Goal: Task Accomplishment & Management: Manage account settings

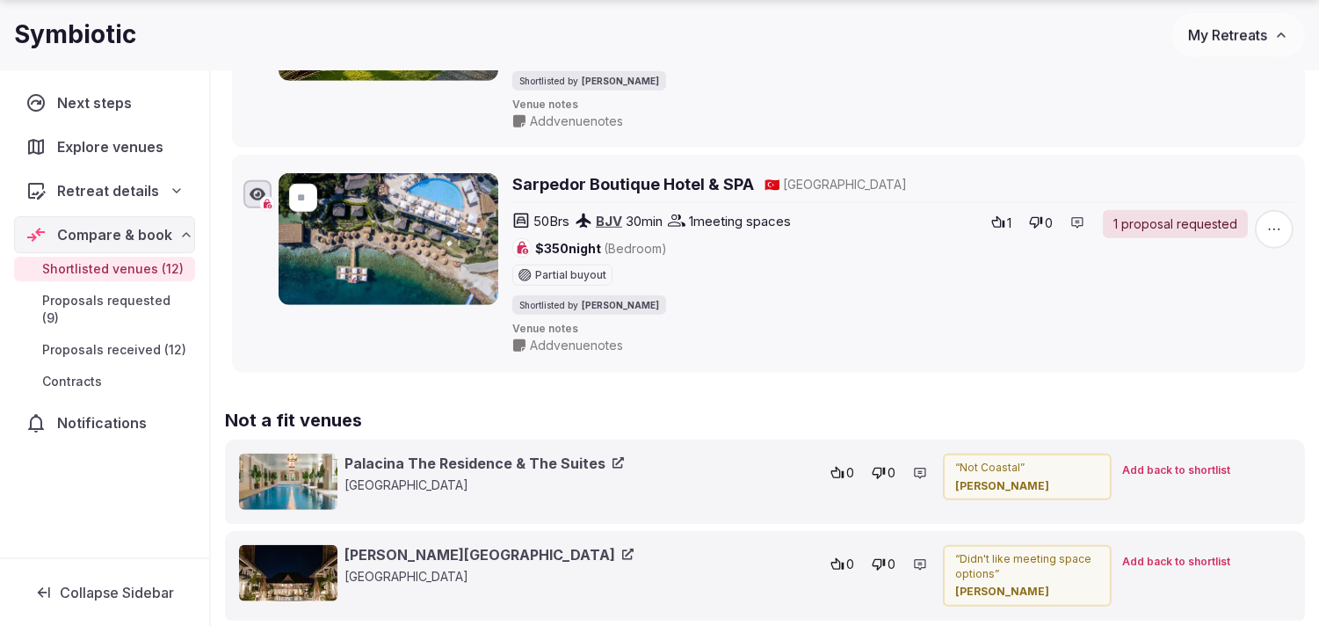
scroll to position [2929, 0]
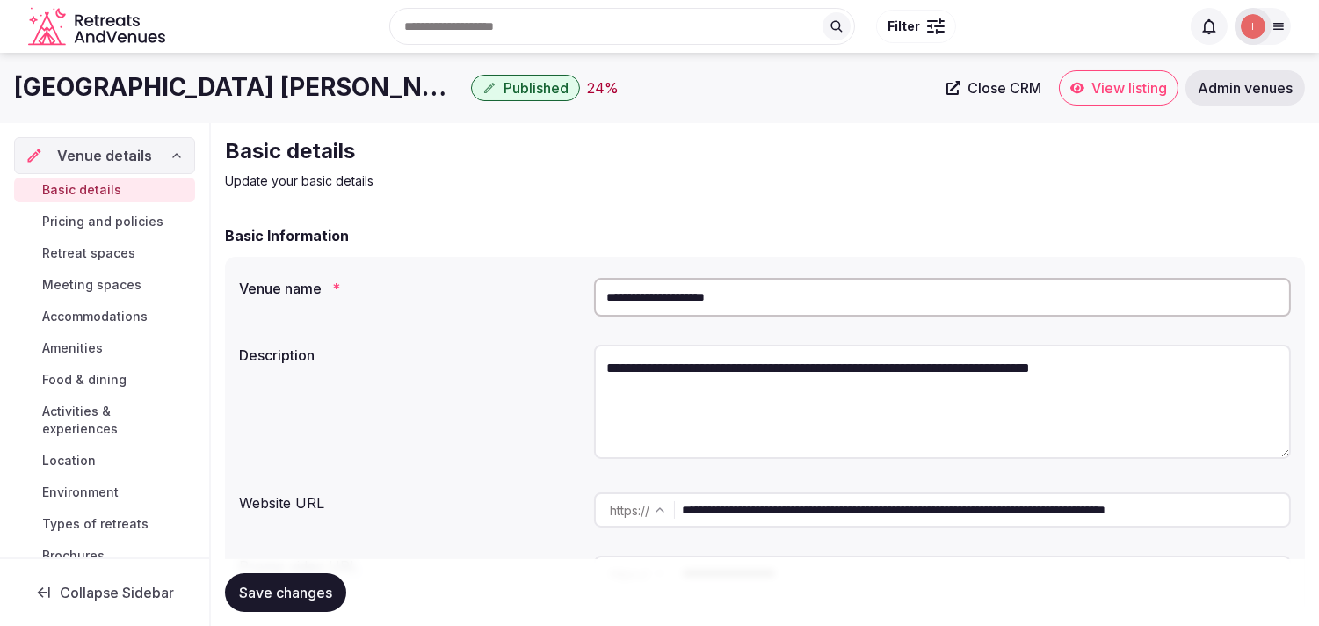
click at [844, 507] on input "**********" at bounding box center [985, 509] width 607 height 35
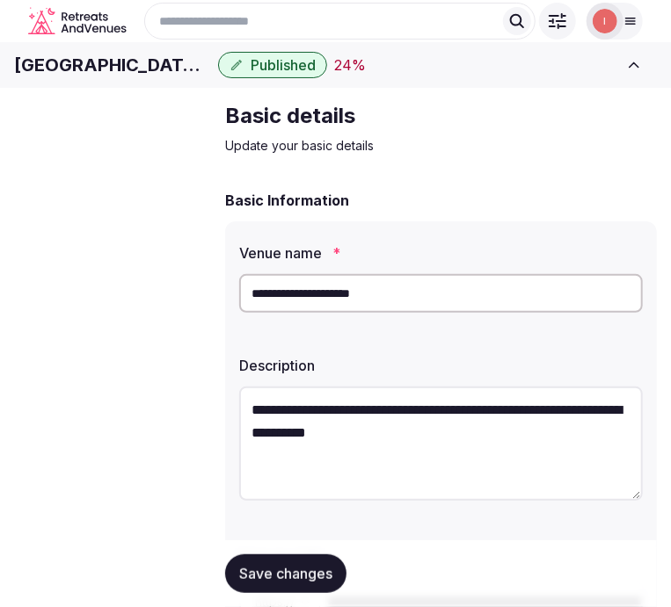
click at [410, 417] on textarea "**********" at bounding box center [440, 444] width 403 height 114
paste textarea "**********"
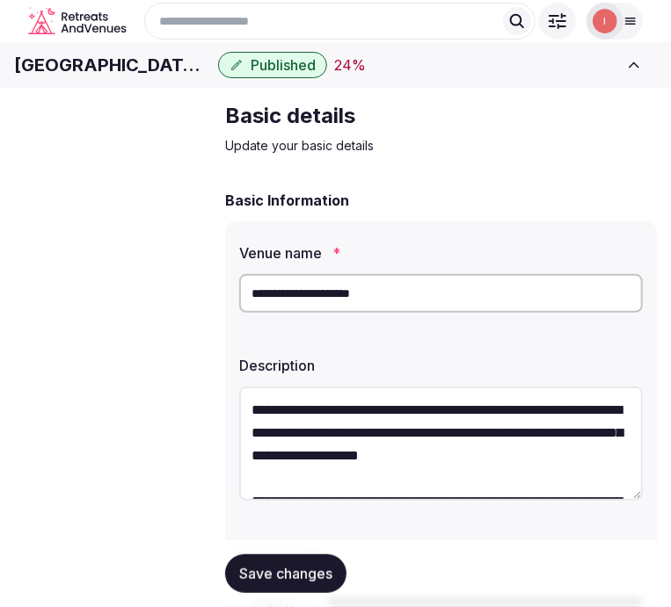
scroll to position [671, 0]
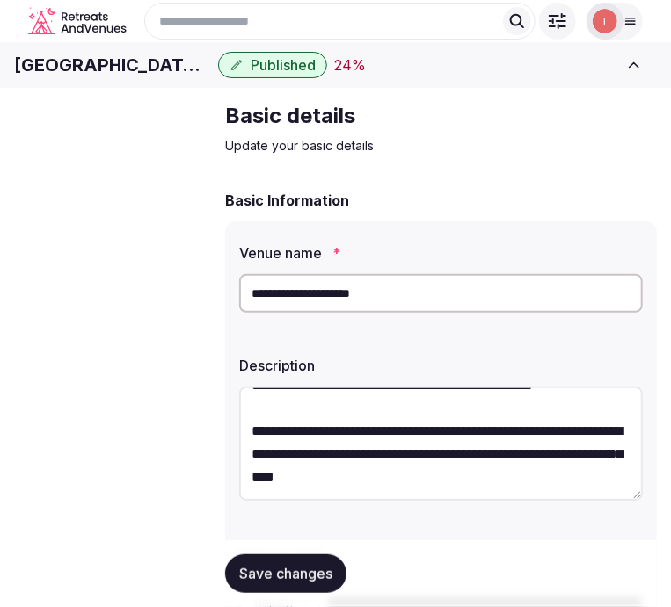
type textarea "**********"
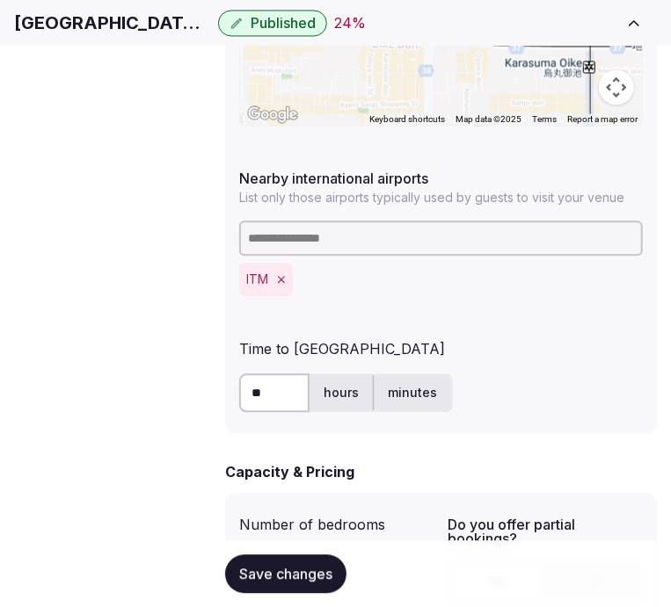
scroll to position [1074, 0]
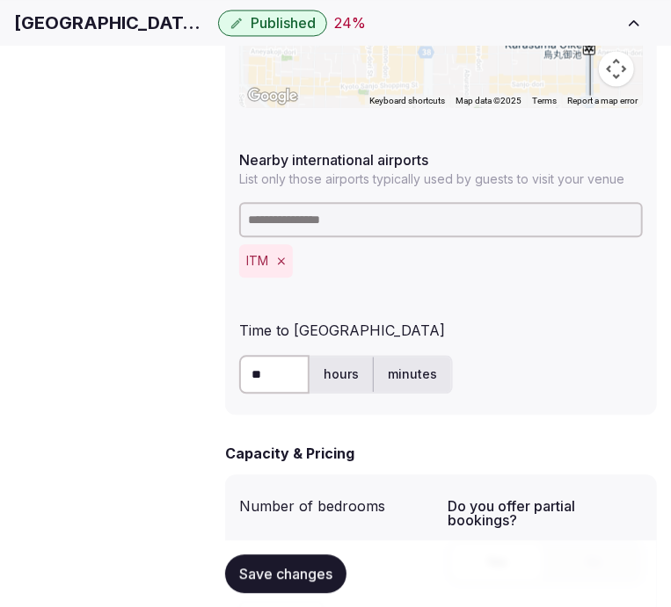
drag, startPoint x: 320, startPoint y: 564, endPoint x: 329, endPoint y: 555, distance: 12.4
click at [320, 565] on span "Save changes" at bounding box center [285, 574] width 93 height 18
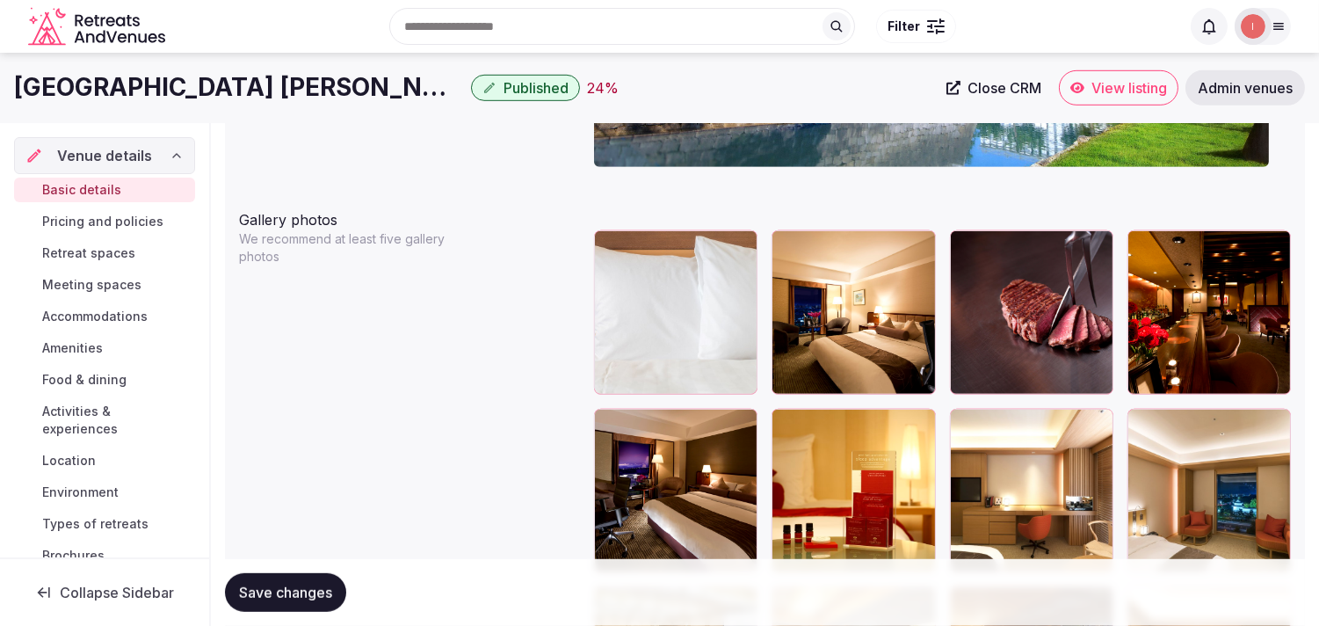
scroll to position [1953, 0]
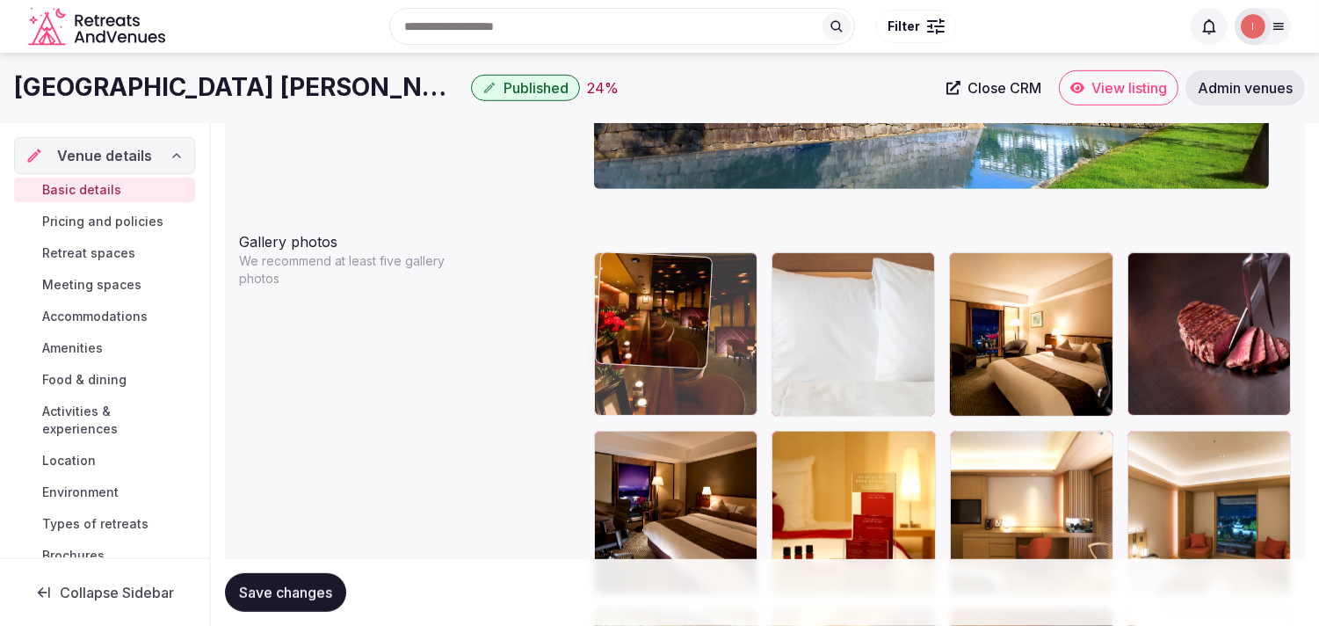
drag, startPoint x: 1149, startPoint y: 264, endPoint x: 645, endPoint y: 261, distance: 504.4
click at [645, 261] on body "**********" at bounding box center [659, 362] width 1319 height 4631
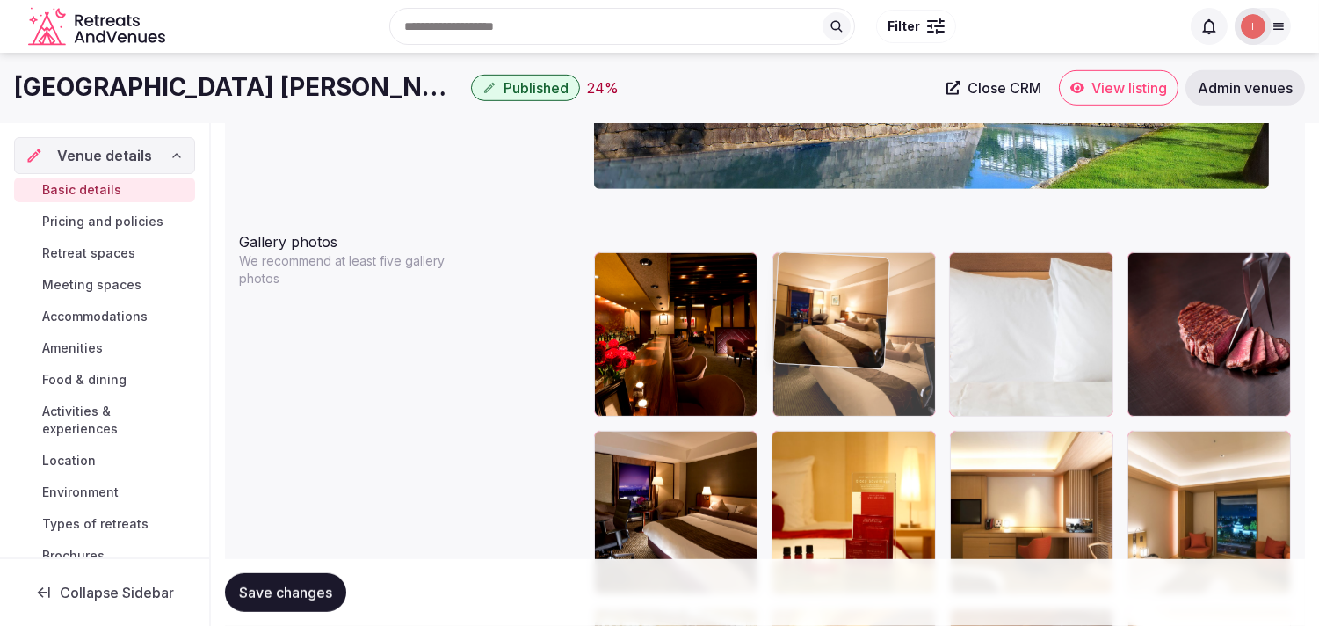
drag, startPoint x: 973, startPoint y: 272, endPoint x: 794, endPoint y: 302, distance: 180.9
click at [780, 299] on body "**********" at bounding box center [659, 362] width 1319 height 4631
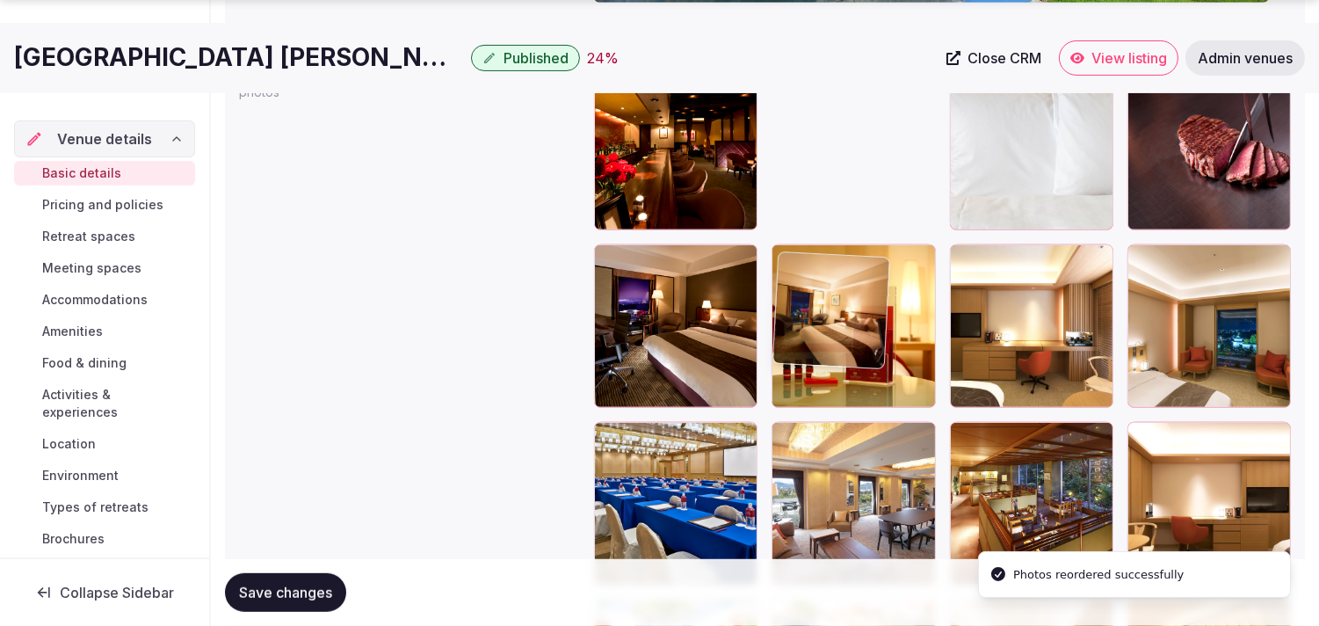
scroll to position [2245, 0]
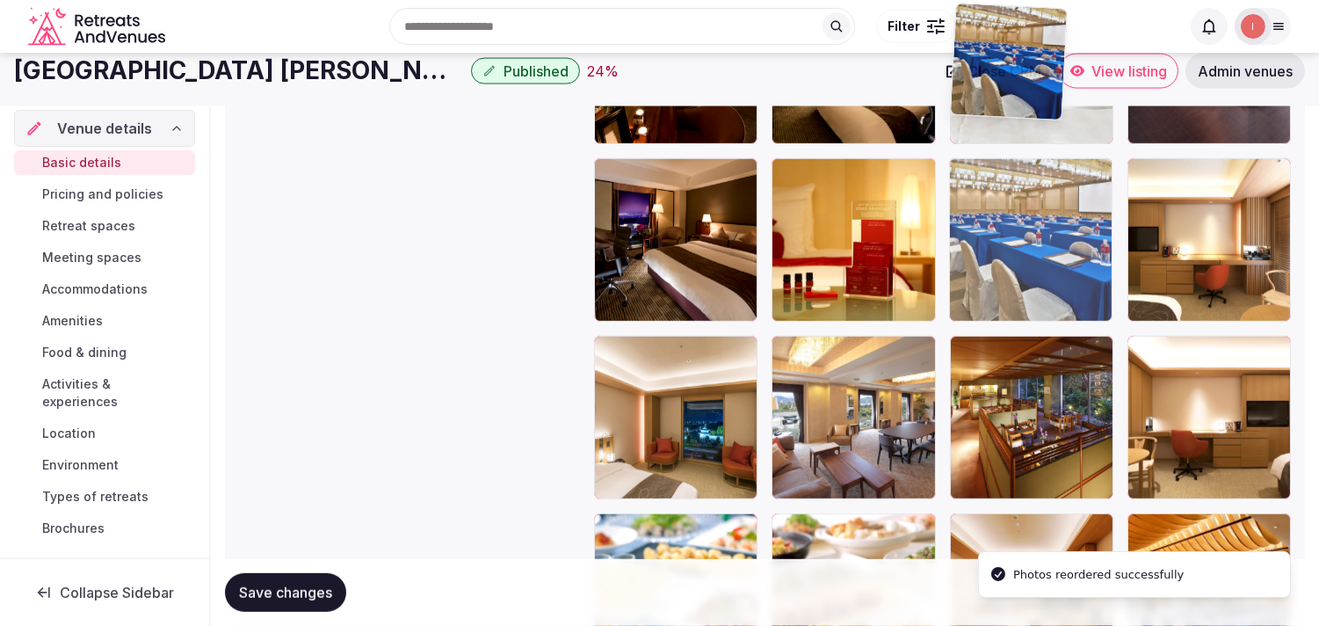
drag, startPoint x: 592, startPoint y: 335, endPoint x: 945, endPoint y: 103, distance: 421.9
click at [945, 103] on div "**********" at bounding box center [659, 117] width 1319 height 4579
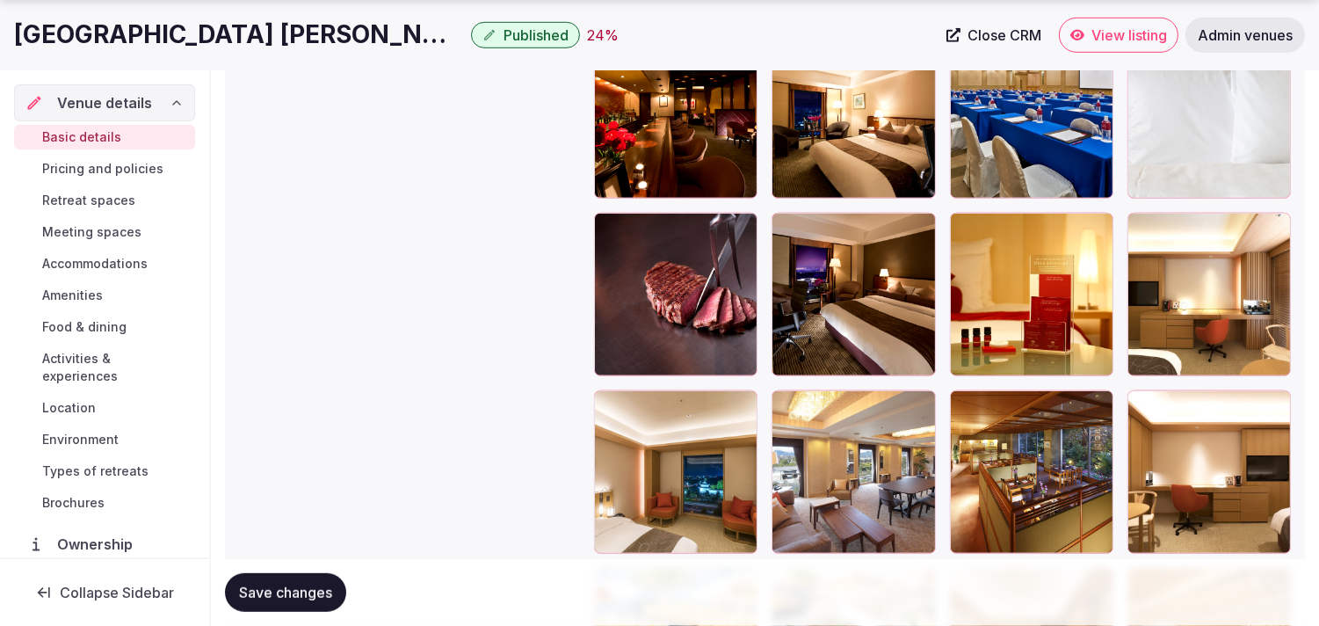
scroll to position [2201, 0]
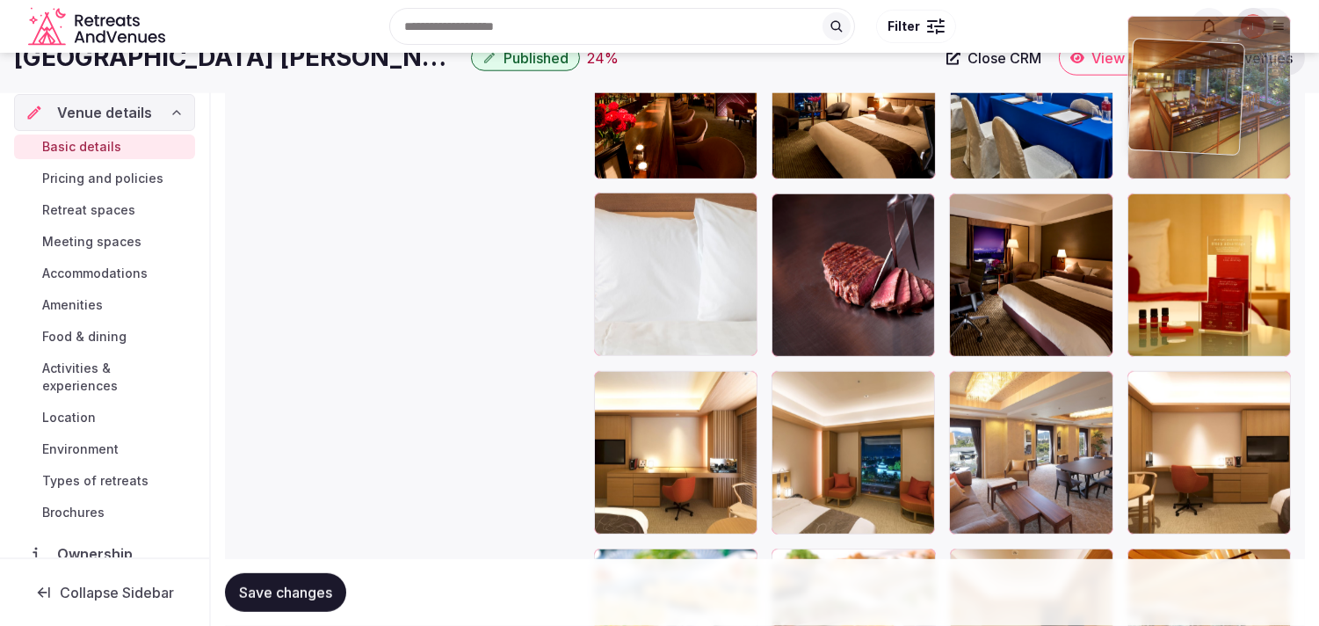
drag, startPoint x: 971, startPoint y: 375, endPoint x: 1144, endPoint y: 92, distance: 331.7
click at [1144, 92] on body "**********" at bounding box center [659, 125] width 1319 height 4631
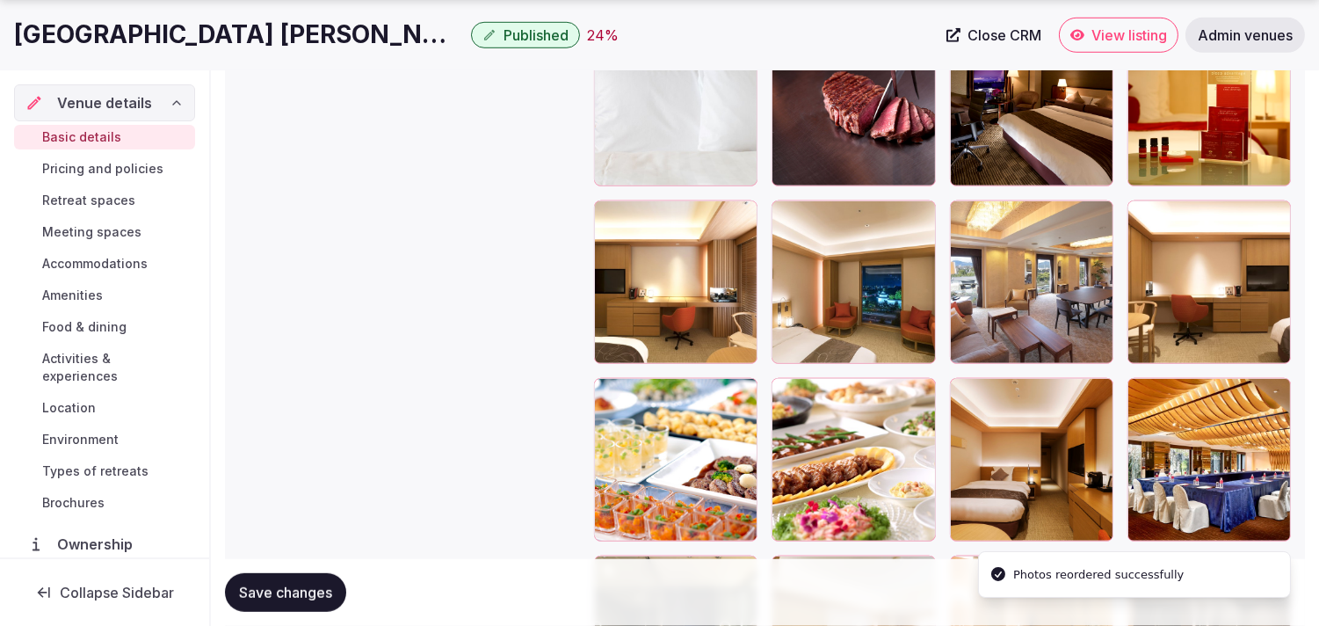
scroll to position [2361, 0]
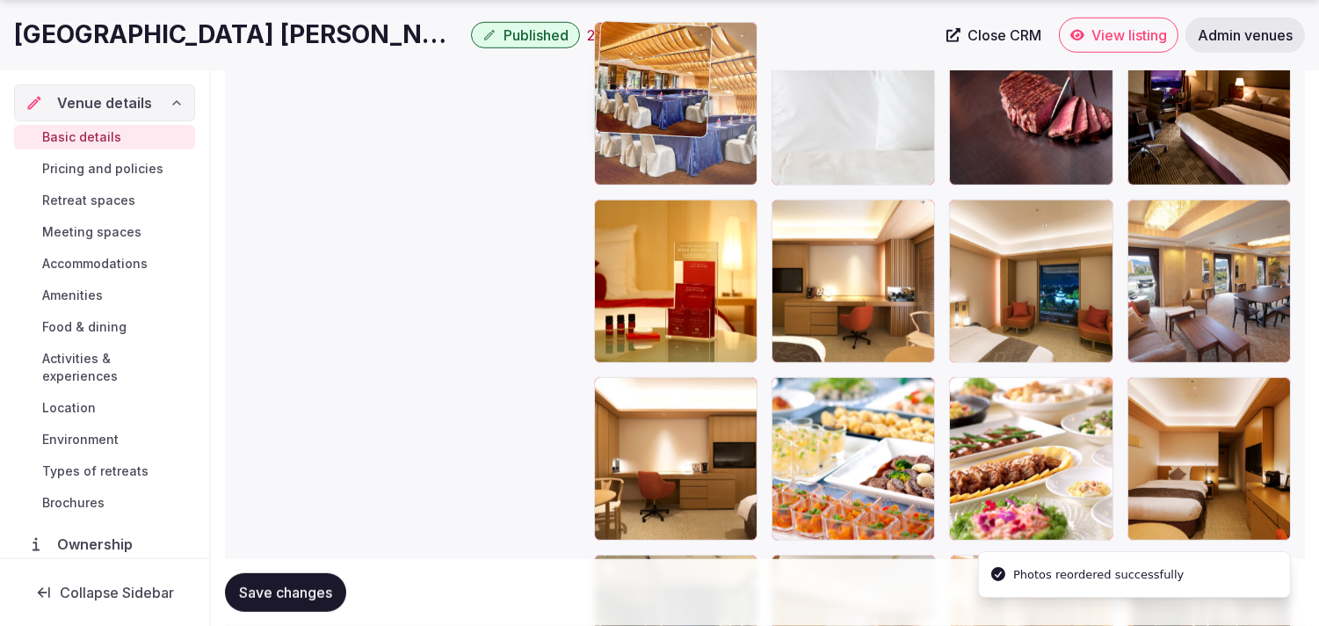
drag, startPoint x: 1138, startPoint y: 385, endPoint x: 727, endPoint y: 213, distance: 445.9
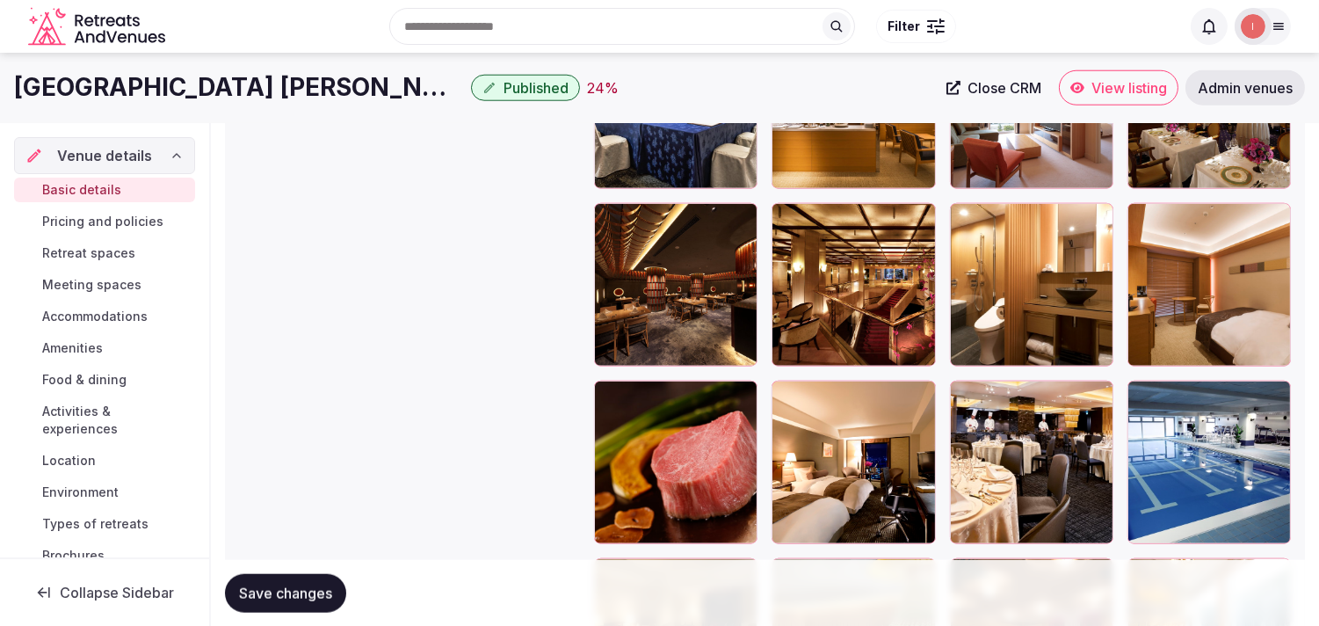
scroll to position [3240, 0]
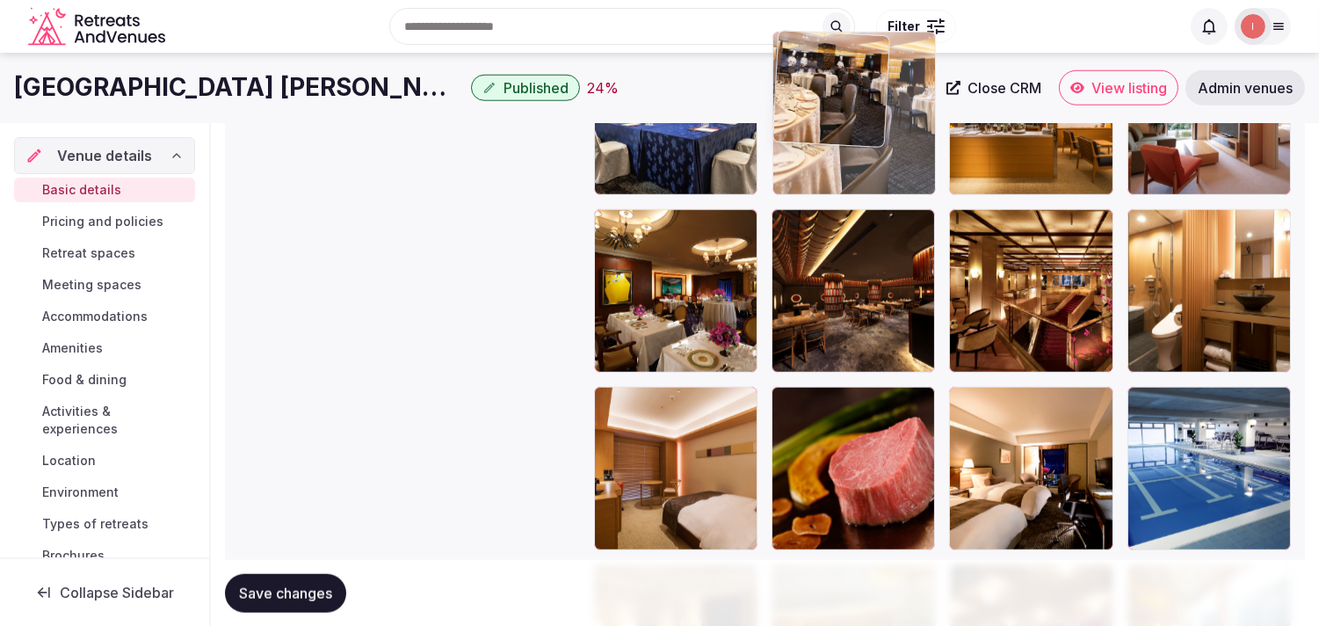
drag, startPoint x: 961, startPoint y: 402, endPoint x: 784, endPoint y: 146, distance: 312.0
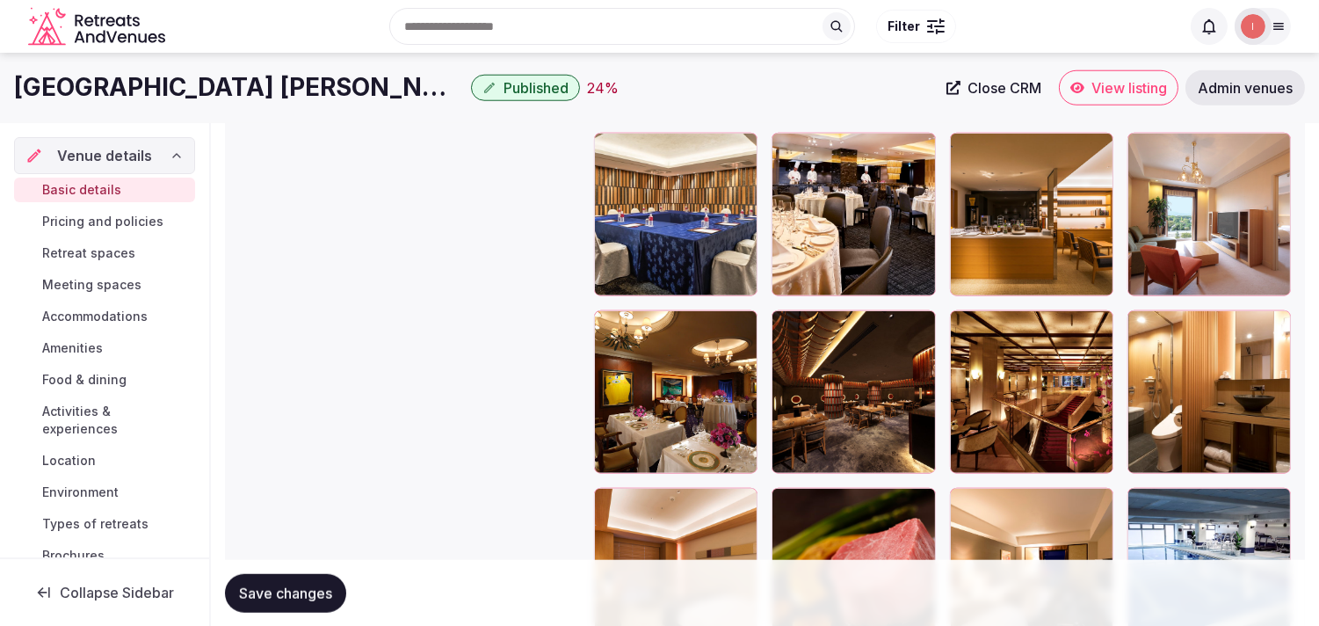
scroll to position [2948, 0]
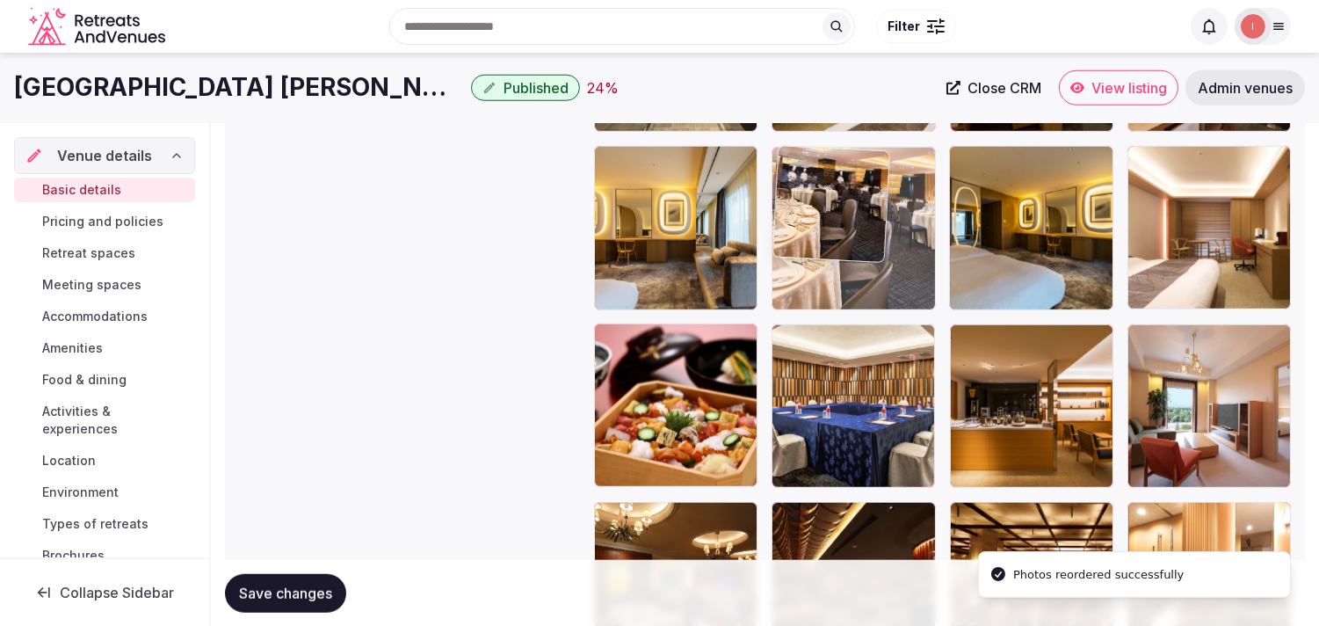
drag, startPoint x: 780, startPoint y: 335, endPoint x: 803, endPoint y: 190, distance: 146.9
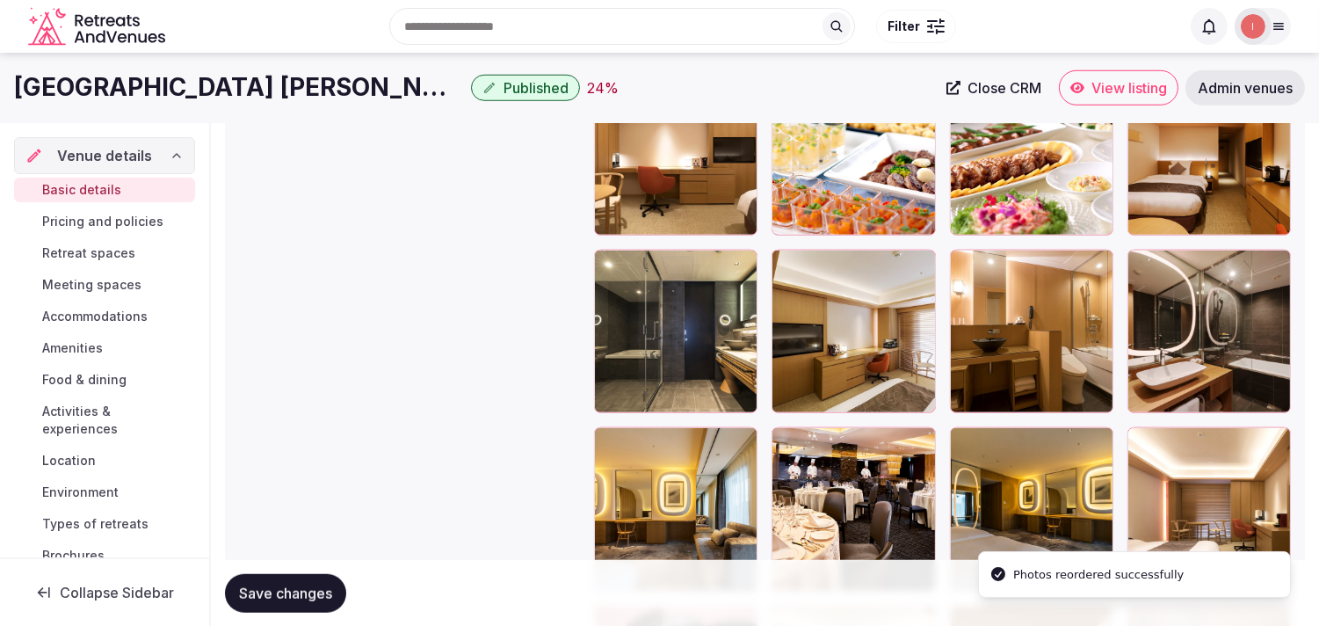
scroll to position [2655, 0]
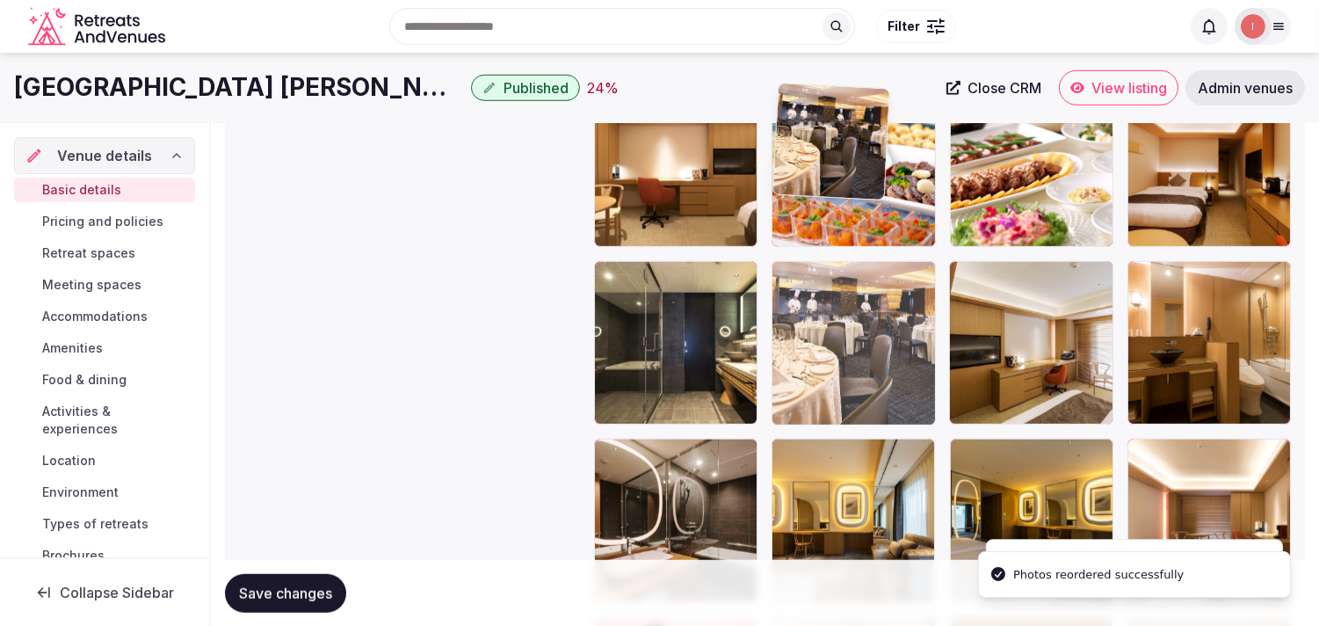
drag, startPoint x: 787, startPoint y: 454, endPoint x: 810, endPoint y: 195, distance: 260.3
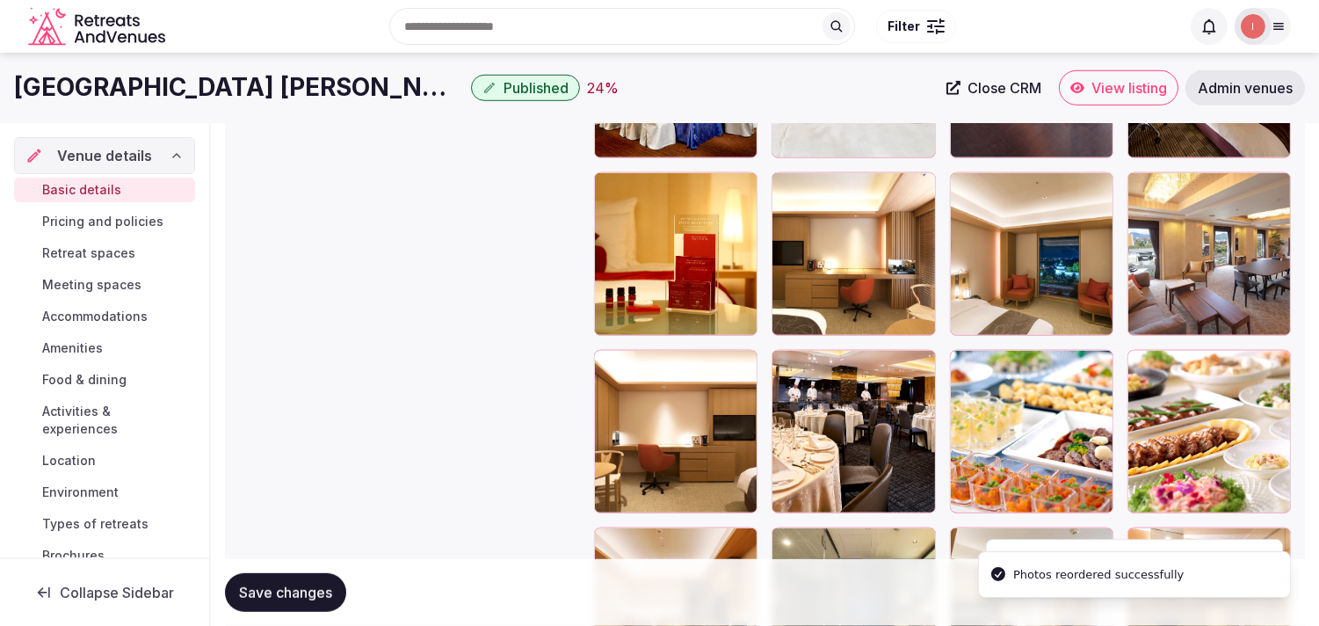
scroll to position [2361, 0]
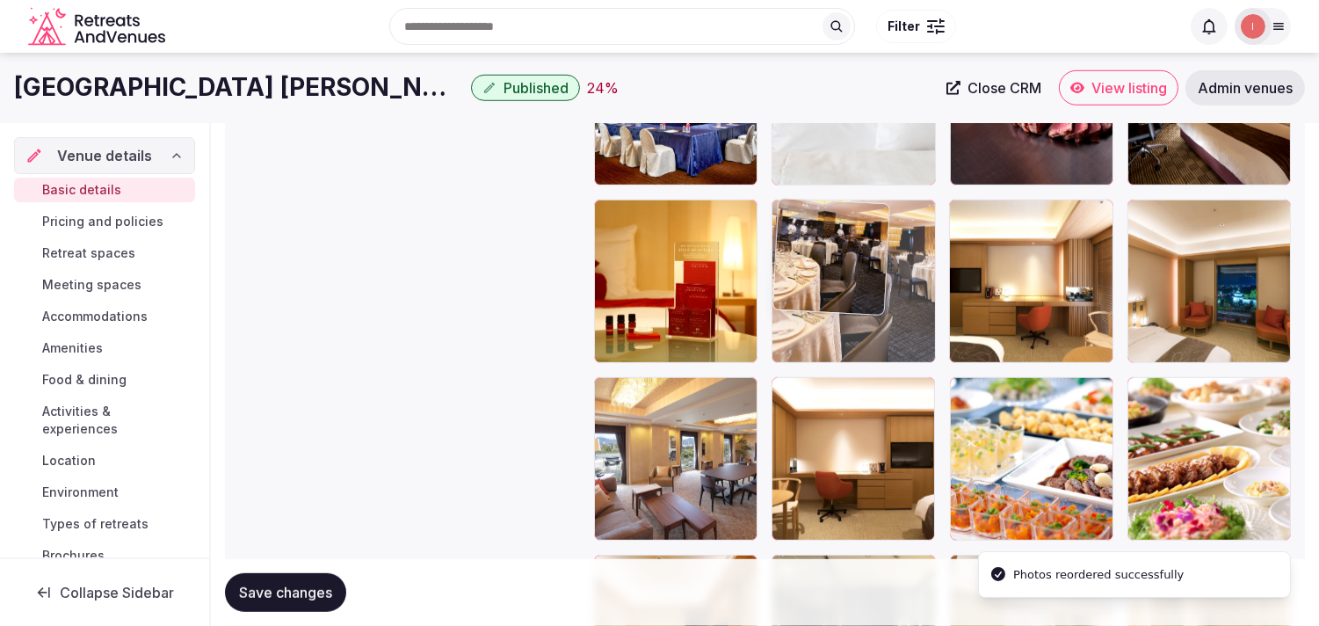
drag, startPoint x: 789, startPoint y: 392, endPoint x: 810, endPoint y: 247, distance: 146.5
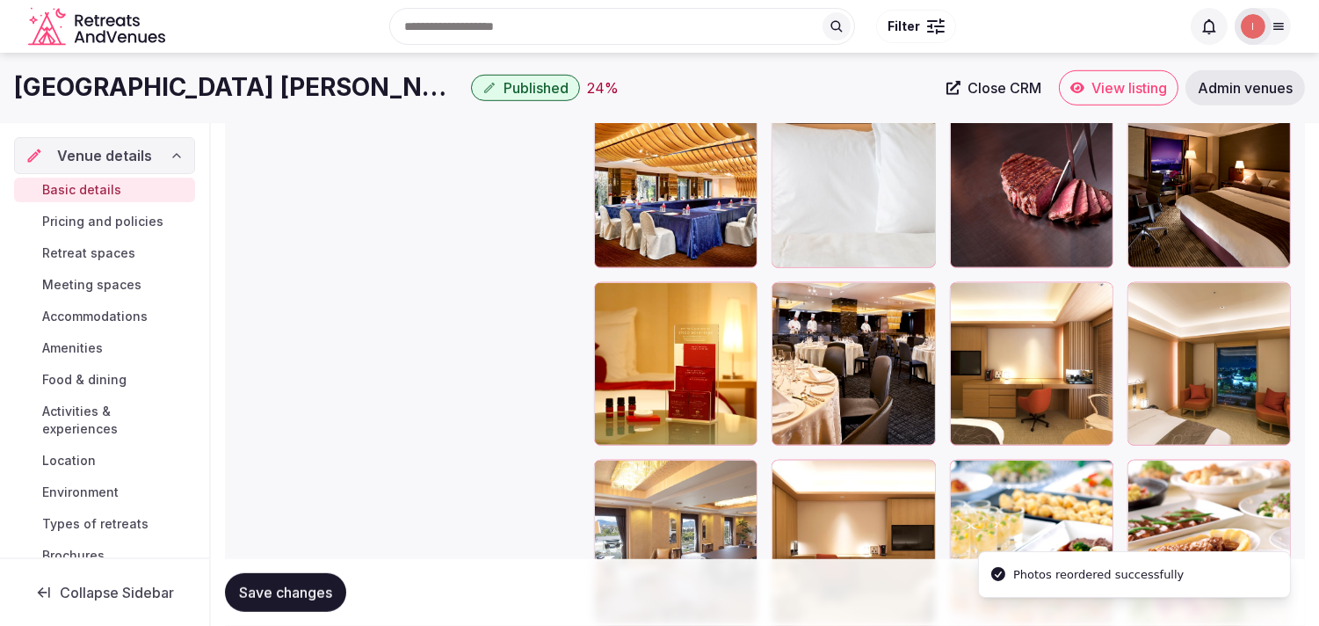
scroll to position [2166, 0]
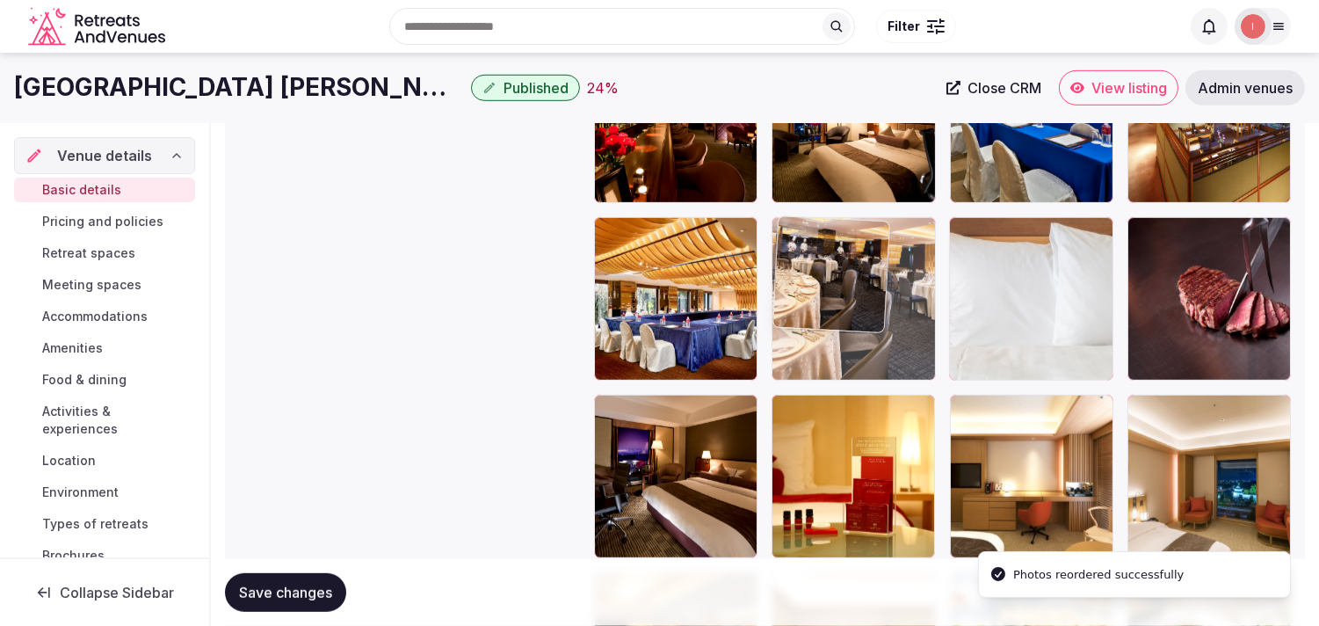
drag, startPoint x: 789, startPoint y: 400, endPoint x: 813, endPoint y: 249, distance: 153.0
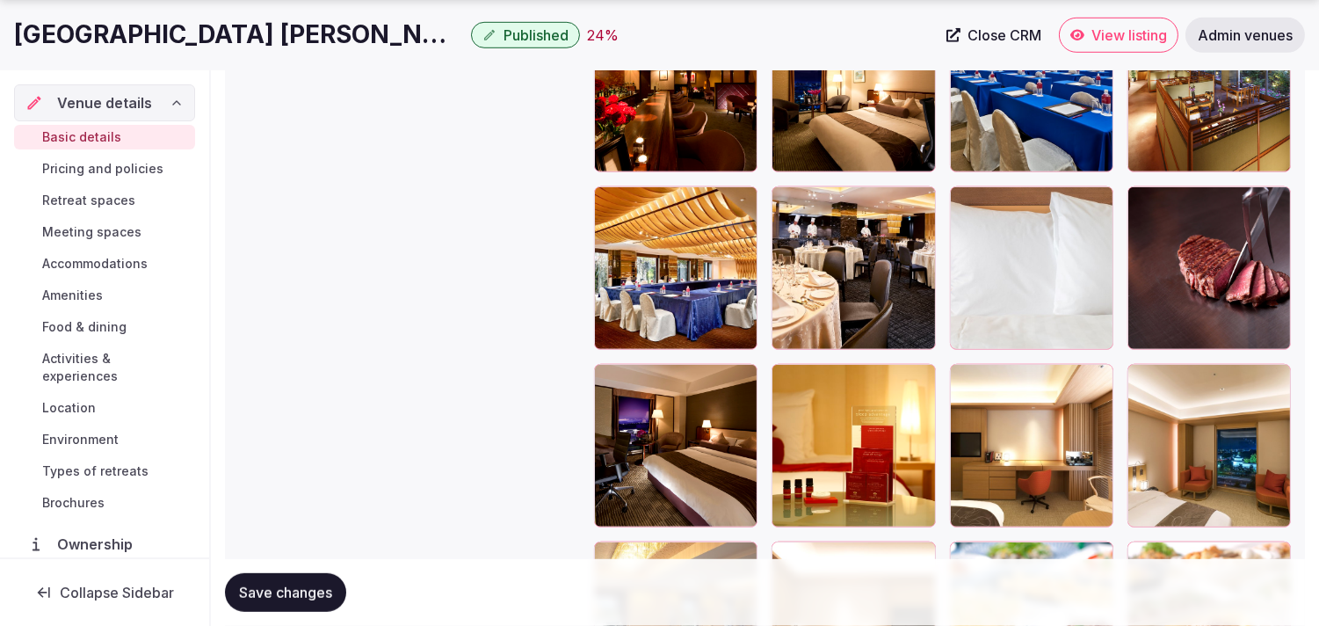
scroll to position [2264, 0]
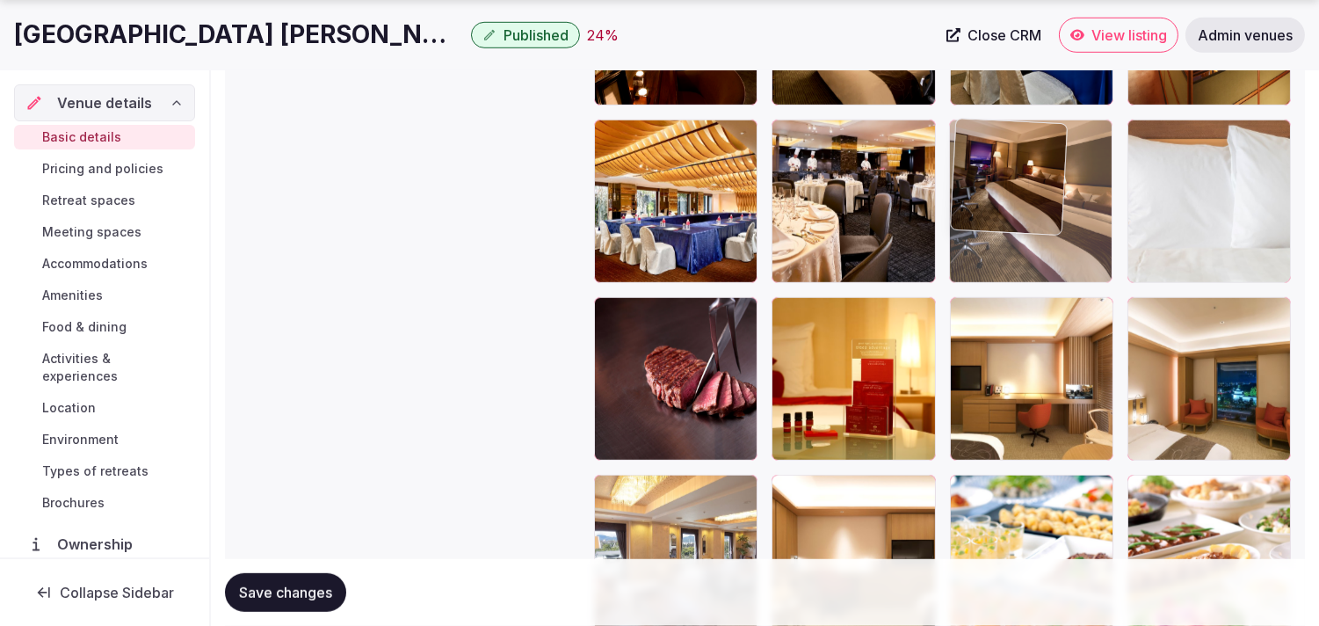
drag, startPoint x: 611, startPoint y: 312, endPoint x: 1005, endPoint y: 152, distance: 425.8
click at [1005, 153] on body "**********" at bounding box center [659, 51] width 1319 height 4631
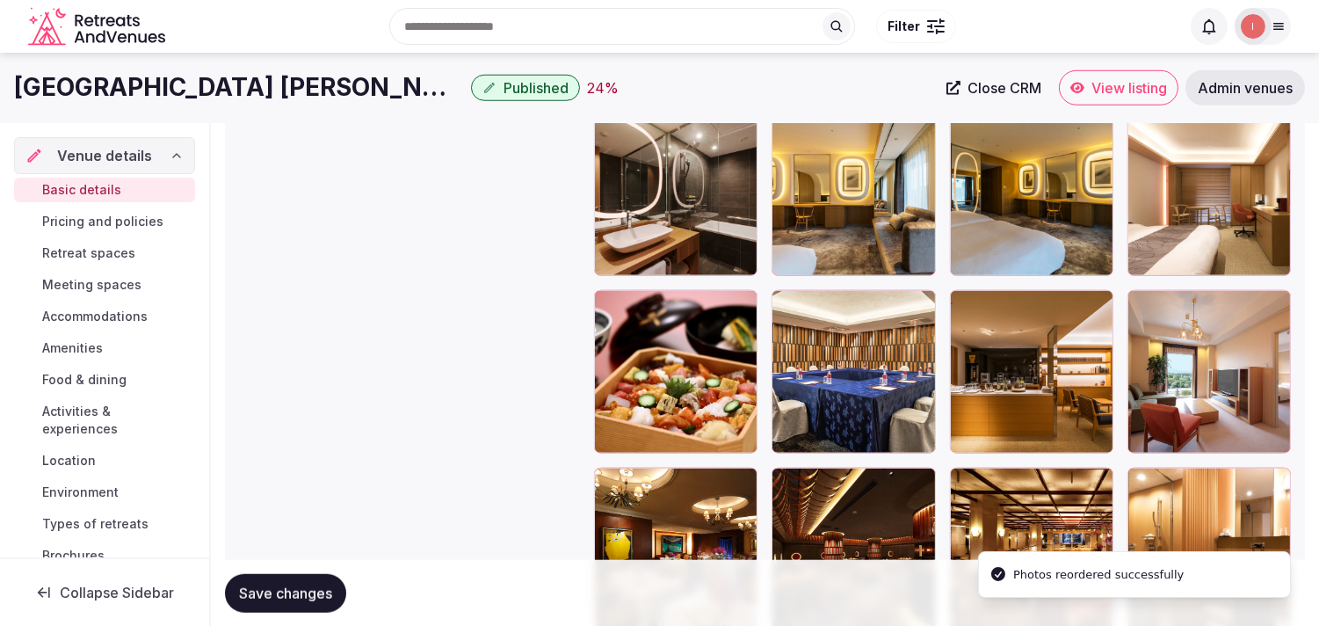
scroll to position [2948, 0]
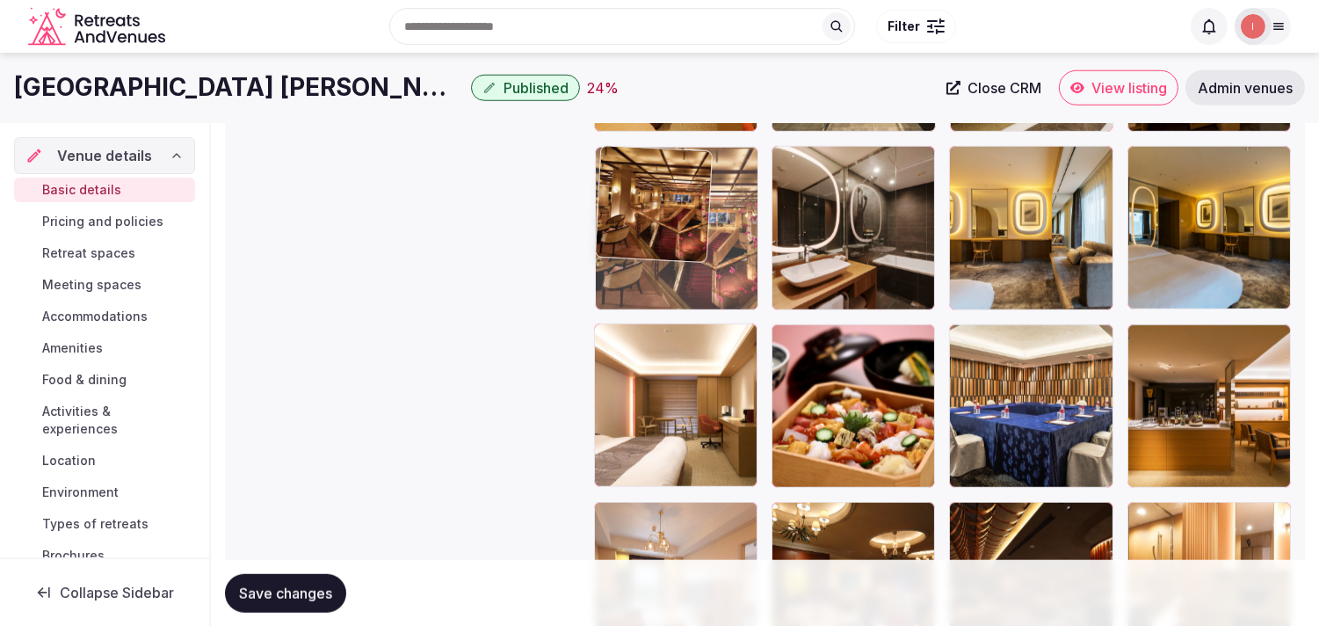
drag, startPoint x: 971, startPoint y: 513, endPoint x: 668, endPoint y: 189, distance: 443.9
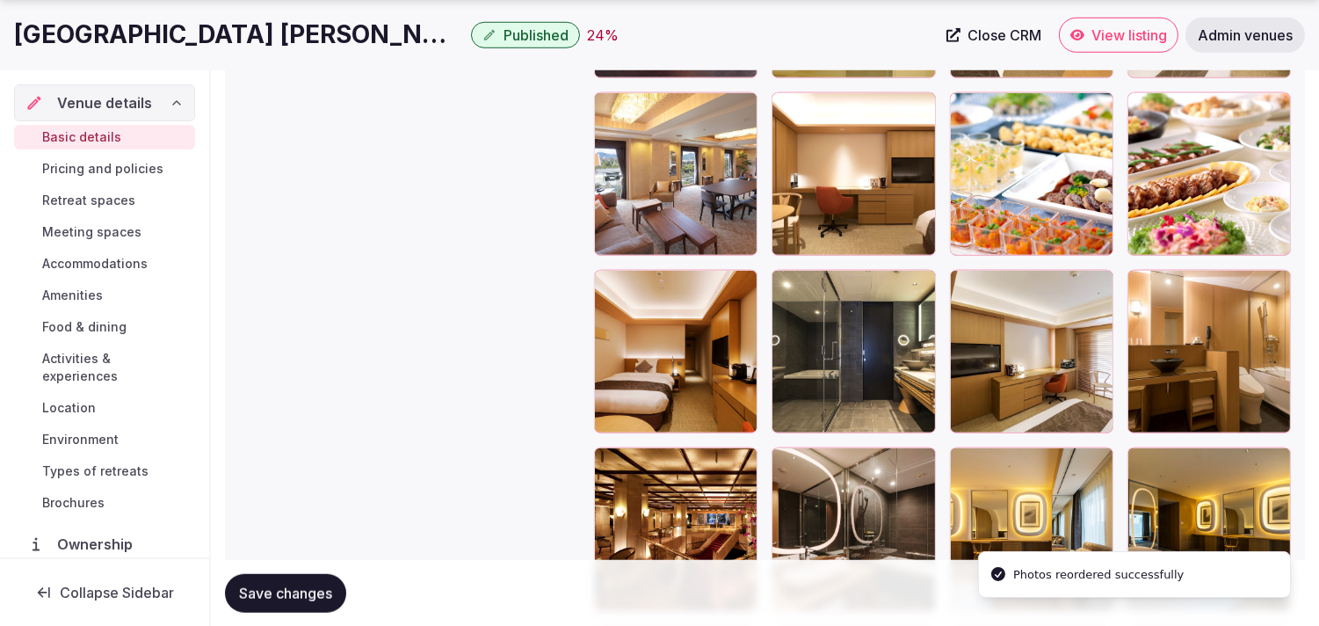
scroll to position [2752, 0]
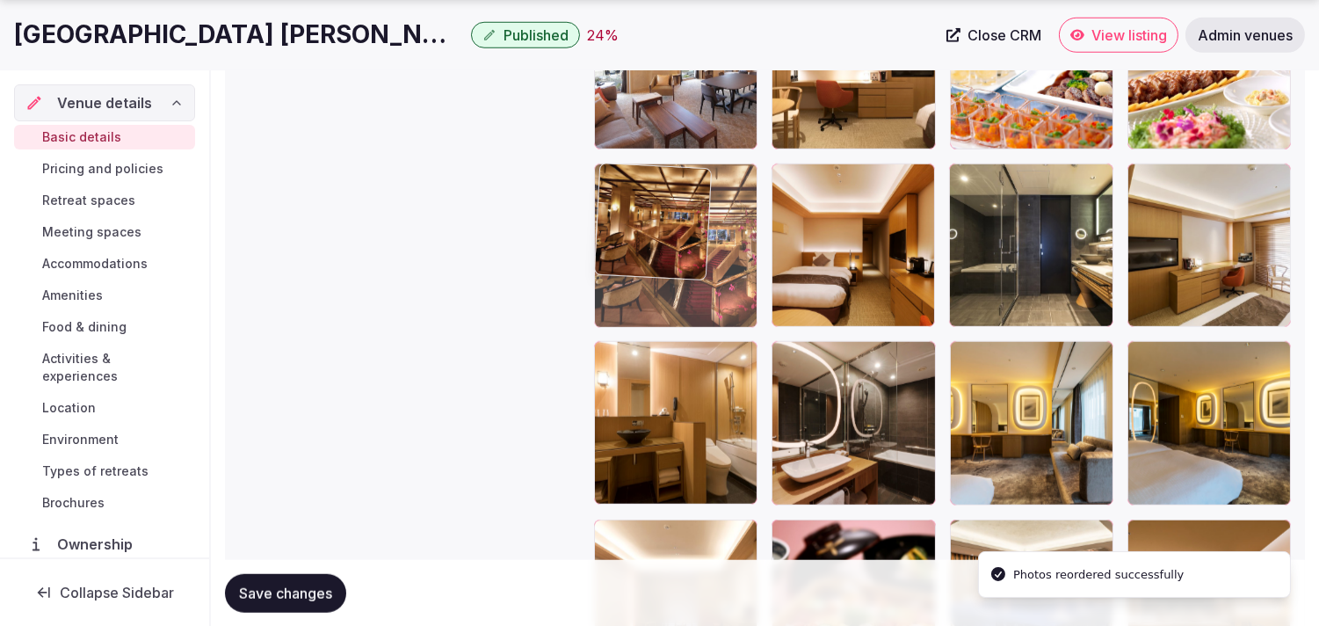
drag, startPoint x: 654, startPoint y: 190, endPoint x: 642, endPoint y: 127, distance: 64.5
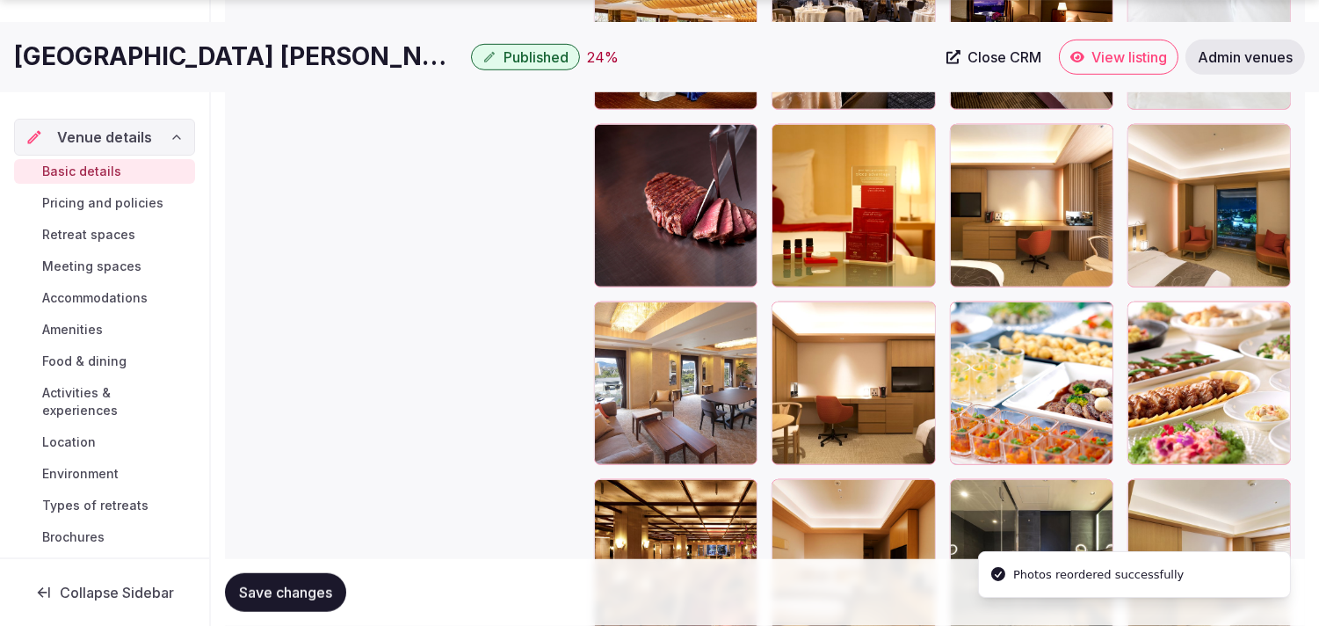
scroll to position [2459, 0]
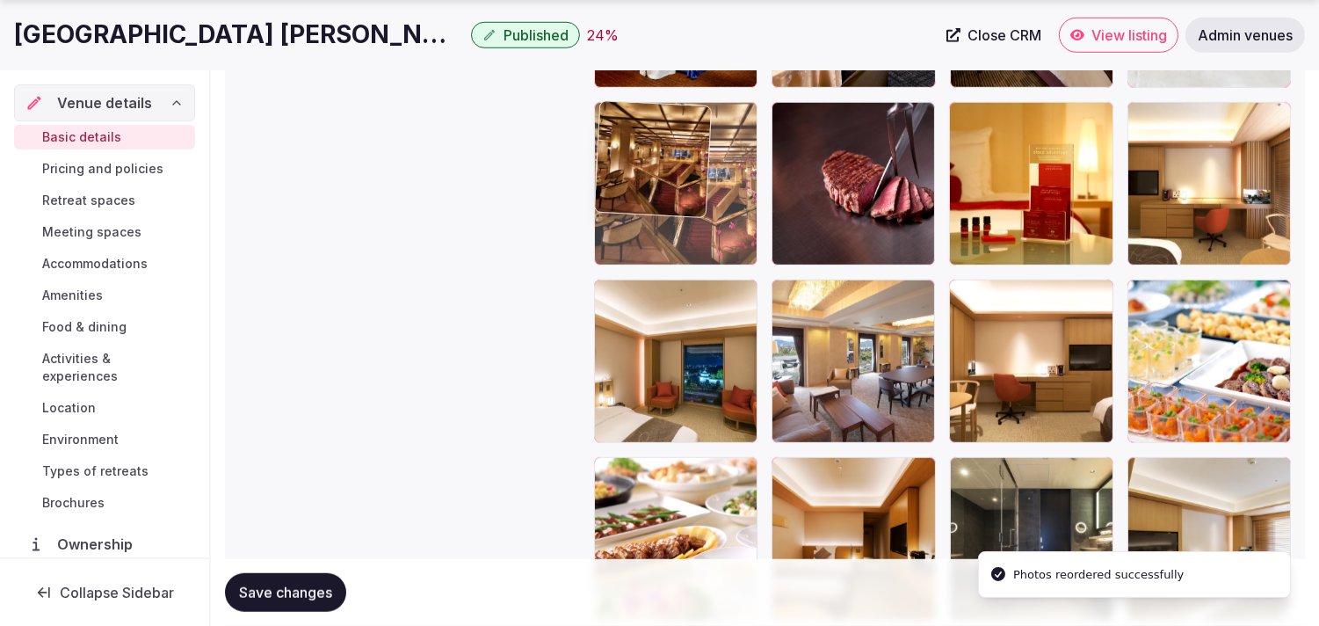
drag, startPoint x: 607, startPoint y: 475, endPoint x: 642, endPoint y: 171, distance: 305.2
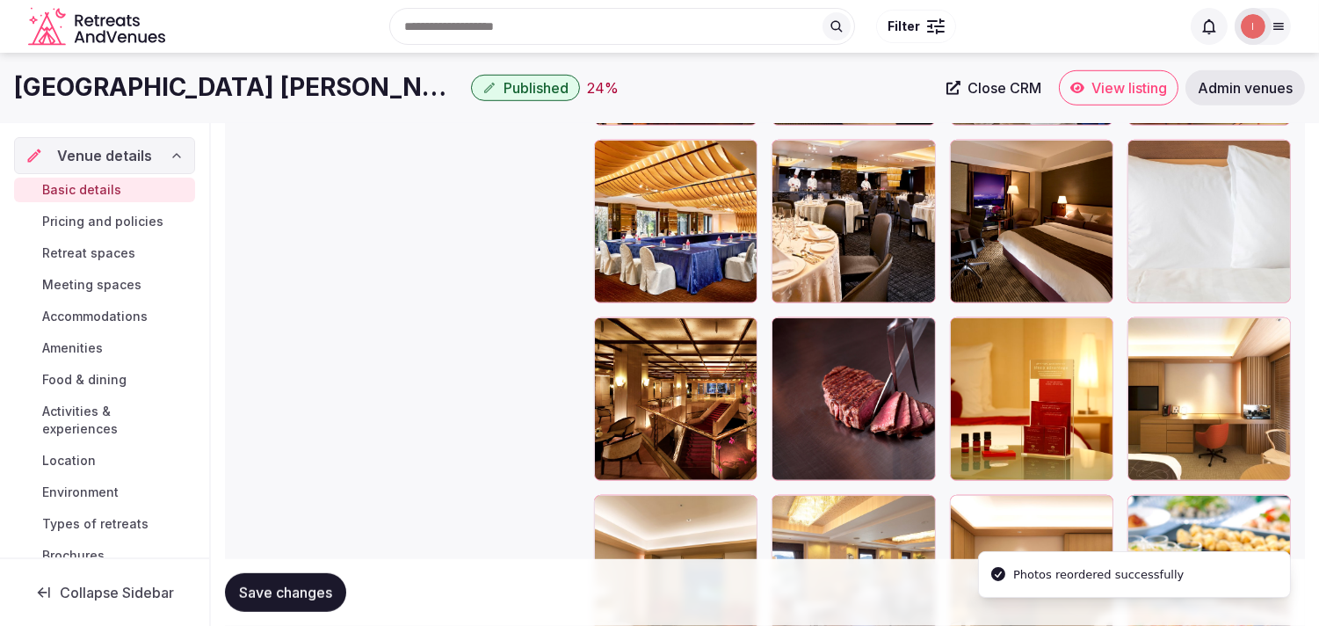
scroll to position [2166, 0]
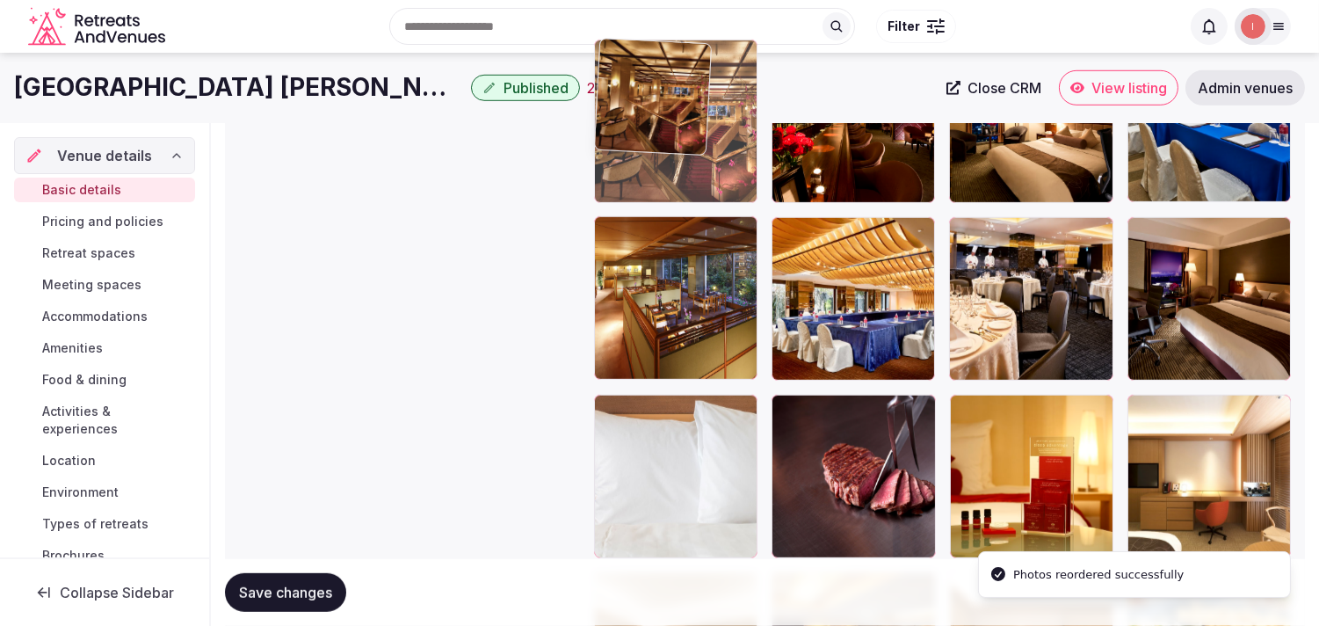
drag, startPoint x: 611, startPoint y: 404, endPoint x: 640, endPoint y: 132, distance: 274.0
click at [642, 127] on body "**********" at bounding box center [659, 149] width 1319 height 4631
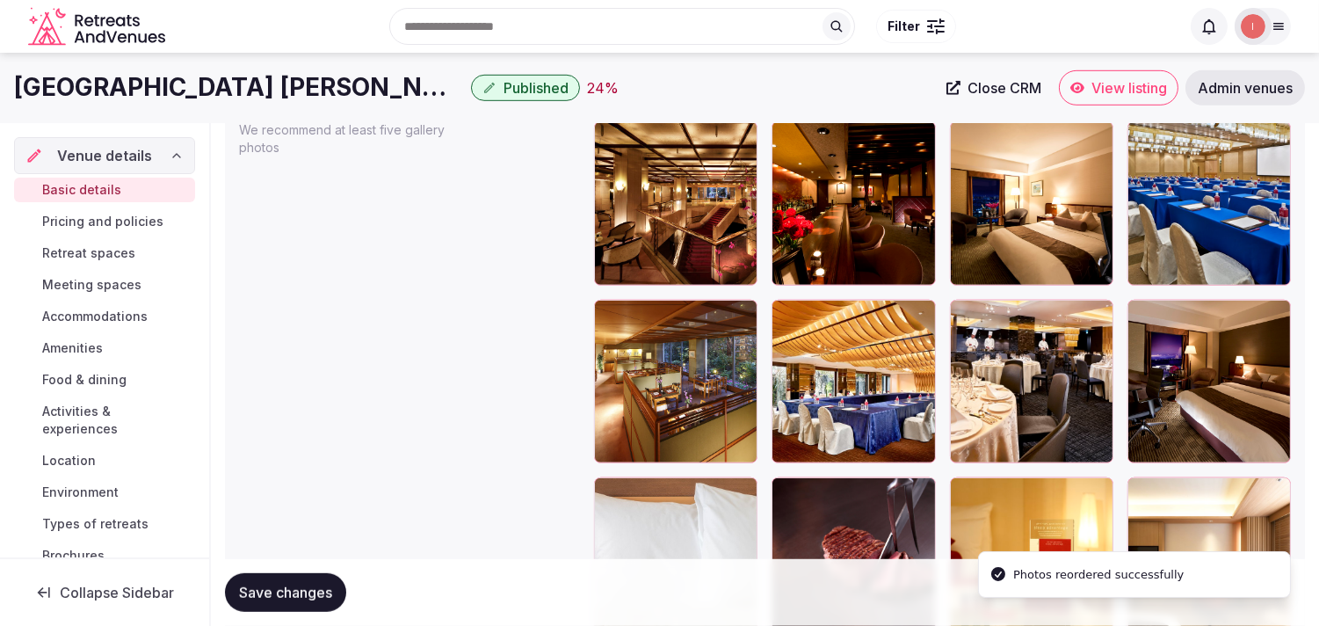
scroll to position [1971, 0]
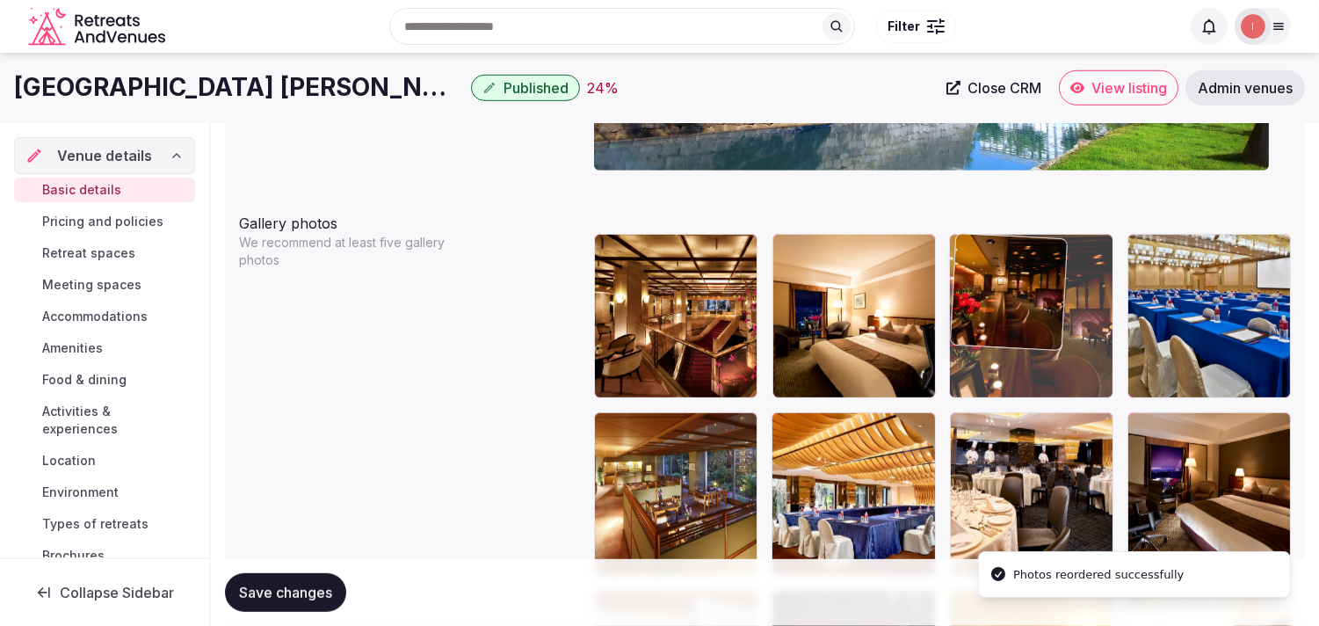
drag, startPoint x: 788, startPoint y: 236, endPoint x: 949, endPoint y: 232, distance: 160.9
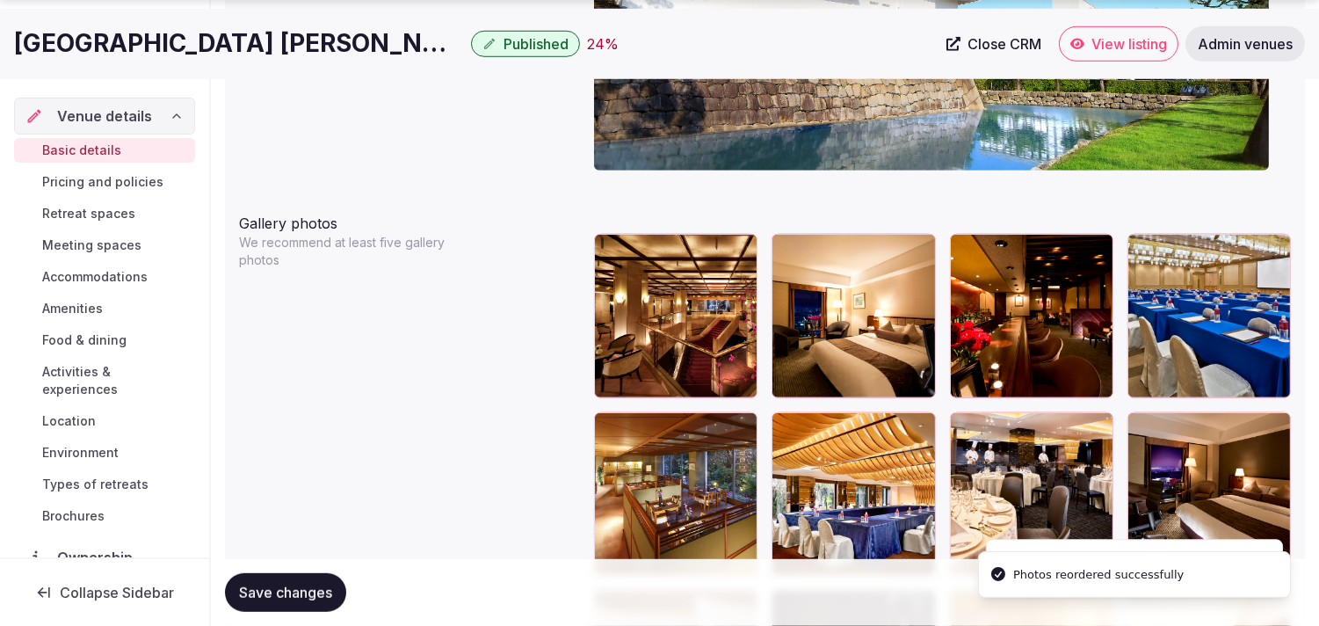
scroll to position [2069, 0]
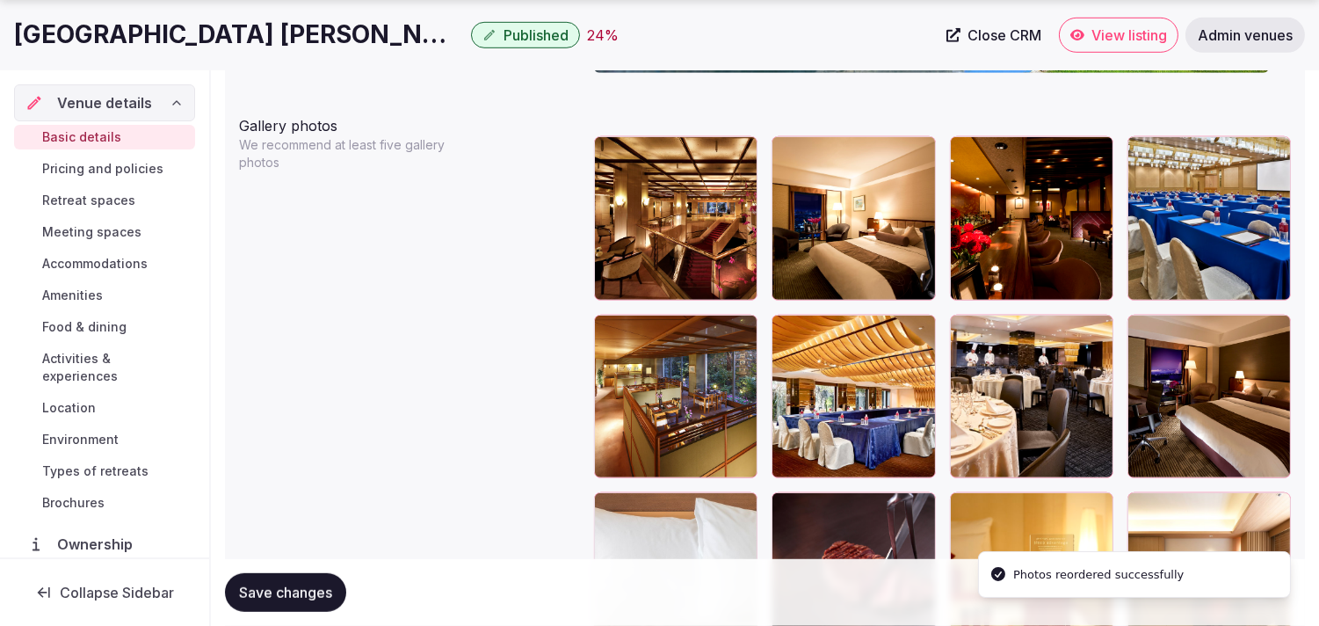
click at [315, 587] on span "Save changes" at bounding box center [285, 593] width 93 height 18
click at [329, 573] on button "Save changes" at bounding box center [285, 592] width 121 height 39
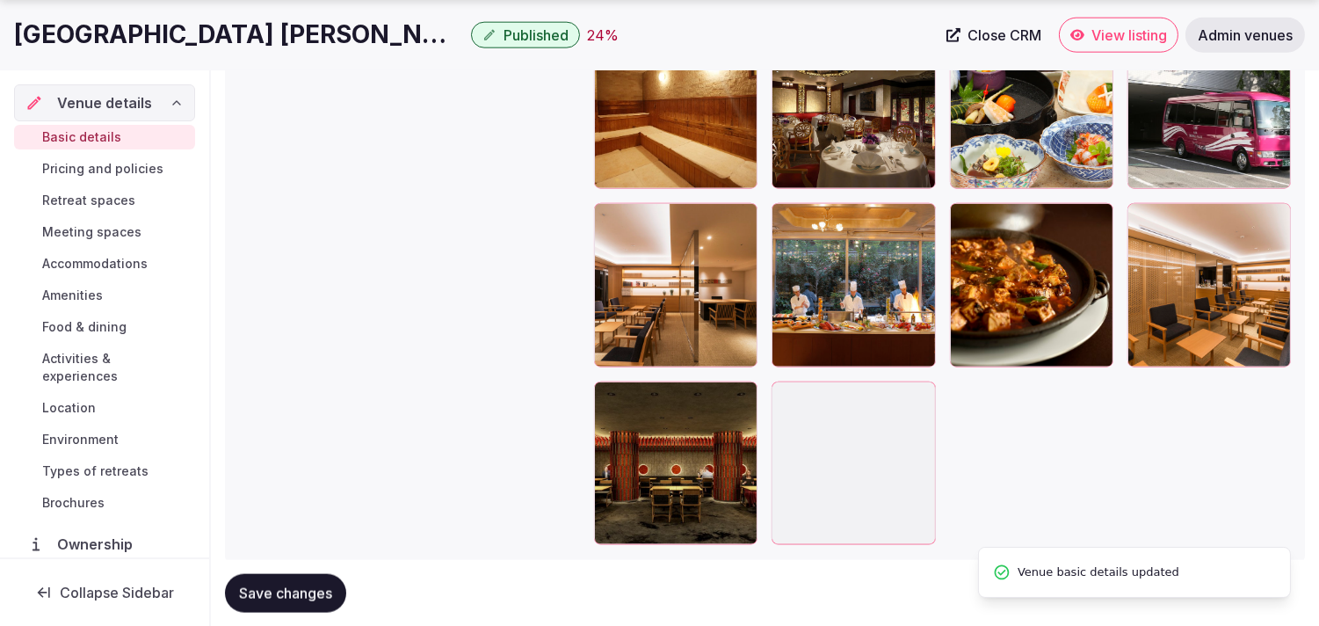
scroll to position [4004, 0]
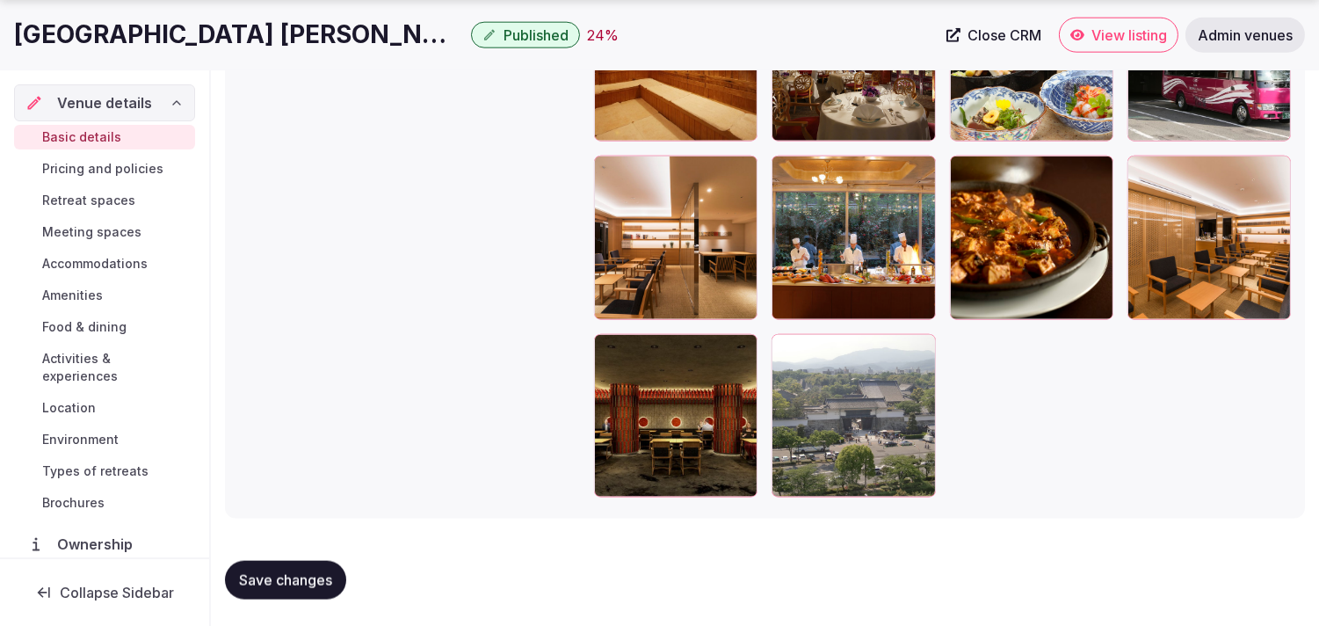
click at [232, 572] on button "Save changes" at bounding box center [285, 580] width 121 height 39
click at [135, 168] on span "Pricing and policies" at bounding box center [102, 169] width 121 height 18
click at [194, 39] on h1 "[GEOGRAPHIC_DATA] [PERSON_NAME] [GEOGRAPHIC_DATA]" at bounding box center [239, 35] width 450 height 34
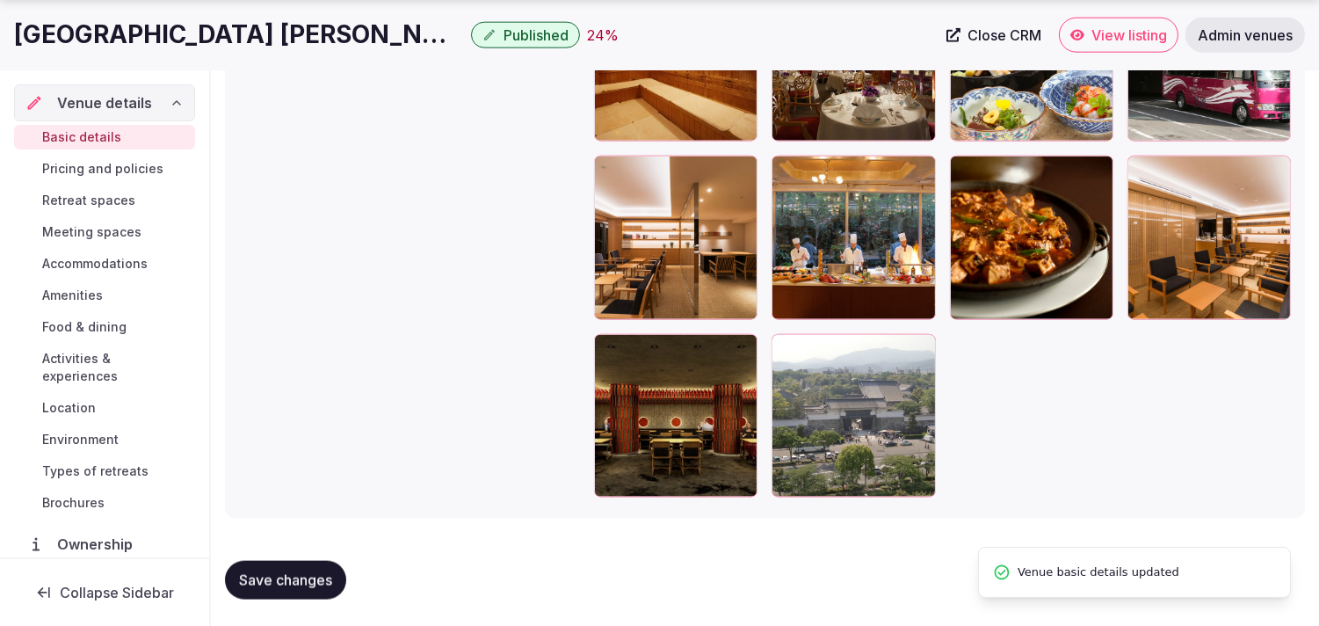
click at [194, 39] on h1 "[GEOGRAPHIC_DATA] [PERSON_NAME] [GEOGRAPHIC_DATA]" at bounding box center [239, 35] width 450 height 34
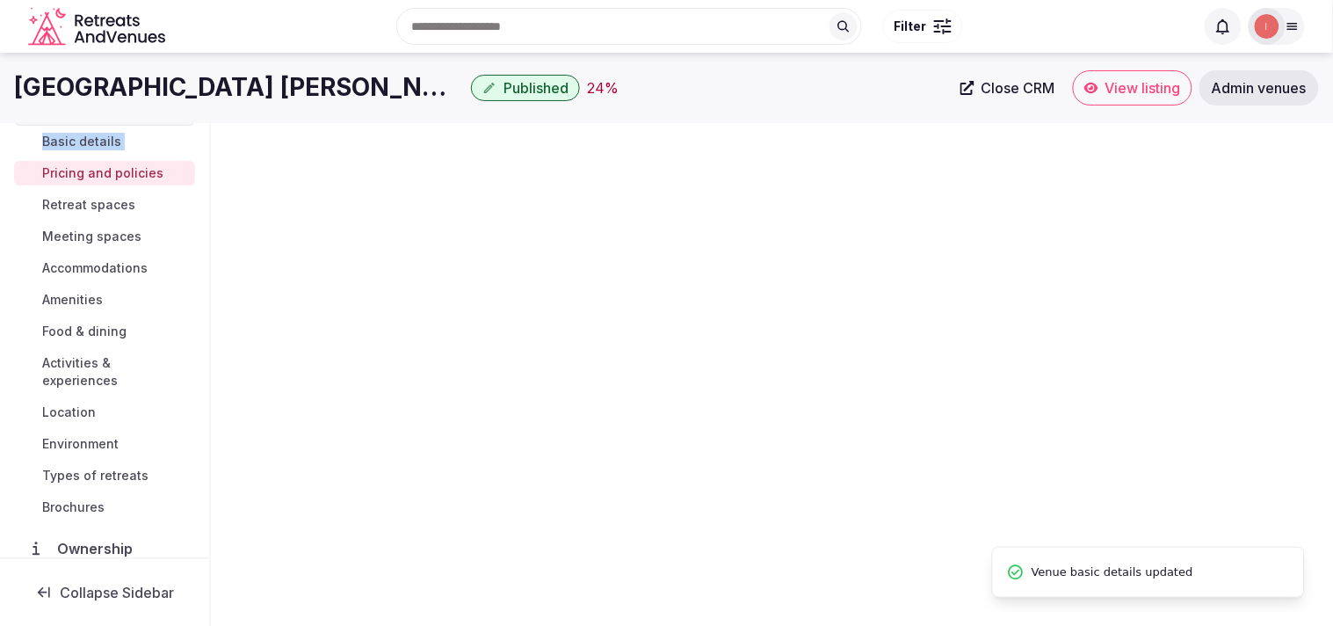
click at [194, 39] on body "Search Popular Destinations [GEOGRAPHIC_DATA], [GEOGRAPHIC_DATA] [GEOGRAPHIC_DA…" at bounding box center [666, 313] width 1333 height 626
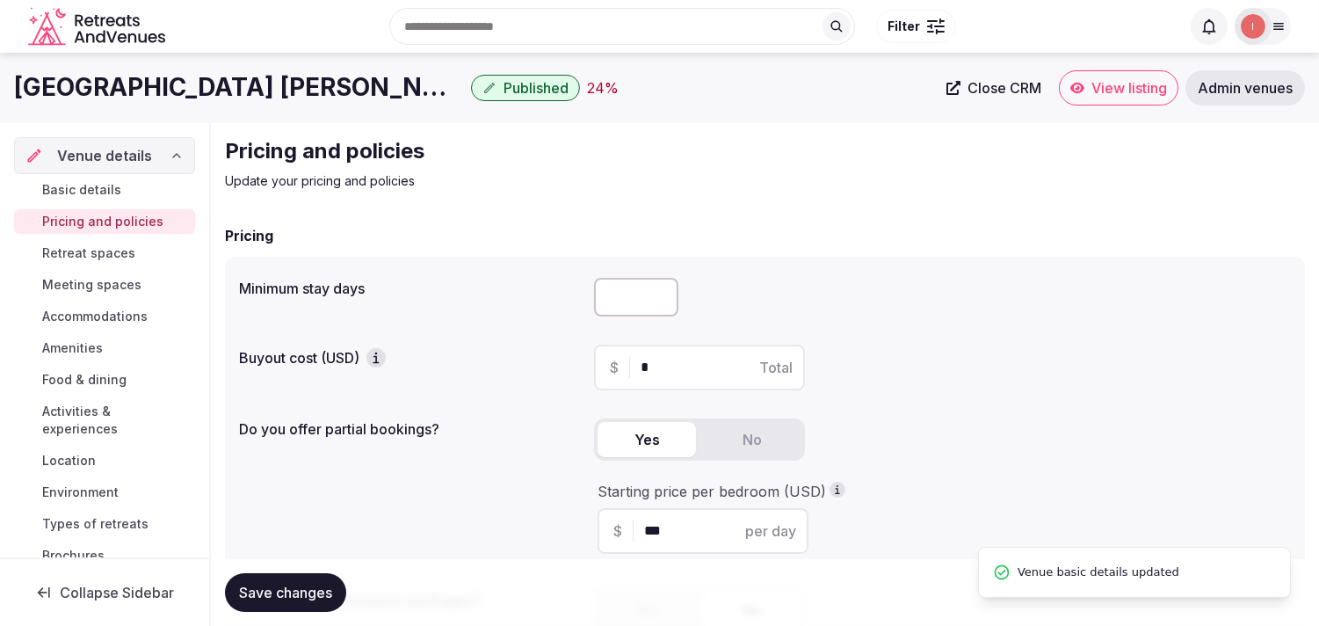
click at [183, 68] on div "Search Popular Destinations [GEOGRAPHIC_DATA], [GEOGRAPHIC_DATA] [GEOGRAPHIC_DA…" at bounding box center [659, 27] width 1291 height 90
click at [182, 68] on div "Search Popular Destinations [GEOGRAPHIC_DATA], [GEOGRAPHIC_DATA] [GEOGRAPHIC_DA…" at bounding box center [659, 27] width 1291 height 90
click at [185, 84] on h1 "[GEOGRAPHIC_DATA] [PERSON_NAME] [GEOGRAPHIC_DATA]" at bounding box center [239, 87] width 450 height 34
click at [185, 86] on h1 "[GEOGRAPHIC_DATA] [PERSON_NAME] [GEOGRAPHIC_DATA]" at bounding box center [239, 87] width 450 height 34
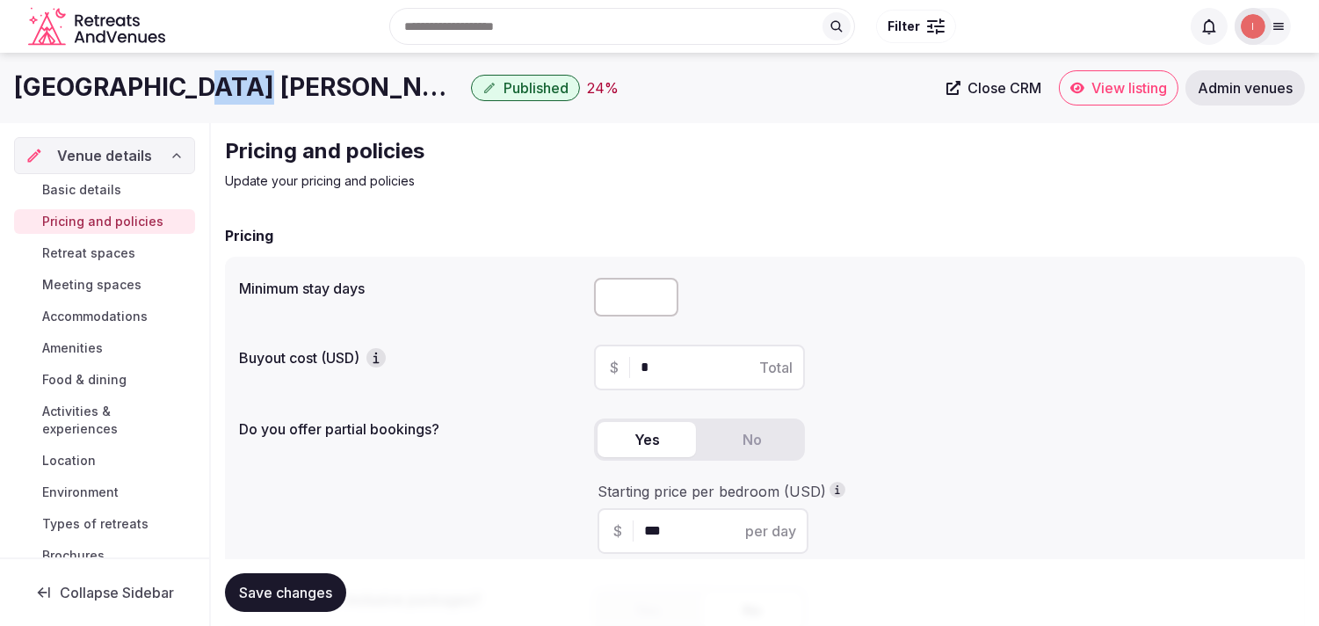
click at [185, 86] on h1 "[GEOGRAPHIC_DATA] [PERSON_NAME] [GEOGRAPHIC_DATA]" at bounding box center [239, 87] width 450 height 34
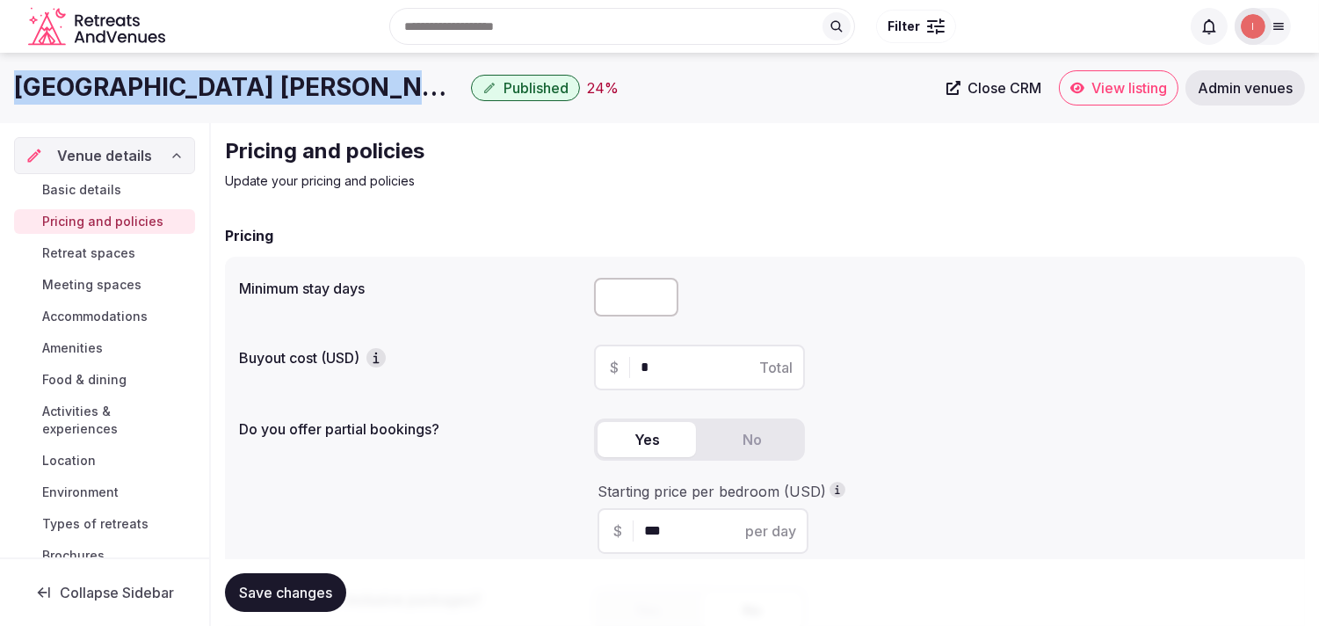
click at [185, 86] on h1 "[GEOGRAPHIC_DATA] [PERSON_NAME] [GEOGRAPHIC_DATA]" at bounding box center [239, 87] width 450 height 34
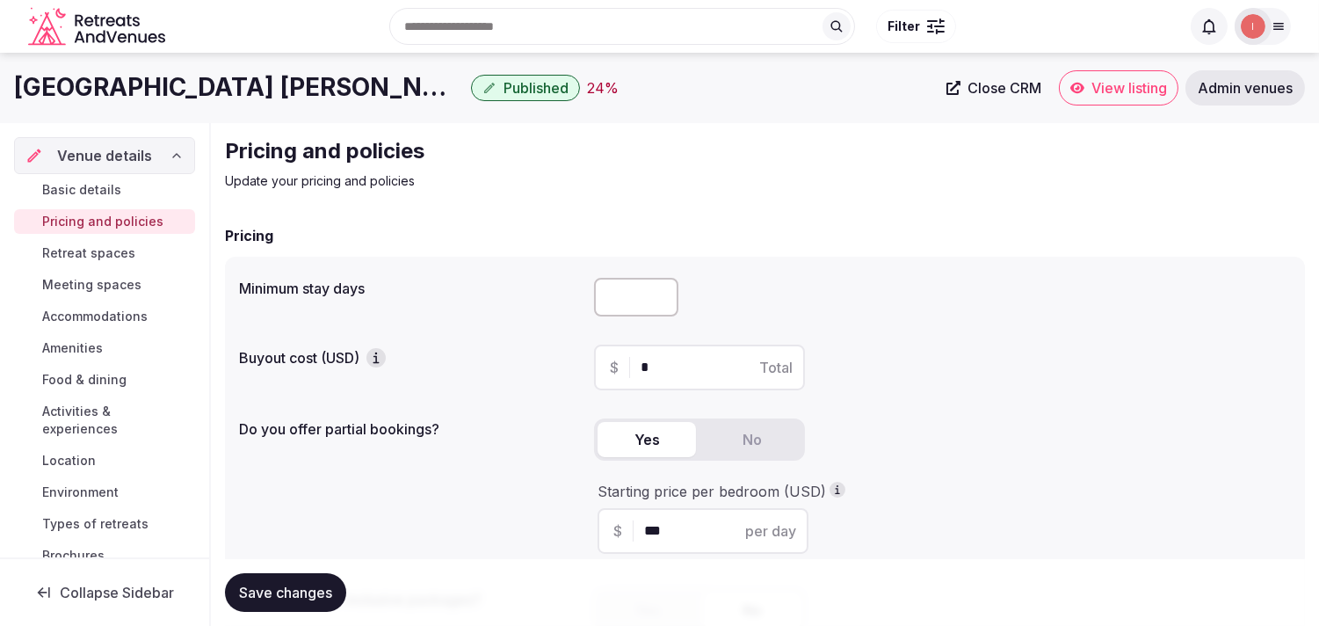
drag, startPoint x: 235, startPoint y: 75, endPoint x: 172, endPoint y: 86, distance: 63.4
click at [172, 86] on h1 "[GEOGRAPHIC_DATA] [PERSON_NAME] [GEOGRAPHIC_DATA]" at bounding box center [239, 87] width 450 height 34
click at [176, 84] on h1 "[GEOGRAPHIC_DATA] [PERSON_NAME] [GEOGRAPHIC_DATA]" at bounding box center [239, 87] width 450 height 34
click at [177, 83] on h1 "[GEOGRAPHIC_DATA] [PERSON_NAME] [GEOGRAPHIC_DATA]" at bounding box center [239, 87] width 450 height 34
click at [178, 83] on h1 "[GEOGRAPHIC_DATA] [PERSON_NAME] [GEOGRAPHIC_DATA]" at bounding box center [239, 87] width 450 height 34
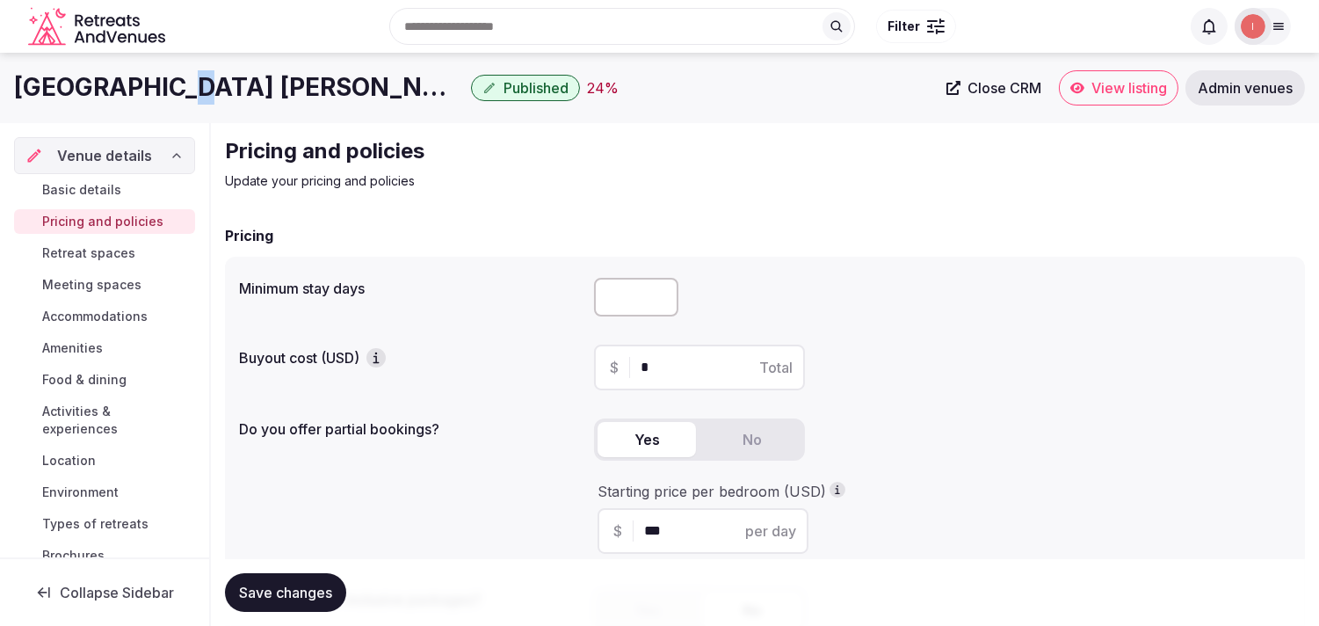
click at [178, 83] on h1 "[GEOGRAPHIC_DATA] [PERSON_NAME] [GEOGRAPHIC_DATA]" at bounding box center [239, 87] width 450 height 34
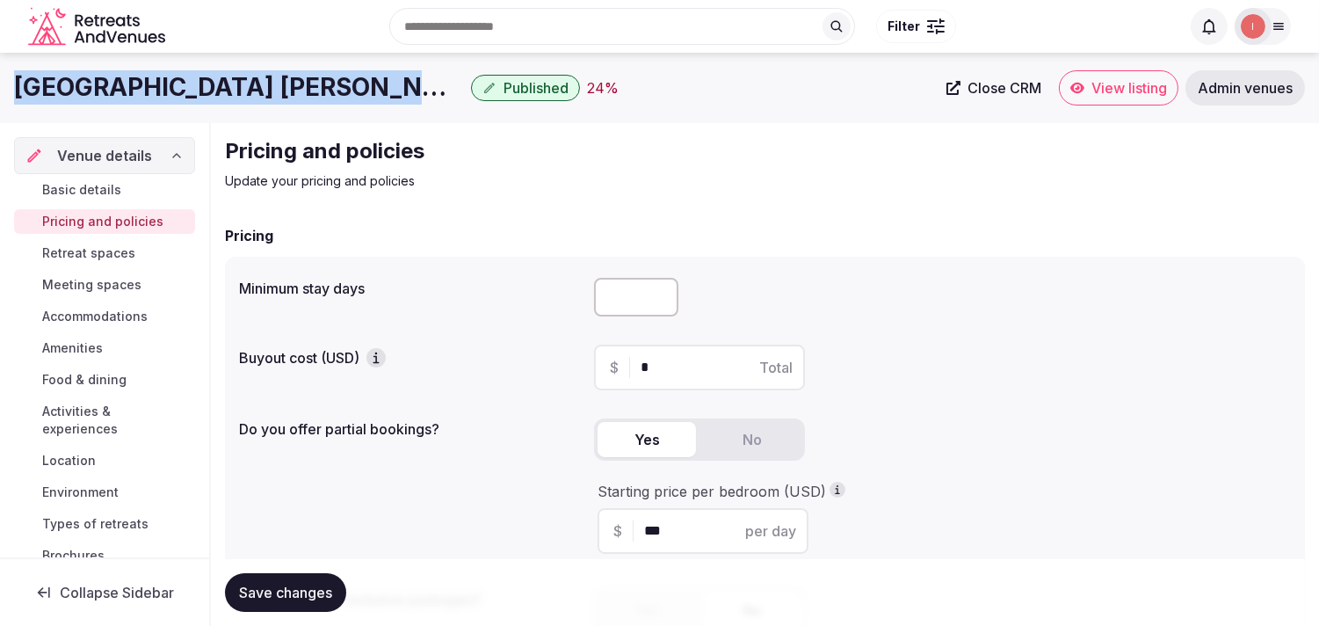
click at [178, 83] on h1 "[GEOGRAPHIC_DATA] [PERSON_NAME] [GEOGRAPHIC_DATA]" at bounding box center [239, 87] width 450 height 34
copy div "[GEOGRAPHIC_DATA] [PERSON_NAME] [GEOGRAPHIC_DATA]"
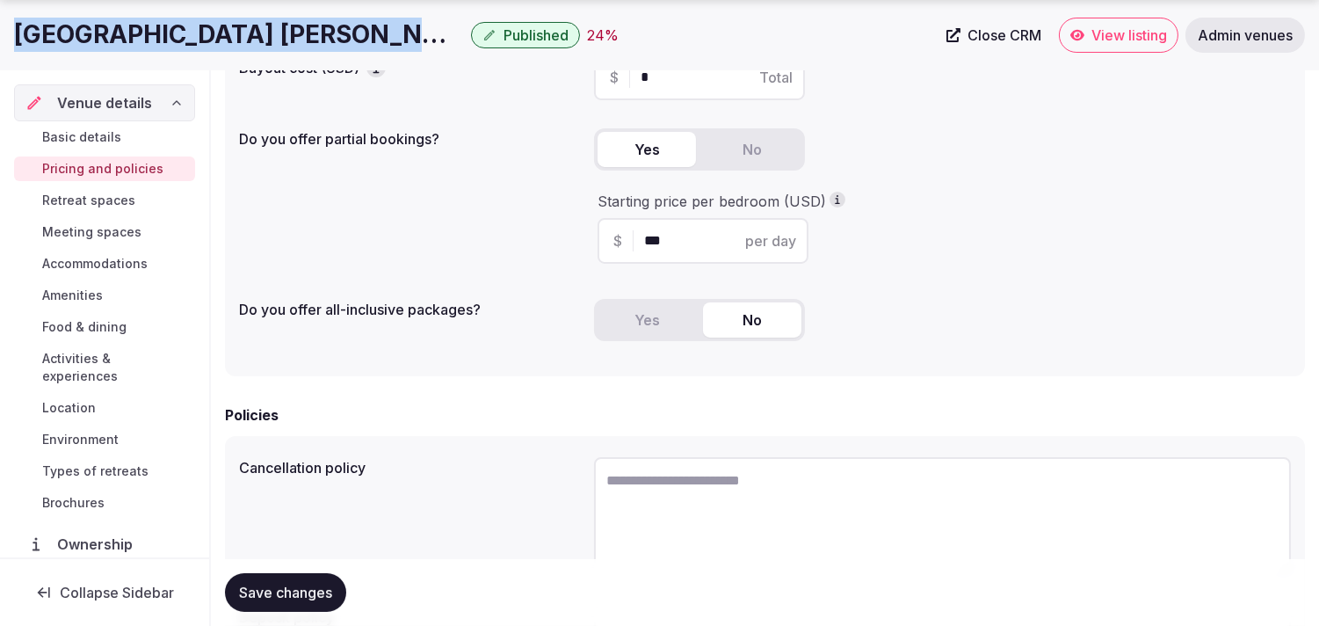
scroll to position [390, 0]
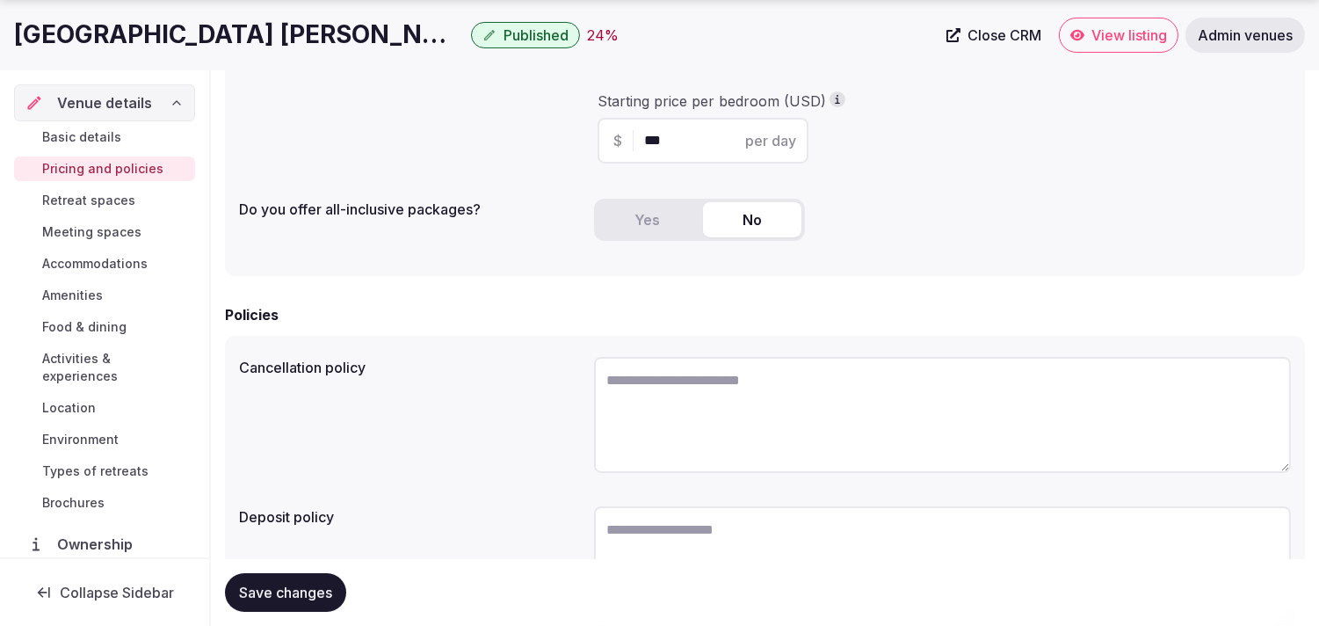
click at [712, 380] on textarea at bounding box center [942, 415] width 697 height 116
paste textarea "**********"
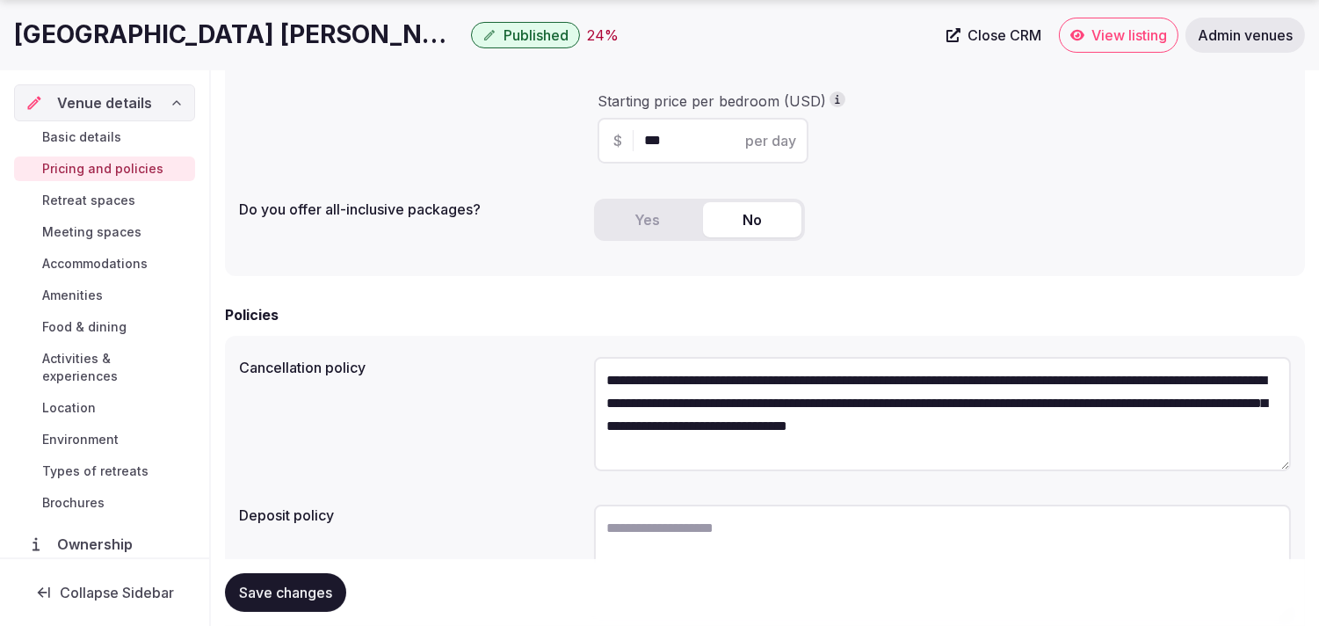
type textarea "**********"
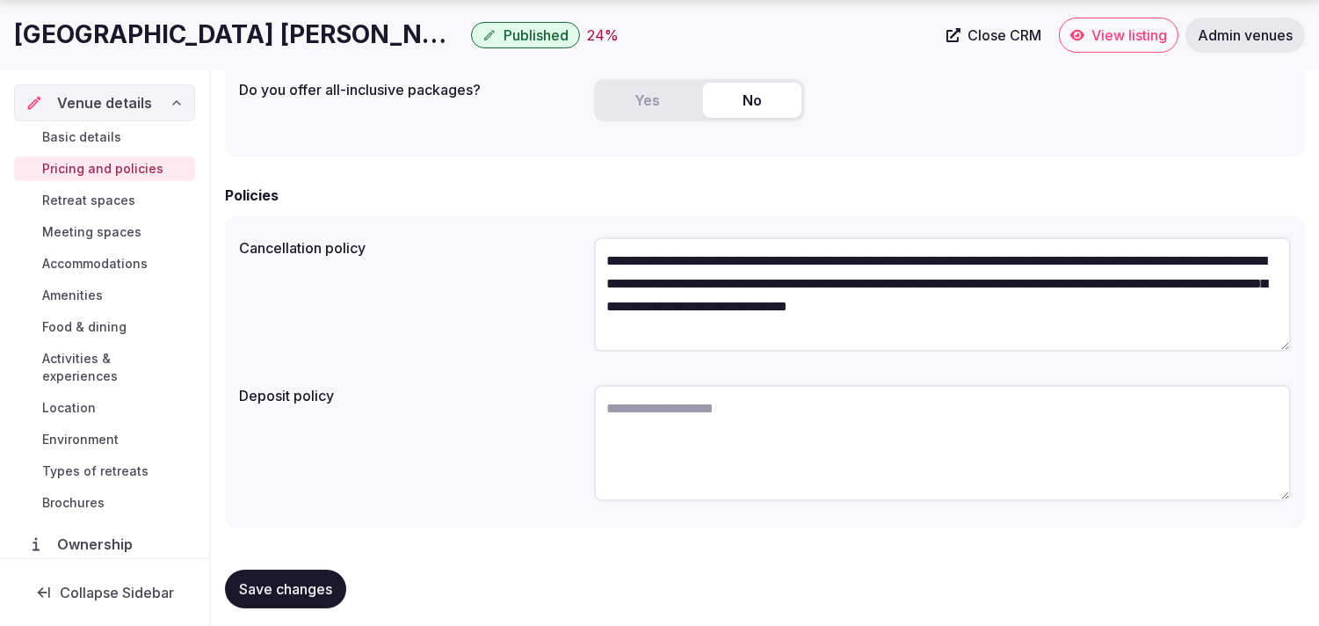
scroll to position [515, 0]
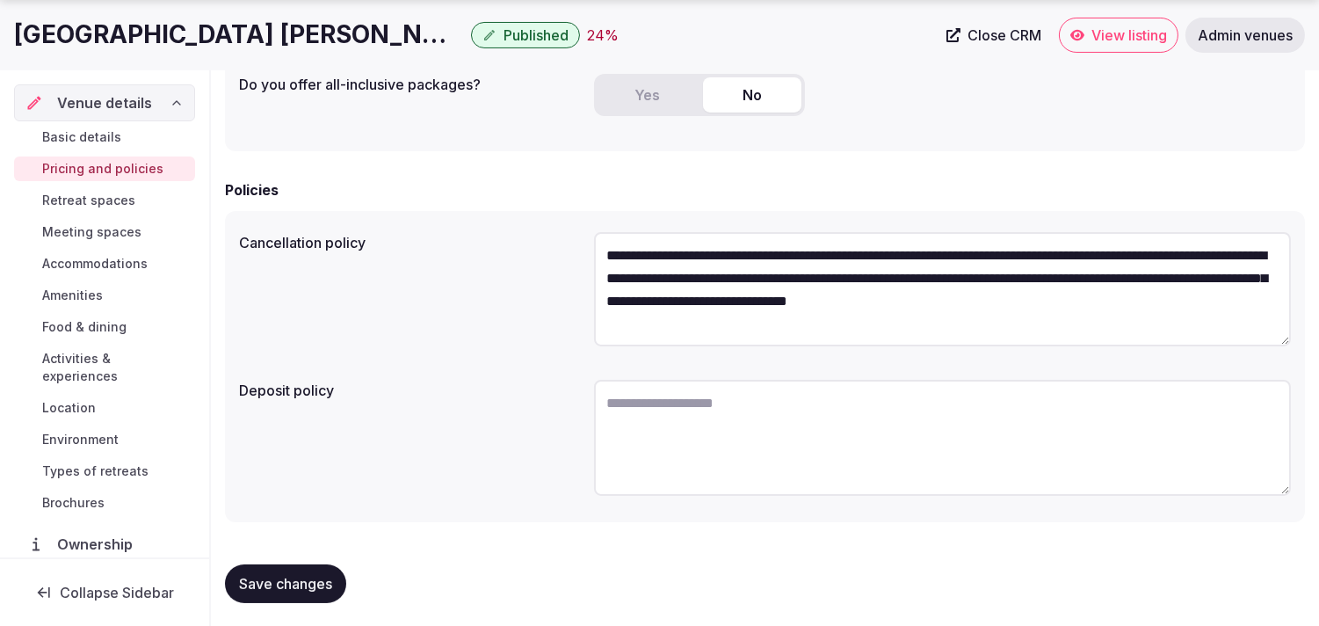
click at [752, 428] on textarea at bounding box center [942, 438] width 697 height 116
paste textarea "**********"
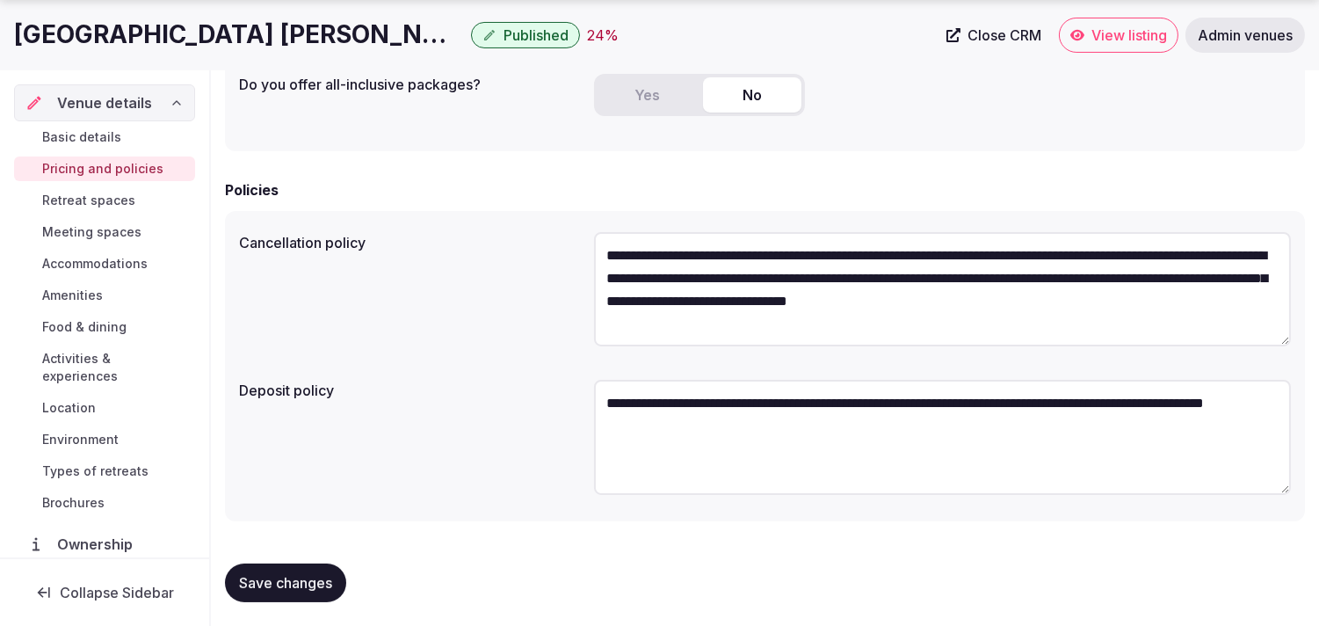
type textarea "**********"
click at [252, 577] on span "Save changes" at bounding box center [285, 583] width 93 height 18
click at [296, 584] on span "Save changes" at bounding box center [285, 583] width 93 height 18
click at [116, 199] on span "Retreat spaces" at bounding box center [88, 201] width 93 height 18
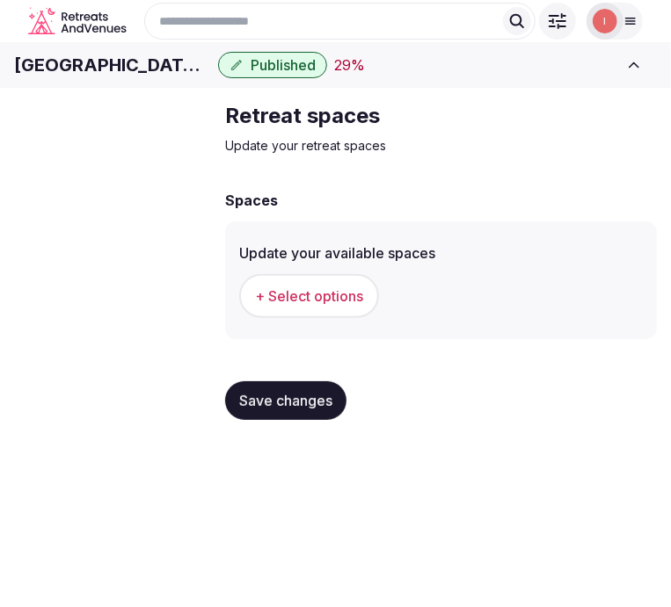
click at [286, 410] on span "Save changes" at bounding box center [285, 401] width 93 height 18
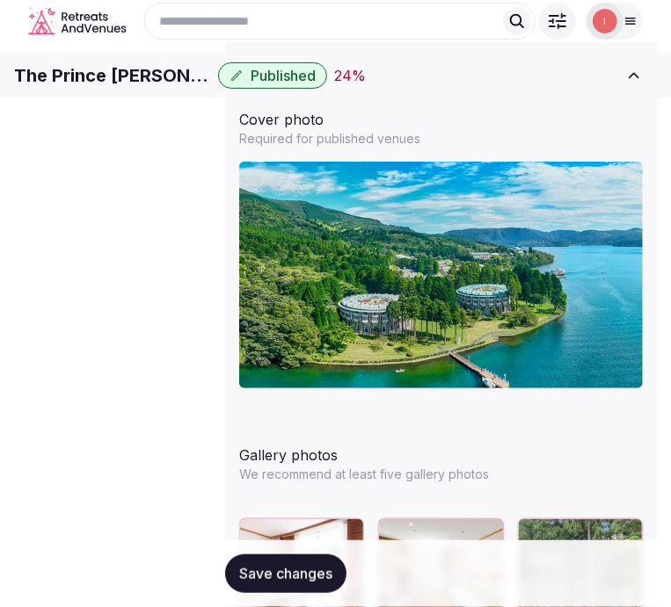
scroll to position [2246, 0]
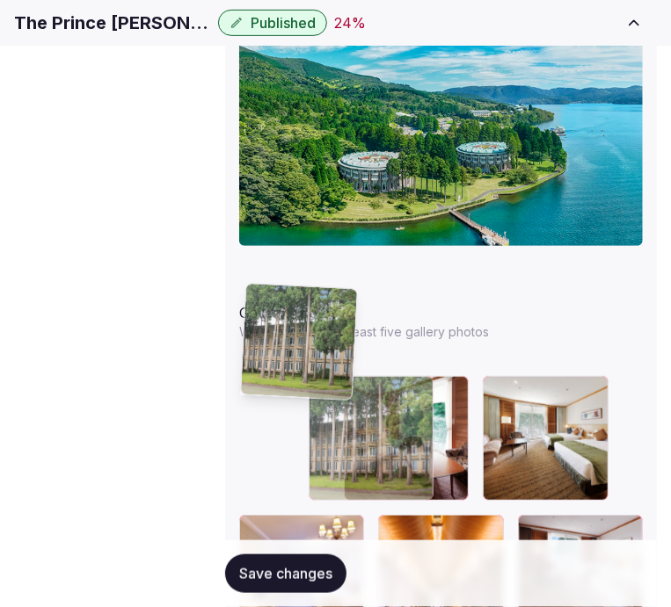
drag, startPoint x: 472, startPoint y: 300, endPoint x: 242, endPoint y: 271, distance: 232.1
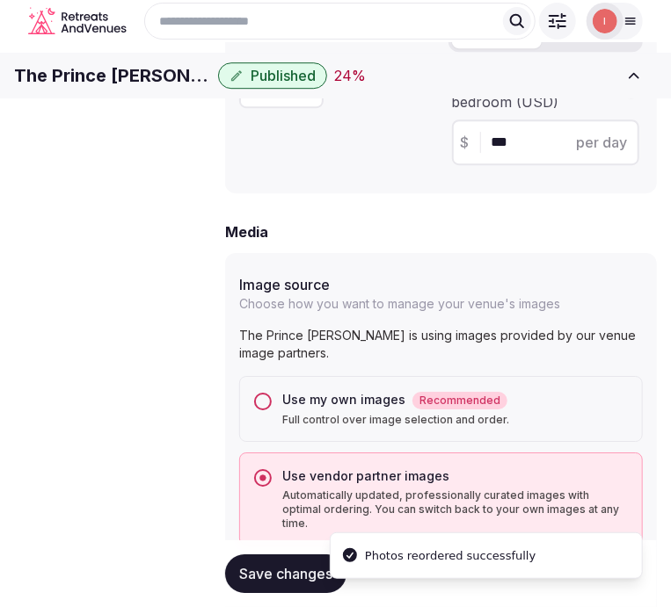
scroll to position [1563, 0]
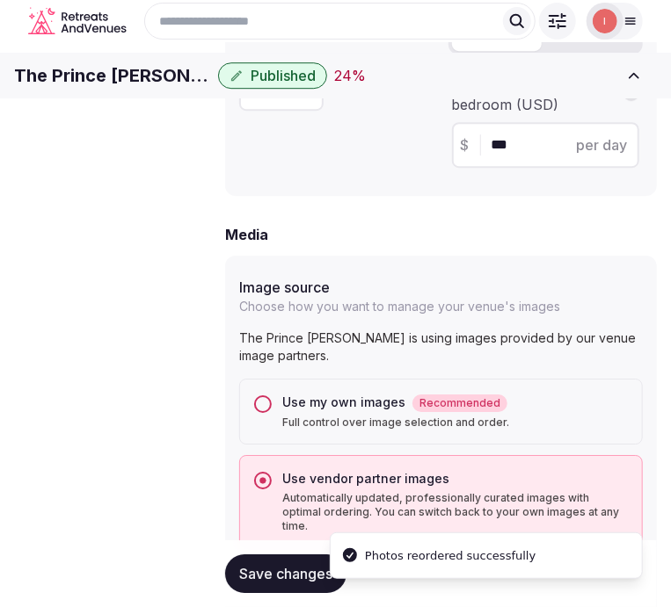
click at [265, 395] on button "Use my own images Recommended Full control over image selection and order." at bounding box center [263, 404] width 18 height 18
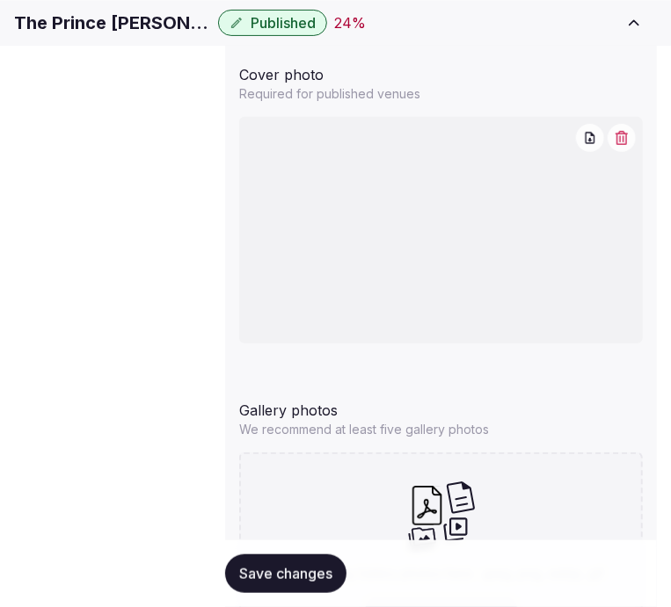
scroll to position [2241, 0]
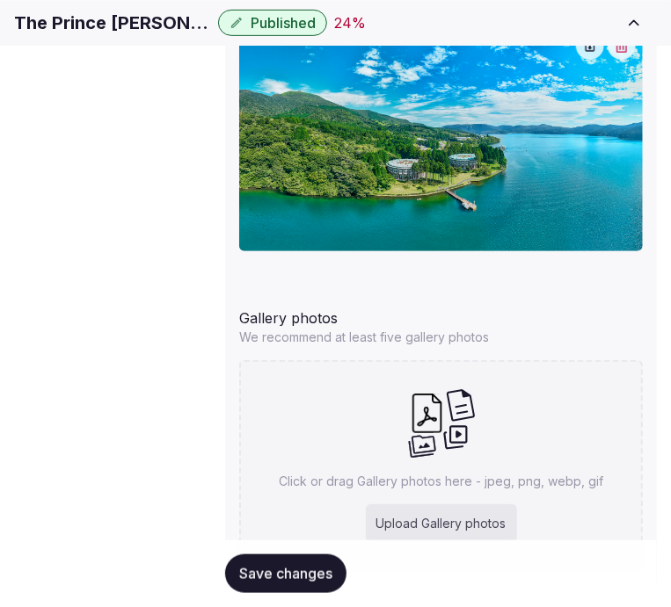
click at [211, 30] on h1 "The Prince Hakone Ashinoko" at bounding box center [112, 23] width 197 height 25
copy div "The Prince Hakone Ashinoko"
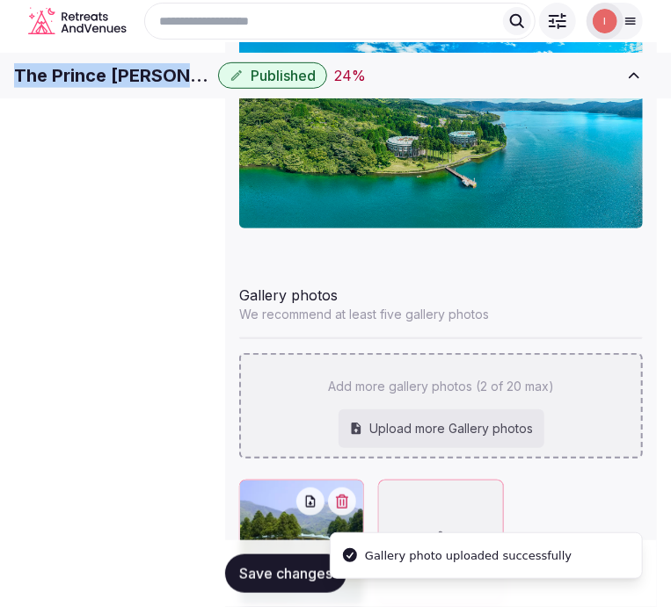
scroll to position [2306, 0]
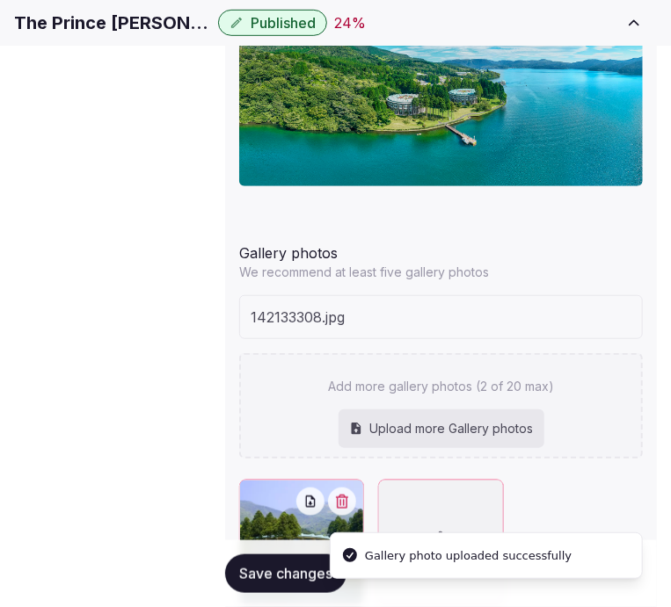
click at [511, 353] on div "Add more gallery photos (2 of 20 max) Upload more Gallery photos" at bounding box center [440, 405] width 403 height 105
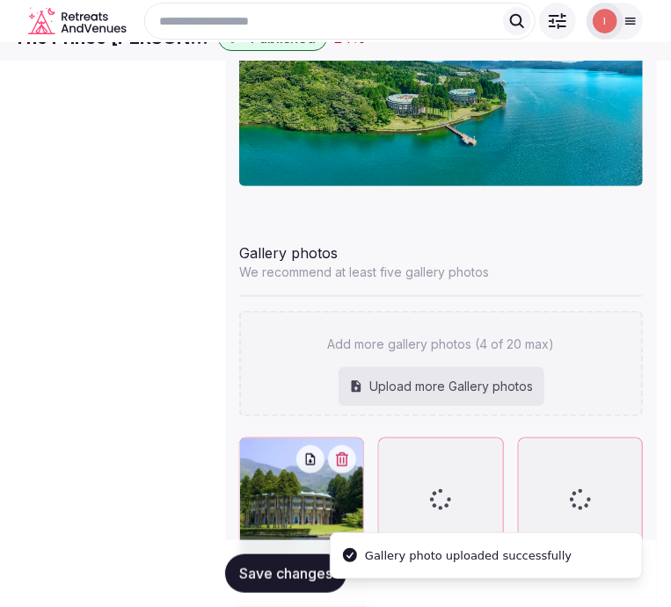
scroll to position [2264, 0]
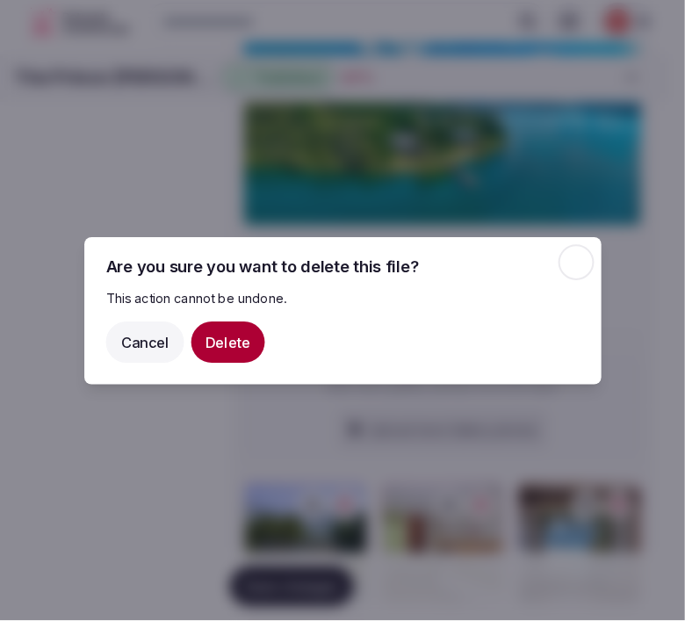
scroll to position [2250, 0]
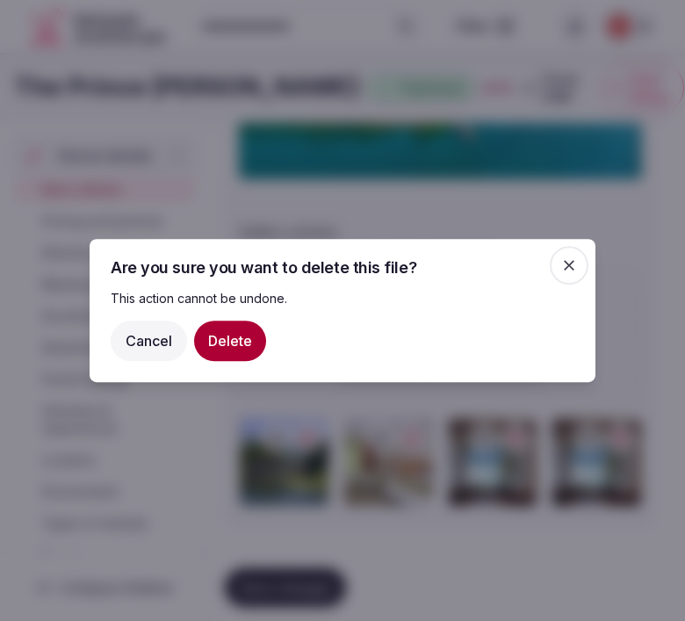
click at [250, 337] on button "Delete" at bounding box center [230, 341] width 72 height 40
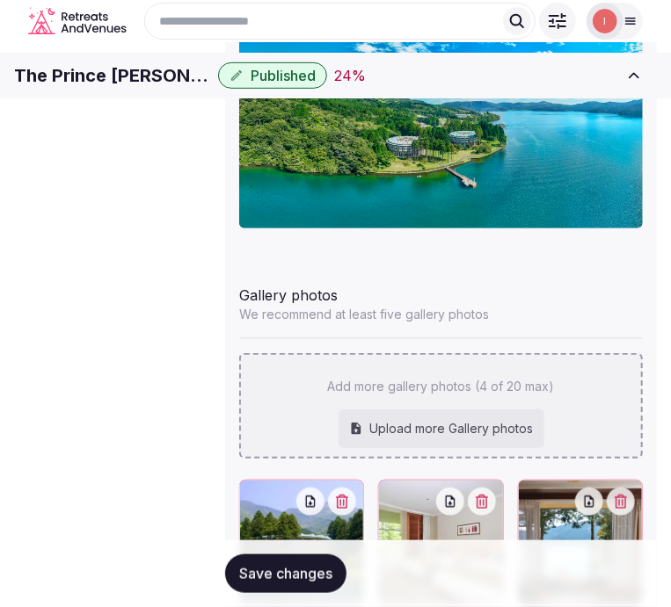
scroll to position [2306, 0]
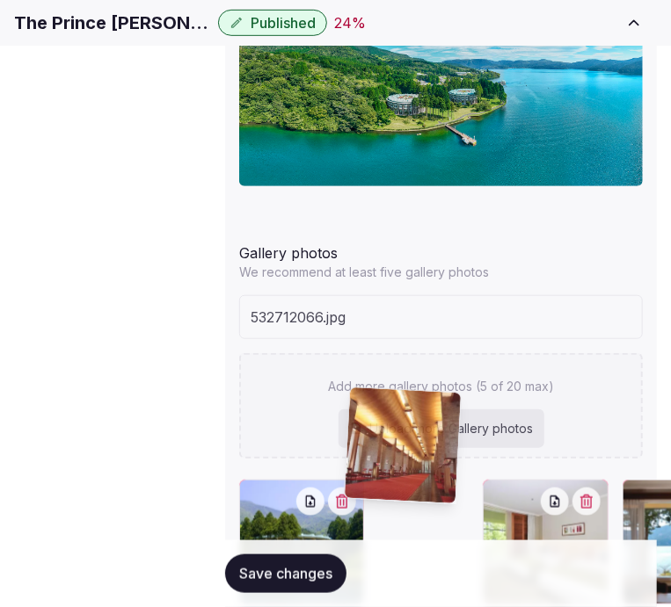
drag, startPoint x: 564, startPoint y: 399, endPoint x: 323, endPoint y: 397, distance: 240.8
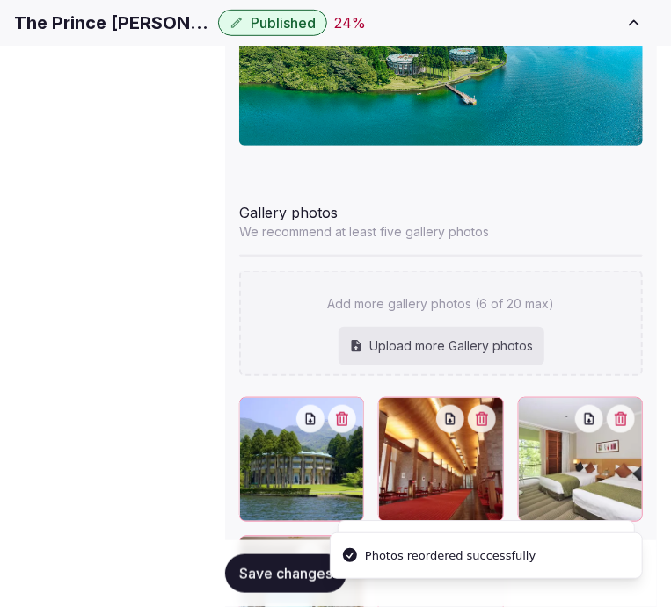
scroll to position [2368, 0]
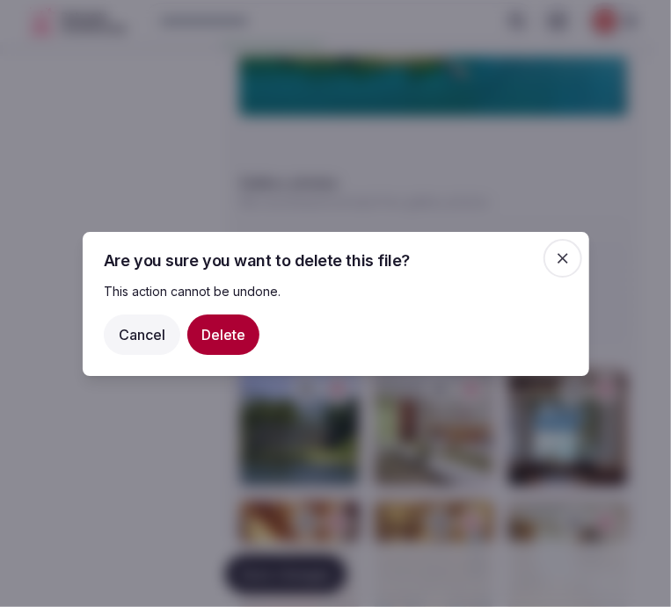
scroll to position [2353, 0]
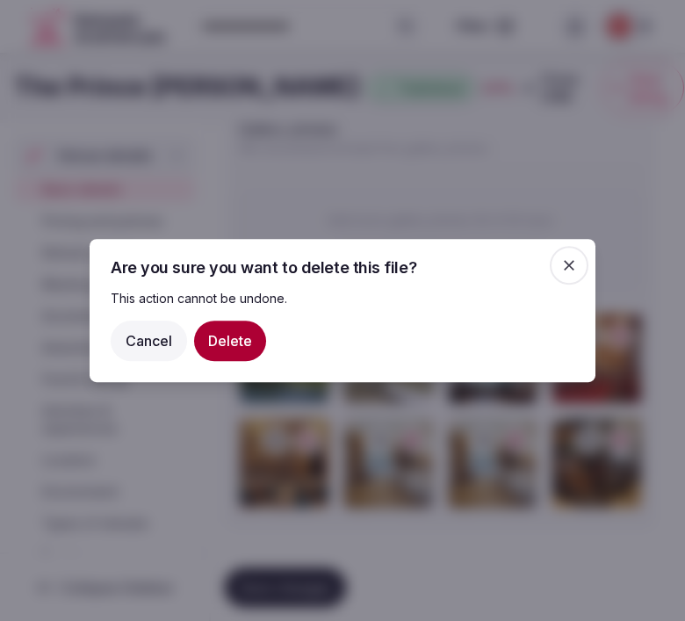
click at [239, 350] on button "Delete" at bounding box center [230, 341] width 72 height 40
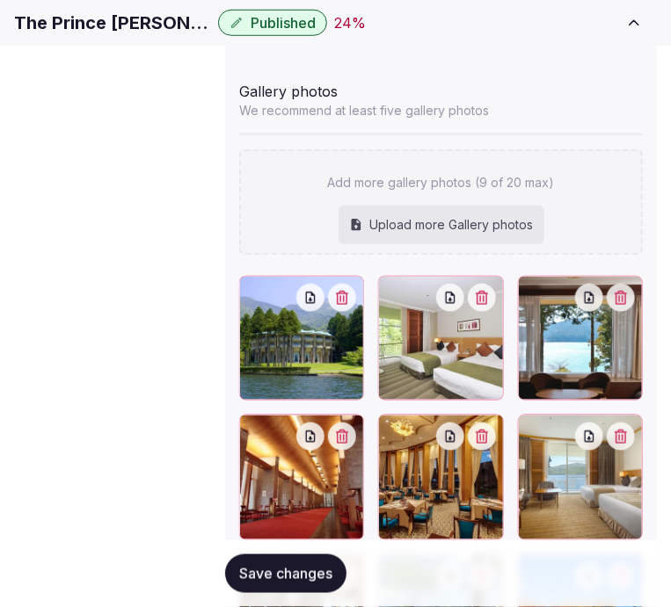
scroll to position [2473, 0]
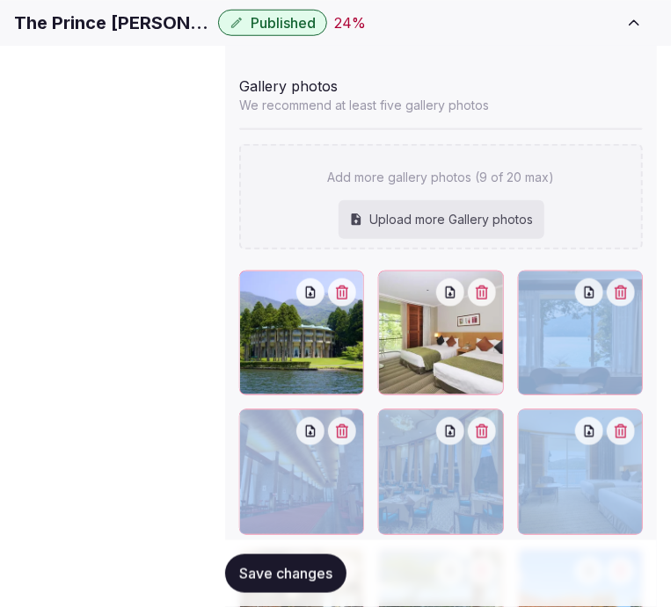
drag, startPoint x: 419, startPoint y: 202, endPoint x: 427, endPoint y: 174, distance: 29.2
click at [427, 271] on div at bounding box center [440, 472] width 403 height 403
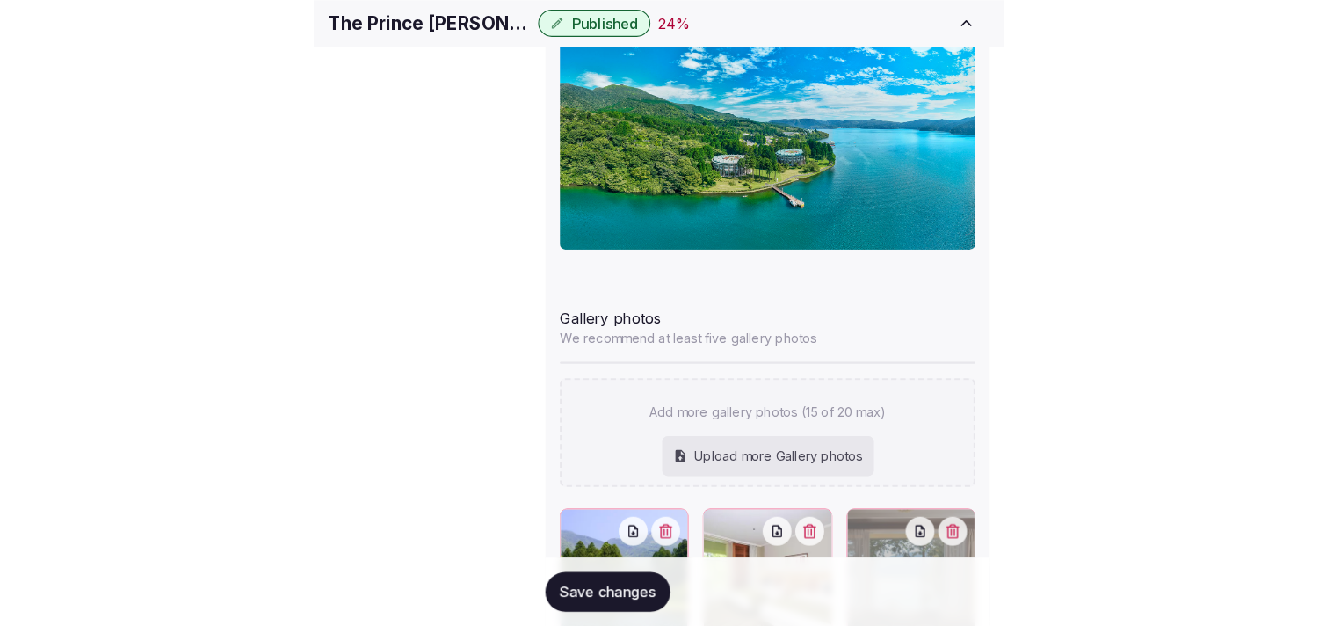
scroll to position [2131, 0]
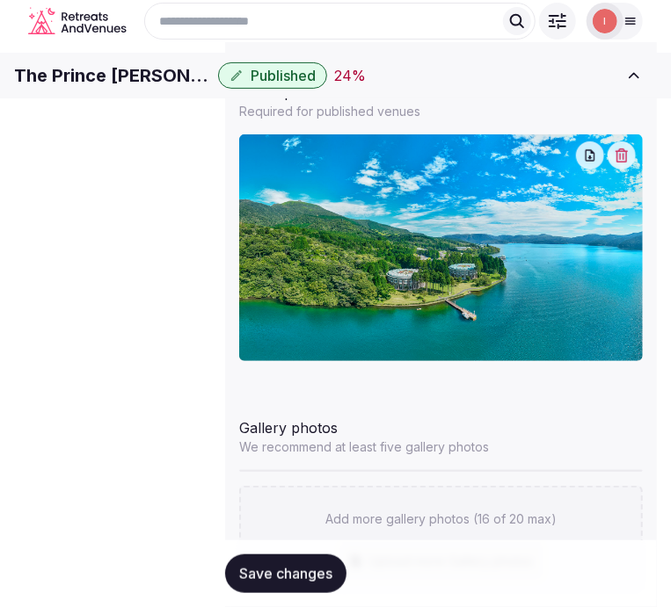
click at [297, 581] on span "Save changes" at bounding box center [285, 574] width 93 height 18
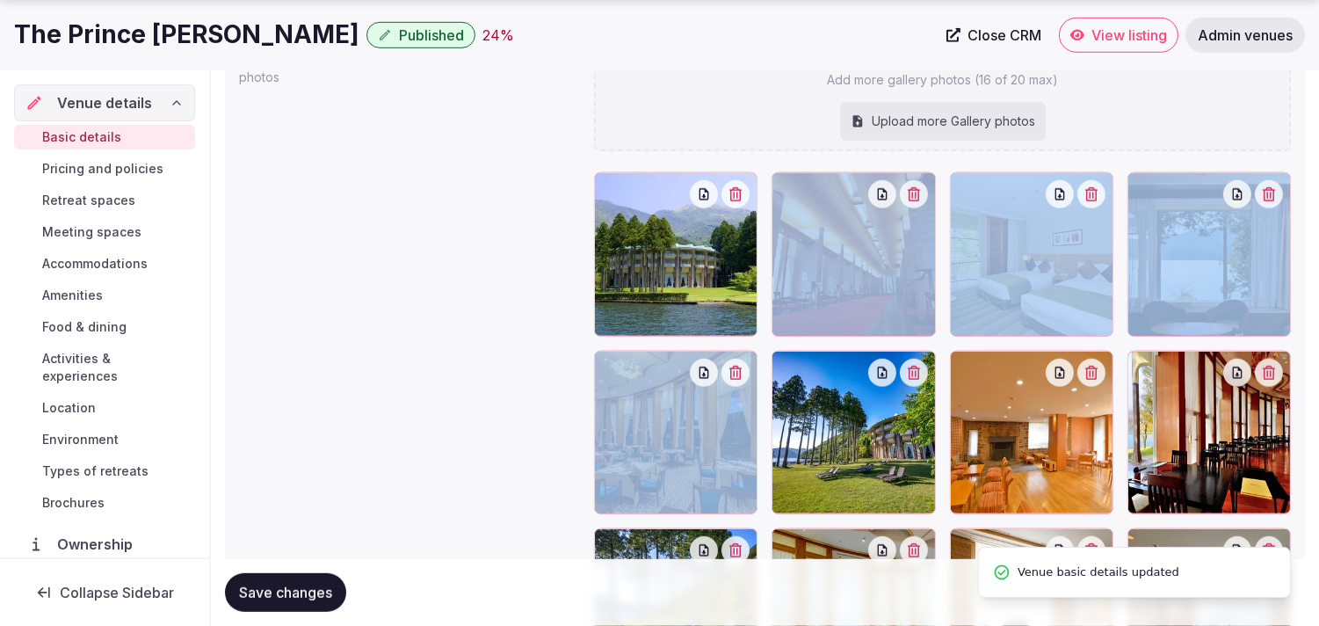
click at [513, 344] on div "Gallery photos We recommend at least five gallery photos Add more gallery photo…" at bounding box center [765, 449] width 1052 height 853
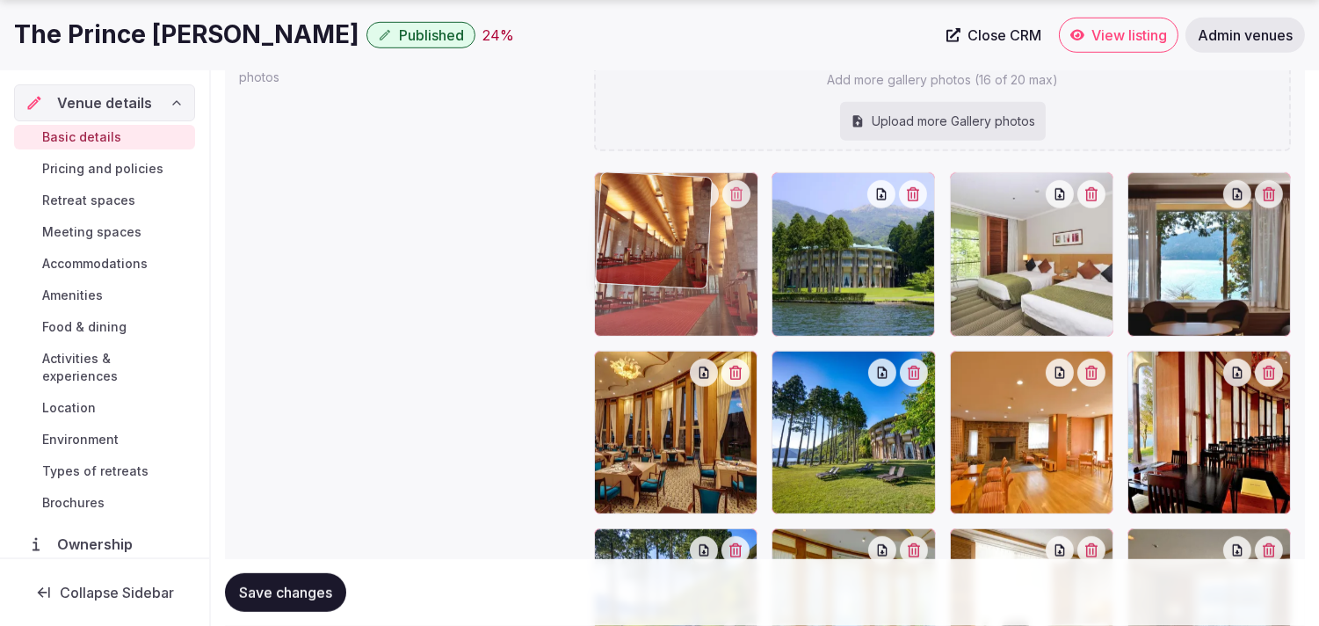
drag, startPoint x: 787, startPoint y: 188, endPoint x: 633, endPoint y: 198, distance: 154.1
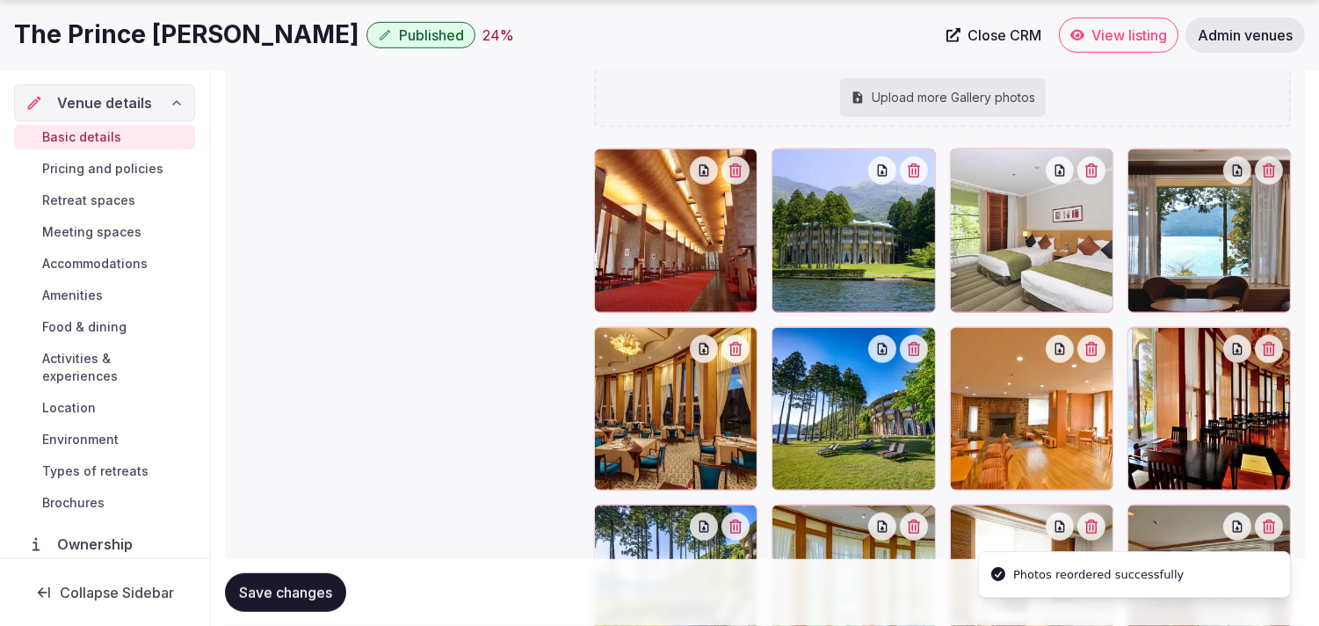
scroll to position [2229, 0]
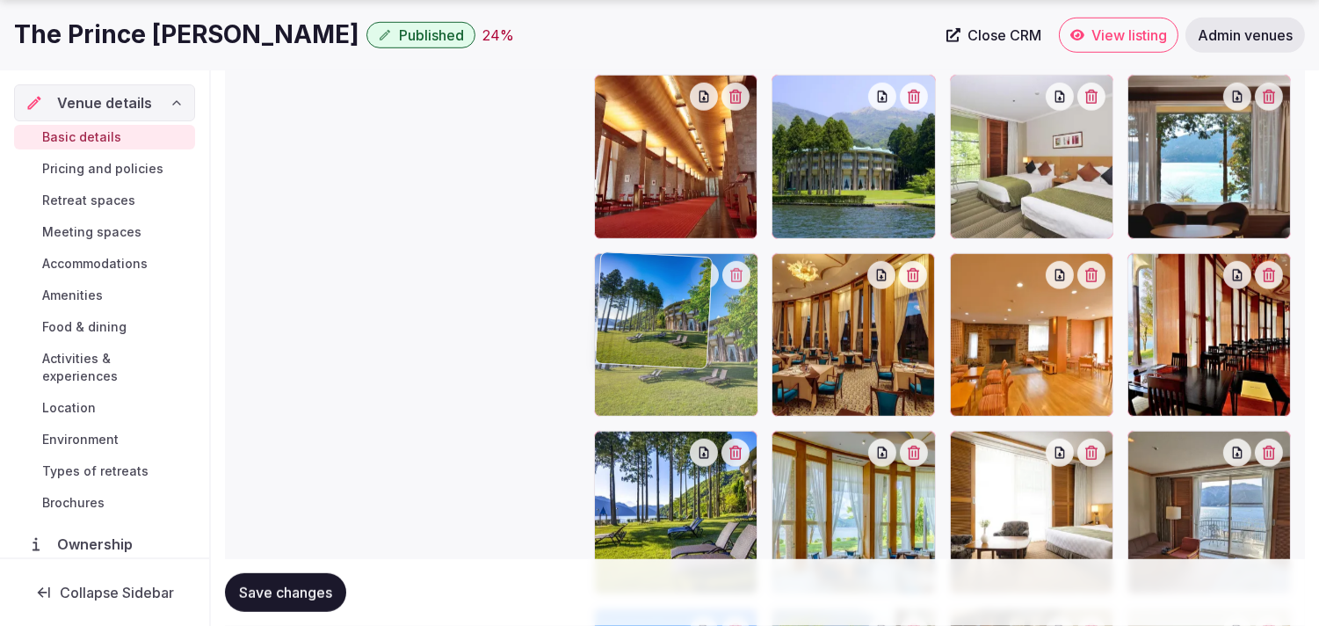
drag, startPoint x: 786, startPoint y: 265, endPoint x: 621, endPoint y: 269, distance: 164.4
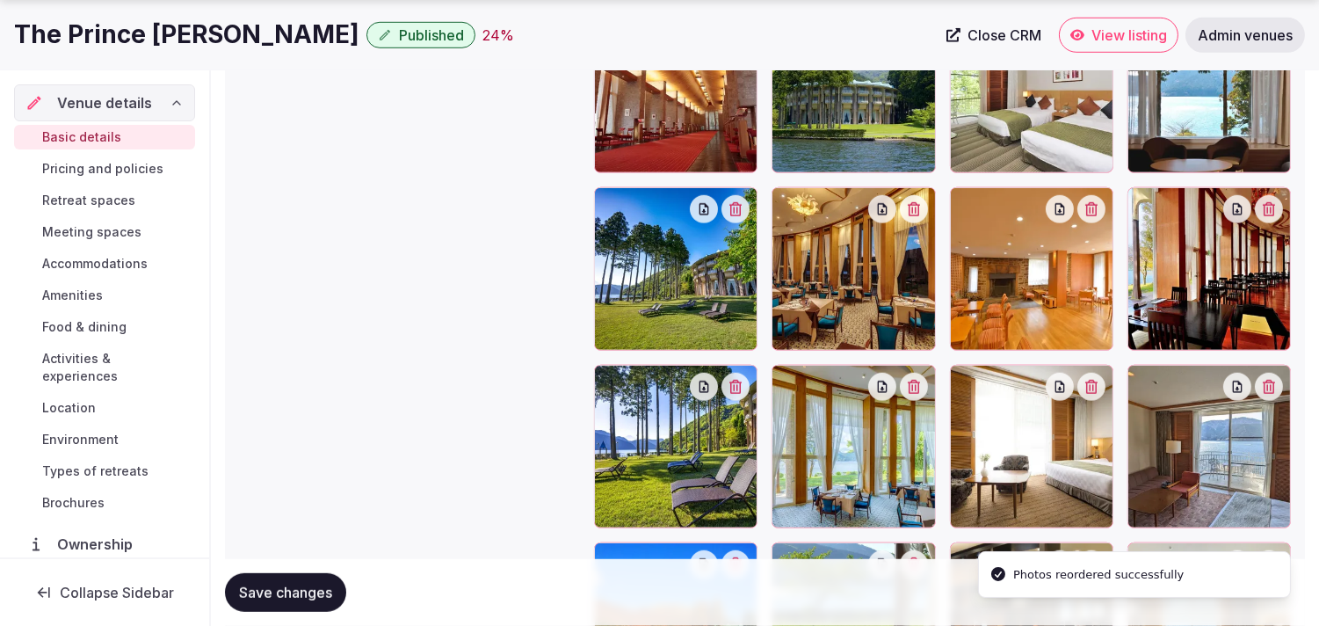
scroll to position [2326, 0]
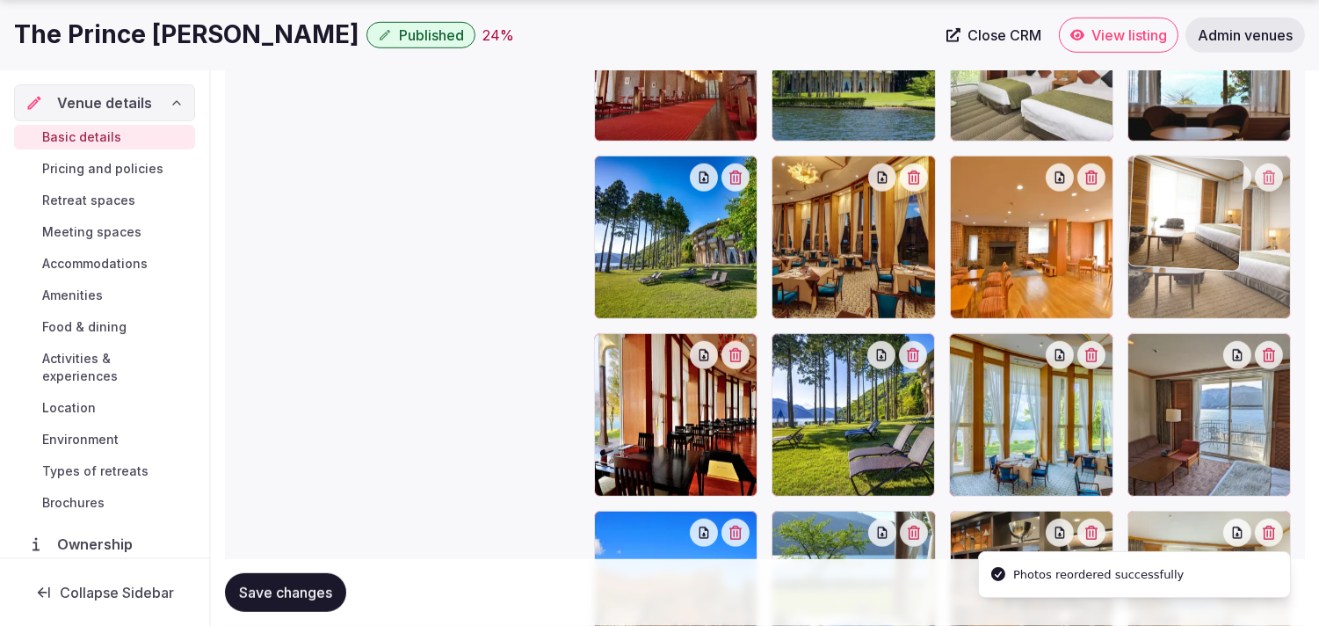
drag, startPoint x: 961, startPoint y: 347, endPoint x: 1126, endPoint y: 215, distance: 211.4
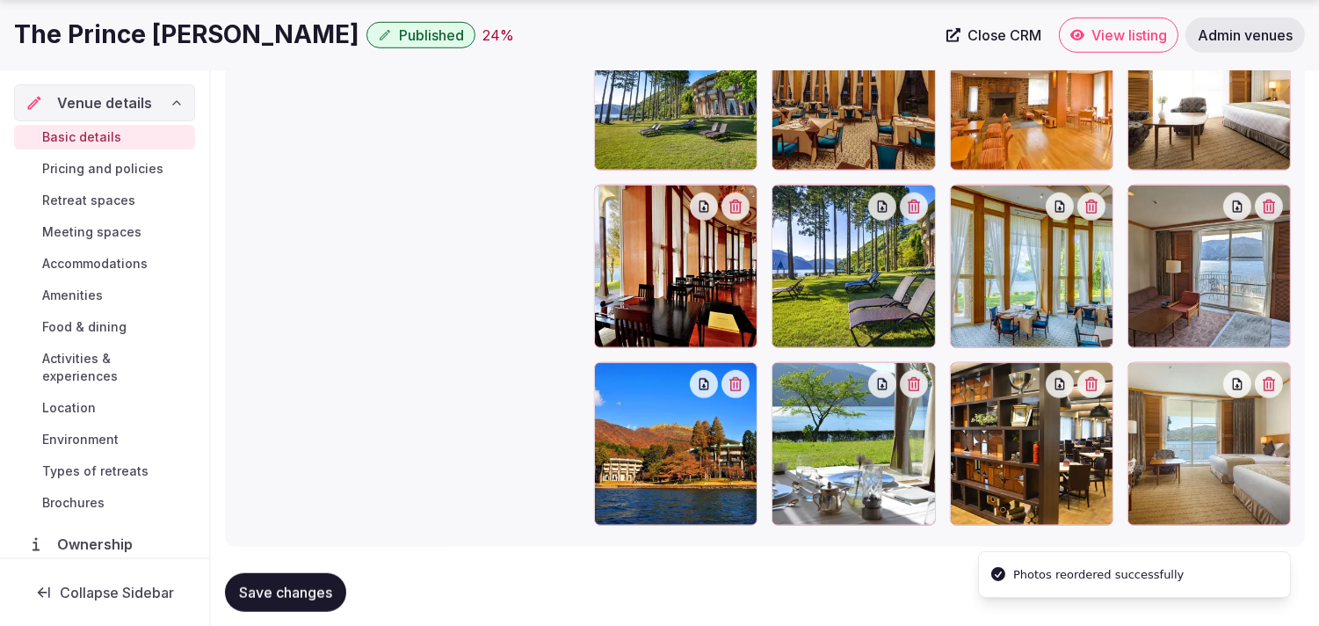
scroll to position [2503, 0]
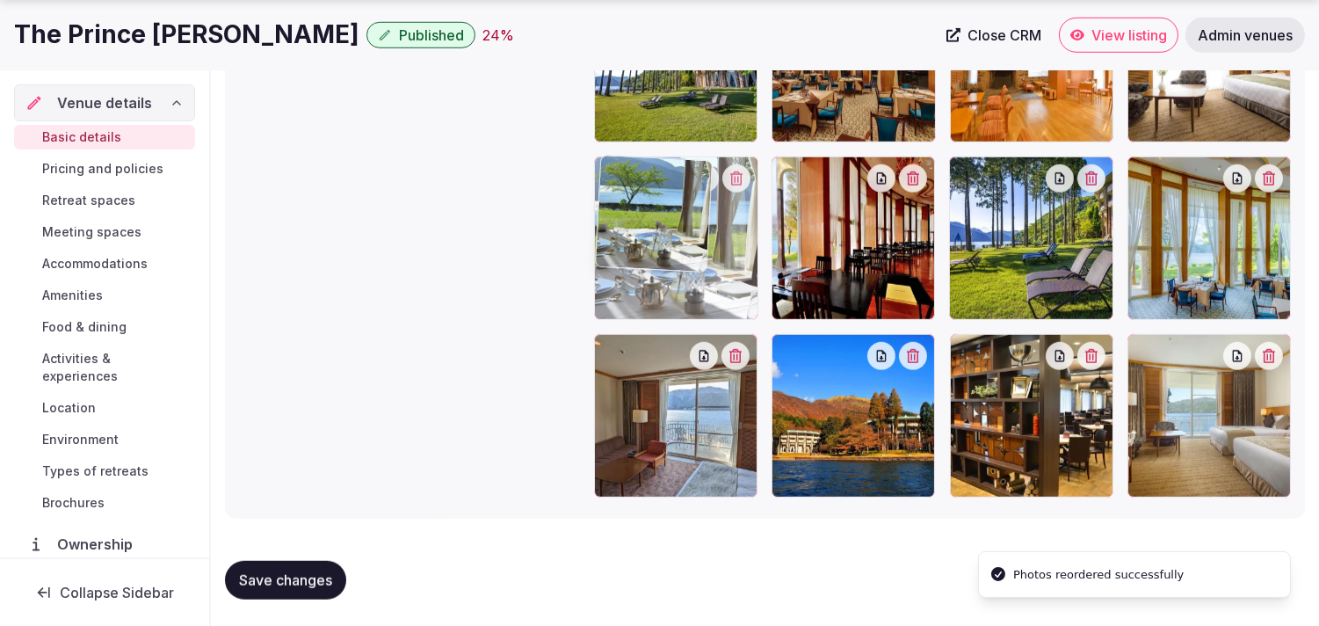
drag, startPoint x: 789, startPoint y: 353, endPoint x: 642, endPoint y: 183, distance: 225.5
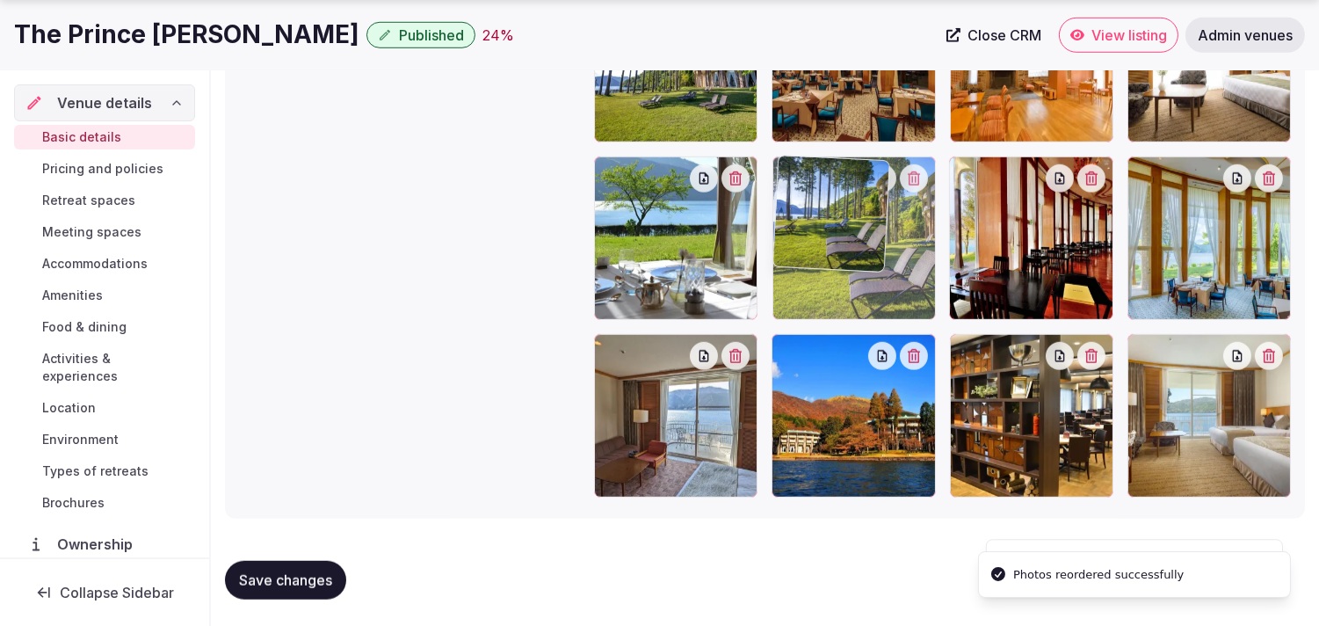
drag, startPoint x: 961, startPoint y: 169, endPoint x: 805, endPoint y: 182, distance: 156.1
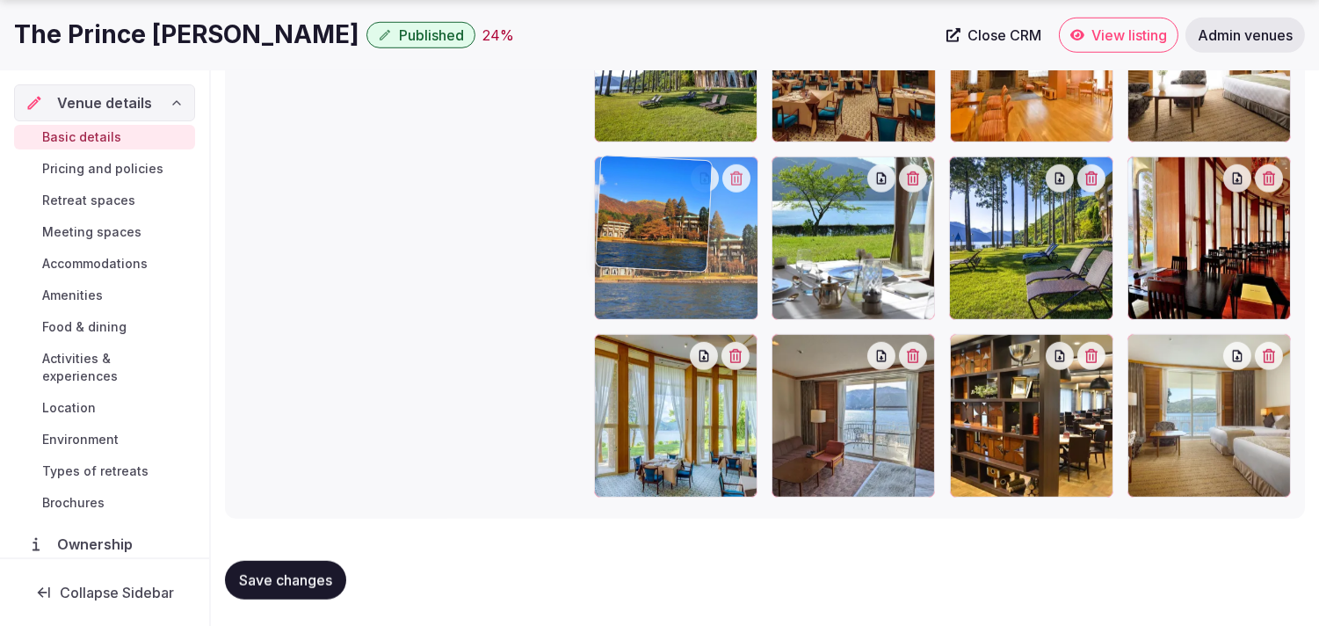
drag, startPoint x: 789, startPoint y: 337, endPoint x: 591, endPoint y: 207, distance: 237.4
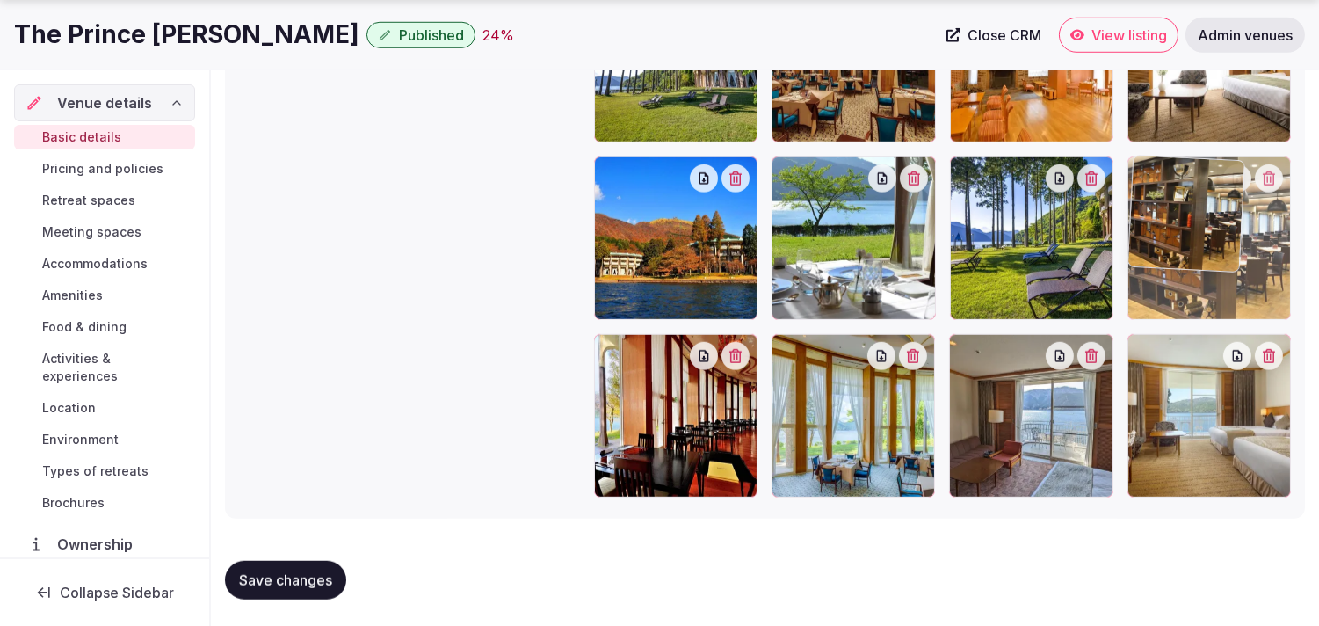
drag, startPoint x: 958, startPoint y: 343, endPoint x: 1127, endPoint y: 182, distance: 233.1
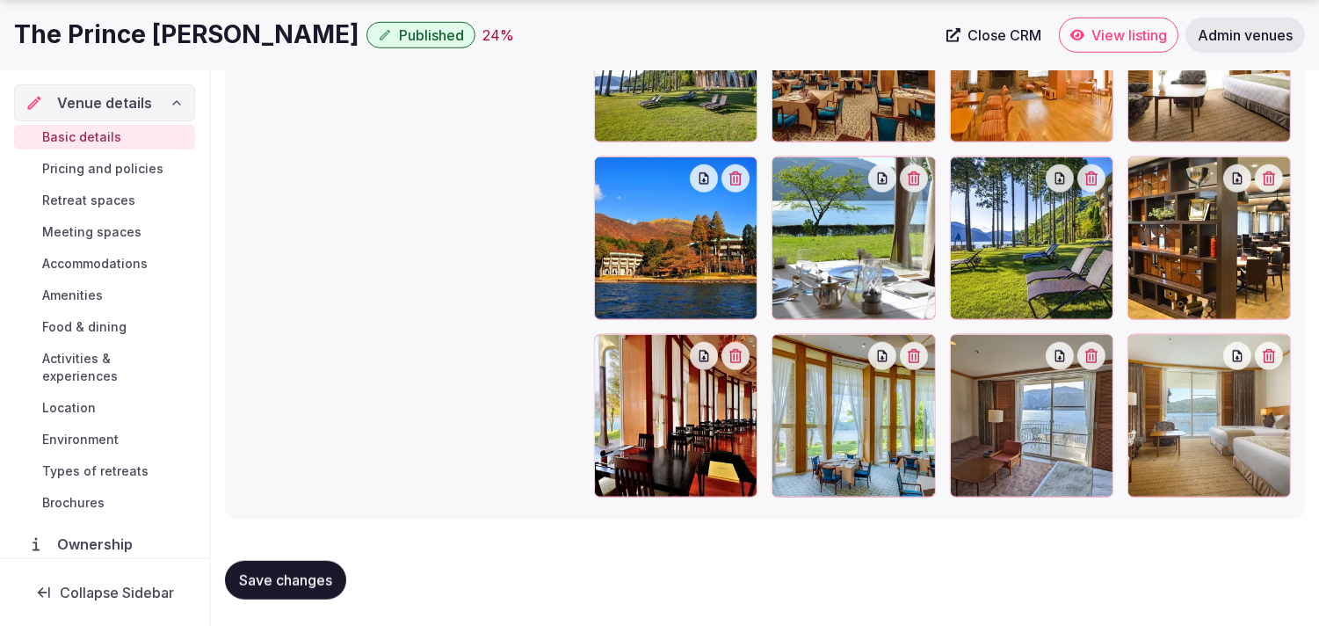
click at [244, 577] on span "Save changes" at bounding box center [285, 580] width 93 height 18
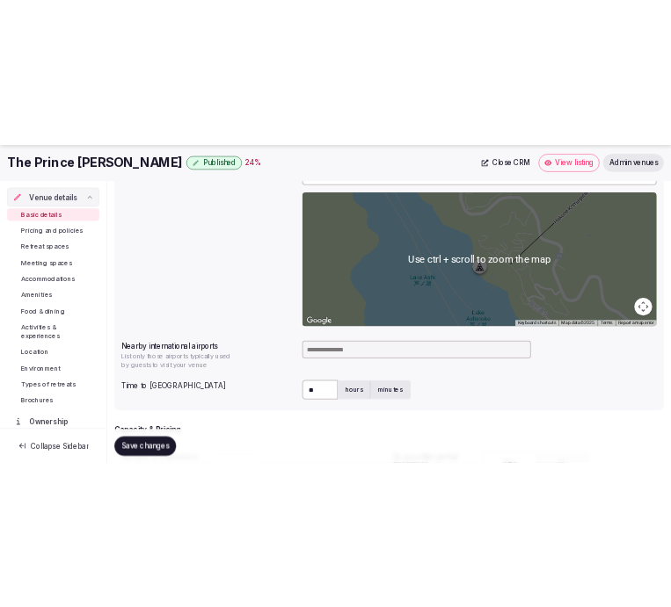
scroll to position [745, 0]
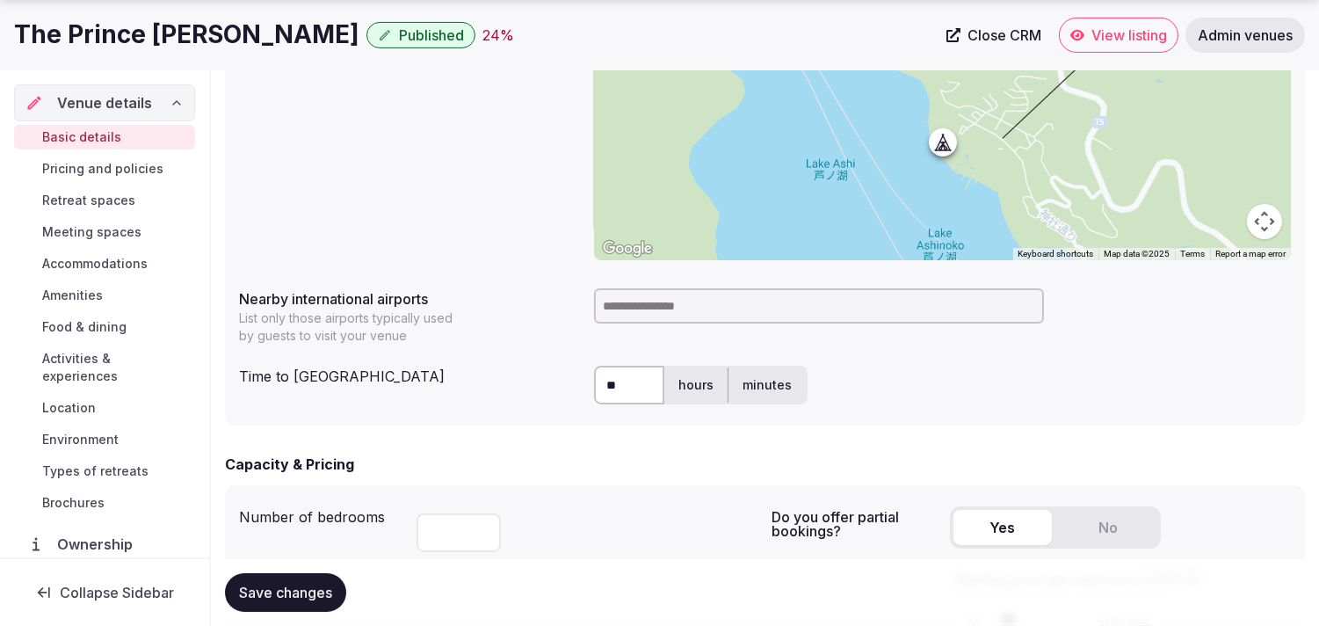
click at [331, 29] on h1 "The Prince Hakone Ashinoko" at bounding box center [186, 35] width 345 height 34
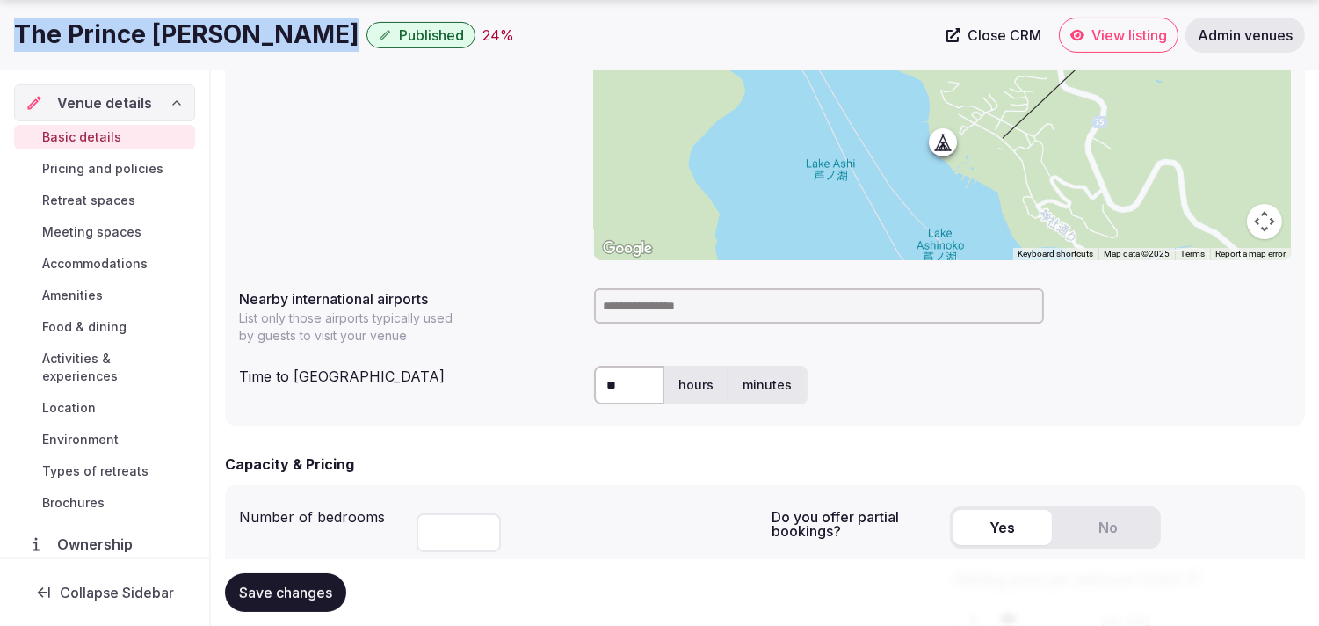
click at [331, 29] on h1 "The Prince Hakone Ashinoko" at bounding box center [186, 35] width 345 height 34
copy div "The Prince Hakone Ashinoko"
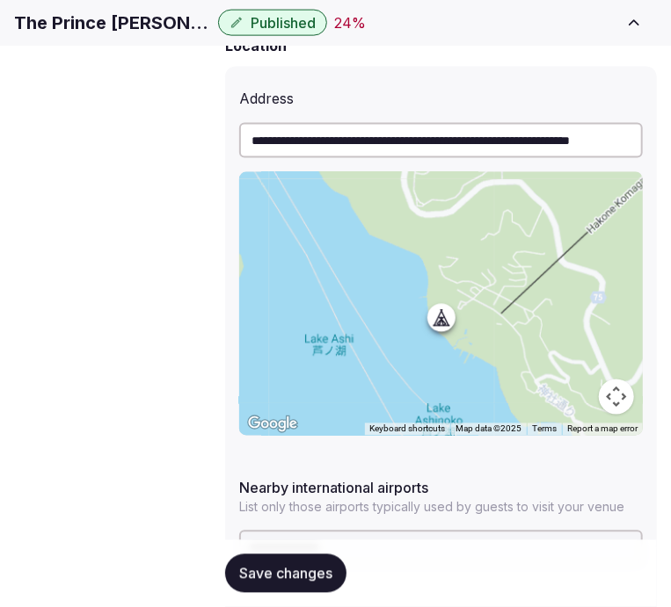
click at [381, 531] on input at bounding box center [440, 548] width 403 height 35
type input "***"
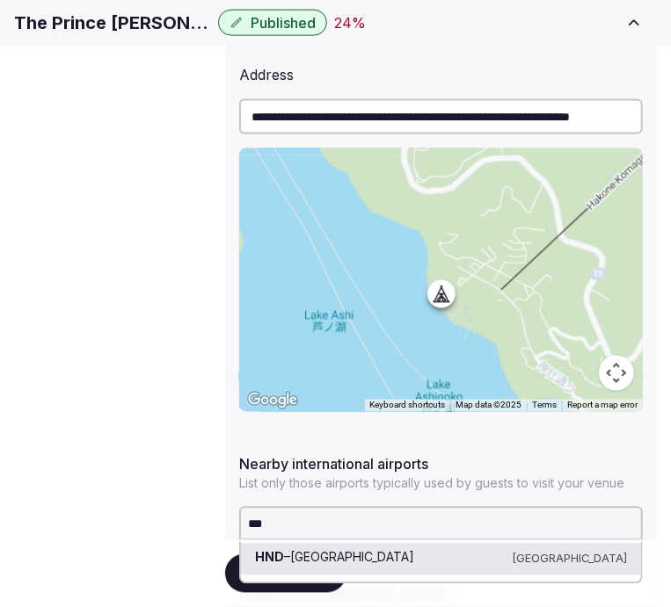
scroll to position [844, 0]
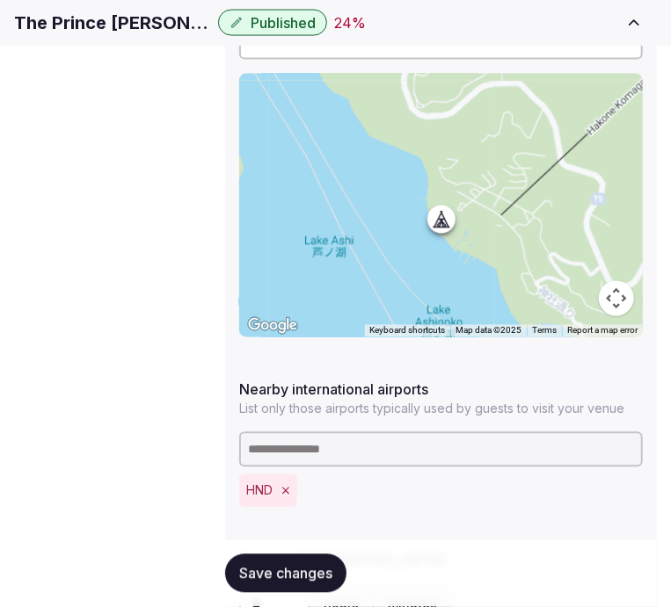
drag, startPoint x: 420, startPoint y: 461, endPoint x: 407, endPoint y: 445, distance: 21.3
click at [397, 432] on input at bounding box center [440, 449] width 403 height 35
type input "***"
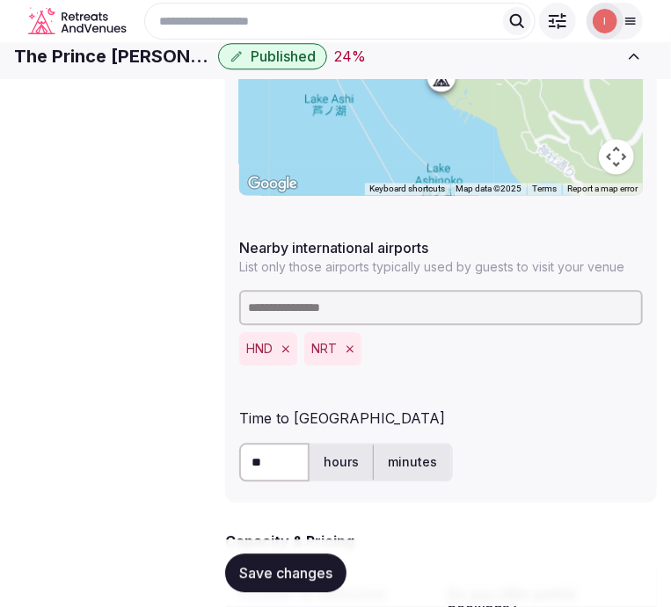
scroll to position [941, 0]
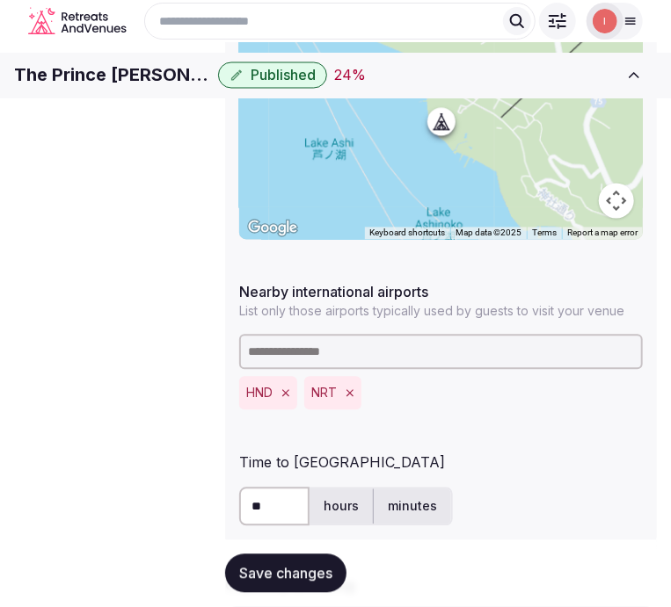
drag, startPoint x: 271, startPoint y: 471, endPoint x: 225, endPoint y: 462, distance: 46.5
click at [225, 462] on div "**********" at bounding box center [440, 209] width 431 height 677
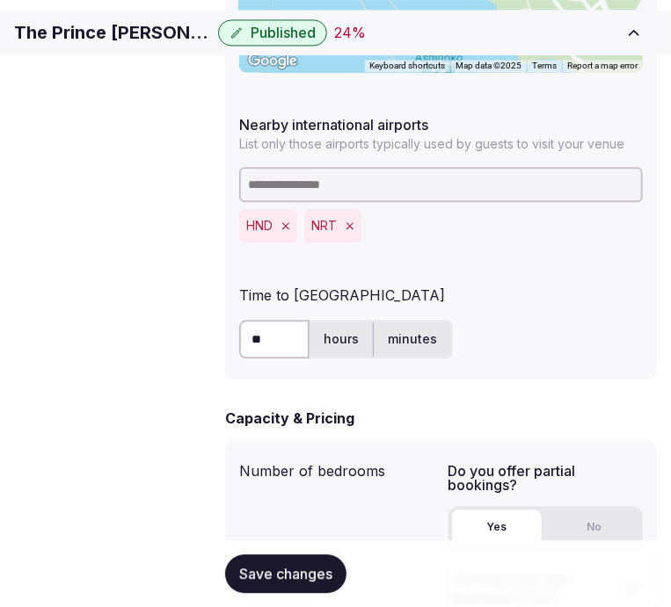
scroll to position [1136, 0]
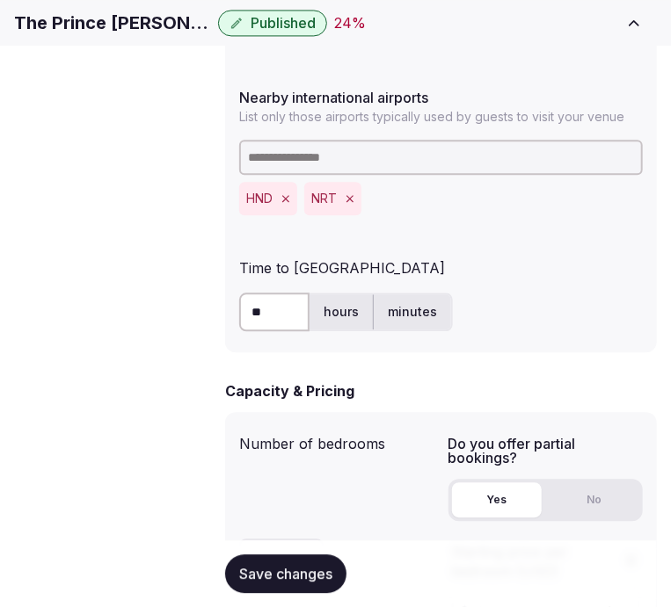
click at [282, 293] on input "**" at bounding box center [274, 312] width 70 height 39
type input "*"
type input "***"
click at [259, 577] on span "Save changes" at bounding box center [285, 574] width 93 height 18
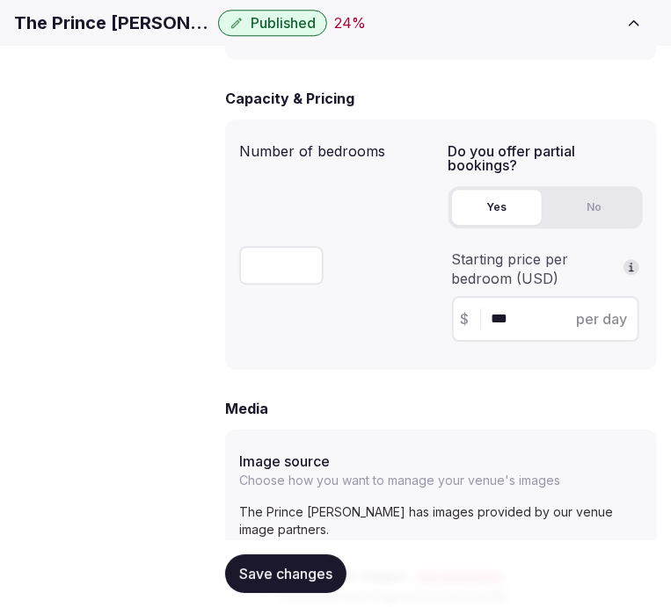
click at [305, 560] on button "Save changes" at bounding box center [285, 574] width 121 height 39
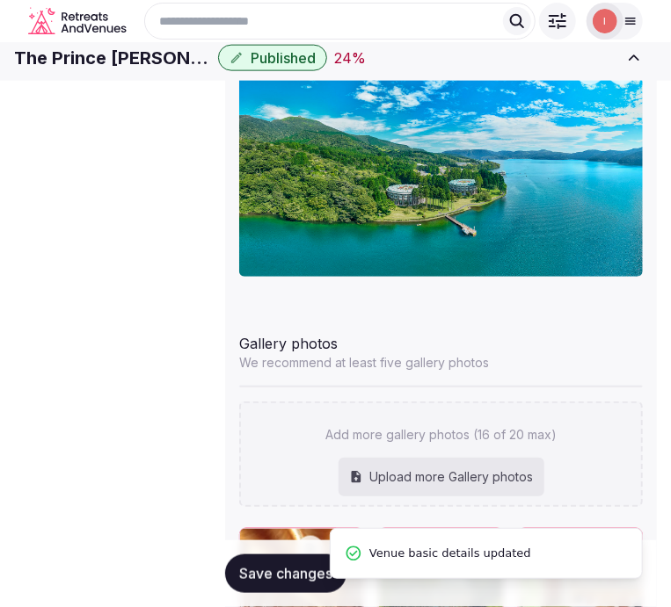
scroll to position [2210, 0]
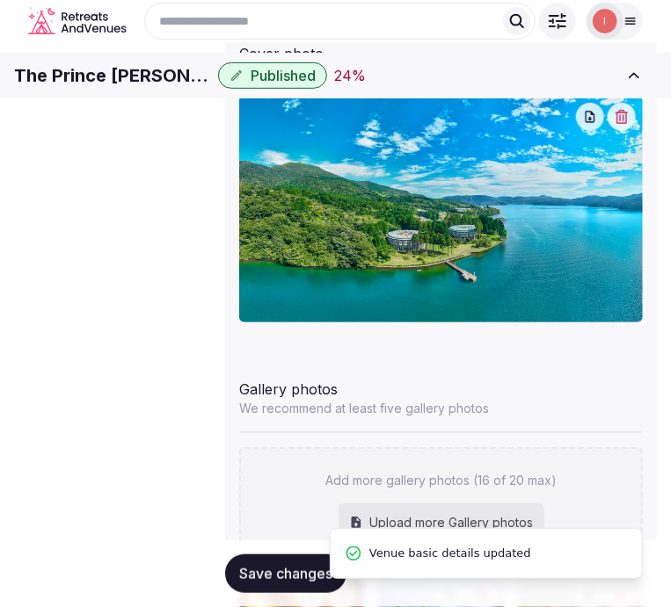
click at [0, 0] on span "Pricing and policies" at bounding box center [0, 0] width 0 height 0
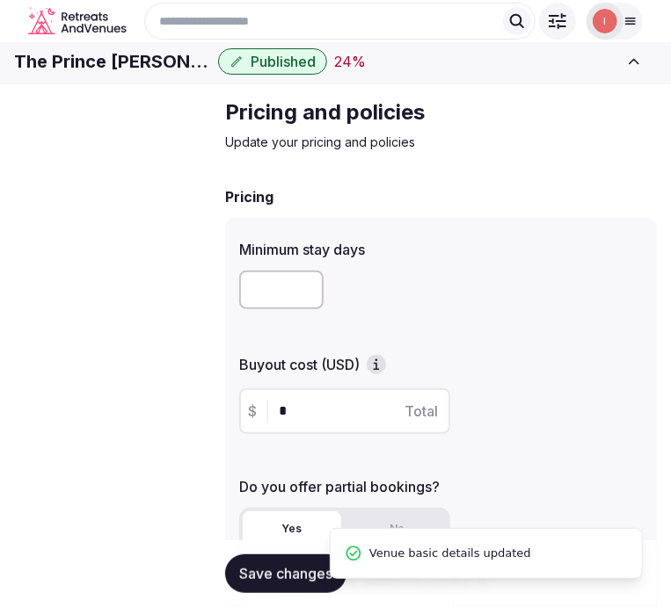
scroll to position [729, 0]
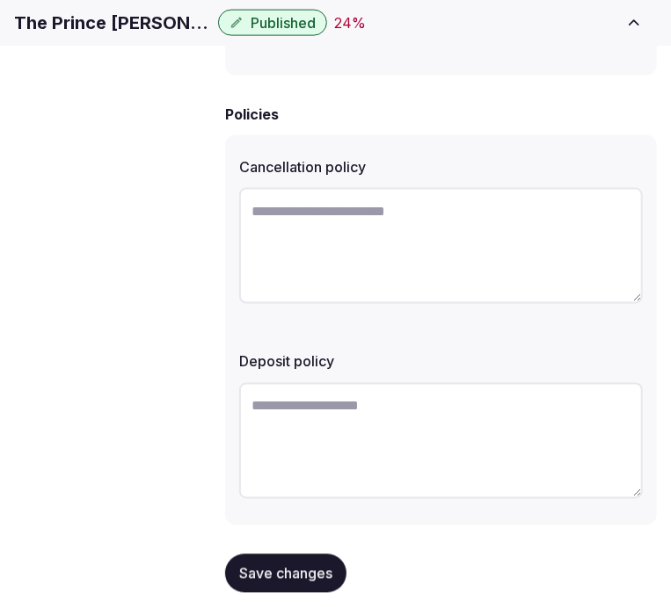
paste textarea "**********"
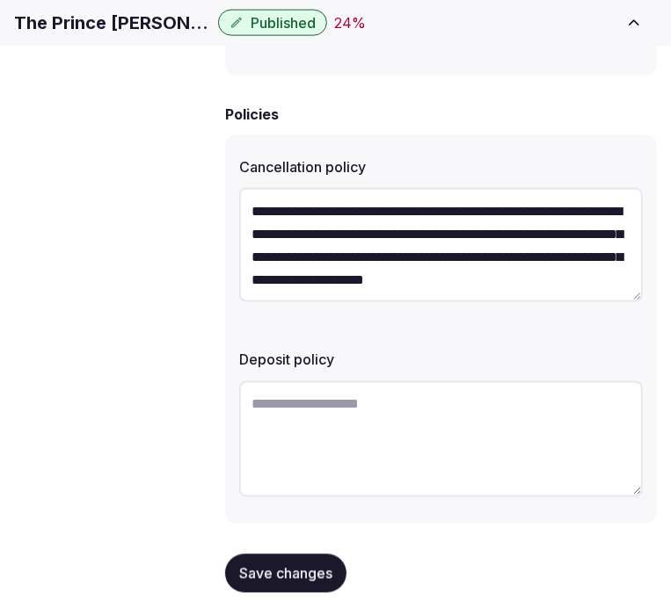
scroll to position [32, 0]
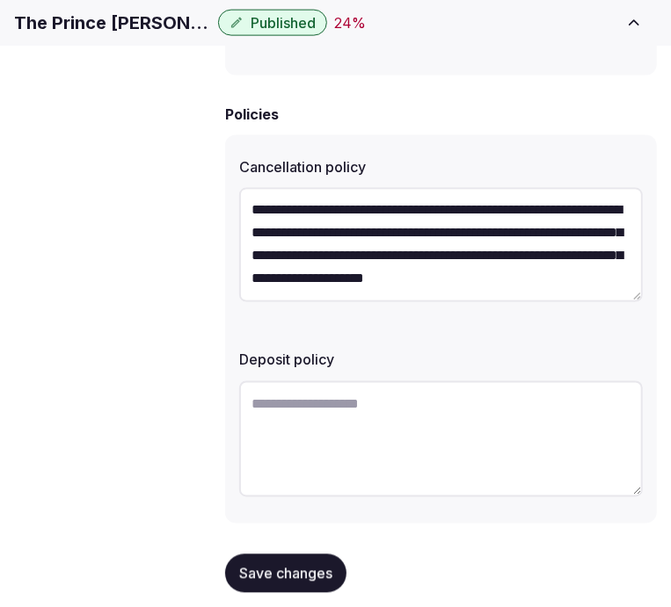
type textarea "**********"
click at [323, 418] on textarea at bounding box center [440, 439] width 403 height 116
paste textarea "**********"
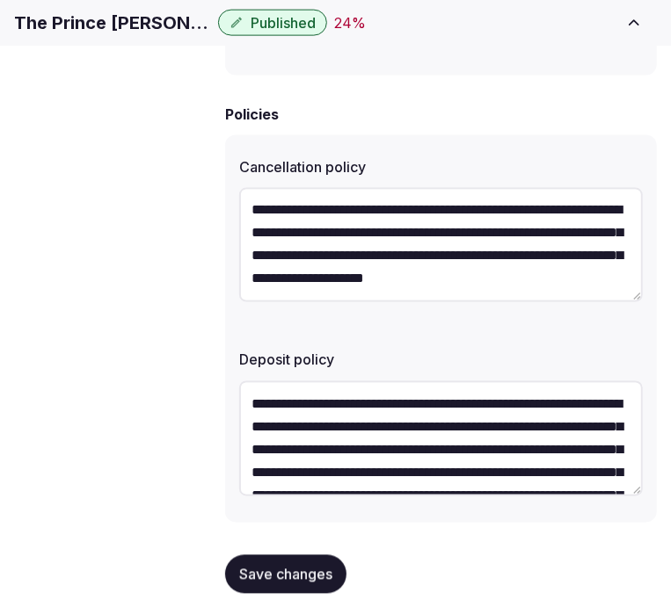
scroll to position [91, 0]
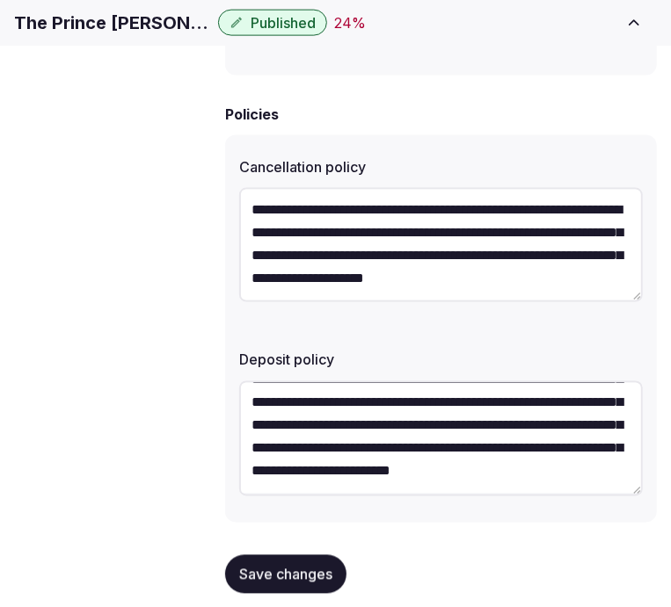
drag, startPoint x: 470, startPoint y: 424, endPoint x: 508, endPoint y: 475, distance: 64.2
click at [510, 479] on div "**********" at bounding box center [440, 441] width 403 height 134
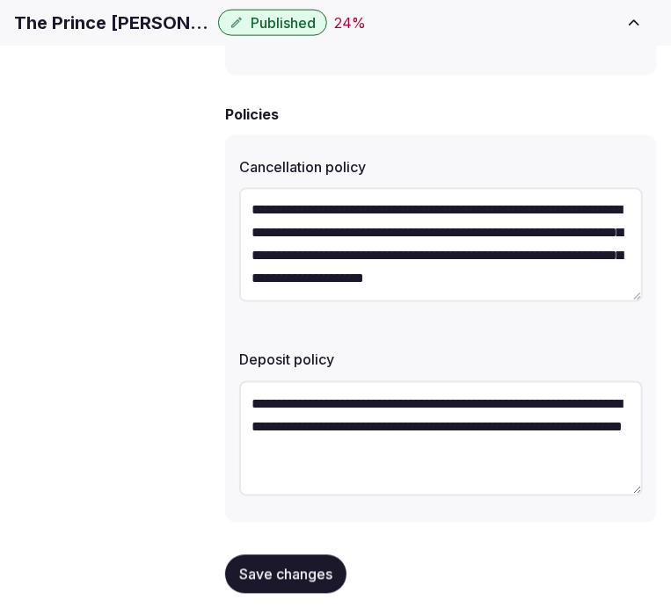
scroll to position [0, 0]
type textarea "**********"
click at [308, 565] on span "Save changes" at bounding box center [285, 574] width 93 height 18
click at [0, 0] on span "Retreat spaces" at bounding box center [0, 0] width 0 height 0
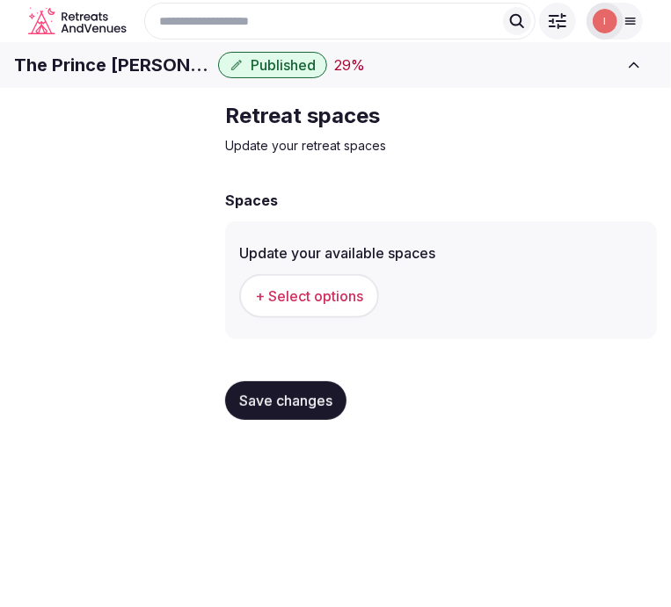
click at [348, 306] on span "+ Select options" at bounding box center [309, 295] width 108 height 19
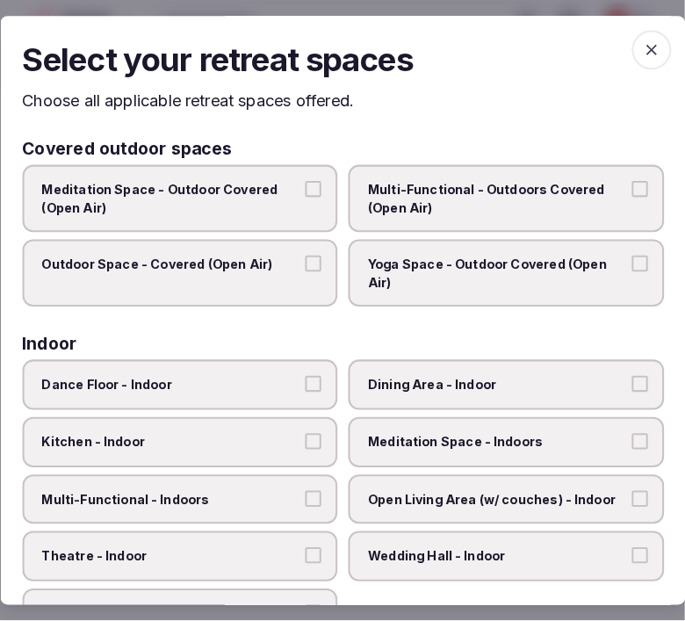
scroll to position [0, 0]
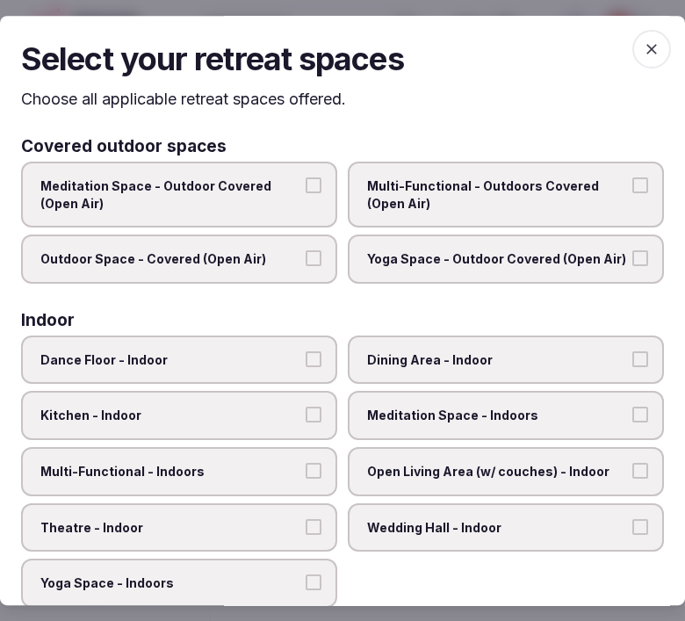
click at [469, 207] on span "Multi-Functional - Outdoors Covered (Open Air)" at bounding box center [497, 195] width 260 height 34
click at [633, 193] on button "Multi-Functional - Outdoors Covered (Open Air)" at bounding box center [641, 186] width 16 height 16
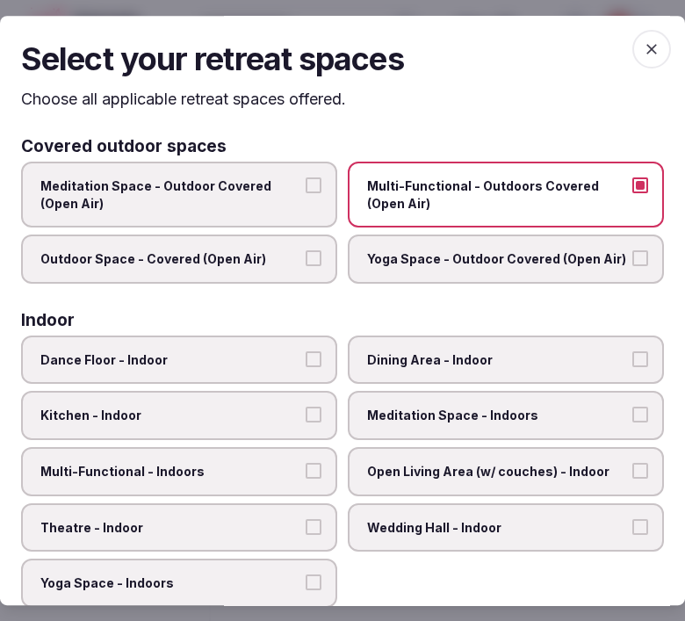
click at [286, 257] on span "Outdoor Space - Covered (Open Air)" at bounding box center [170, 259] width 260 height 18
click at [306, 257] on button "Outdoor Space - Covered (Open Air)" at bounding box center [314, 258] width 16 height 16
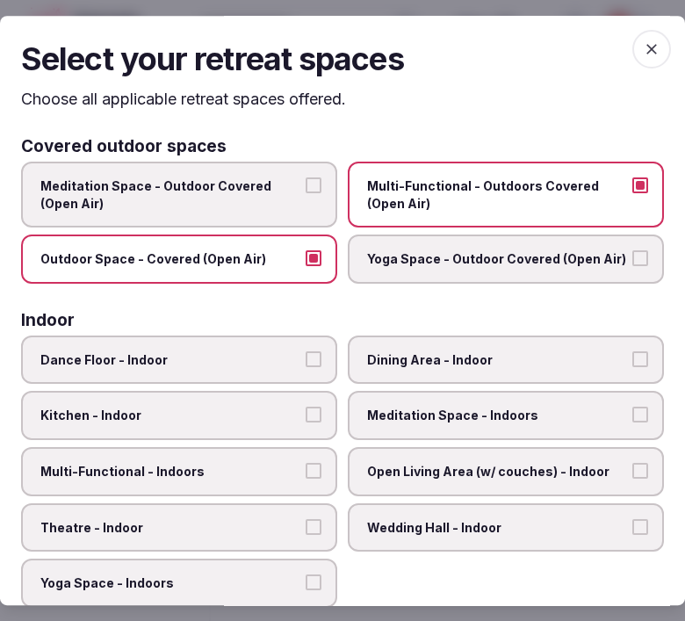
click at [497, 369] on label "Dining Area - Indoor" at bounding box center [506, 360] width 316 height 49
click at [633, 367] on button "Dining Area - Indoor" at bounding box center [641, 360] width 16 height 16
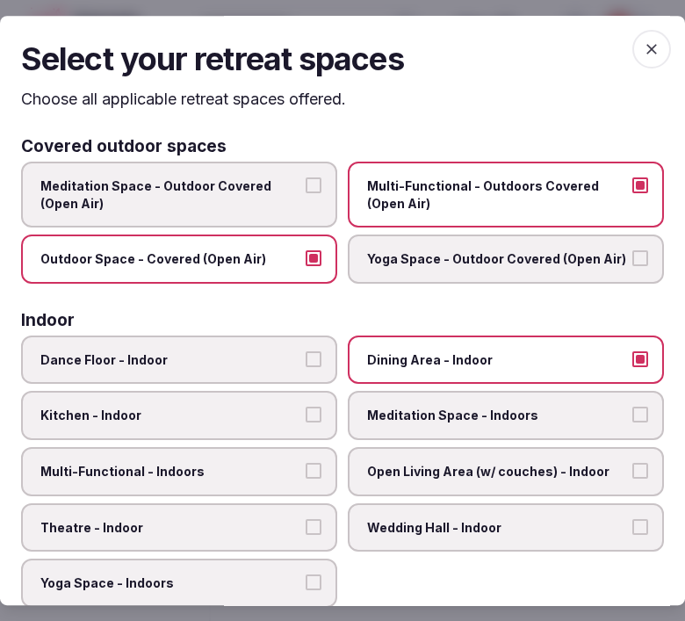
click at [395, 420] on label "Meditation Space - Indoors" at bounding box center [506, 416] width 316 height 49
click at [633, 420] on button "Meditation Space - Indoors" at bounding box center [641, 416] width 16 height 16
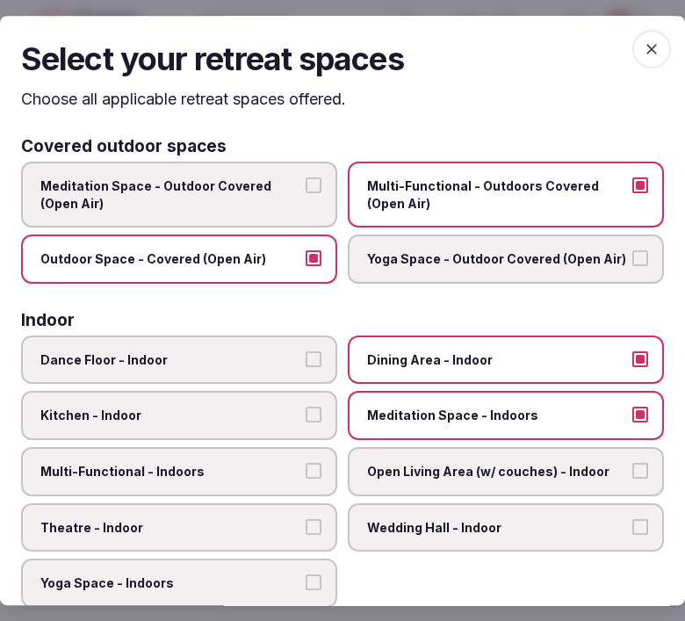
click at [285, 469] on span "Multi-Functional - Indoors" at bounding box center [170, 472] width 260 height 18
click at [306, 469] on button "Multi-Functional - Indoors" at bounding box center [314, 471] width 16 height 16
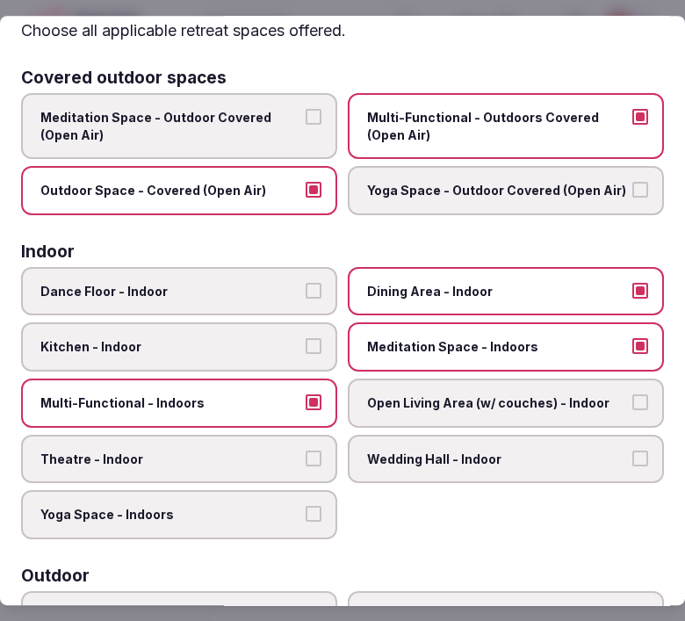
scroll to position [98, 0]
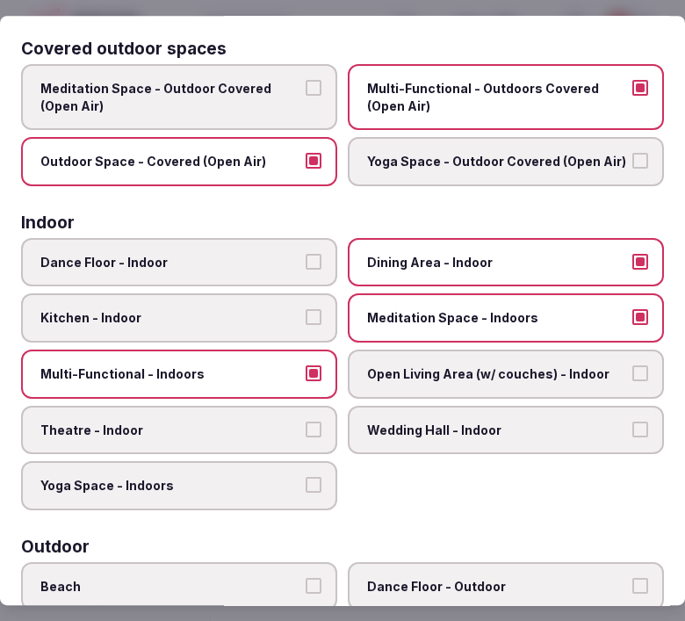
click at [424, 373] on span "Open Living Area (w/ couches) - Indoor" at bounding box center [497, 375] width 260 height 18
click at [633, 373] on button "Open Living Area (w/ couches) - Indoor" at bounding box center [641, 374] width 16 height 16
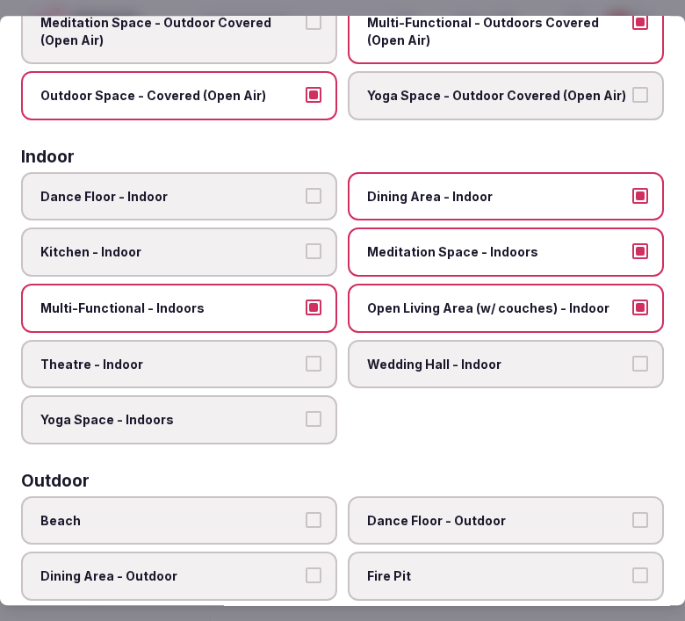
scroll to position [195, 0]
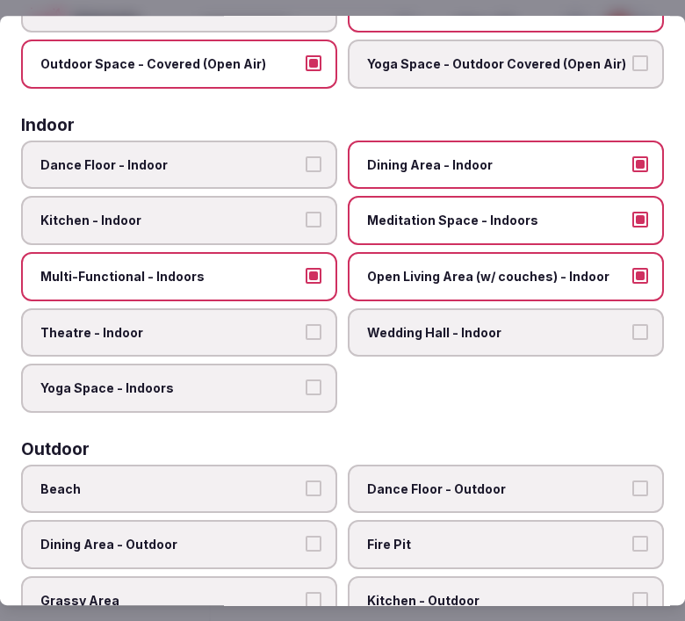
click at [278, 347] on div "Dance Floor - Indoor Dining Area - Indoor Kitchen - Indoor Meditation Space - I…" at bounding box center [342, 277] width 643 height 272
click at [327, 312] on label "Theatre - Indoor" at bounding box center [179, 332] width 316 height 49
click at [322, 324] on button "Theatre - Indoor" at bounding box center [314, 332] width 16 height 16
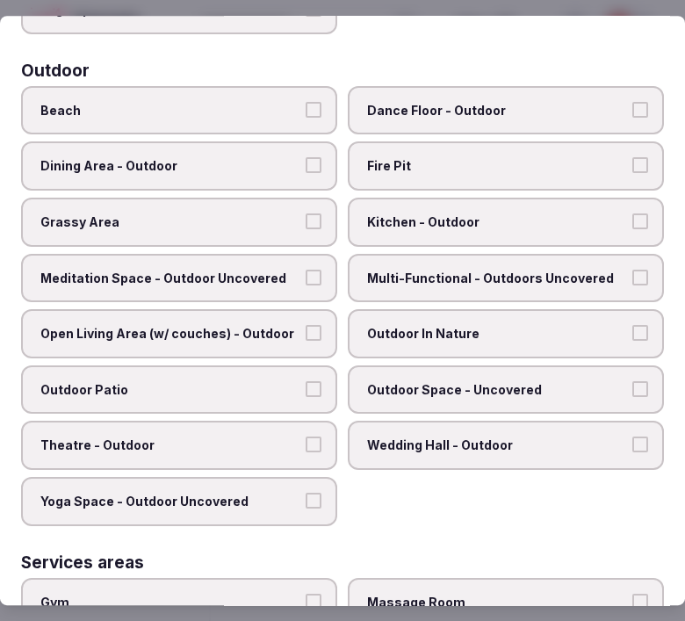
scroll to position [585, 0]
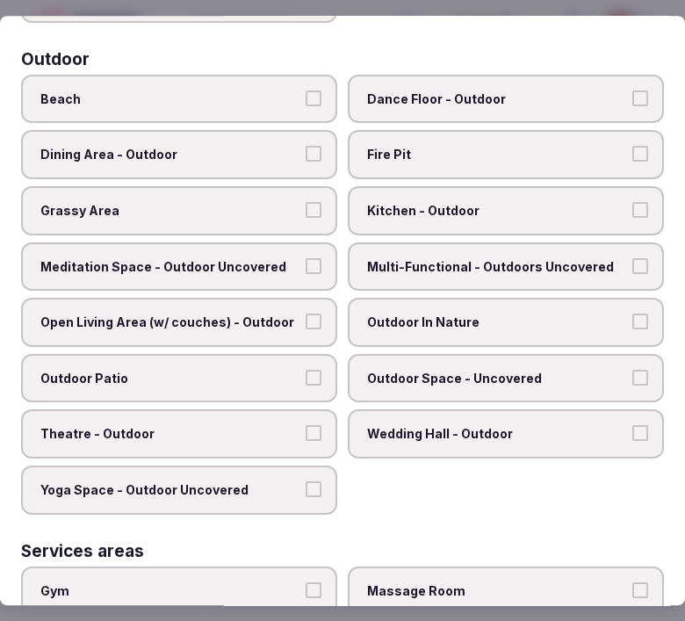
click at [448, 314] on span "Outdoor In Nature" at bounding box center [497, 323] width 260 height 18
click at [633, 314] on button "Outdoor In Nature" at bounding box center [641, 322] width 16 height 16
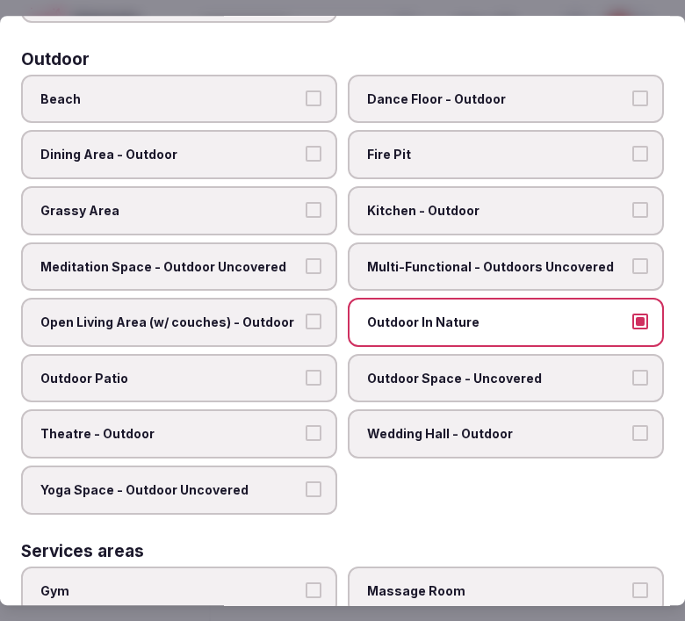
click at [264, 314] on span "Open Living Area (w/ couches) - Outdoor" at bounding box center [170, 323] width 260 height 18
click at [306, 314] on button "Open Living Area (w/ couches) - Outdoor" at bounding box center [314, 322] width 16 height 16
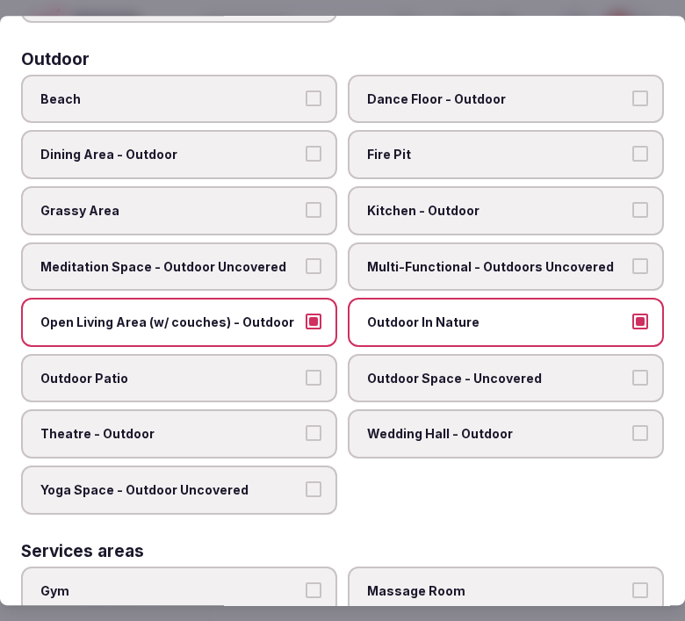
click at [388, 370] on span "Outdoor Space - Uncovered" at bounding box center [497, 379] width 260 height 18
click at [633, 370] on button "Outdoor Space - Uncovered" at bounding box center [641, 378] width 16 height 16
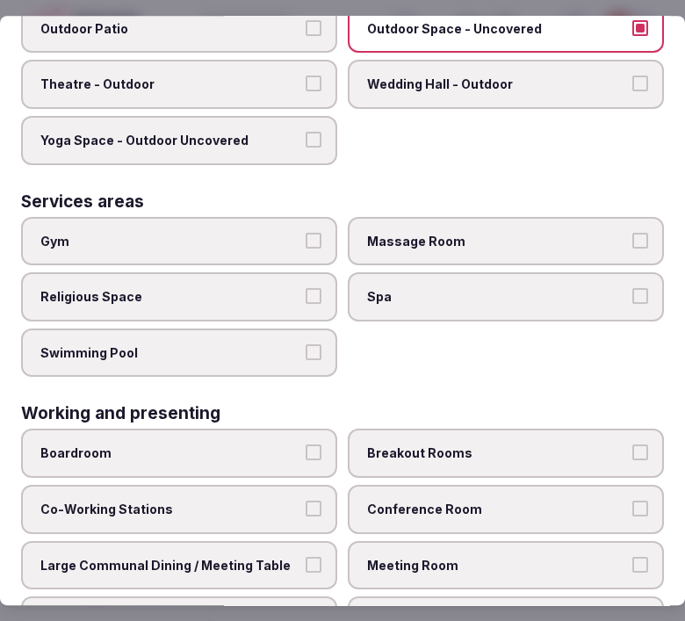
scroll to position [960, 0]
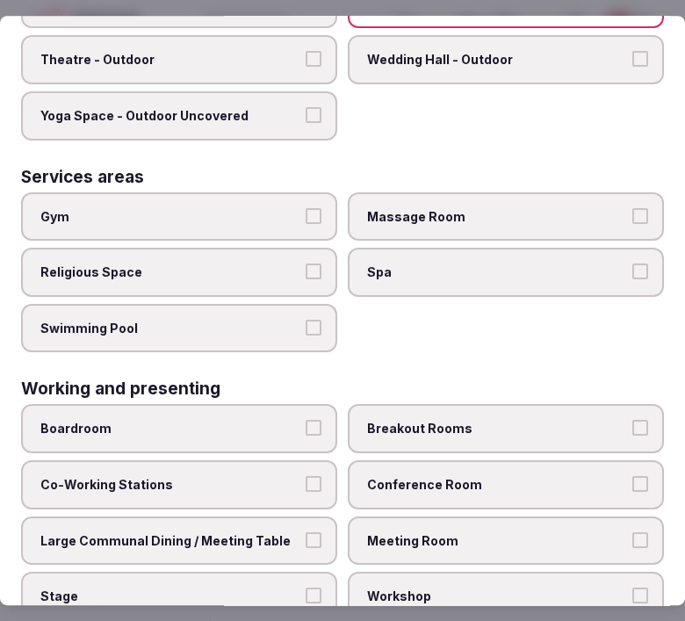
click at [481, 264] on span "Spa" at bounding box center [497, 273] width 260 height 18
click at [633, 264] on button "Spa" at bounding box center [641, 272] width 16 height 16
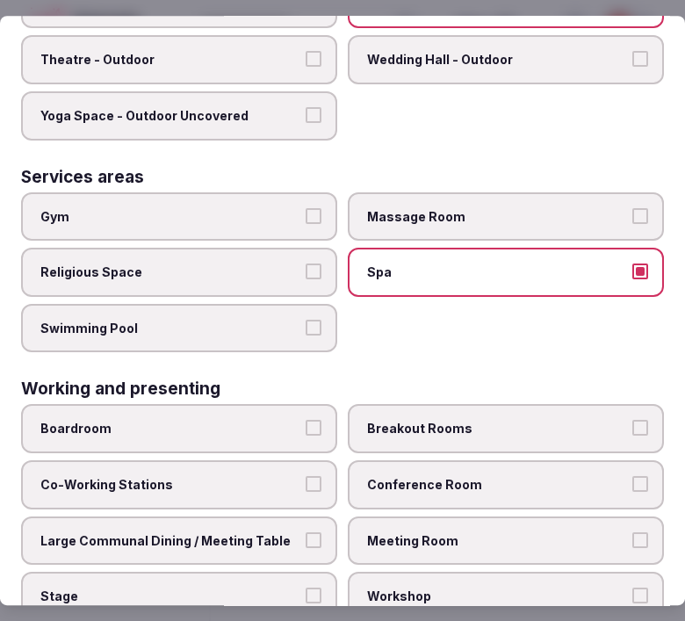
click at [512, 205] on label "Massage Room" at bounding box center [506, 216] width 316 height 49
click at [633, 208] on button "Massage Room" at bounding box center [641, 216] width 16 height 16
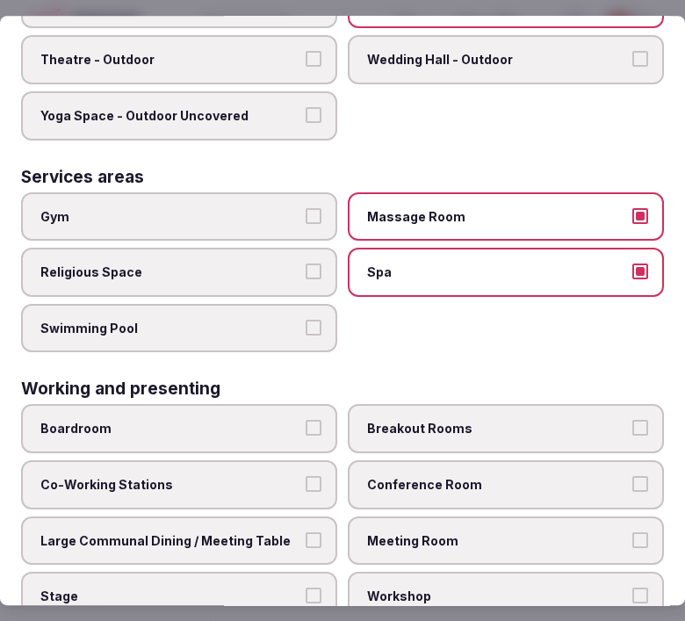
click at [440, 461] on label "Conference Room" at bounding box center [506, 485] width 316 height 49
click at [633, 476] on button "Conference Room" at bounding box center [641, 484] width 16 height 16
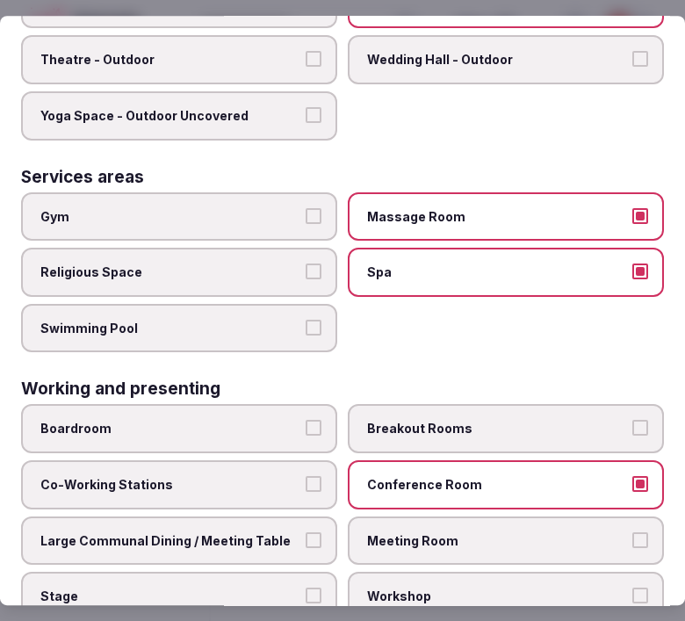
drag, startPoint x: 431, startPoint y: 490, endPoint x: 419, endPoint y: 498, distance: 15.1
click at [431, 517] on label "Meeting Room" at bounding box center [506, 541] width 316 height 49
click at [294, 517] on label "Large Communal Dining / Meeting Table" at bounding box center [179, 541] width 316 height 49
click at [306, 533] on button "Large Communal Dining / Meeting Table" at bounding box center [314, 541] width 16 height 16
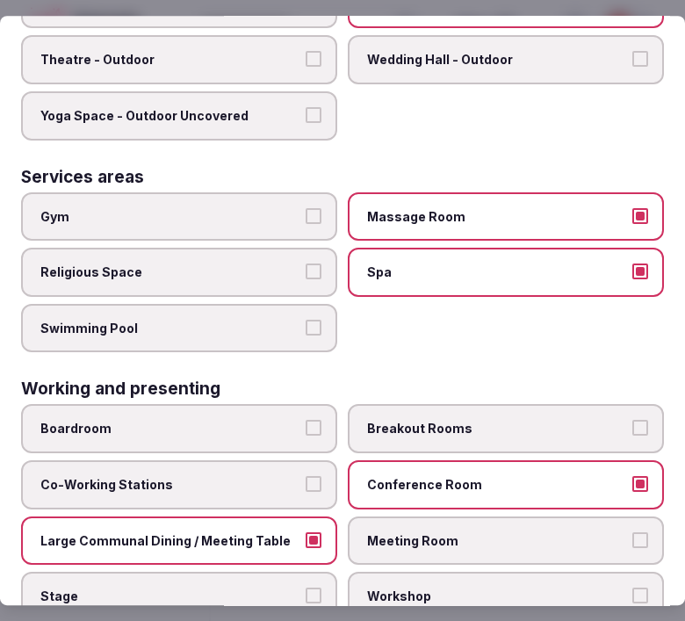
click at [472, 533] on span "Meeting Room" at bounding box center [497, 542] width 260 height 18
click at [633, 533] on button "Meeting Room" at bounding box center [641, 541] width 16 height 16
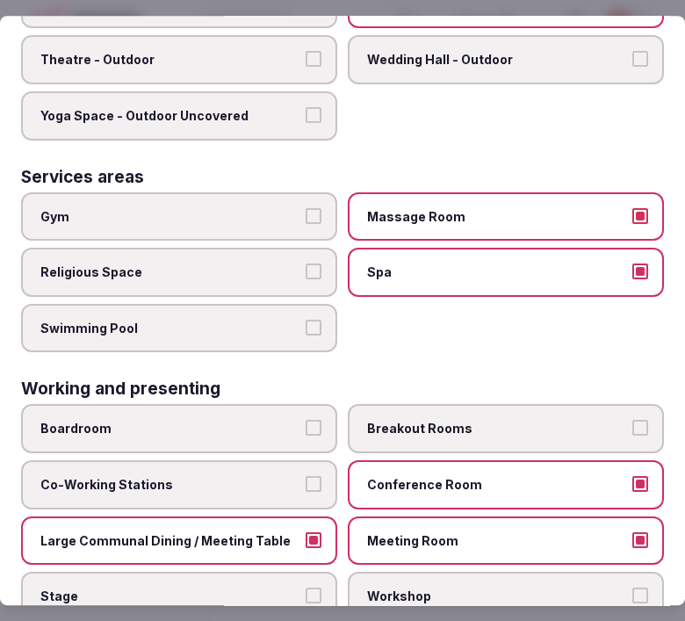
click at [306, 533] on button "Large Communal Dining / Meeting Table" at bounding box center [314, 541] width 16 height 16
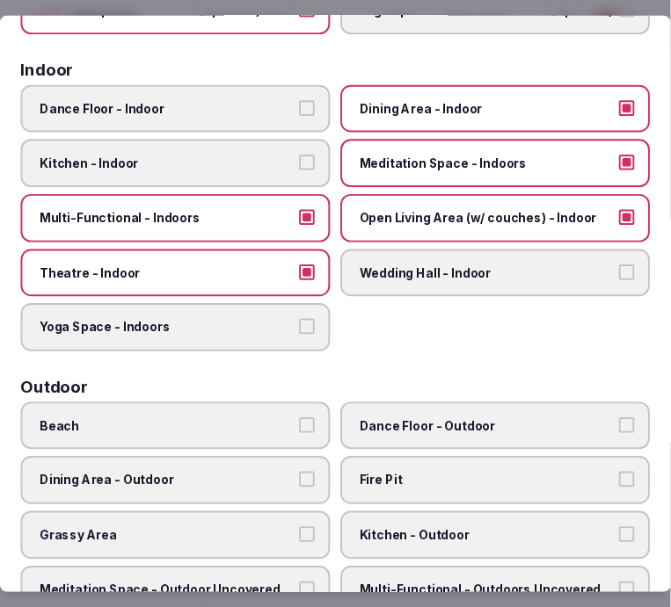
scroll to position [0, 0]
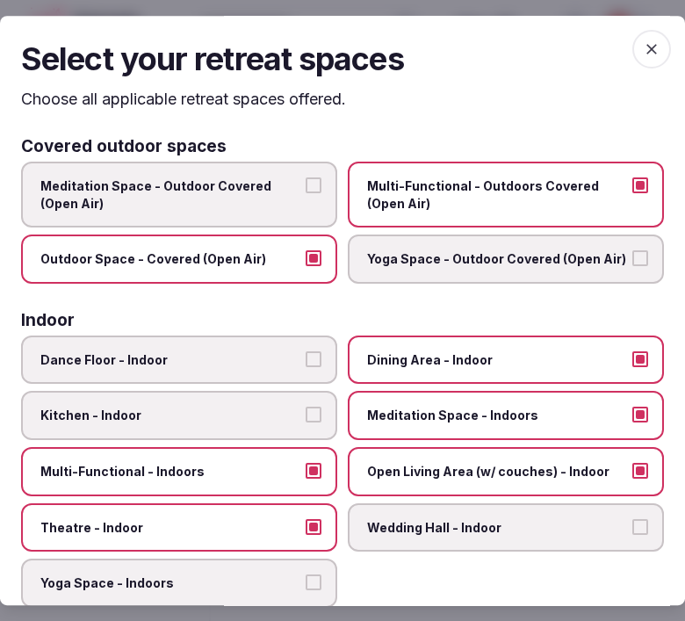
click at [643, 50] on icon "button" at bounding box center [652, 49] width 18 height 18
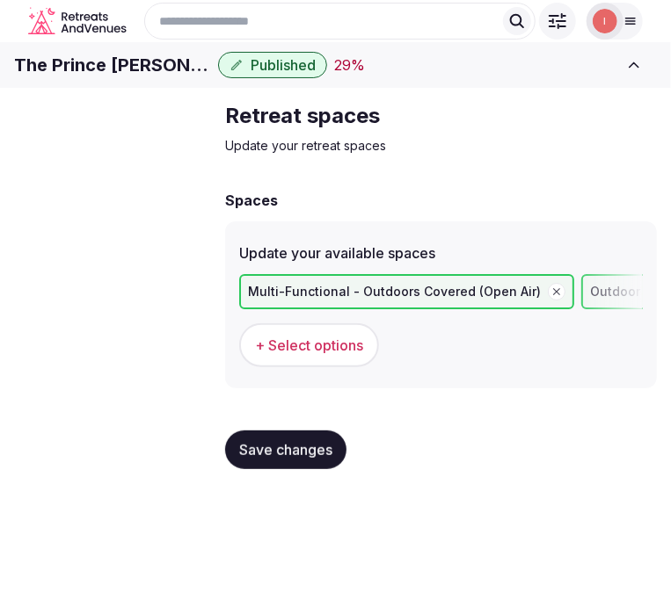
scroll to position [4, 0]
click at [269, 459] on span "Save changes" at bounding box center [285, 450] width 93 height 18
click at [252, 459] on span "Save changes" at bounding box center [285, 450] width 93 height 18
click at [0, 0] on span "Meeting spaces" at bounding box center [0, 0] width 0 height 0
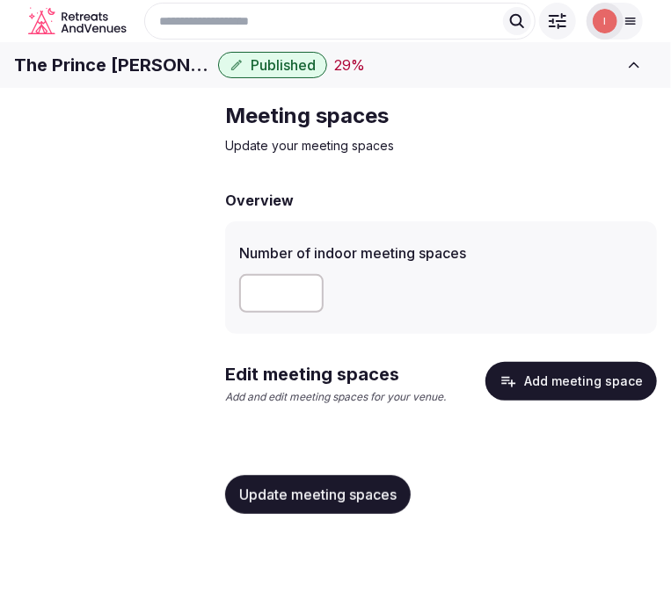
click at [156, 77] on h1 "The Prince Hakone Ashinoko" at bounding box center [112, 65] width 197 height 25
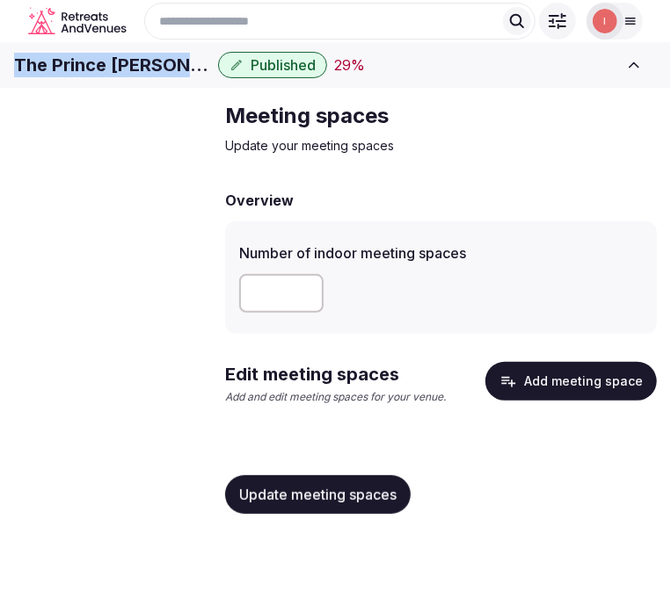
click at [156, 77] on h1 "The Prince Hakone Ashinoko" at bounding box center [112, 65] width 197 height 25
copy div "The Prince Hakone Ashinoko"
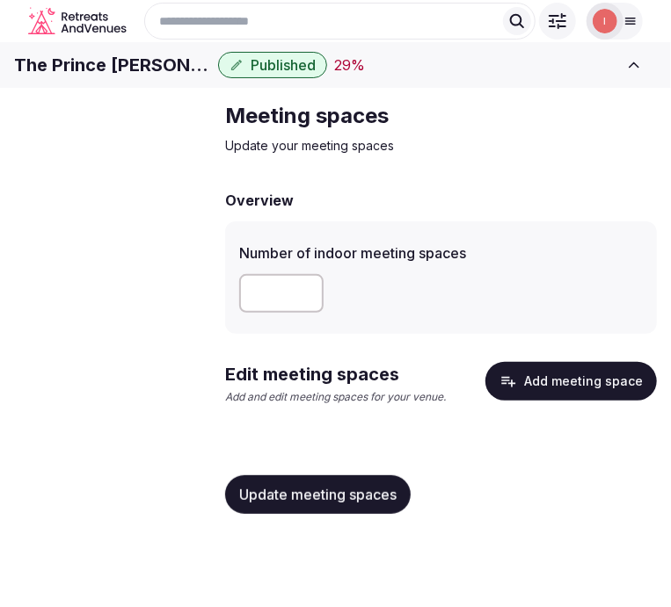
click at [281, 313] on input "number" at bounding box center [281, 293] width 84 height 39
click at [312, 504] on span "Update meeting spaces" at bounding box center [317, 495] width 157 height 18
click at [587, 391] on div "Overview Number of indoor meeting spaces * Edit meeting spaces Add and edit mee…" at bounding box center [440, 359] width 431 height 338
click at [585, 401] on button "Add meeting space" at bounding box center [570, 381] width 171 height 39
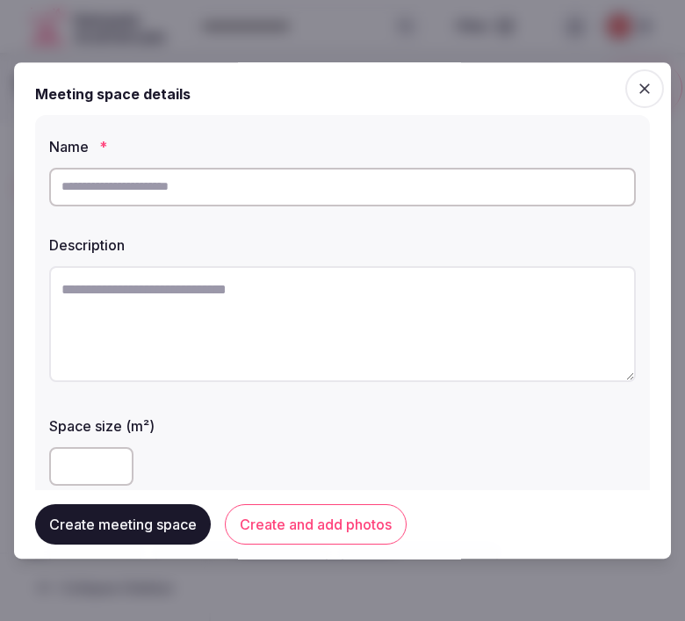
click at [636, 82] on icon "button" at bounding box center [645, 89] width 18 height 18
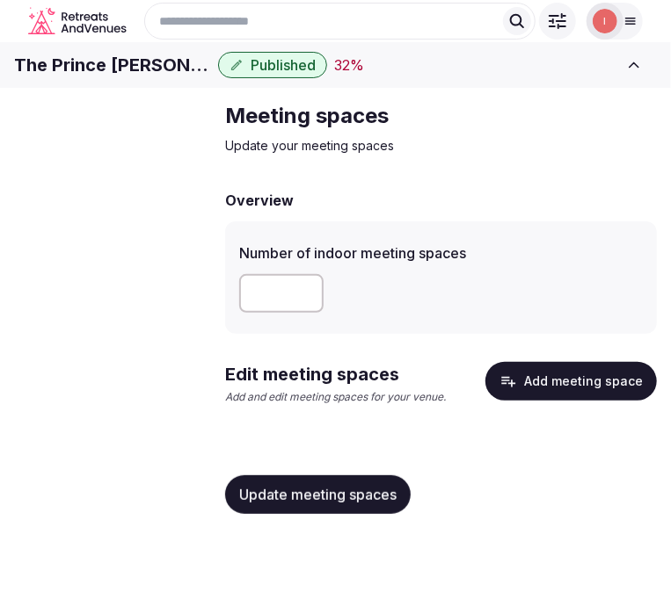
drag, startPoint x: 282, startPoint y: 317, endPoint x: 228, endPoint y: 339, distance: 57.9
click at [228, 334] on div "Number of indoor meeting spaces *" at bounding box center [440, 277] width 431 height 112
type input "**"
click at [366, 514] on button "Update meeting spaces" at bounding box center [317, 494] width 185 height 39
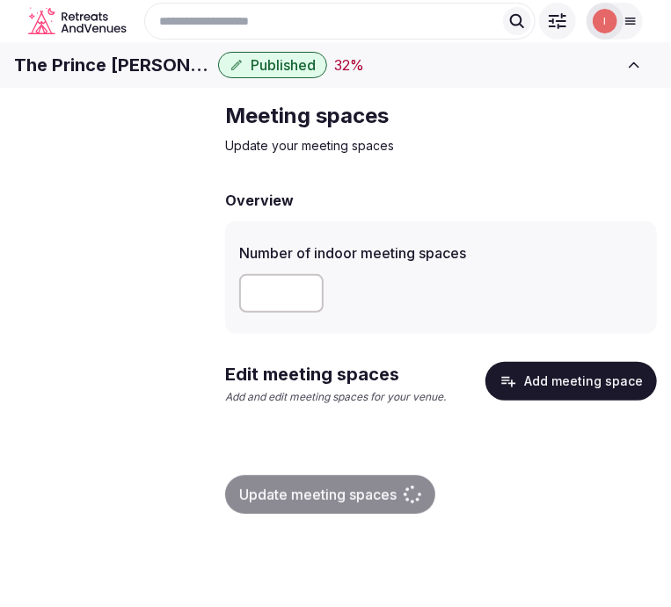
click at [577, 401] on button "Add meeting space" at bounding box center [570, 381] width 171 height 39
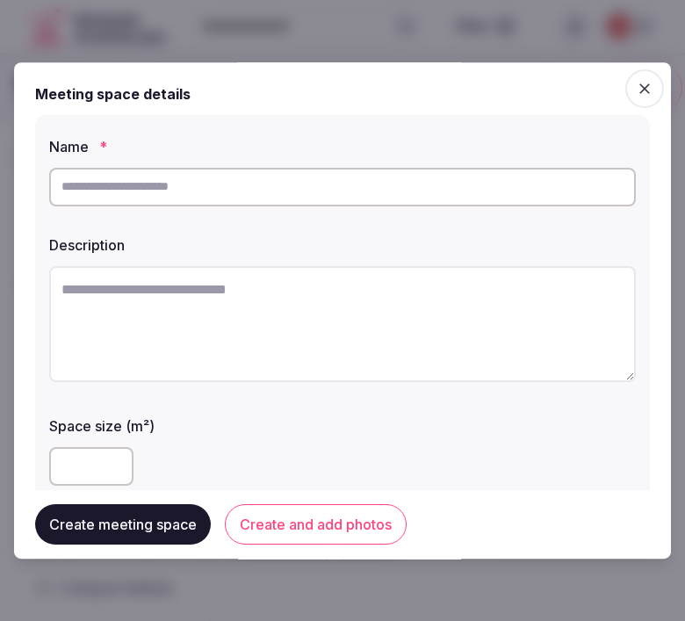
click at [352, 191] on input "text" at bounding box center [342, 187] width 587 height 39
paste input "******"
click at [259, 199] on input "******" at bounding box center [342, 187] width 587 height 39
paste input "**********"
click at [259, 182] on input "**********" at bounding box center [342, 187] width 587 height 39
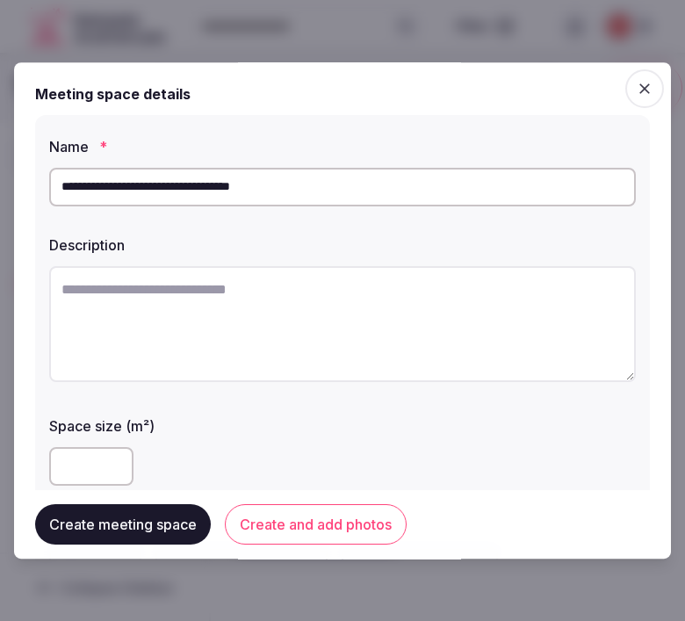
click at [260, 182] on input "**********" at bounding box center [342, 187] width 587 height 39
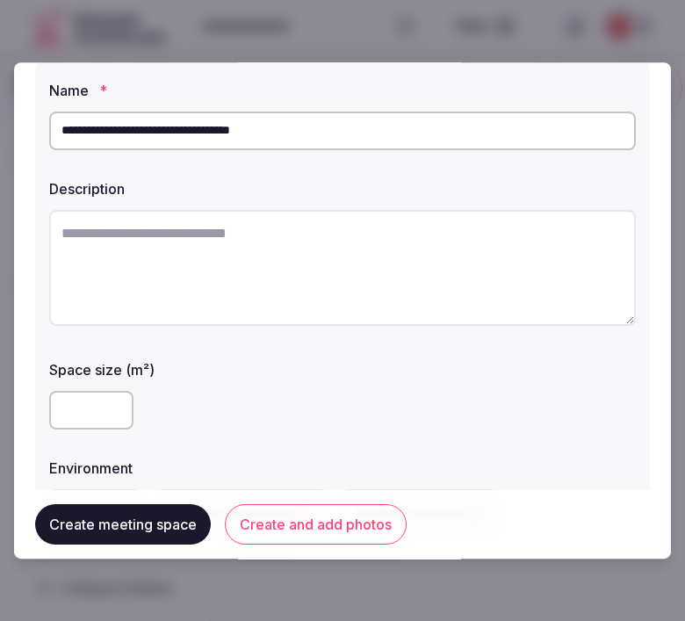
scroll to position [98, 0]
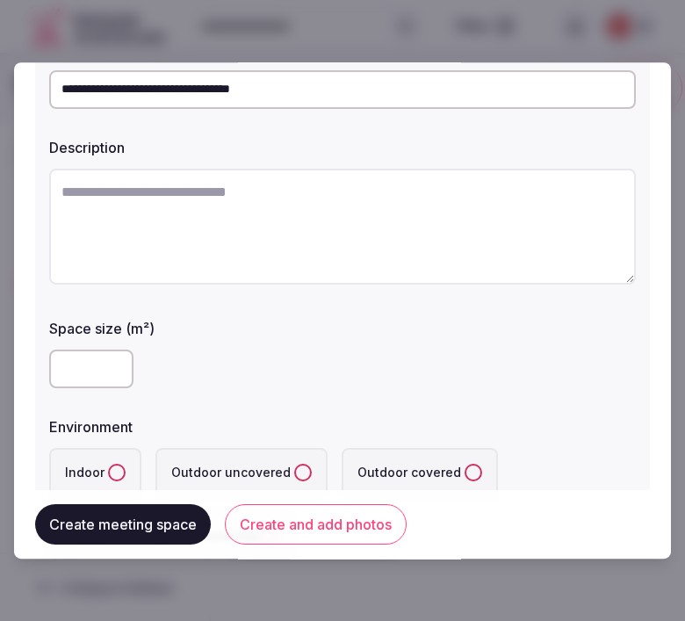
type input "**********"
click at [84, 373] on input "number" at bounding box center [91, 369] width 84 height 39
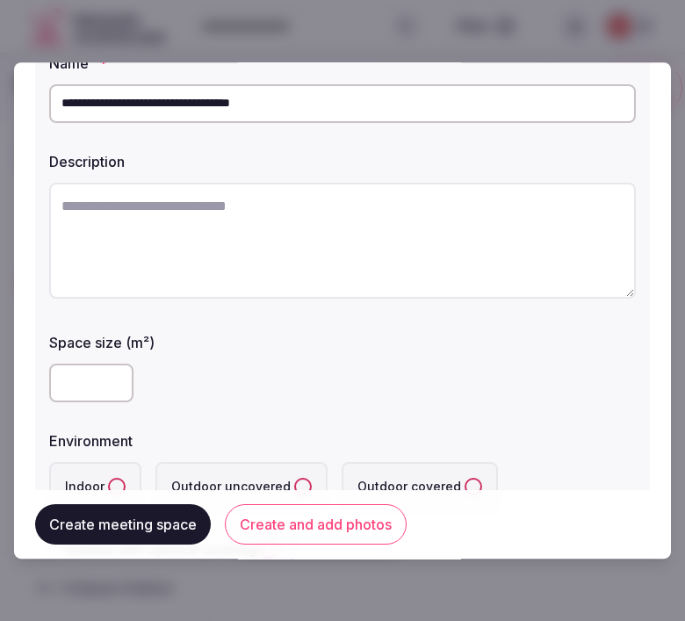
scroll to position [195, 0]
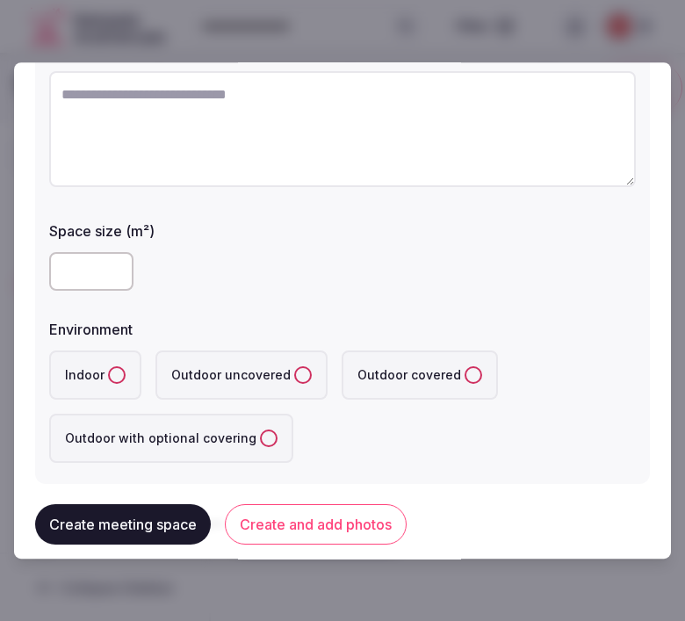
type input "***"
click at [519, 120] on textarea at bounding box center [342, 129] width 587 height 116
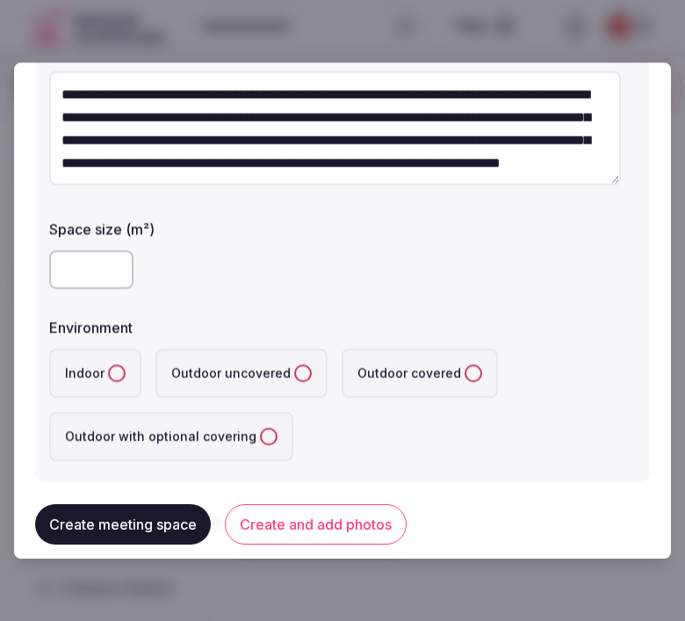
scroll to position [33, 0]
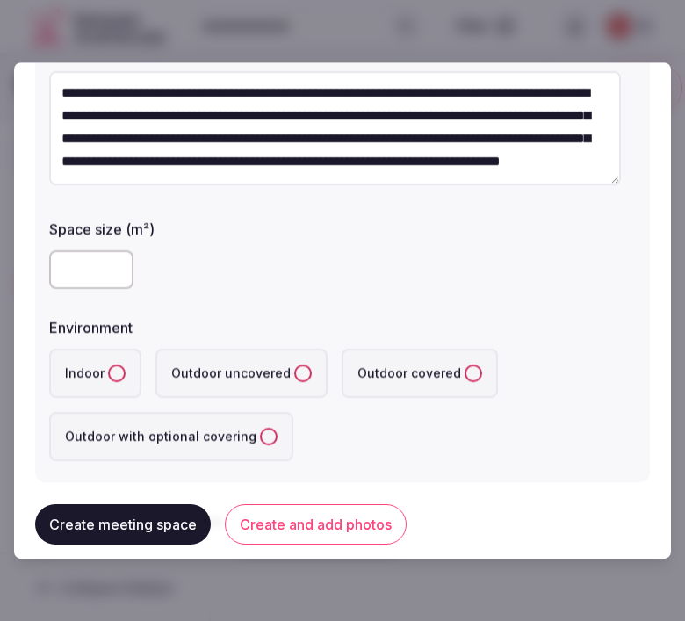
type textarea "**********"
click at [117, 360] on label "Indoor" at bounding box center [95, 373] width 92 height 49
click at [117, 365] on button "Indoor" at bounding box center [117, 374] width 18 height 18
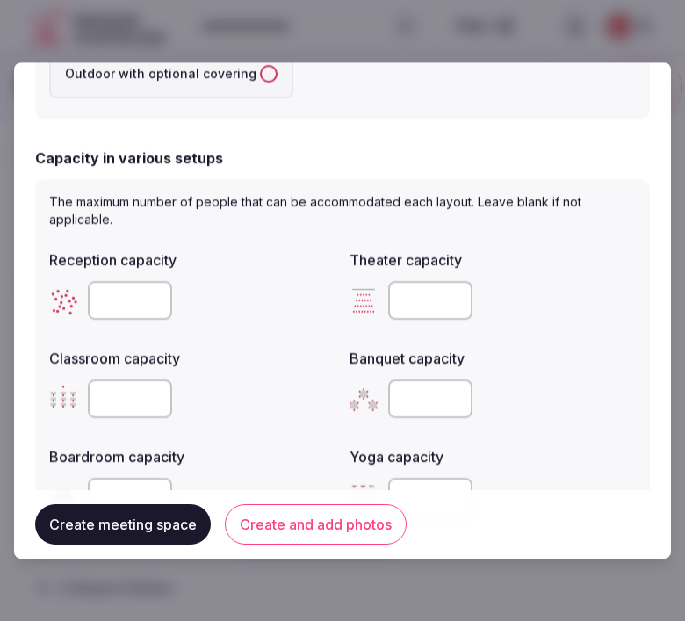
scroll to position [585, 0]
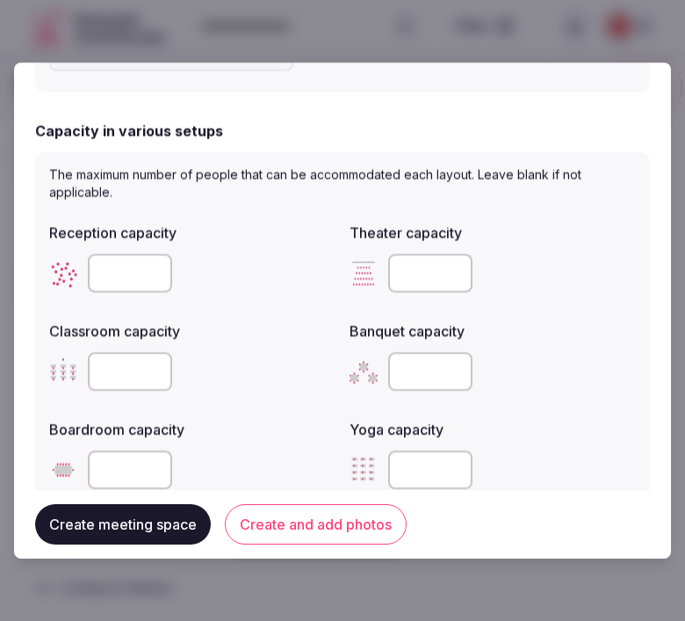
click at [106, 267] on input "number" at bounding box center [130, 273] width 84 height 39
click at [106, 267] on input "****" at bounding box center [130, 273] width 84 height 39
type input "***"
click at [424, 272] on input "number" at bounding box center [430, 273] width 84 height 39
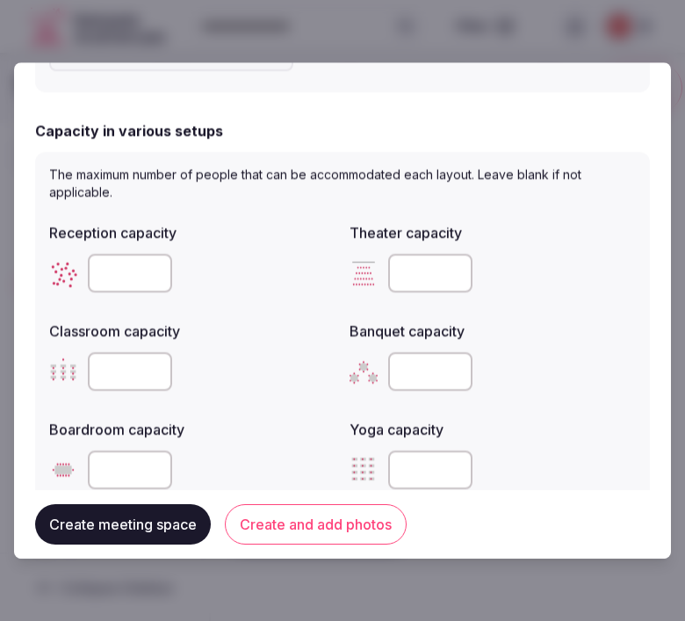
click at [409, 261] on input "number" at bounding box center [430, 273] width 84 height 39
type input "***"
click at [104, 363] on input "number" at bounding box center [130, 371] width 84 height 39
type input "***"
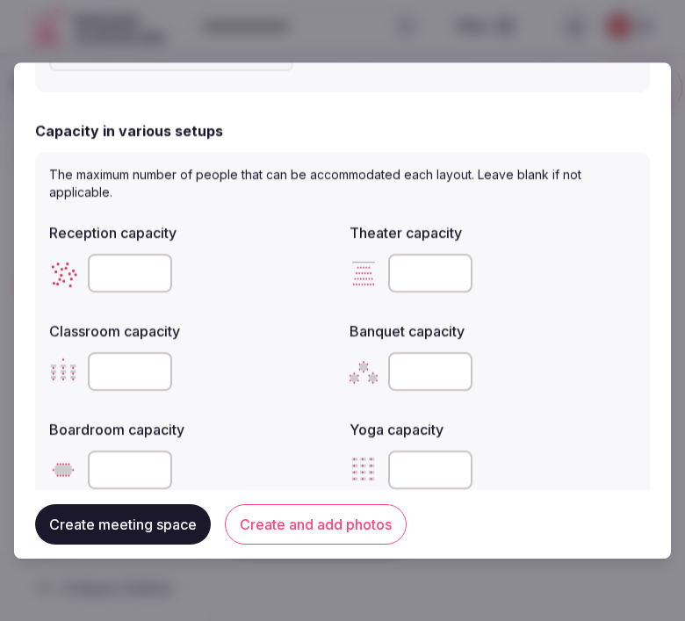
click at [423, 362] on input "number" at bounding box center [430, 371] width 84 height 39
click at [398, 364] on input "number" at bounding box center [430, 371] width 84 height 39
type input "***"
click at [230, 423] on label "Boardroom capacity" at bounding box center [192, 430] width 286 height 14
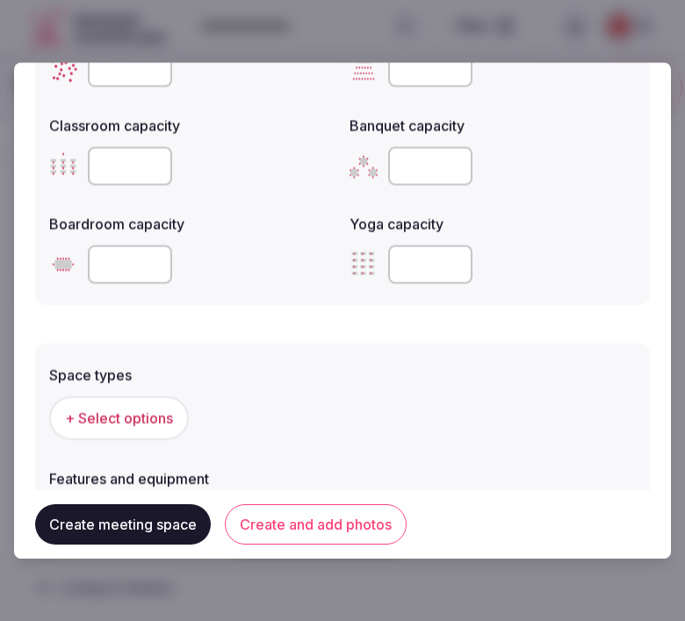
scroll to position [862, 0]
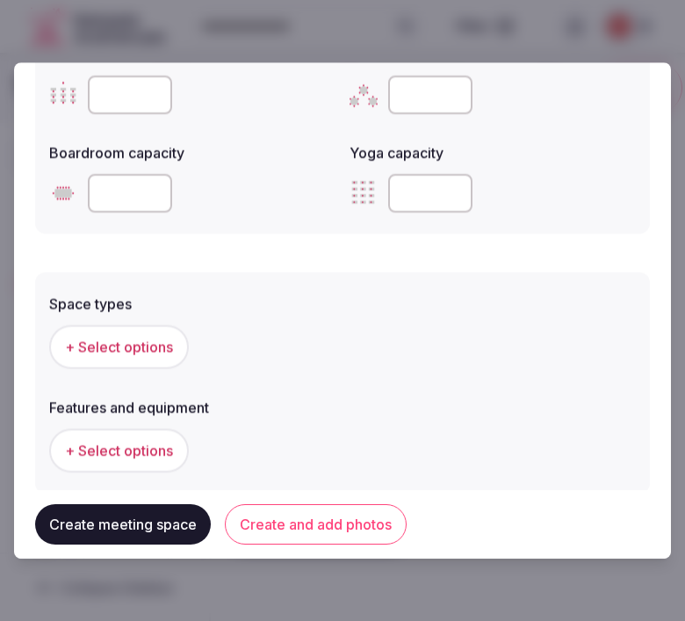
click at [141, 341] on span "+ Select options" at bounding box center [119, 346] width 108 height 19
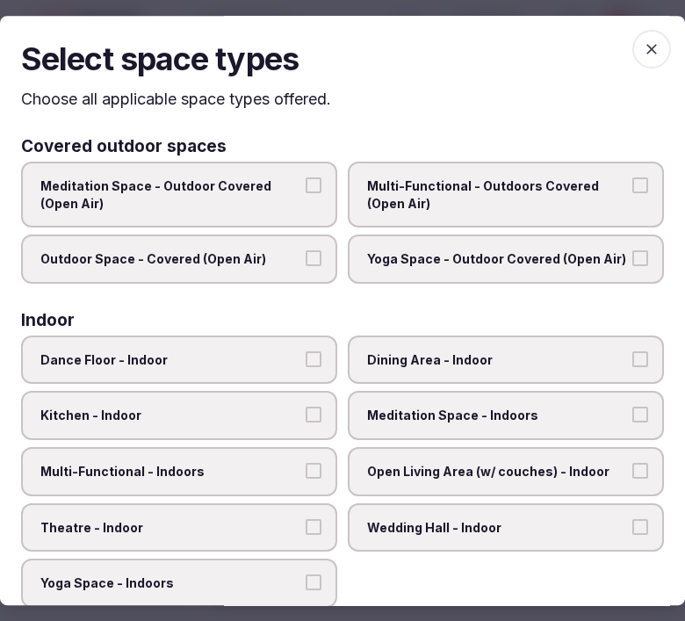
click at [453, 362] on span "Dining Area - Indoor" at bounding box center [497, 361] width 260 height 18
click at [633, 362] on button "Dining Area - Indoor" at bounding box center [641, 360] width 16 height 16
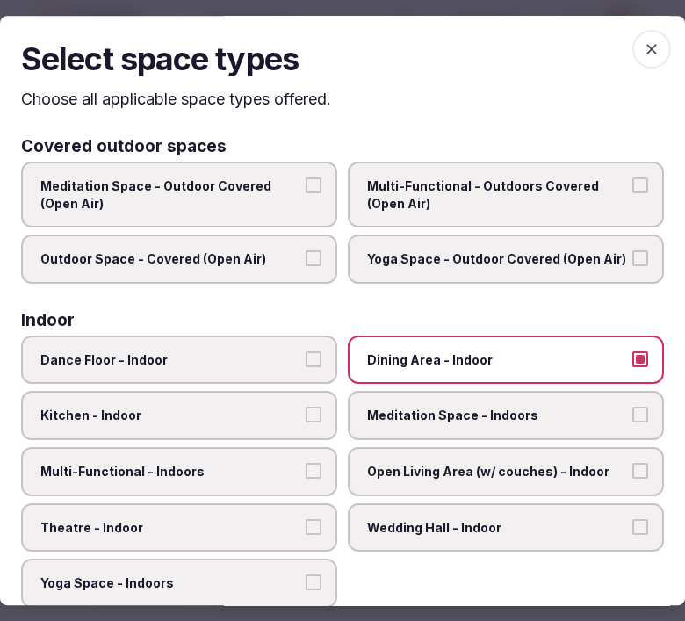
click at [202, 463] on span "Multi-Functional - Indoors" at bounding box center [170, 472] width 260 height 18
click at [306, 463] on button "Multi-Functional - Indoors" at bounding box center [314, 471] width 16 height 16
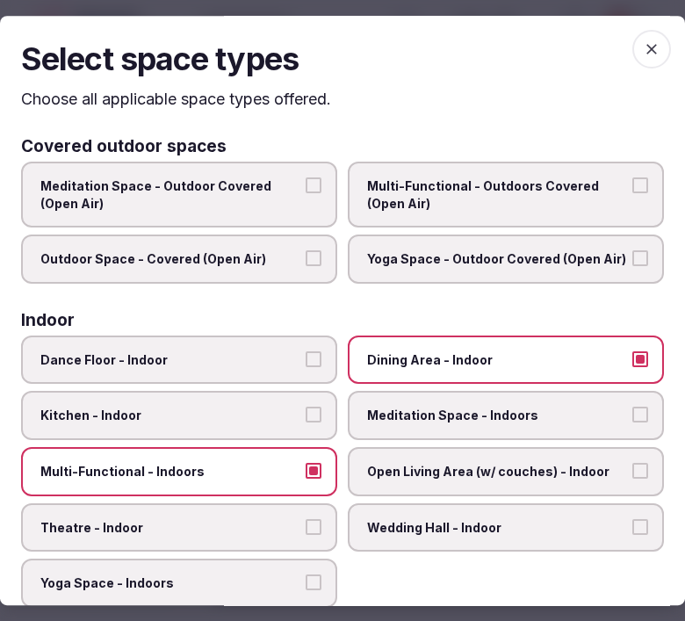
click at [407, 410] on span "Meditation Space - Indoors" at bounding box center [497, 417] width 260 height 18
click at [633, 410] on button "Meditation Space - Indoors" at bounding box center [641, 416] width 16 height 16
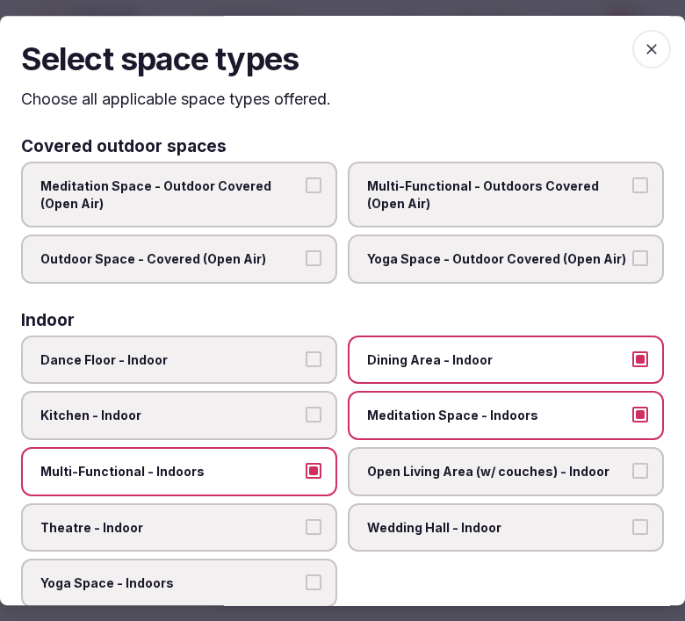
click at [407, 410] on span "Meditation Space - Indoors" at bounding box center [497, 417] width 260 height 18
click at [633, 410] on button "Meditation Space - Indoors" at bounding box center [641, 416] width 16 height 16
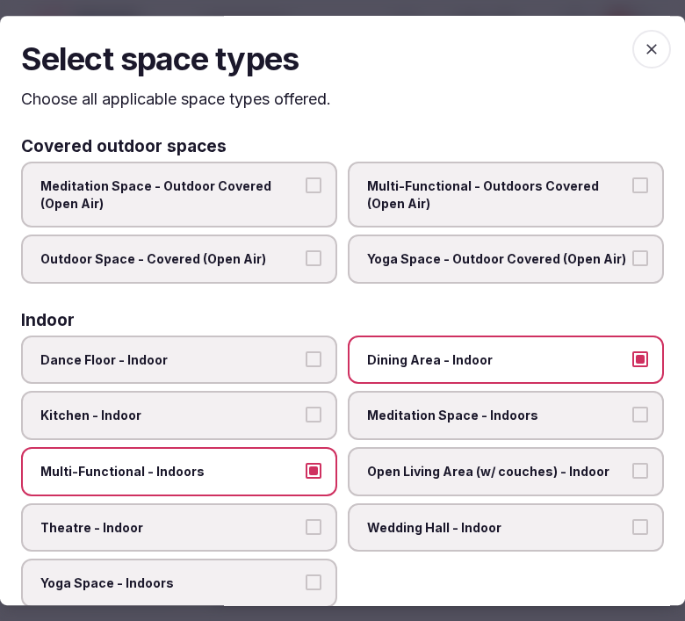
click at [410, 463] on span "Open Living Area (w/ couches) - Indoor" at bounding box center [497, 472] width 260 height 18
click at [633, 463] on button "Open Living Area (w/ couches) - Indoor" at bounding box center [641, 471] width 16 height 16
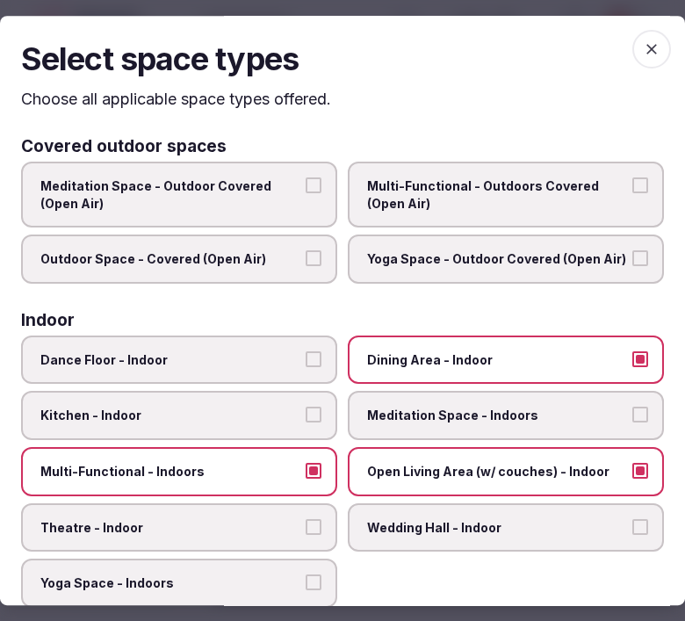
scroll to position [98, 0]
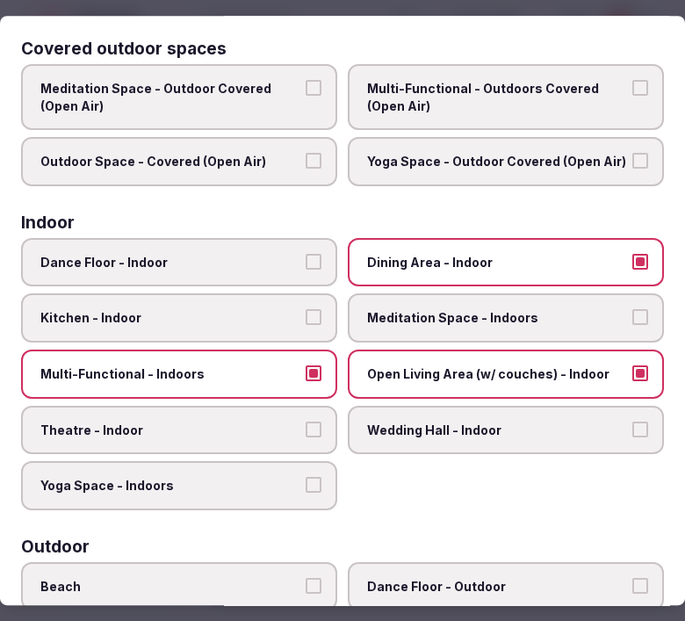
click at [216, 428] on span "Theatre - Indoor" at bounding box center [170, 431] width 260 height 18
click at [306, 428] on button "Theatre - Indoor" at bounding box center [314, 430] width 16 height 16
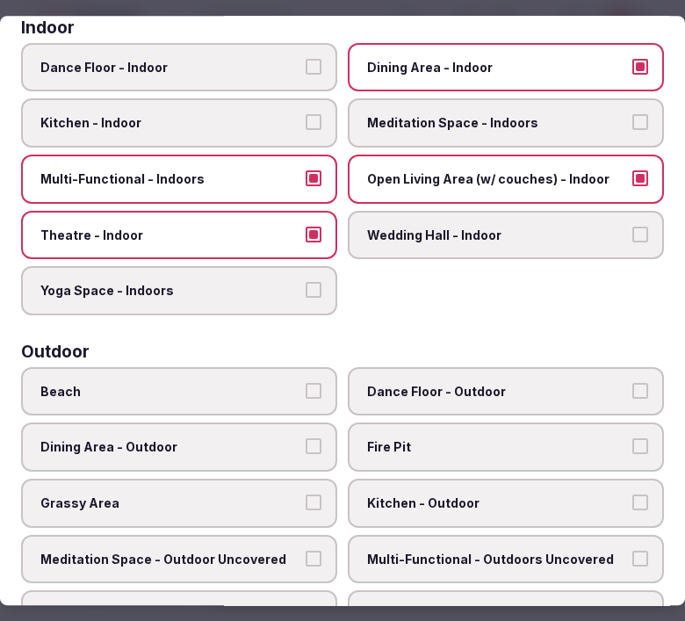
scroll to position [0, 0]
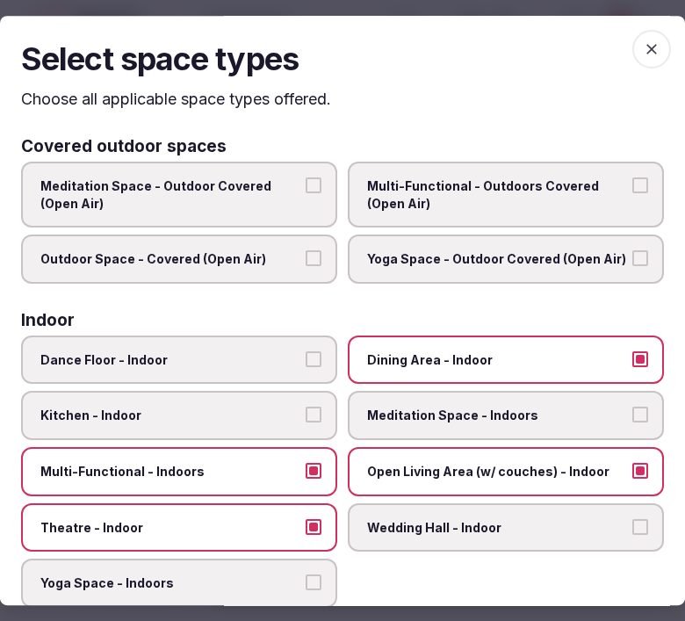
click at [653, 47] on span "button" at bounding box center [652, 49] width 39 height 39
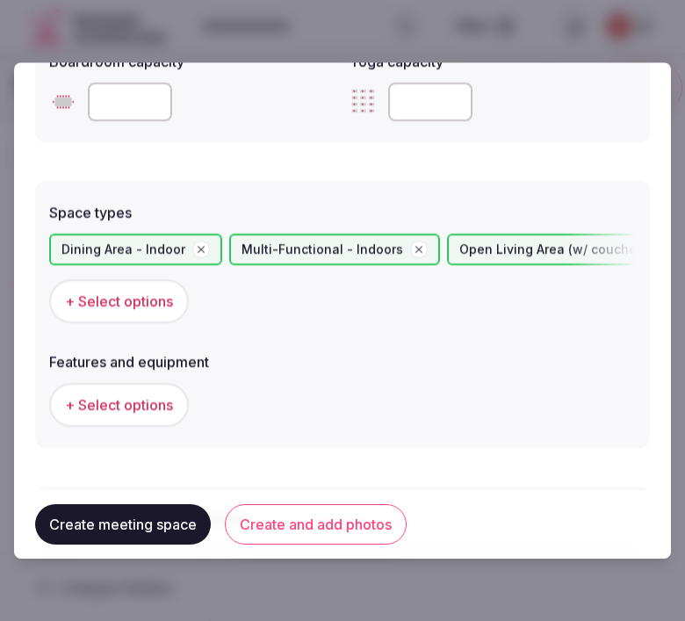
scroll to position [1057, 0]
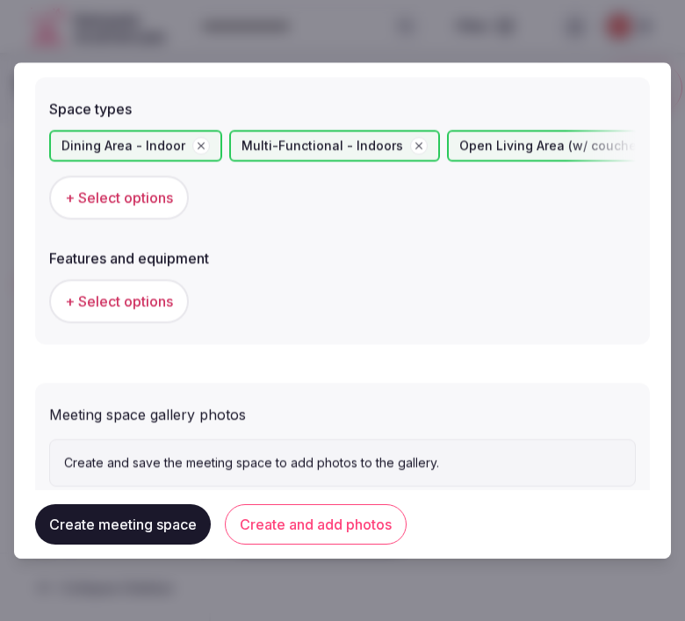
click at [134, 303] on span "+ Select options" at bounding box center [119, 301] width 108 height 19
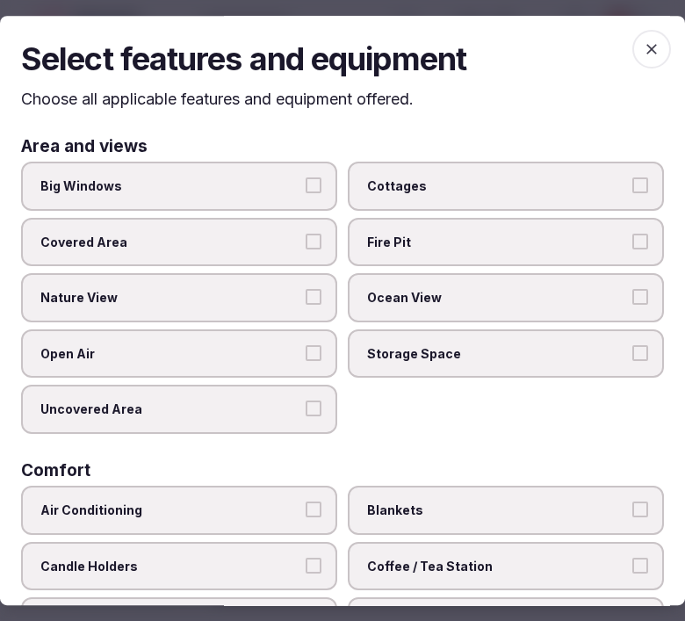
click at [251, 186] on span "Big Windows" at bounding box center [170, 187] width 260 height 18
click at [306, 186] on button "Big Windows" at bounding box center [314, 186] width 16 height 16
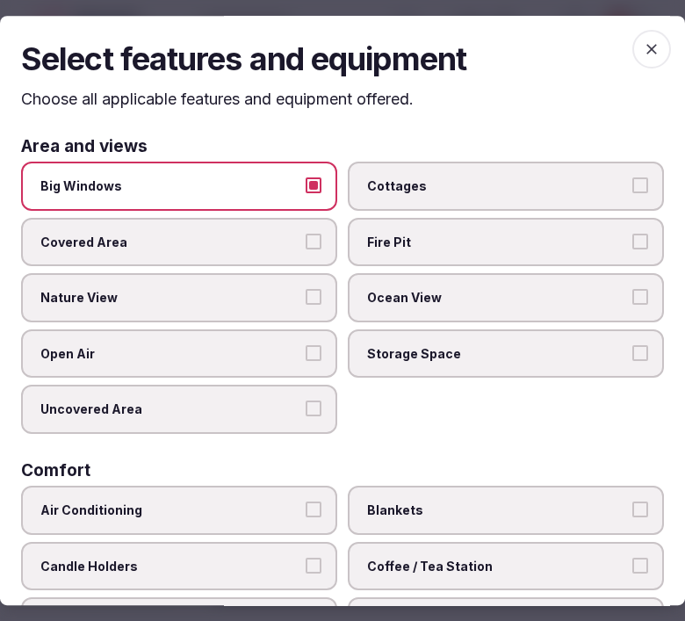
click at [244, 305] on label "Nature View" at bounding box center [179, 297] width 316 height 49
click at [306, 305] on button "Nature View" at bounding box center [314, 297] width 16 height 16
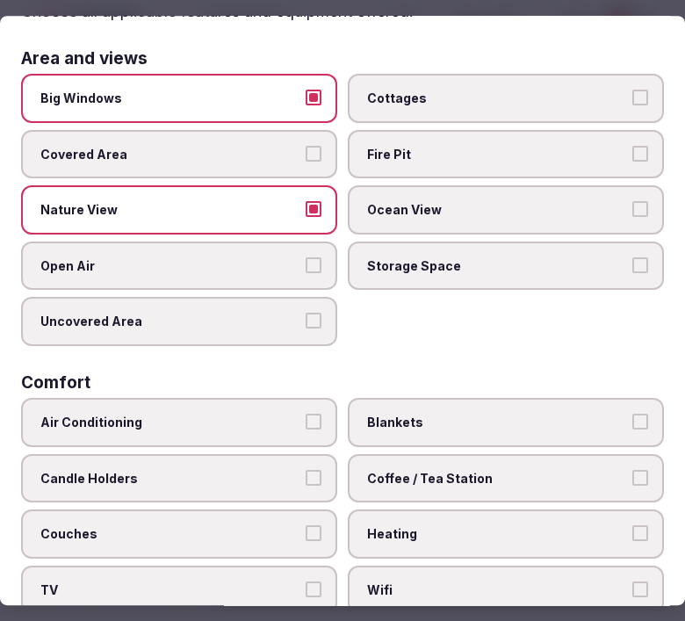
scroll to position [195, 0]
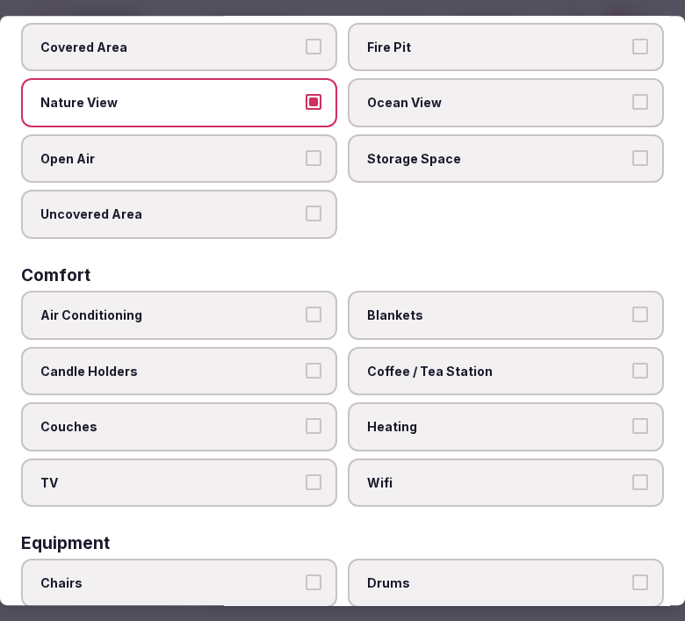
click at [249, 310] on span "Air Conditioning" at bounding box center [170, 316] width 260 height 18
click at [306, 310] on button "Air Conditioning" at bounding box center [314, 315] width 16 height 16
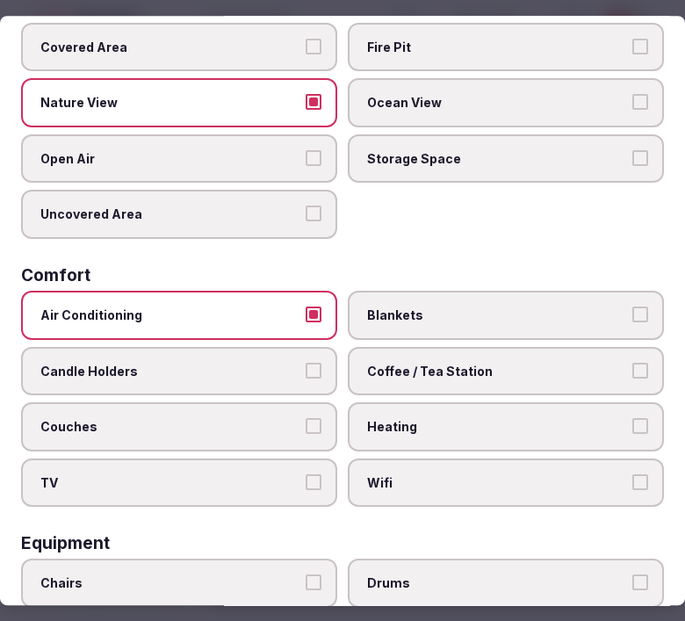
drag, startPoint x: 370, startPoint y: 461, endPoint x: 392, endPoint y: 413, distance: 52.3
click at [371, 459] on label "Wifi" at bounding box center [506, 483] width 316 height 49
click at [633, 475] on button "Wifi" at bounding box center [641, 483] width 16 height 16
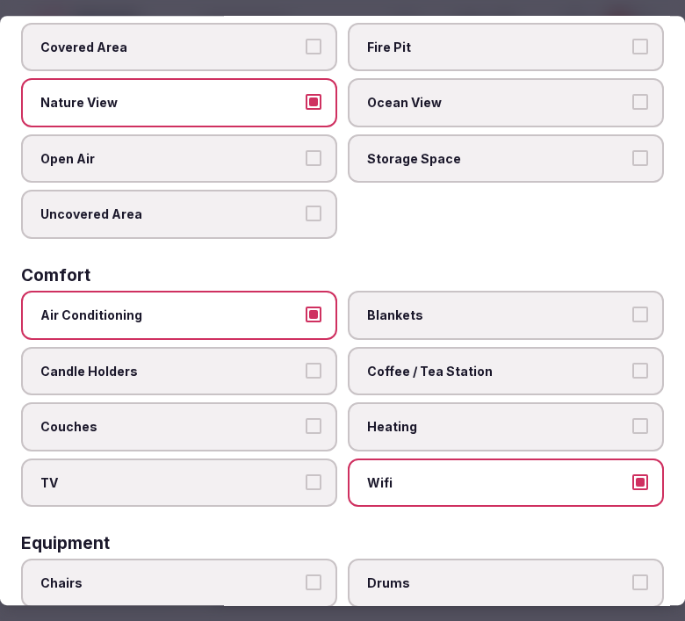
click at [414, 363] on span "Coffee / Tea Station" at bounding box center [497, 372] width 260 height 18
click at [633, 363] on button "Coffee / Tea Station" at bounding box center [641, 371] width 16 height 16
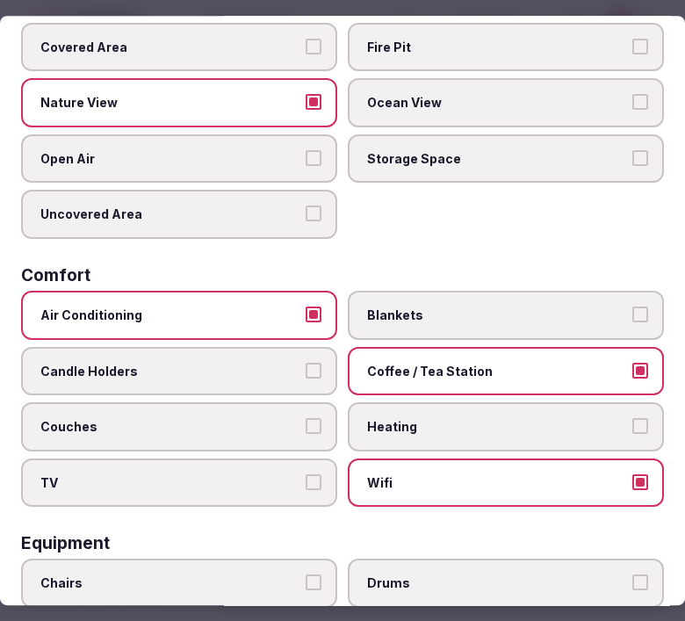
click at [286, 459] on label "TV" at bounding box center [179, 483] width 316 height 49
click at [306, 475] on button "TV" at bounding box center [314, 483] width 16 height 16
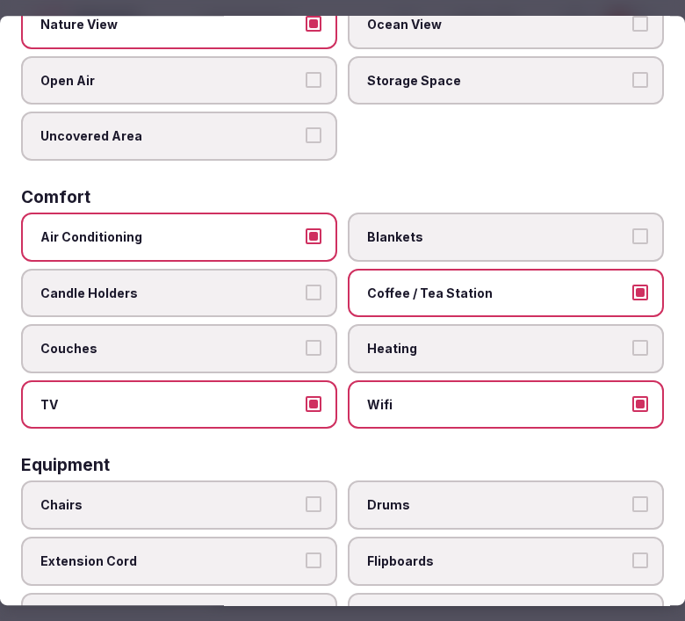
scroll to position [390, 0]
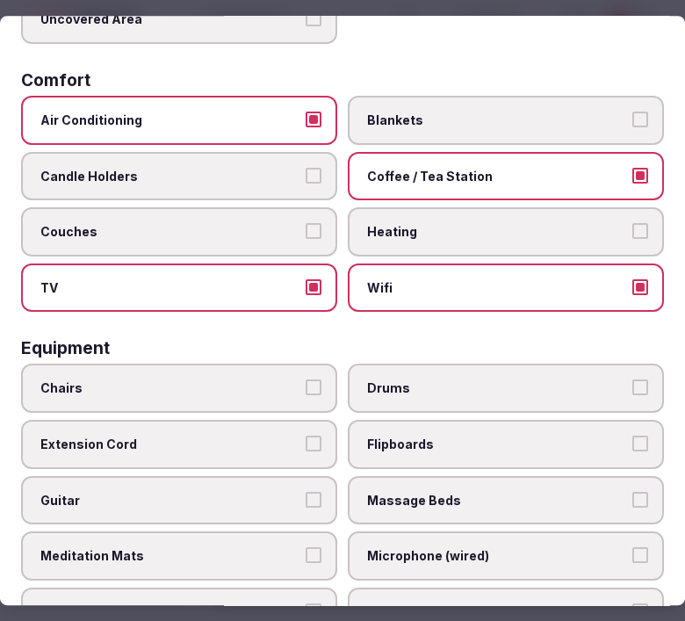
click at [261, 279] on span "TV" at bounding box center [170, 288] width 260 height 18
click at [306, 279] on button "TV" at bounding box center [314, 287] width 16 height 16
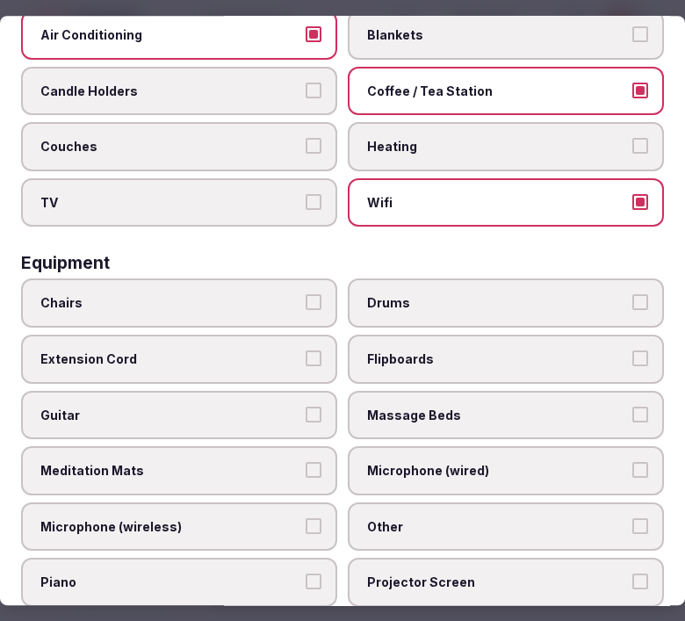
scroll to position [585, 0]
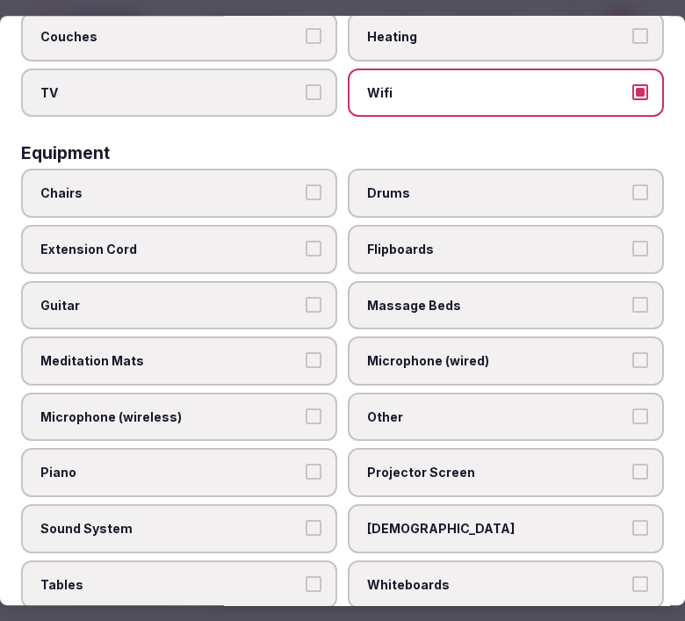
click at [242, 191] on label "Chairs" at bounding box center [179, 194] width 316 height 49
click at [306, 191] on button "Chairs" at bounding box center [314, 193] width 16 height 16
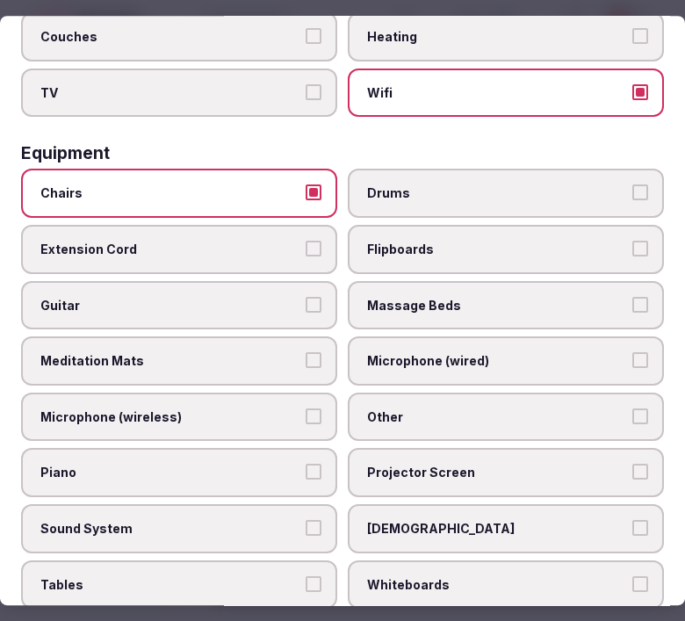
click at [394, 409] on span "Other" at bounding box center [497, 418] width 260 height 18
click at [633, 409] on button "Other" at bounding box center [641, 417] width 16 height 16
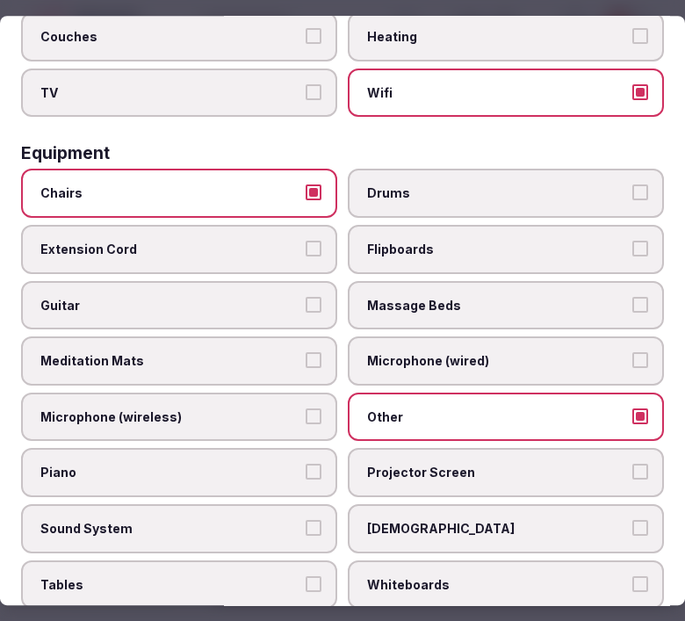
click at [197, 393] on label "Microphone (wireless)" at bounding box center [179, 417] width 316 height 49
click at [306, 409] on button "Microphone (wireless)" at bounding box center [314, 417] width 16 height 16
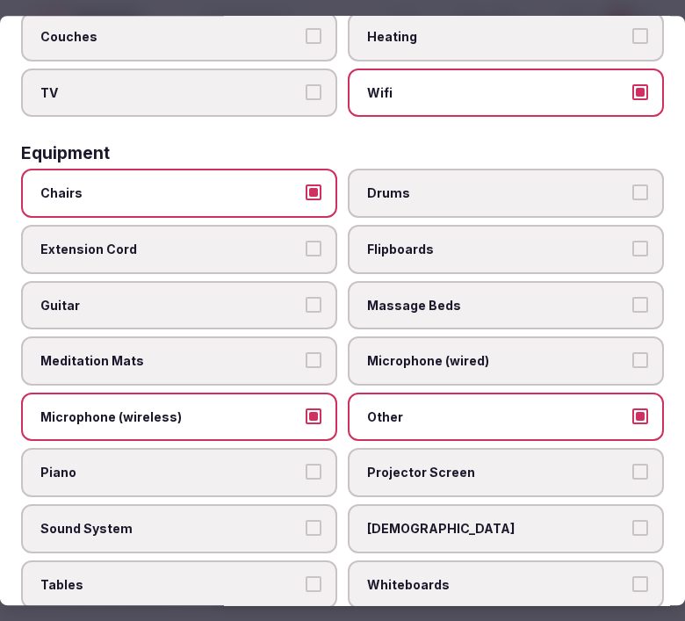
click at [414, 465] on span "Projector Screen" at bounding box center [497, 474] width 260 height 18
click at [633, 465] on button "Projector Screen" at bounding box center [641, 473] width 16 height 16
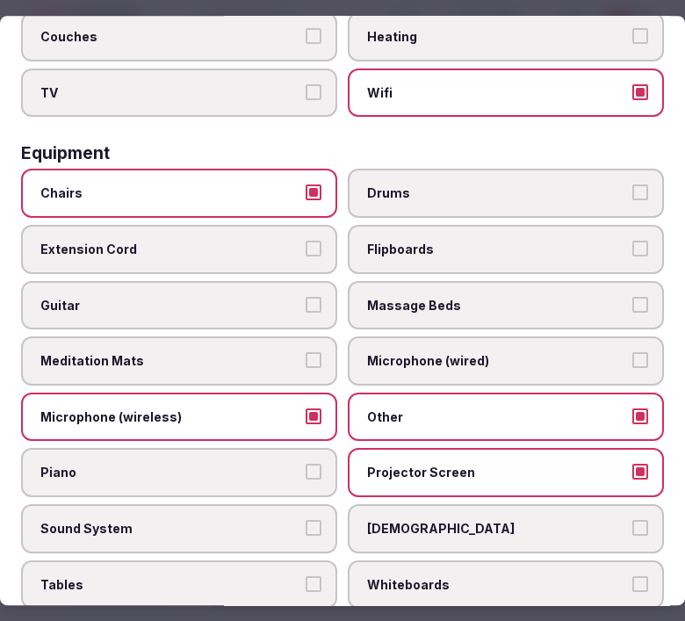
click at [286, 409] on span "Microphone (wireless)" at bounding box center [170, 418] width 260 height 18
click at [306, 409] on button "Microphone (wireless)" at bounding box center [314, 417] width 16 height 16
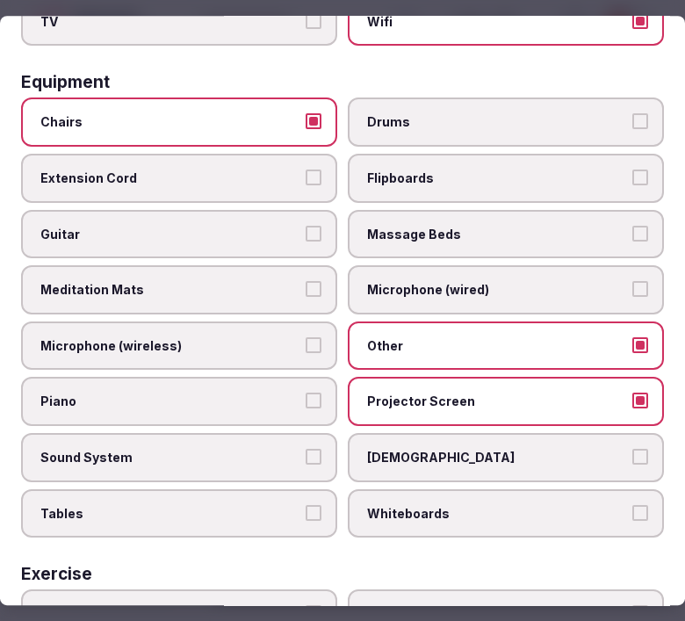
scroll to position [683, 0]
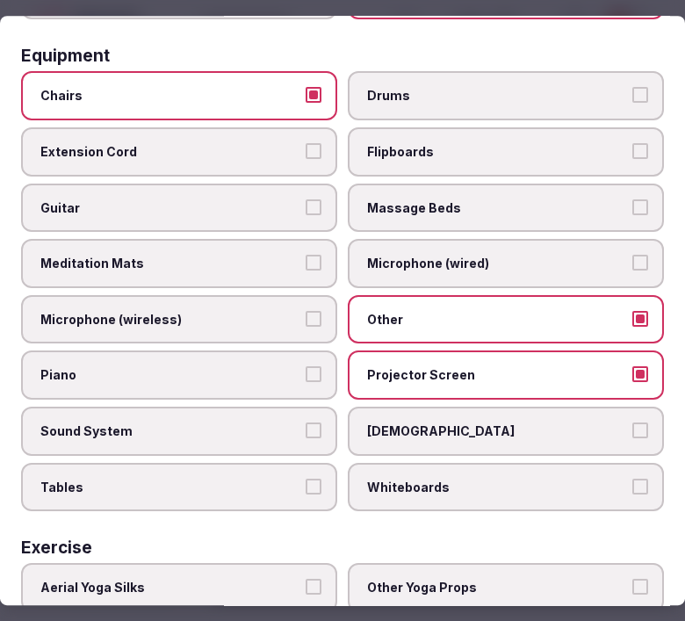
click at [306, 423] on button "Sound System" at bounding box center [314, 431] width 16 height 16
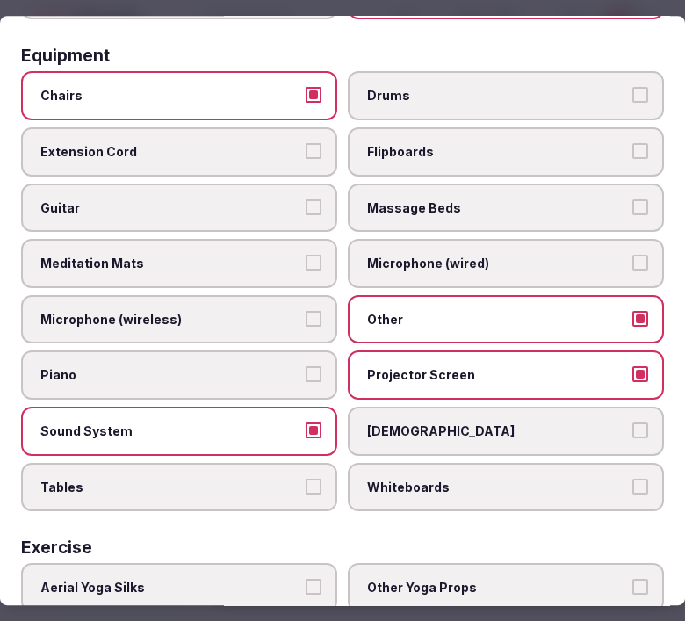
click at [277, 479] on span "Tables" at bounding box center [170, 488] width 260 height 18
click at [306, 479] on button "Tables" at bounding box center [314, 487] width 16 height 16
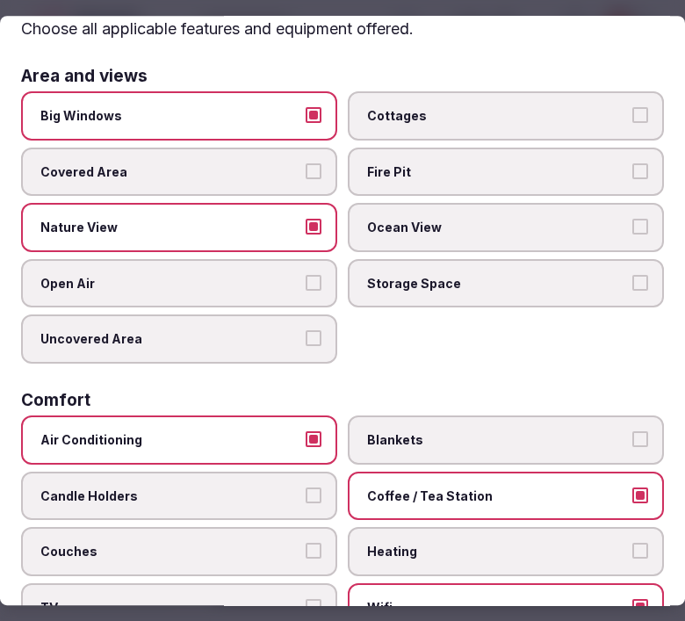
scroll to position [0, 0]
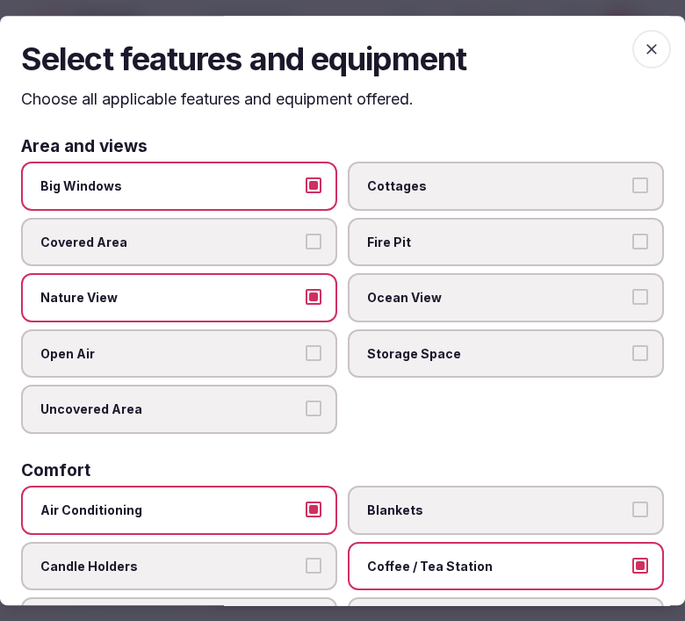
click at [643, 44] on icon "button" at bounding box center [652, 49] width 18 height 18
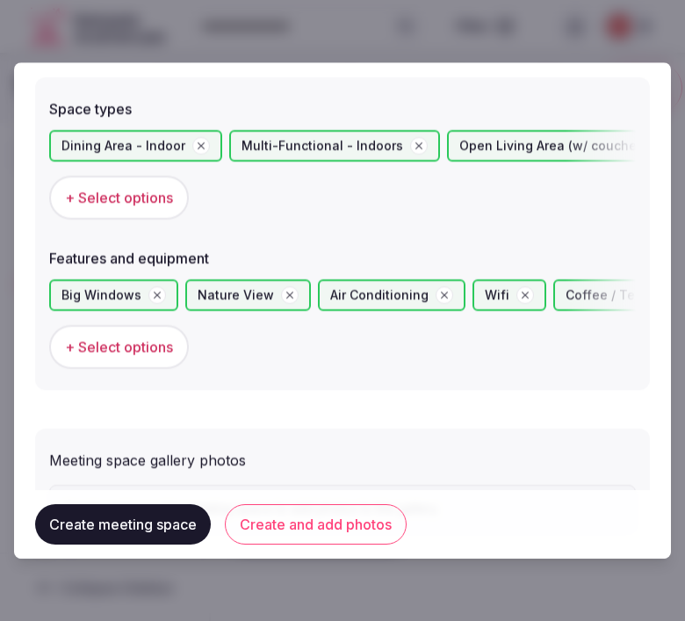
click at [115, 530] on button "Create meeting space" at bounding box center [123, 524] width 176 height 40
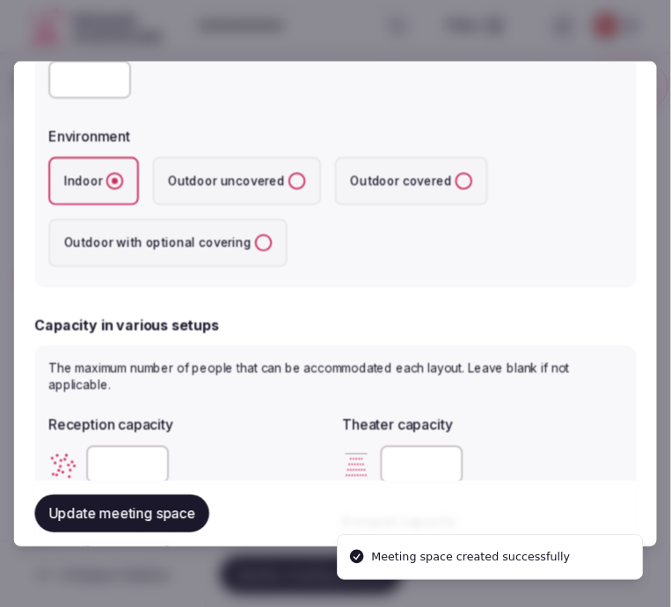
scroll to position [488, 0]
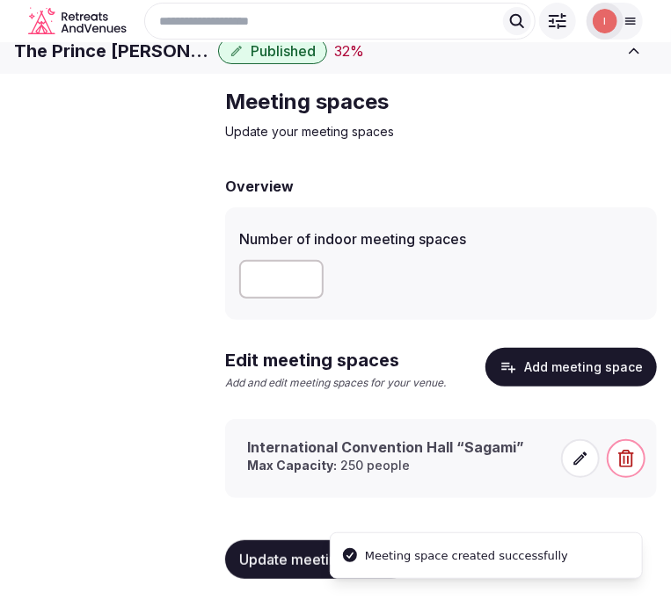
click at [569, 464] on span at bounding box center [580, 458] width 39 height 39
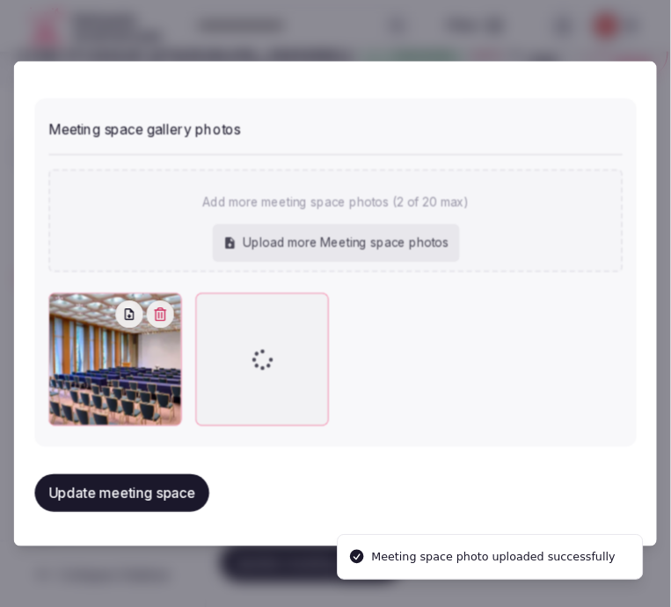
scroll to position [1371, 0]
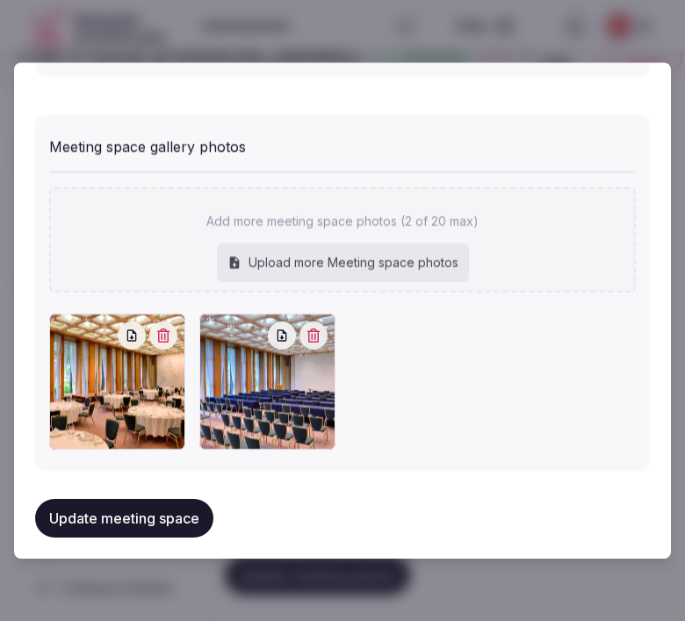
click at [142, 500] on button "Update meeting space" at bounding box center [124, 519] width 178 height 39
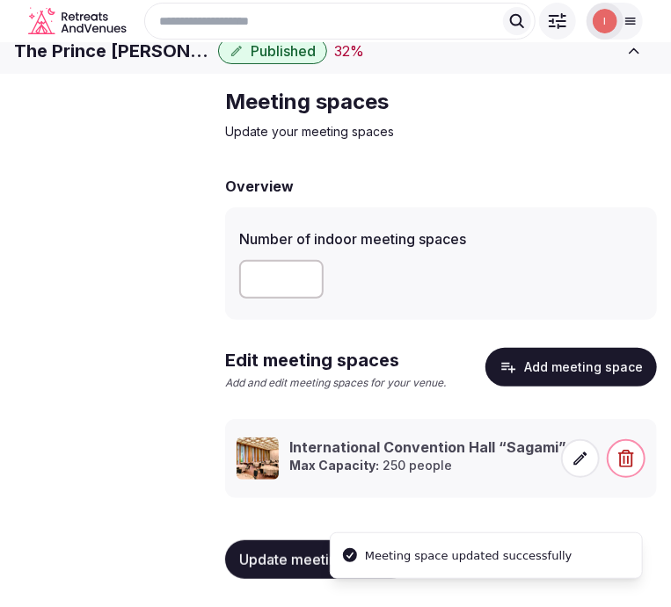
scroll to position [48, 0]
drag, startPoint x: 248, startPoint y: 281, endPoint x: 240, endPoint y: 274, distance: 10.6
click at [237, 277] on div "Number of indoor meeting spaces **" at bounding box center [440, 263] width 431 height 112
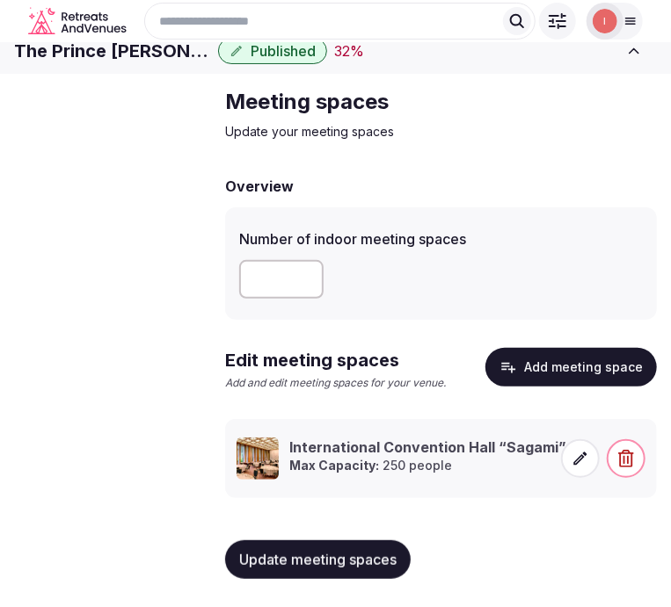
type input "*"
click at [330, 566] on span "Update meeting spaces" at bounding box center [317, 560] width 157 height 18
click at [514, 366] on icon "button" at bounding box center [509, 368] width 14 height 11
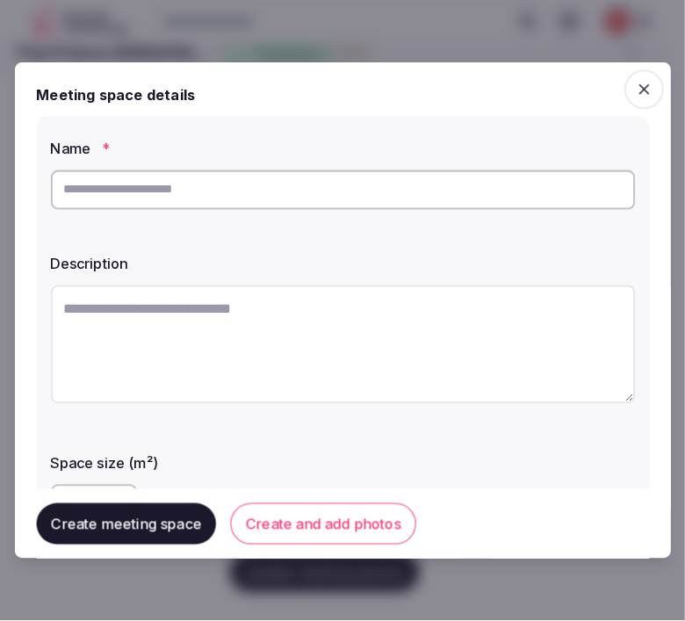
scroll to position [33, 0]
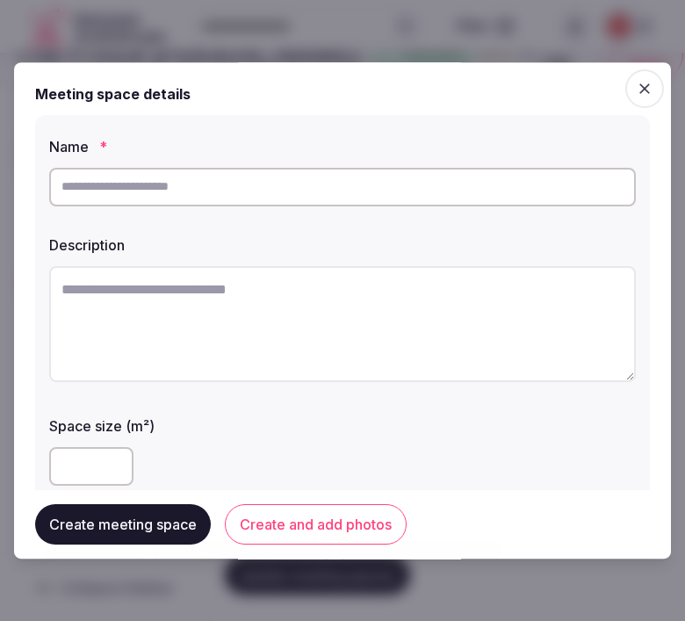
click at [366, 182] on input "text" at bounding box center [342, 187] width 587 height 39
click at [277, 190] on input "text" at bounding box center [342, 187] width 587 height 39
type input "**********"
click at [417, 323] on textarea at bounding box center [342, 324] width 587 height 116
paste textarea "**********"
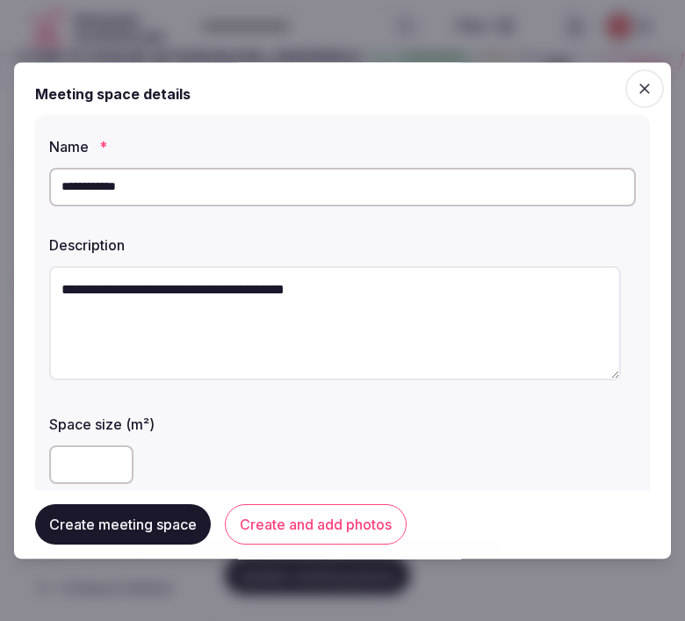
type textarea "**********"
click at [91, 185] on input "**********" at bounding box center [342, 187] width 587 height 39
click at [65, 191] on input "**********" at bounding box center [342, 187] width 587 height 39
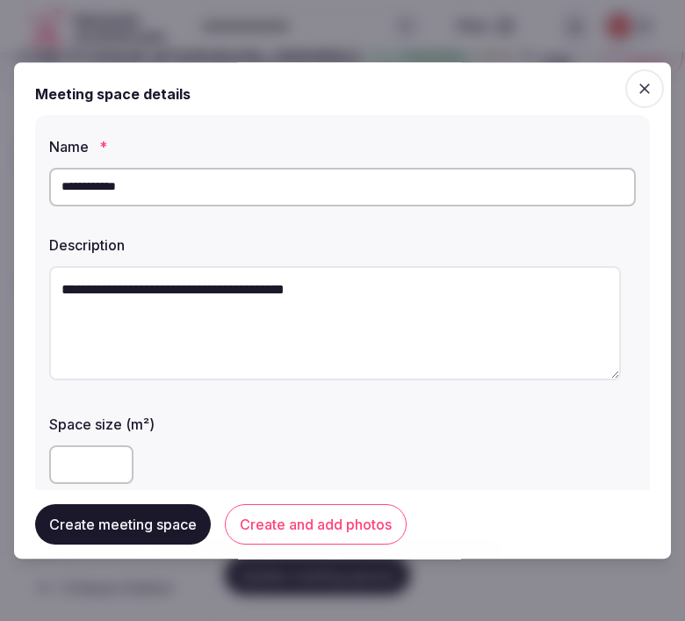
click at [69, 190] on input "**********" at bounding box center [342, 187] width 587 height 39
click at [76, 185] on input "**********" at bounding box center [342, 187] width 587 height 39
type input "**********"
click at [47, 284] on div "**********" at bounding box center [342, 396] width 615 height 562
click at [159, 174] on input "**********" at bounding box center [342, 187] width 587 height 39
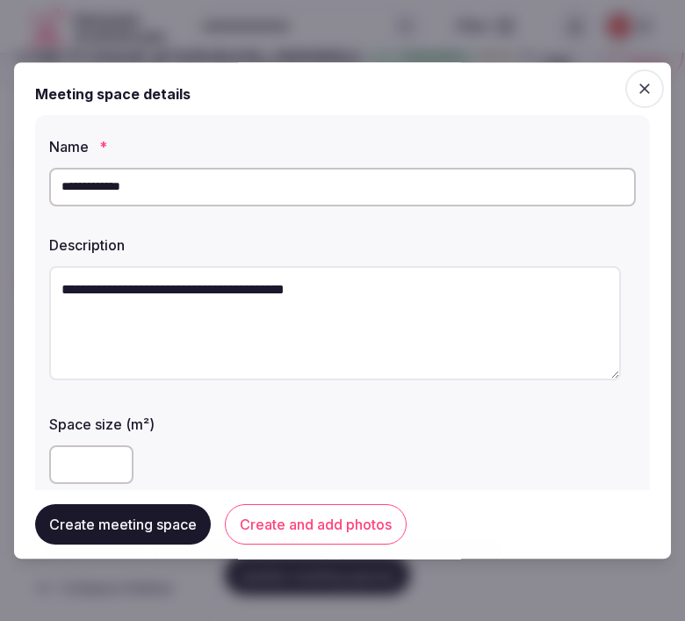
click at [124, 190] on input "**********" at bounding box center [342, 187] width 587 height 39
click at [57, 286] on textarea "**********" at bounding box center [335, 323] width 572 height 114
paste textarea "**********"
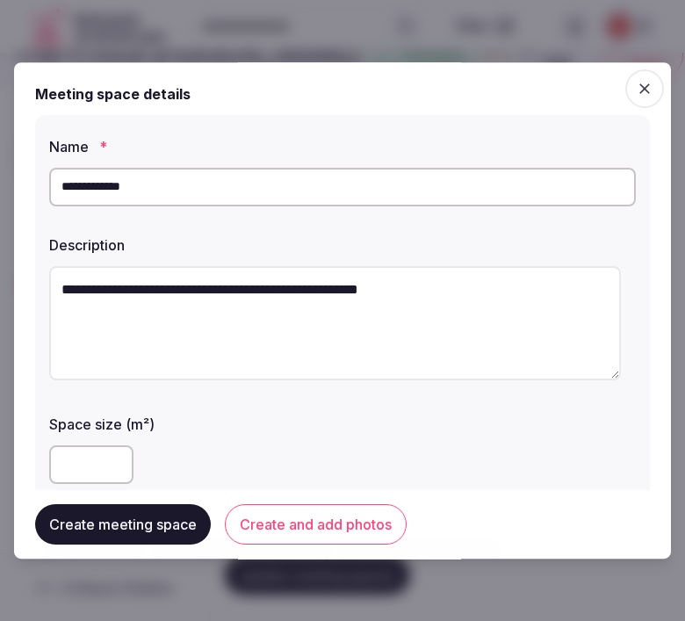
click at [582, 286] on textarea "**********" at bounding box center [335, 323] width 572 height 114
type textarea "**********"
click at [95, 457] on input "number" at bounding box center [91, 465] width 84 height 39
type input "*"
type input "**"
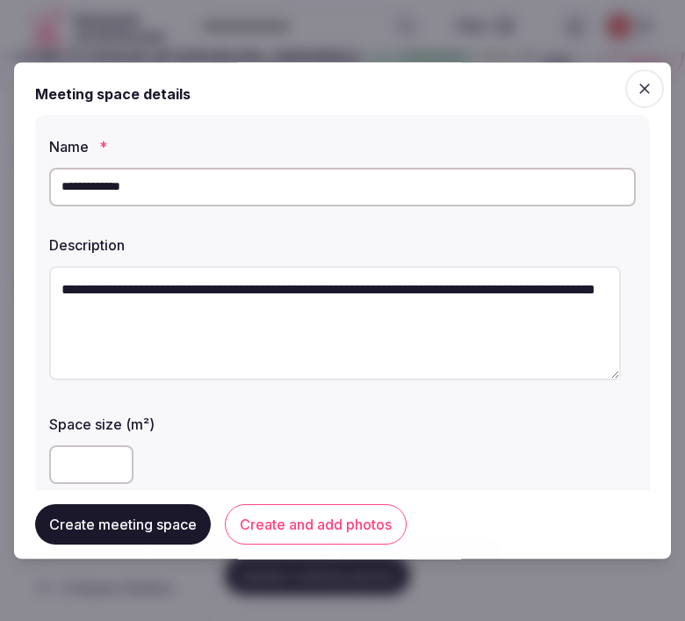
click at [285, 504] on button "Create and add photos" at bounding box center [316, 524] width 182 height 40
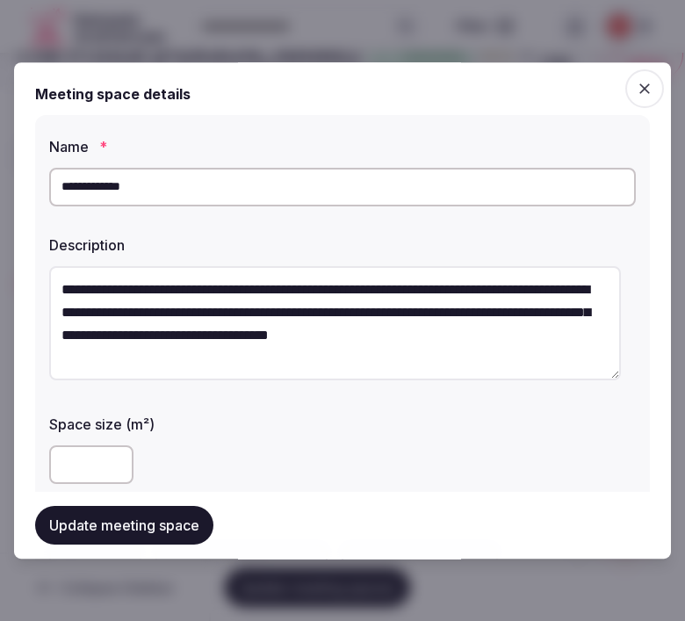
type textarea "**********"
click at [161, 533] on button "Update meeting space" at bounding box center [124, 525] width 178 height 39
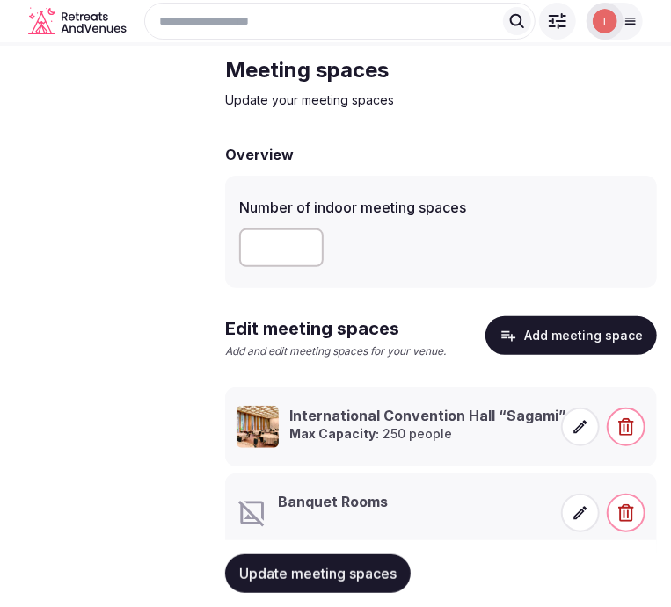
scroll to position [134, 0]
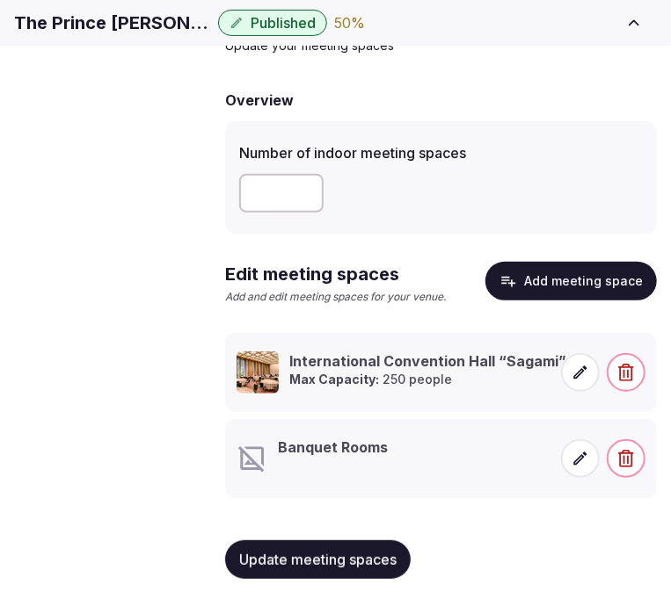
click at [576, 459] on icon at bounding box center [580, 459] width 18 height 18
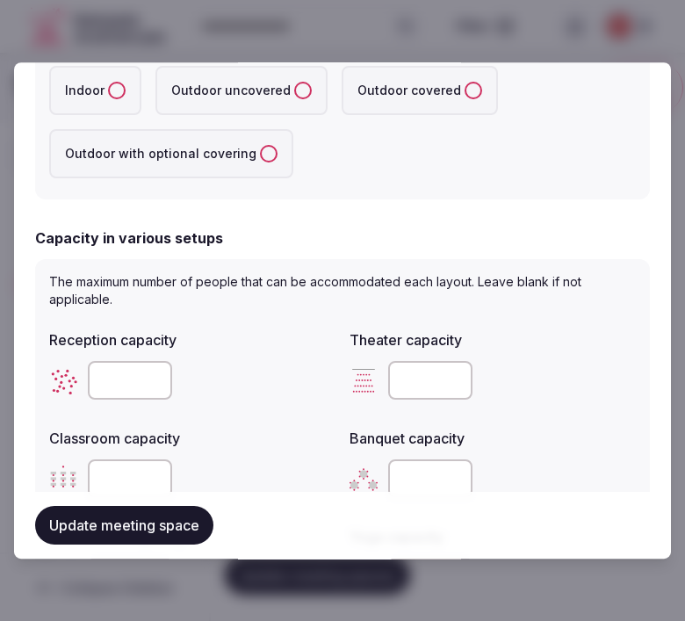
scroll to position [390, 0]
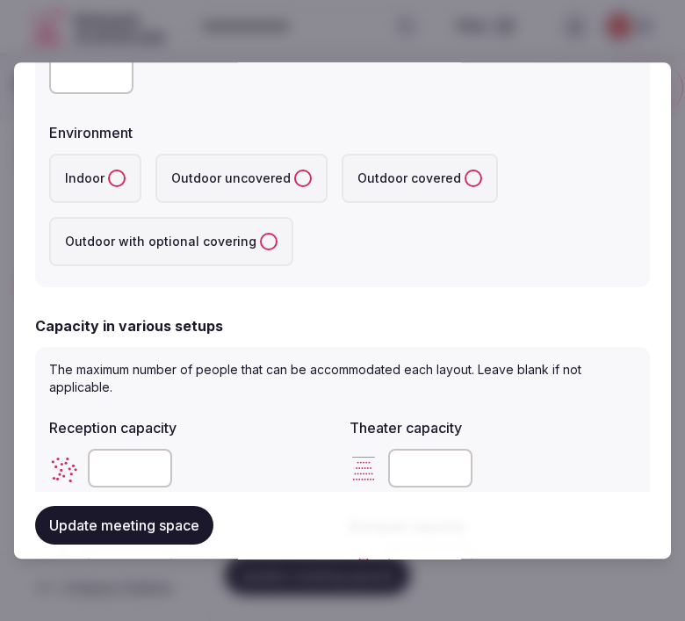
click at [100, 185] on label "Indoor" at bounding box center [95, 178] width 92 height 49
click at [108, 185] on button "Indoor" at bounding box center [117, 179] width 18 height 18
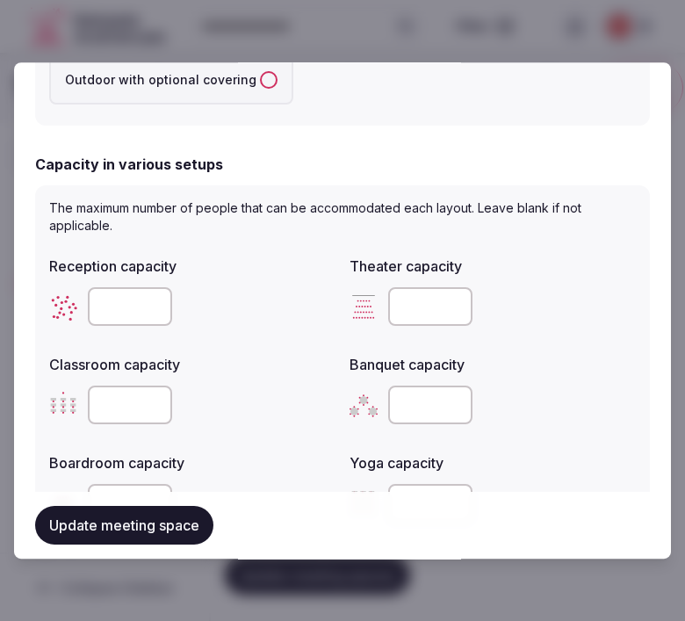
scroll to position [683, 0]
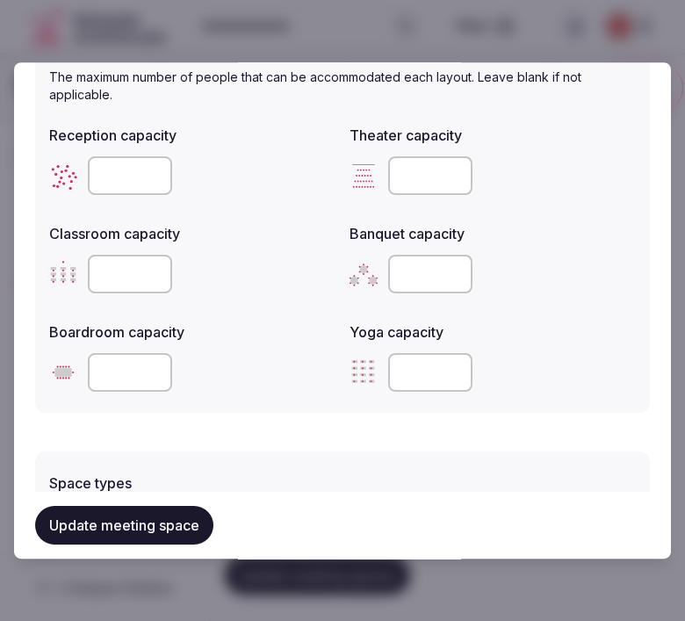
click at [138, 358] on input "number" at bounding box center [130, 372] width 84 height 39
type input "**"
click at [411, 257] on input "number" at bounding box center [430, 274] width 84 height 39
type input "**"
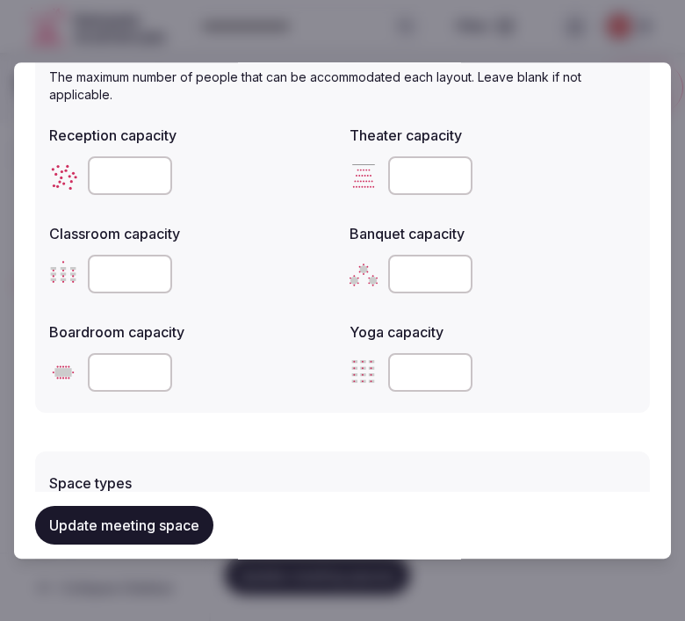
click at [53, 525] on button "Update meeting space" at bounding box center [124, 525] width 178 height 39
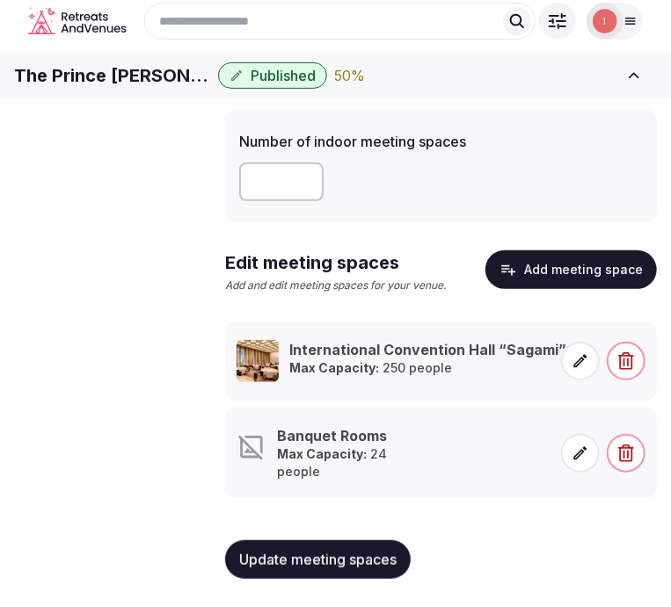
click at [569, 473] on span at bounding box center [580, 453] width 39 height 39
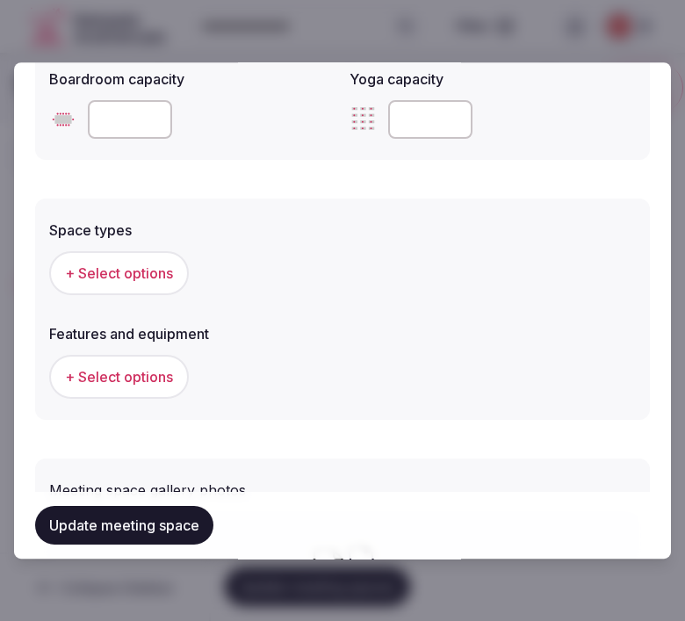
scroll to position [1074, 0]
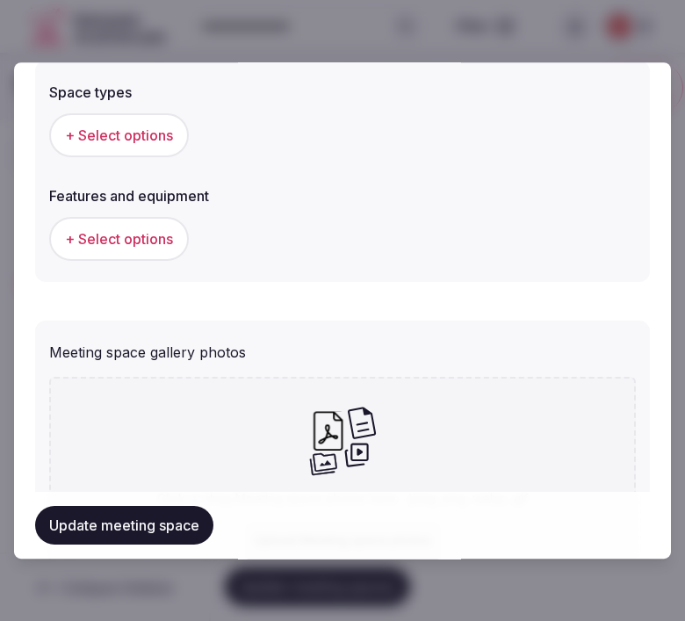
drag, startPoint x: 171, startPoint y: 106, endPoint x: 163, endPoint y: 109, distance: 9.2
click at [163, 109] on div "+ Select options" at bounding box center [342, 135] width 587 height 58
click at [160, 132] on span "+ Select options" at bounding box center [119, 135] width 108 height 19
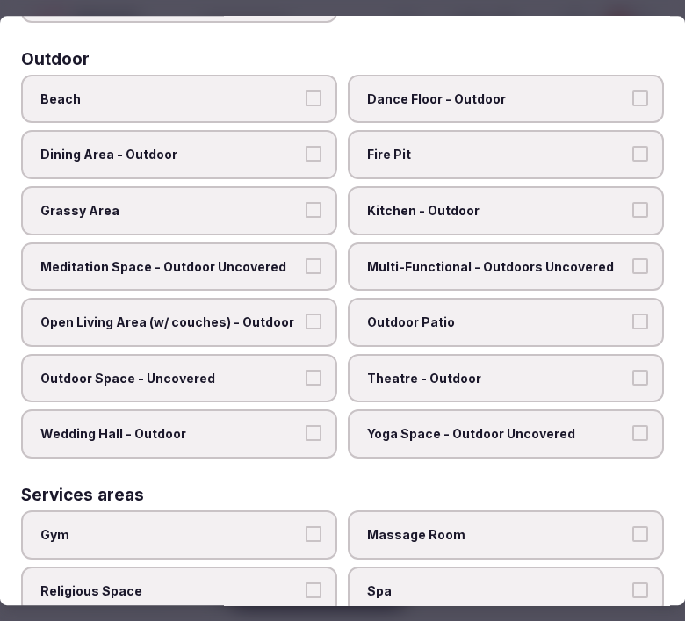
scroll to position [851, 0]
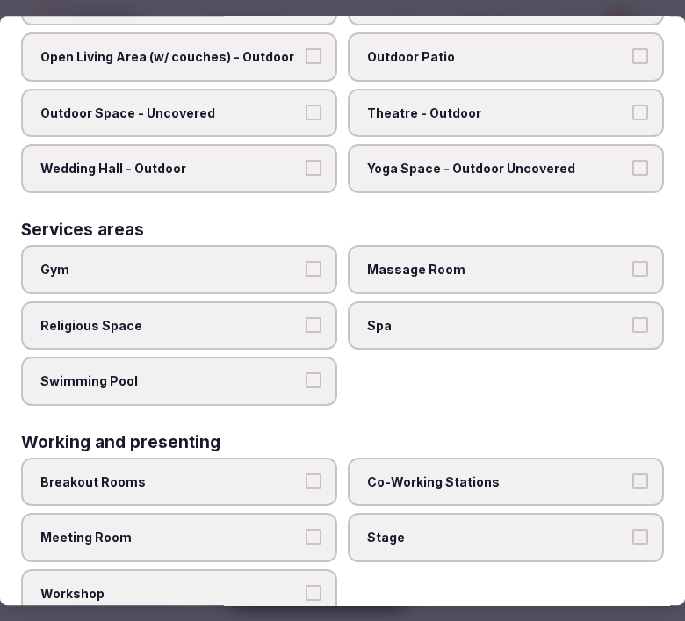
drag, startPoint x: 309, startPoint y: 503, endPoint x: 344, endPoint y: 479, distance: 41.7
click at [311, 530] on button "Meeting Room" at bounding box center [314, 538] width 16 height 16
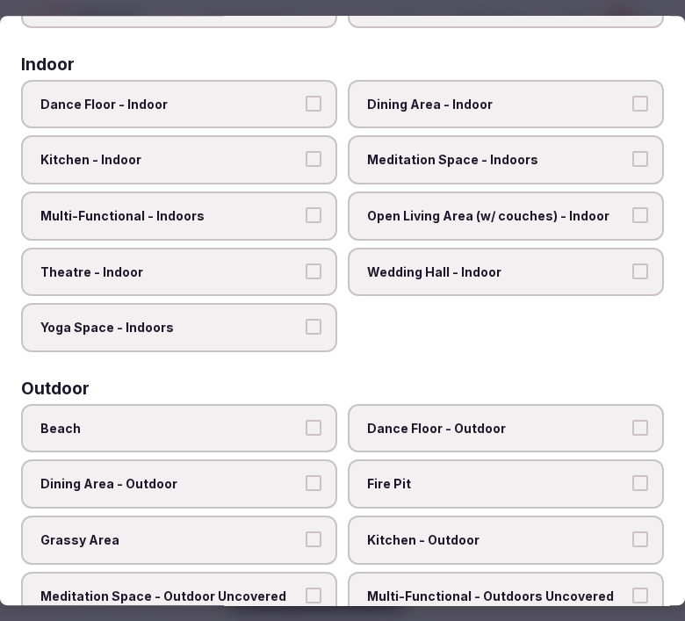
scroll to position [70, 0]
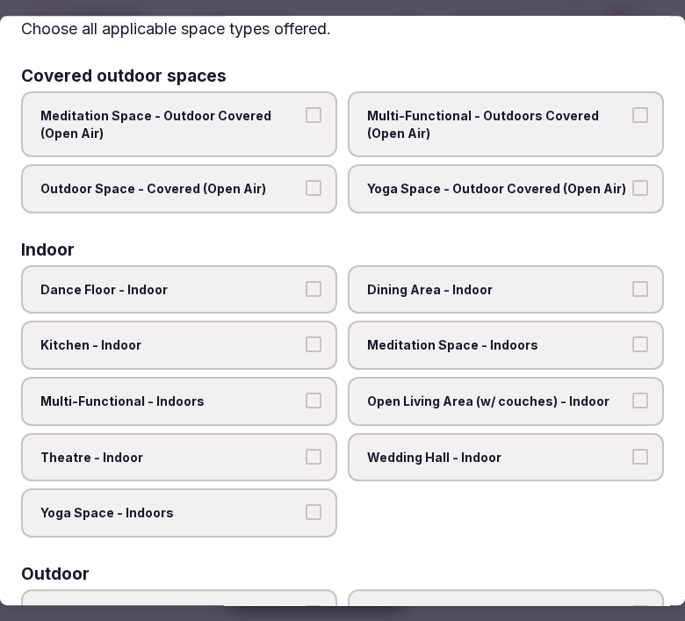
click at [635, 277] on label "Dining Area - Indoor" at bounding box center [506, 289] width 316 height 49
click at [635, 281] on button "Dining Area - Indoor" at bounding box center [641, 289] width 16 height 16
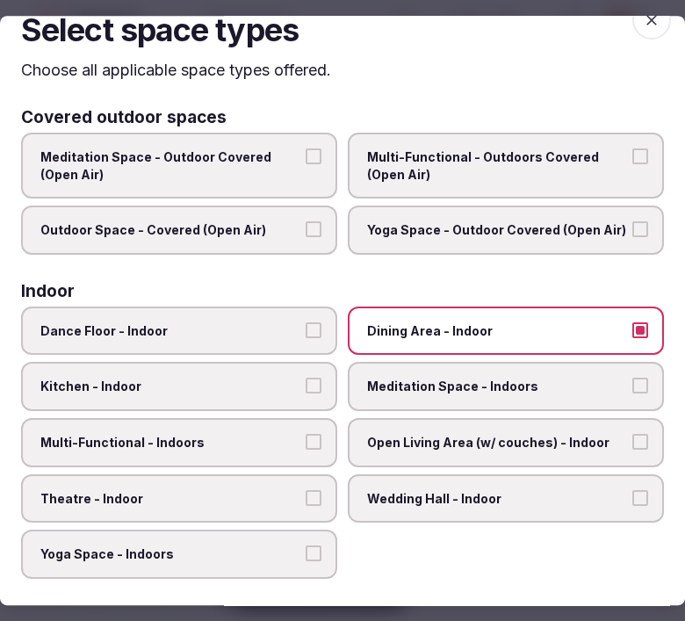
scroll to position [0, 0]
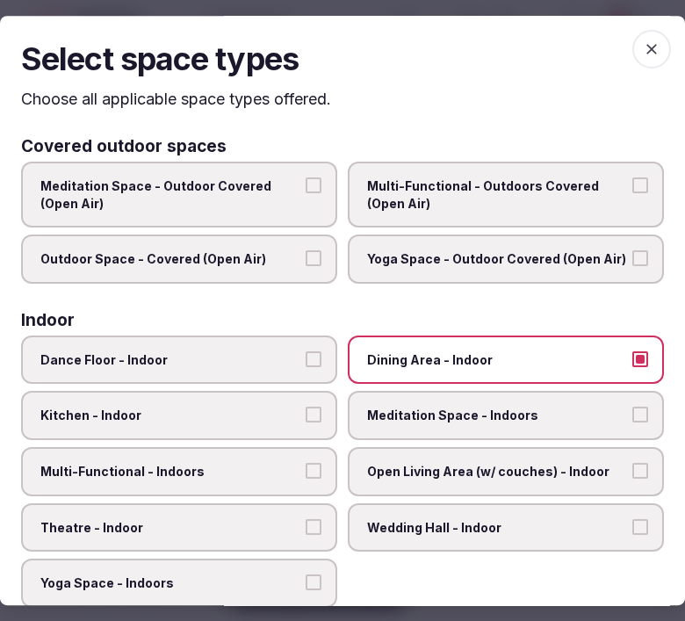
click at [633, 47] on span "button" at bounding box center [652, 49] width 39 height 39
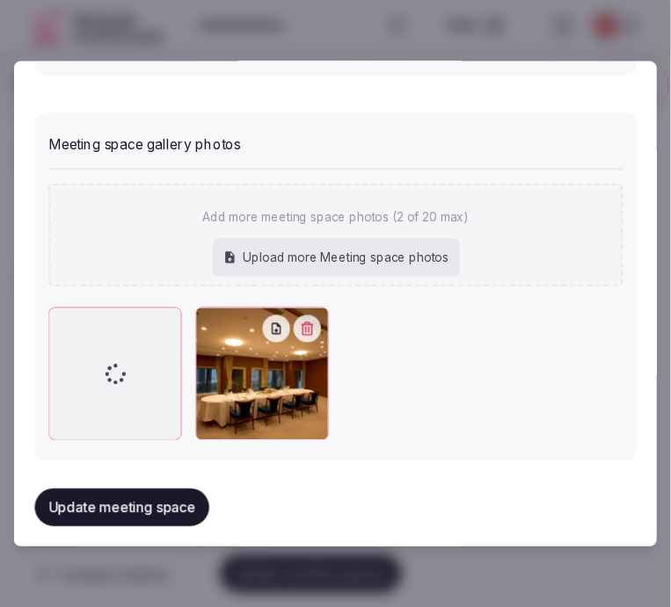
scroll to position [1283, 0]
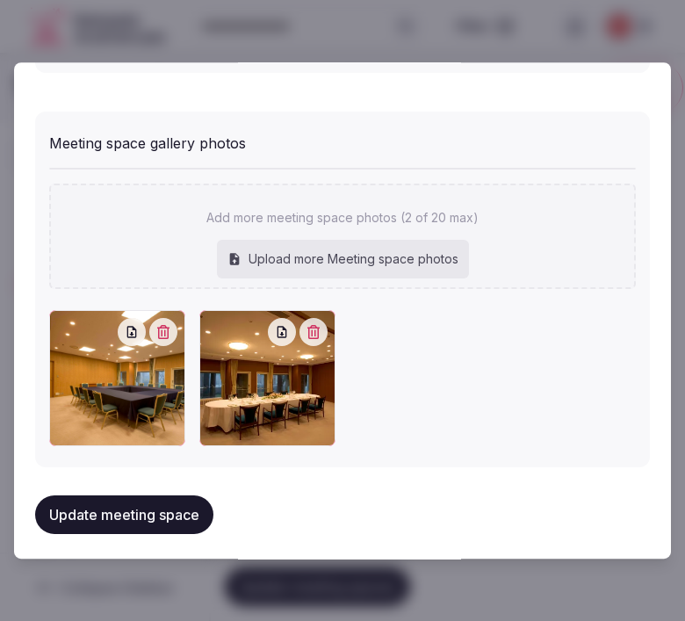
click at [119, 512] on button "Update meeting space" at bounding box center [124, 516] width 178 height 39
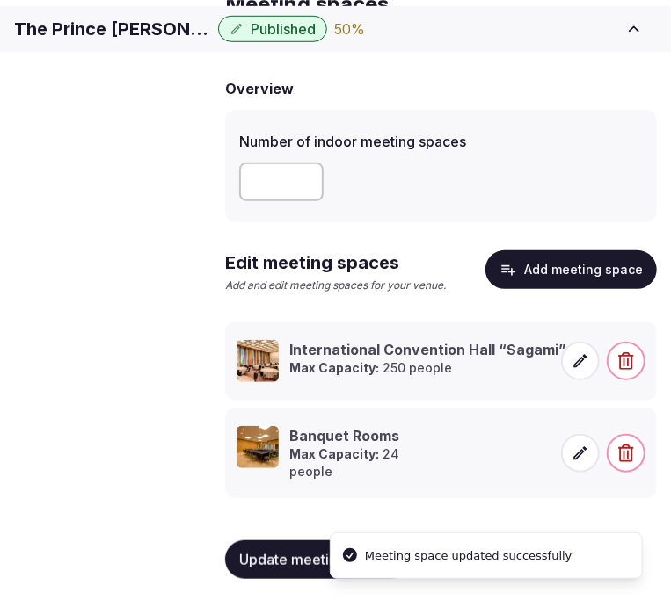
scroll to position [147, 0]
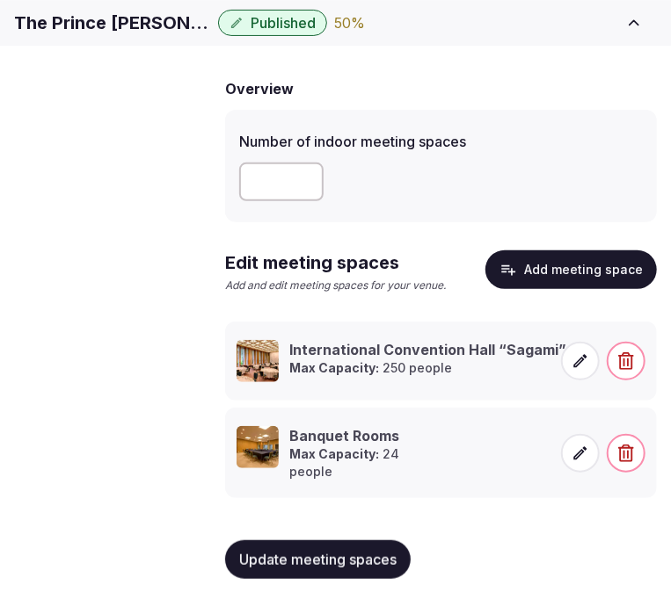
click at [593, 266] on button "Add meeting space" at bounding box center [570, 269] width 171 height 39
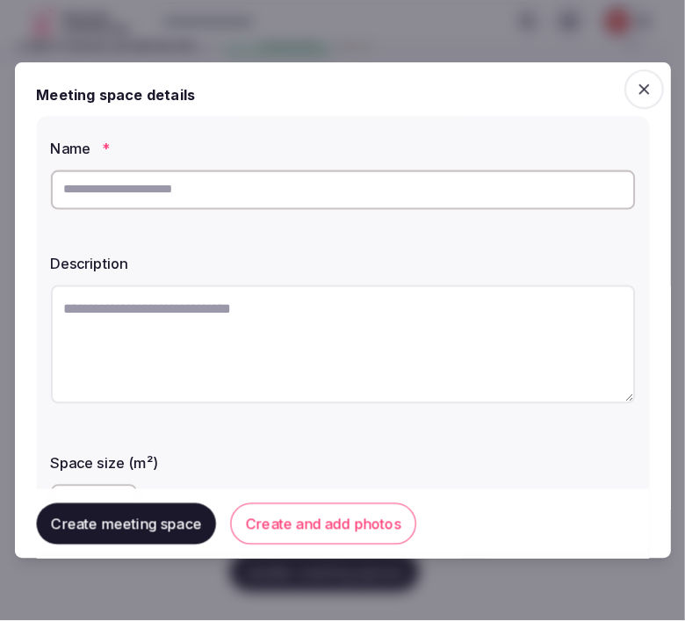
scroll to position [133, 0]
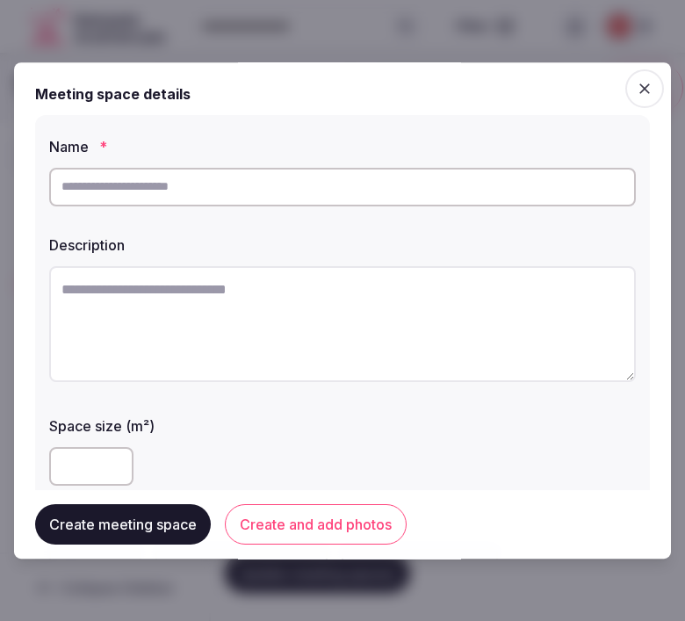
click at [417, 178] on input "text" at bounding box center [342, 187] width 587 height 39
paste input "**********"
drag, startPoint x: 158, startPoint y: 180, endPoint x: 59, endPoint y: 179, distance: 99.3
click at [38, 199] on div "**********" at bounding box center [342, 397] width 615 height 564
click at [183, 189] on input "**********" at bounding box center [342, 187] width 587 height 39
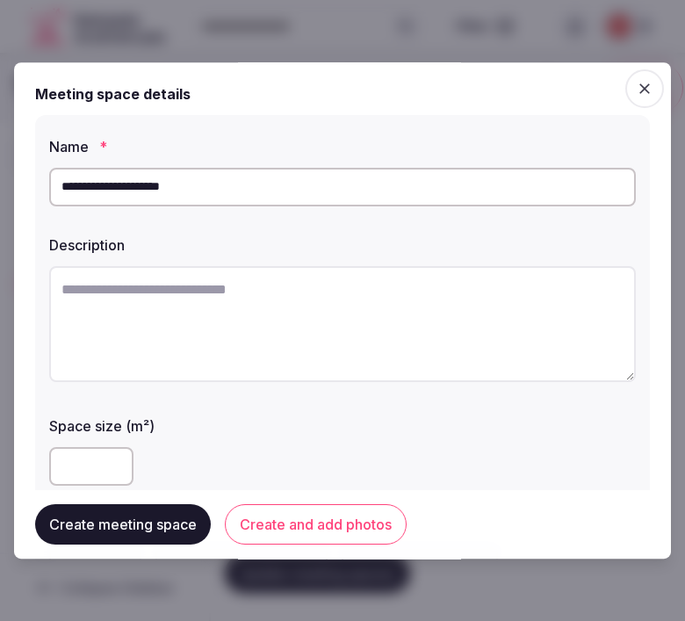
click at [183, 189] on input "**********" at bounding box center [342, 187] width 587 height 39
click at [182, 192] on input "**********" at bounding box center [342, 187] width 587 height 39
type input "**********"
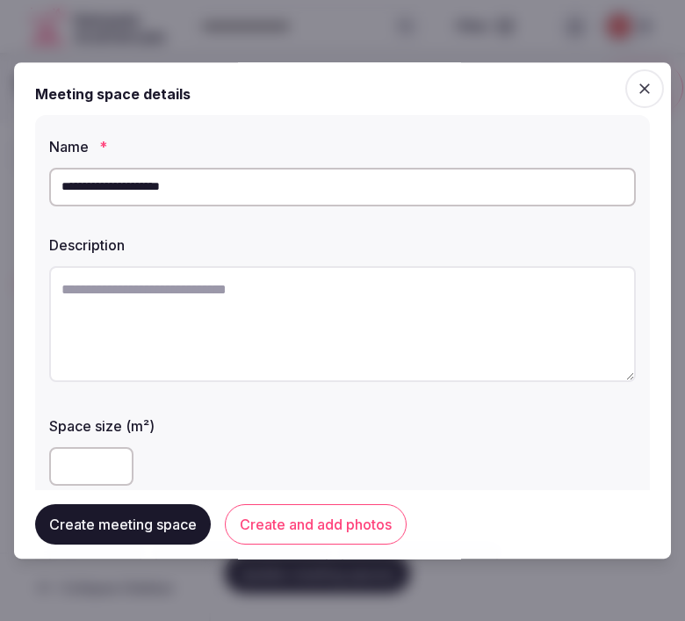
click at [372, 279] on textarea at bounding box center [342, 324] width 587 height 116
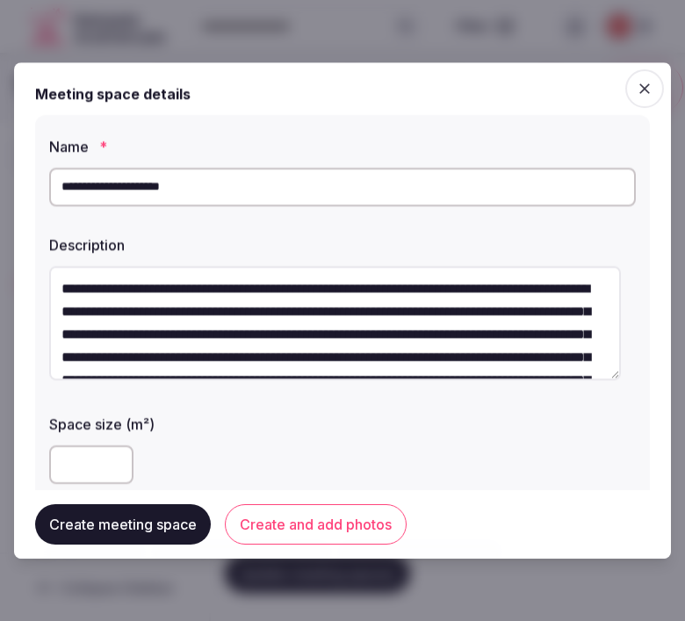
scroll to position [0, 0]
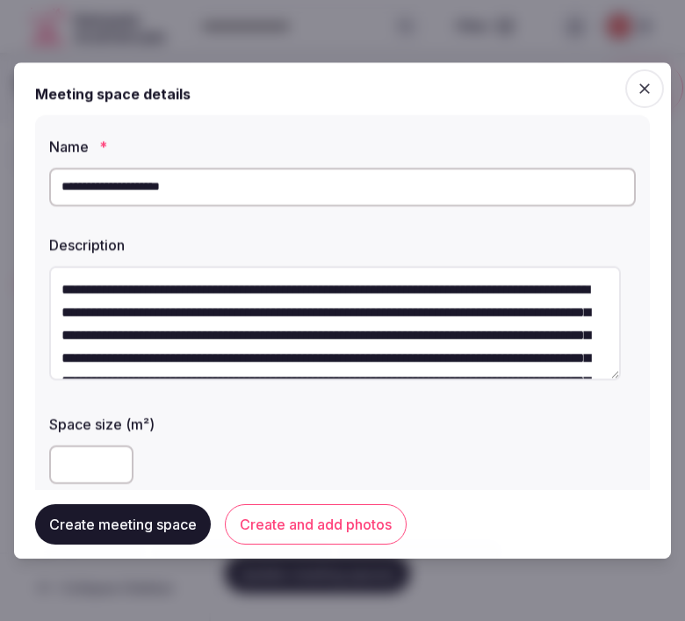
drag, startPoint x: 137, startPoint y: 292, endPoint x: 32, endPoint y: 287, distance: 105.5
click at [32, 287] on div "**********" at bounding box center [342, 310] width 657 height 497
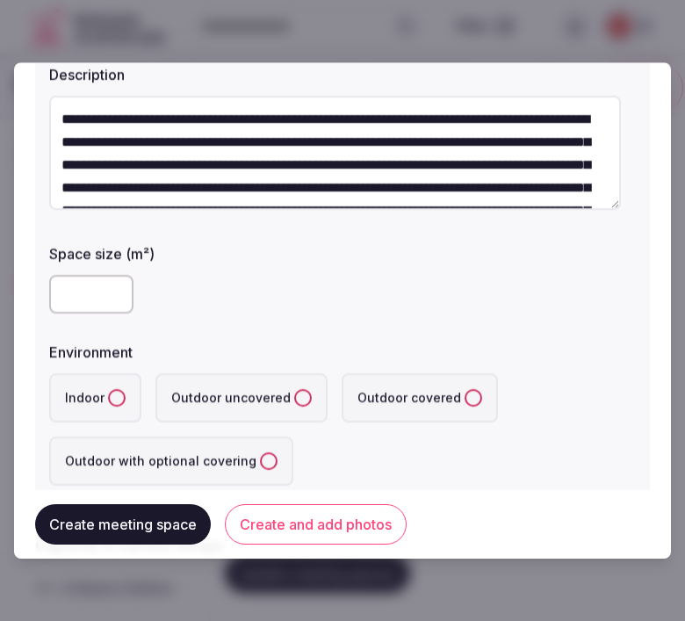
scroll to position [195, 0]
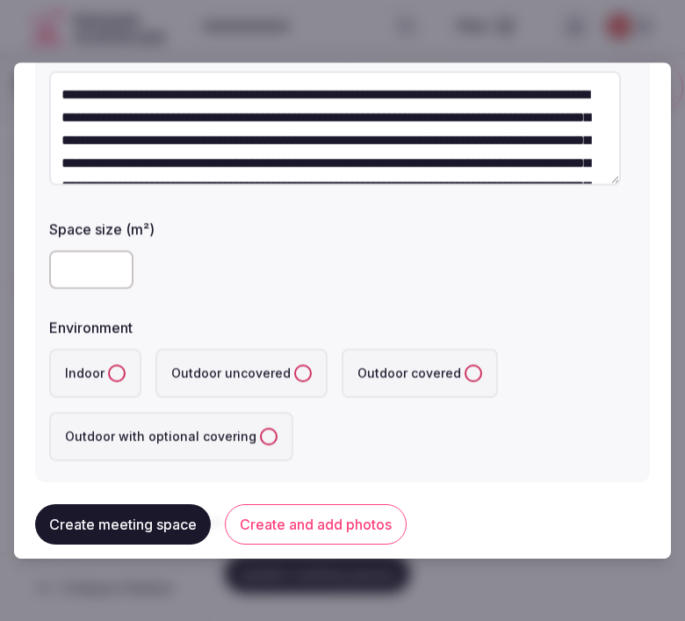
type textarea "**********"
click at [55, 284] on input "number" at bounding box center [91, 269] width 84 height 39
type input "***"
drag, startPoint x: 104, startPoint y: 365, endPoint x: 120, endPoint y: 417, distance: 54.5
click at [110, 363] on label "Indoor" at bounding box center [95, 373] width 92 height 49
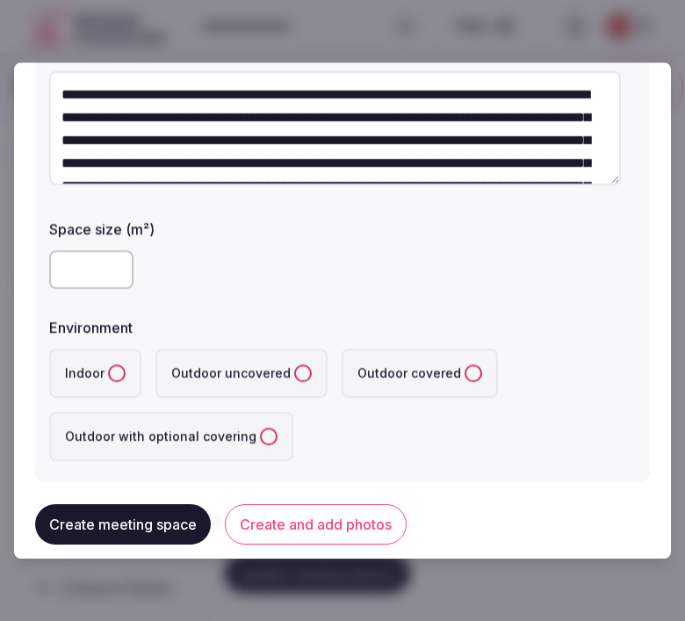
click at [110, 365] on button "Indoor" at bounding box center [117, 374] width 18 height 18
click at [260, 510] on button "Create and add photos" at bounding box center [316, 524] width 182 height 40
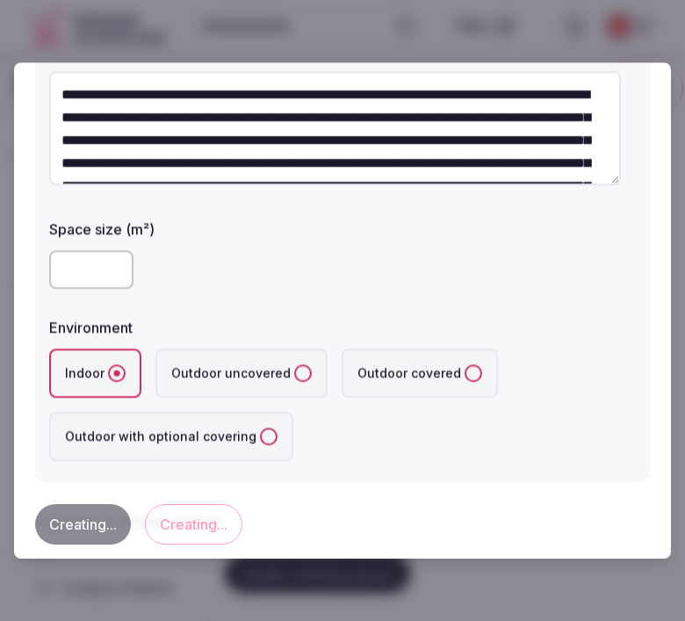
scroll to position [0, 0]
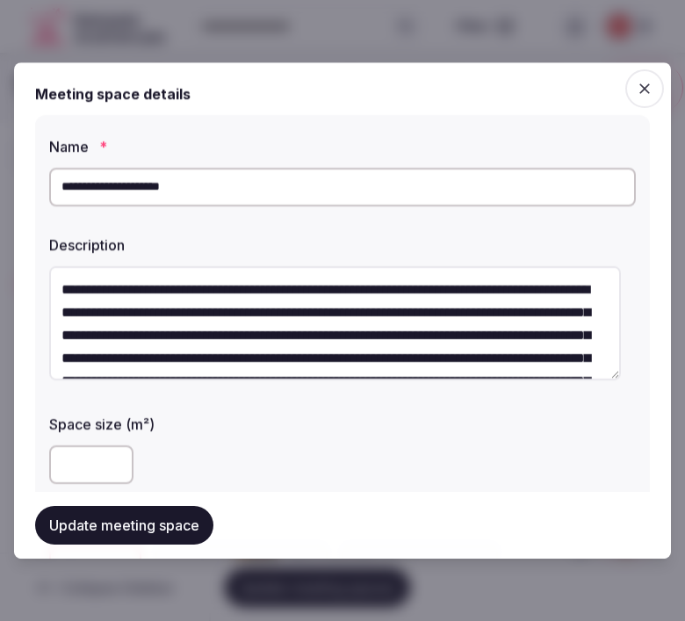
click at [178, 524] on button "Update meeting space" at bounding box center [124, 525] width 178 height 39
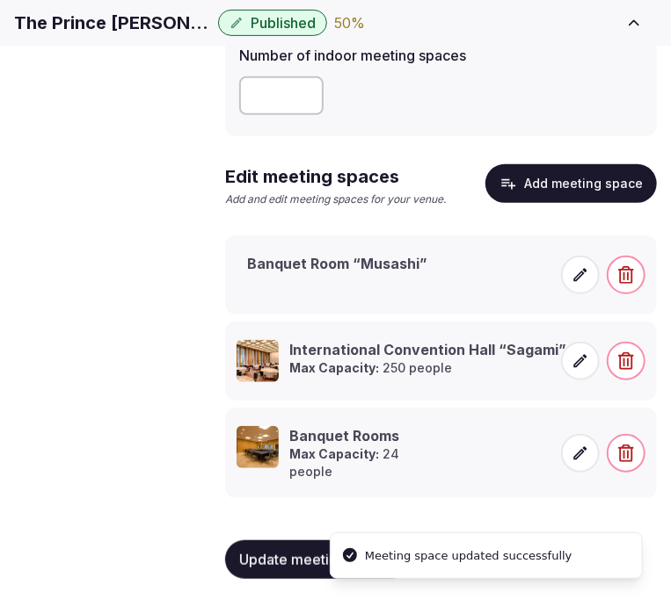
scroll to position [233, 0]
click at [562, 271] on span at bounding box center [580, 275] width 39 height 39
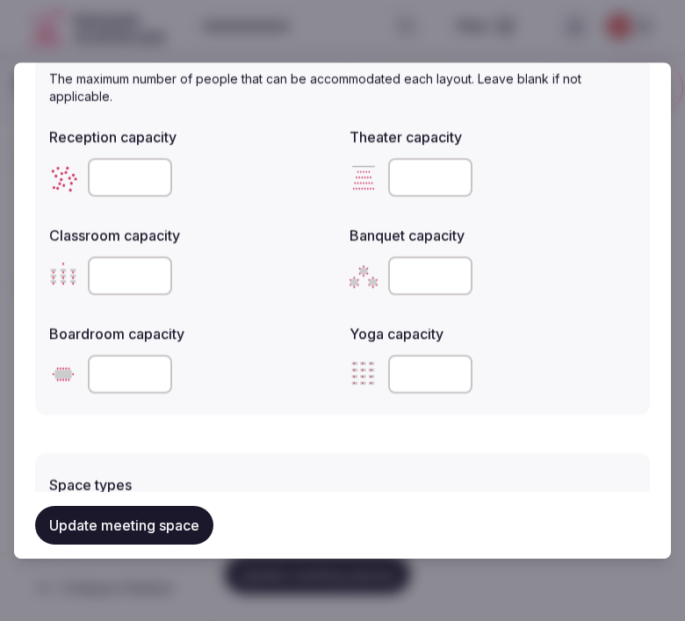
scroll to position [683, 0]
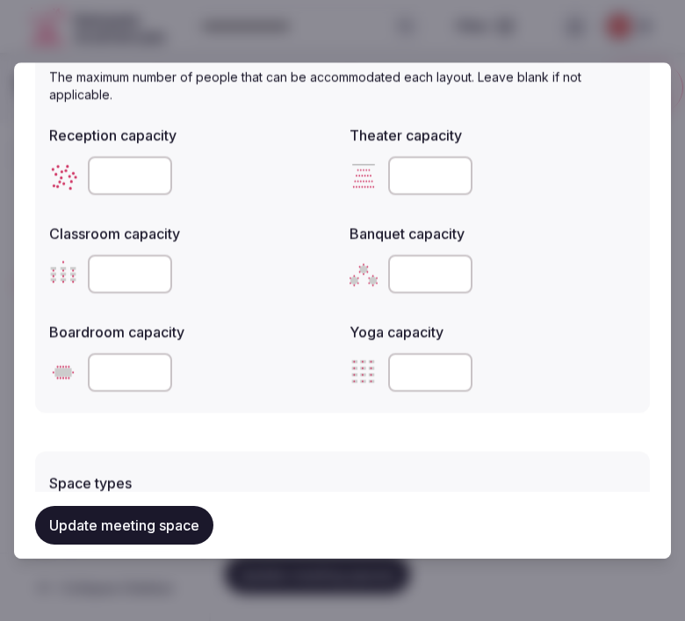
click at [128, 167] on input "number" at bounding box center [130, 175] width 84 height 39
click at [121, 178] on input "number" at bounding box center [130, 175] width 84 height 39
type input "***"
click at [414, 178] on input "number" at bounding box center [430, 175] width 84 height 39
type input "***"
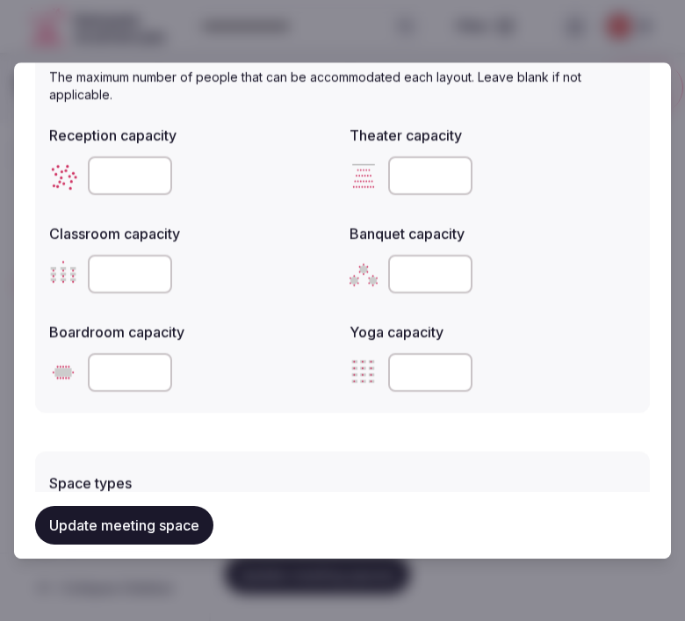
click at [108, 274] on input "number" at bounding box center [130, 274] width 84 height 39
type input "***"
click at [417, 265] on input "number" at bounding box center [430, 274] width 84 height 39
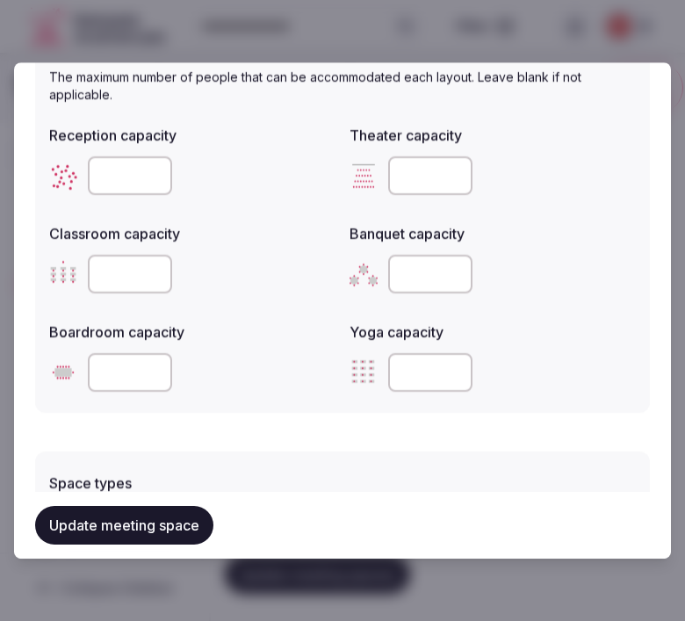
type input "***"
click at [115, 367] on input "number" at bounding box center [130, 372] width 84 height 39
click at [162, 533] on button "Update meeting space" at bounding box center [124, 525] width 178 height 39
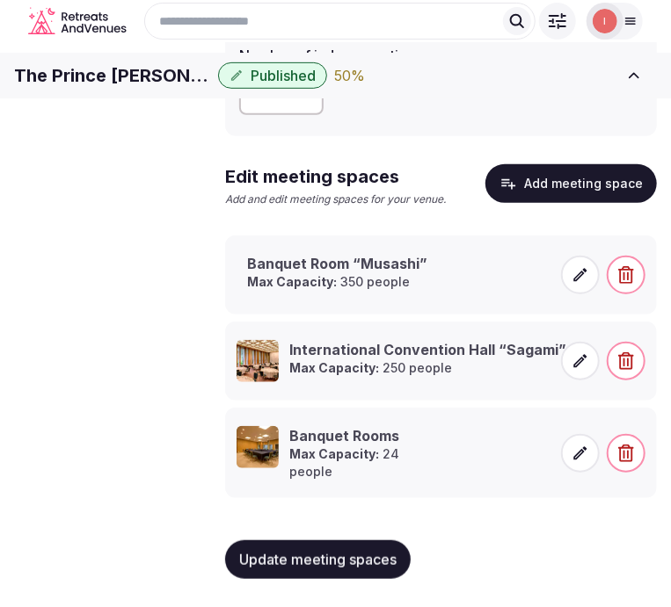
click at [568, 294] on span at bounding box center [580, 275] width 39 height 39
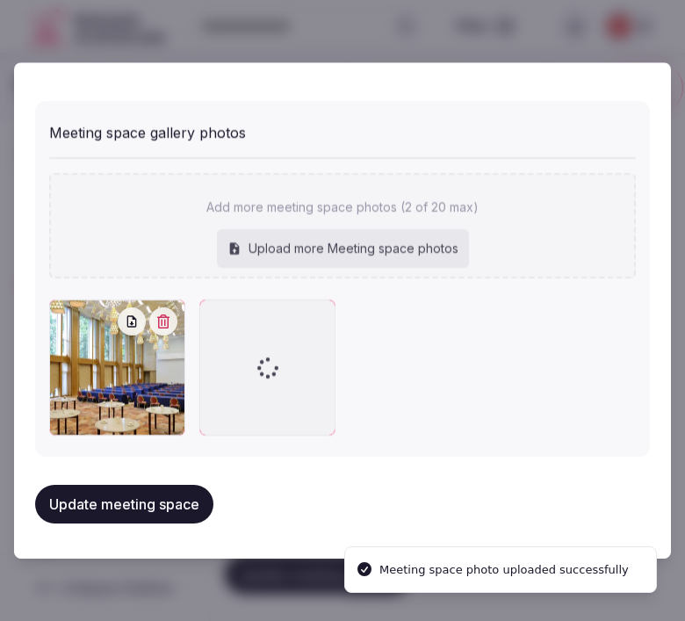
scroll to position [1283, 0]
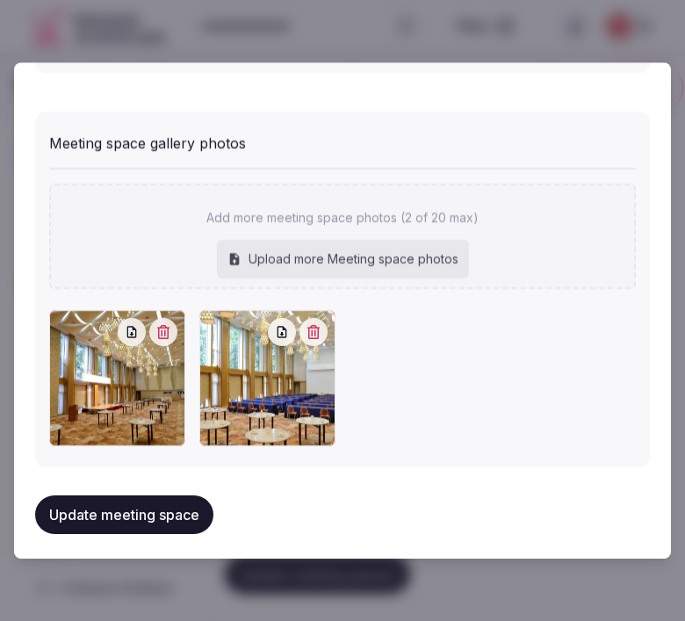
click at [155, 502] on button "Update meeting space" at bounding box center [124, 516] width 178 height 39
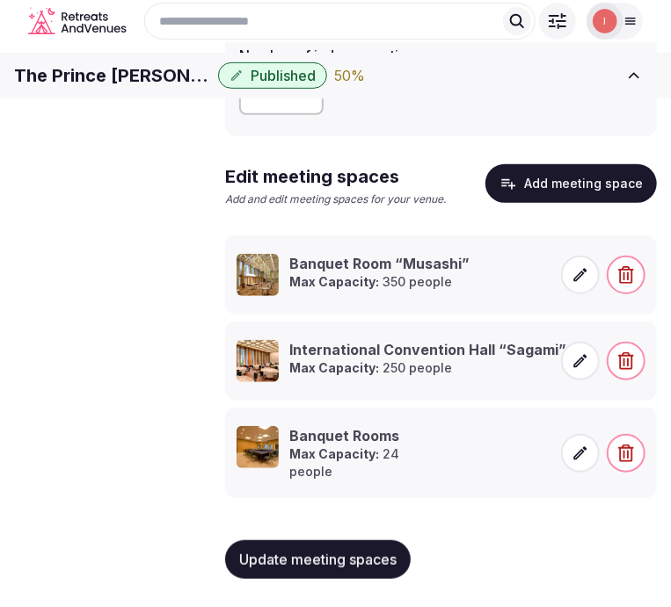
click at [529, 190] on button "Add meeting space" at bounding box center [570, 183] width 171 height 39
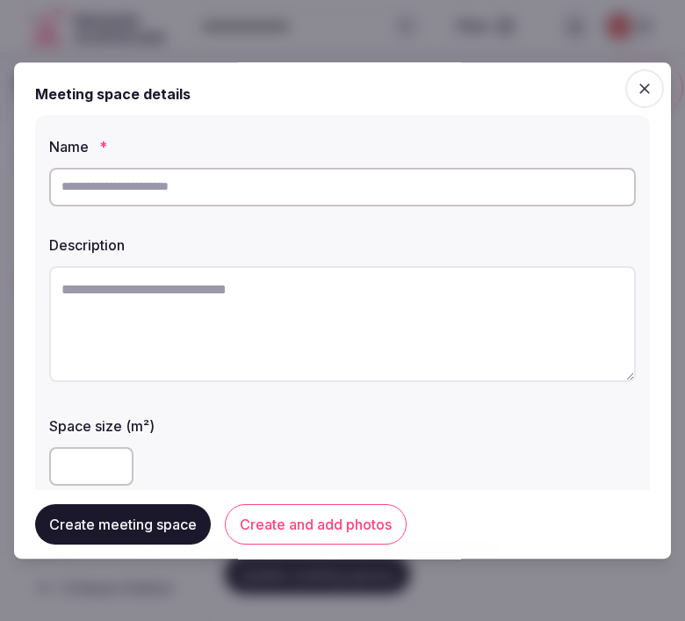
click at [337, 182] on input "text" at bounding box center [342, 187] width 587 height 39
paste input "**********"
click at [192, 198] on input "**********" at bounding box center [342, 187] width 587 height 39
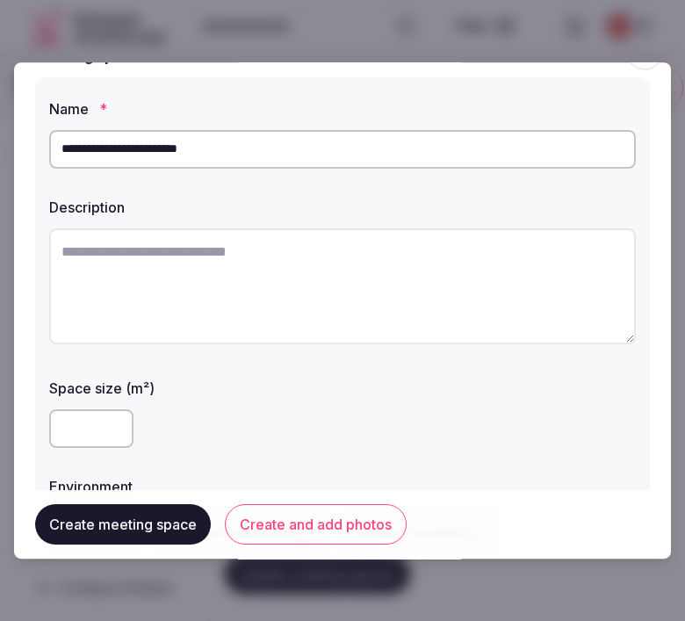
scroll to position [98, 0]
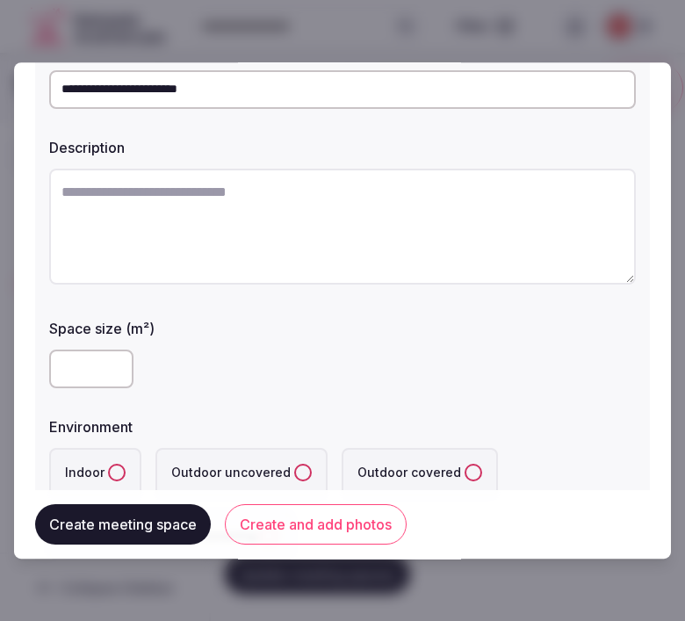
type input "**********"
click at [250, 233] on textarea at bounding box center [342, 227] width 587 height 116
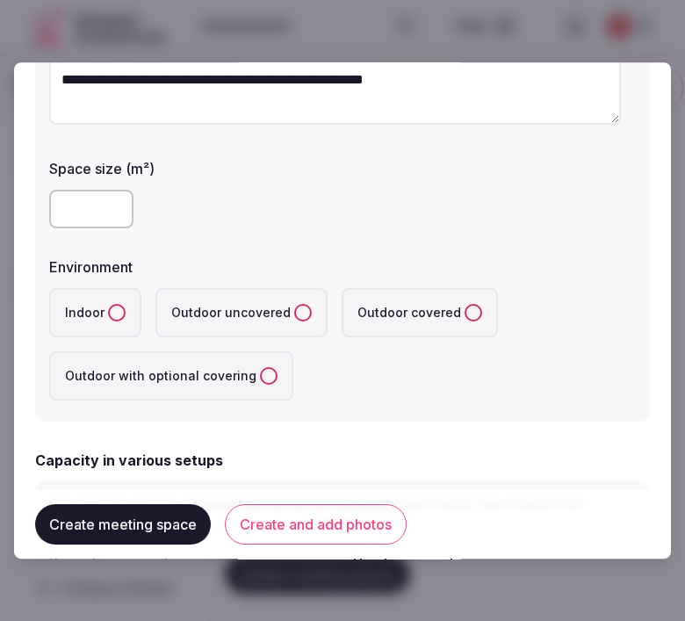
scroll to position [293, 0]
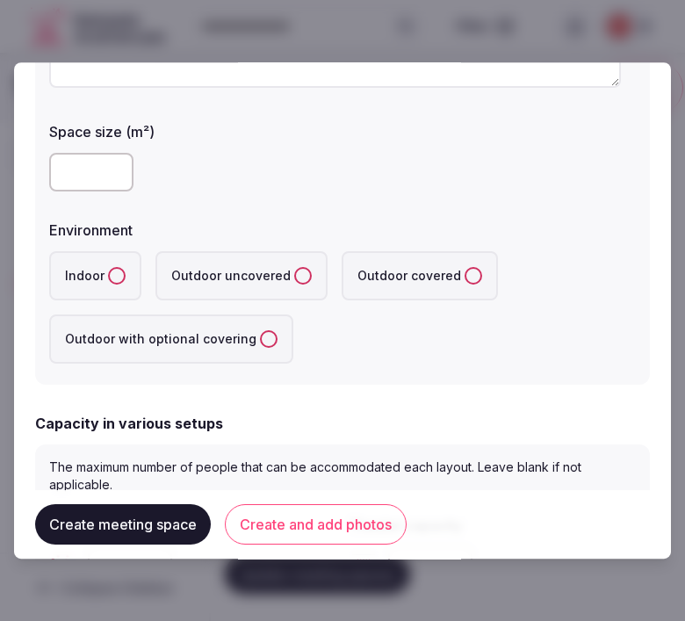
type textarea "**********"
click at [62, 170] on input "number" at bounding box center [91, 172] width 84 height 39
type input "***"
click at [116, 277] on button "Indoor" at bounding box center [117, 276] width 18 height 18
drag, startPoint x: 442, startPoint y: 400, endPoint x: 431, endPoint y: 393, distance: 12.7
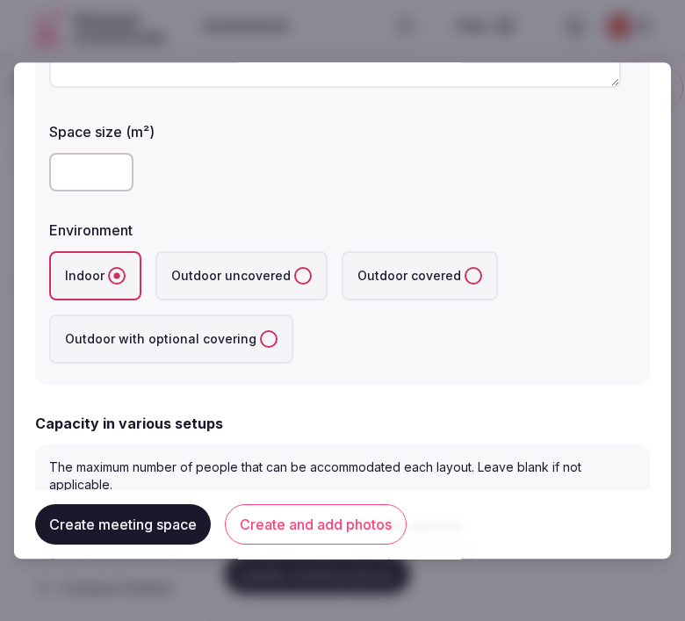
click at [436, 396] on form "**********" at bounding box center [342, 509] width 615 height 1436
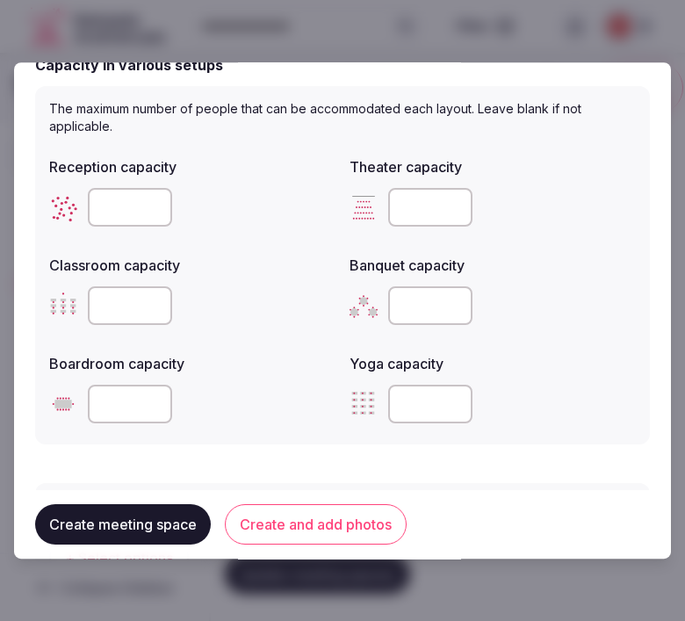
scroll to position [683, 0]
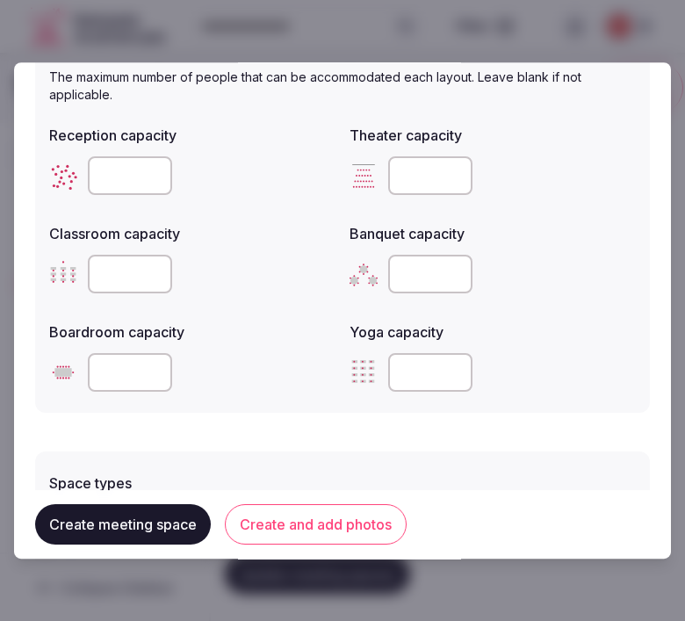
click at [108, 164] on input "number" at bounding box center [130, 175] width 84 height 39
type input "***"
click at [402, 170] on input "number" at bounding box center [430, 175] width 84 height 39
type input "***"
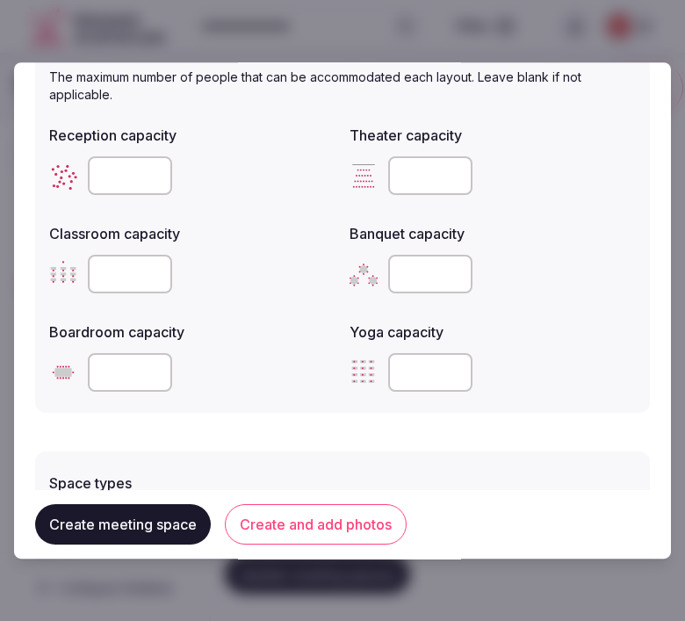
click at [121, 276] on input "number" at bounding box center [130, 274] width 84 height 39
type input "**"
click at [423, 261] on input "number" at bounding box center [430, 274] width 84 height 39
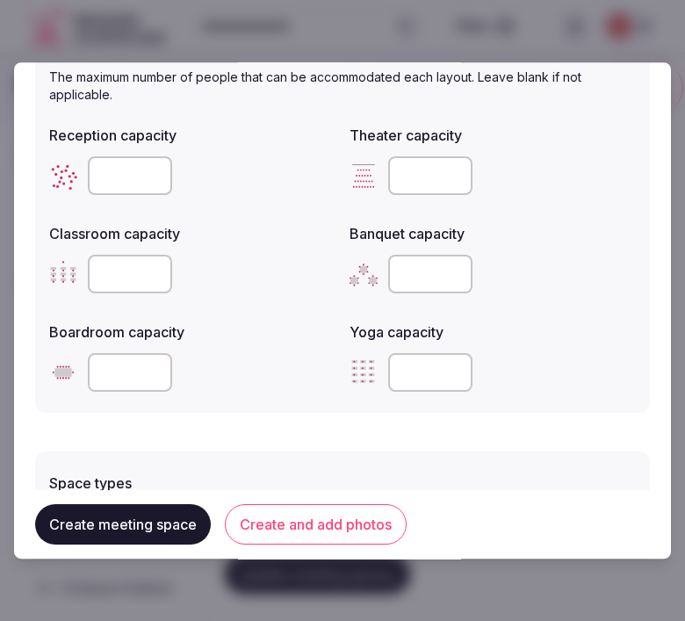
scroll to position [879, 0]
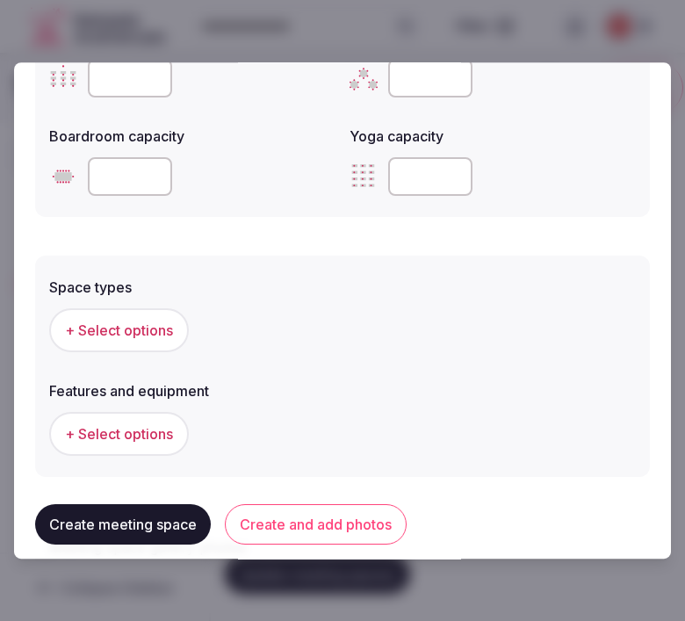
type input "**"
click at [155, 337] on button "+ Select options" at bounding box center [119, 330] width 140 height 44
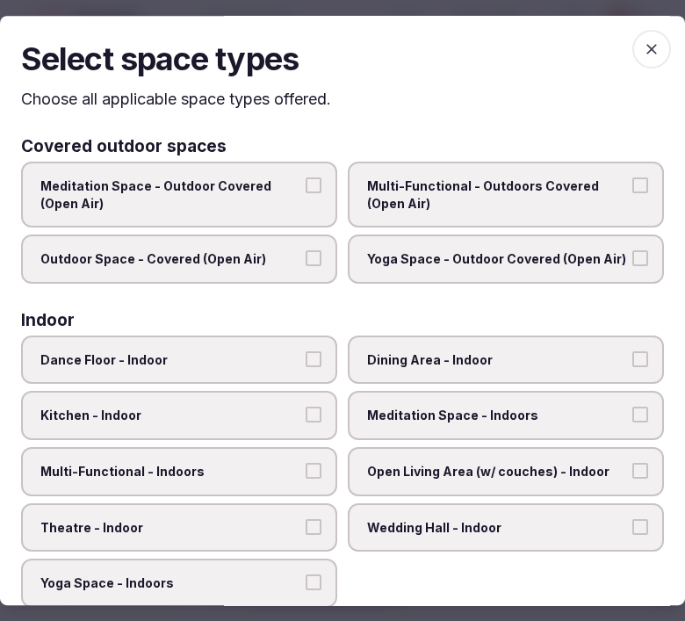
click at [618, 346] on label "Dining Area - Indoor" at bounding box center [506, 360] width 316 height 49
click at [633, 352] on button "Dining Area - Indoor" at bounding box center [641, 360] width 16 height 16
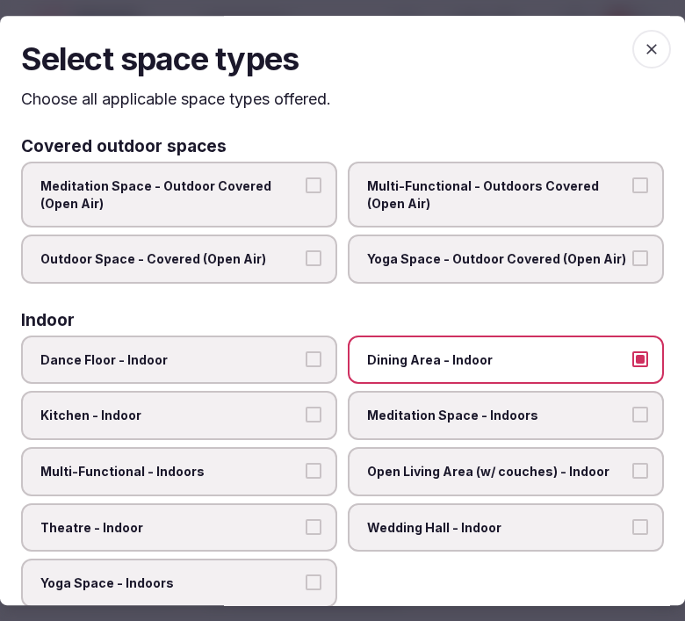
click at [178, 471] on span "Multi-Functional - Indoors" at bounding box center [170, 472] width 260 height 18
click at [306, 471] on button "Multi-Functional - Indoors" at bounding box center [314, 471] width 16 height 16
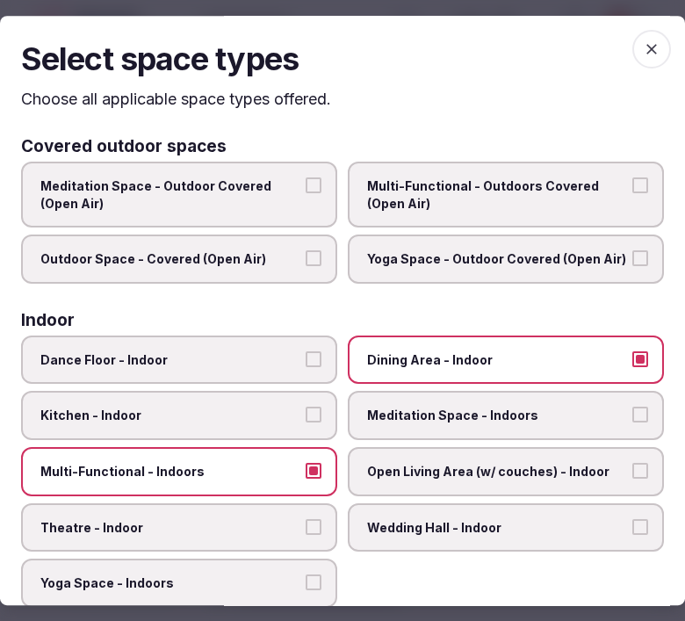
click at [268, 505] on label "Theatre - Indoor" at bounding box center [179, 528] width 316 height 49
click at [306, 519] on button "Theatre - Indoor" at bounding box center [314, 527] width 16 height 16
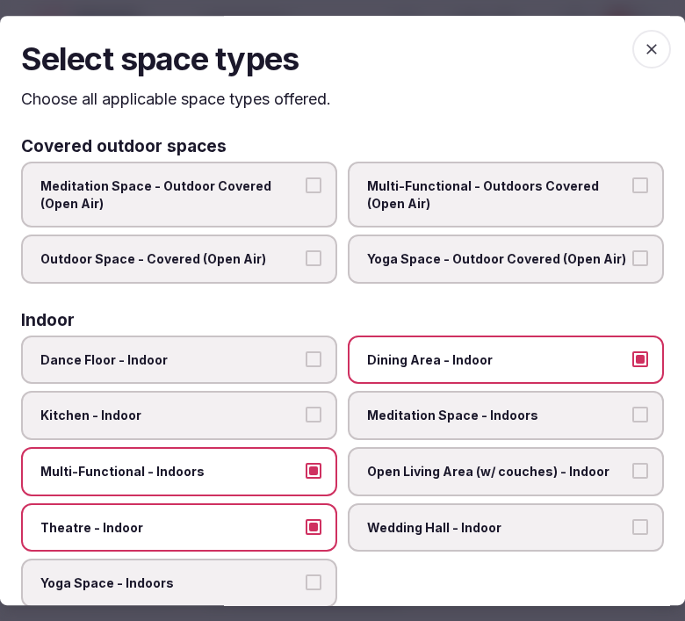
click at [643, 51] on icon "button" at bounding box center [652, 49] width 18 height 18
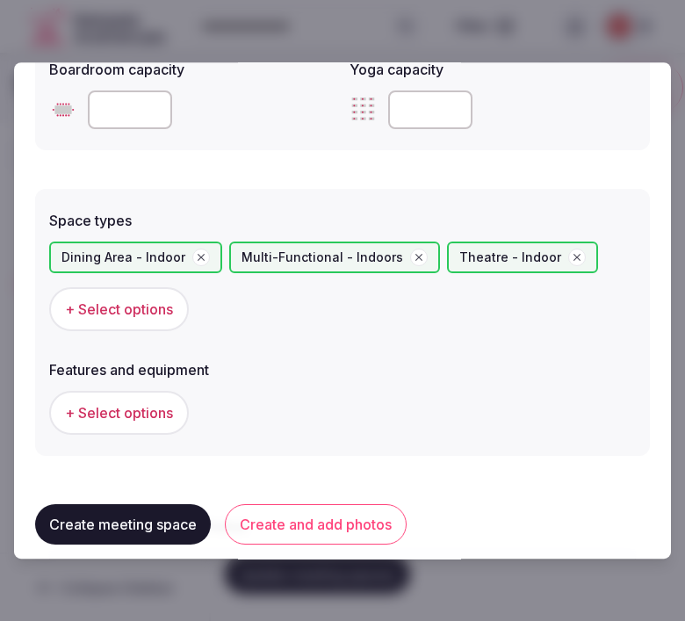
scroll to position [976, 0]
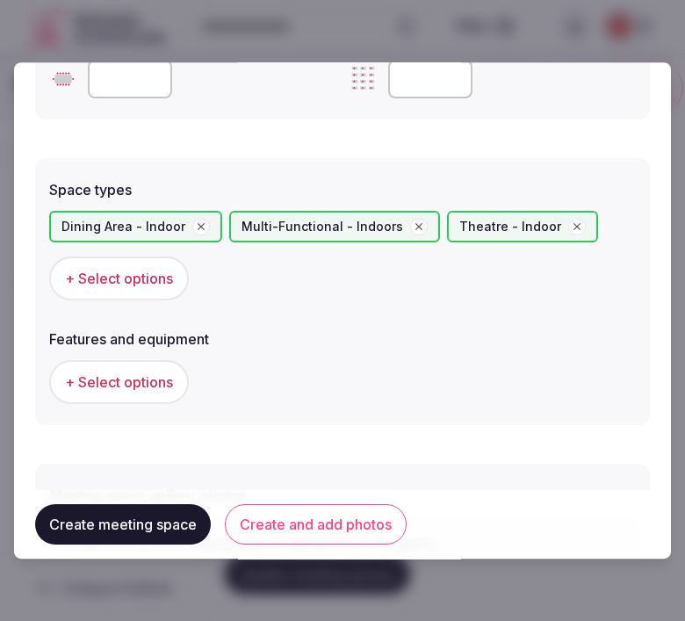
click at [144, 373] on span "+ Select options" at bounding box center [119, 382] width 108 height 19
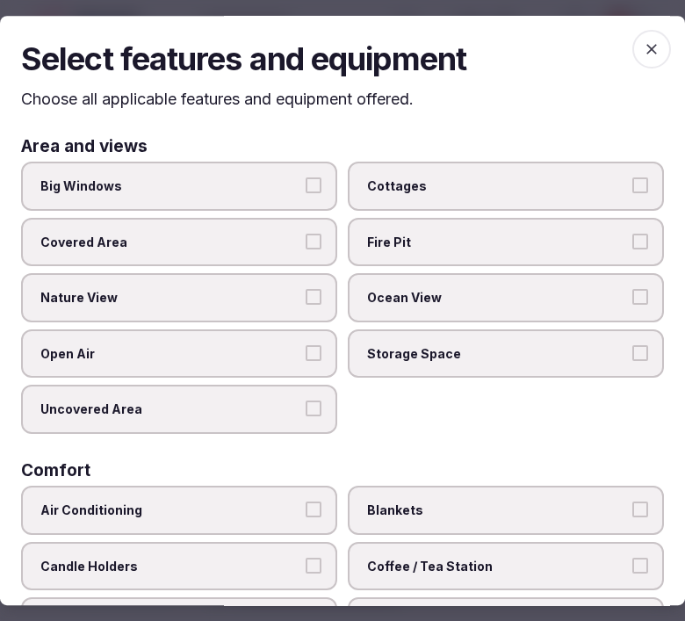
click at [295, 185] on label "Big Windows" at bounding box center [179, 186] width 316 height 49
click at [306, 185] on button "Big Windows" at bounding box center [314, 186] width 16 height 16
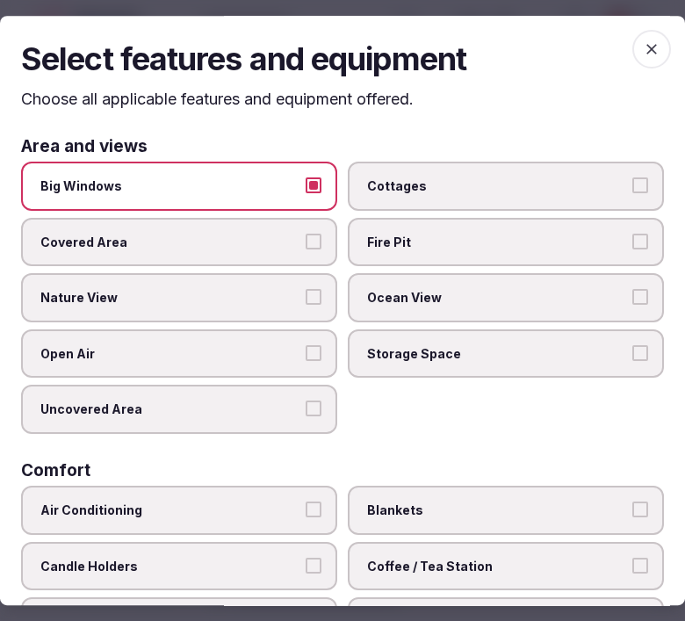
click at [268, 185] on span "Big Windows" at bounding box center [170, 187] width 260 height 18
click at [306, 185] on button "Big Windows" at bounding box center [314, 186] width 16 height 16
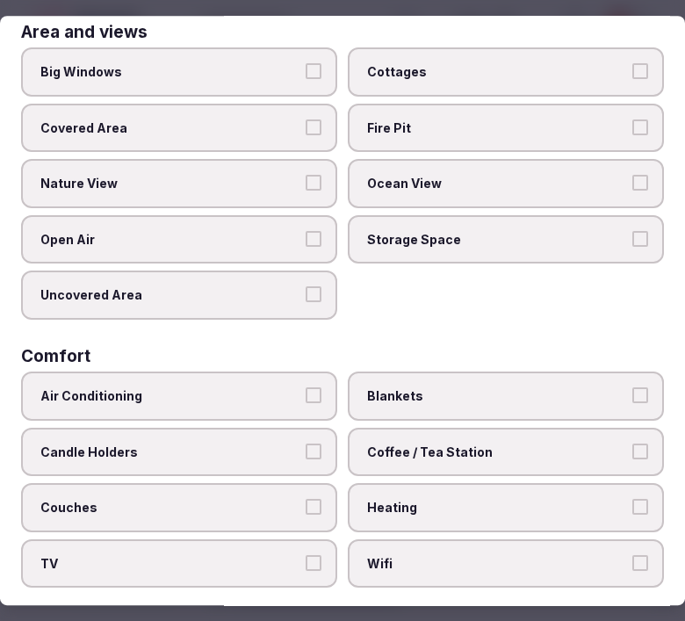
scroll to position [195, 0]
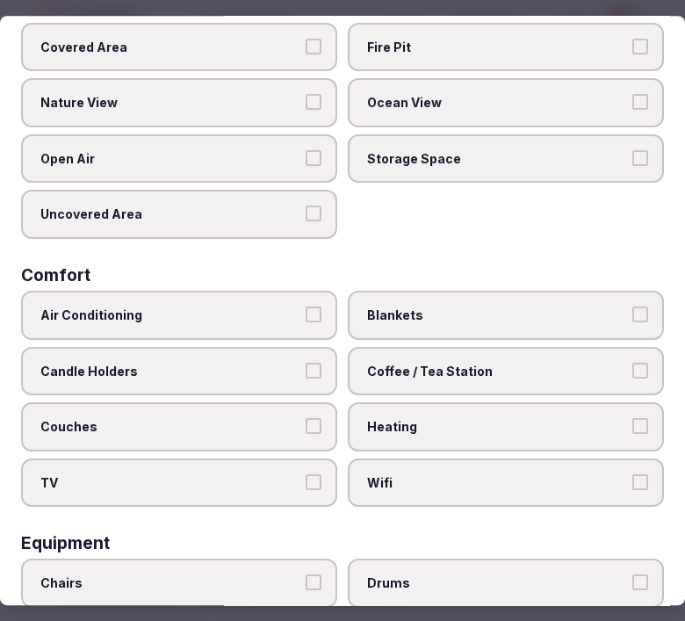
click at [279, 318] on label "Air Conditioning" at bounding box center [179, 315] width 316 height 49
click at [306, 318] on button "Air Conditioning" at bounding box center [314, 315] width 16 height 16
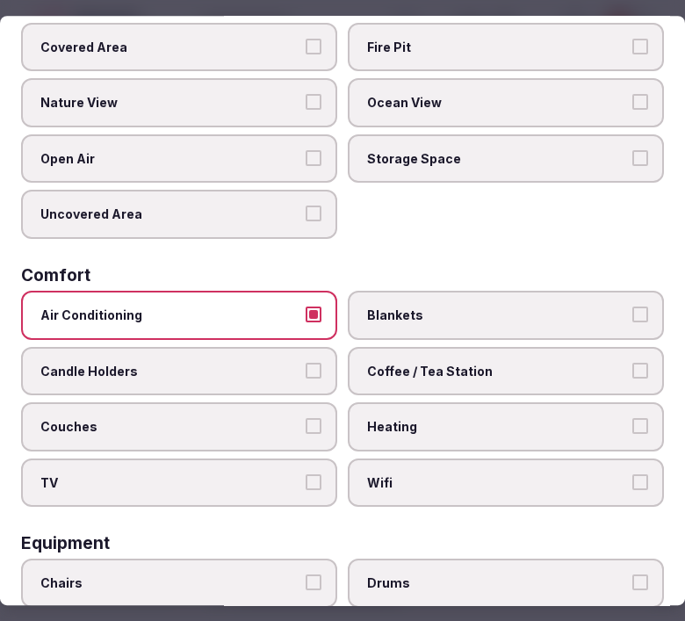
click at [519, 475] on span "Wifi" at bounding box center [497, 484] width 260 height 18
click at [633, 475] on button "Wifi" at bounding box center [641, 483] width 16 height 16
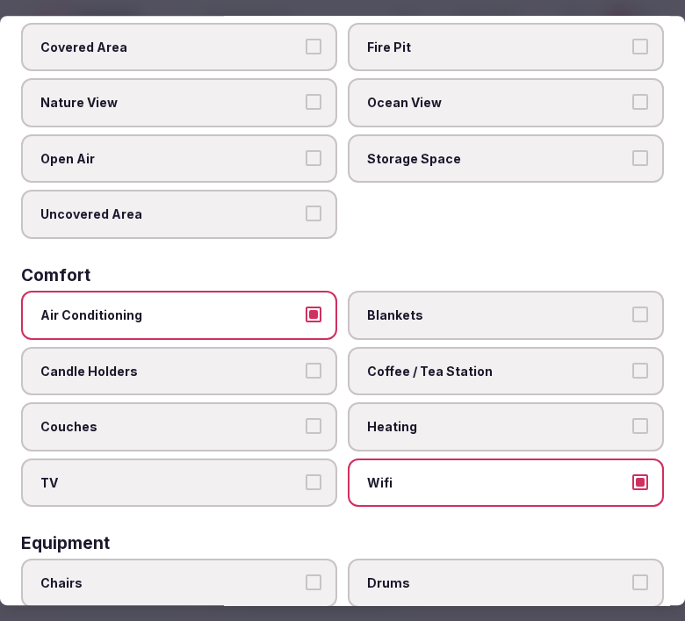
click at [558, 363] on span "Coffee / Tea Station" at bounding box center [497, 372] width 260 height 18
click at [633, 363] on button "Coffee / Tea Station" at bounding box center [641, 371] width 16 height 16
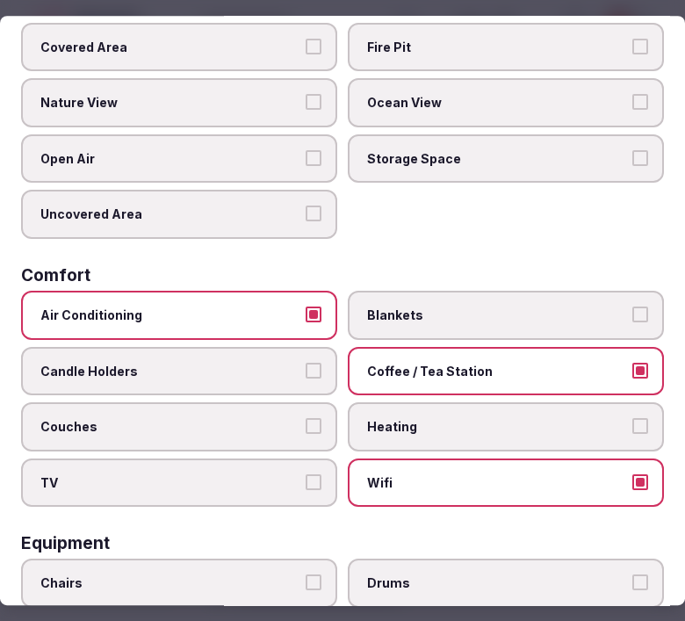
click at [558, 363] on span "Coffee / Tea Station" at bounding box center [497, 372] width 260 height 18
click at [633, 363] on button "Coffee / Tea Station" at bounding box center [641, 371] width 16 height 16
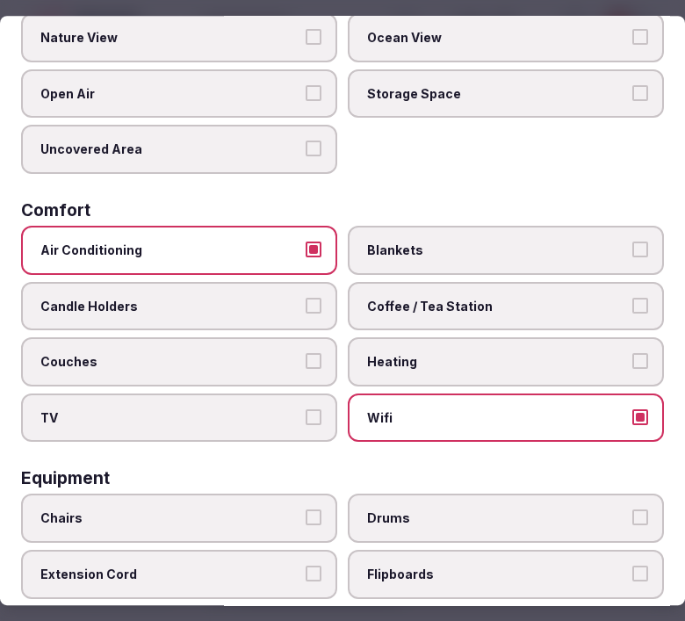
scroll to position [293, 0]
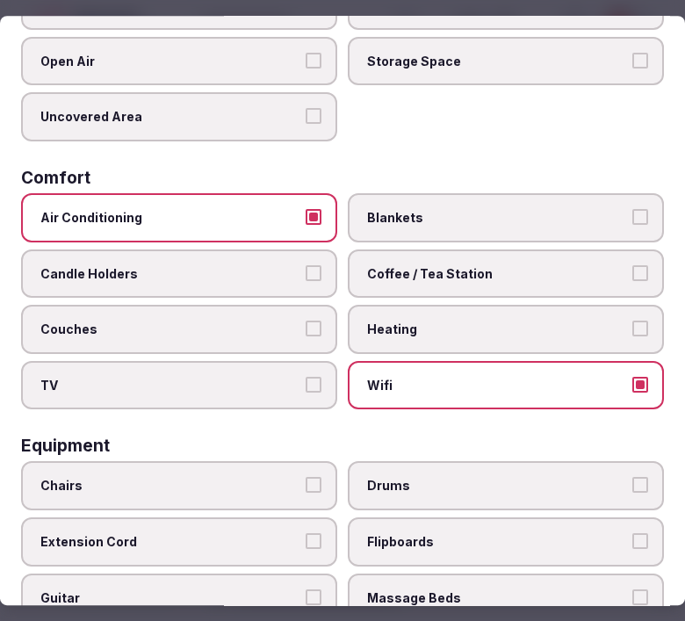
click at [504, 265] on span "Coffee / Tea Station" at bounding box center [497, 274] width 260 height 18
click at [633, 265] on button "Coffee / Tea Station" at bounding box center [641, 273] width 16 height 16
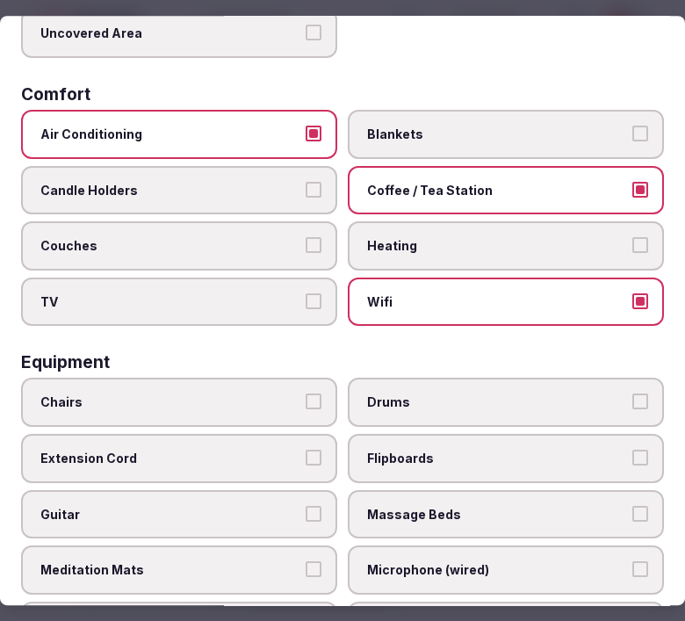
scroll to position [488, 0]
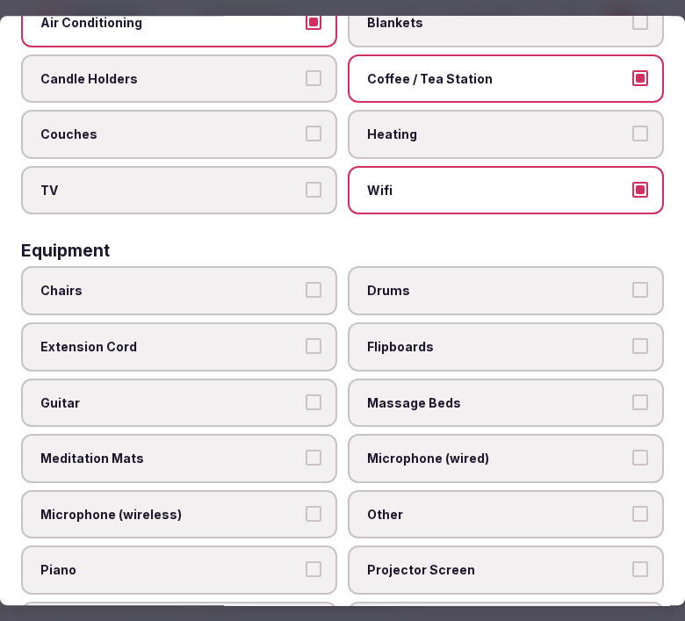
click at [249, 267] on label "Chairs" at bounding box center [179, 291] width 316 height 49
click at [306, 283] on button "Chairs" at bounding box center [314, 291] width 16 height 16
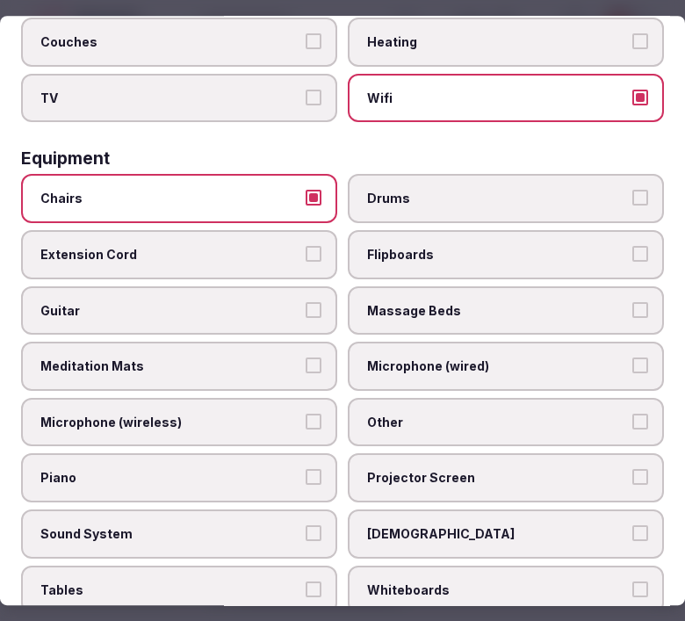
scroll to position [683, 0]
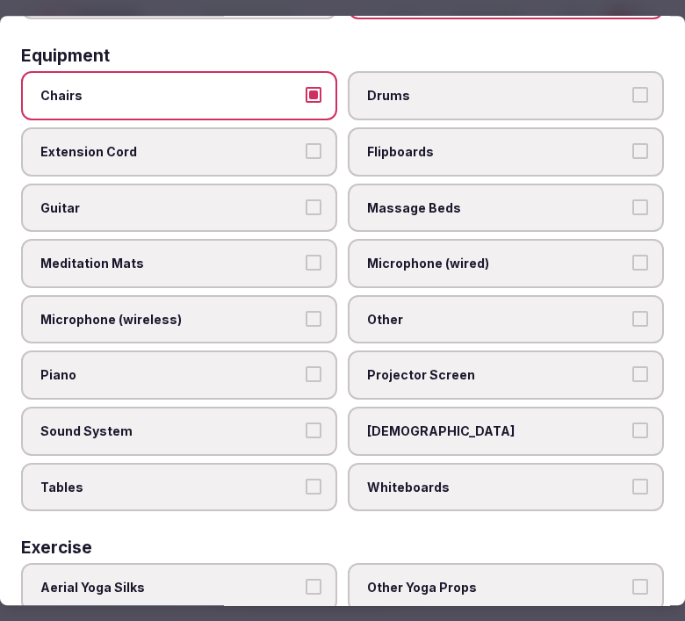
click at [459, 367] on span "Projector Screen" at bounding box center [497, 376] width 260 height 18
click at [633, 367] on button "Projector Screen" at bounding box center [641, 375] width 16 height 16
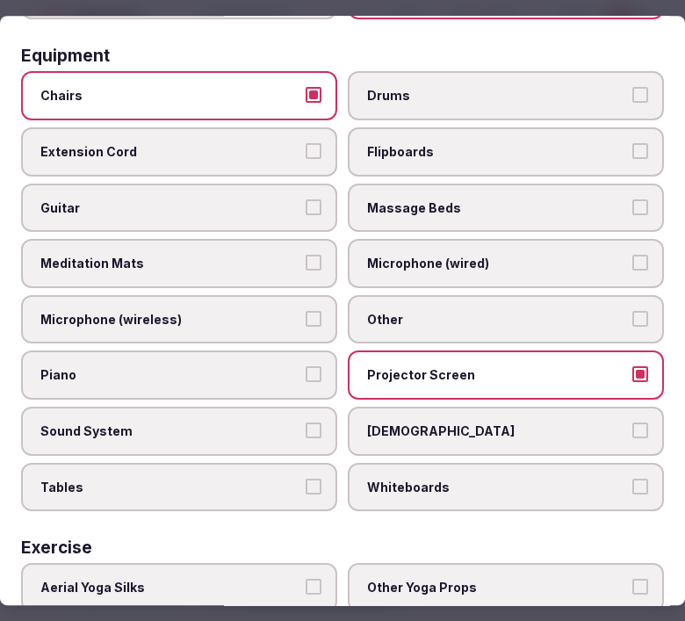
click at [424, 311] on span "Other" at bounding box center [497, 320] width 260 height 18
click at [633, 311] on button "Other" at bounding box center [641, 319] width 16 height 16
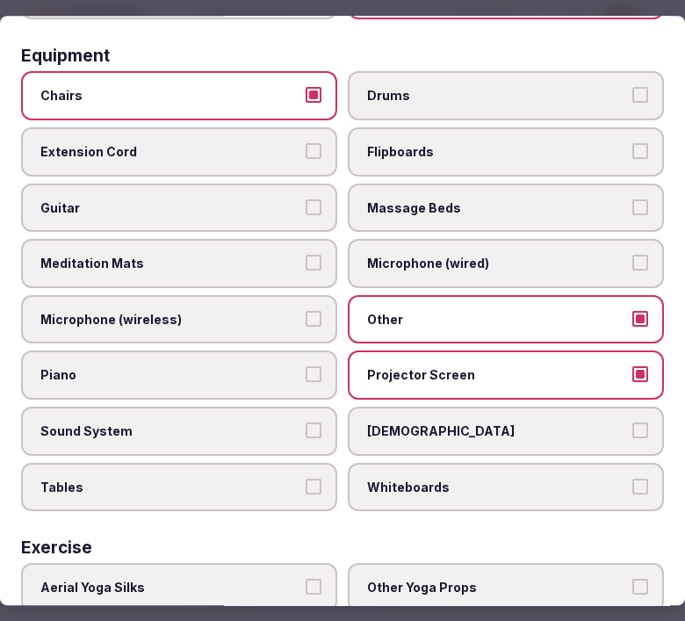
click at [286, 463] on label "Tables" at bounding box center [179, 487] width 316 height 49
click at [306, 479] on button "Tables" at bounding box center [314, 487] width 16 height 16
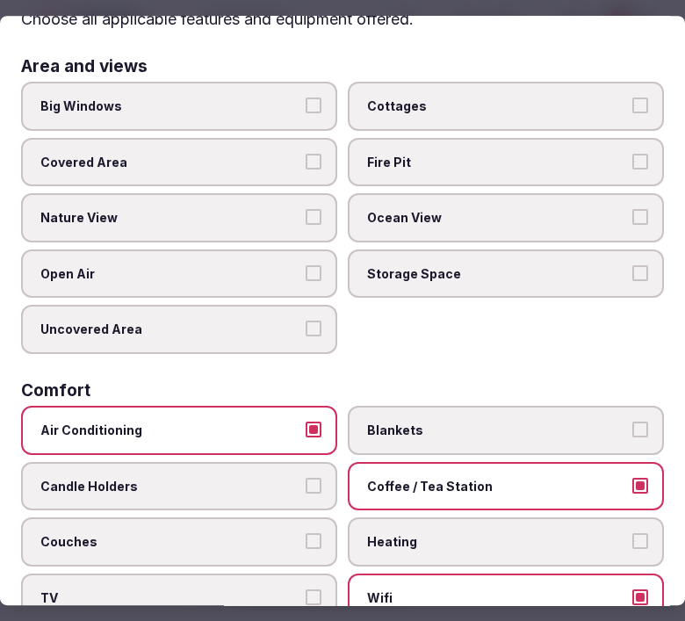
scroll to position [0, 0]
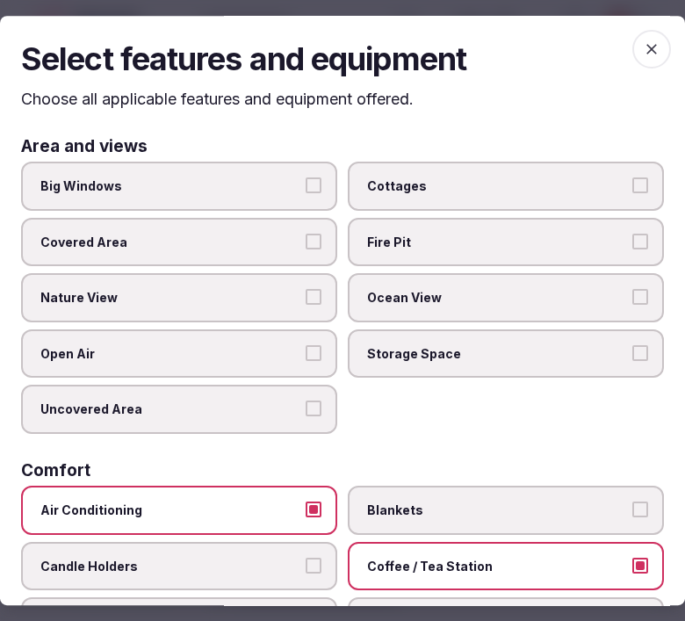
drag, startPoint x: 639, startPoint y: 44, endPoint x: 622, endPoint y: 49, distance: 17.5
click at [643, 46] on icon "button" at bounding box center [652, 49] width 18 height 18
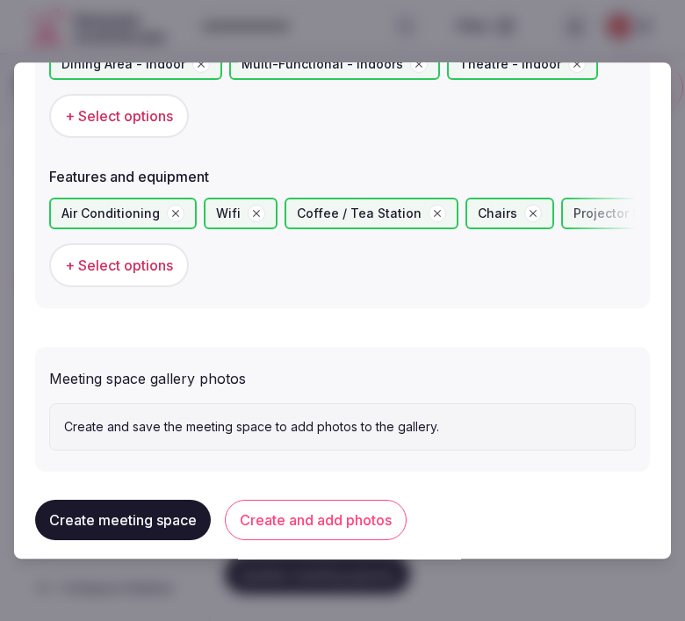
scroll to position [1145, 0]
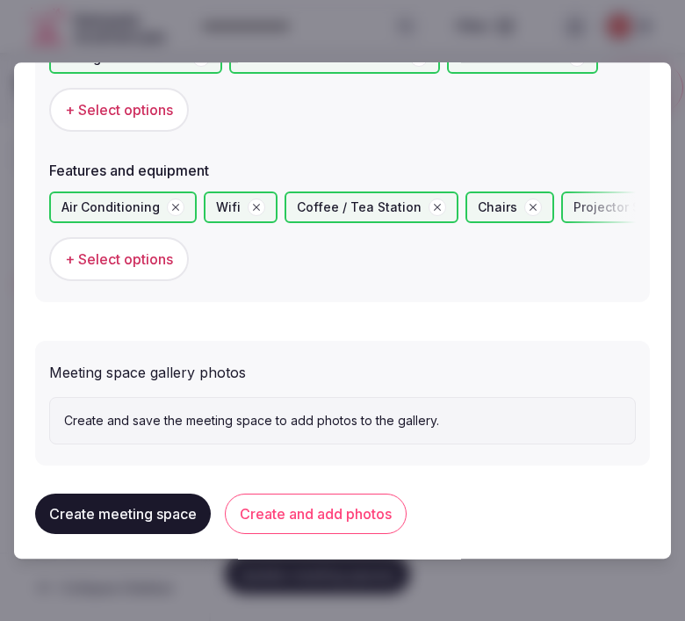
click at [300, 497] on button "Create and add photos" at bounding box center [316, 514] width 182 height 40
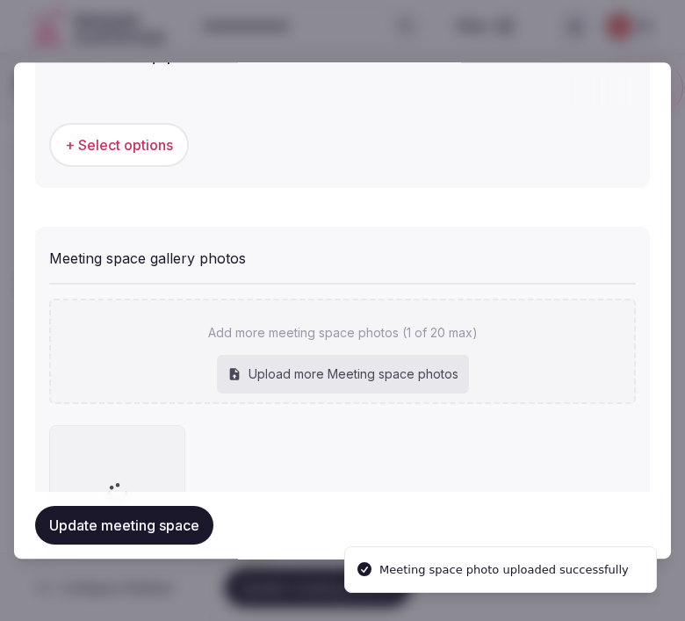
scroll to position [1305, 0]
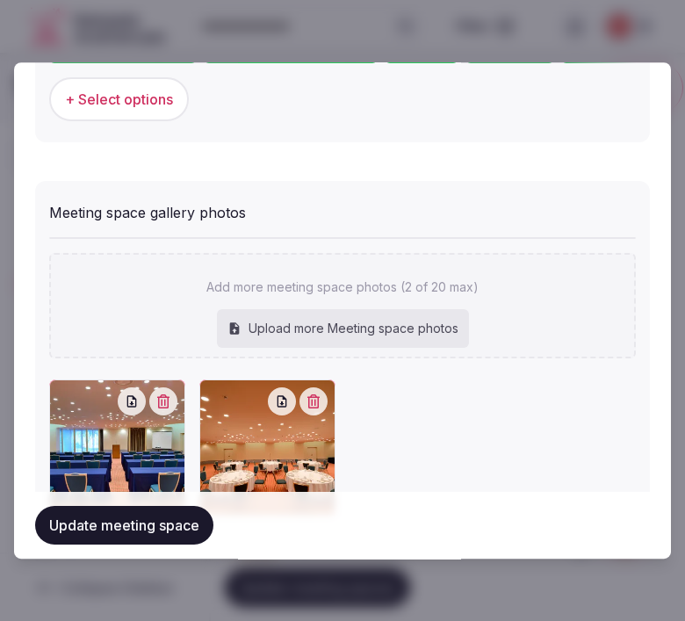
click at [176, 528] on button "Update meeting space" at bounding box center [124, 525] width 178 height 39
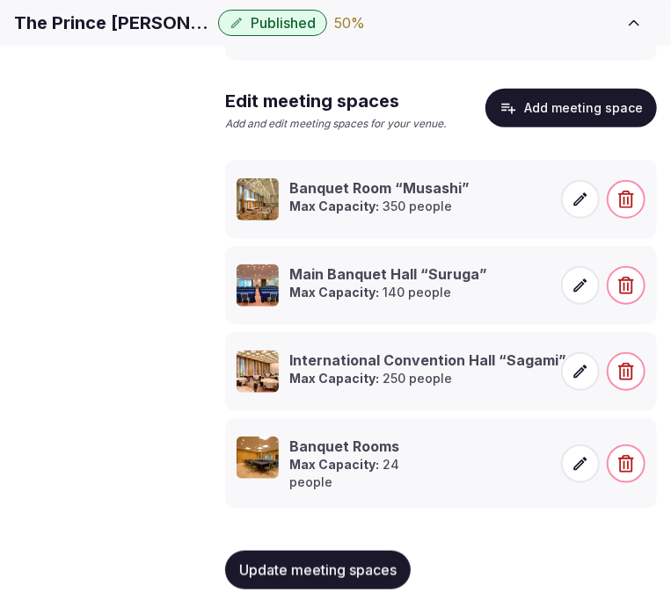
scroll to position [319, 0]
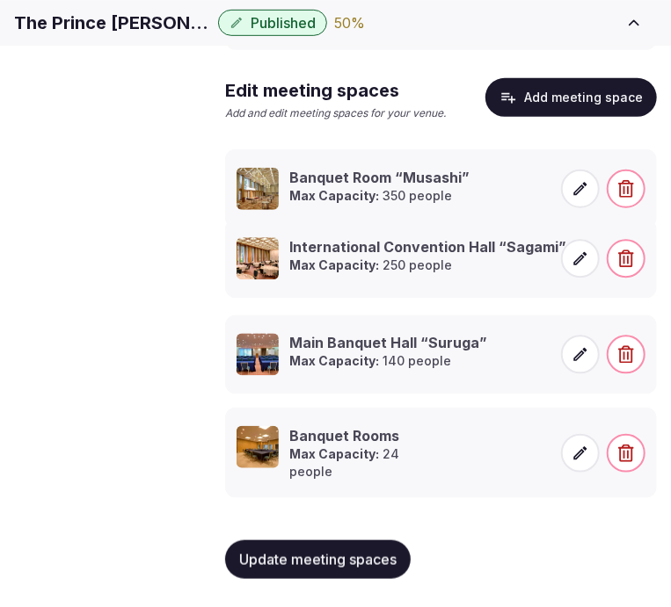
drag, startPoint x: 214, startPoint y: 337, endPoint x: 249, endPoint y: 235, distance: 108.4
click at [249, 235] on li "International Convention Hall “Sagami” Max Capacity: 250 people" at bounding box center [440, 258] width 431 height 79
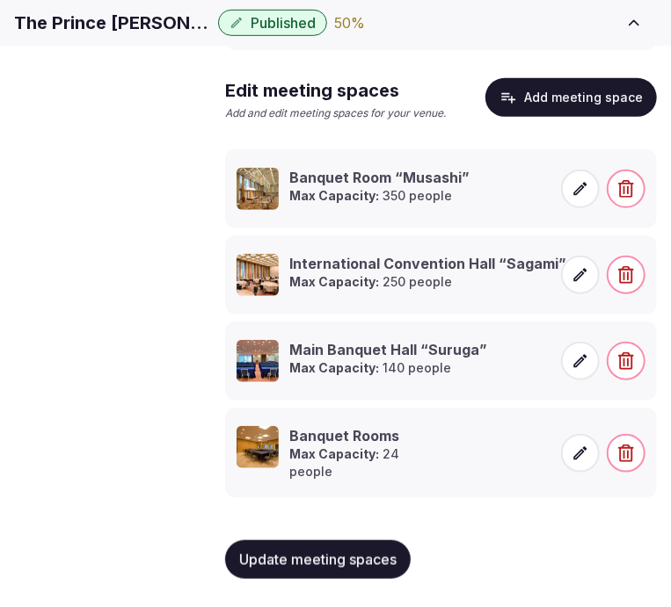
click at [574, 111] on button "Add meeting space" at bounding box center [570, 97] width 171 height 39
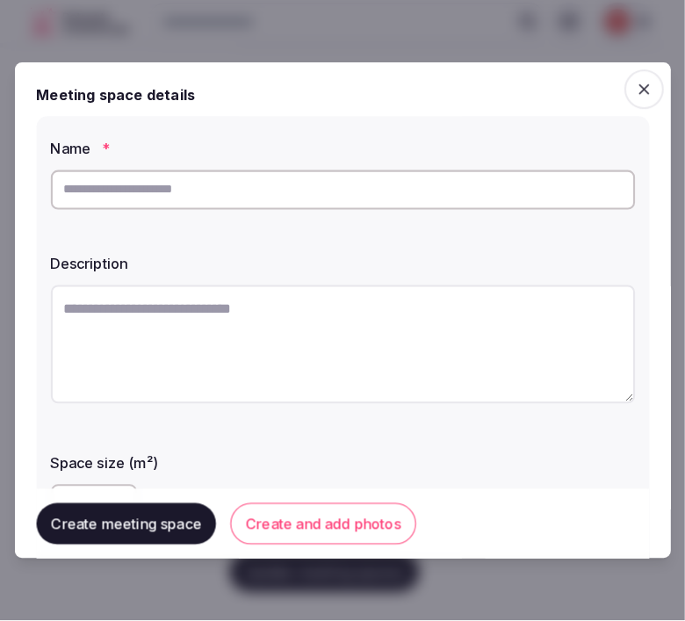
scroll to position [304, 0]
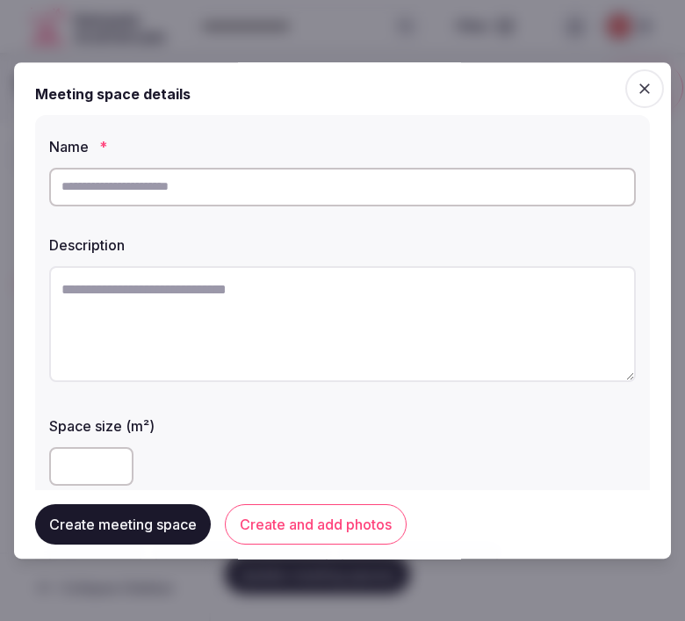
click at [221, 180] on div "Name *" at bounding box center [342, 171] width 587 height 84
click at [220, 181] on input "text" at bounding box center [342, 187] width 587 height 39
click at [226, 190] on input "text" at bounding box center [342, 187] width 587 height 39
click at [227, 191] on input "text" at bounding box center [342, 187] width 587 height 39
click at [234, 187] on input "text" at bounding box center [342, 187] width 587 height 39
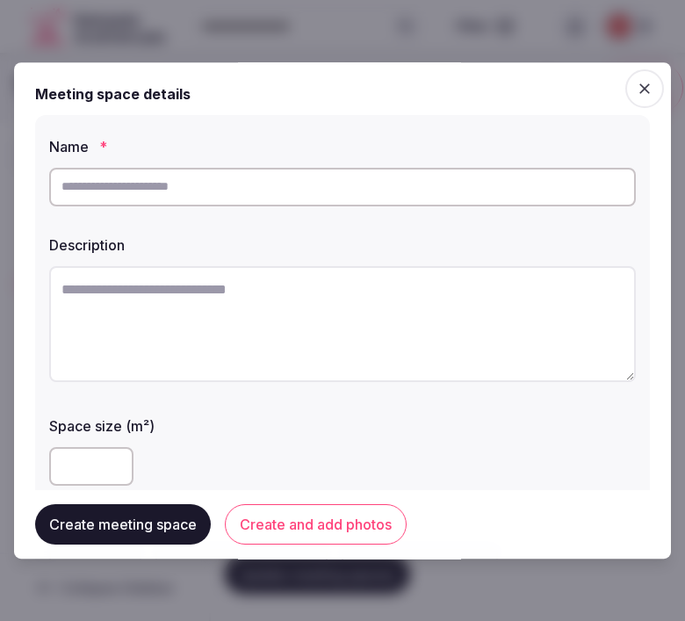
paste input "**********"
click at [156, 183] on input "**********" at bounding box center [342, 187] width 587 height 39
drag, startPoint x: 65, startPoint y: 185, endPoint x: 38, endPoint y: 185, distance: 27.2
click at [38, 185] on div "**********" at bounding box center [342, 397] width 615 height 564
type input "**********"
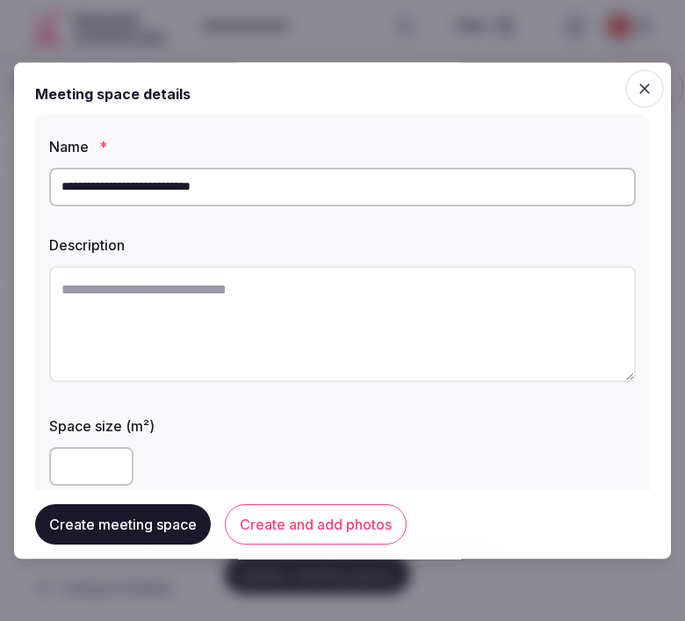
click at [467, 313] on textarea at bounding box center [342, 324] width 587 height 116
paste textarea "**********"
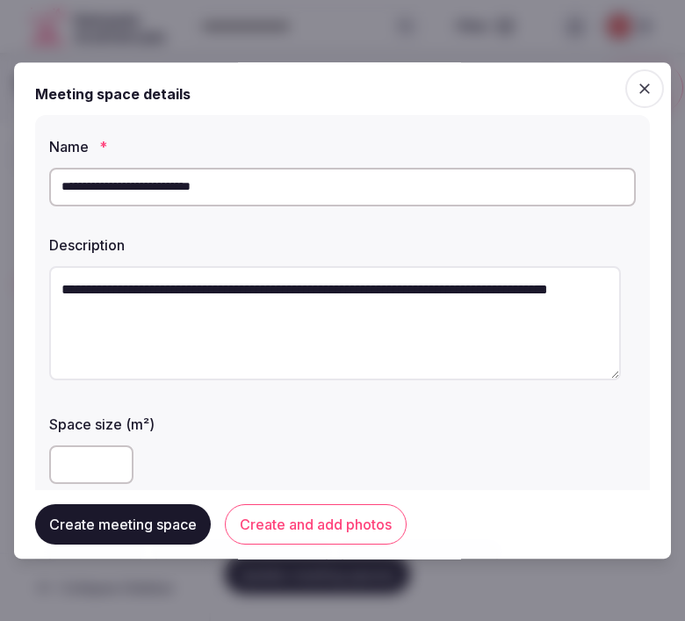
click at [170, 292] on textarea "**********" at bounding box center [335, 323] width 572 height 114
drag, startPoint x: 68, startPoint y: 279, endPoint x: 81, endPoint y: 271, distance: 15.4
click at [45, 279] on div "**********" at bounding box center [342, 396] width 615 height 562
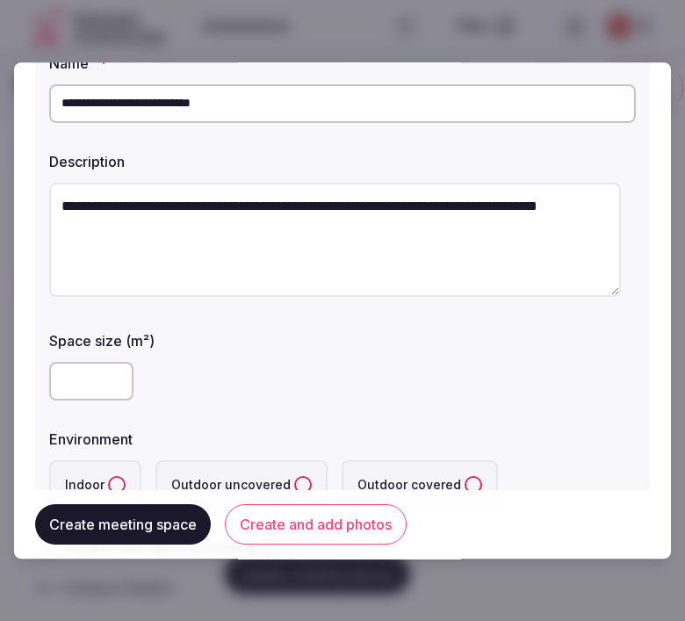
scroll to position [98, 0]
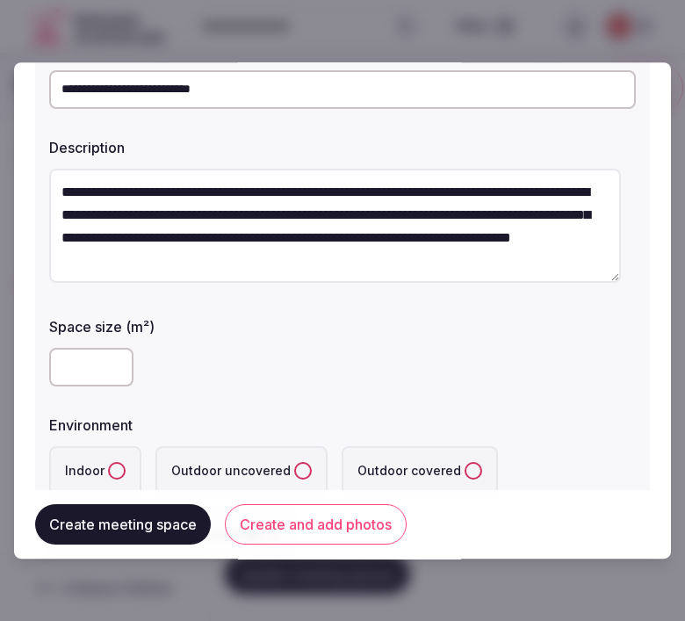
type textarea "**********"
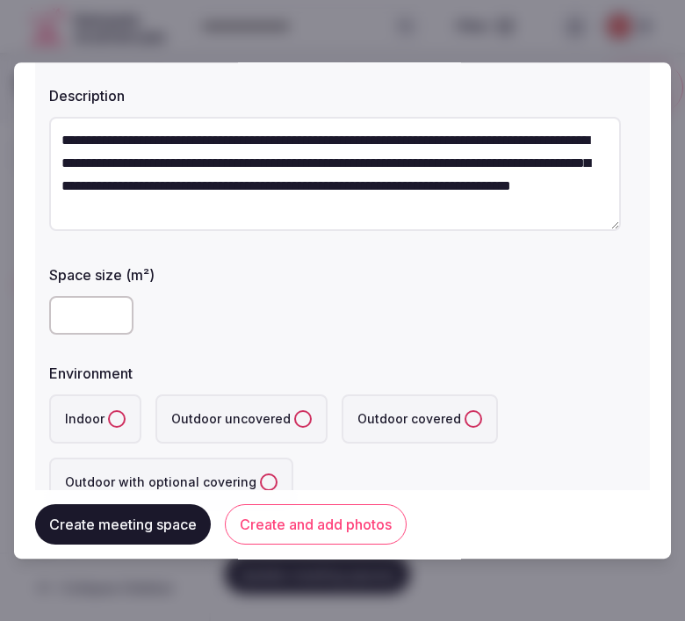
scroll to position [195, 0]
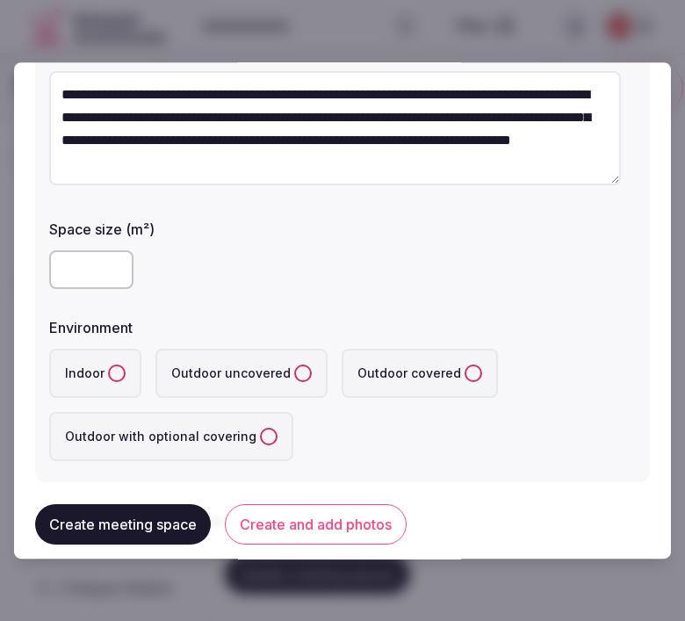
click at [74, 264] on input "number" at bounding box center [91, 269] width 84 height 39
drag, startPoint x: 90, startPoint y: 262, endPoint x: 32, endPoint y: 275, distance: 59.5
click at [32, 275] on div "**********" at bounding box center [342, 310] width 657 height 497
type input "***"
click at [111, 372] on button "Indoor" at bounding box center [117, 374] width 18 height 18
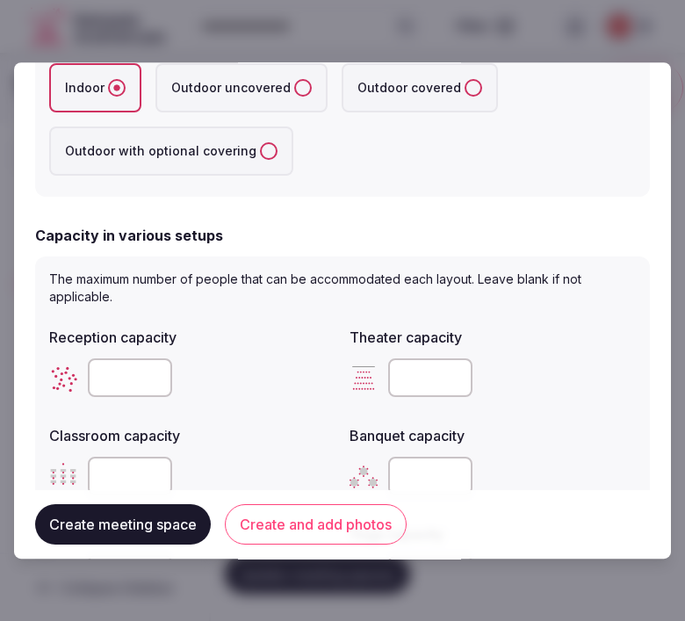
scroll to position [488, 0]
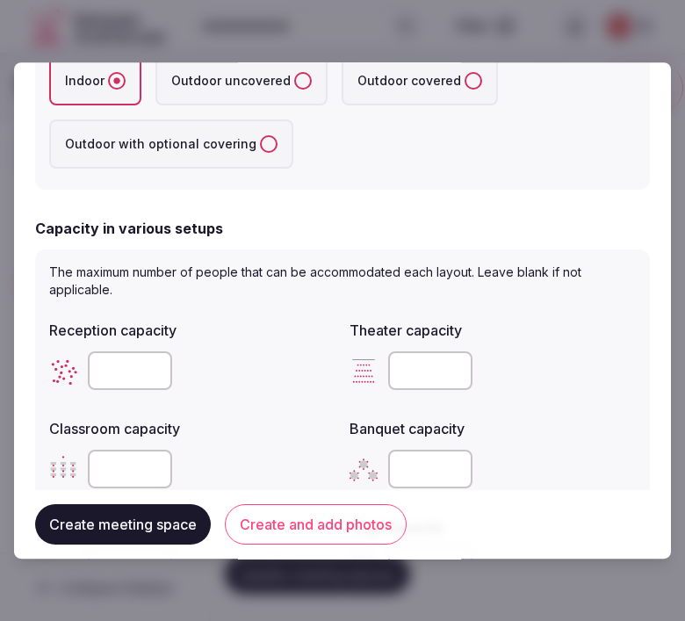
click at [117, 366] on input "number" at bounding box center [130, 371] width 84 height 39
click at [119, 366] on input "number" at bounding box center [130, 371] width 84 height 39
type input "***"
click at [404, 371] on input "number" at bounding box center [430, 371] width 84 height 39
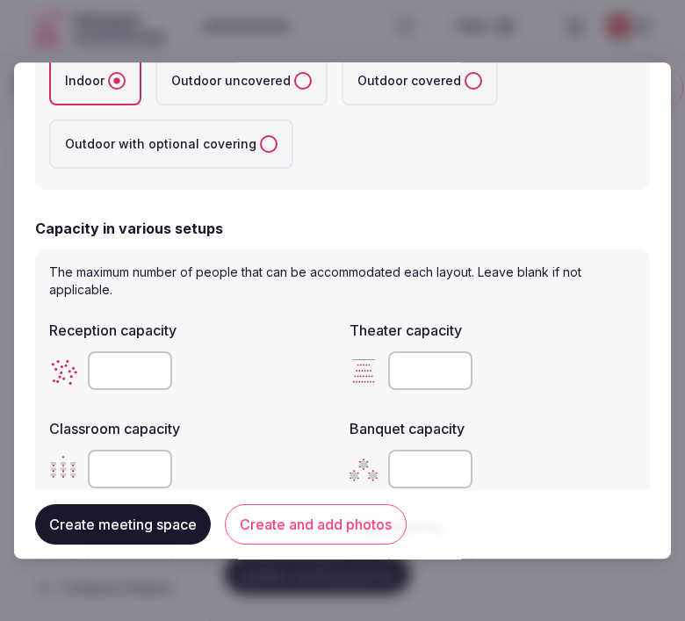
type input "***"
click at [127, 460] on input "number" at bounding box center [130, 469] width 84 height 39
type input "**"
click at [396, 468] on input "number" at bounding box center [430, 469] width 84 height 39
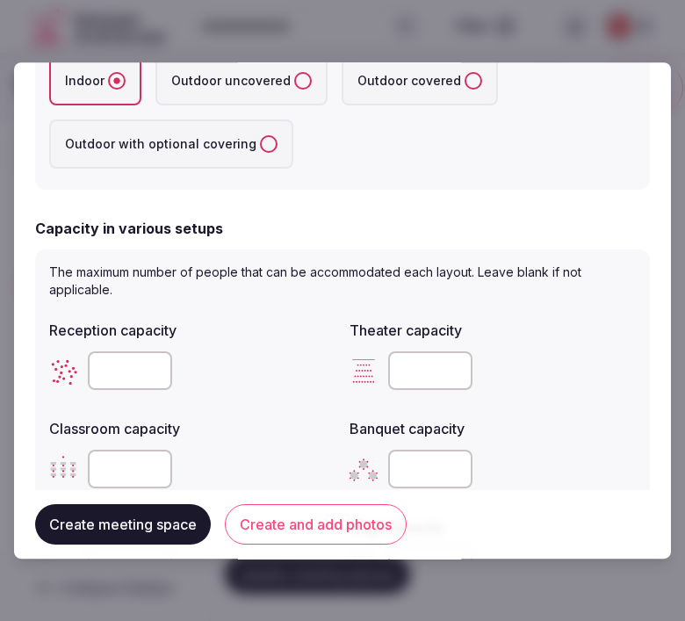
click at [396, 468] on input "number" at bounding box center [430, 469] width 84 height 39
type input "***"
click at [251, 434] on div "Classroom capacity **" at bounding box center [192, 453] width 286 height 84
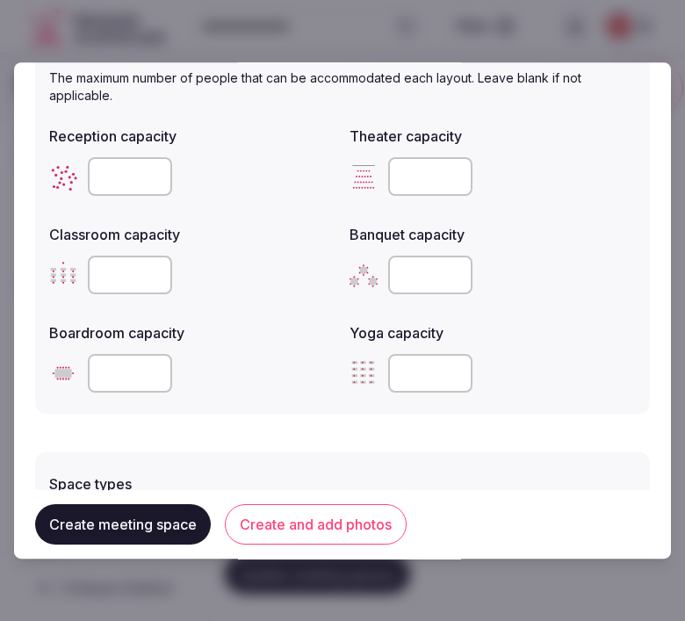
scroll to position [683, 0]
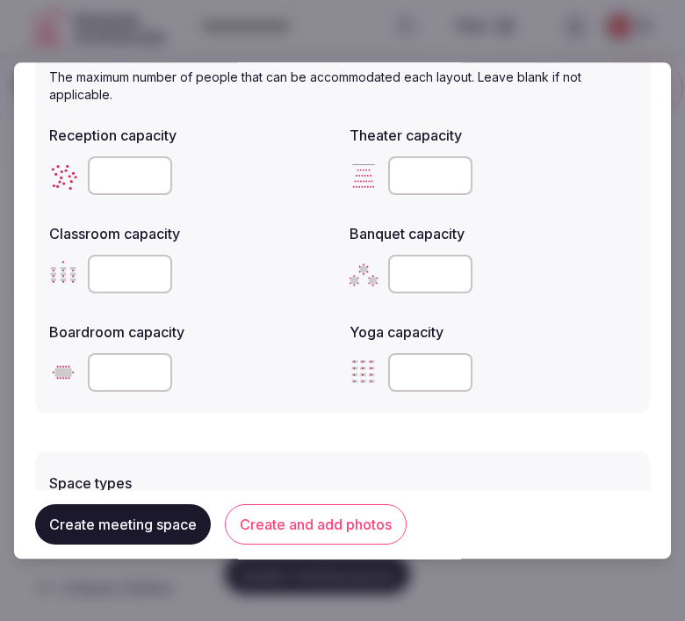
click at [267, 534] on button "Create and add photos" at bounding box center [316, 524] width 182 height 40
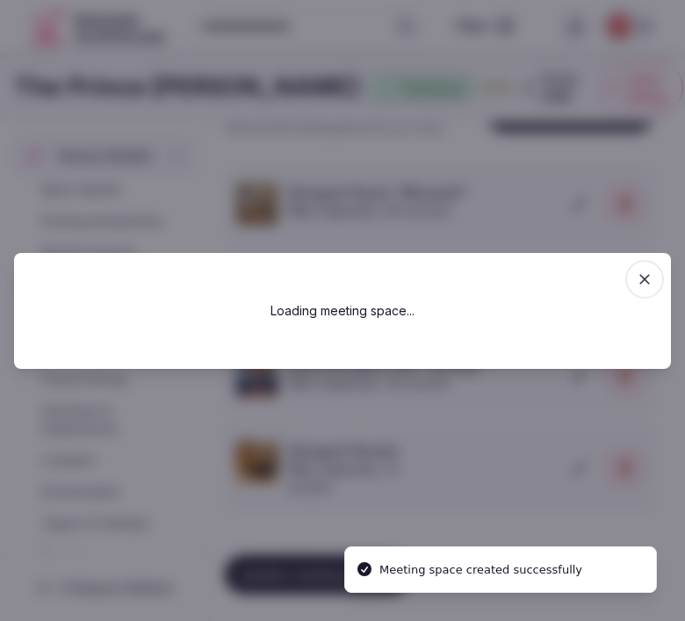
scroll to position [0, 0]
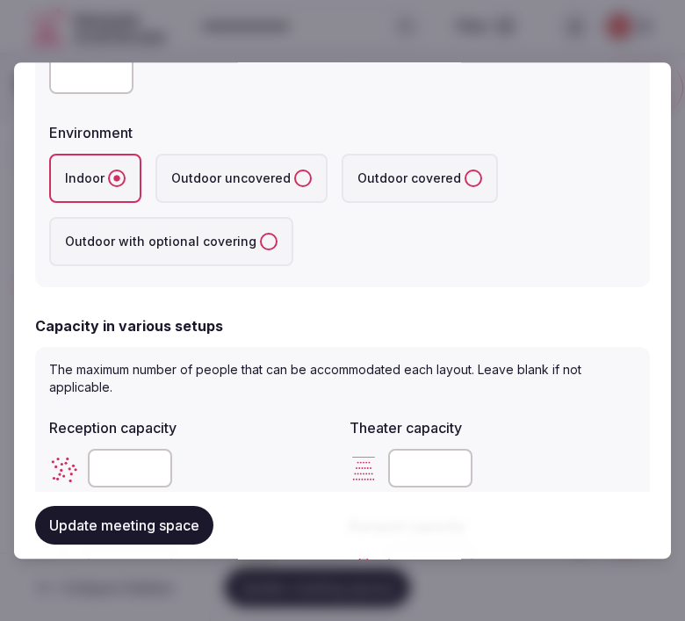
click at [159, 519] on button "Update meeting space" at bounding box center [124, 525] width 178 height 39
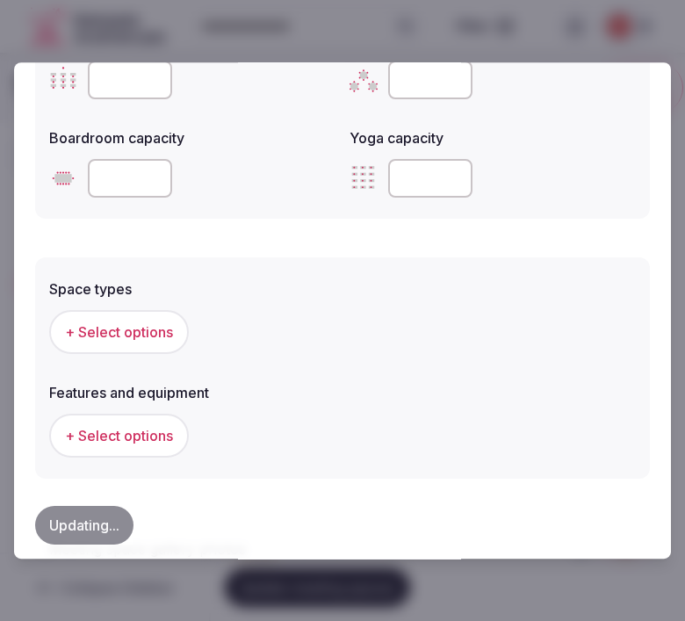
scroll to position [976, 0]
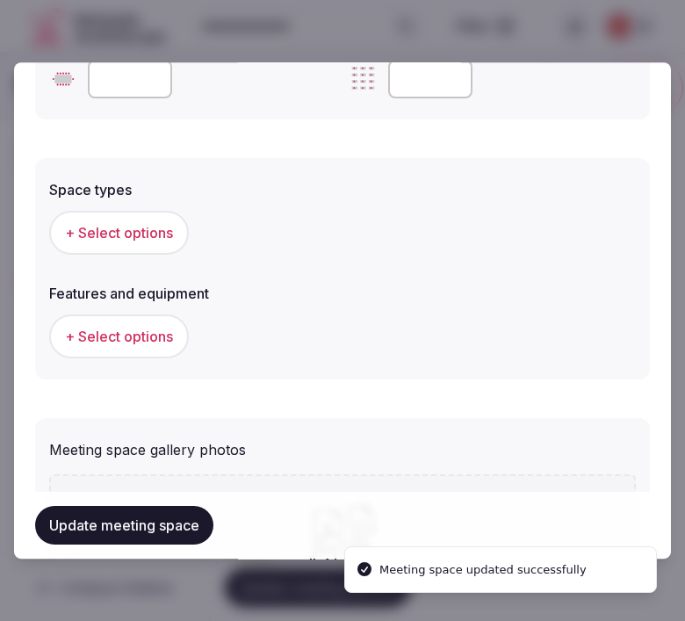
click at [116, 223] on span "+ Select options" at bounding box center [119, 232] width 108 height 19
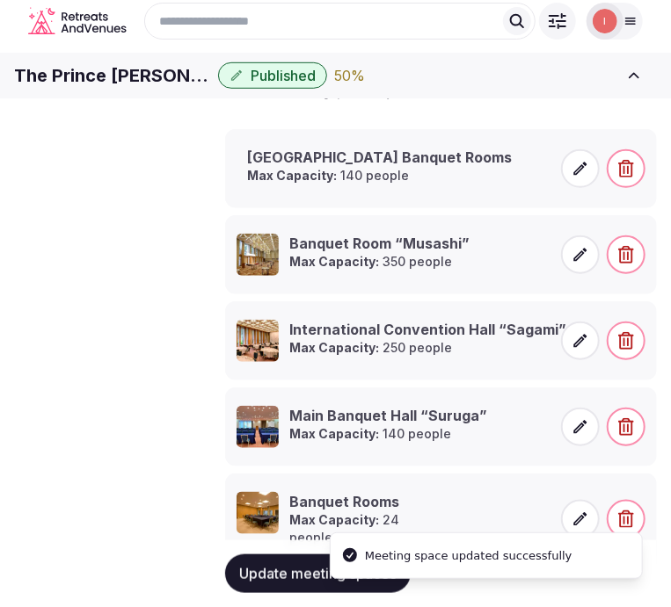
click at [576, 178] on icon at bounding box center [580, 169] width 18 height 18
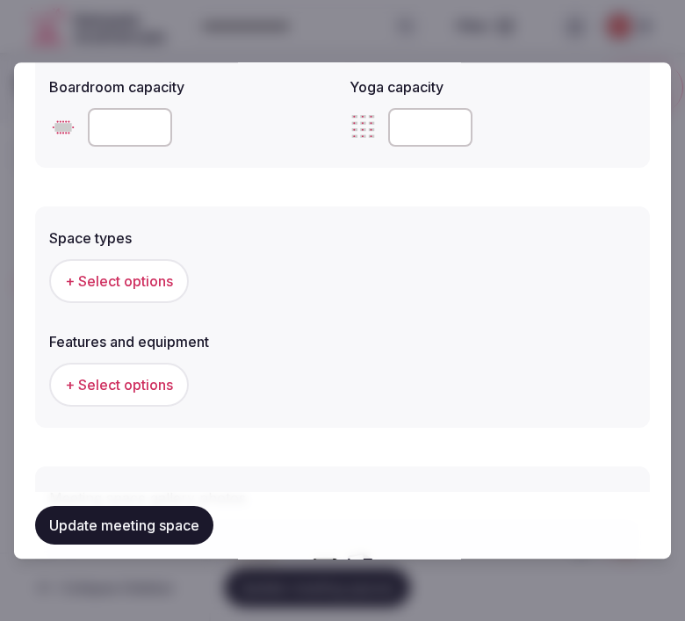
scroll to position [1074, 0]
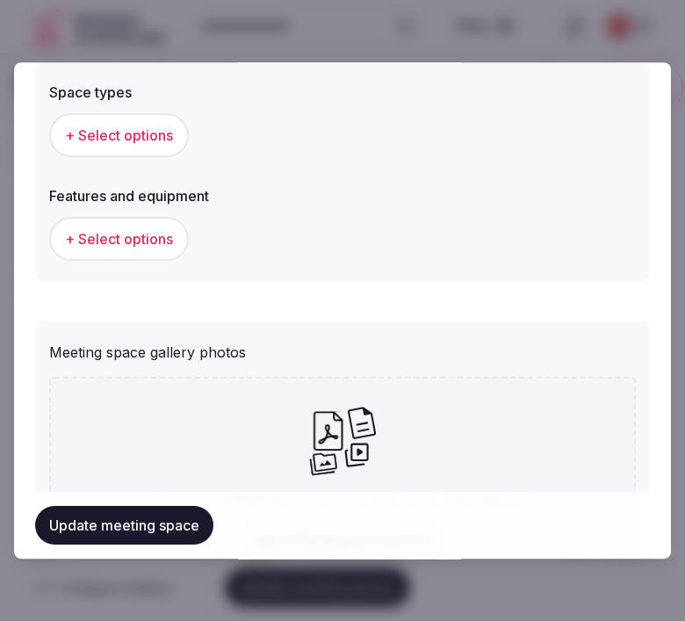
click at [148, 130] on span "+ Select options" at bounding box center [119, 135] width 108 height 19
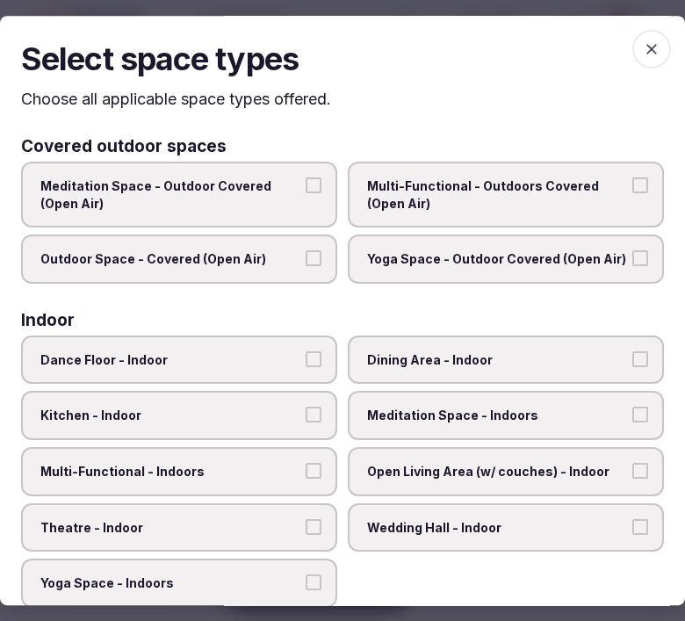
scroll to position [98, 0]
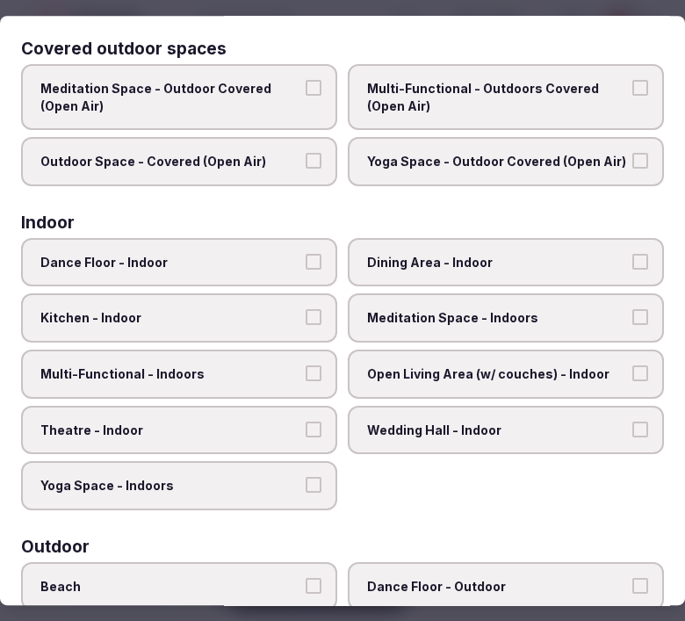
click at [427, 264] on span "Dining Area - Indoor" at bounding box center [497, 263] width 260 height 18
click at [633, 264] on button "Dining Area - Indoor" at bounding box center [641, 262] width 16 height 16
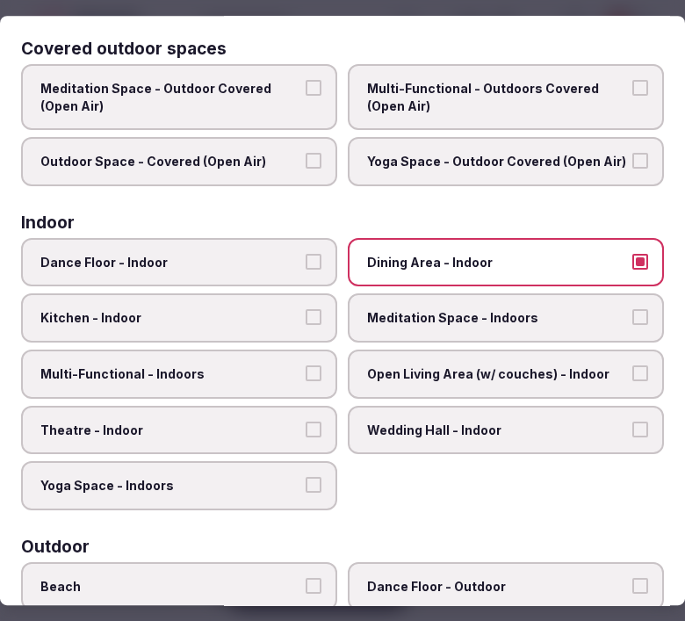
click at [262, 355] on label "Multi-Functional - Indoors" at bounding box center [179, 374] width 316 height 49
click at [306, 366] on button "Multi-Functional - Indoors" at bounding box center [314, 374] width 16 height 16
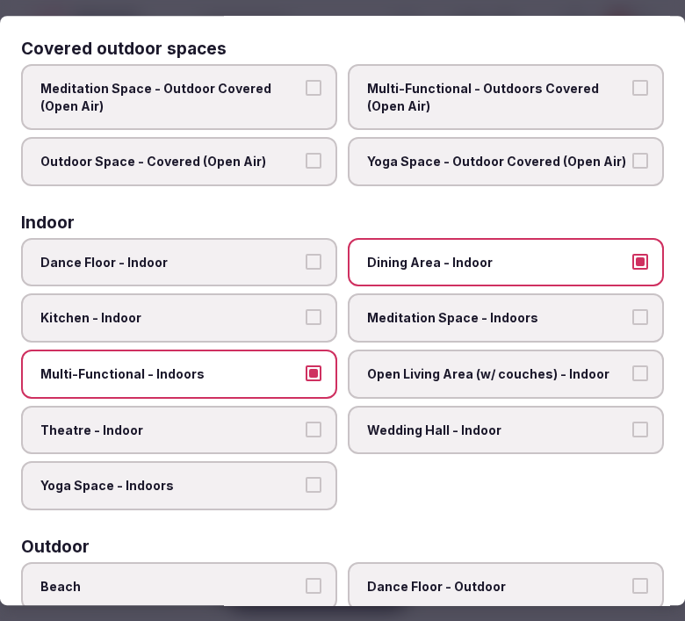
click at [286, 378] on label "Multi-Functional - Indoors" at bounding box center [179, 374] width 316 height 49
click at [306, 378] on button "Multi-Functional - Indoors" at bounding box center [314, 374] width 16 height 16
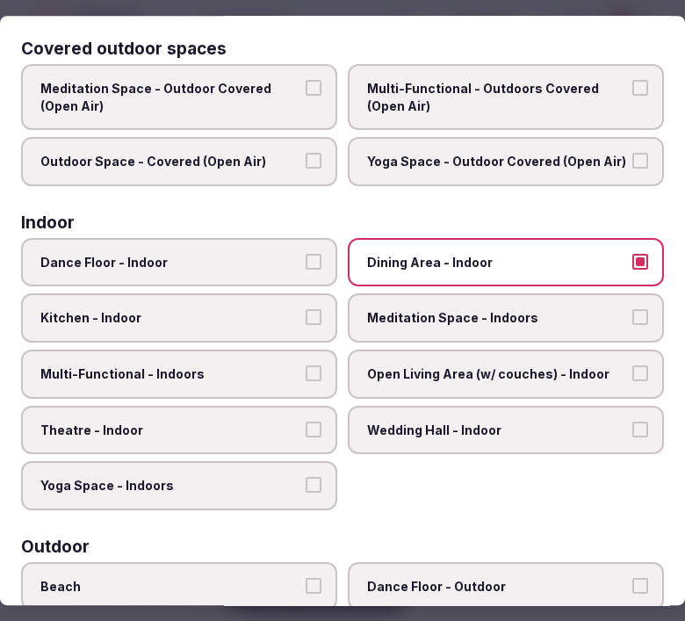
drag, startPoint x: 414, startPoint y: 370, endPoint x: 294, endPoint y: 410, distance: 125.9
click at [408, 371] on span "Open Living Area (w/ couches) - Indoor" at bounding box center [497, 375] width 260 height 18
click at [293, 410] on label "Theatre - Indoor" at bounding box center [179, 430] width 316 height 49
click at [306, 422] on button "Theatre - Indoor" at bounding box center [314, 430] width 16 height 16
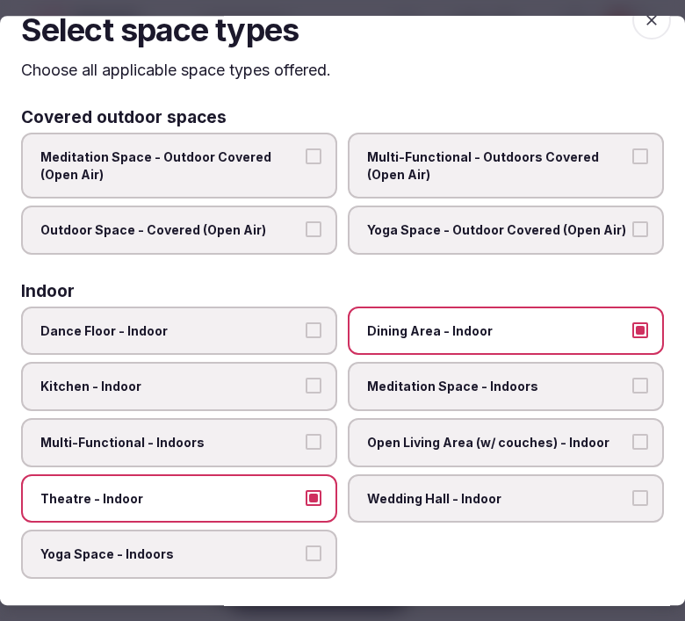
scroll to position [0, 0]
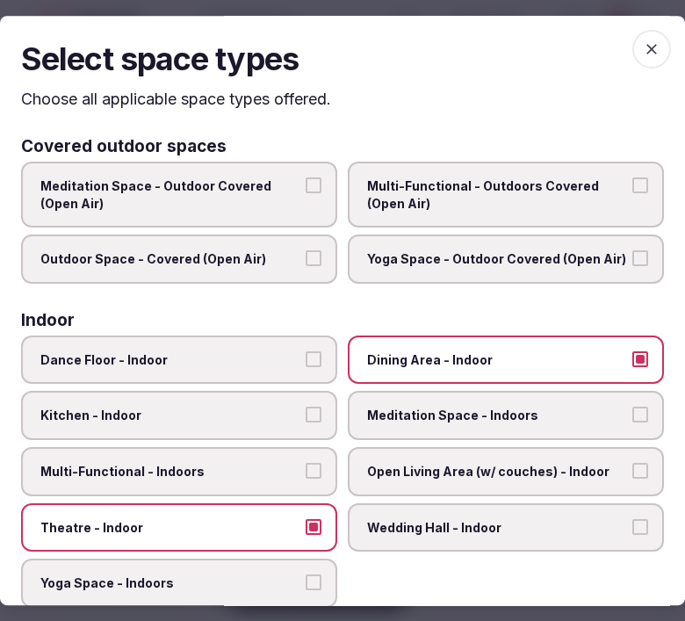
click at [643, 46] on icon "button" at bounding box center [652, 49] width 18 height 18
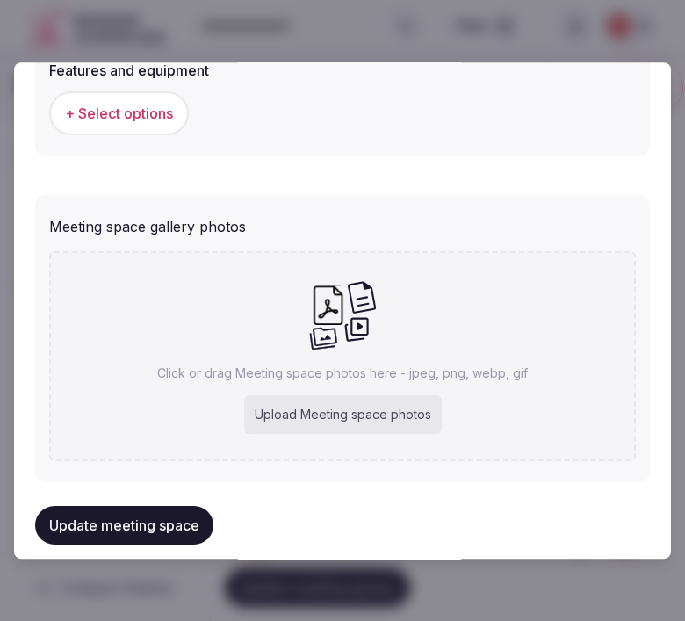
scroll to position [1217, 0]
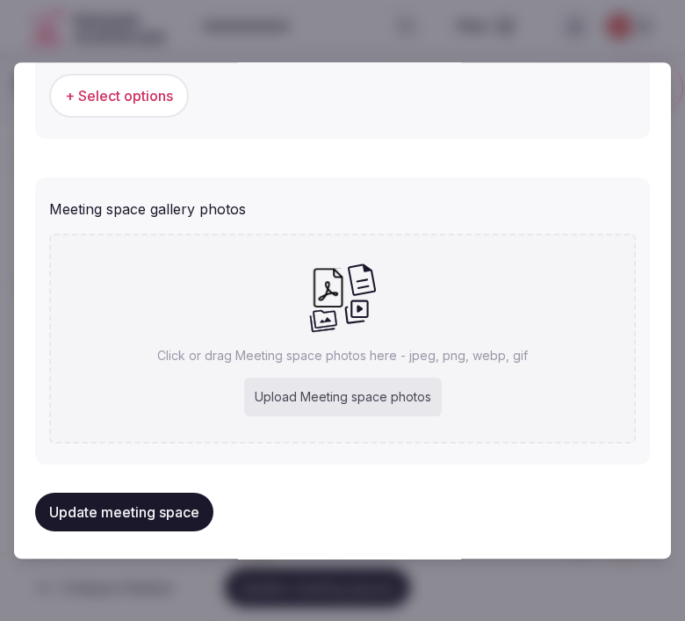
click at [115, 86] on span "+ Select options" at bounding box center [119, 95] width 108 height 19
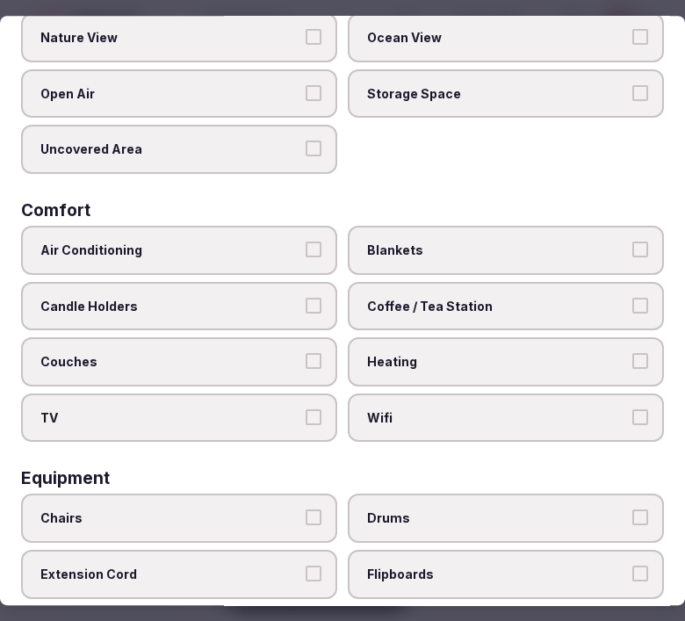
scroll to position [293, 0]
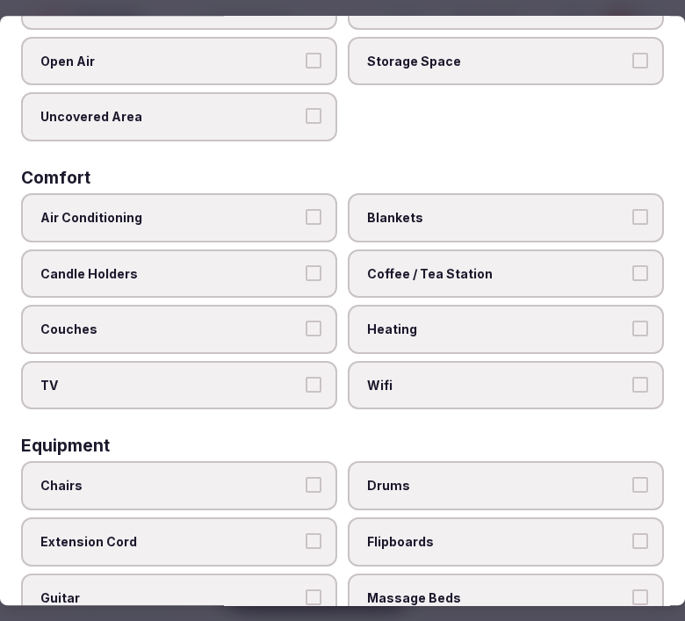
drag, startPoint x: 232, startPoint y: 209, endPoint x: 338, endPoint y: 257, distance: 116.8
click at [233, 209] on span "Air Conditioning" at bounding box center [170, 218] width 260 height 18
click at [306, 209] on button "Air Conditioning" at bounding box center [314, 217] width 16 height 16
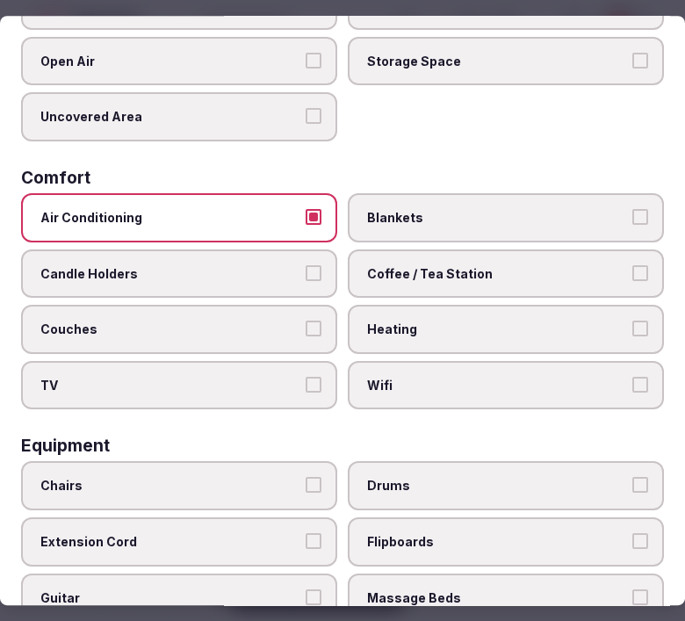
click at [418, 265] on span "Coffee / Tea Station" at bounding box center [497, 274] width 260 height 18
click at [633, 265] on button "Coffee / Tea Station" at bounding box center [641, 273] width 16 height 16
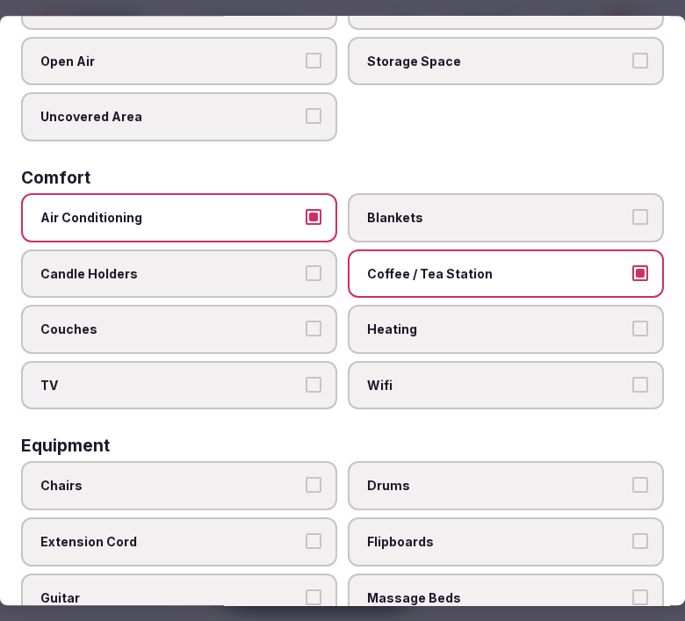
click at [405, 377] on span "Wifi" at bounding box center [497, 386] width 260 height 18
click at [633, 377] on button "Wifi" at bounding box center [641, 385] width 16 height 16
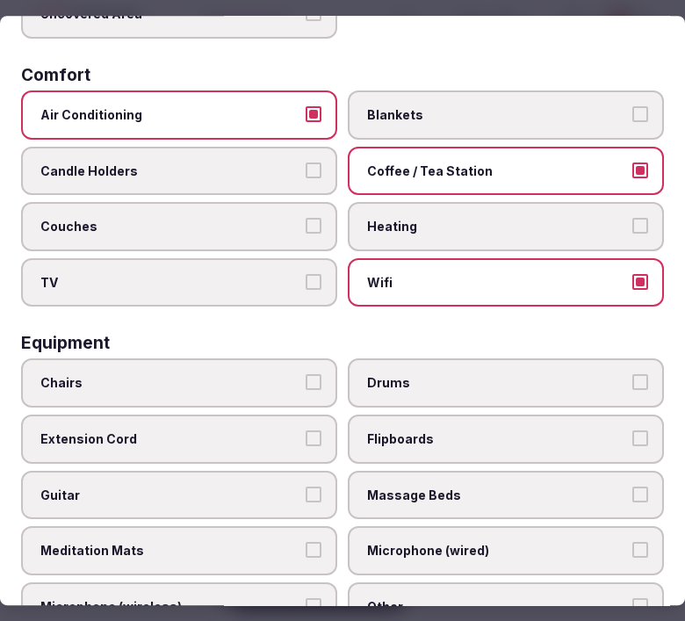
scroll to position [488, 0]
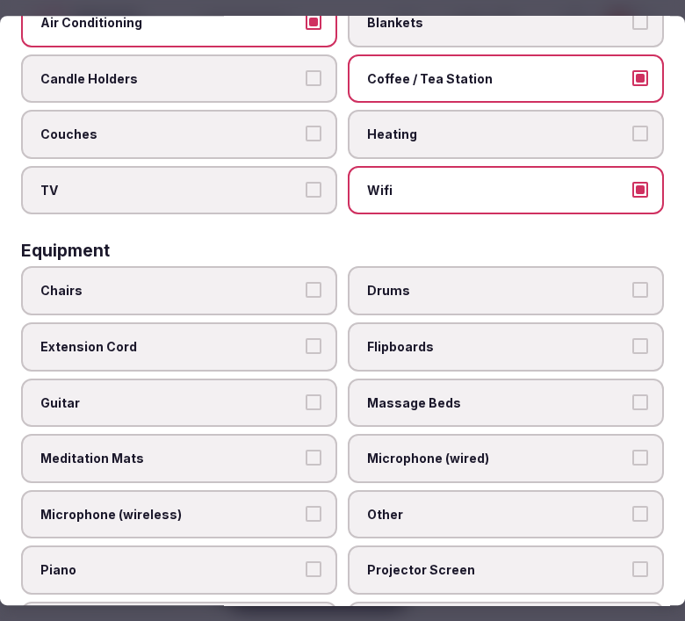
click at [225, 283] on span "Chairs" at bounding box center [170, 292] width 260 height 18
click at [306, 283] on button "Chairs" at bounding box center [314, 291] width 16 height 16
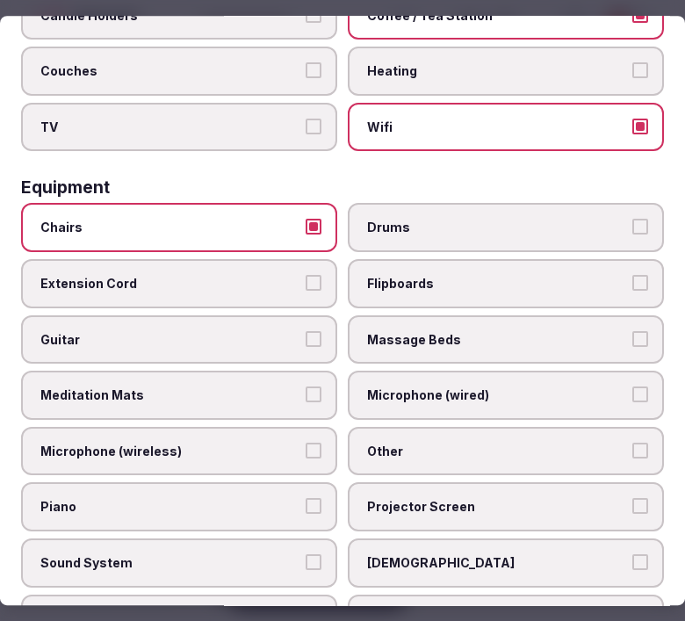
scroll to position [585, 0]
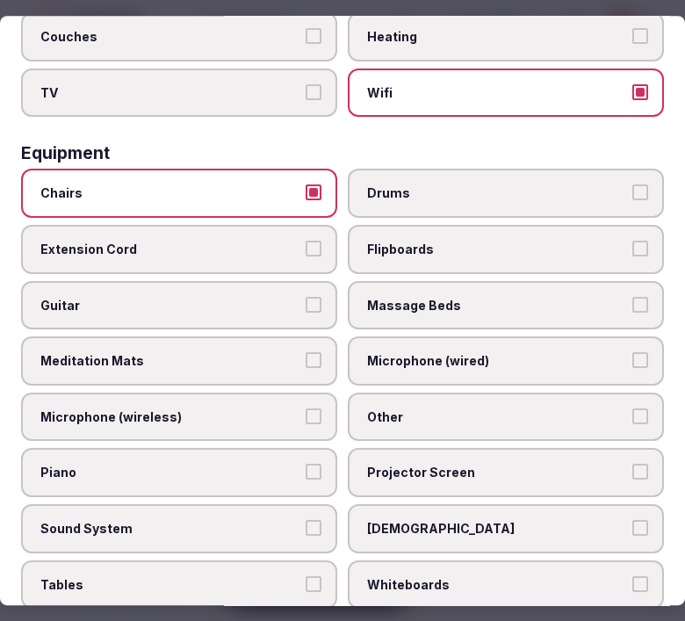
click at [439, 409] on span "Other" at bounding box center [497, 418] width 260 height 18
click at [633, 409] on button "Other" at bounding box center [641, 417] width 16 height 16
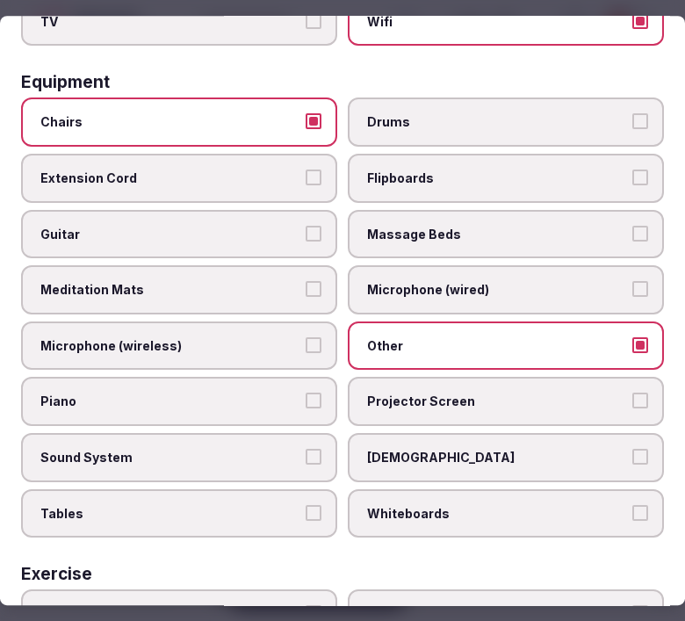
scroll to position [780, 0]
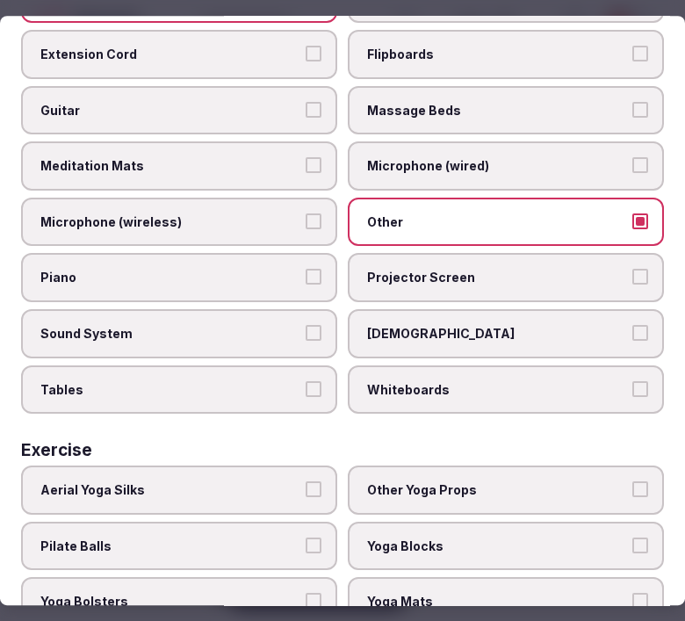
click at [178, 381] on span "Tables" at bounding box center [170, 390] width 260 height 18
click at [306, 381] on button "Tables" at bounding box center [314, 389] width 16 height 16
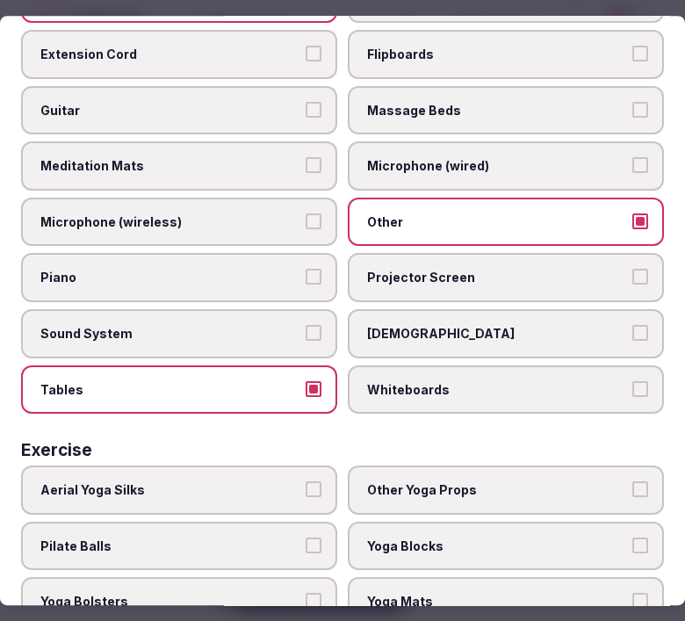
click at [221, 325] on span "Sound System" at bounding box center [170, 334] width 260 height 18
click at [306, 325] on button "Sound System" at bounding box center [314, 333] width 16 height 16
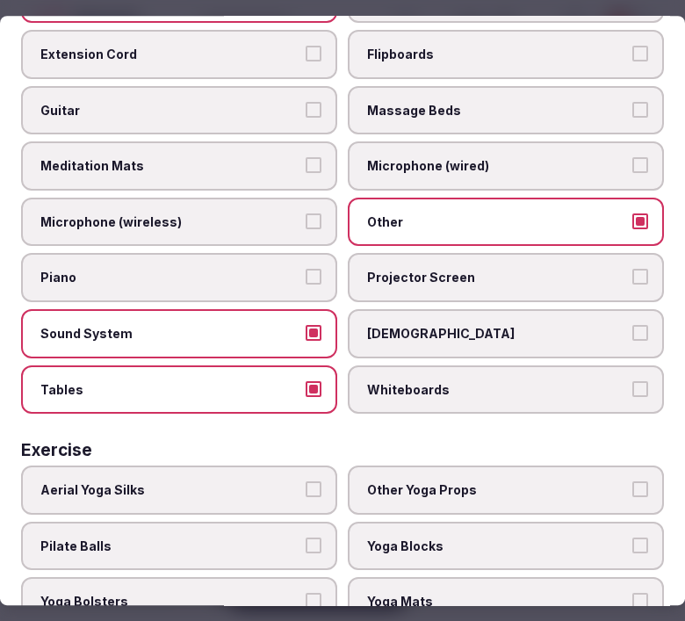
click at [429, 265] on label "Projector Screen" at bounding box center [506, 278] width 316 height 49
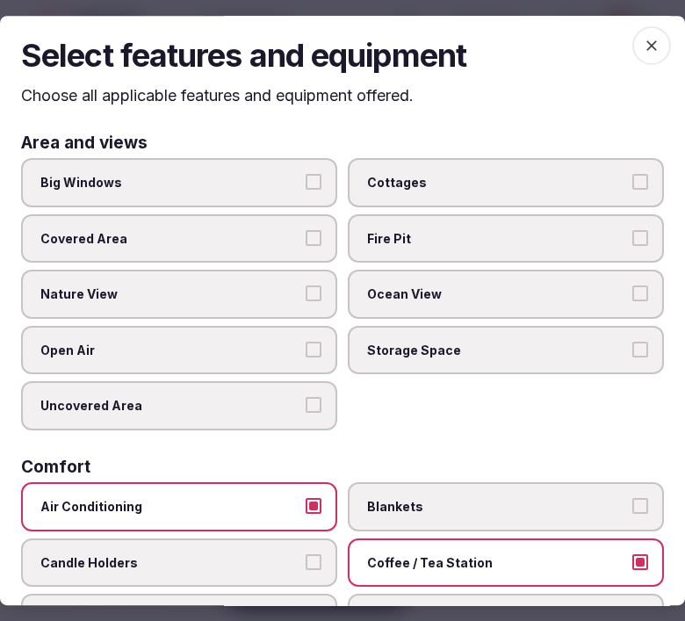
scroll to position [0, 0]
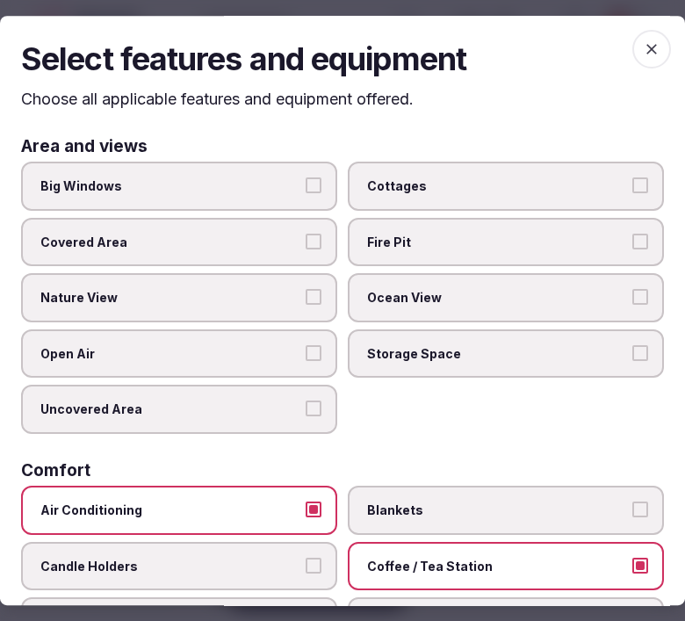
click at [643, 55] on icon "button" at bounding box center [652, 49] width 18 height 18
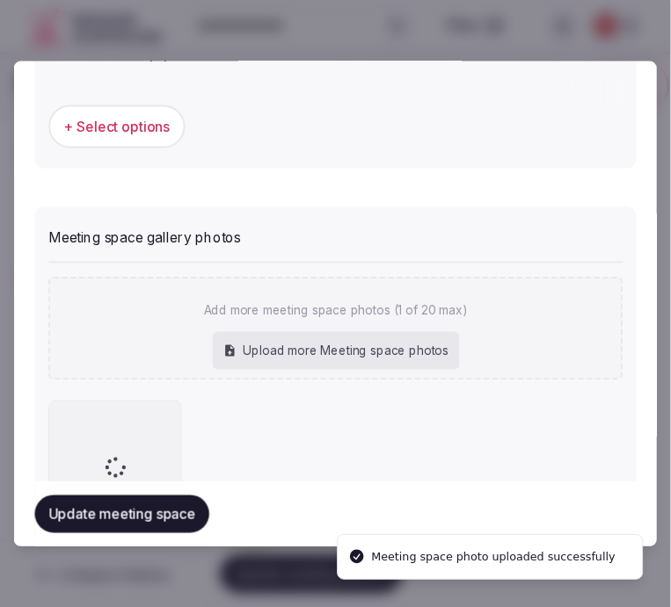
scroll to position [1217, 0]
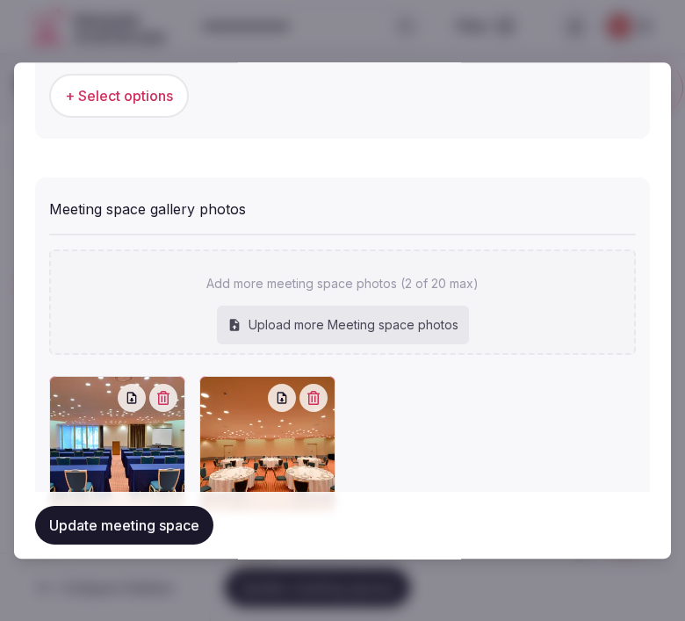
click at [164, 532] on button "Update meeting space" at bounding box center [124, 525] width 178 height 39
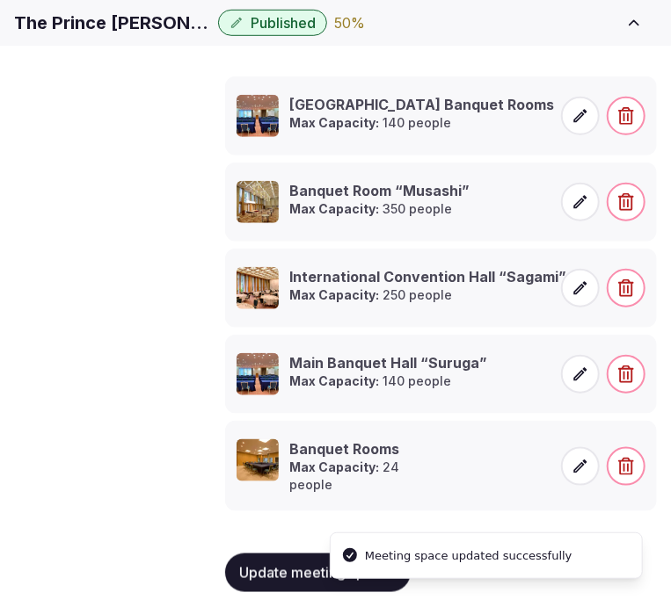
scroll to position [406, 0]
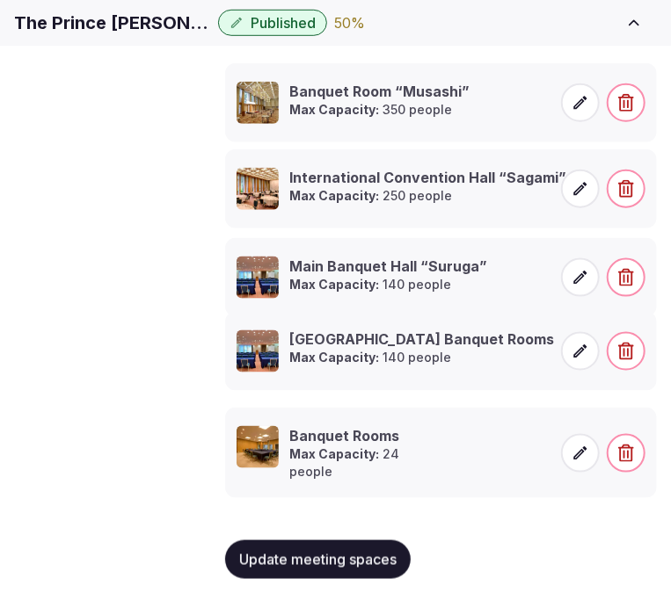
drag, startPoint x: 214, startPoint y: 84, endPoint x: 294, endPoint y: 334, distance: 261.8
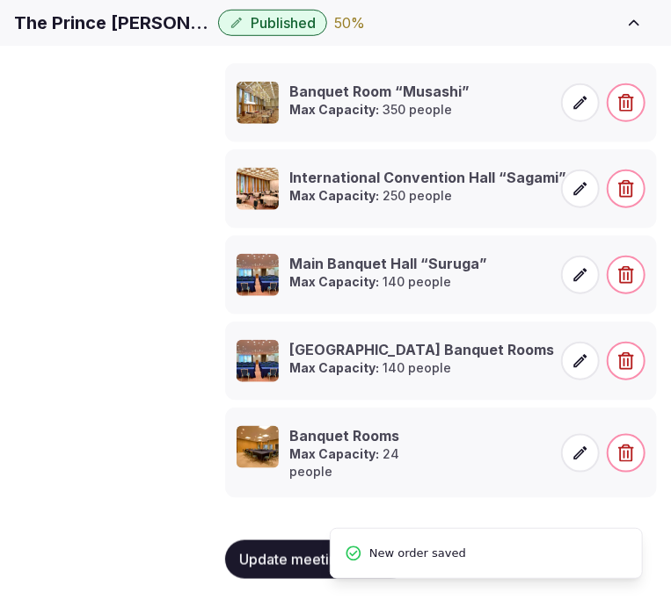
click at [284, 569] on button "Update meeting spaces" at bounding box center [317, 559] width 185 height 39
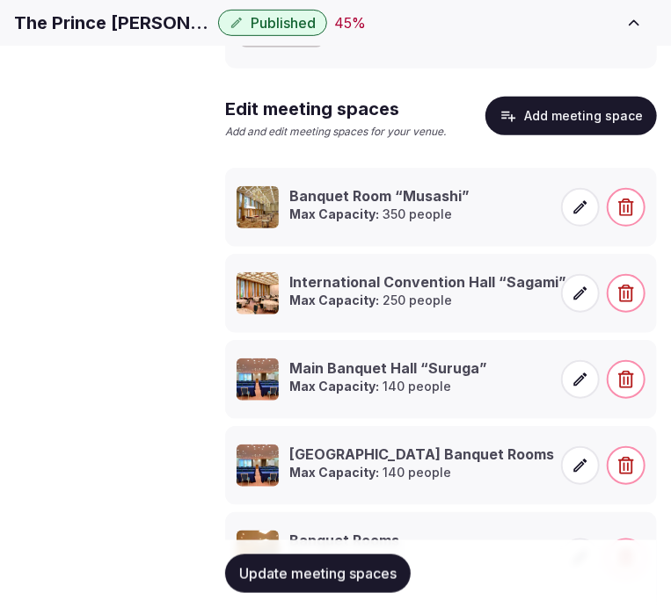
scroll to position [293, 0]
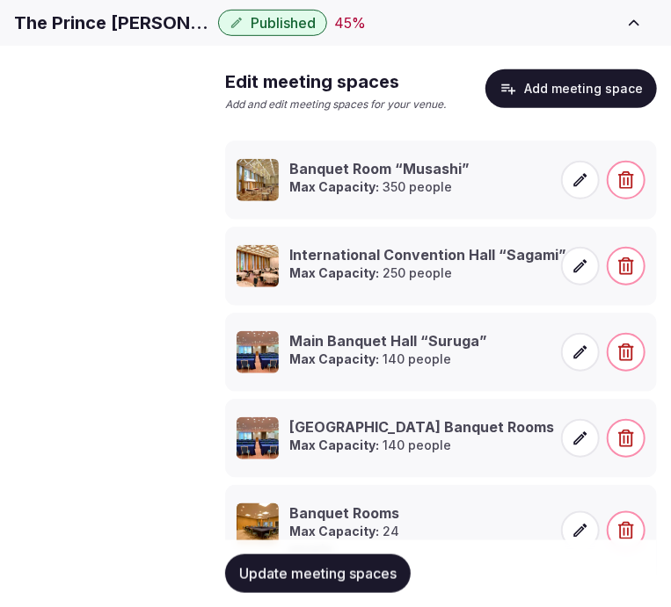
click at [0, 0] on span "Accommodations" at bounding box center [0, 0] width 0 height 0
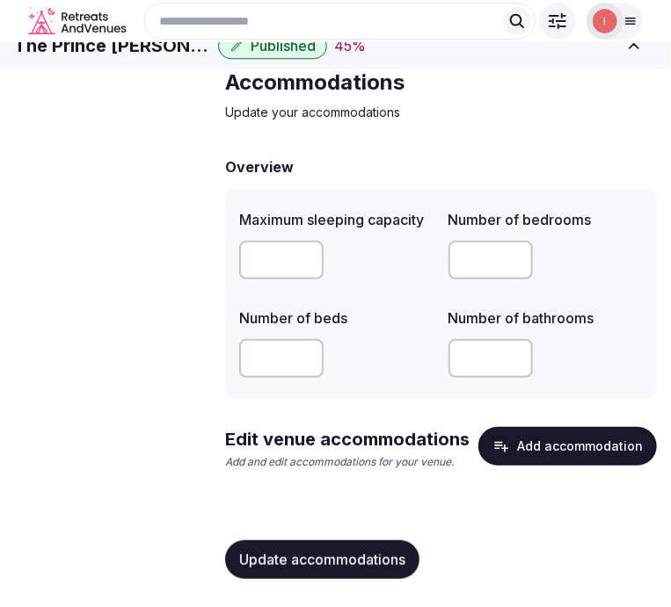
scroll to position [68, 0]
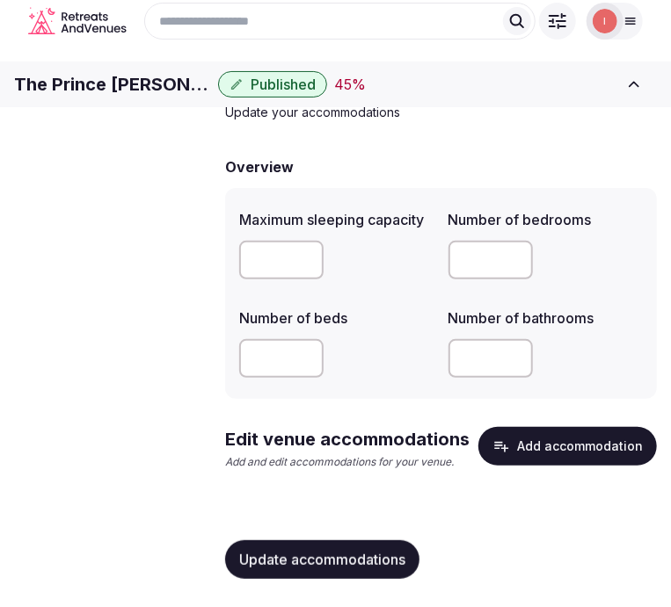
click at [556, 460] on button "Add accommodation" at bounding box center [567, 446] width 178 height 39
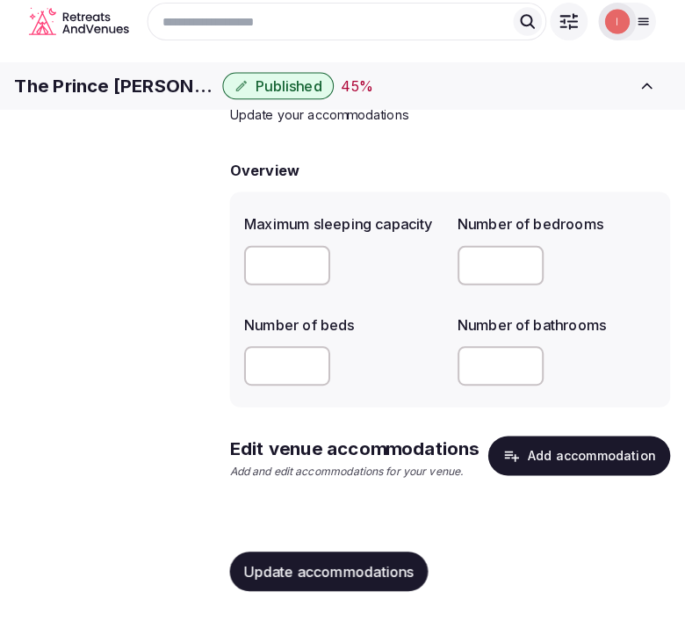
scroll to position [54, 0]
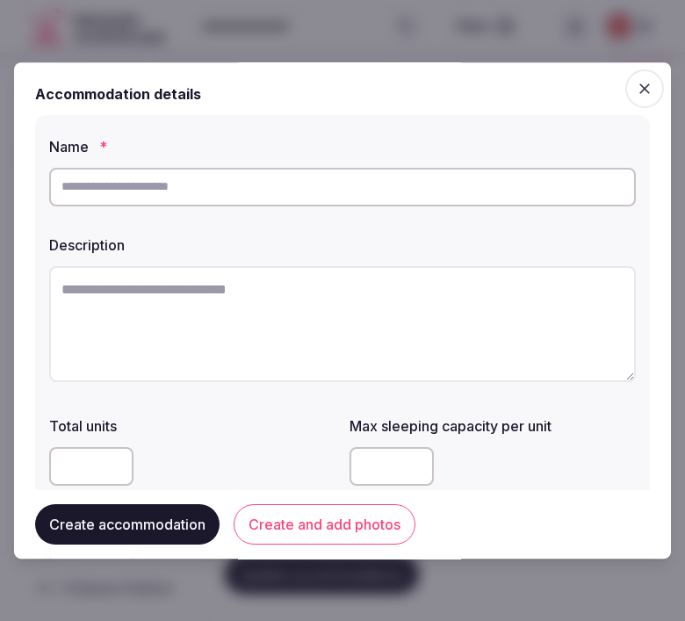
click at [396, 172] on input "text" at bounding box center [342, 187] width 587 height 39
paste input "**********"
type input "**********"
click at [287, 310] on textarea at bounding box center [342, 324] width 587 height 116
paste textarea "**********"
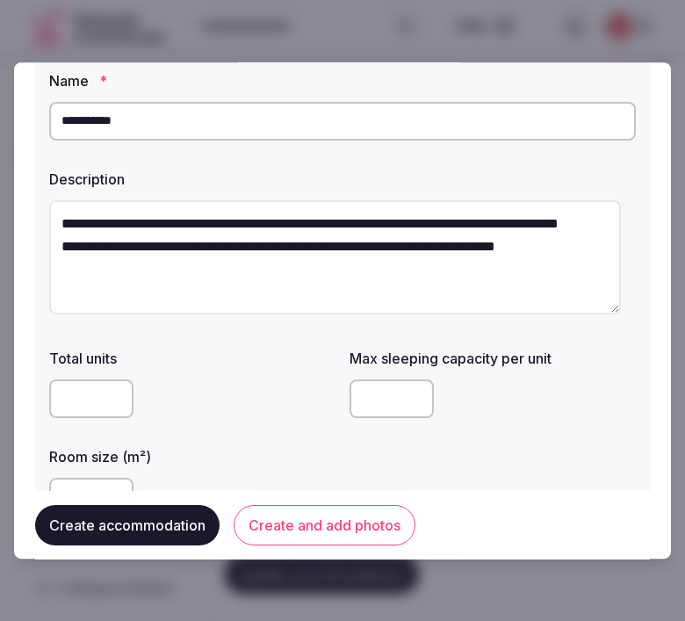
scroll to position [98, 0]
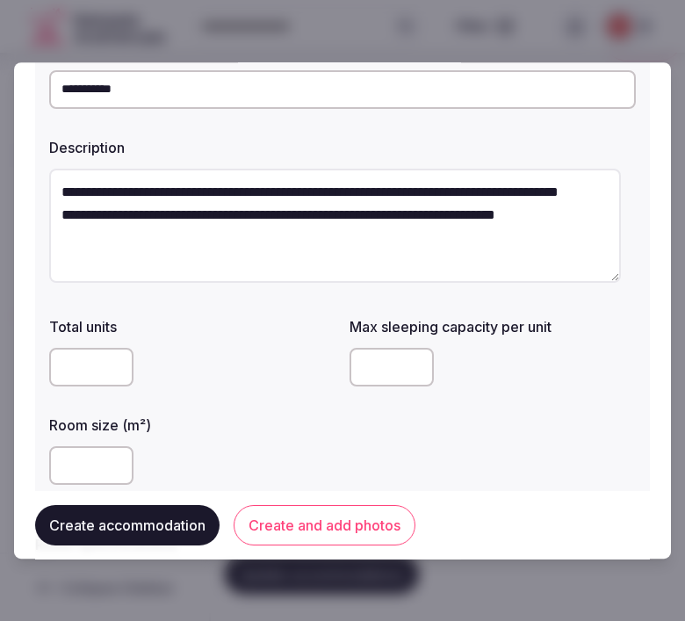
type textarea "**********"
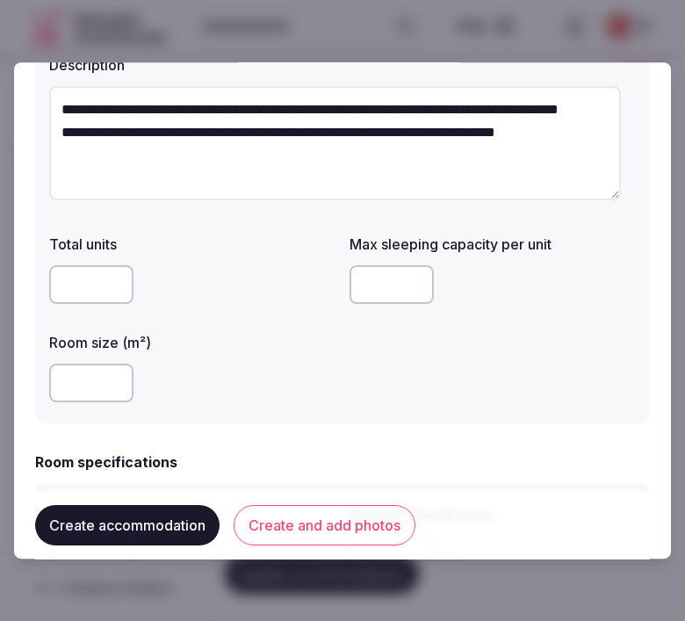
scroll to position [293, 0]
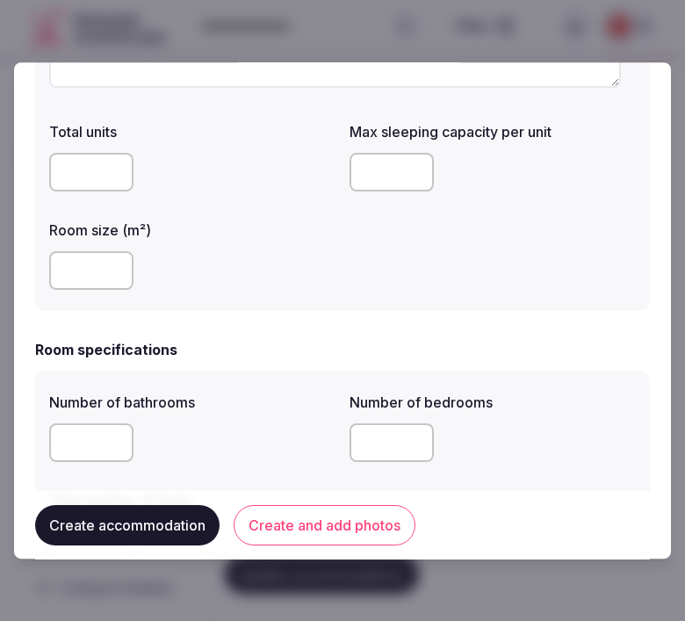
click at [70, 168] on input "number" at bounding box center [91, 172] width 84 height 39
click at [51, 277] on input "number" at bounding box center [91, 270] width 84 height 39
type input "**"
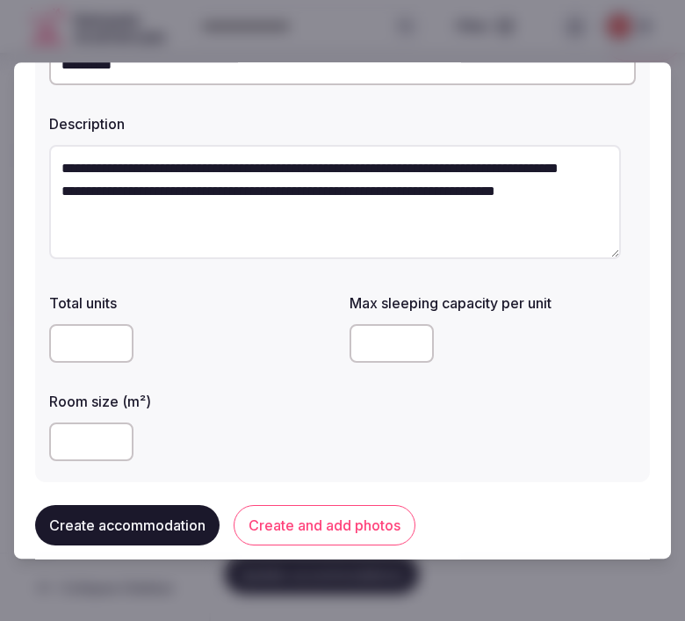
scroll to position [0, 0]
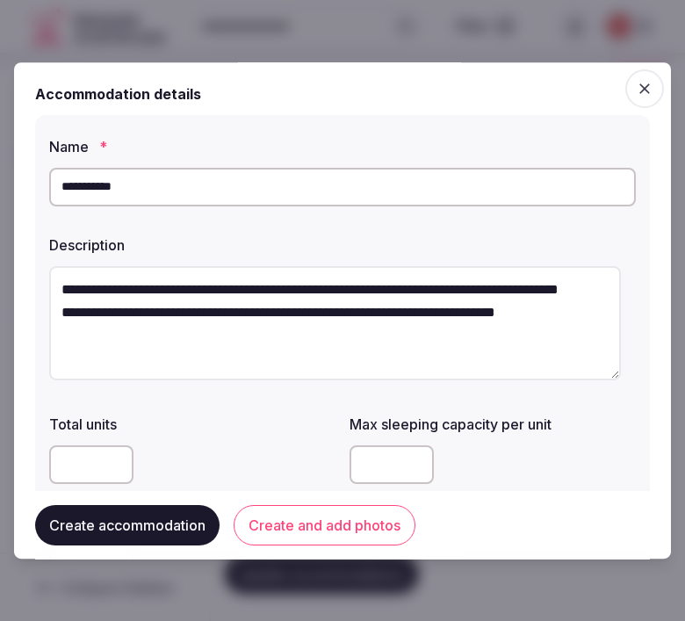
click at [322, 363] on textarea "**********" at bounding box center [335, 323] width 572 height 114
paste textarea "**********"
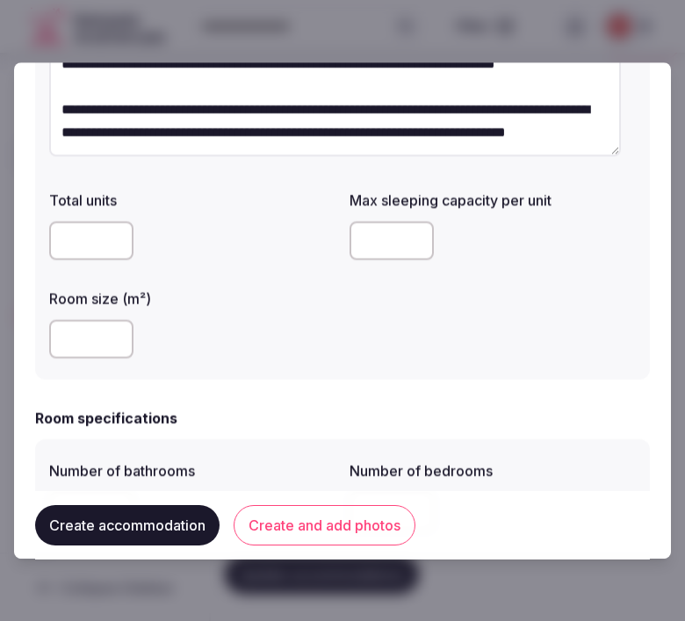
scroll to position [195, 0]
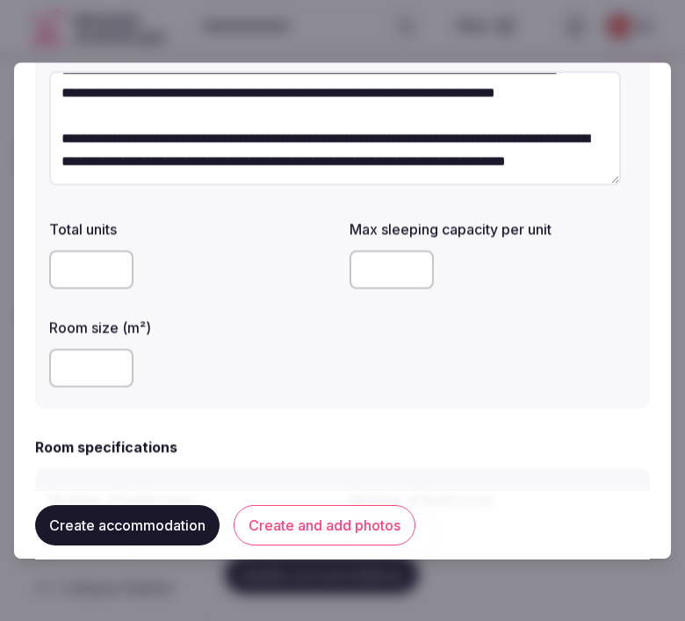
type textarea "**********"
click at [369, 265] on input "number" at bounding box center [392, 269] width 84 height 39
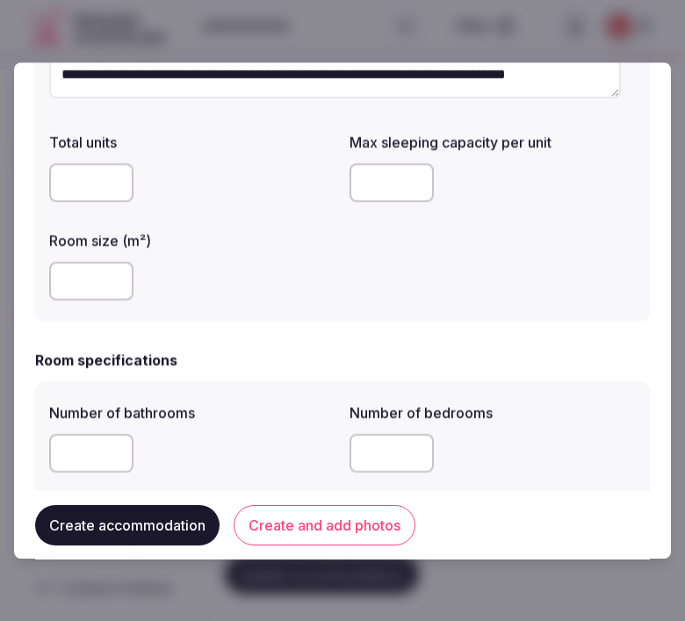
scroll to position [390, 0]
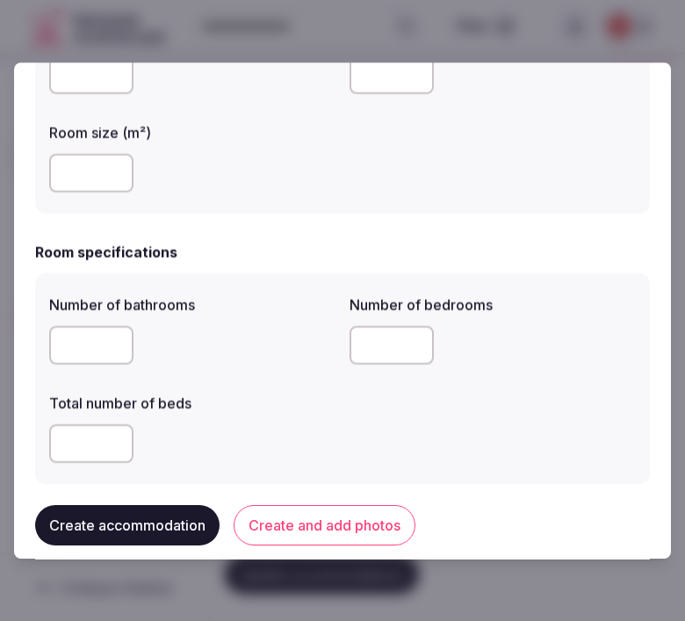
type input "*"
click at [102, 352] on input "number" at bounding box center [91, 345] width 84 height 39
type input "*"
click at [376, 341] on input "number" at bounding box center [392, 345] width 84 height 39
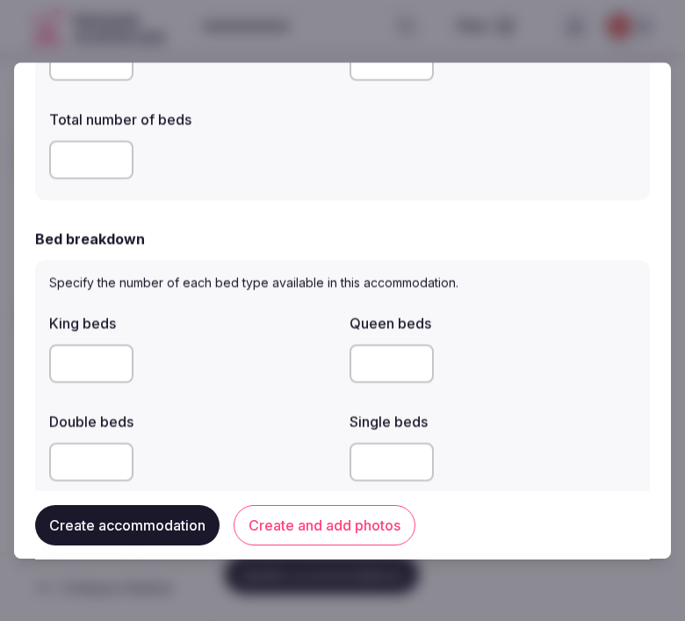
scroll to position [683, 0]
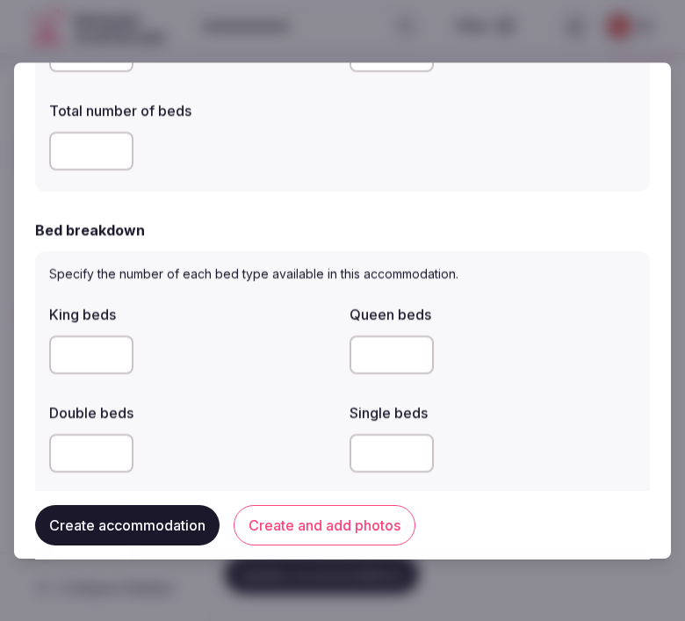
type input "*"
click at [93, 149] on input "number" at bounding box center [91, 151] width 84 height 39
type input "*"
drag, startPoint x: 58, startPoint y: 464, endPoint x: 77, endPoint y: 454, distance: 21.6
click at [67, 460] on input "number" at bounding box center [91, 453] width 84 height 39
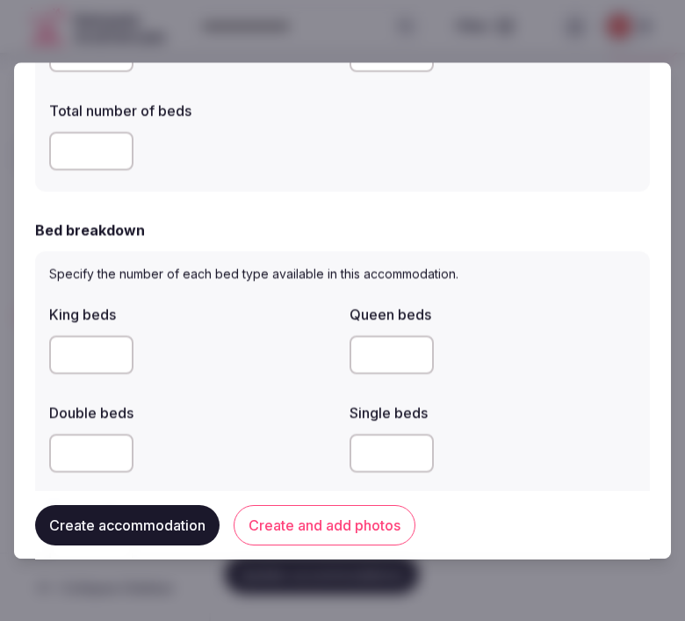
type input "*"
click at [373, 467] on input "*" at bounding box center [392, 453] width 84 height 39
type input "*"
drag, startPoint x: 642, startPoint y: 410, endPoint x: 603, endPoint y: 410, distance: 38.7
click at [633, 410] on div "**********" at bounding box center [342, 310] width 657 height 497
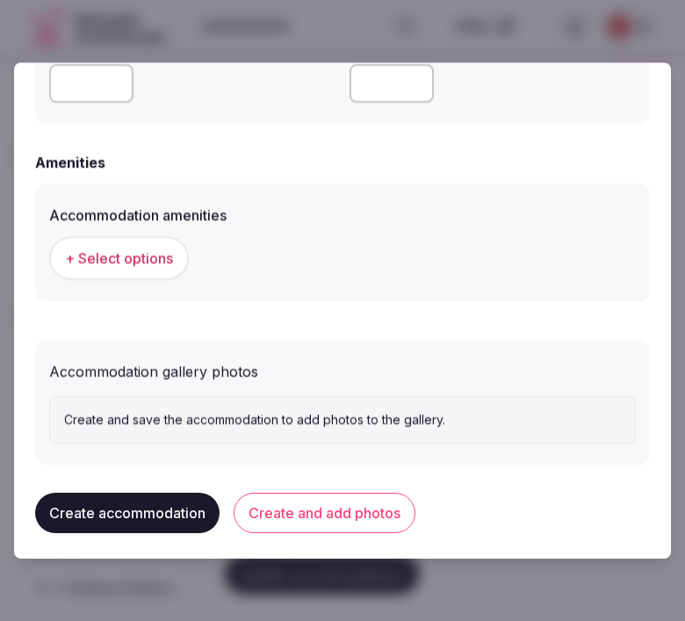
scroll to position [1608, 0]
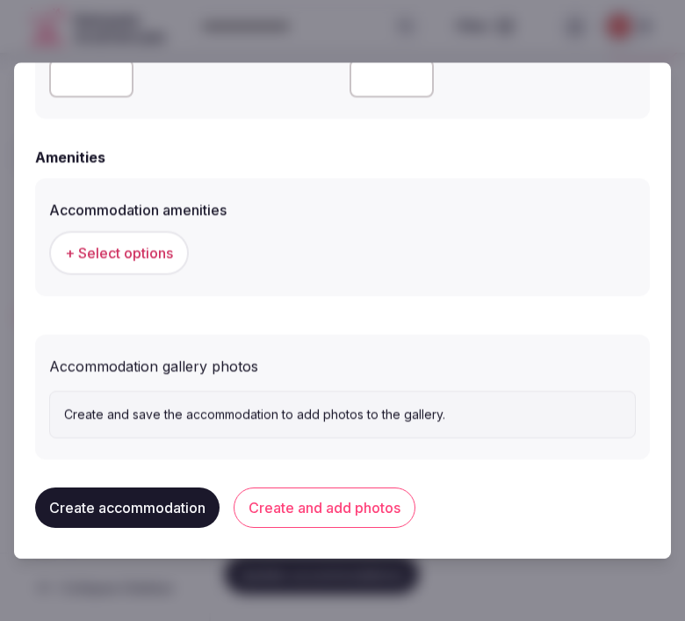
click at [121, 265] on button "+ Select options" at bounding box center [119, 253] width 140 height 44
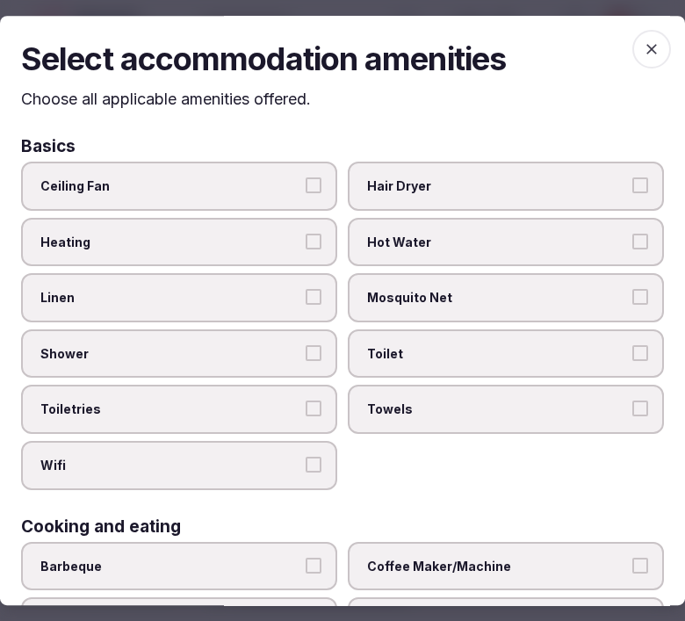
drag, startPoint x: 198, startPoint y: 299, endPoint x: 286, endPoint y: 315, distance: 89.3
click at [199, 297] on span "Linen" at bounding box center [170, 298] width 260 height 18
click at [306, 297] on button "Linen" at bounding box center [314, 297] width 16 height 16
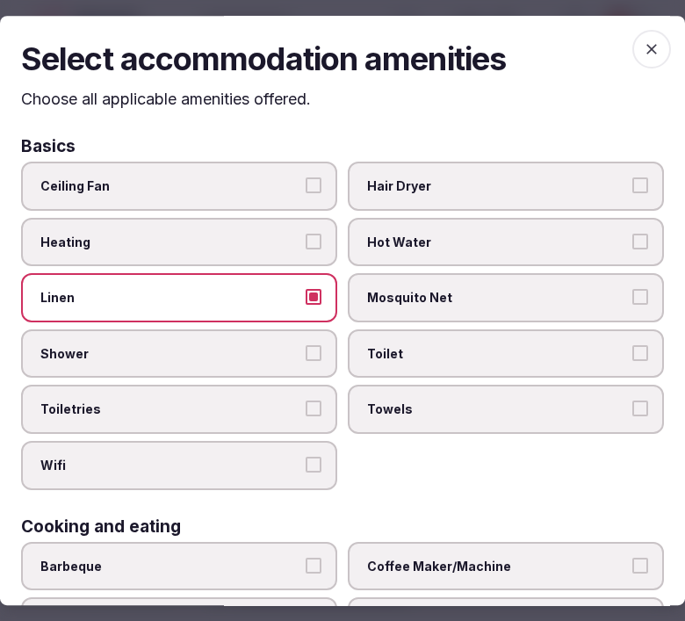
click at [317, 352] on label "Shower" at bounding box center [179, 354] width 316 height 49
click at [317, 352] on button "Shower" at bounding box center [314, 353] width 16 height 16
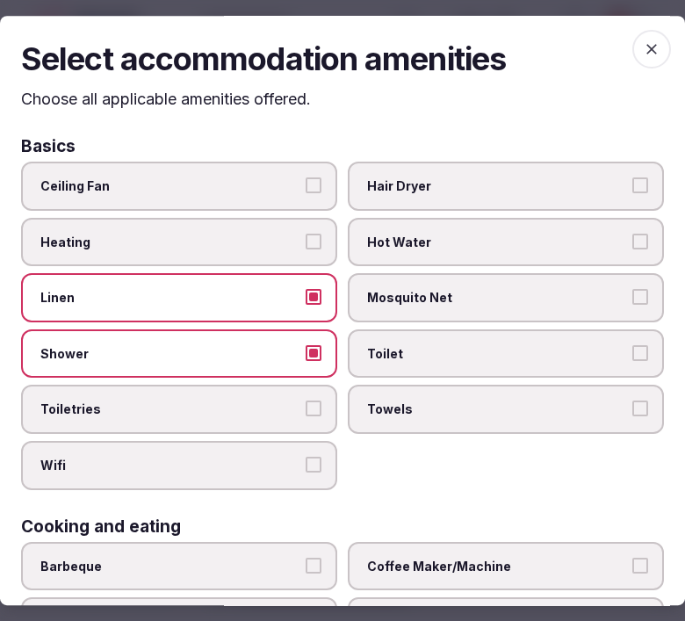
click at [293, 390] on label "Toiletries" at bounding box center [179, 410] width 316 height 49
click at [306, 402] on button "Toiletries" at bounding box center [314, 410] width 16 height 16
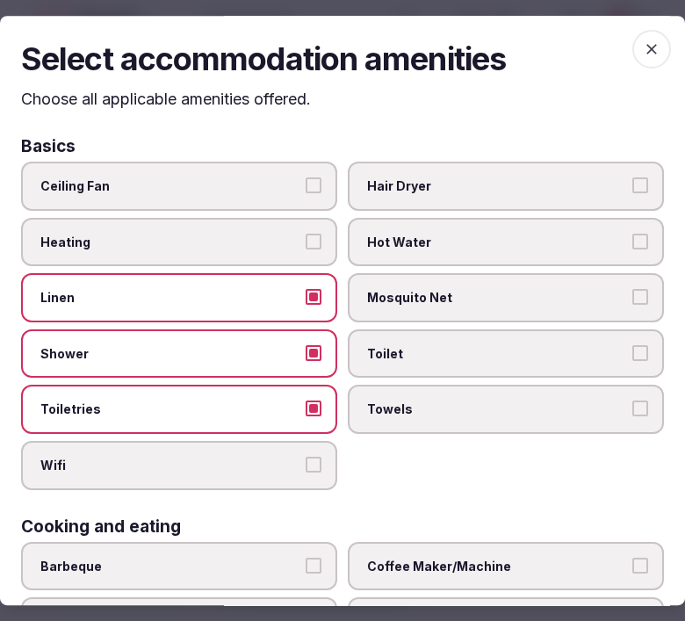
click at [376, 353] on span "Toilet" at bounding box center [497, 354] width 260 height 18
click at [633, 353] on button "Toilet" at bounding box center [641, 353] width 16 height 16
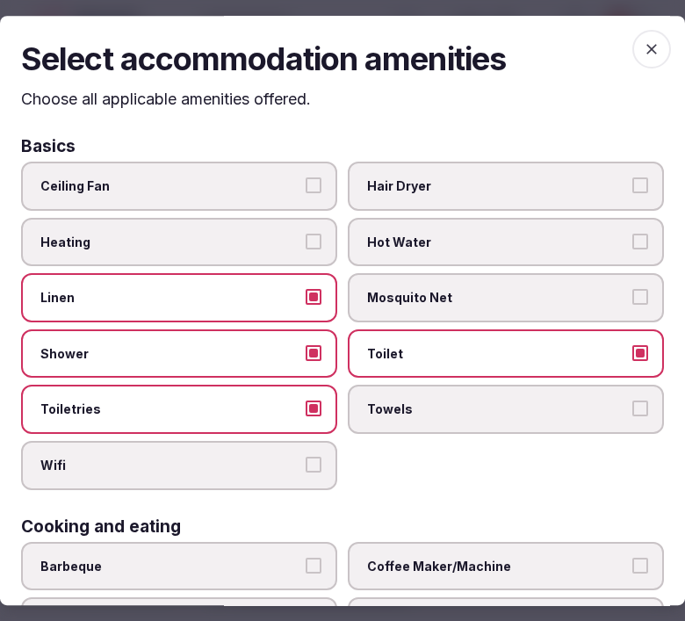
click at [512, 406] on span "Towels" at bounding box center [497, 411] width 260 height 18
click at [633, 406] on button "Towels" at bounding box center [641, 410] width 16 height 16
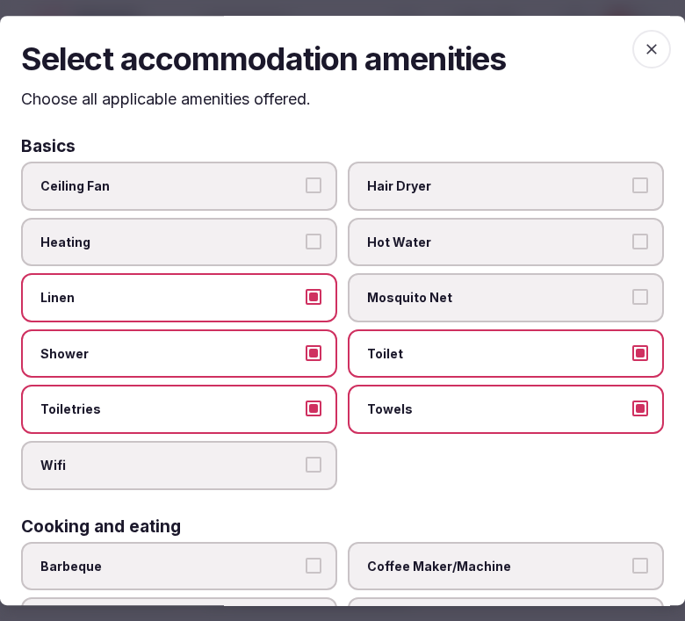
click at [313, 457] on button "Wifi" at bounding box center [314, 465] width 16 height 16
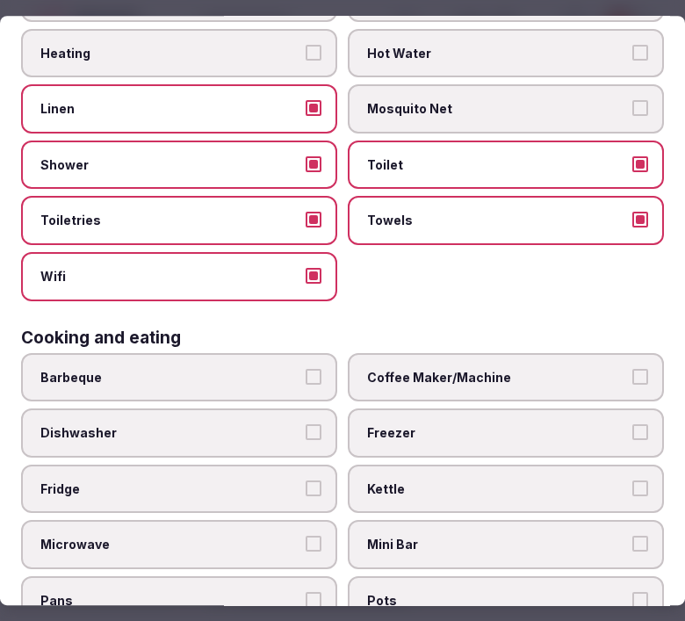
scroll to position [195, 0]
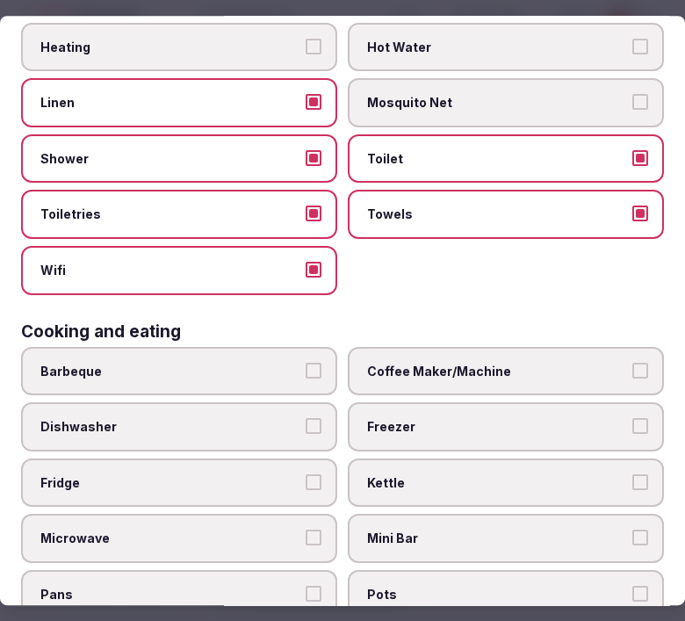
click at [344, 442] on div "Barbeque Coffee Maker/Machine Dishwasher Freezer Fridge Kettle Microwave Mini B…" at bounding box center [342, 539] width 643 height 384
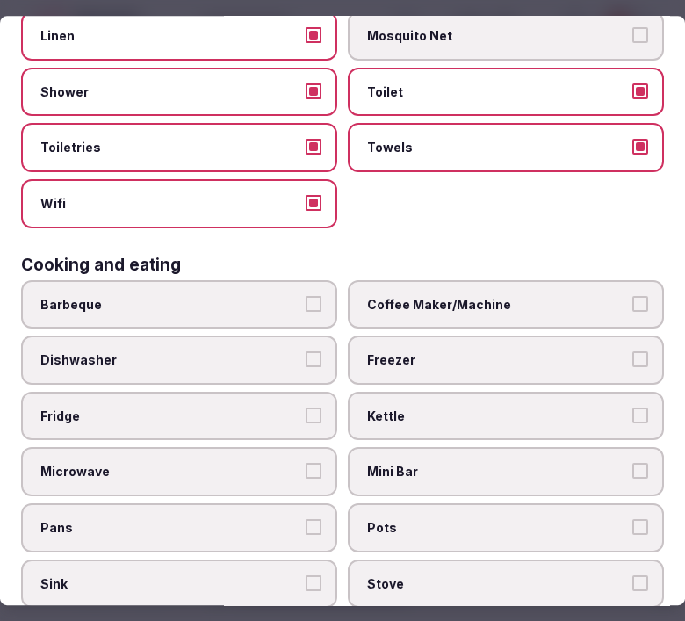
scroll to position [293, 0]
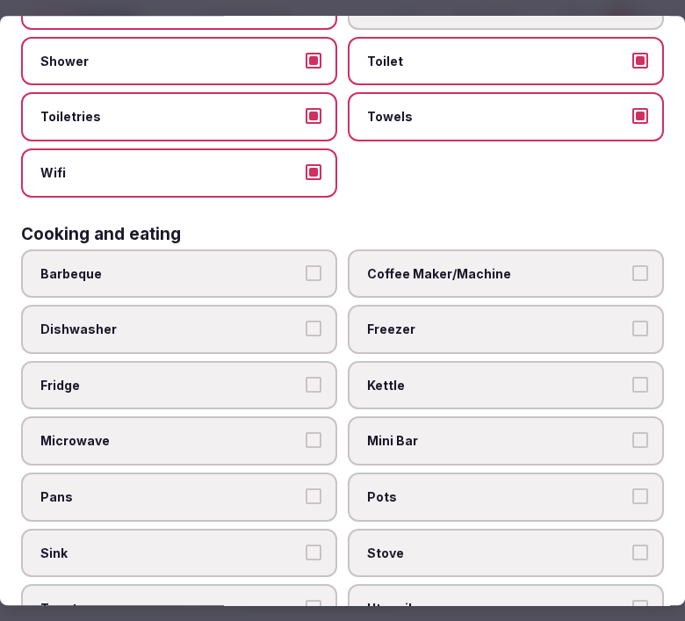
click at [270, 361] on label "Fridge" at bounding box center [179, 385] width 316 height 49
click at [306, 377] on button "Fridge" at bounding box center [314, 385] width 16 height 16
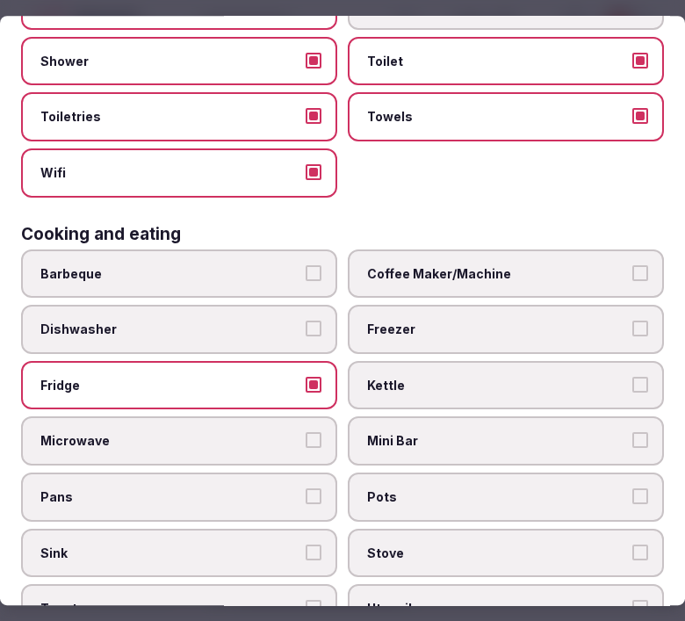
drag, startPoint x: 472, startPoint y: 434, endPoint x: 424, endPoint y: 519, distance: 97.6
click at [471, 440] on label "Mini Bar" at bounding box center [506, 441] width 316 height 49
click at [633, 440] on button "Mini Bar" at bounding box center [641, 441] width 16 height 16
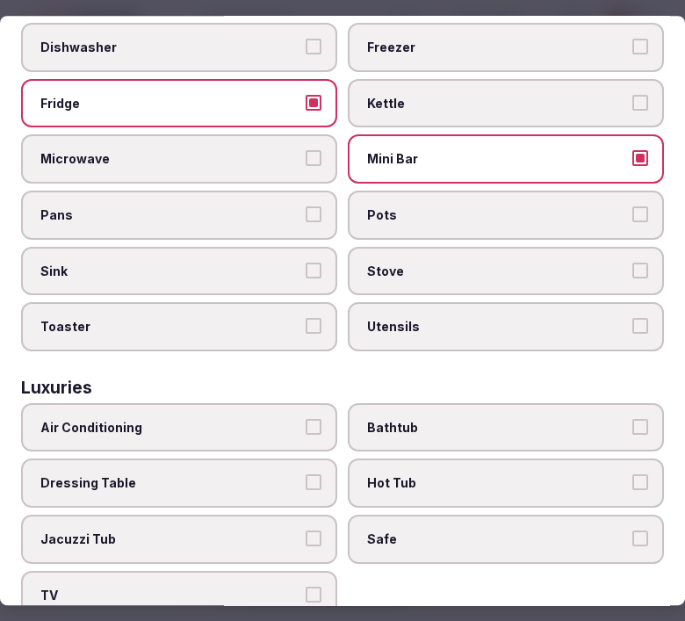
scroll to position [585, 0]
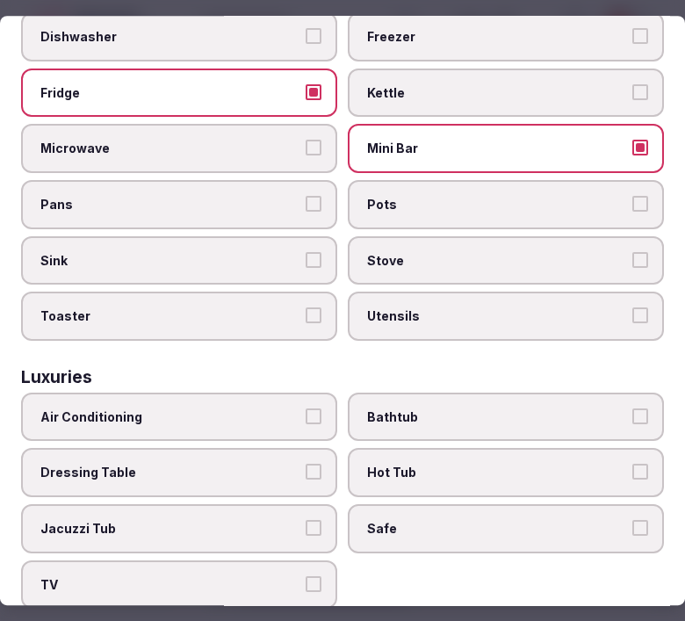
click at [227, 409] on span "Air Conditioning" at bounding box center [170, 418] width 260 height 18
click at [306, 409] on button "Air Conditioning" at bounding box center [314, 417] width 16 height 16
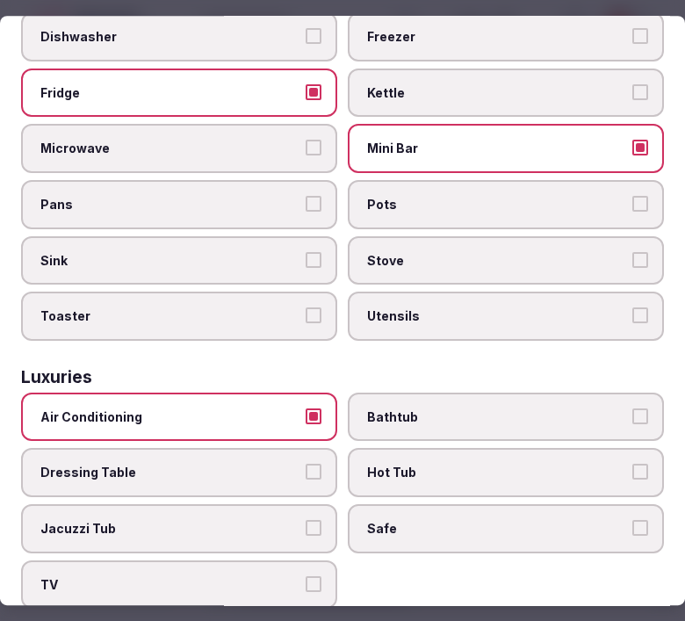
click at [501, 409] on span "Bathtub" at bounding box center [497, 418] width 260 height 18
click at [633, 409] on button "Bathtub" at bounding box center [641, 417] width 16 height 16
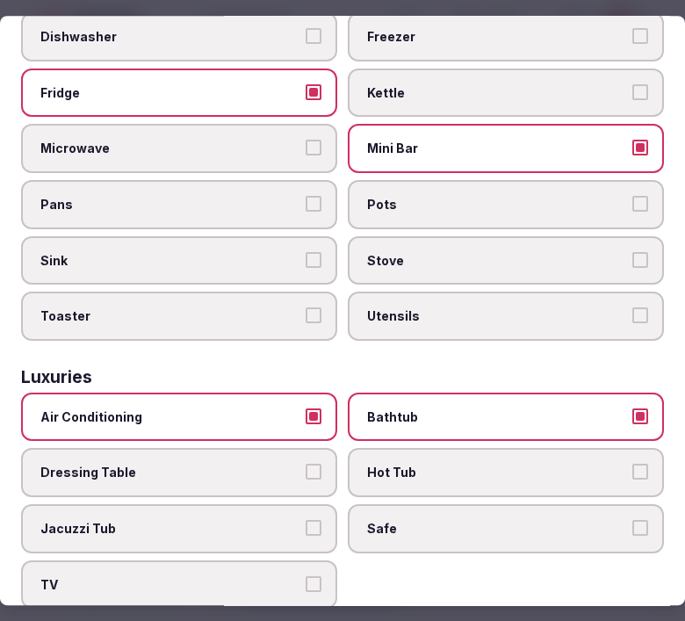
click at [429, 527] on div "Air Conditioning Bathtub Dressing Table Hot Tub Jacuzzi Tub Safe TV" at bounding box center [342, 501] width 643 height 216
drag, startPoint x: 400, startPoint y: 503, endPoint x: 269, endPoint y: 567, distance: 145.8
click at [401, 520] on span "Safe" at bounding box center [497, 529] width 260 height 18
click at [633, 520] on button "Safe" at bounding box center [641, 528] width 16 height 16
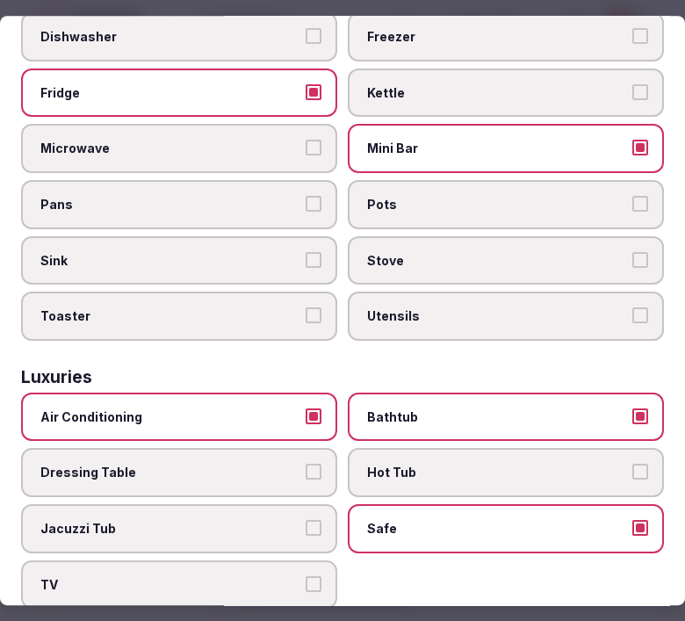
drag, startPoint x: 265, startPoint y: 567, endPoint x: 279, endPoint y: 559, distance: 16.1
click at [274, 561] on label "TV" at bounding box center [179, 585] width 316 height 49
click at [306, 577] on button "TV" at bounding box center [314, 585] width 16 height 16
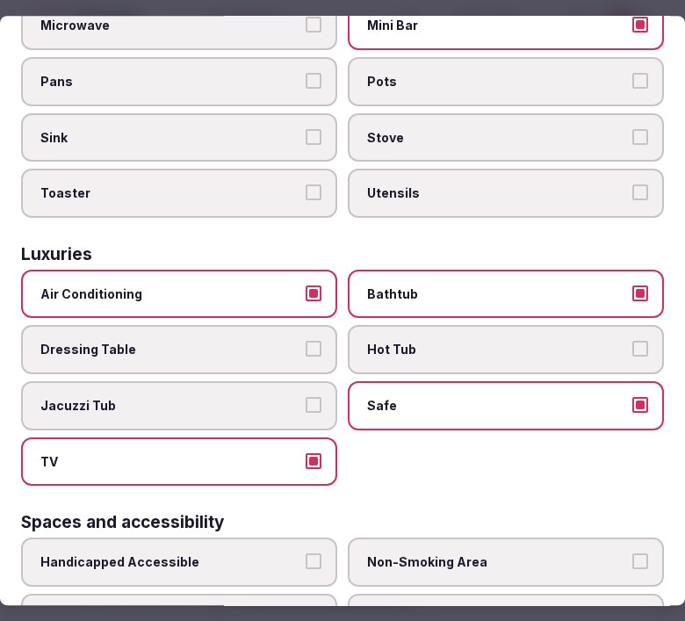
scroll to position [976, 0]
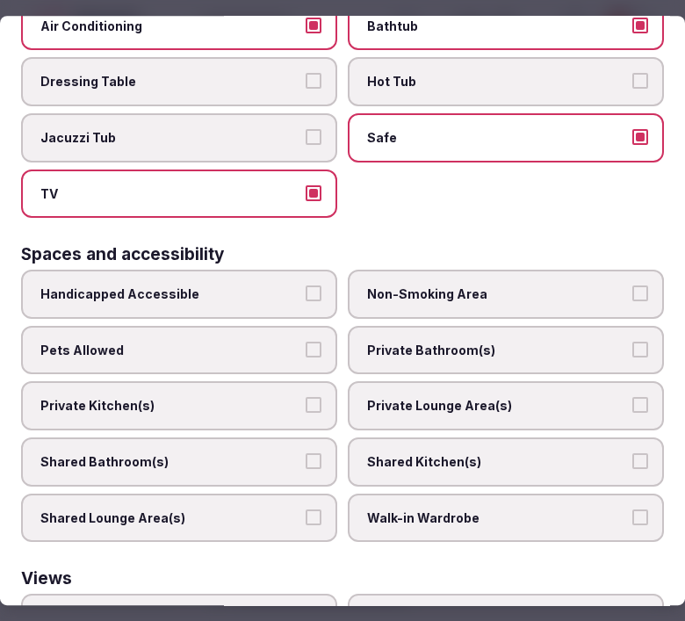
click at [495, 326] on label "Private Bathroom(s)" at bounding box center [506, 350] width 316 height 49
click at [633, 342] on button "Private Bathroom(s)" at bounding box center [641, 350] width 16 height 16
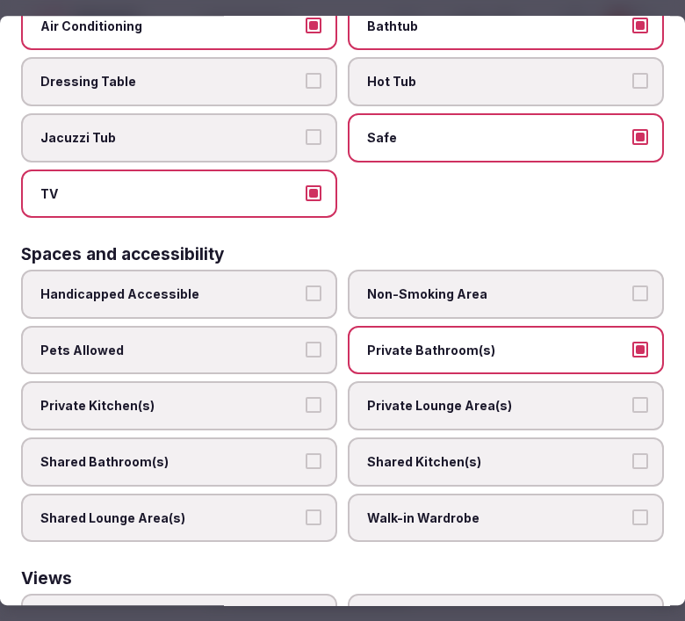
click at [490, 382] on label "Private Lounge Area(s)" at bounding box center [506, 406] width 316 height 49
click at [633, 398] on button "Private Lounge Area(s)" at bounding box center [641, 406] width 16 height 16
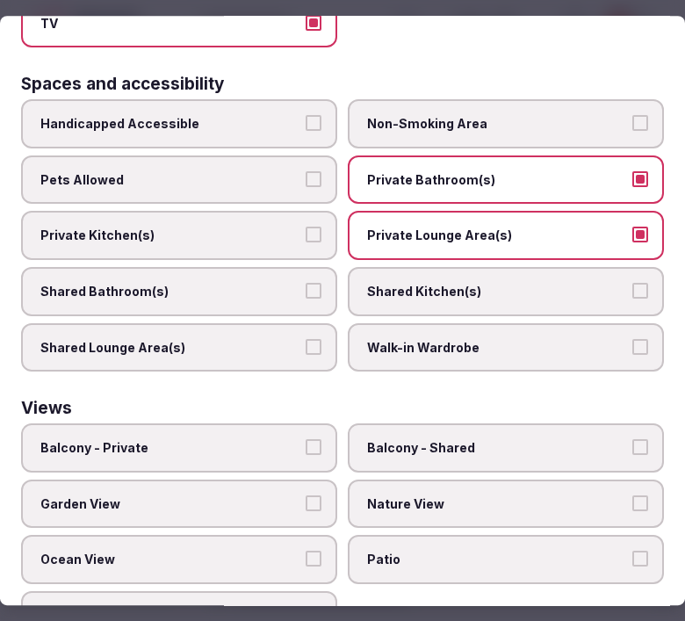
scroll to position [1160, 0]
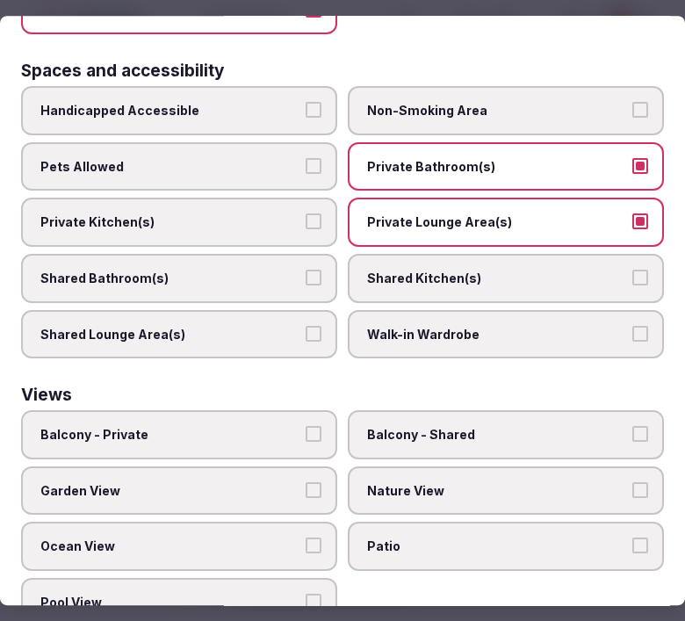
click at [257, 426] on span "Balcony - Private" at bounding box center [170, 435] width 260 height 18
click at [306, 426] on button "Balcony - Private" at bounding box center [314, 434] width 16 height 16
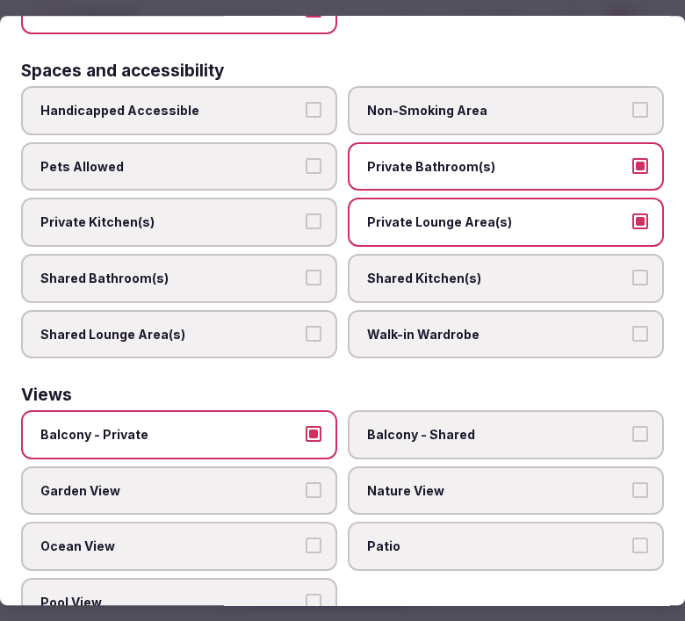
drag, startPoint x: 435, startPoint y: 451, endPoint x: 250, endPoint y: 470, distance: 185.6
click at [420, 482] on span "Nature View" at bounding box center [497, 491] width 260 height 18
click at [222, 539] on span "Ocean View" at bounding box center [170, 548] width 260 height 18
click at [306, 539] on button "Ocean View" at bounding box center [314, 547] width 16 height 16
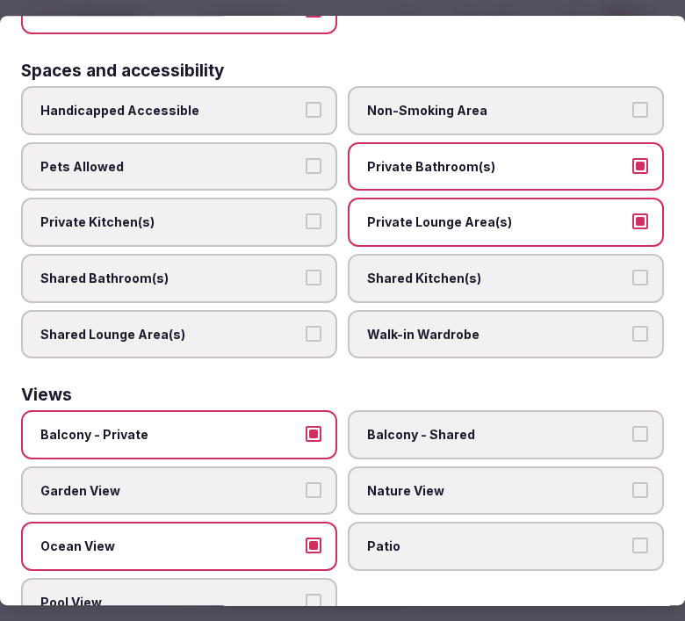
click at [587, 468] on label "Nature View" at bounding box center [506, 491] width 316 height 49
click at [633, 482] on button "Nature View" at bounding box center [641, 490] width 16 height 16
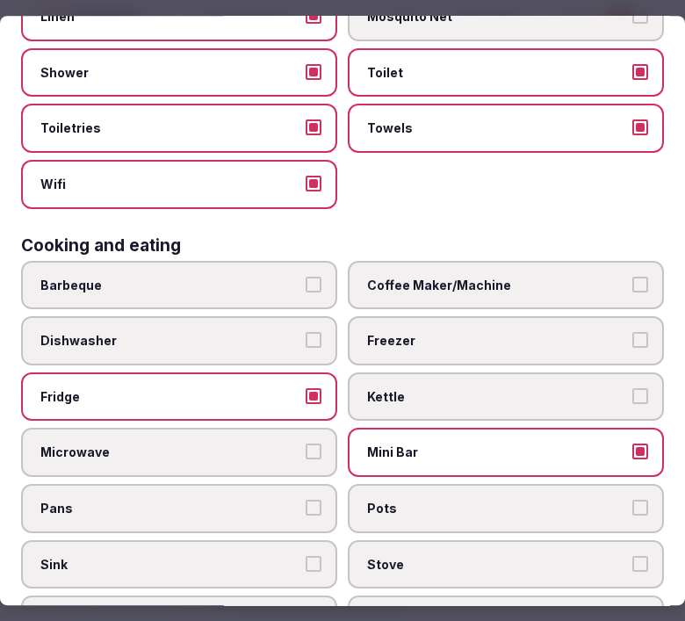
scroll to position [0, 0]
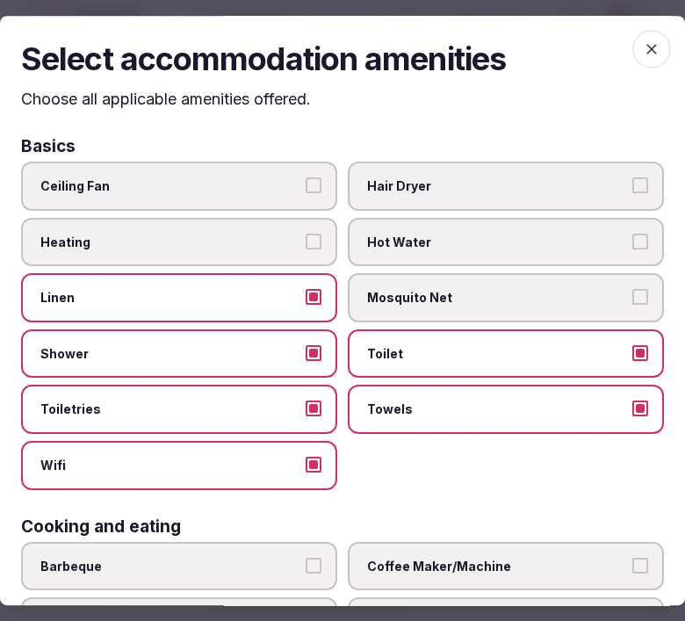
click at [643, 47] on icon "button" at bounding box center [652, 49] width 18 height 18
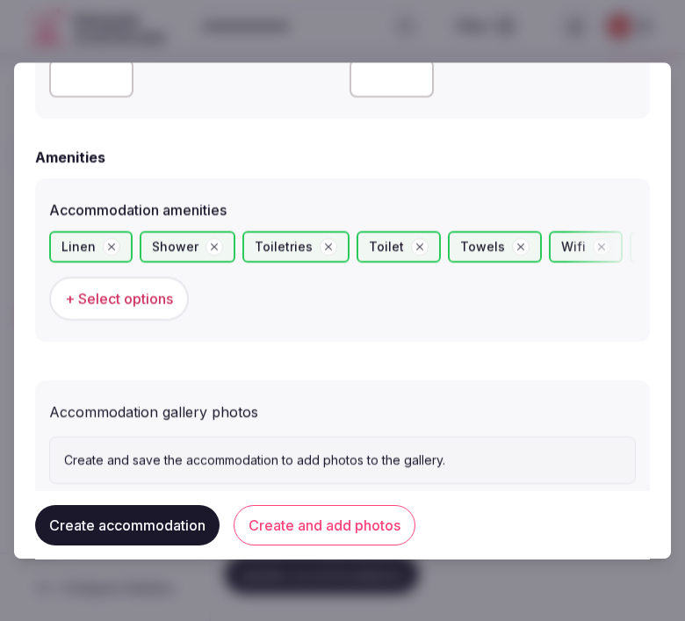
click at [292, 533] on button "Create and add photos" at bounding box center [325, 524] width 182 height 40
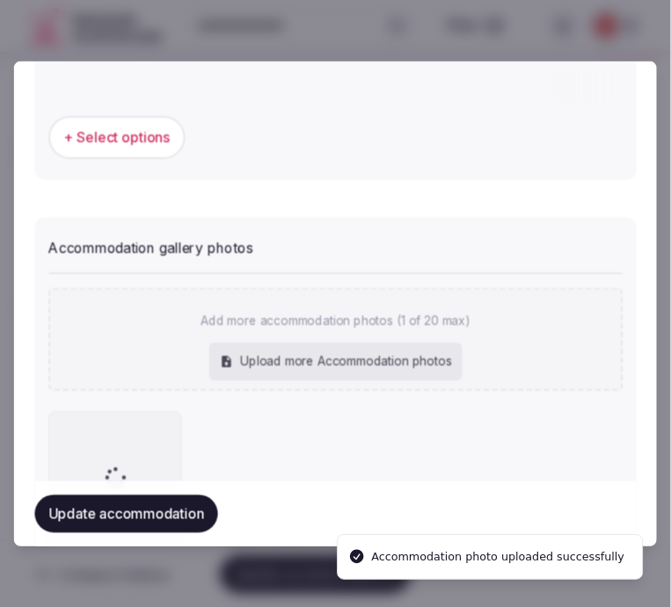
scroll to position [1813, 0]
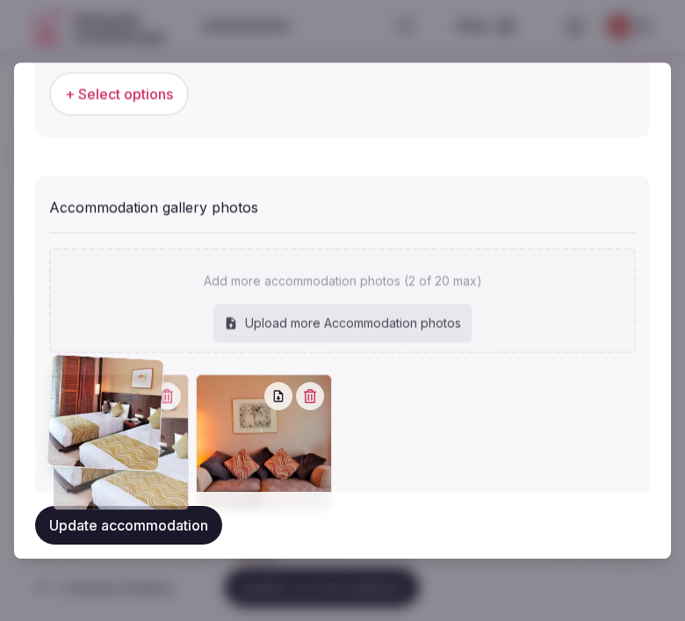
drag, startPoint x: 214, startPoint y: 389, endPoint x: 65, endPoint y: 370, distance: 150.6
click at [69, 378] on icon at bounding box center [66, 388] width 21 height 21
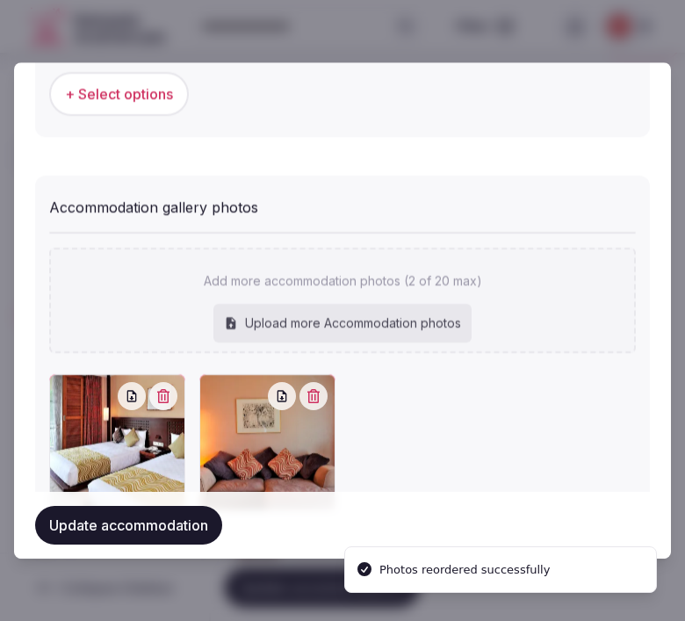
click at [134, 533] on button "Update accommodation" at bounding box center [128, 525] width 187 height 39
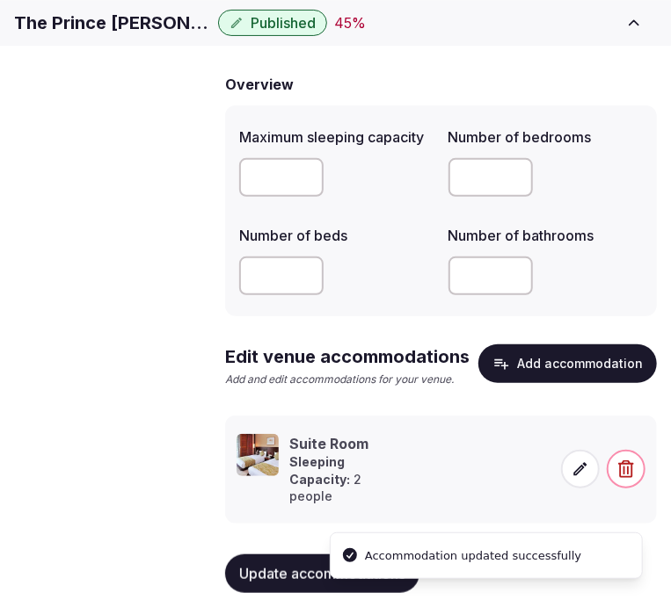
scroll to position [177, 0]
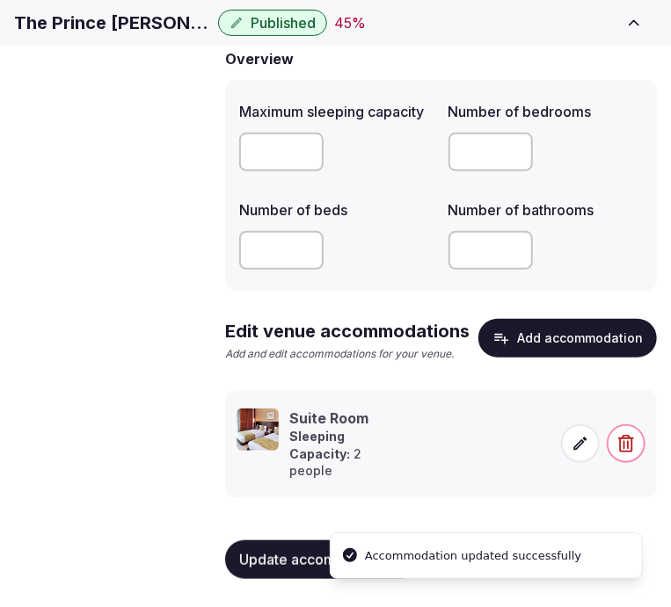
click at [578, 435] on icon at bounding box center [580, 444] width 18 height 18
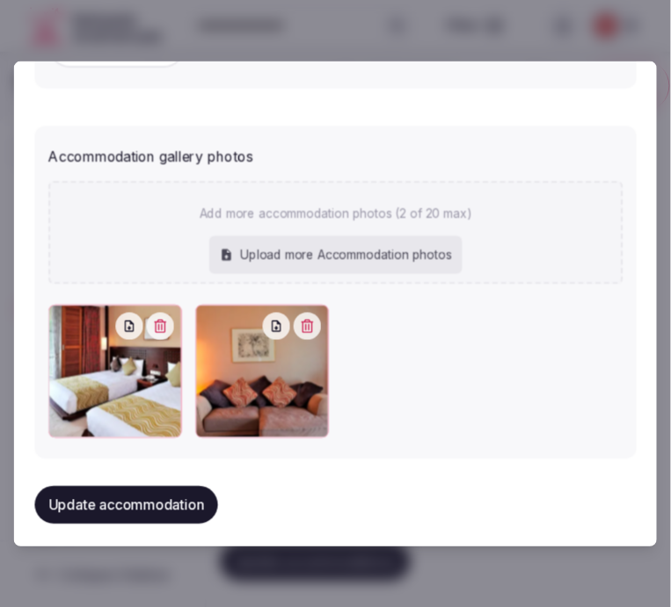
scroll to position [1861, 0]
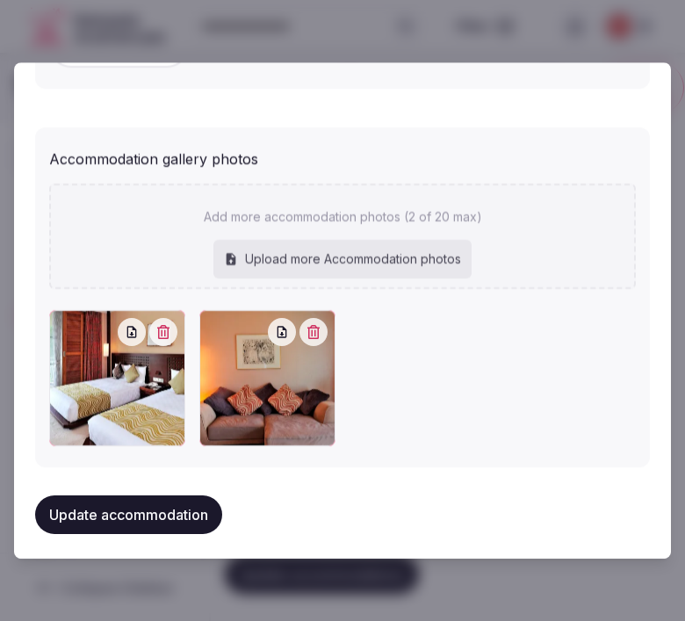
click at [81, 515] on button "Update accommodation" at bounding box center [128, 515] width 187 height 39
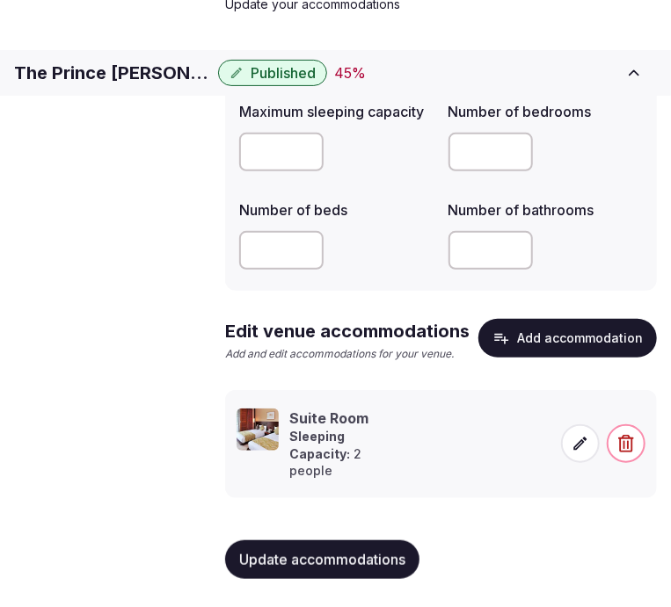
scroll to position [177, 0]
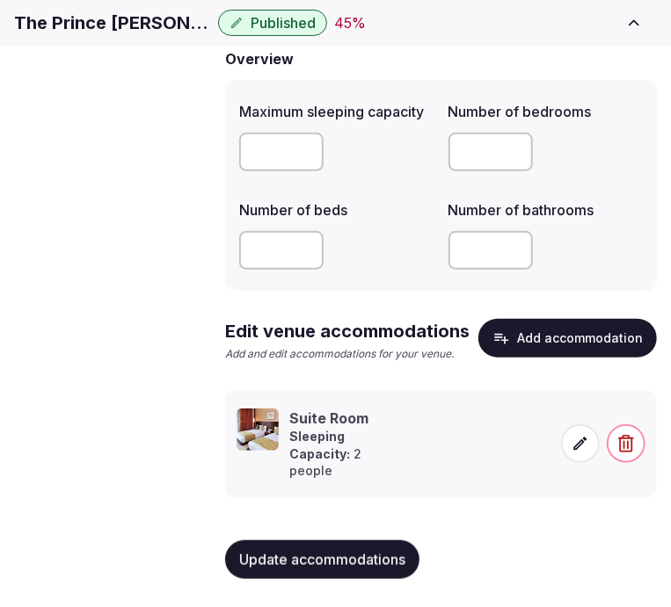
click at [549, 348] on button "Add accommodation" at bounding box center [567, 338] width 178 height 39
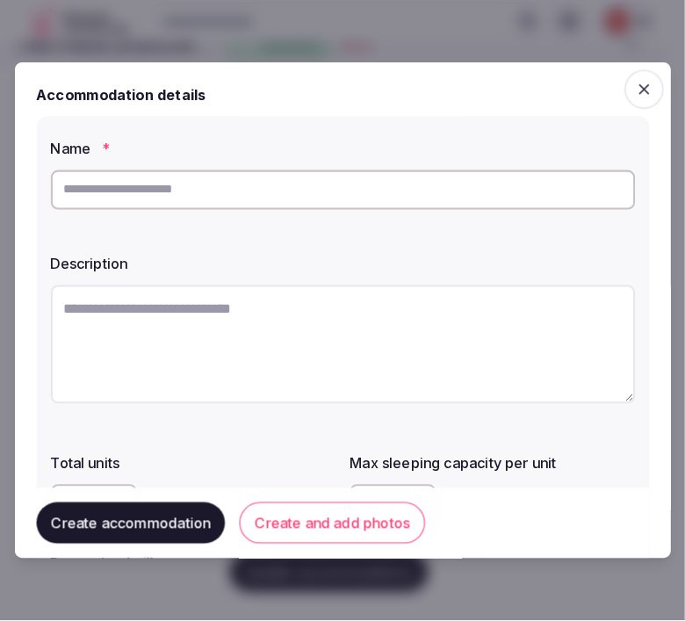
scroll to position [162, 0]
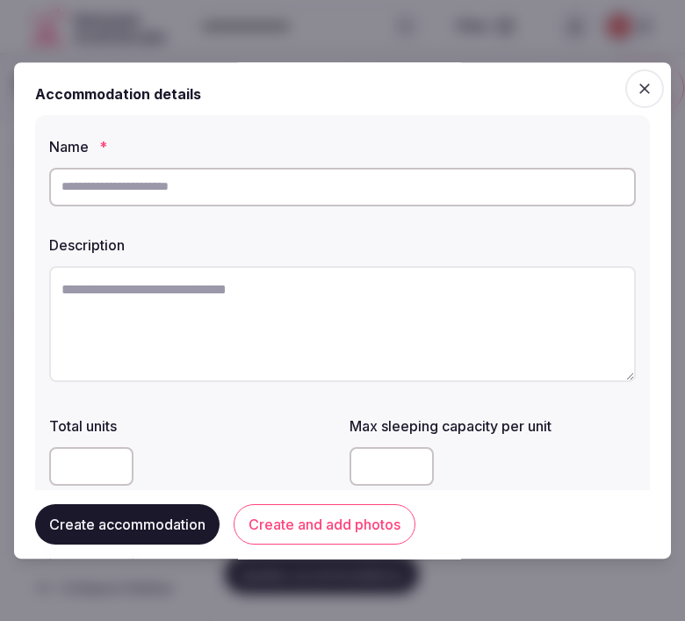
paste input "**********"
type input "**********"
click at [239, 312] on textarea at bounding box center [342, 324] width 587 height 116
paste textarea "**********"
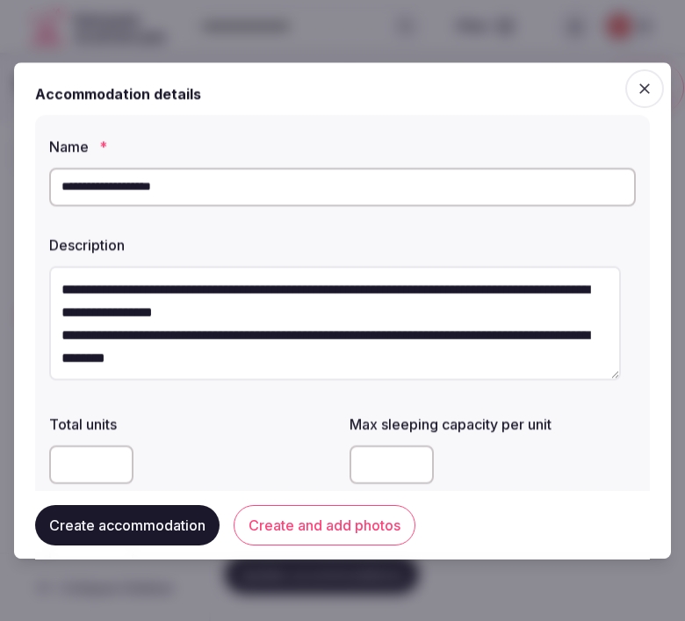
type textarea "**********"
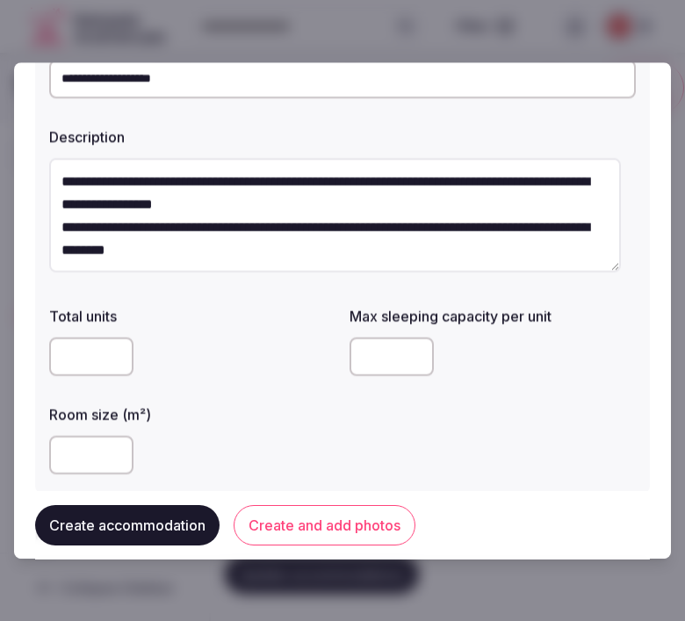
scroll to position [195, 0]
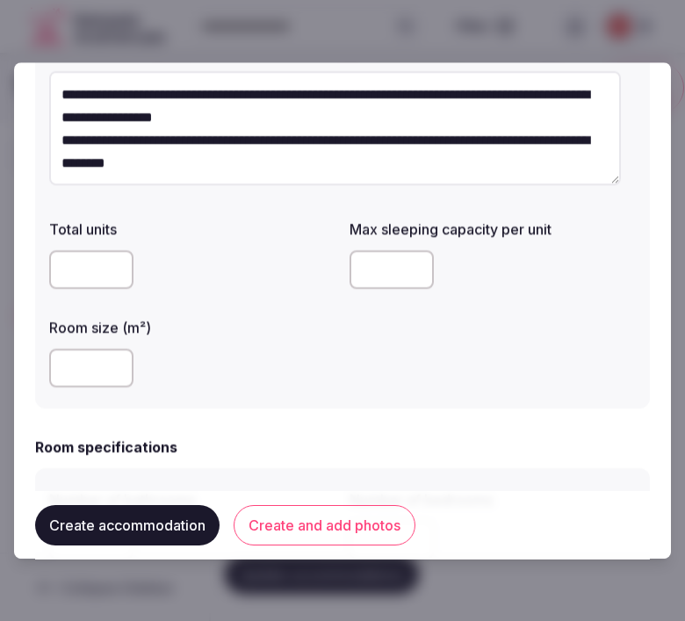
click at [374, 275] on input "number" at bounding box center [392, 269] width 84 height 39
drag, startPoint x: 360, startPoint y: 257, endPoint x: 337, endPoint y: 261, distance: 24.0
click at [337, 261] on div "Total units Max sleeping capacity per unit * Room size (m²)" at bounding box center [342, 303] width 587 height 183
type input "*"
click at [74, 365] on input "number" at bounding box center [91, 368] width 84 height 39
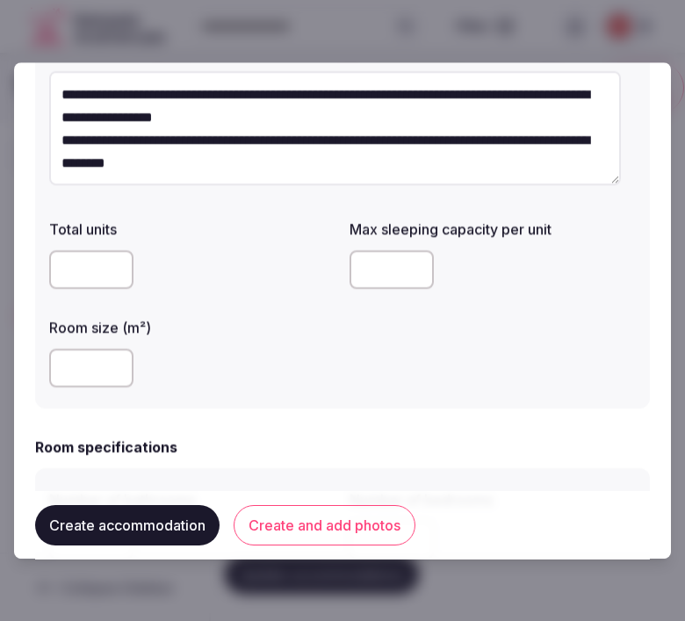
type input "**"
click at [240, 385] on div "**" at bounding box center [192, 368] width 286 height 39
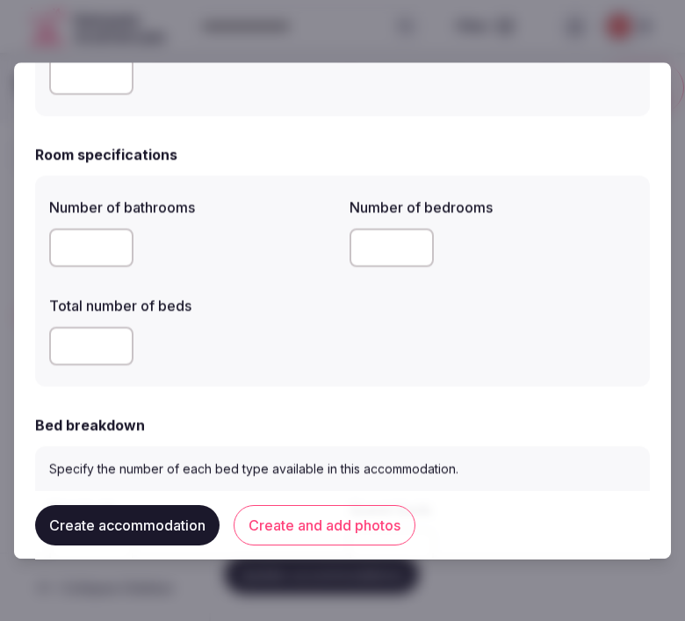
click at [72, 243] on input "number" at bounding box center [91, 247] width 84 height 39
type input "*"
click at [373, 246] on input "number" at bounding box center [392, 247] width 84 height 39
type input "*"
click at [79, 335] on input "number" at bounding box center [91, 346] width 84 height 39
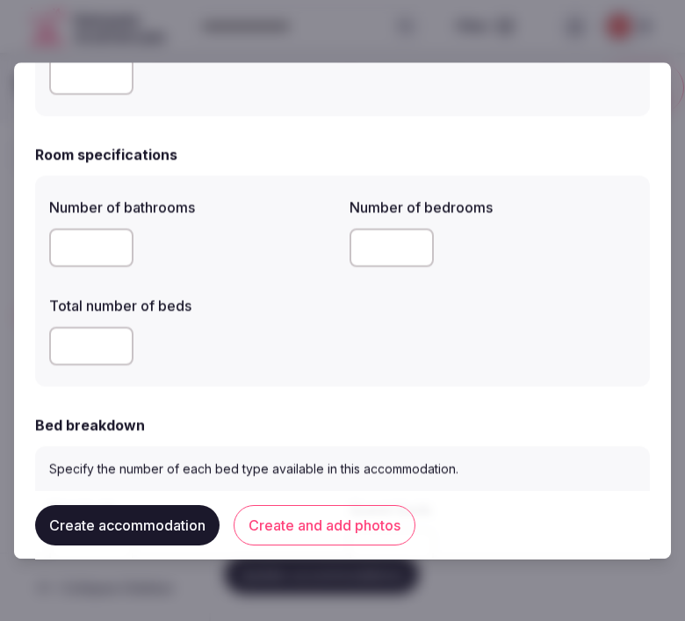
type input "*"
click at [183, 364] on div "*" at bounding box center [192, 346] width 286 height 39
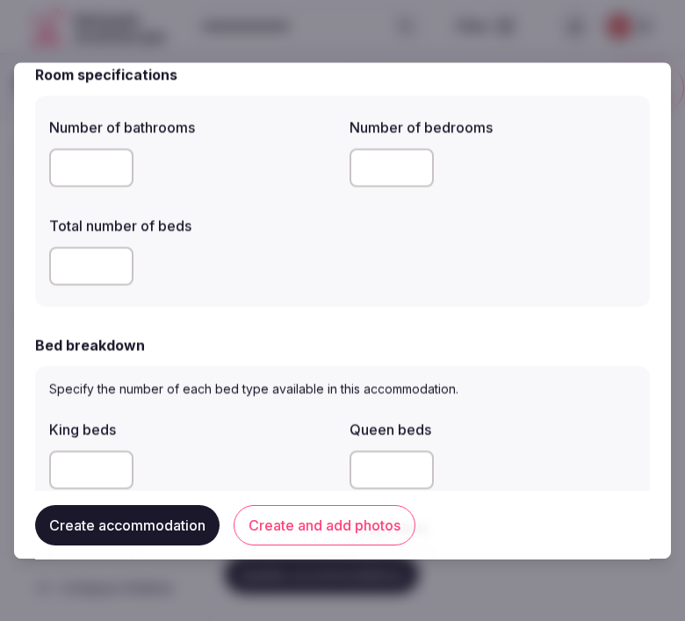
scroll to position [683, 0]
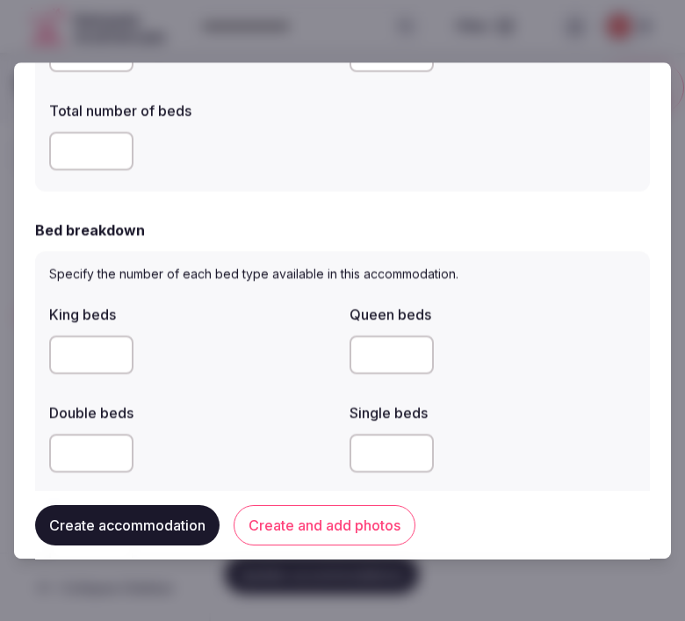
click at [65, 451] on input "number" at bounding box center [91, 453] width 84 height 39
type input "*"
click at [286, 504] on div "Create accommodation Create and add photos" at bounding box center [342, 524] width 615 height 69
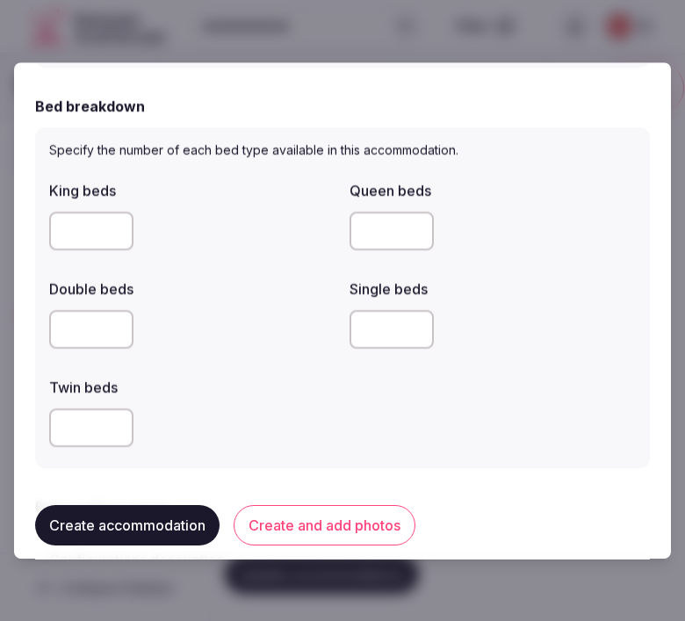
scroll to position [976, 0]
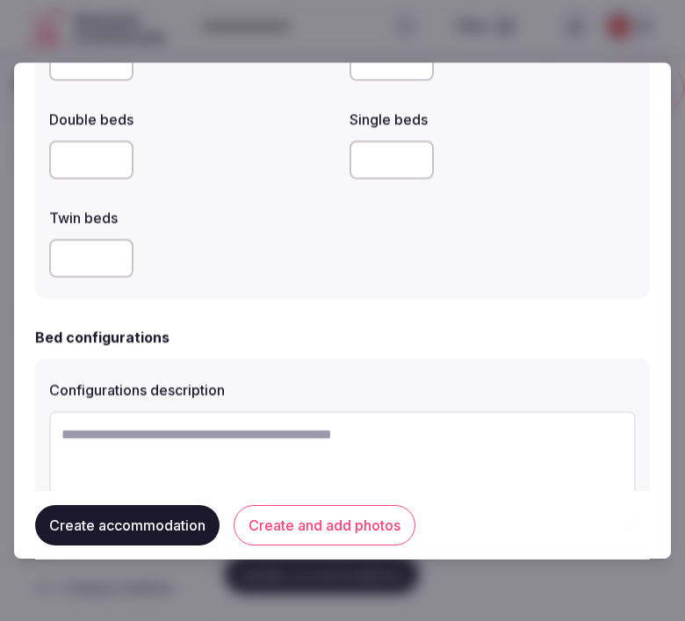
click at [255, 519] on button "Create and add photos" at bounding box center [325, 524] width 182 height 40
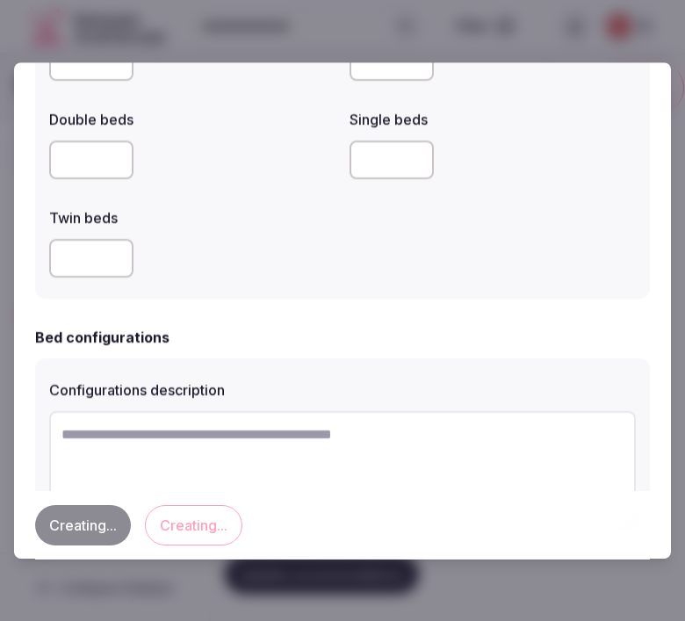
scroll to position [0, 0]
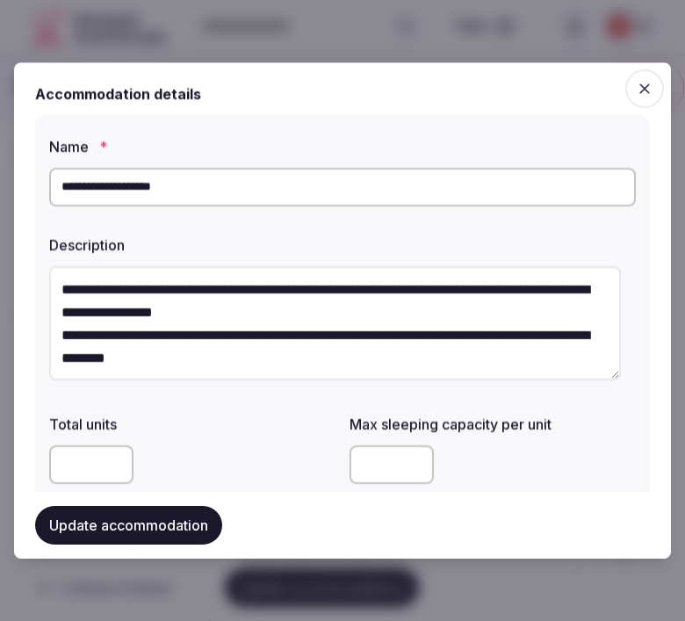
click at [490, 359] on textarea "**********" at bounding box center [335, 323] width 572 height 114
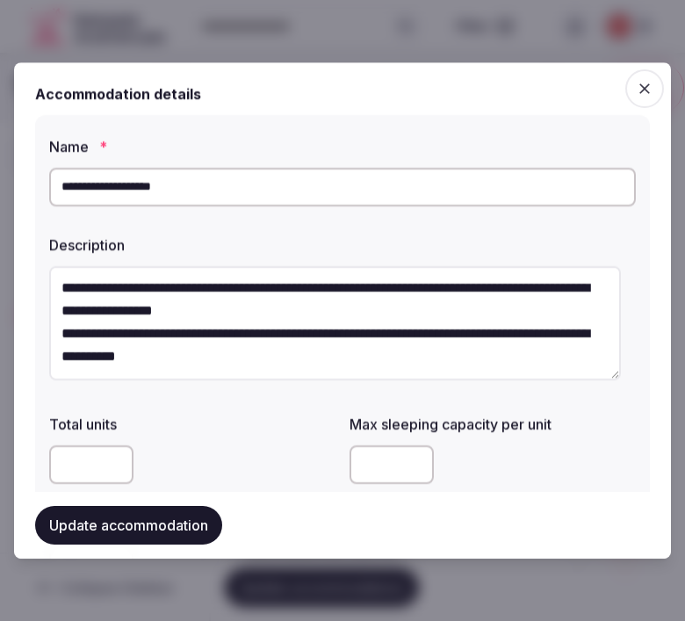
paste textarea "**********"
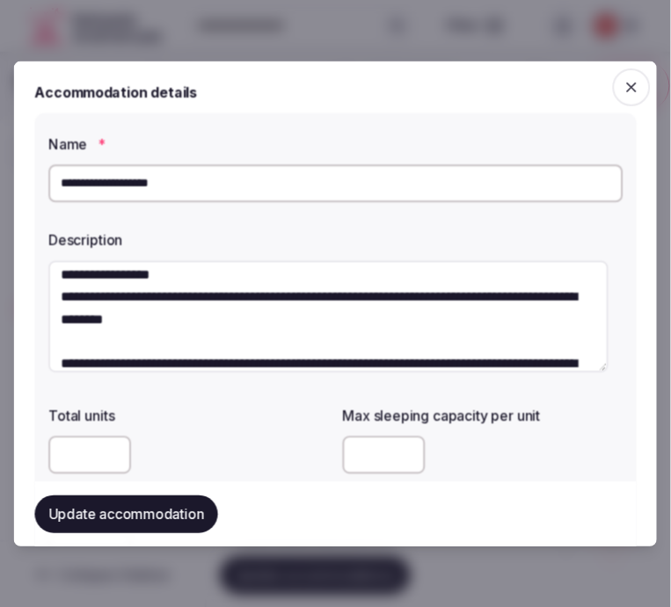
scroll to position [101, 0]
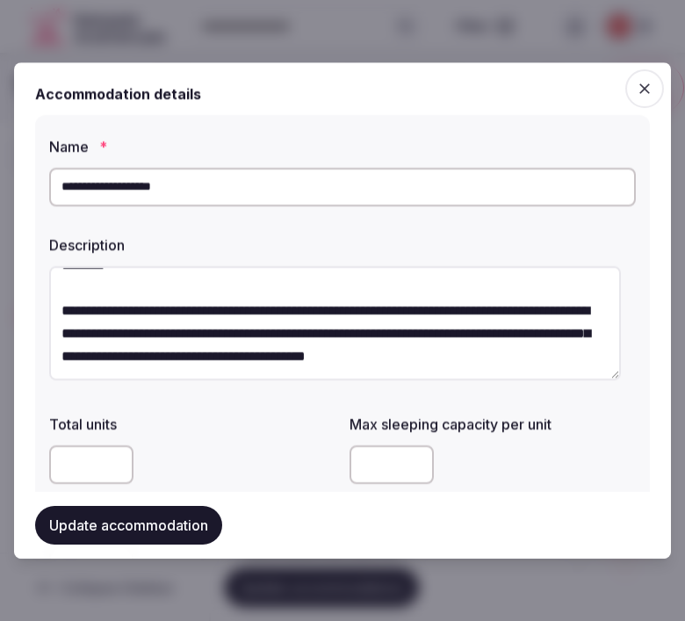
type textarea "**********"
click at [172, 547] on div "Update accommodation" at bounding box center [342, 525] width 615 height 67
click at [181, 526] on button "Update accommodation" at bounding box center [128, 525] width 187 height 39
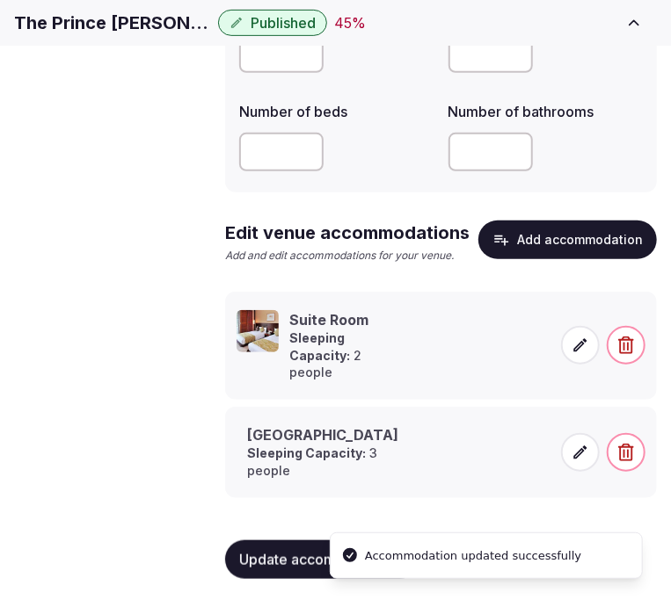
scroll to position [274, 0]
click at [580, 467] on span at bounding box center [580, 452] width 39 height 39
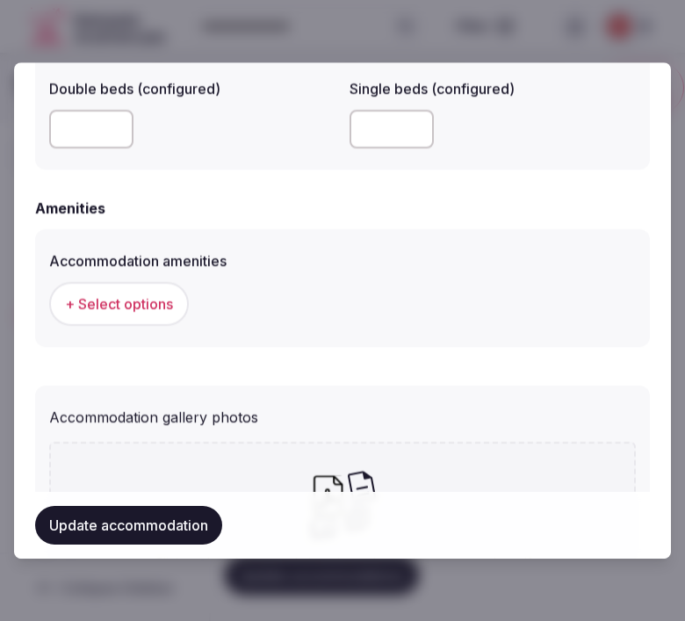
scroll to position [1562, 0]
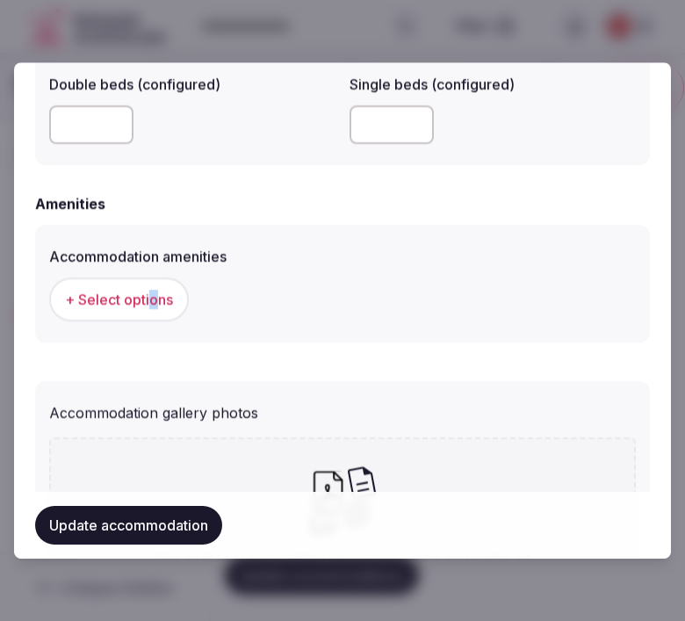
drag, startPoint x: 156, startPoint y: 266, endPoint x: 149, endPoint y: 277, distance: 12.7
click at [149, 277] on div "Accommodation amenities + Select options" at bounding box center [342, 284] width 587 height 90
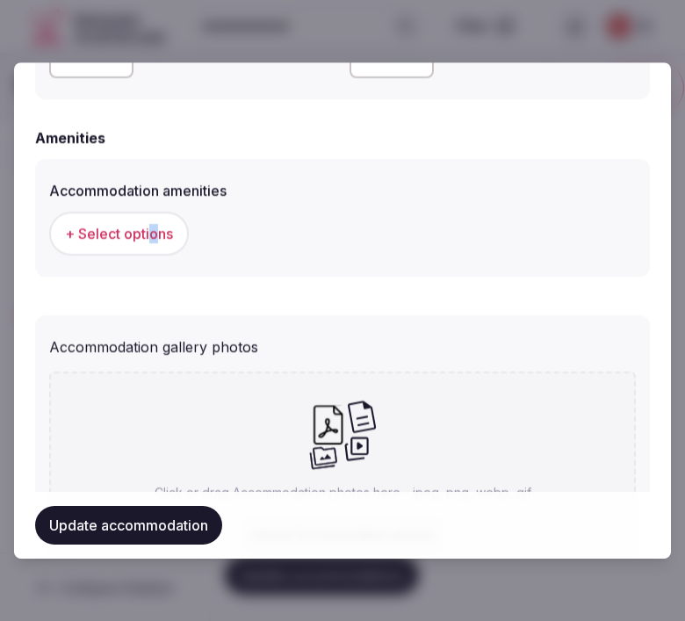
scroll to position [1659, 0]
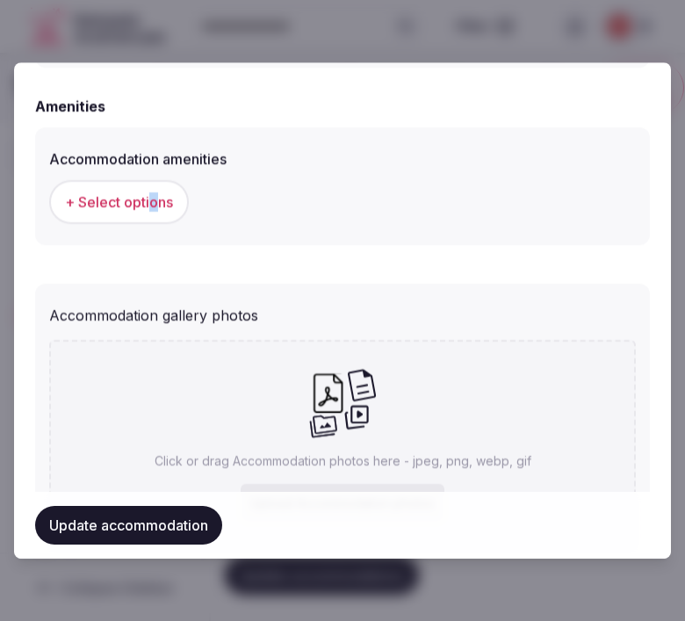
click at [149, 196] on span "+ Select options" at bounding box center [119, 201] width 108 height 19
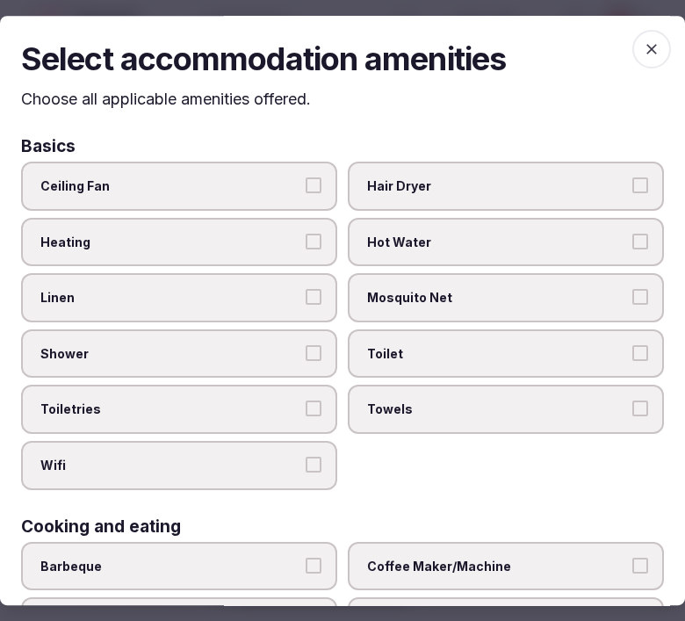
click at [578, 347] on span "Toilet" at bounding box center [497, 354] width 260 height 18
click at [633, 347] on button "Toilet" at bounding box center [641, 353] width 16 height 16
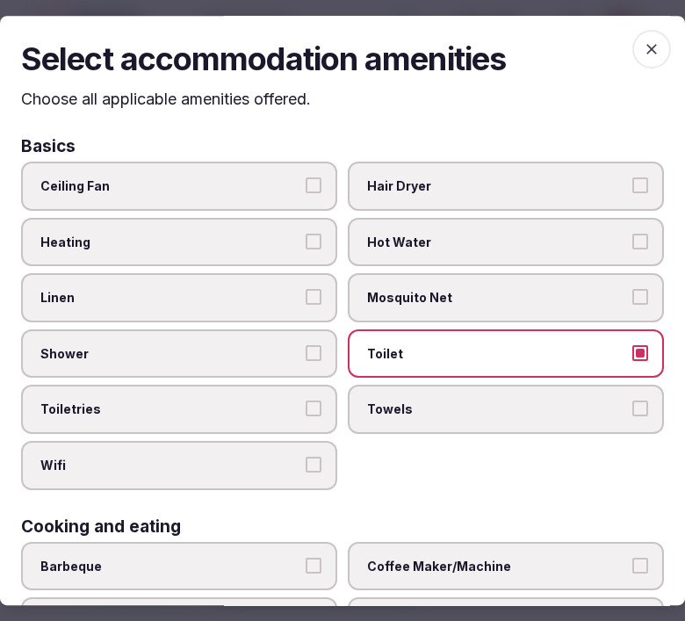
click at [549, 386] on label "Towels" at bounding box center [506, 410] width 316 height 49
click at [633, 402] on button "Towels" at bounding box center [641, 410] width 16 height 16
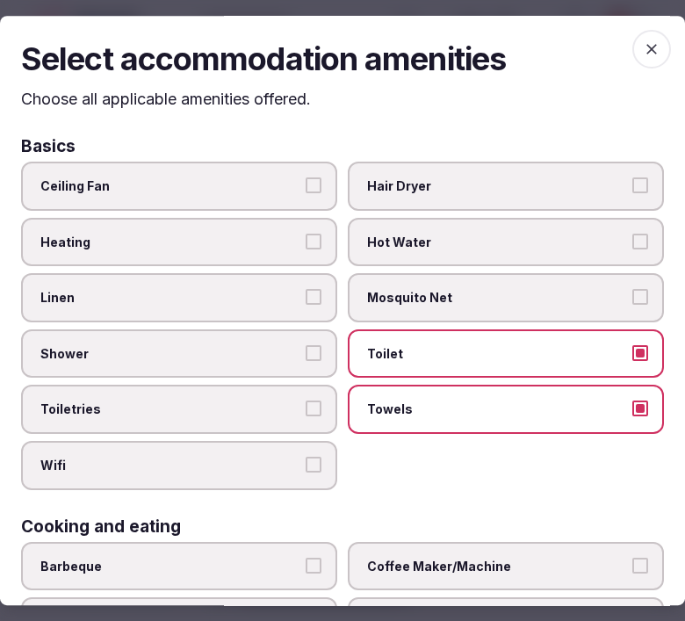
click at [323, 294] on label "Linen" at bounding box center [179, 297] width 316 height 49
click at [322, 294] on button "Linen" at bounding box center [314, 297] width 16 height 16
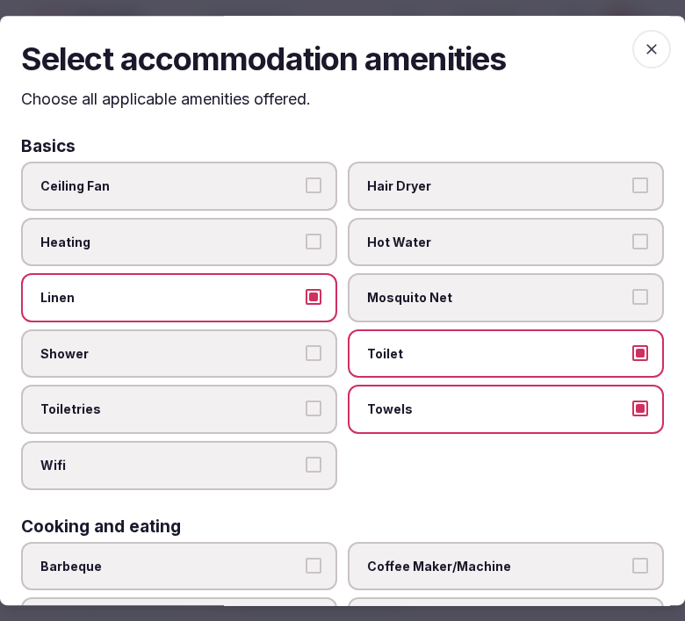
click at [335, 358] on div "Ceiling Fan Hair Dryer Heating Hot Water Linen Mosquito Net Shower Toilet Toile…" at bounding box center [342, 326] width 643 height 329
click at [299, 347] on label "Shower" at bounding box center [179, 354] width 316 height 49
click at [319, 417] on label "Toiletries" at bounding box center [179, 410] width 316 height 49
click at [319, 417] on button "Toiletries" at bounding box center [314, 410] width 16 height 16
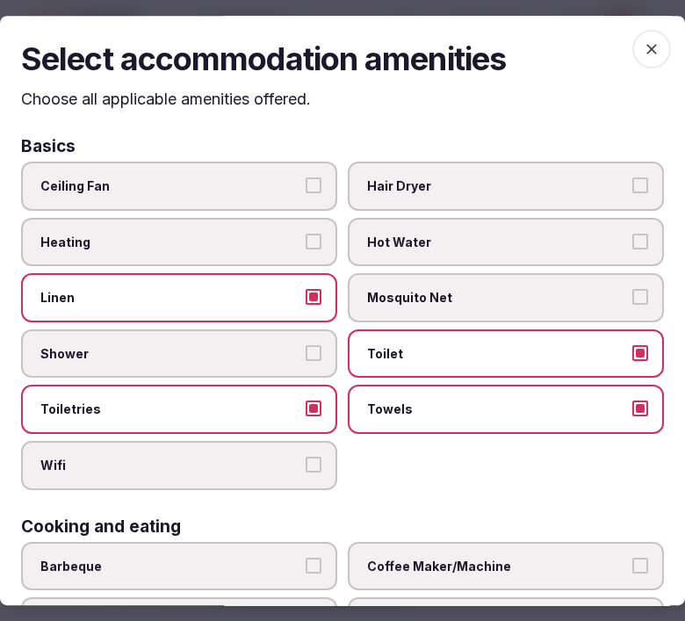
click at [309, 358] on label "Shower" at bounding box center [179, 354] width 316 height 49
click at [309, 358] on button "Shower" at bounding box center [314, 353] width 16 height 16
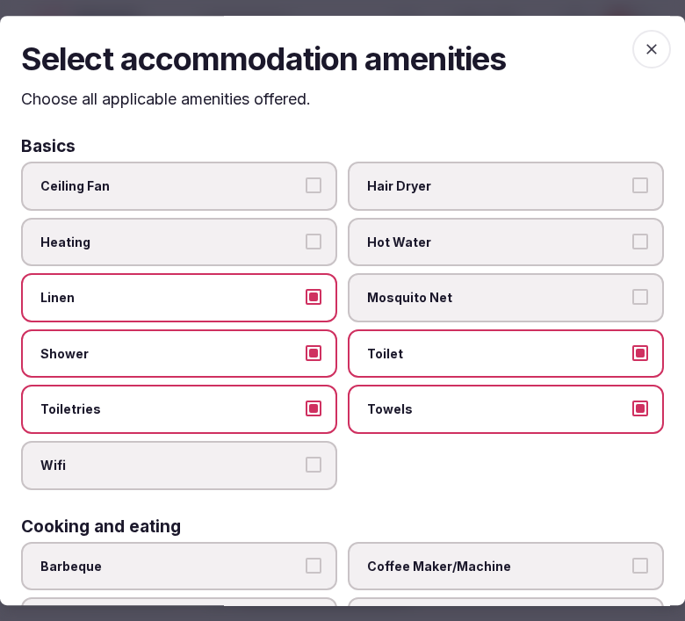
click at [320, 445] on label "Wifi" at bounding box center [179, 465] width 316 height 49
click at [320, 457] on button "Wifi" at bounding box center [314, 465] width 16 height 16
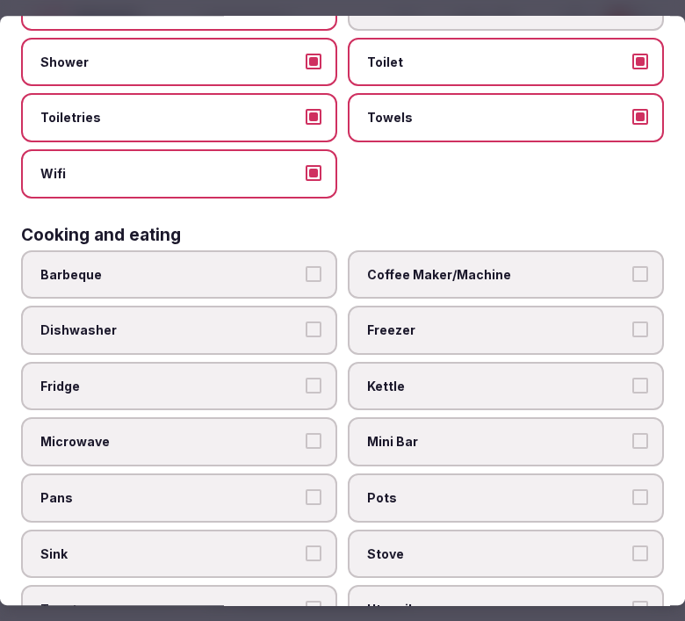
scroll to position [293, 0]
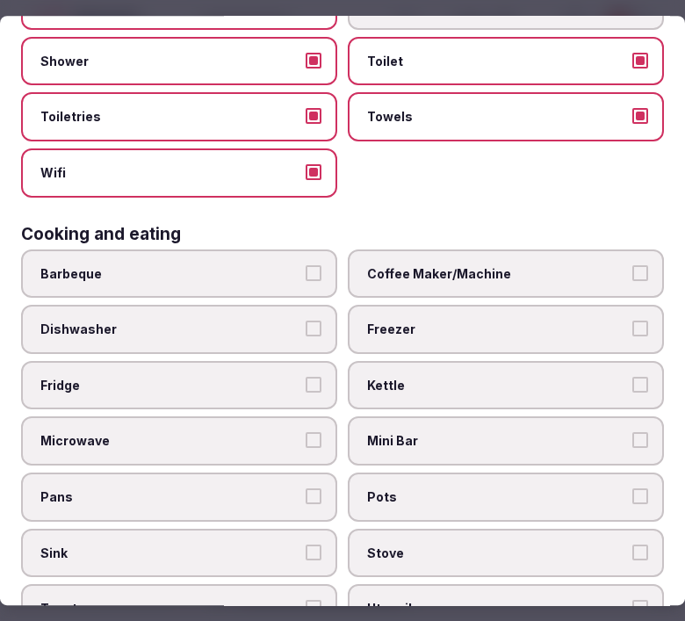
click at [527, 265] on span "Coffee Maker/Machine" at bounding box center [497, 274] width 260 height 18
click at [633, 265] on button "Coffee Maker/Machine" at bounding box center [641, 273] width 16 height 16
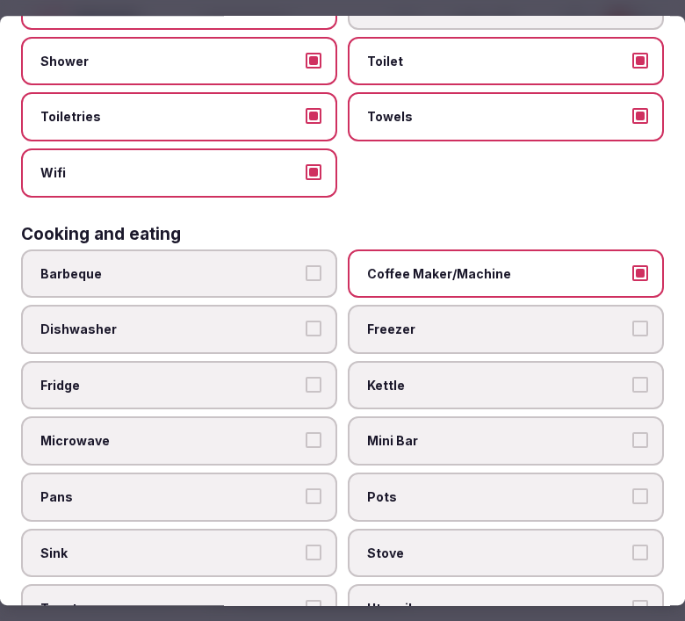
click at [291, 377] on span "Fridge" at bounding box center [170, 386] width 260 height 18
click at [306, 377] on button "Fridge" at bounding box center [314, 385] width 16 height 16
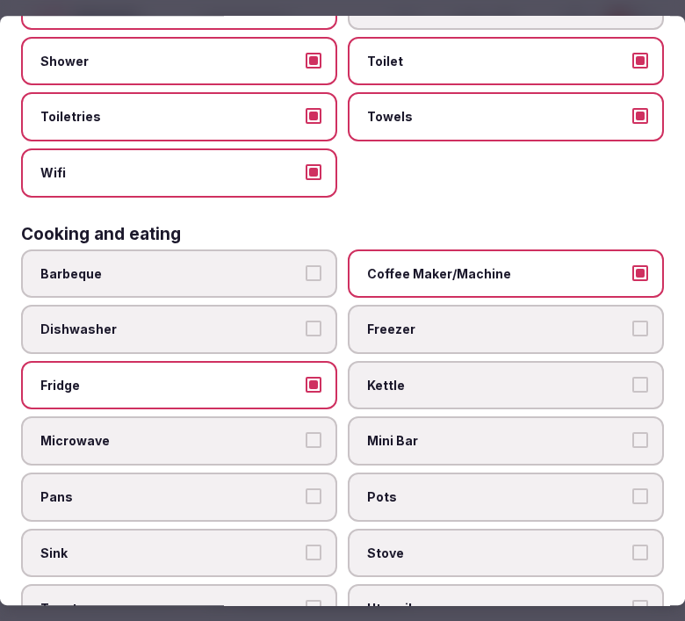
click at [504, 268] on span "Coffee Maker/Machine" at bounding box center [497, 274] width 260 height 18
click at [633, 268] on button "Coffee Maker/Machine" at bounding box center [641, 273] width 16 height 16
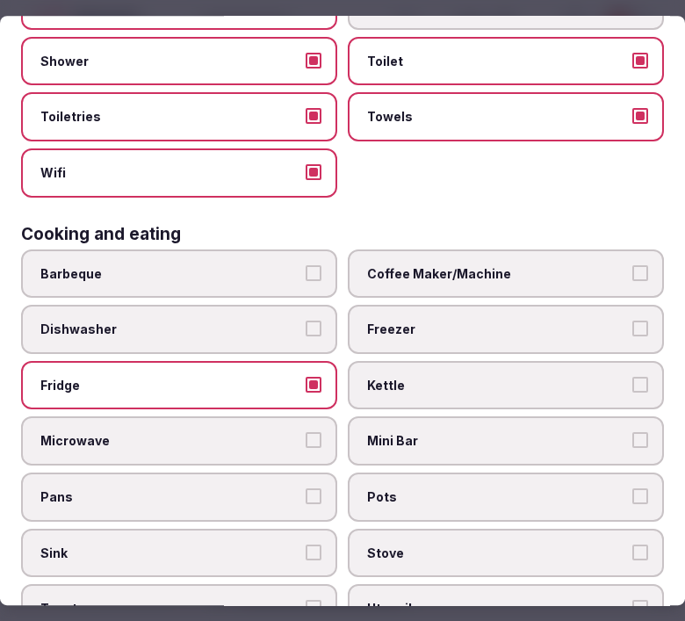
click at [519, 433] on span "Mini Bar" at bounding box center [497, 442] width 260 height 18
click at [633, 433] on button "Mini Bar" at bounding box center [641, 441] width 16 height 16
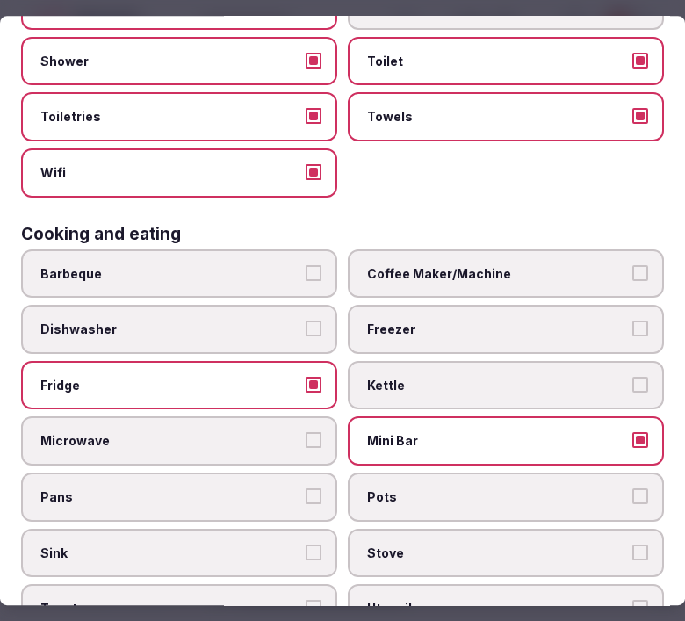
click at [458, 361] on label "Kettle" at bounding box center [506, 385] width 316 height 49
click at [633, 377] on button "Kettle" at bounding box center [641, 385] width 16 height 16
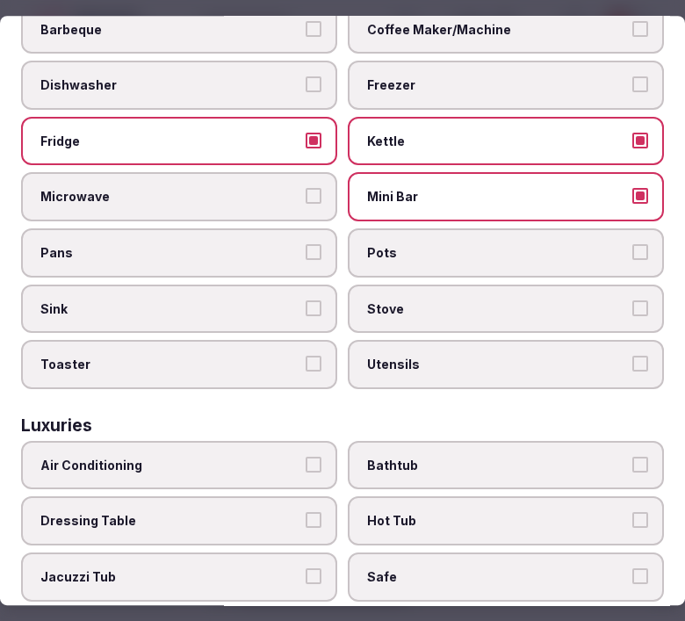
scroll to position [683, 0]
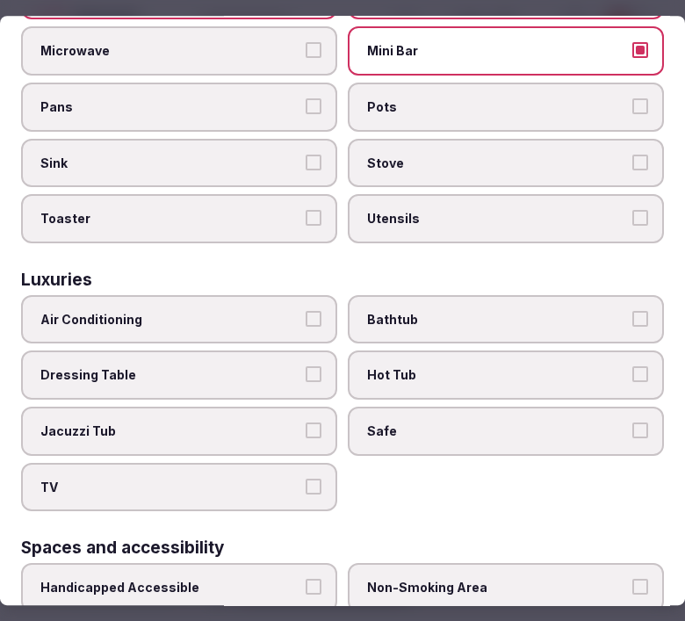
click at [257, 311] on span "Air Conditioning" at bounding box center [170, 320] width 260 height 18
click at [306, 311] on button "Air Conditioning" at bounding box center [314, 319] width 16 height 16
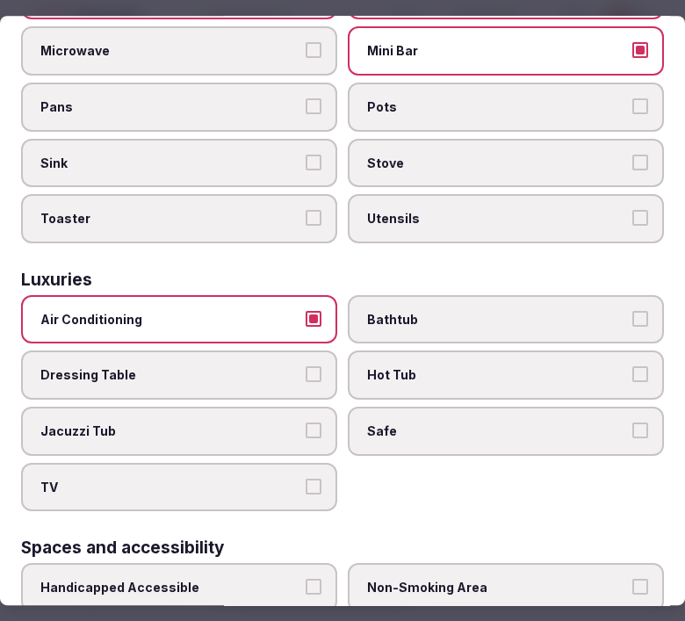
click at [439, 306] on label "Bathtub" at bounding box center [506, 319] width 316 height 49
click at [633, 311] on button "Bathtub" at bounding box center [641, 319] width 16 height 16
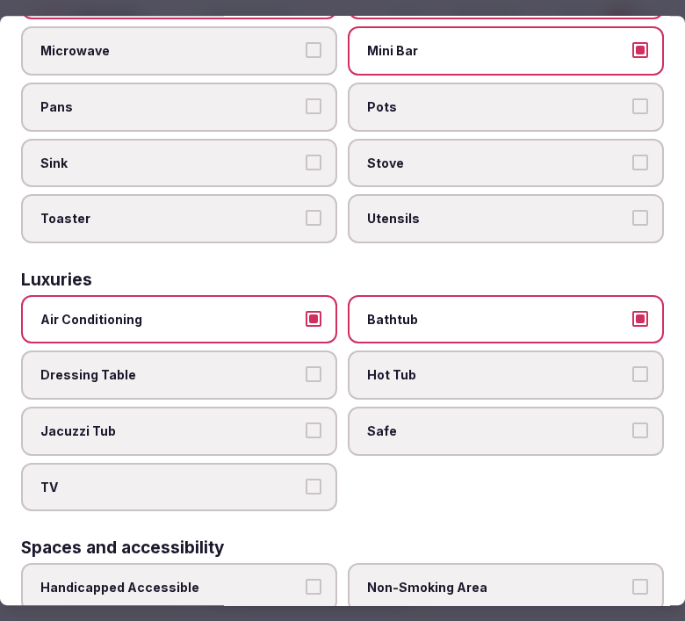
click at [561, 423] on span "Safe" at bounding box center [497, 432] width 260 height 18
click at [633, 423] on button "Safe" at bounding box center [641, 431] width 16 height 16
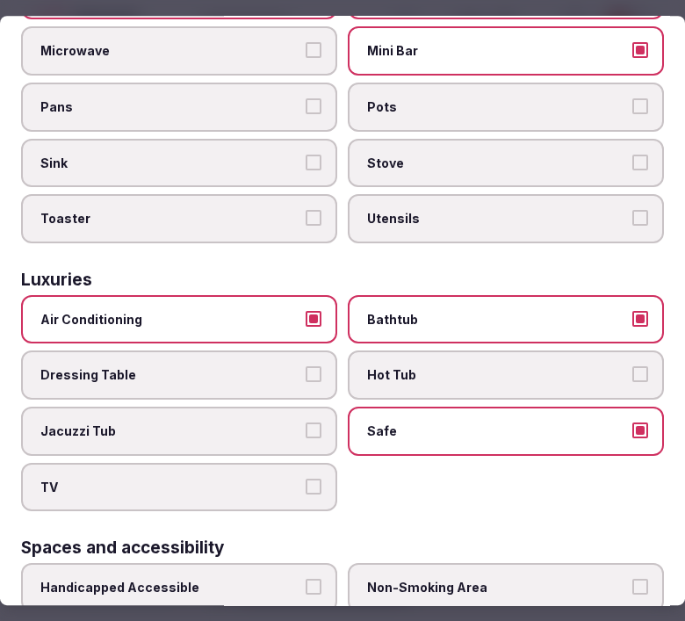
click at [321, 468] on label "TV" at bounding box center [179, 487] width 316 height 49
click at [321, 479] on button "TV" at bounding box center [314, 487] width 16 height 16
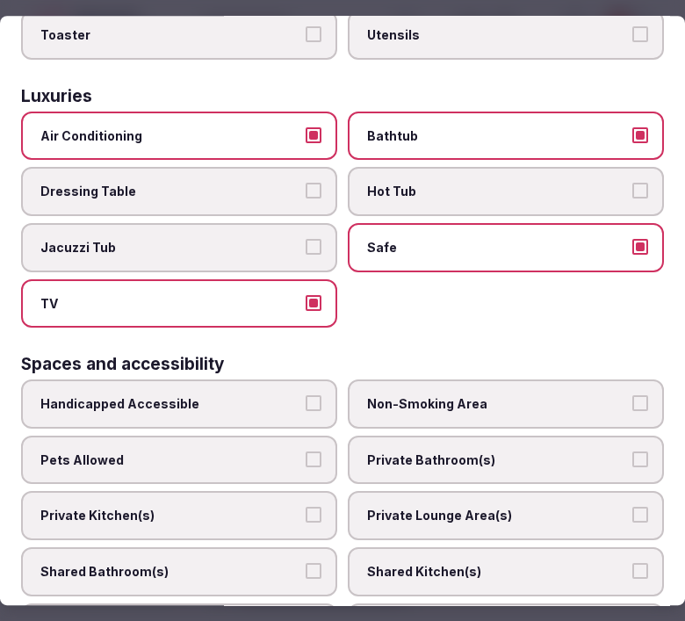
scroll to position [879, 0]
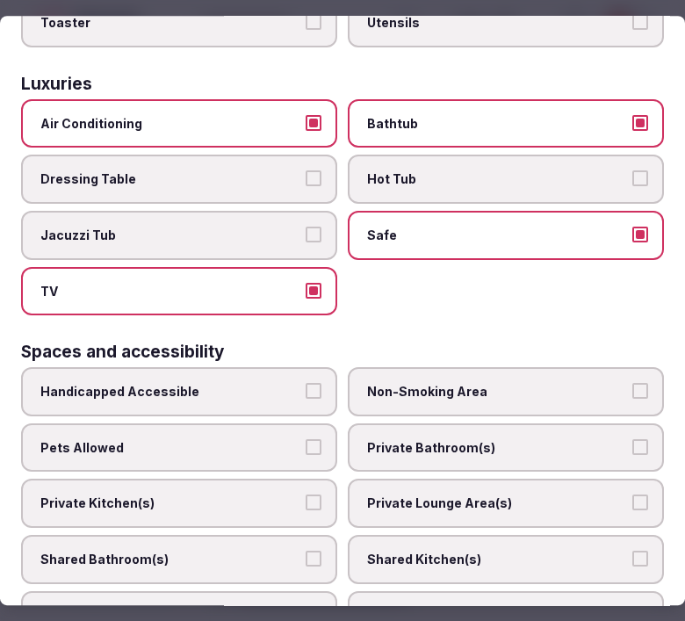
drag, startPoint x: 410, startPoint y: 422, endPoint x: 417, endPoint y: 431, distance: 12.5
click at [411, 439] on span "Private Bathroom(s)" at bounding box center [497, 448] width 260 height 18
click at [633, 439] on button "Private Bathroom(s)" at bounding box center [641, 447] width 16 height 16
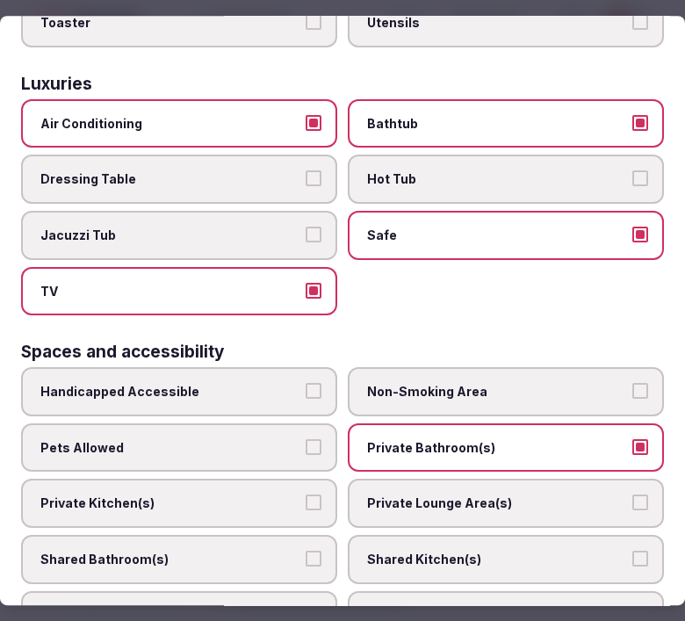
click at [431, 496] on span "Private Lounge Area(s)" at bounding box center [497, 505] width 260 height 18
click at [633, 496] on button "Private Lounge Area(s)" at bounding box center [641, 504] width 16 height 16
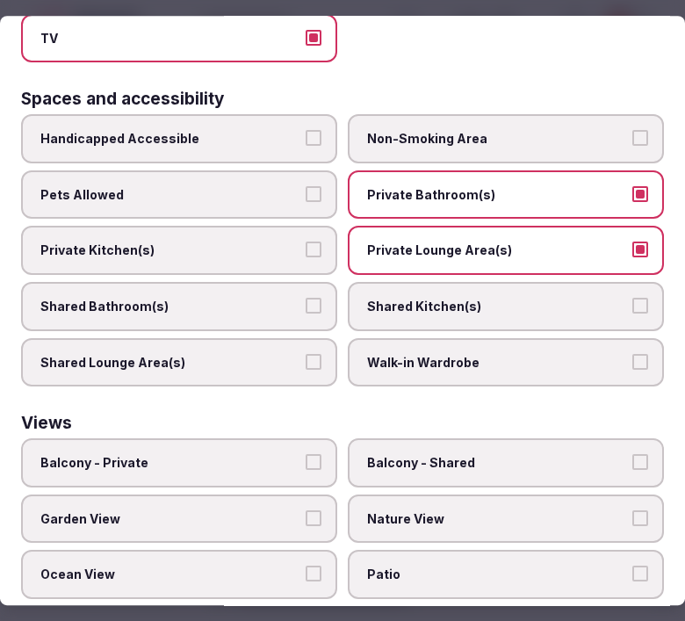
scroll to position [1160, 0]
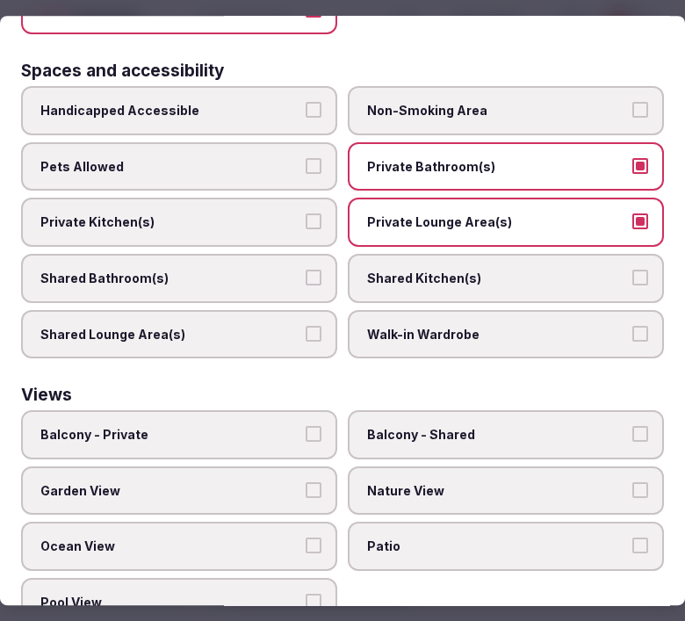
click at [265, 426] on span "Balcony - Private" at bounding box center [170, 435] width 260 height 18
click at [306, 426] on button "Balcony - Private" at bounding box center [314, 434] width 16 height 16
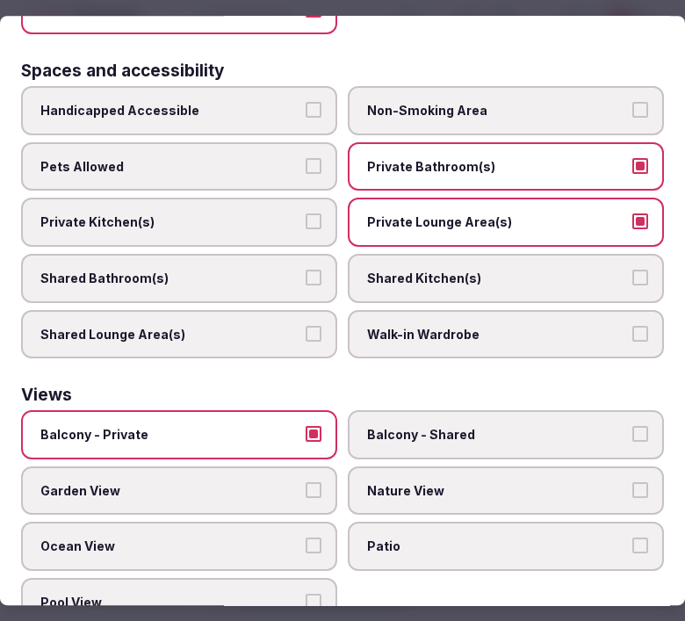
drag, startPoint x: 476, startPoint y: 431, endPoint x: 451, endPoint y: 443, distance: 28.3
click at [471, 467] on label "Nature View" at bounding box center [506, 491] width 316 height 49
click at [633, 482] on button "Nature View" at bounding box center [641, 490] width 16 height 16
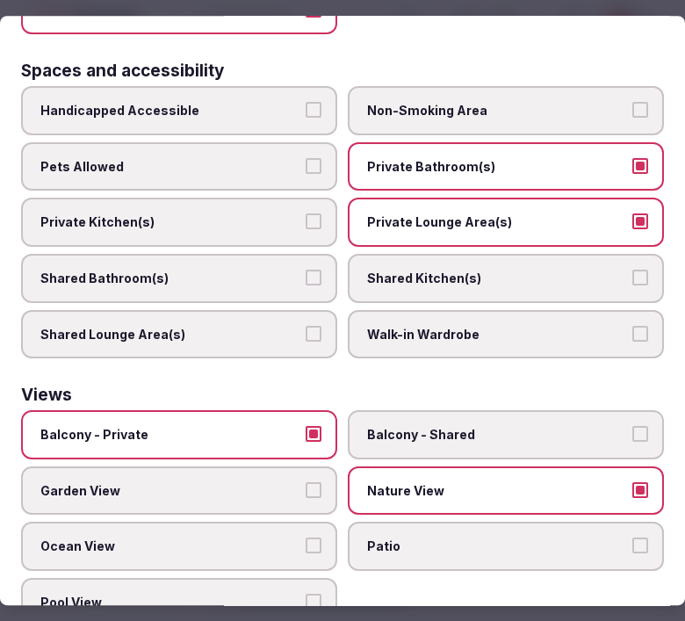
click at [296, 523] on label "Ocean View" at bounding box center [179, 547] width 316 height 49
click at [306, 539] on button "Ocean View" at bounding box center [314, 547] width 16 height 16
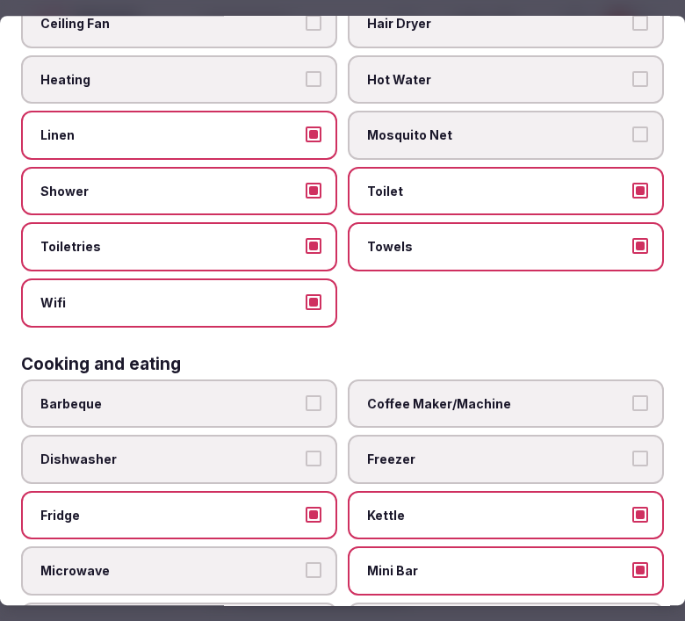
scroll to position [0, 0]
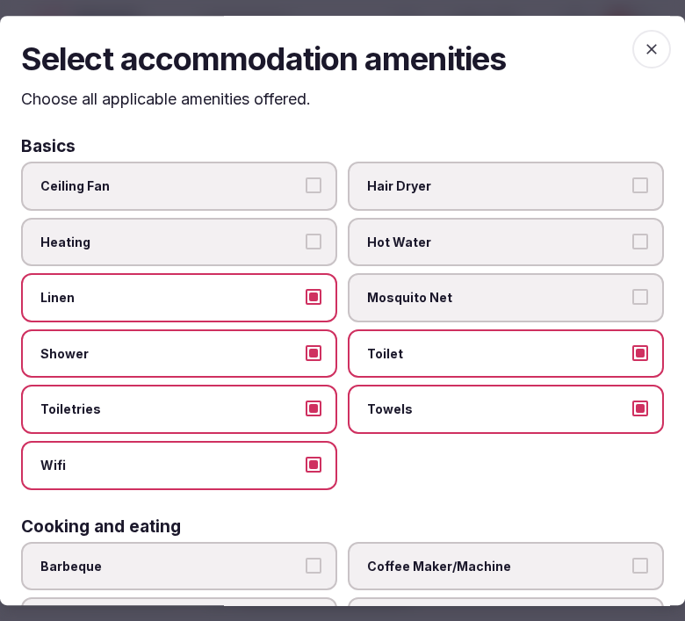
click at [611, 50] on h2 "Select accommodation amenities" at bounding box center [342, 59] width 643 height 44
click at [643, 47] on icon "button" at bounding box center [652, 49] width 18 height 18
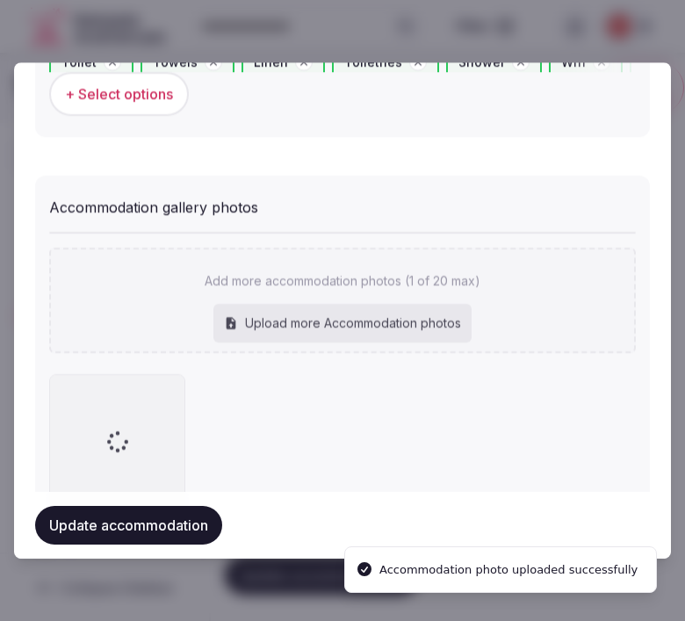
scroll to position [1769, 0]
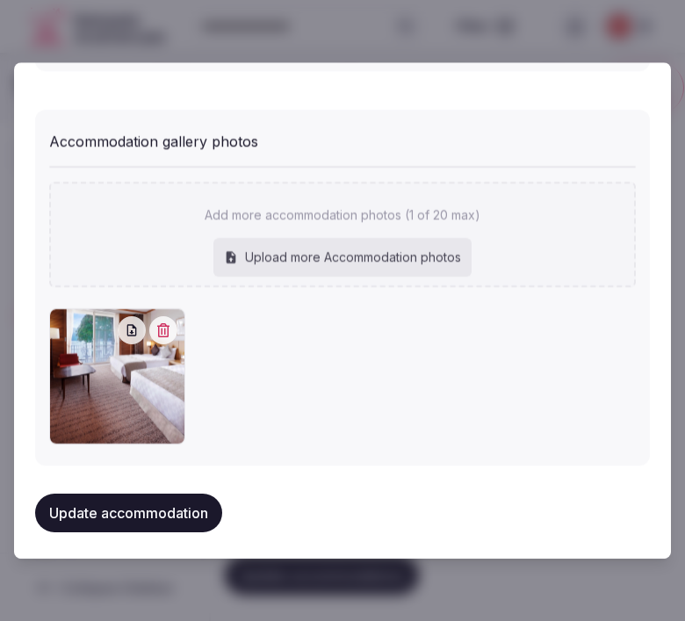
click at [143, 508] on button "Update accommodation" at bounding box center [128, 513] width 187 height 39
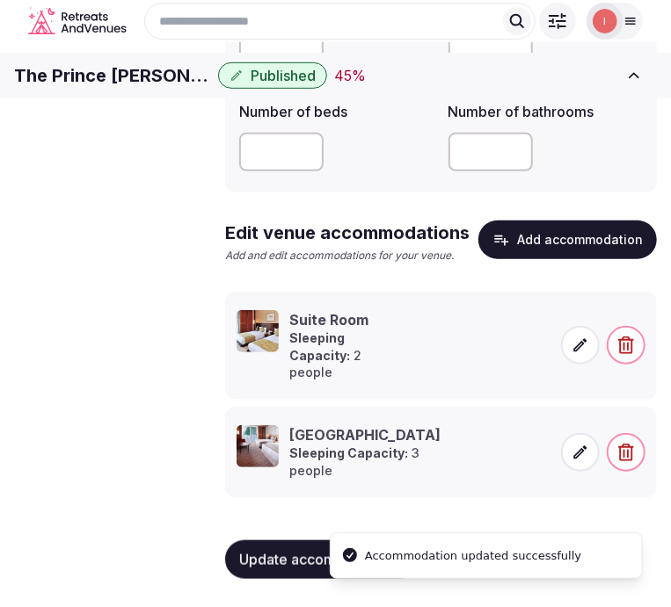
scroll to position [274, 0]
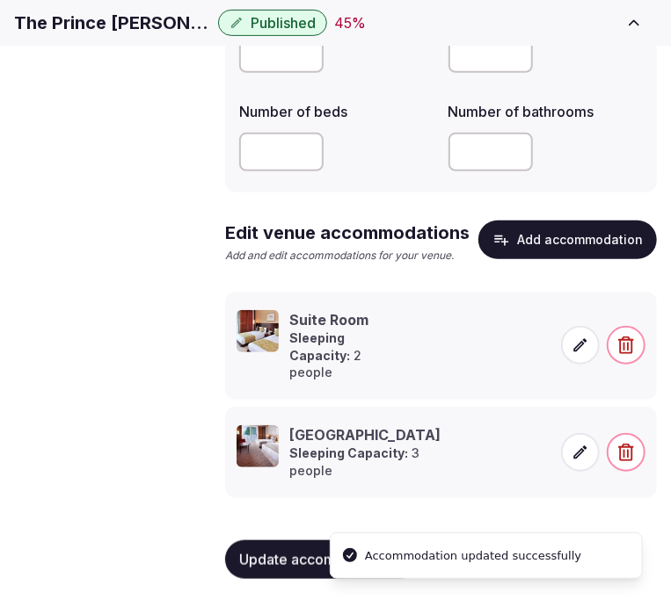
click at [583, 460] on icon at bounding box center [580, 453] width 18 height 18
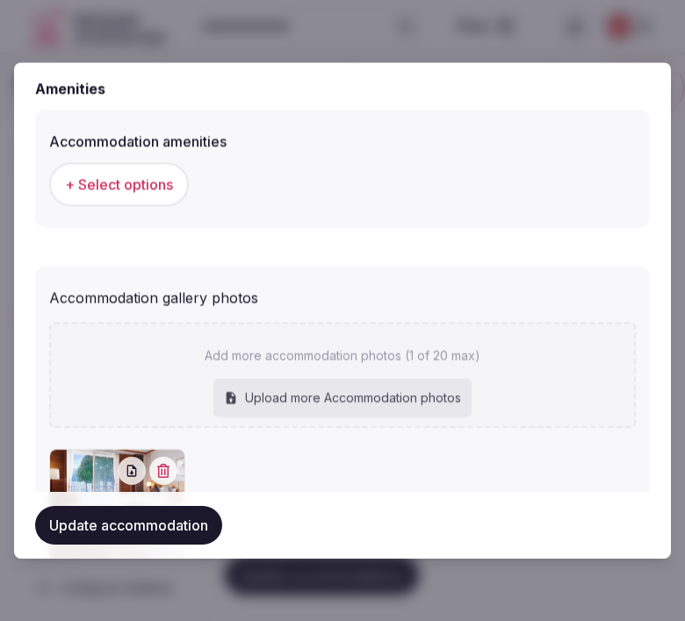
scroll to position [1427, 0]
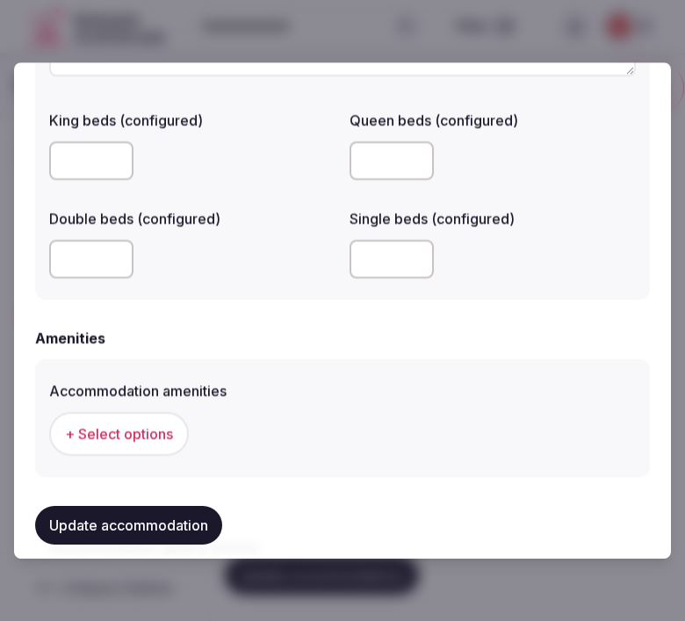
click at [137, 431] on span "+ Select options" at bounding box center [119, 433] width 108 height 19
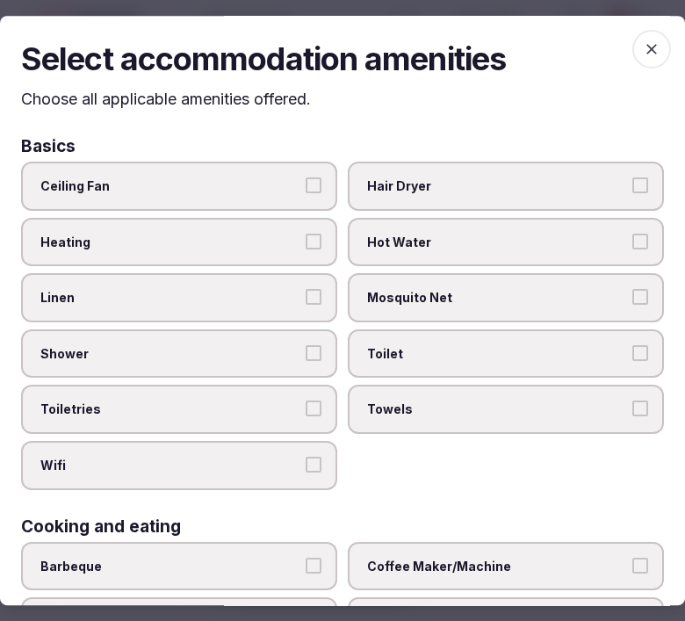
drag, startPoint x: 250, startPoint y: 305, endPoint x: 264, endPoint y: 316, distance: 17.4
click at [252, 305] on label "Linen" at bounding box center [179, 297] width 316 height 49
click at [306, 305] on button "Linen" at bounding box center [314, 297] width 16 height 16
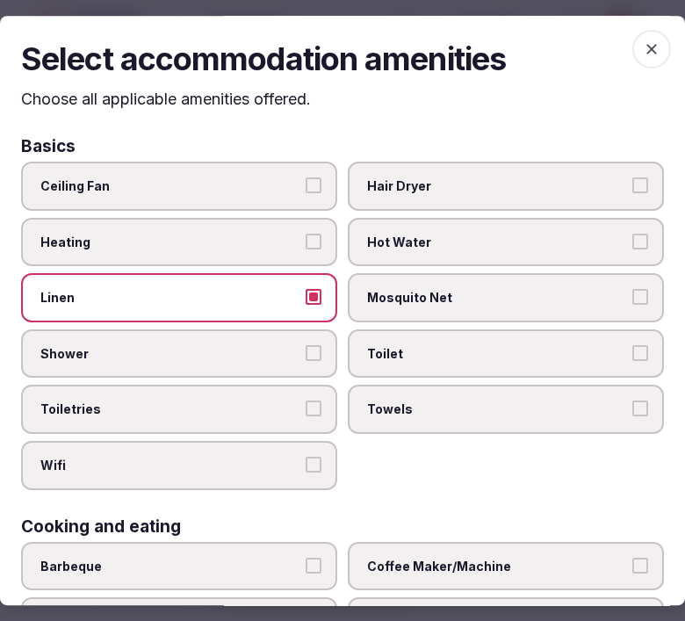
click at [286, 357] on label "Shower" at bounding box center [179, 354] width 316 height 49
click at [306, 357] on button "Shower" at bounding box center [314, 353] width 16 height 16
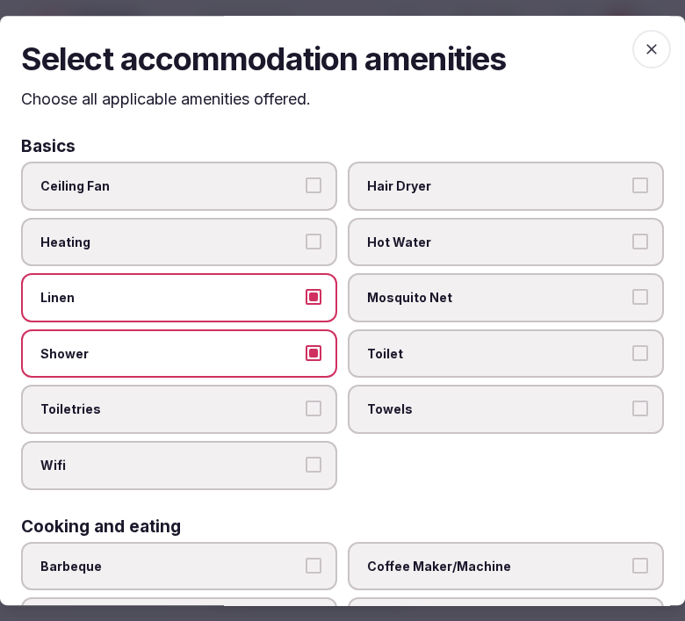
drag, startPoint x: 296, startPoint y: 410, endPoint x: 431, endPoint y: 405, distance: 135.4
click at [309, 414] on label "Toiletries" at bounding box center [179, 410] width 316 height 49
click at [309, 414] on button "Toiletries" at bounding box center [314, 410] width 16 height 16
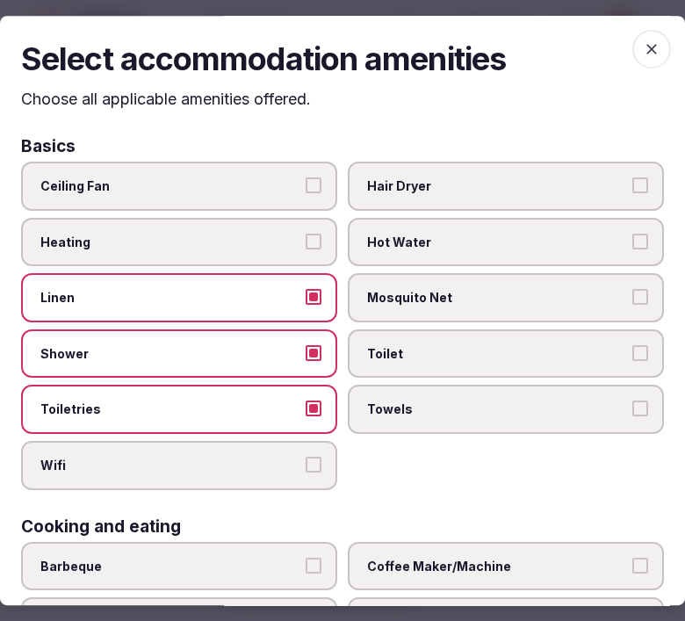
click at [452, 390] on label "Towels" at bounding box center [506, 410] width 316 height 49
click at [633, 402] on button "Towels" at bounding box center [641, 410] width 16 height 16
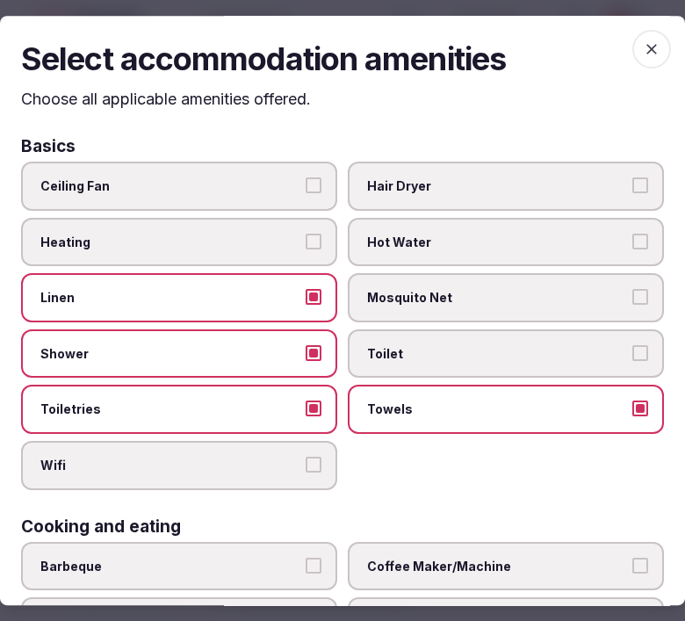
drag, startPoint x: 466, startPoint y: 347, endPoint x: 453, endPoint y: 448, distance: 101.9
click at [464, 348] on span "Toilet" at bounding box center [497, 354] width 260 height 18
click at [633, 348] on button "Toilet" at bounding box center [641, 353] width 16 height 16
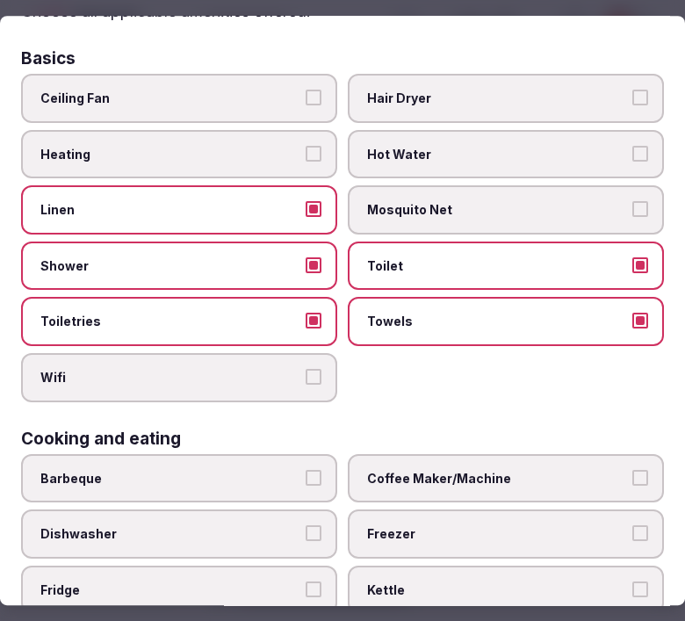
scroll to position [195, 0]
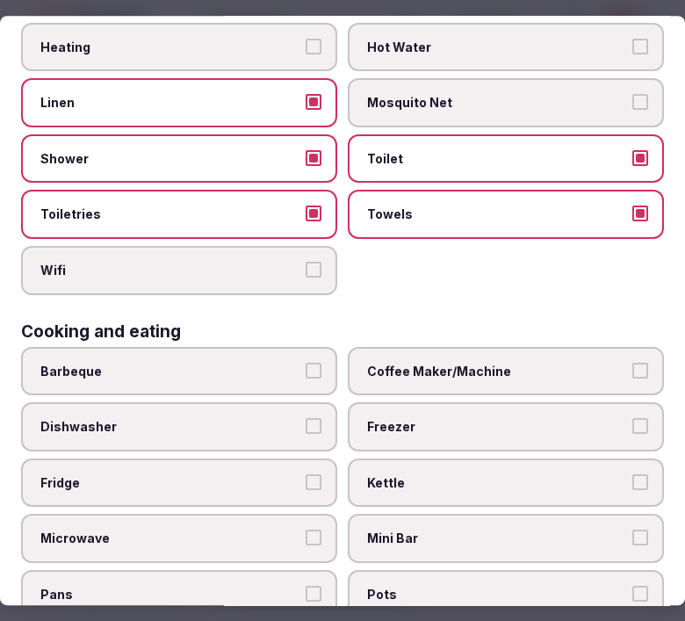
click at [314, 285] on div "Wifi" at bounding box center [179, 270] width 316 height 49
drag, startPoint x: 312, startPoint y: 277, endPoint x: 325, endPoint y: 274, distance: 13.4
click at [313, 277] on label "Wifi" at bounding box center [179, 270] width 316 height 49
click at [313, 277] on button "Wifi" at bounding box center [314, 270] width 16 height 16
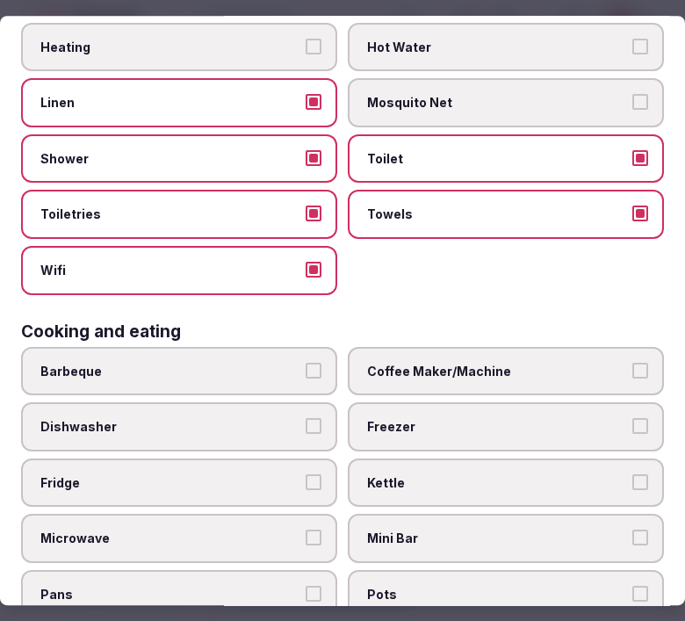
drag, startPoint x: 274, startPoint y: 449, endPoint x: 283, endPoint y: 445, distance: 9.8
click at [279, 459] on label "Fridge" at bounding box center [179, 483] width 316 height 49
click at [306, 475] on button "Fridge" at bounding box center [314, 483] width 16 height 16
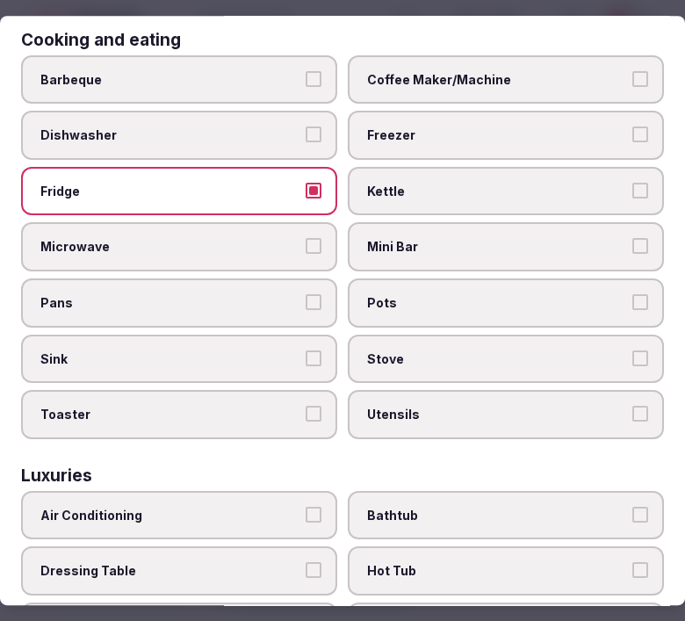
scroll to position [488, 0]
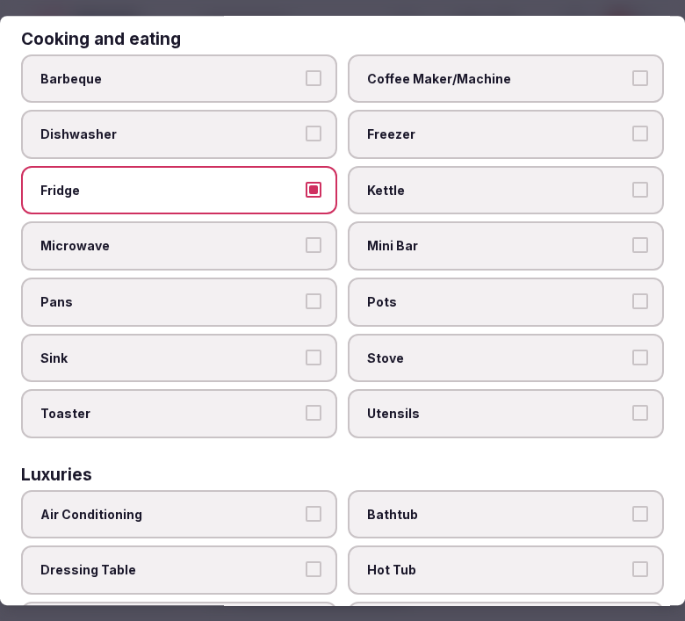
click at [410, 238] on span "Mini Bar" at bounding box center [497, 247] width 260 height 18
click at [633, 238] on button "Mini Bar" at bounding box center [641, 246] width 16 height 16
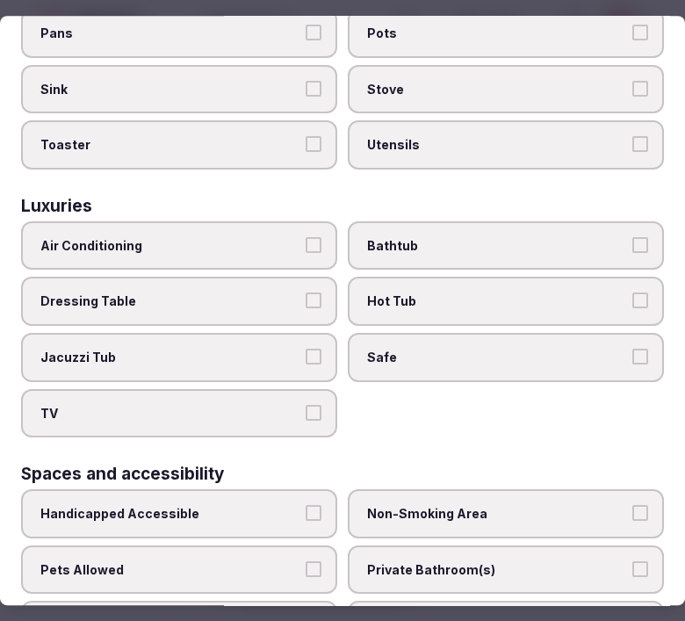
scroll to position [780, 0]
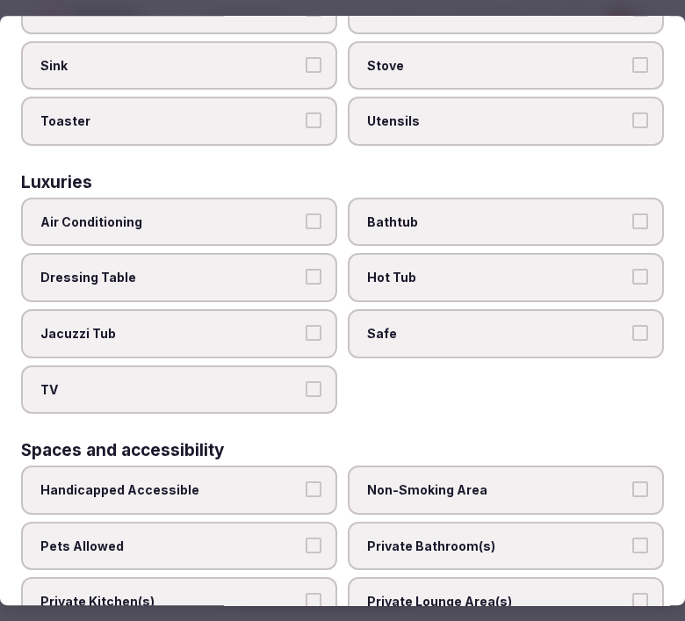
click at [279, 214] on span "Air Conditioning" at bounding box center [170, 223] width 260 height 18
click at [306, 214] on button "Air Conditioning" at bounding box center [314, 222] width 16 height 16
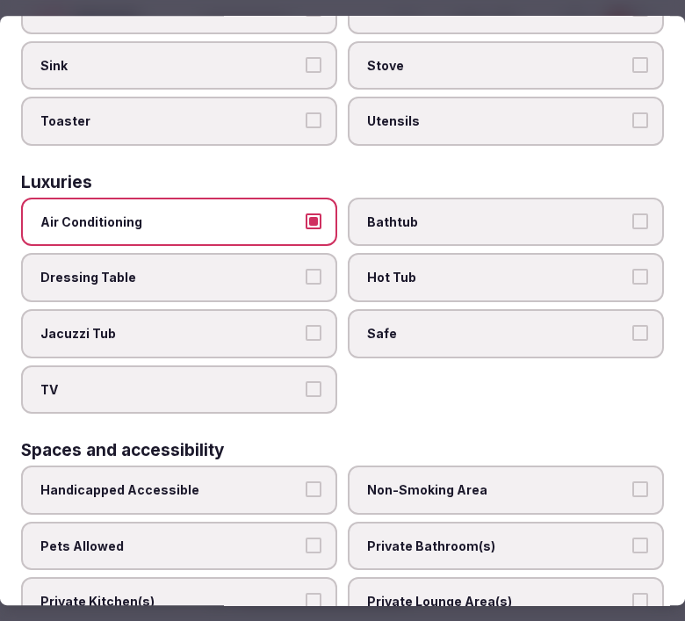
drag, startPoint x: 372, startPoint y: 303, endPoint x: 310, endPoint y: 358, distance: 82.2
click at [372, 325] on span "Safe" at bounding box center [497, 334] width 260 height 18
click at [633, 325] on button "Safe" at bounding box center [641, 333] width 16 height 16
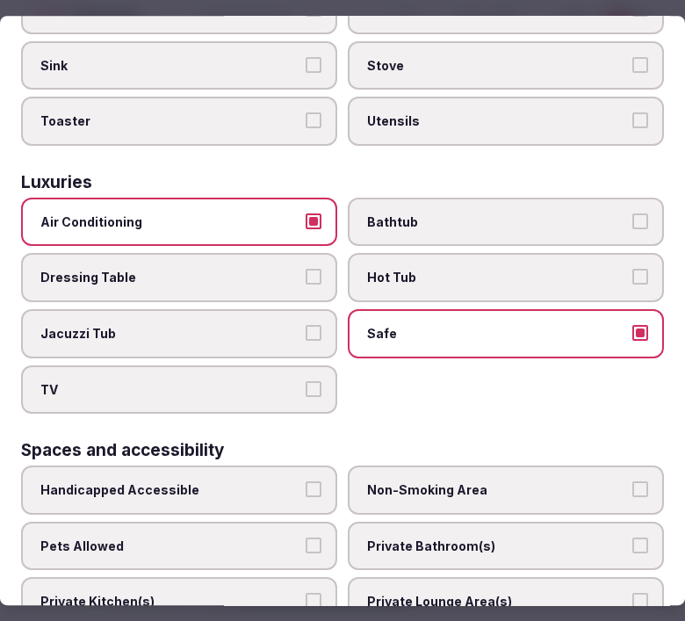
click at [293, 374] on label "TV" at bounding box center [179, 390] width 316 height 49
click at [306, 381] on button "TV" at bounding box center [314, 389] width 16 height 16
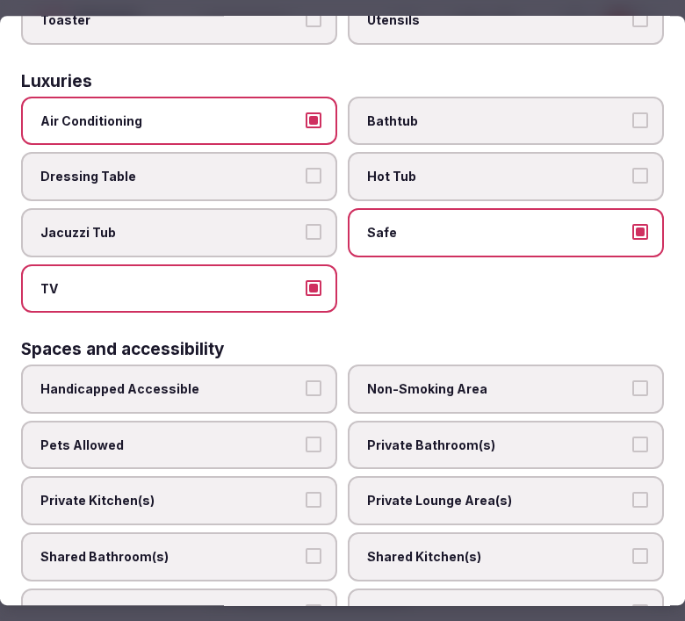
scroll to position [1074, 0]
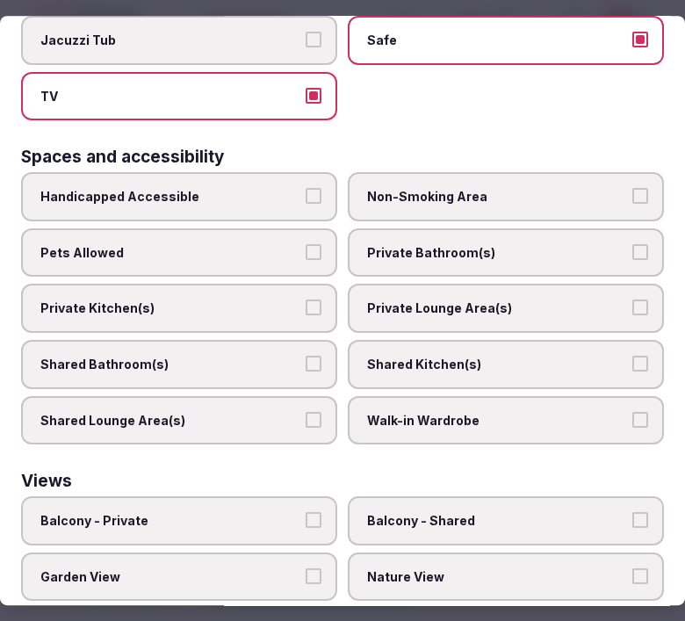
click at [433, 234] on label "Private Bathroom(s)" at bounding box center [506, 252] width 316 height 49
click at [633, 244] on button "Private Bathroom(s)" at bounding box center [641, 252] width 16 height 16
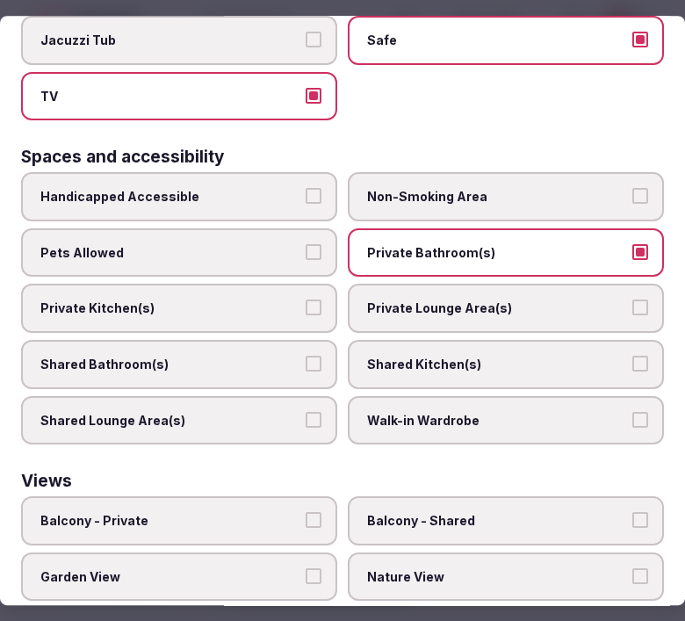
click at [450, 285] on label "Private Lounge Area(s)" at bounding box center [506, 309] width 316 height 49
click at [633, 301] on button "Private Lounge Area(s)" at bounding box center [641, 309] width 16 height 16
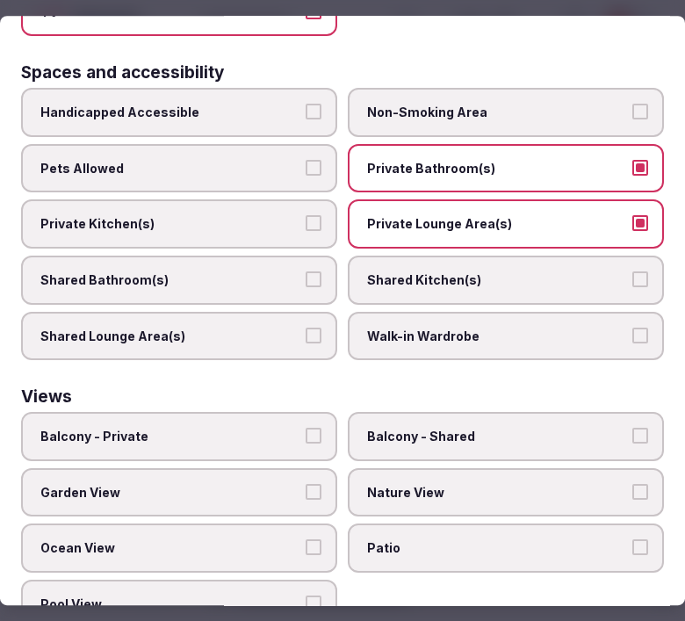
scroll to position [1160, 0]
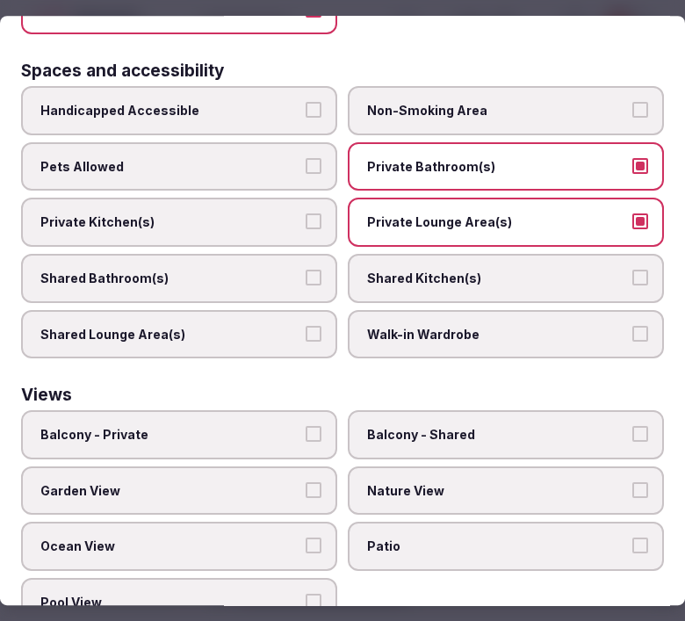
click at [306, 426] on button "Balcony - Private" at bounding box center [314, 434] width 16 height 16
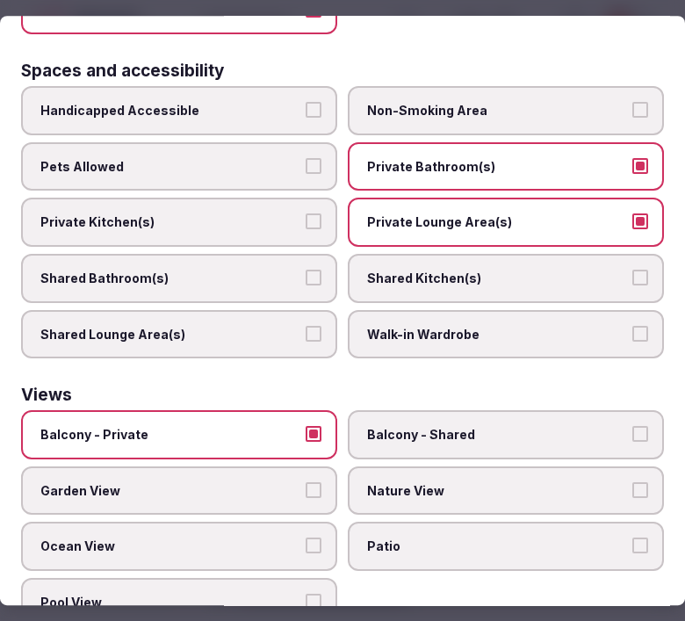
drag, startPoint x: 455, startPoint y: 453, endPoint x: 332, endPoint y: 488, distance: 127.7
click at [452, 482] on span "Nature View" at bounding box center [497, 491] width 260 height 18
click at [633, 482] on button "Nature View" at bounding box center [641, 490] width 16 height 16
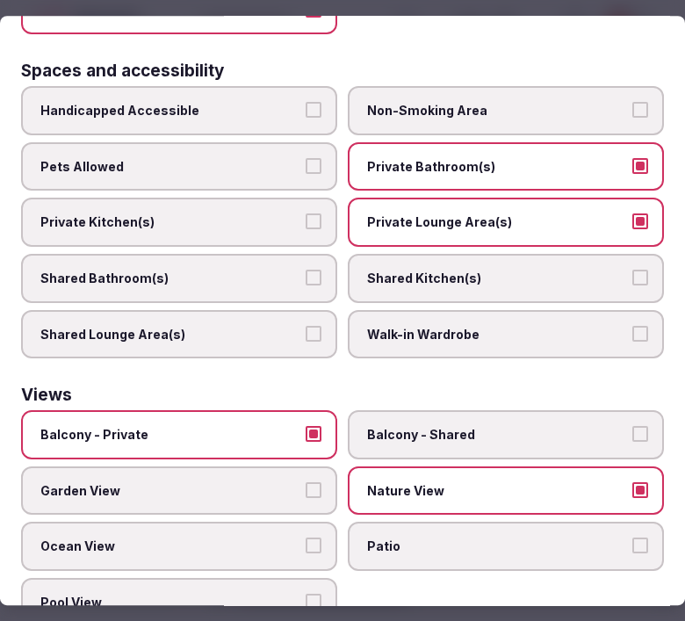
click at [246, 539] on span "Ocean View" at bounding box center [170, 548] width 260 height 18
click at [306, 539] on button "Ocean View" at bounding box center [314, 547] width 16 height 16
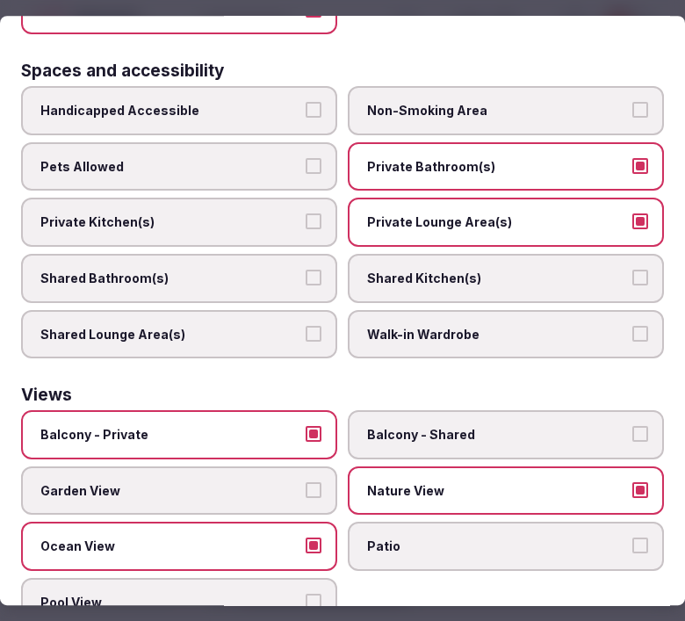
drag, startPoint x: 290, startPoint y: 503, endPoint x: 286, endPoint y: 469, distance: 33.7
click at [284, 523] on label "Ocean View" at bounding box center [179, 547] width 316 height 49
click at [306, 539] on button "Ocean View" at bounding box center [314, 547] width 16 height 16
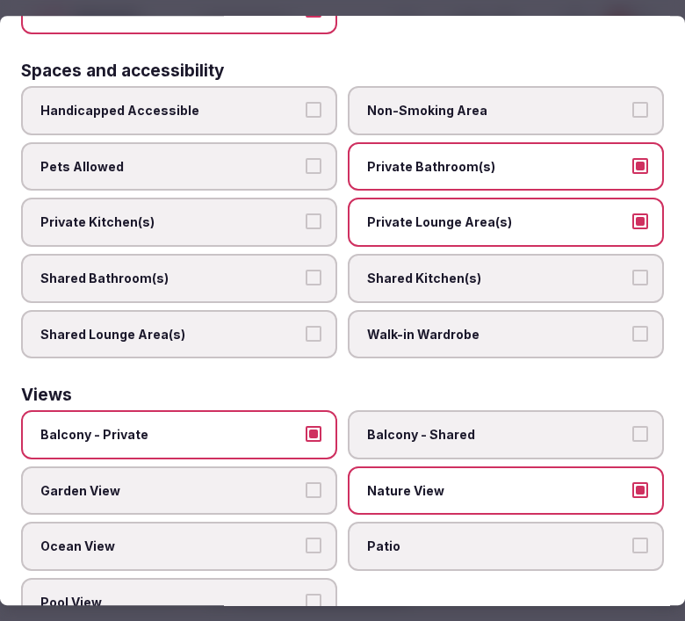
click at [282, 482] on span "Garden View" at bounding box center [170, 491] width 260 height 18
click at [306, 482] on button "Garden View" at bounding box center [314, 490] width 16 height 16
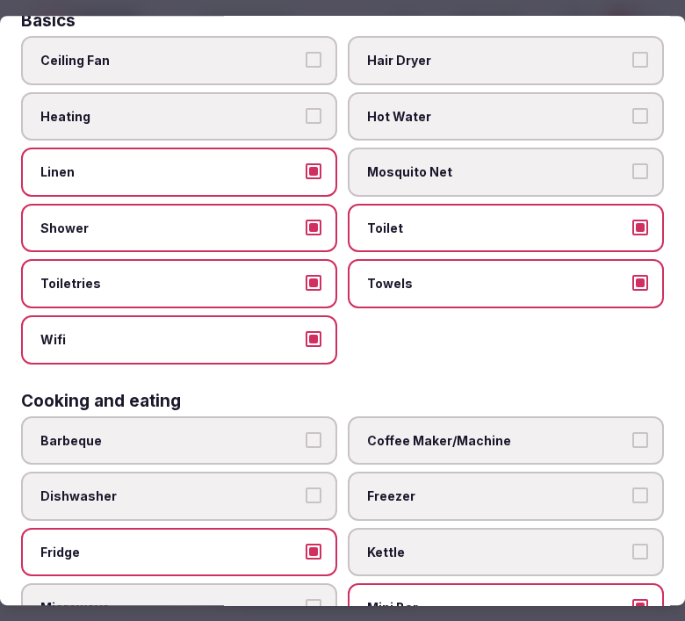
scroll to position [0, 0]
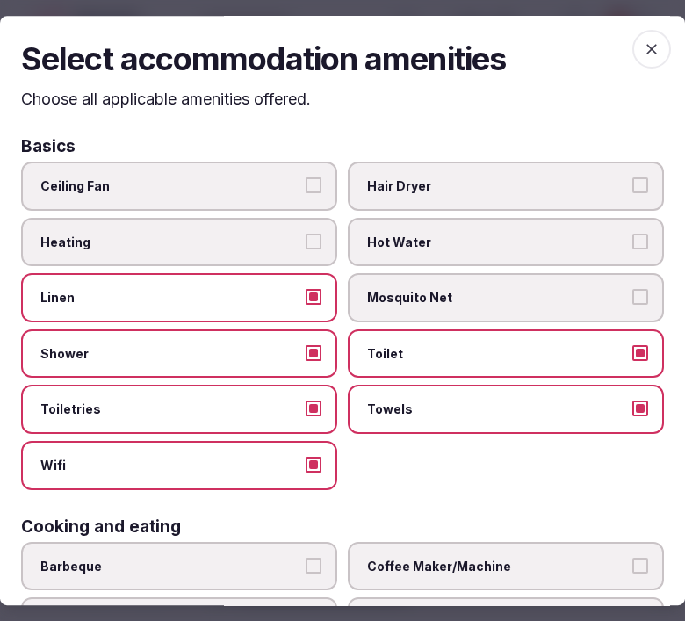
click at [647, 48] on icon "button" at bounding box center [652, 49] width 11 height 11
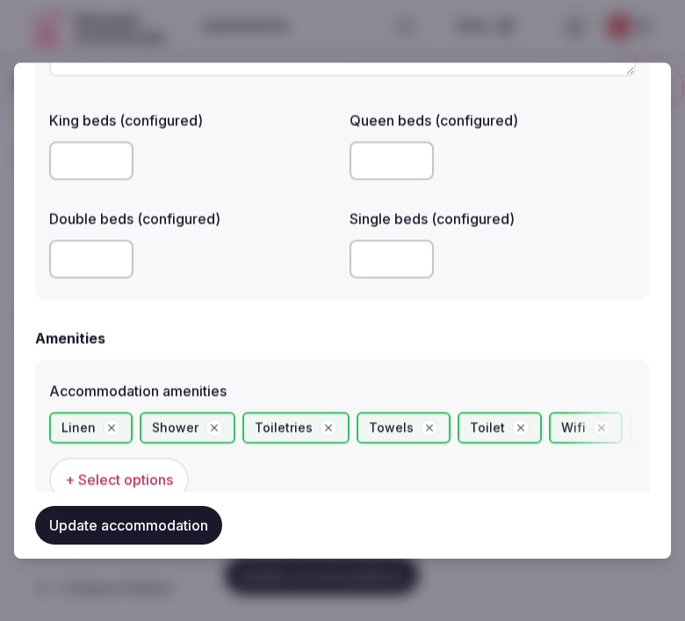
click at [176, 515] on button "Update accommodation" at bounding box center [128, 525] width 187 height 39
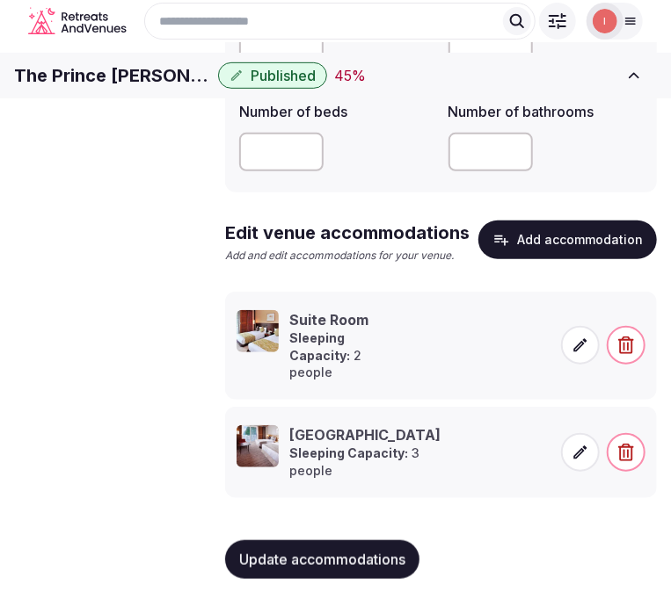
click at [328, 561] on button "Update accommodations" at bounding box center [322, 559] width 194 height 39
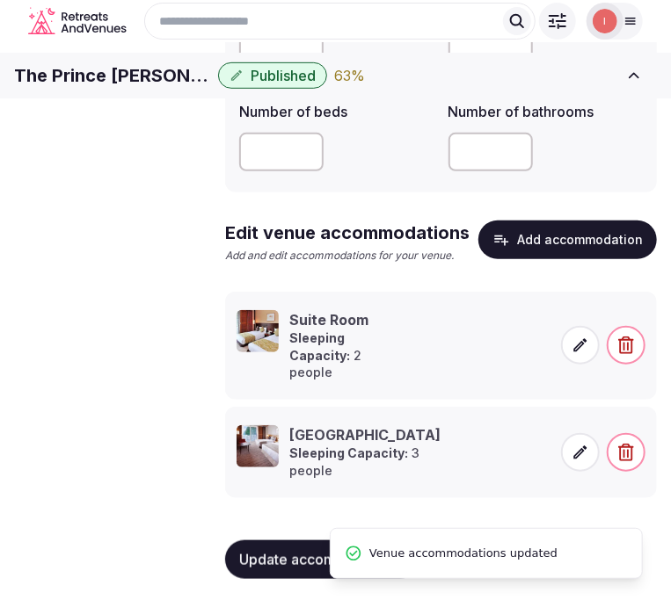
click at [548, 259] on button "Add accommodation" at bounding box center [567, 240] width 178 height 39
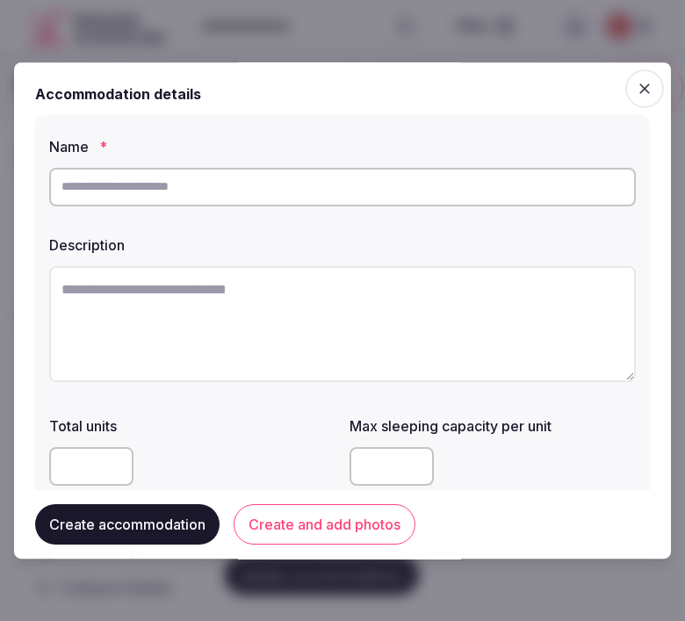
click at [306, 187] on input "text" at bounding box center [342, 187] width 587 height 39
paste input "**********"
type input "**********"
drag, startPoint x: 679, startPoint y: 366, endPoint x: 310, endPoint y: 308, distance: 373.5
click at [310, 308] on textarea at bounding box center [342, 324] width 587 height 116
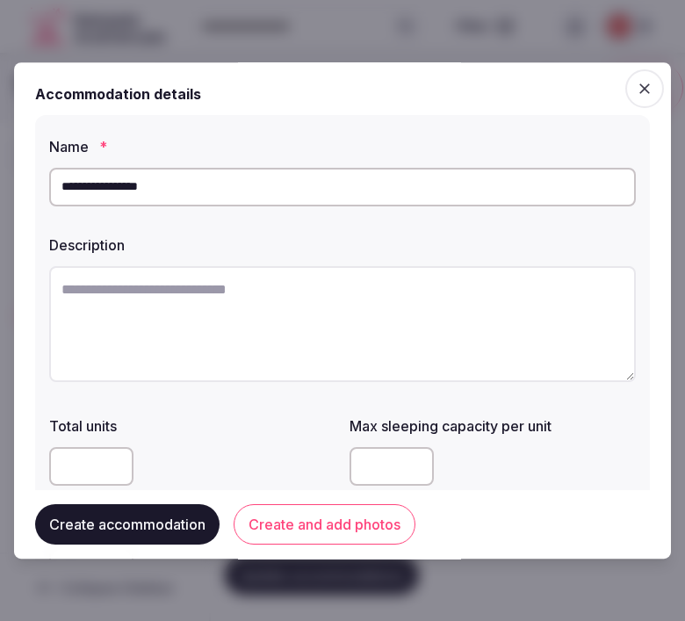
paste textarea "**********"
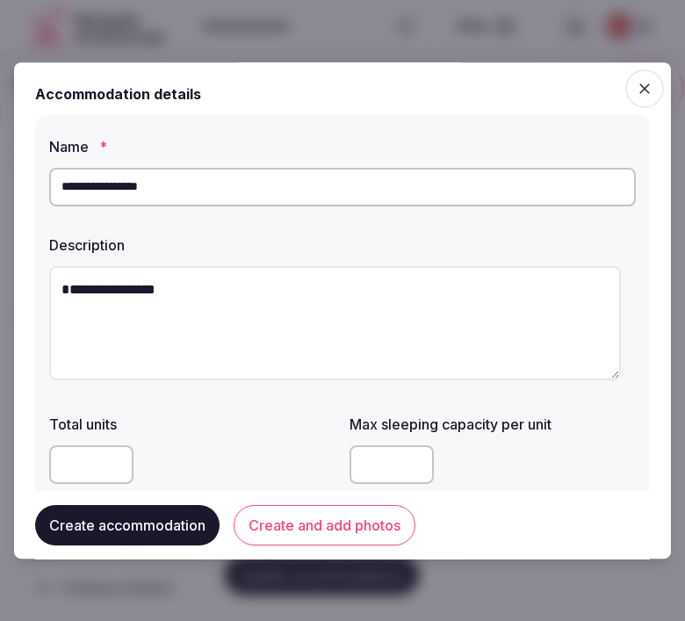
click at [344, 331] on textarea "**********" at bounding box center [335, 323] width 572 height 114
paste textarea "**********"
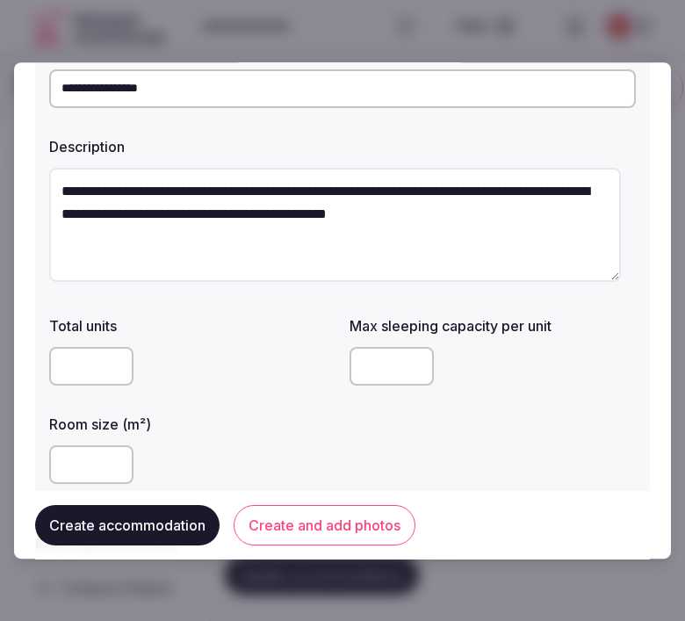
scroll to position [98, 0]
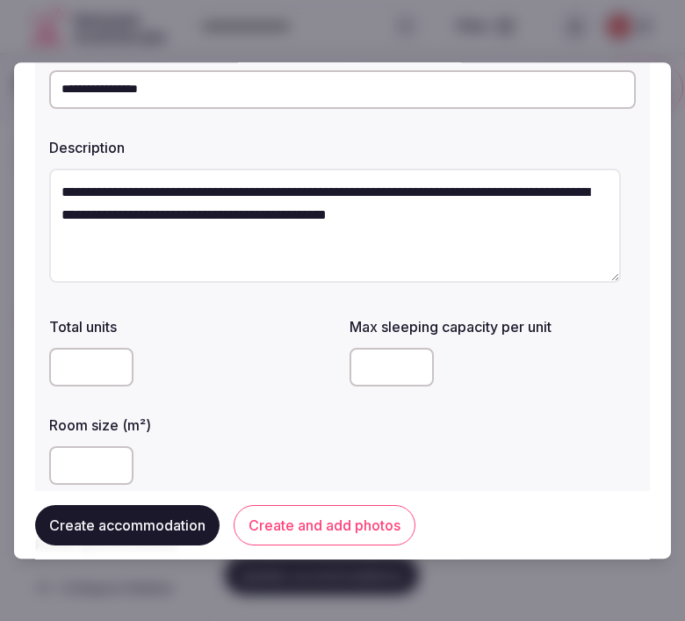
click at [545, 222] on textarea "**********" at bounding box center [335, 226] width 572 height 114
paste textarea "**********"
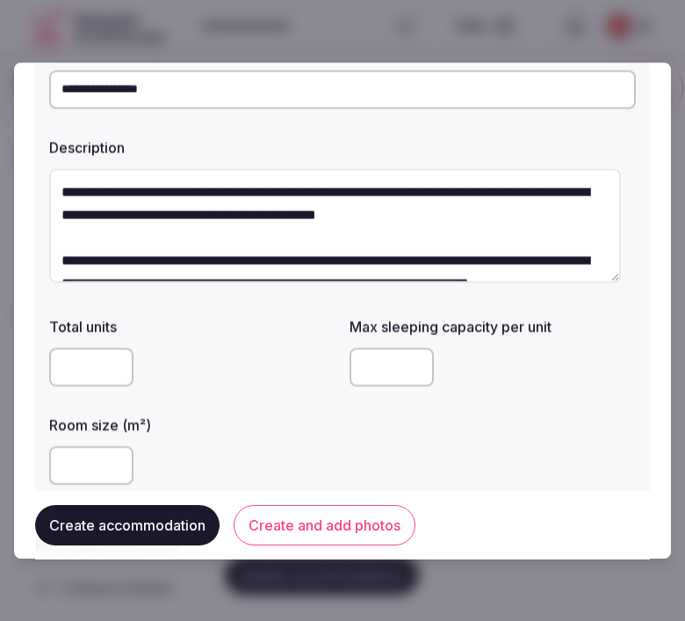
scroll to position [33, 0]
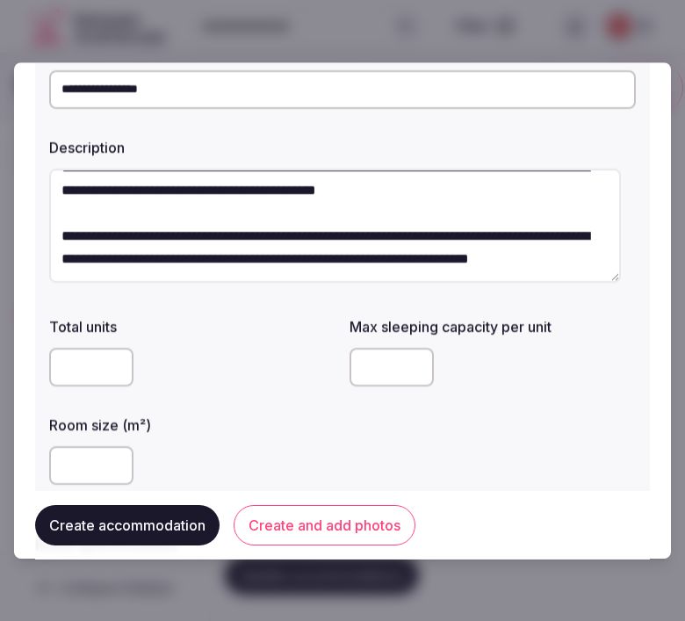
type textarea "**********"
click at [361, 372] on input "number" at bounding box center [392, 367] width 84 height 39
type input "*"
click at [83, 469] on input "number" at bounding box center [91, 465] width 84 height 39
click at [85, 468] on input "number" at bounding box center [91, 465] width 84 height 39
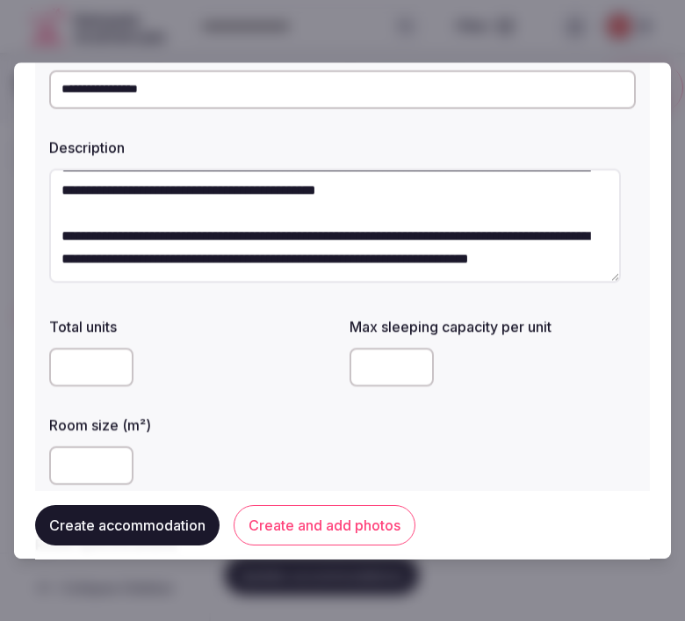
click at [86, 468] on input "number" at bounding box center [91, 465] width 84 height 39
type input "**"
click at [185, 445] on div "**" at bounding box center [192, 465] width 286 height 53
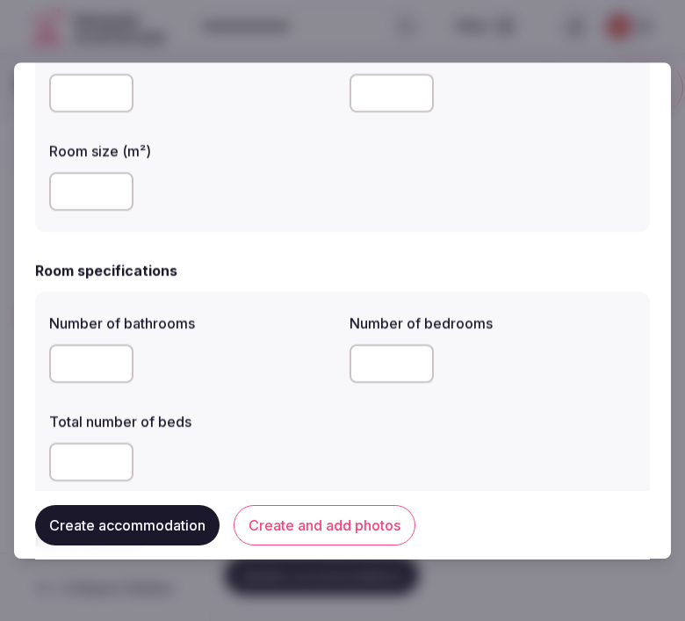
scroll to position [390, 0]
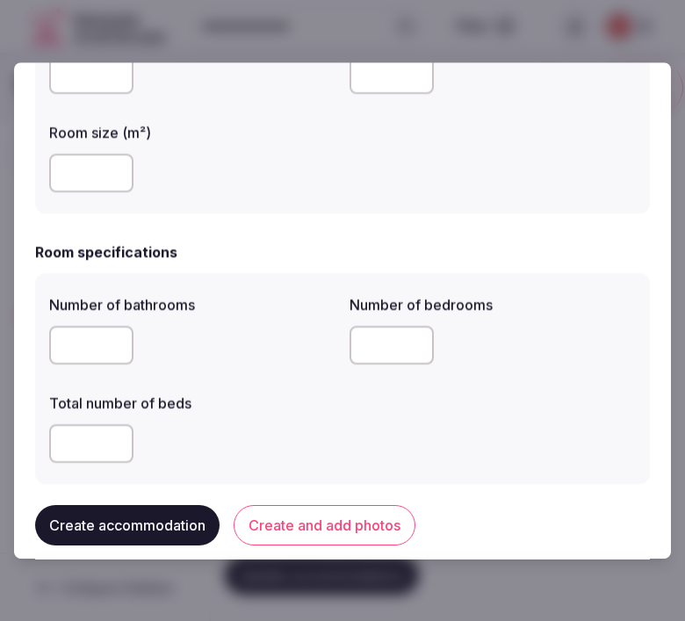
click at [296, 514] on button "Create and add photos" at bounding box center [325, 524] width 182 height 40
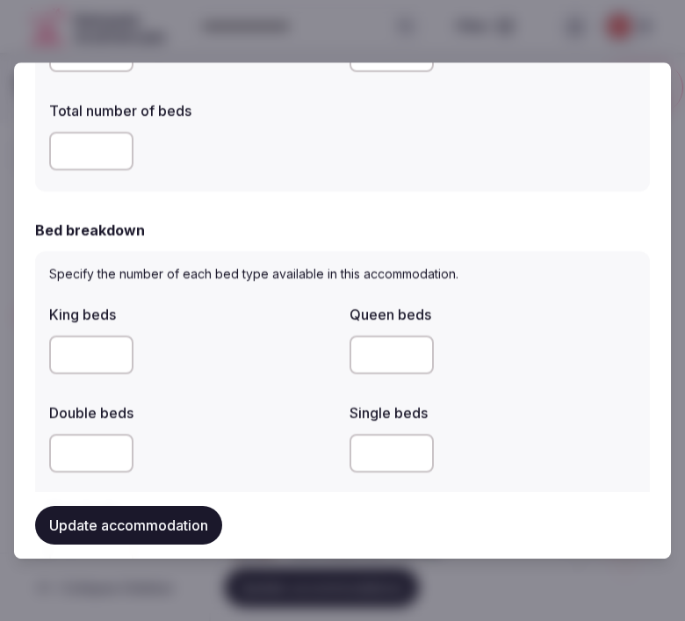
scroll to position [488, 0]
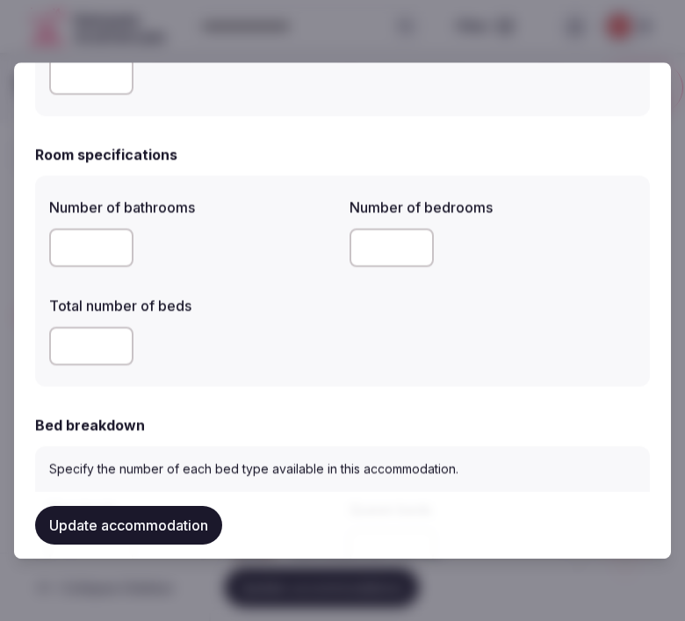
click at [100, 356] on input "number" at bounding box center [91, 346] width 84 height 39
type input "*"
click at [98, 247] on input "number" at bounding box center [91, 247] width 84 height 39
type input "*"
click at [378, 250] on input "*" at bounding box center [392, 247] width 84 height 39
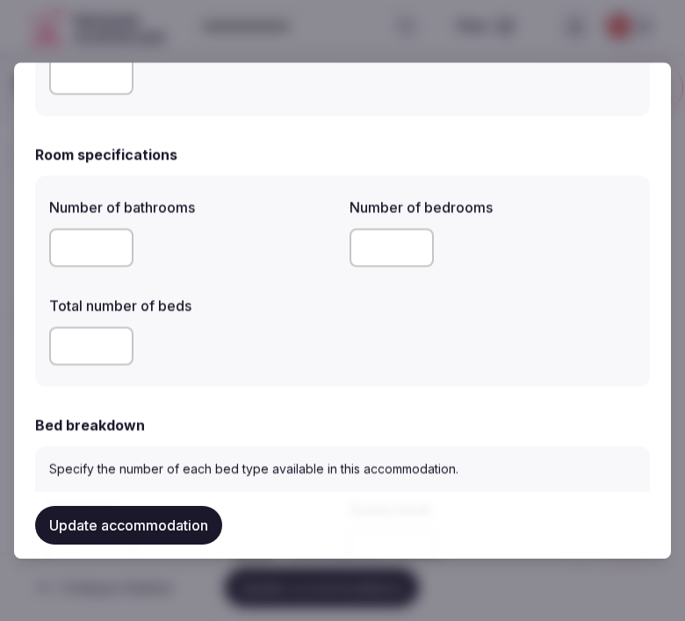
type input "*"
drag, startPoint x: 388, startPoint y: 321, endPoint x: 347, endPoint y: 346, distance: 48.5
click at [384, 321] on div "Number of bathrooms * Number of bedrooms * Total number of beds *" at bounding box center [342, 281] width 587 height 183
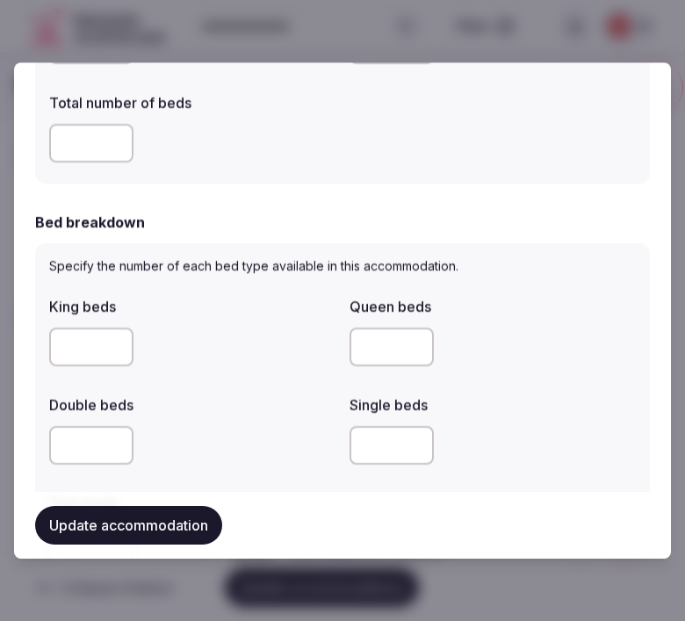
scroll to position [879, 0]
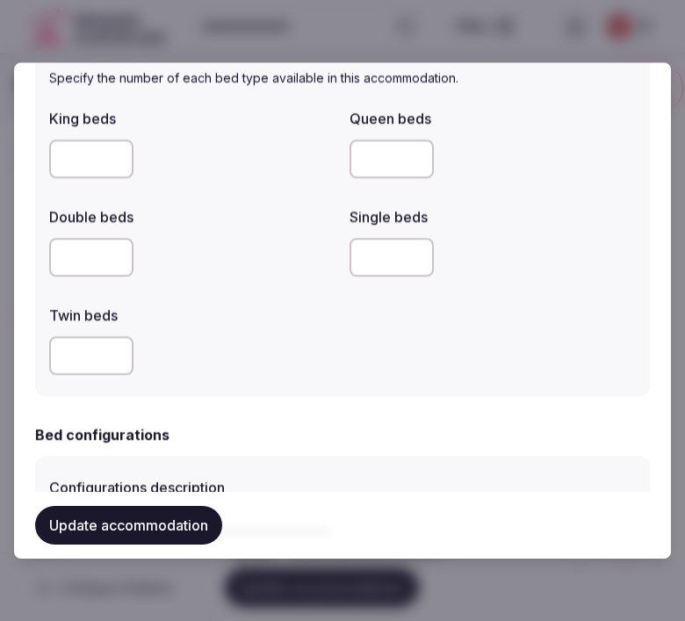
click at [90, 270] on input "number" at bounding box center [91, 257] width 84 height 39
type input "*"
click at [120, 527] on button "Update accommodation" at bounding box center [128, 525] width 187 height 39
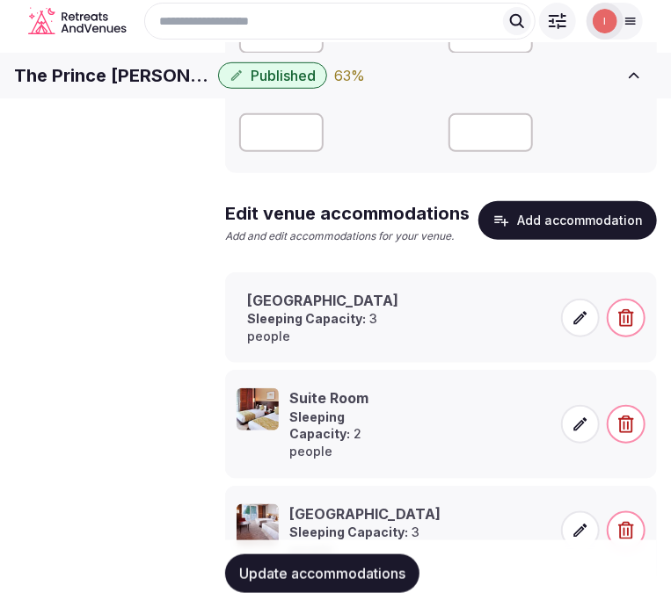
click at [577, 327] on icon at bounding box center [580, 318] width 18 height 18
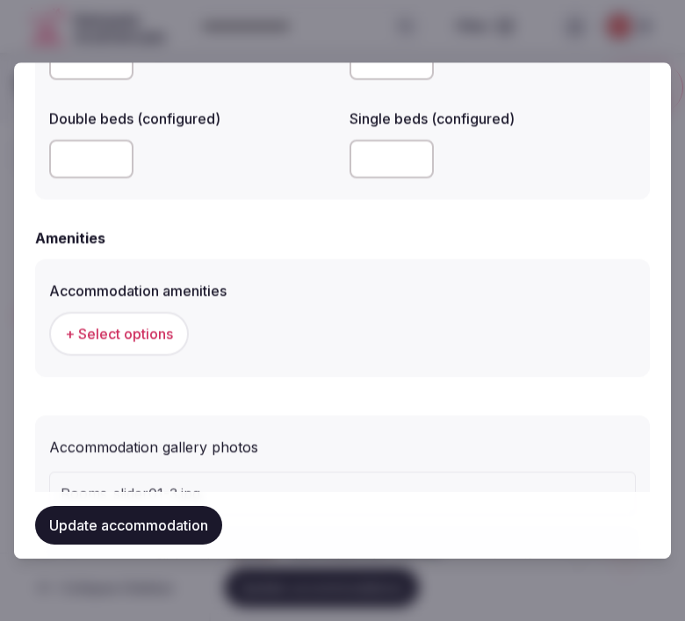
scroll to position [1527, 0]
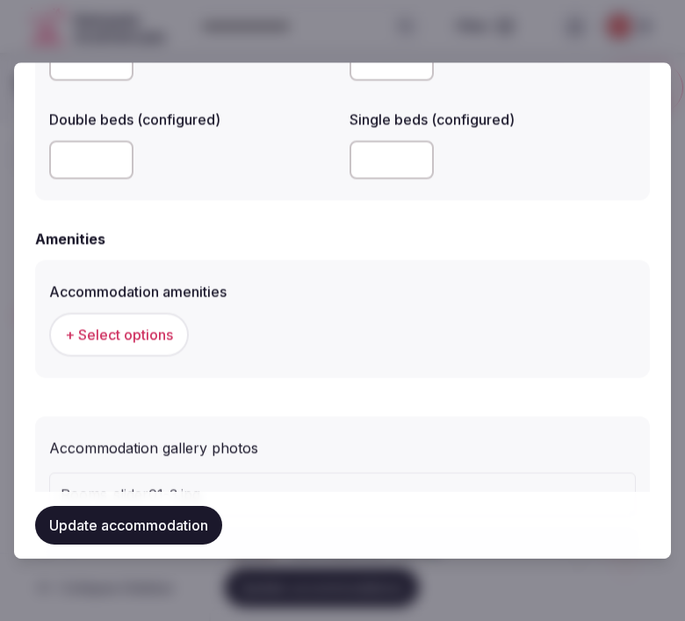
click at [134, 330] on span "+ Select options" at bounding box center [119, 334] width 108 height 19
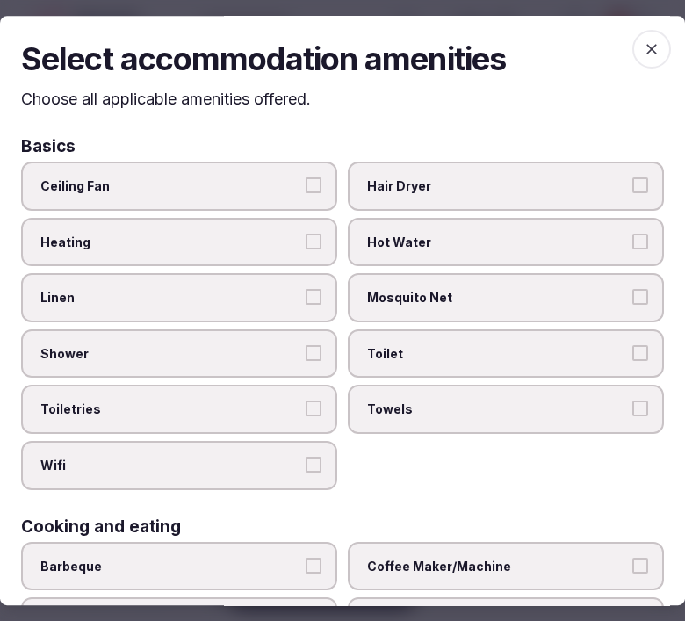
drag, startPoint x: 277, startPoint y: 287, endPoint x: 308, endPoint y: 314, distance: 41.2
click at [288, 291] on span "Linen" at bounding box center [170, 298] width 260 height 18
click at [306, 291] on button "Linen" at bounding box center [314, 297] width 16 height 16
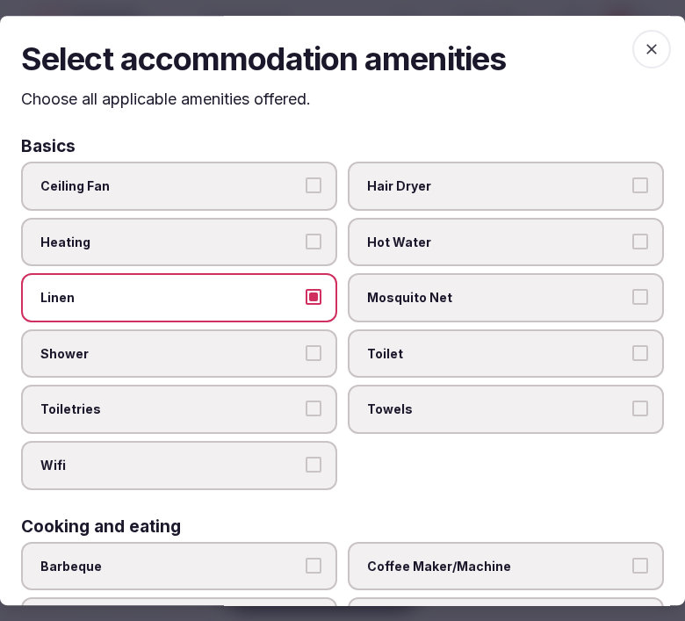
drag, startPoint x: 310, startPoint y: 347, endPoint x: 322, endPoint y: 362, distance: 18.8
click at [311, 350] on button "Shower" at bounding box center [314, 353] width 16 height 16
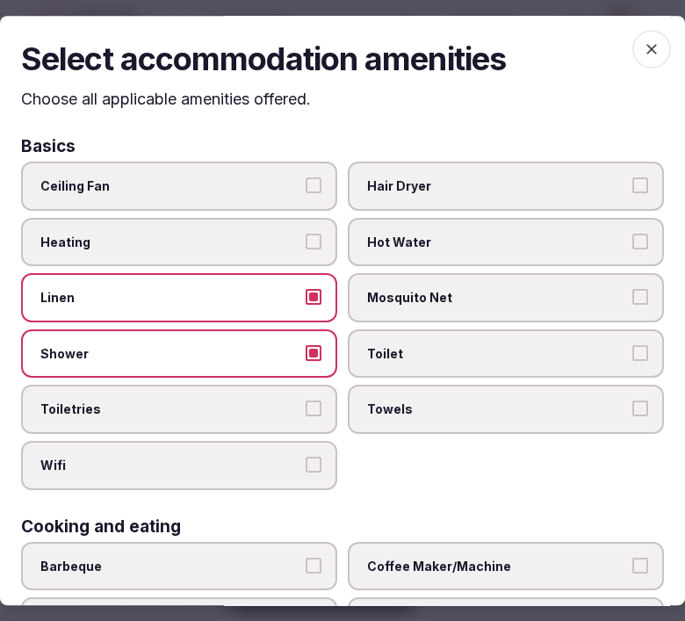
click at [295, 414] on label "Toiletries" at bounding box center [179, 410] width 316 height 49
click at [306, 414] on button "Toiletries" at bounding box center [314, 410] width 16 height 16
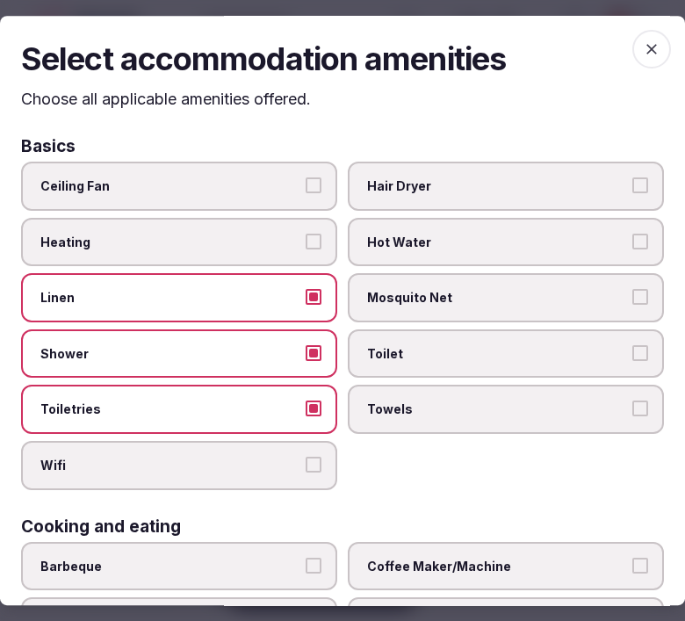
drag, startPoint x: 301, startPoint y: 443, endPoint x: 366, endPoint y: 436, distance: 65.4
click at [304, 443] on label "Wifi" at bounding box center [179, 465] width 316 height 49
click at [306, 457] on button "Wifi" at bounding box center [314, 465] width 16 height 16
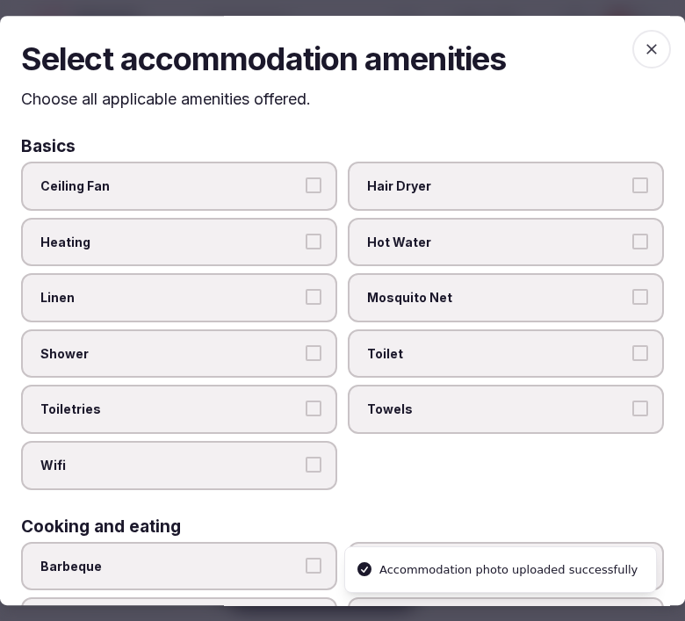
drag, startPoint x: 409, startPoint y: 408, endPoint x: 444, endPoint y: 363, distance: 57.0
click at [410, 408] on span "Towels" at bounding box center [497, 411] width 260 height 18
click at [633, 408] on button "Towels" at bounding box center [641, 410] width 16 height 16
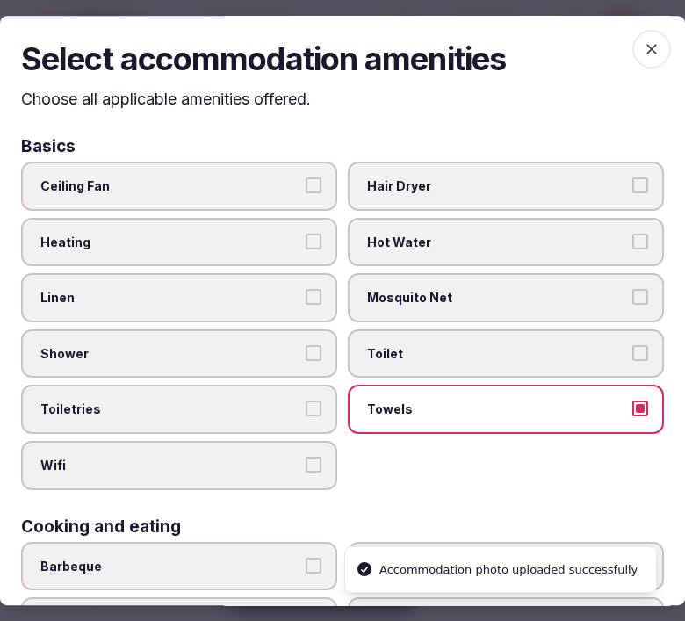
drag, startPoint x: 463, startPoint y: 350, endPoint x: 490, endPoint y: 355, distance: 27.7
click at [469, 350] on span "Toilet" at bounding box center [497, 354] width 260 height 18
click at [633, 350] on button "Toilet" at bounding box center [641, 353] width 16 height 16
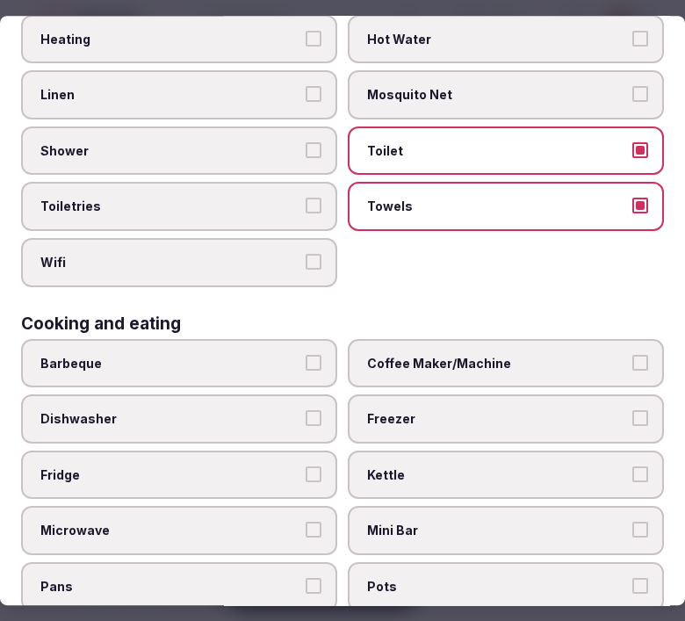
scroll to position [98, 0]
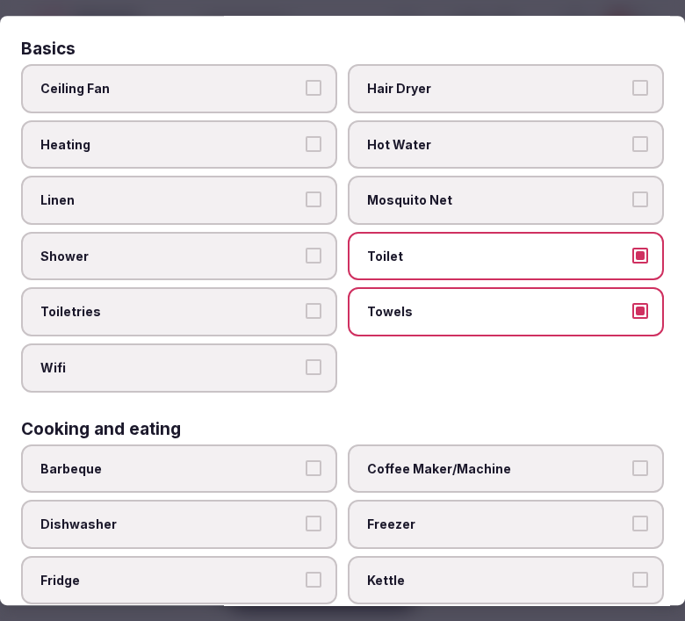
click at [321, 325] on label "Toiletries" at bounding box center [179, 312] width 316 height 49
click at [321, 320] on button "Toiletries" at bounding box center [314, 312] width 16 height 16
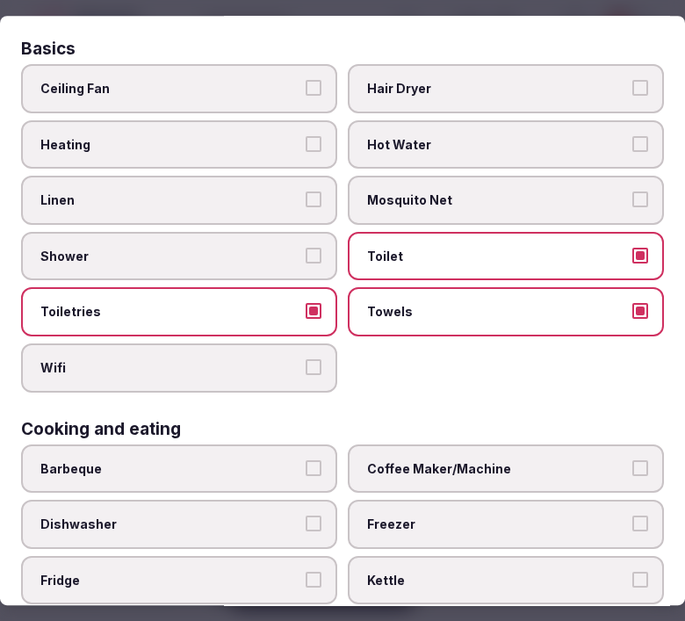
click at [313, 348] on label "Wifi" at bounding box center [179, 368] width 316 height 49
click at [313, 359] on button "Wifi" at bounding box center [314, 367] width 16 height 16
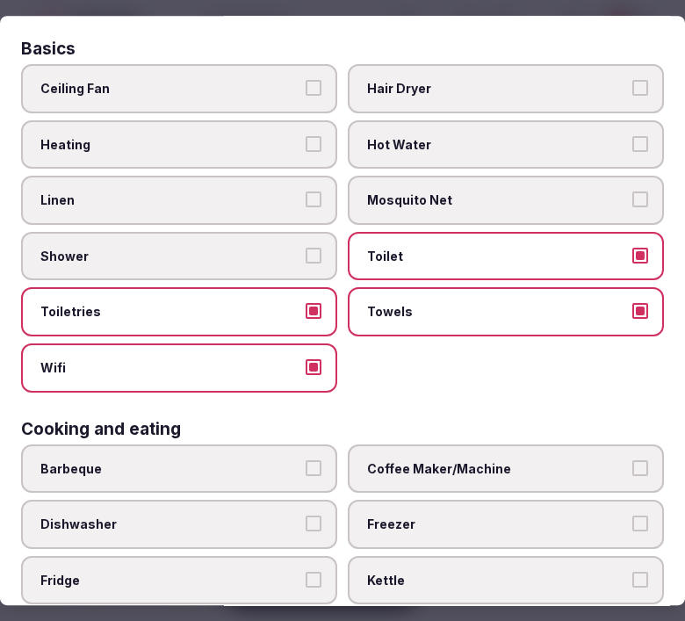
click at [319, 260] on label "Shower" at bounding box center [179, 256] width 316 height 49
click at [319, 260] on button "Shower" at bounding box center [314, 256] width 16 height 16
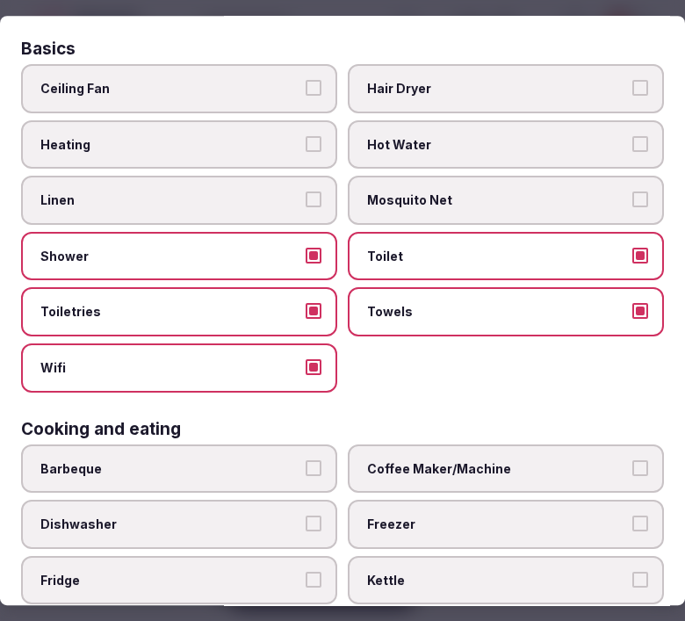
click at [313, 200] on button "Linen" at bounding box center [314, 200] width 16 height 16
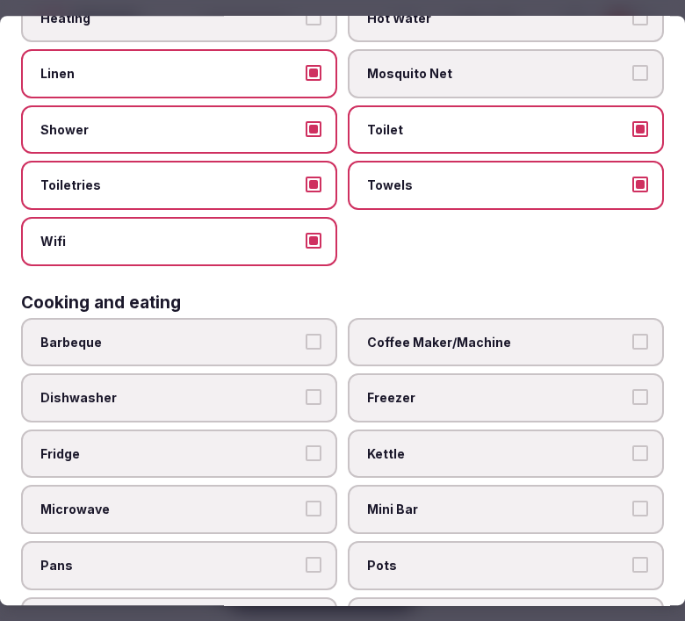
scroll to position [293, 0]
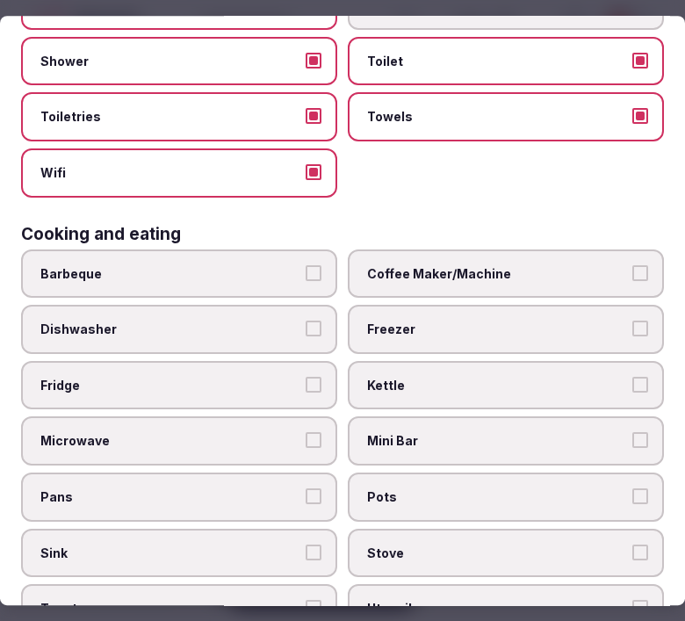
click at [451, 265] on span "Coffee Maker/Machine" at bounding box center [497, 274] width 260 height 18
click at [633, 265] on button "Coffee Maker/Machine" at bounding box center [641, 273] width 16 height 16
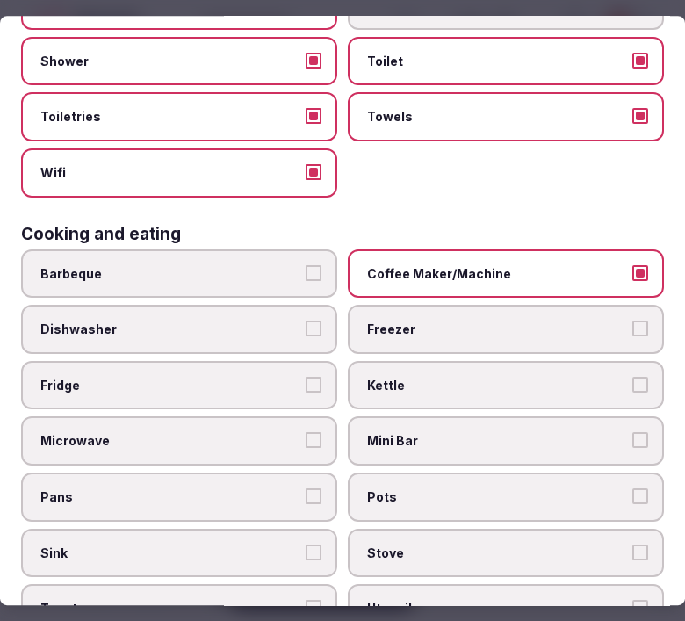
click at [451, 265] on span "Coffee Maker/Machine" at bounding box center [497, 274] width 260 height 18
click at [633, 265] on button "Coffee Maker/Machine" at bounding box center [641, 273] width 16 height 16
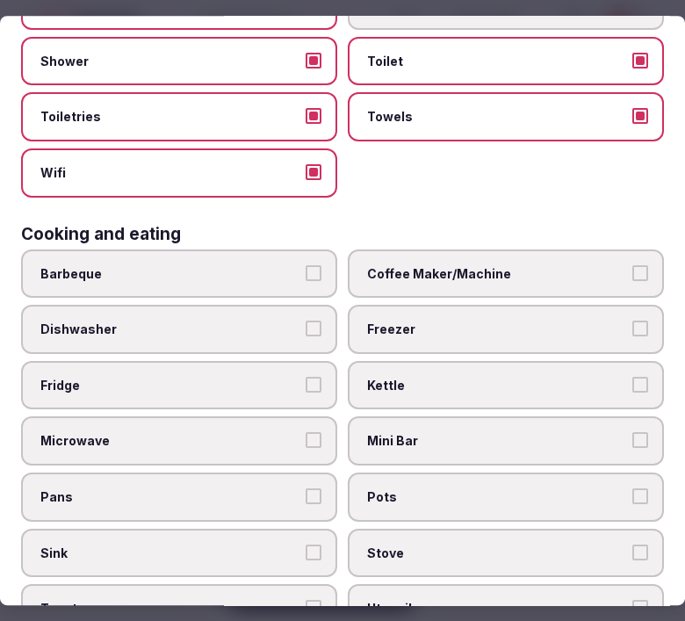
click at [467, 417] on label "Mini Bar" at bounding box center [506, 441] width 316 height 49
click at [633, 433] on button "Mini Bar" at bounding box center [641, 441] width 16 height 16
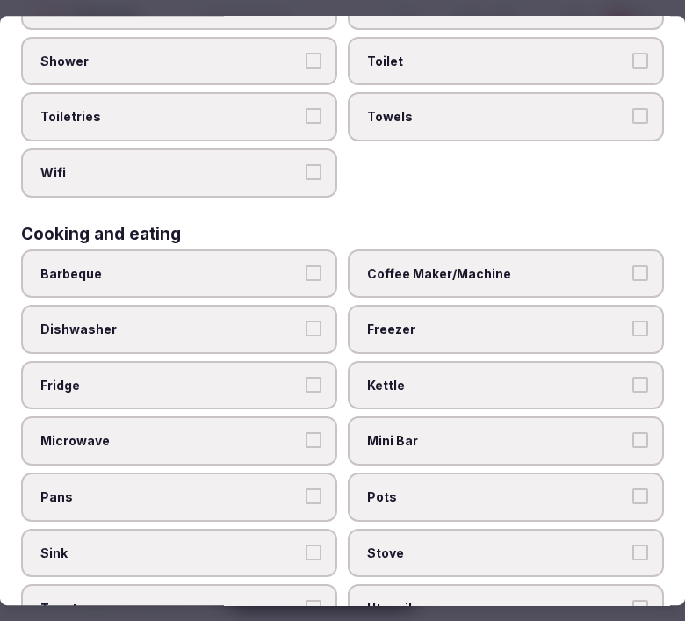
click at [230, 377] on span "Fridge" at bounding box center [170, 386] width 260 height 18
click at [306, 377] on button "Fridge" at bounding box center [314, 385] width 16 height 16
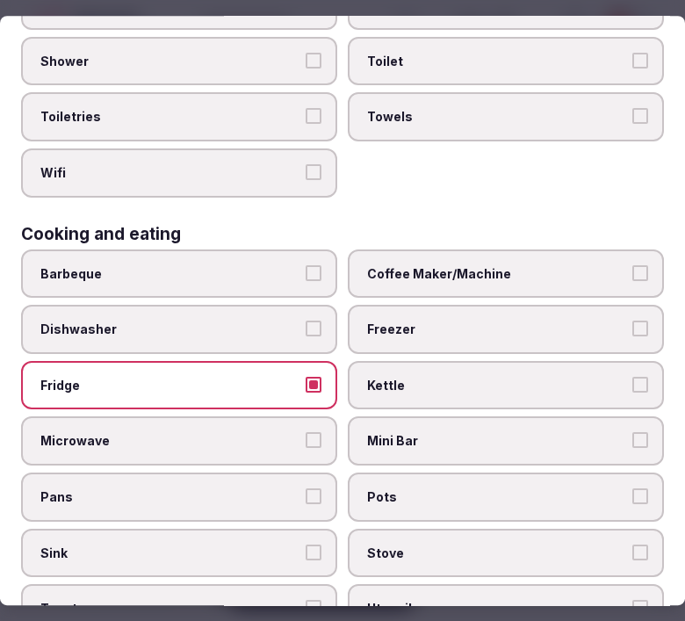
scroll to position [488, 0]
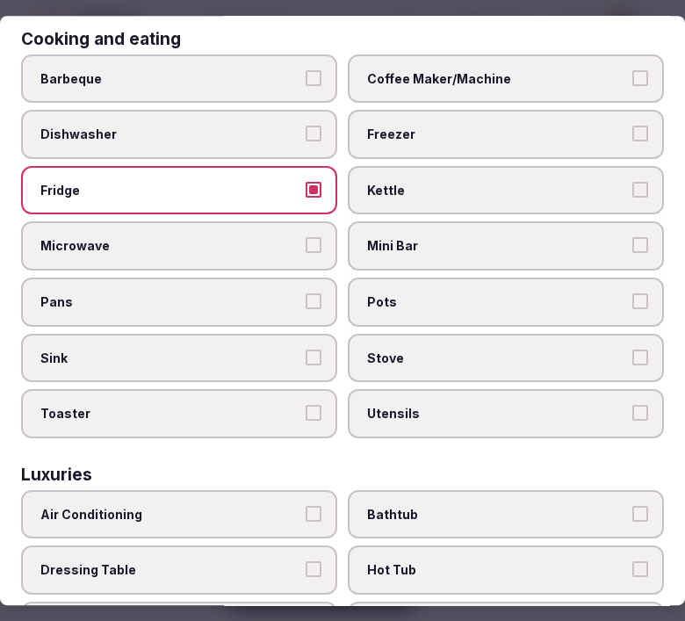
click at [554, 238] on span "Mini Bar" at bounding box center [497, 247] width 260 height 18
click at [633, 238] on button "Mini Bar" at bounding box center [641, 246] width 16 height 16
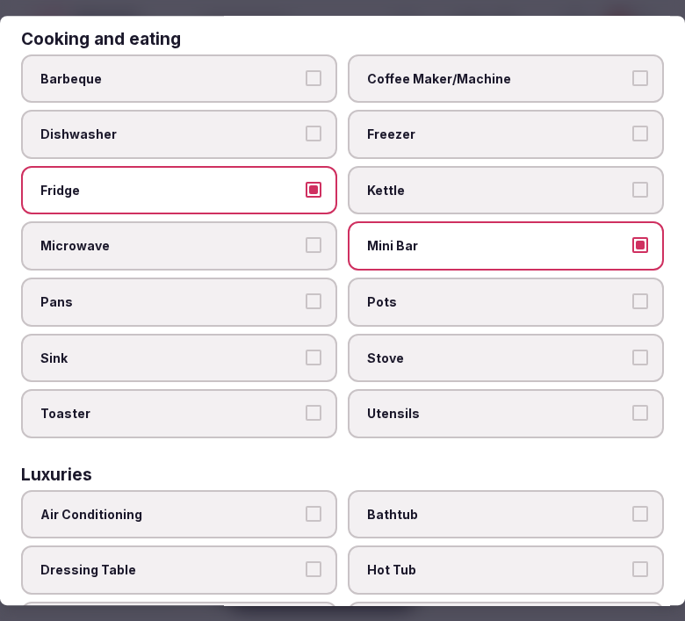
click at [542, 182] on span "Kettle" at bounding box center [497, 191] width 260 height 18
click at [633, 182] on button "Kettle" at bounding box center [641, 190] width 16 height 16
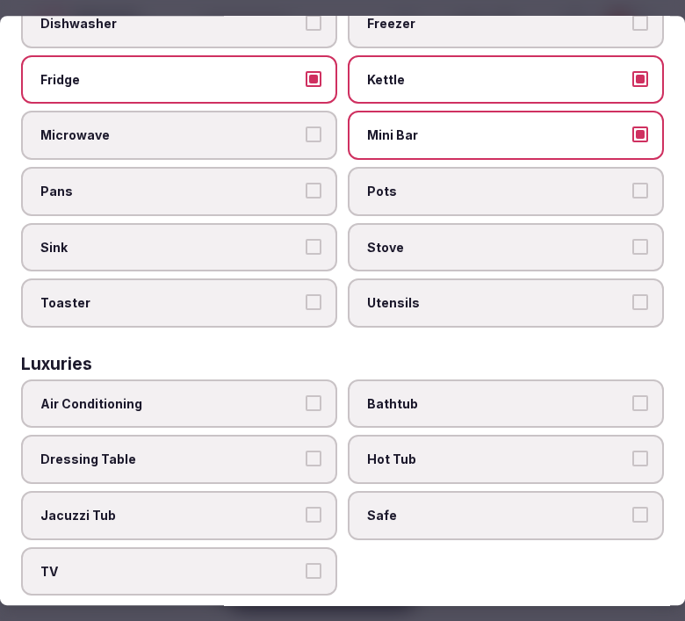
scroll to position [683, 0]
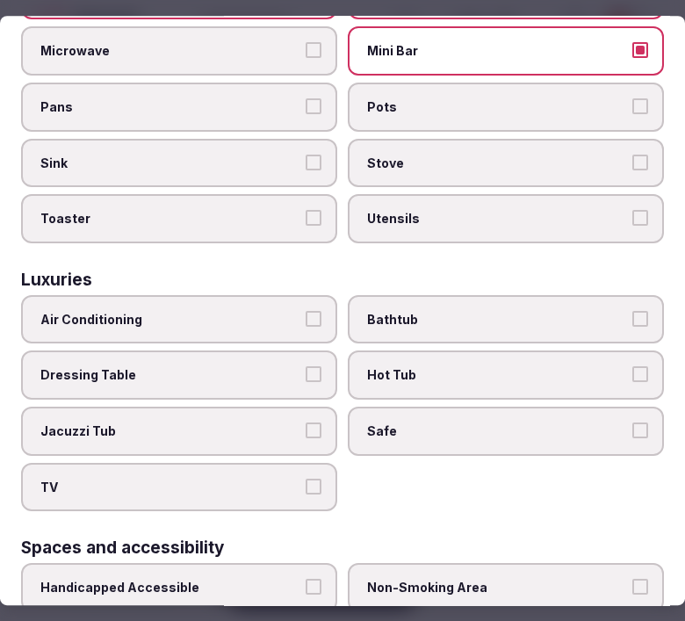
drag, startPoint x: 485, startPoint y: 358, endPoint x: 507, endPoint y: 373, distance: 27.1
click at [486, 367] on span "Hot Tub" at bounding box center [497, 376] width 260 height 18
click at [633, 367] on button "Hot Tub" at bounding box center [641, 375] width 16 height 16
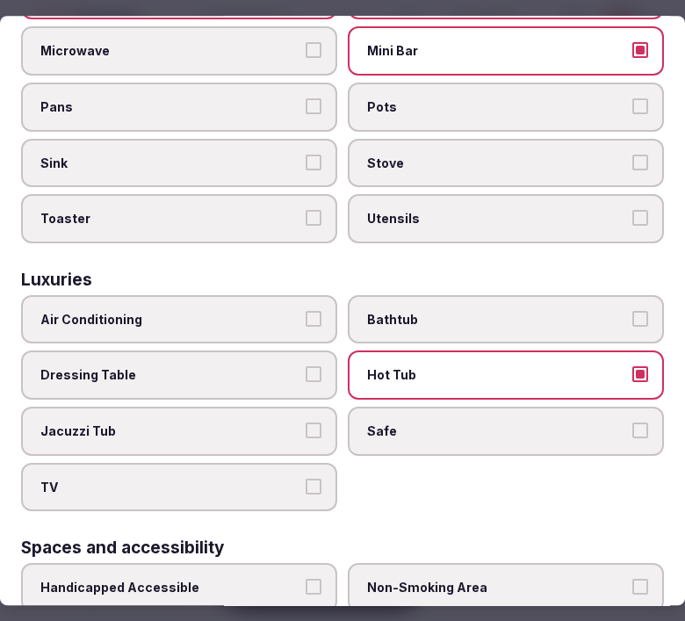
drag, startPoint x: 497, startPoint y: 344, endPoint x: 526, endPoint y: 391, distance: 55.2
click at [503, 367] on span "Hot Tub" at bounding box center [497, 376] width 260 height 18
click at [633, 367] on button "Hot Tub" at bounding box center [641, 375] width 16 height 16
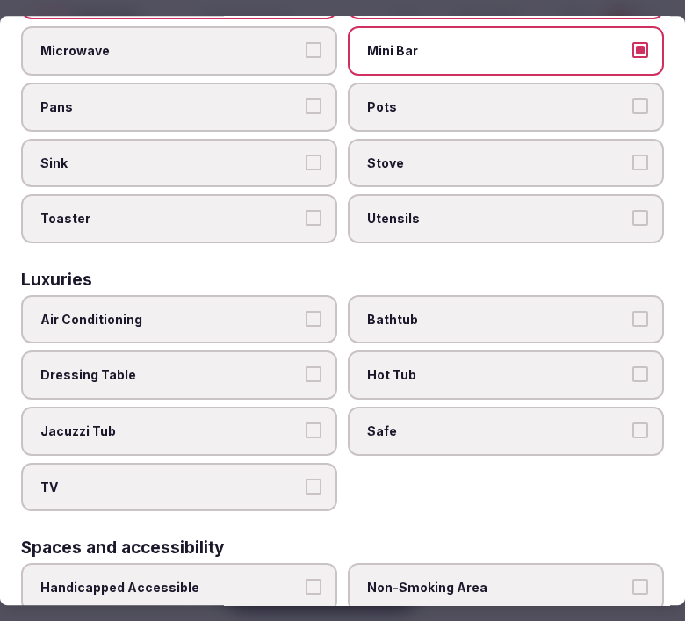
drag, startPoint x: 522, startPoint y: 393, endPoint x: 505, endPoint y: 394, distance: 16.7
click at [519, 407] on label "Safe" at bounding box center [506, 431] width 316 height 49
click at [633, 423] on button "Safe" at bounding box center [641, 431] width 16 height 16
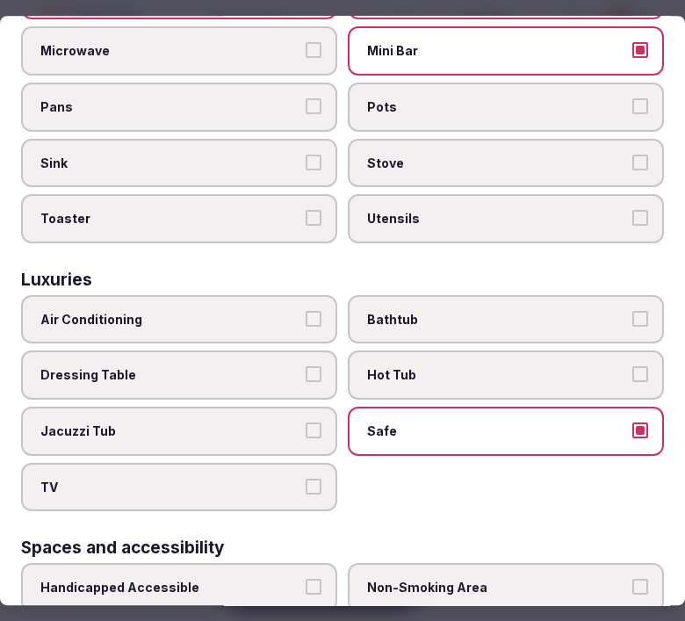
drag, startPoint x: 286, startPoint y: 443, endPoint x: 293, endPoint y: 433, distance: 12.0
click at [287, 463] on label "TV" at bounding box center [179, 487] width 316 height 49
click at [306, 479] on button "TV" at bounding box center [314, 487] width 16 height 16
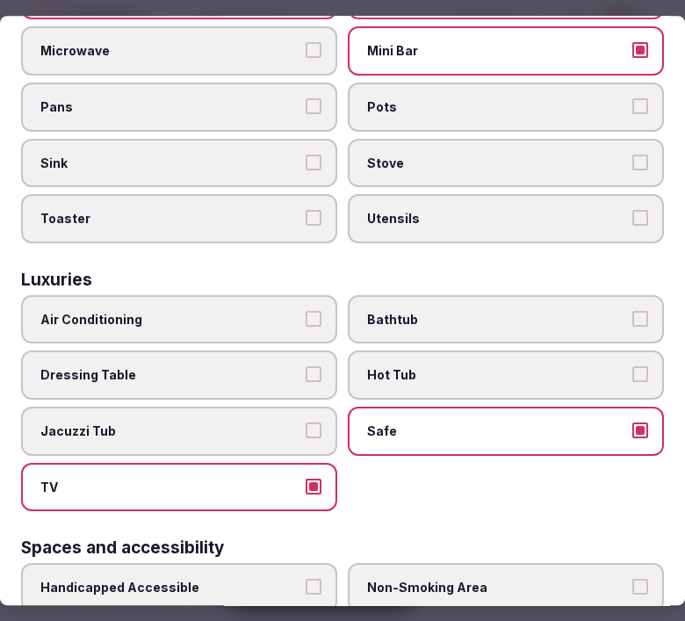
drag, startPoint x: 325, startPoint y: 269, endPoint x: 336, endPoint y: 286, distance: 19.7
click at [326, 272] on div "Luxuries Air Conditioning Bathtub Dressing Table Hot Tub Jacuzzi Tub Safe TV" at bounding box center [342, 392] width 643 height 240
click at [308, 311] on button "Air Conditioning" at bounding box center [314, 319] width 16 height 16
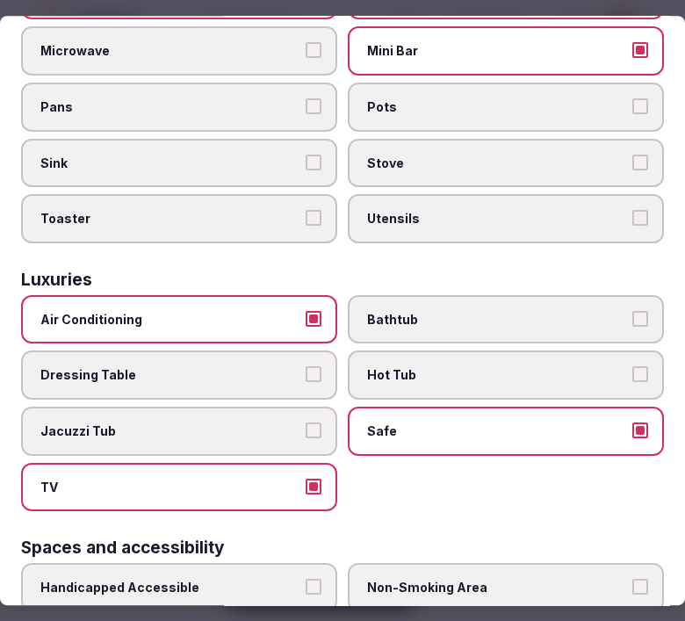
click at [642, 295] on label "Bathtub" at bounding box center [506, 319] width 316 height 49
click at [642, 311] on button "Bathtub" at bounding box center [641, 319] width 16 height 16
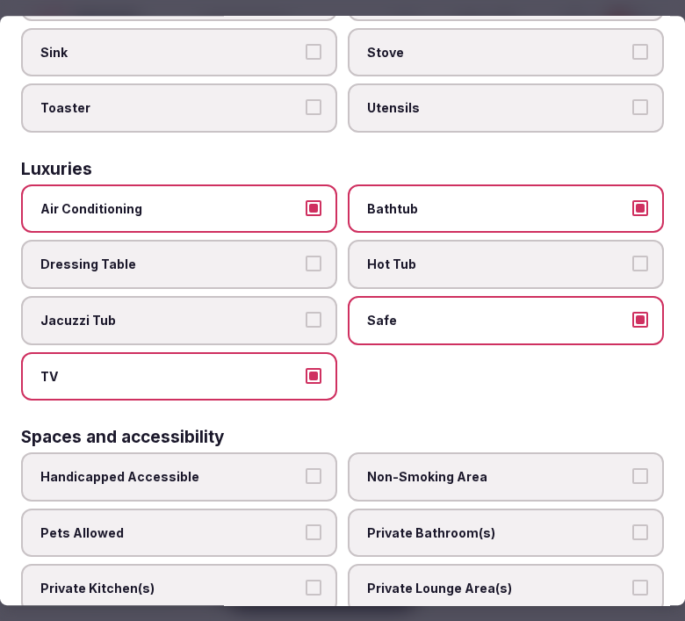
scroll to position [879, 0]
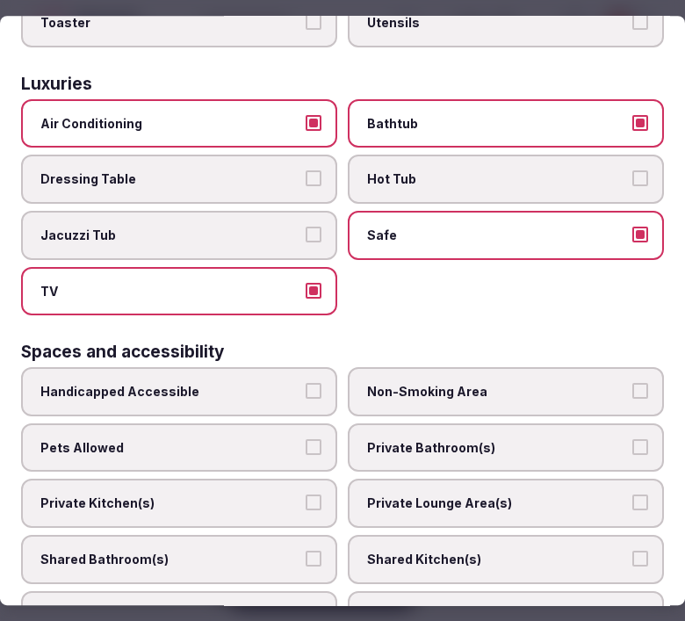
click at [458, 439] on span "Private Bathroom(s)" at bounding box center [497, 448] width 260 height 18
click at [633, 439] on button "Private Bathroom(s)" at bounding box center [641, 447] width 16 height 16
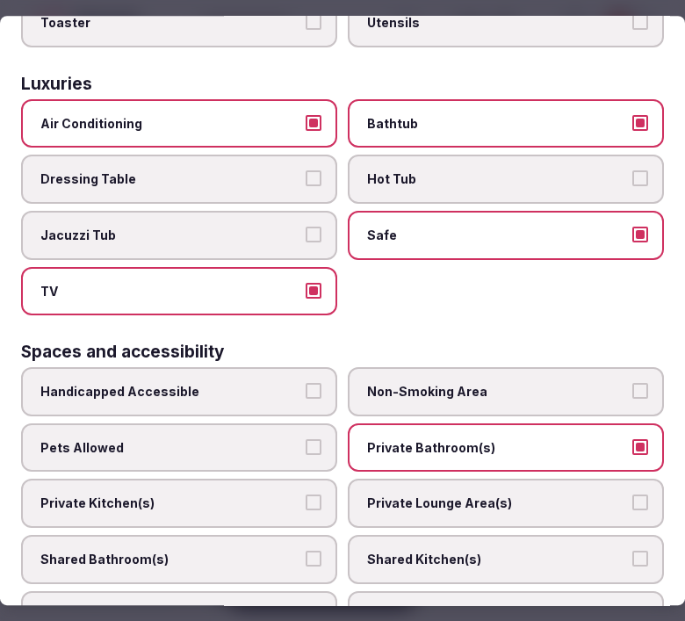
click at [536, 496] on span "Private Lounge Area(s)" at bounding box center [497, 505] width 260 height 18
click at [633, 496] on button "Private Lounge Area(s)" at bounding box center [641, 504] width 16 height 16
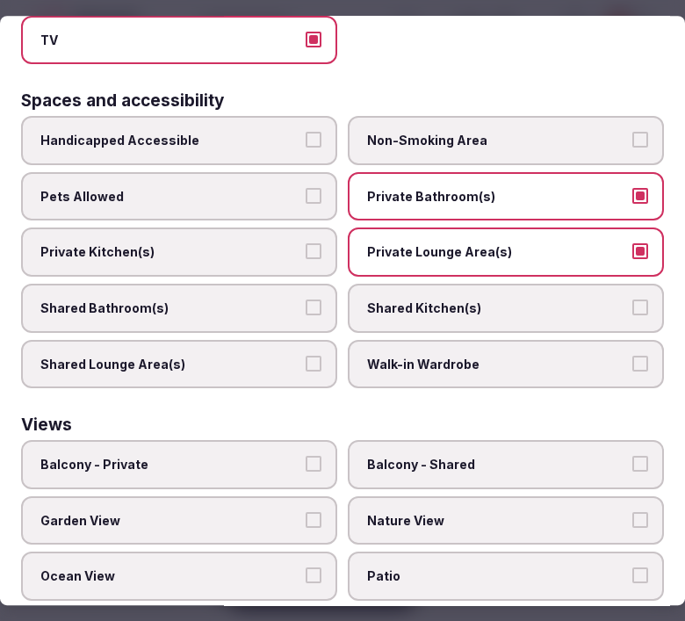
scroll to position [1160, 0]
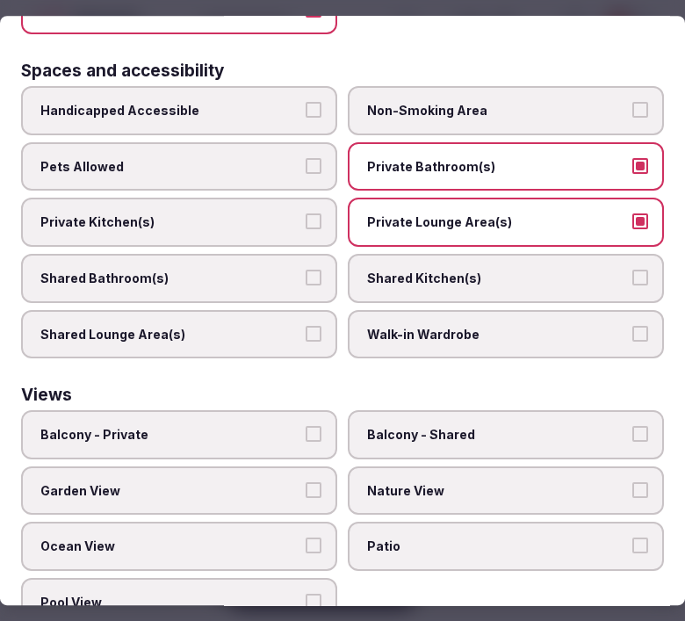
click at [269, 411] on label "Balcony - Private" at bounding box center [179, 434] width 316 height 49
click at [306, 426] on button "Balcony - Private" at bounding box center [314, 434] width 16 height 16
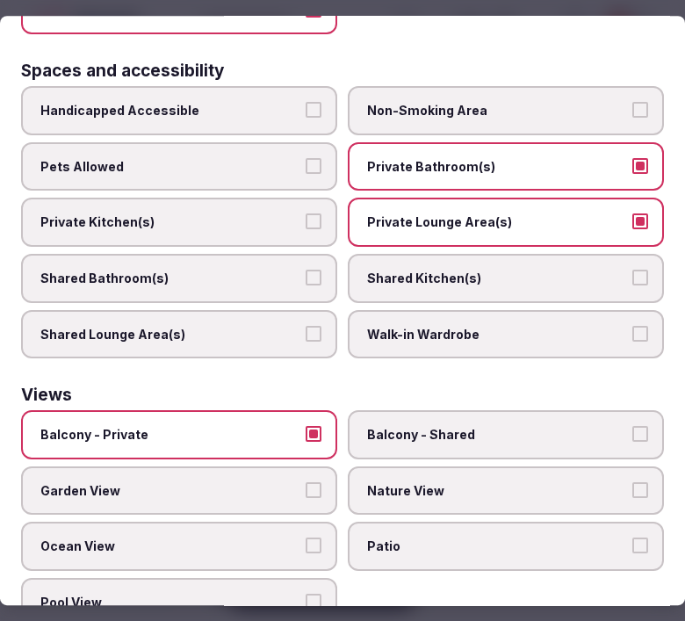
click at [432, 482] on span "Nature View" at bounding box center [497, 491] width 260 height 18
click at [633, 482] on button "Nature View" at bounding box center [641, 490] width 16 height 16
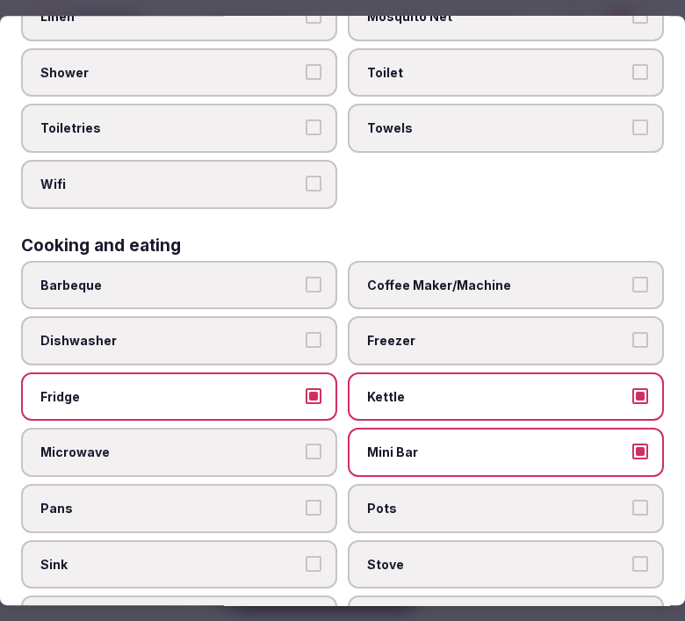
scroll to position [0, 0]
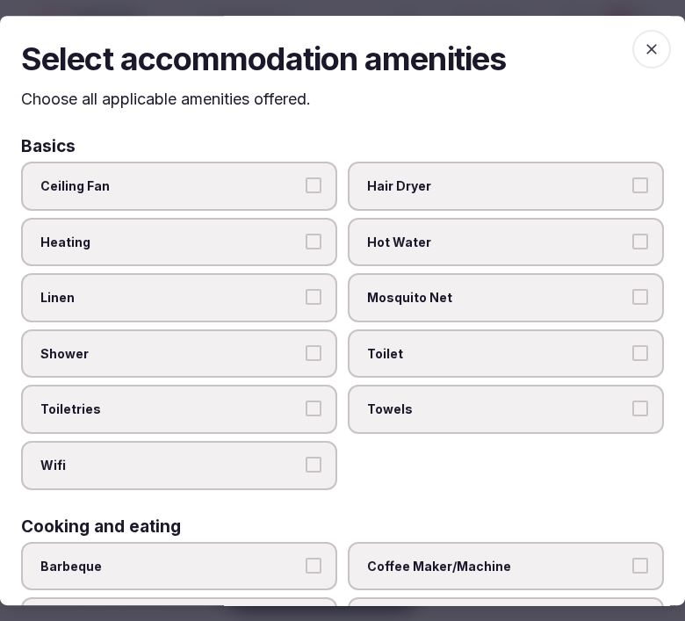
click at [634, 31] on span "button" at bounding box center [652, 49] width 39 height 39
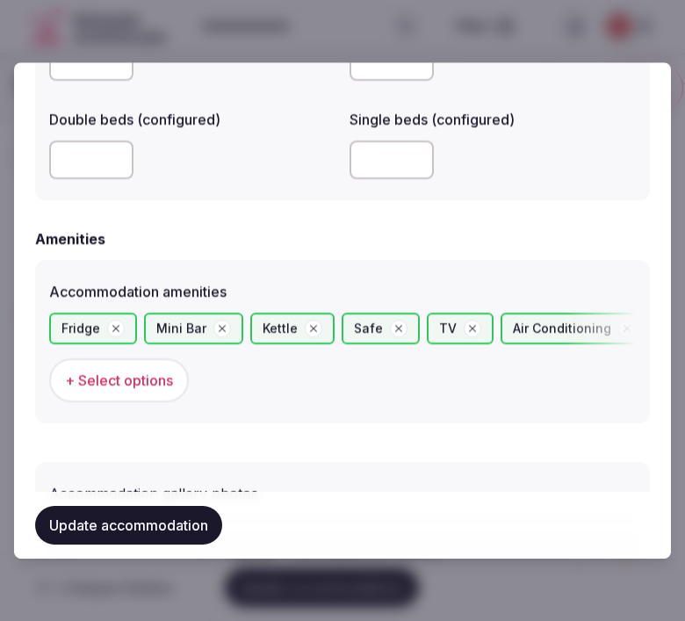
drag, startPoint x: 152, startPoint y: 513, endPoint x: 164, endPoint y: 510, distance: 12.8
click at [152, 512] on button "Update accommodation" at bounding box center [128, 525] width 187 height 39
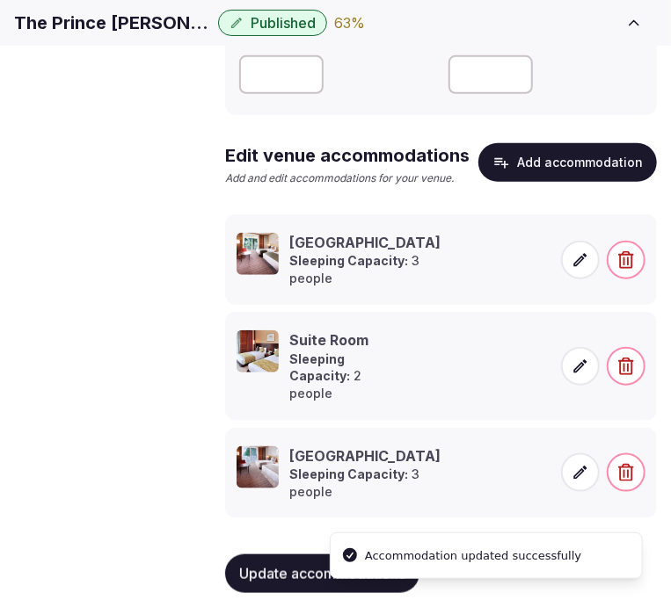
scroll to position [373, 0]
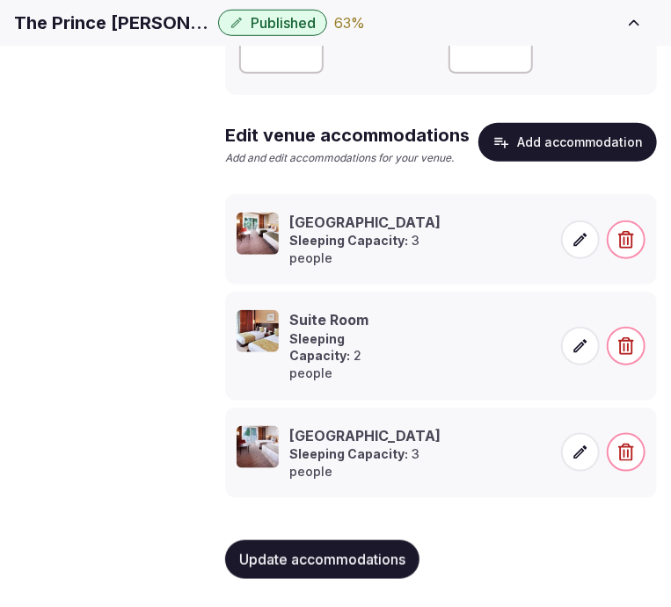
click at [599, 144] on button "Add accommodation" at bounding box center [567, 142] width 178 height 39
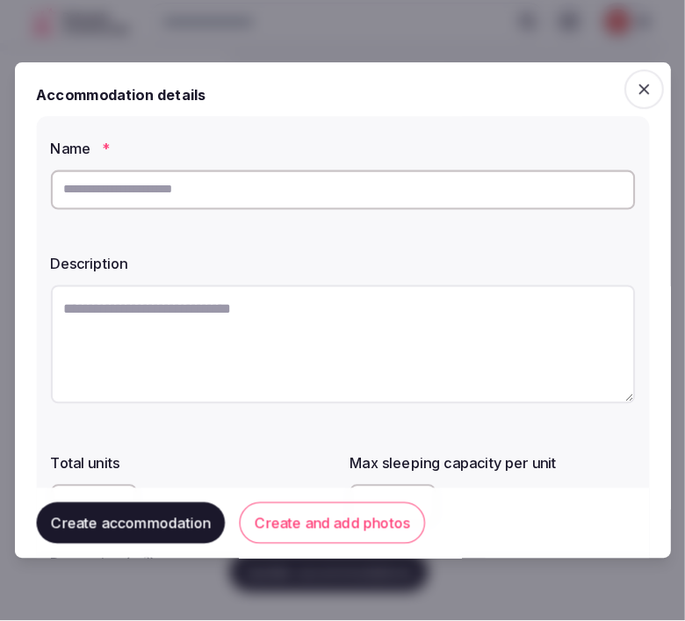
scroll to position [358, 0]
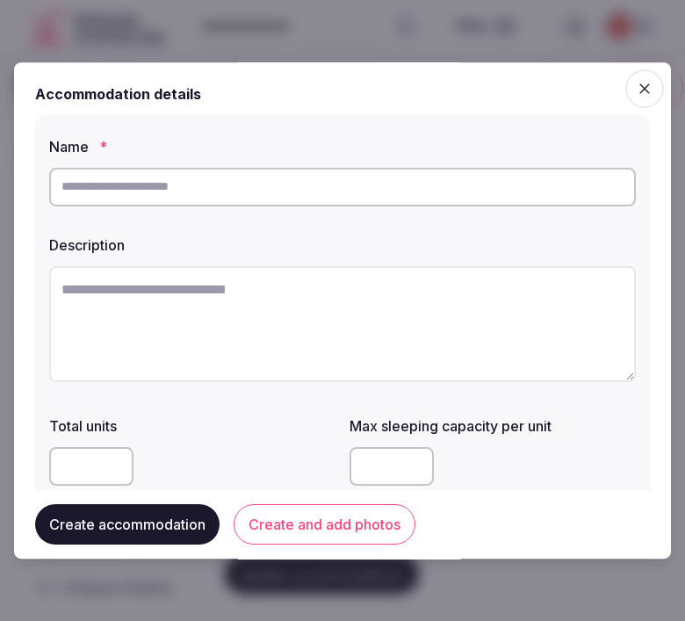
click at [409, 208] on div at bounding box center [342, 187] width 587 height 53
click at [423, 187] on input "text" at bounding box center [342, 187] width 587 height 39
paste input "**********"
type input "**********"
click at [508, 315] on textarea at bounding box center [342, 324] width 587 height 116
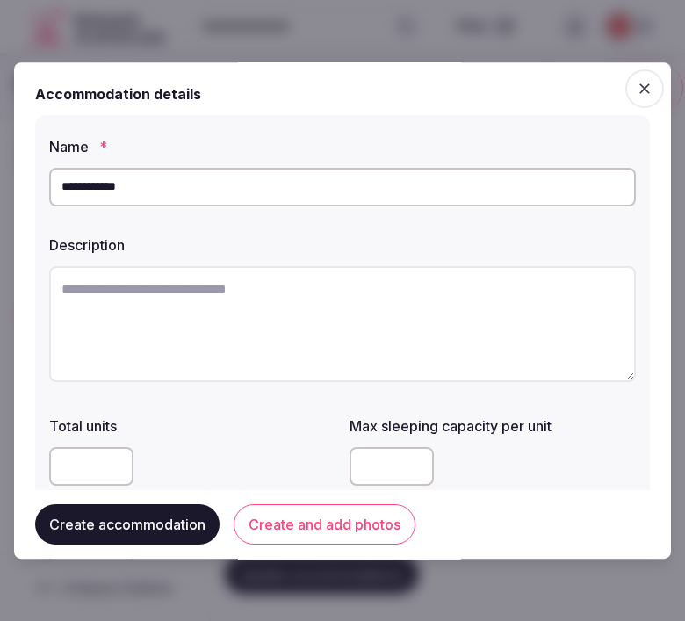
paste textarea "**********"
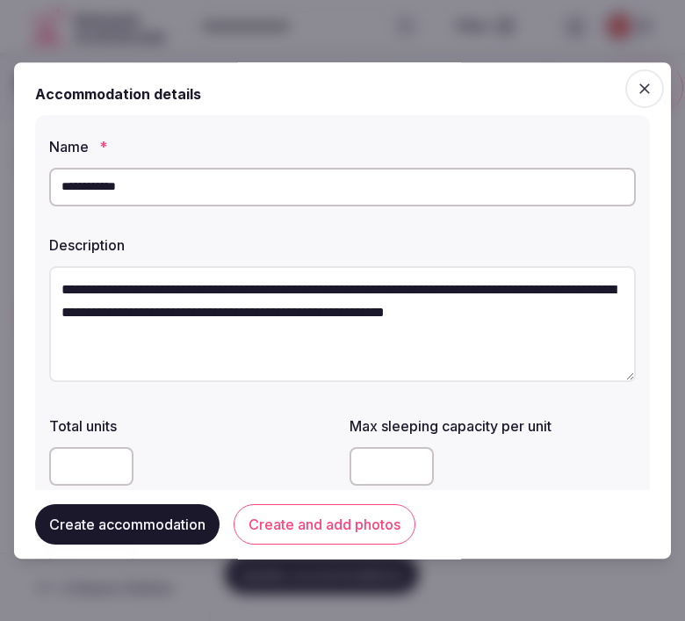
scroll to position [10, 0]
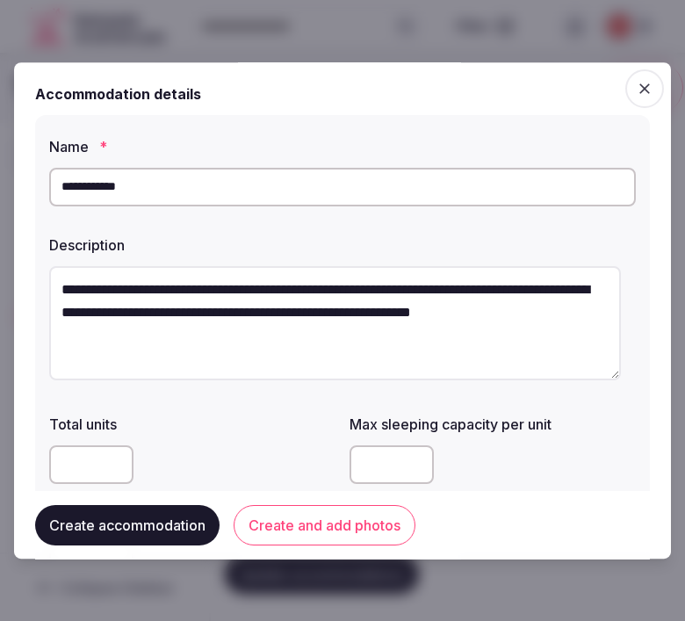
type textarea "**********"
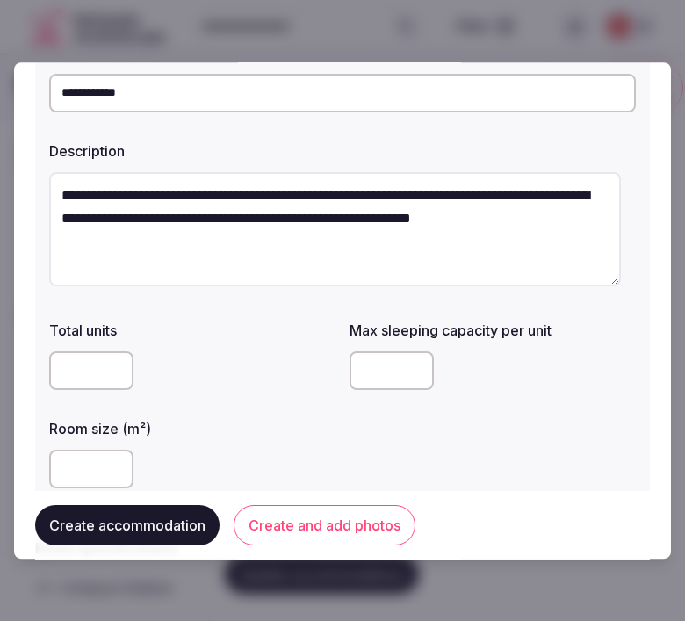
scroll to position [195, 0]
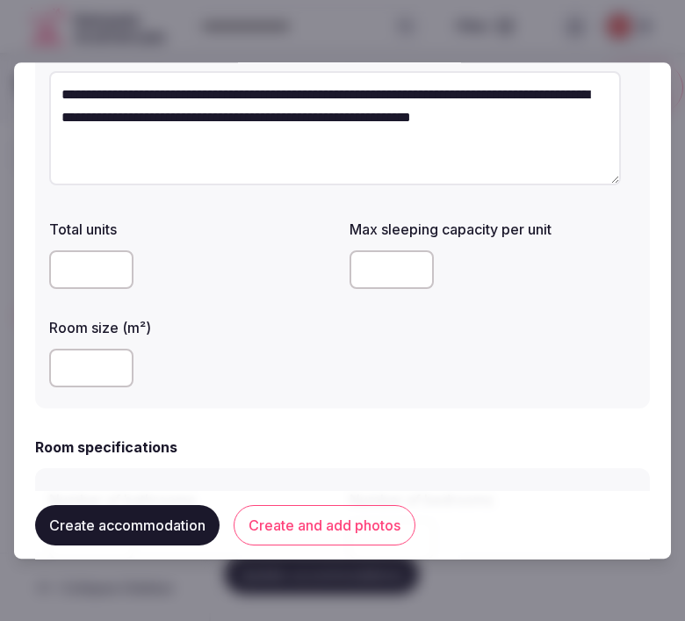
click at [367, 271] on input "number" at bounding box center [392, 269] width 84 height 39
type input "*"
click at [82, 359] on input "number" at bounding box center [91, 368] width 84 height 39
drag, startPoint x: 85, startPoint y: 361, endPoint x: 60, endPoint y: 356, distance: 26.0
click at [62, 357] on input "*" at bounding box center [91, 368] width 84 height 39
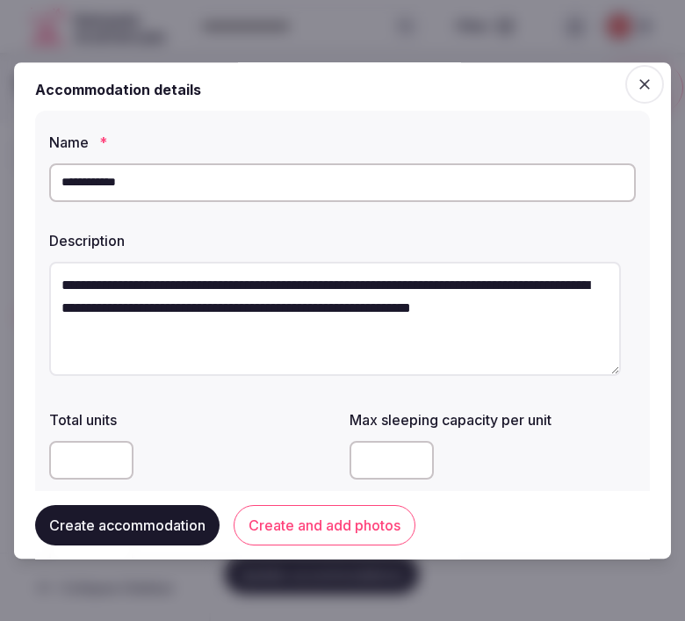
scroll to position [0, 0]
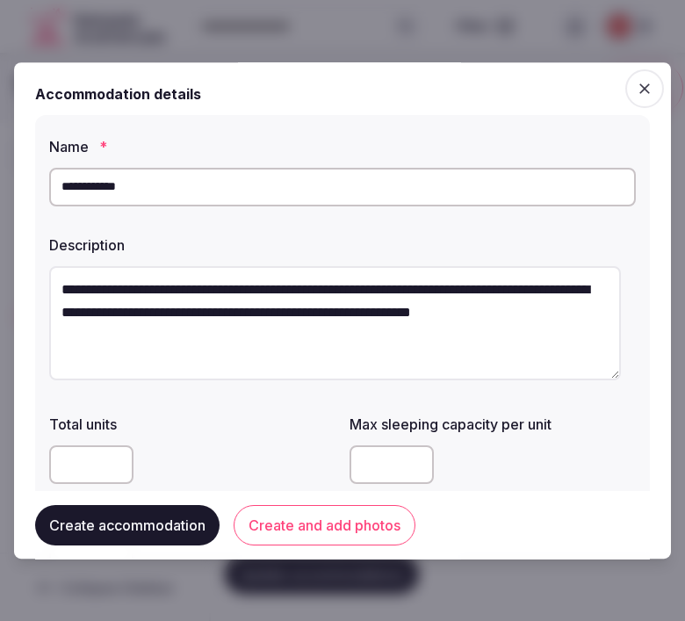
type input "*"
click at [507, 330] on textarea "**********" at bounding box center [335, 323] width 572 height 114
paste textarea "**********"
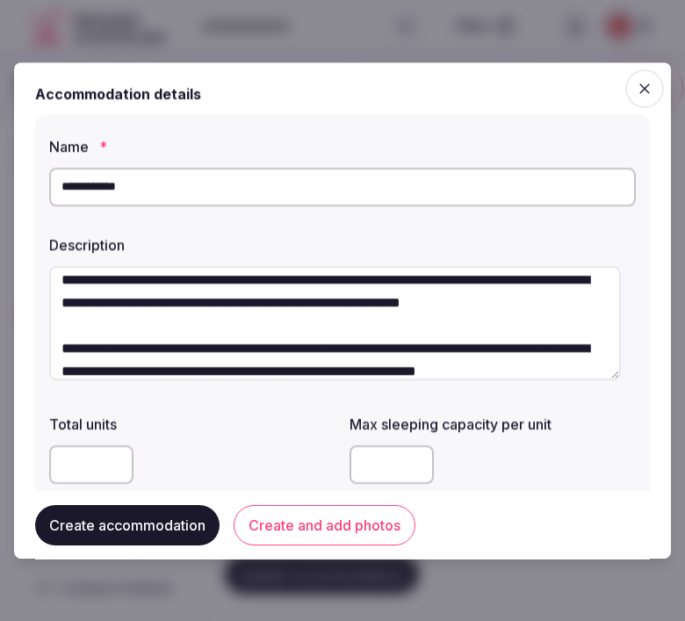
scroll to position [55, 0]
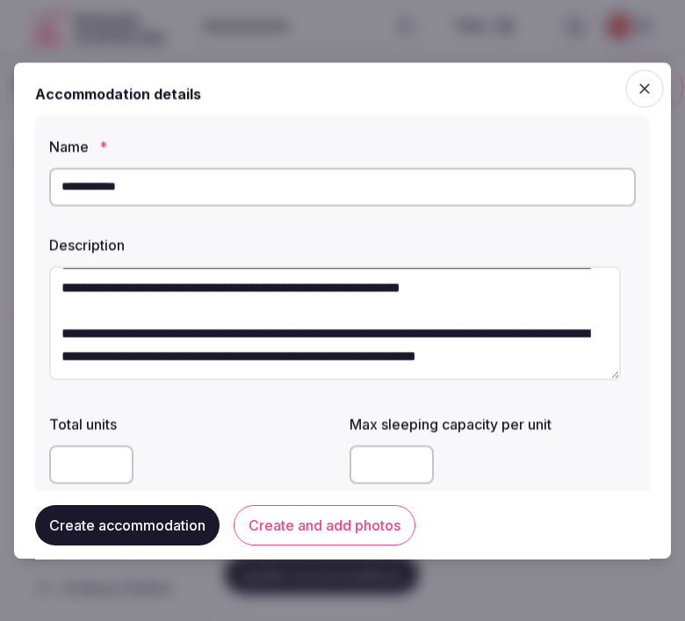
type textarea "**********"
click at [273, 425] on label "Total units" at bounding box center [192, 424] width 286 height 14
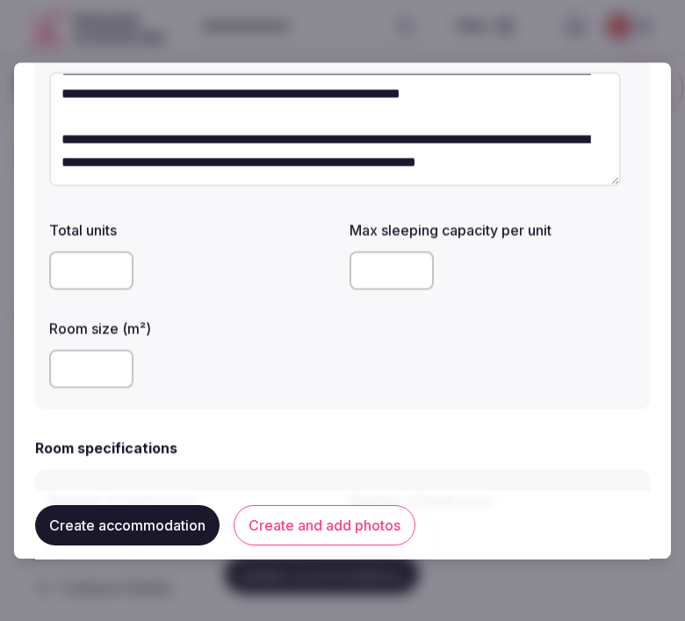
scroll to position [195, 0]
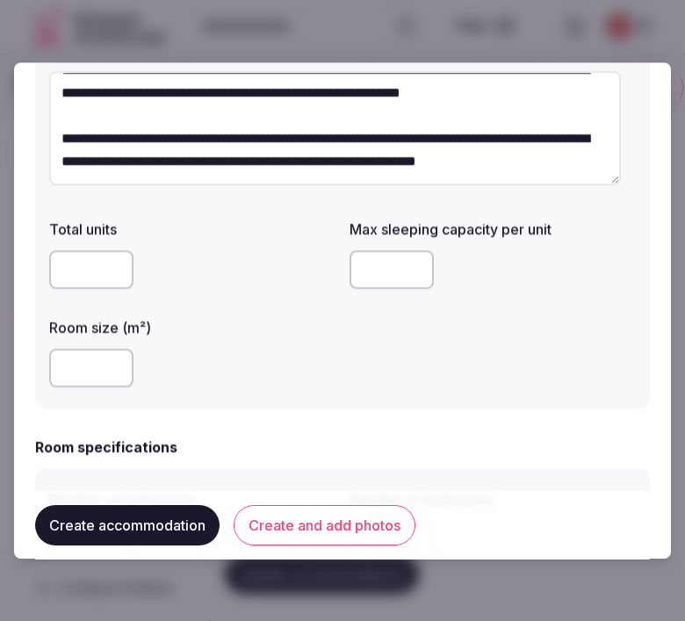
drag, startPoint x: 77, startPoint y: 363, endPoint x: 47, endPoint y: 365, distance: 29.9
click at [47, 365] on div "**********" at bounding box center [342, 164] width 615 height 489
type input "**"
click at [290, 504] on button "Create and add photos" at bounding box center [325, 524] width 182 height 40
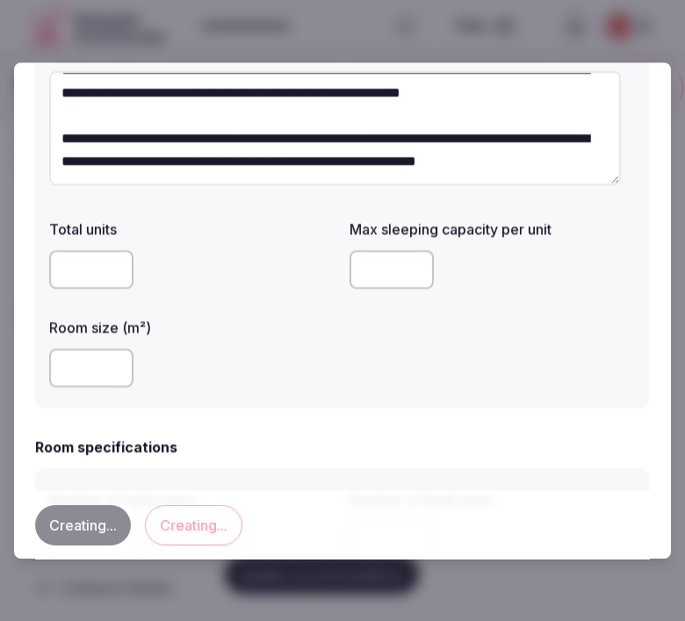
scroll to position [0, 0]
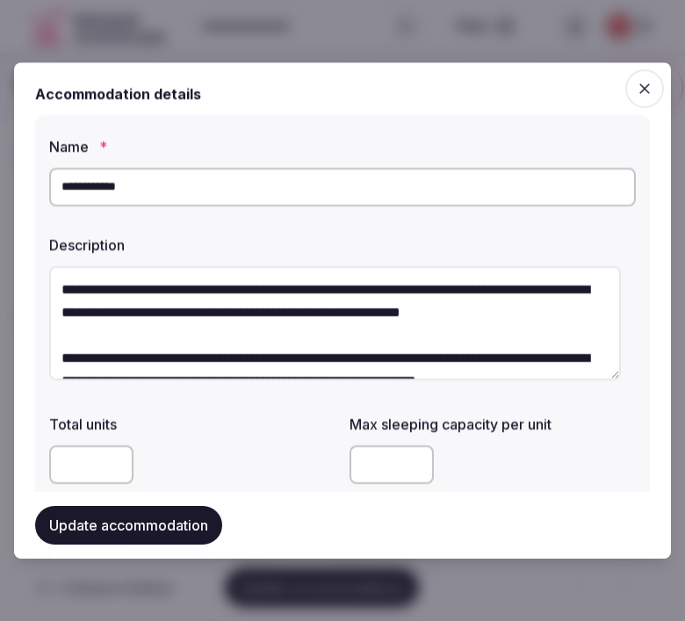
click at [156, 524] on button "Update accommodation" at bounding box center [128, 525] width 187 height 39
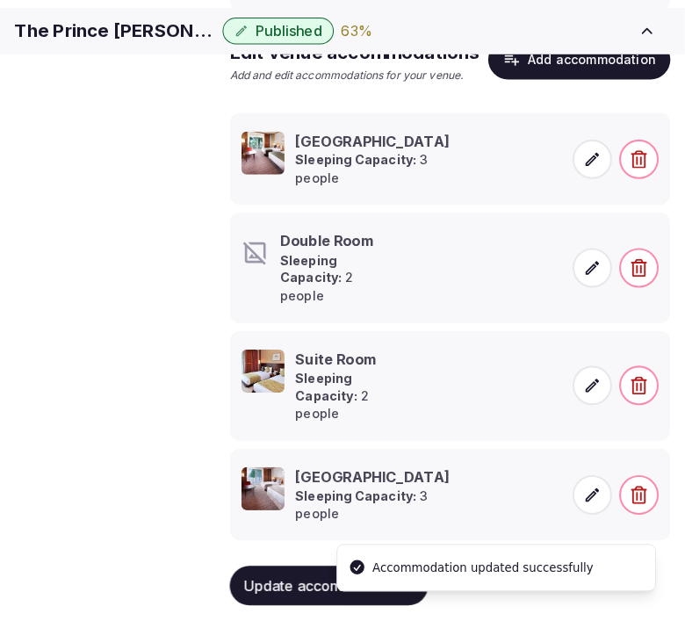
scroll to position [455, 0]
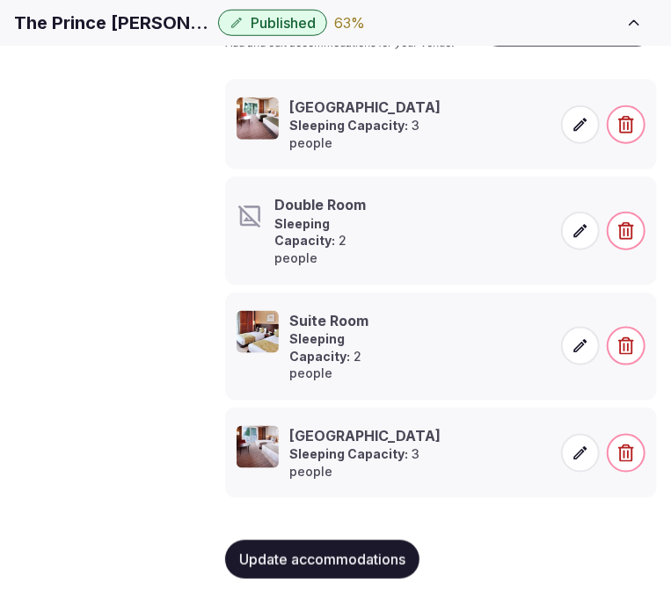
click at [325, 249] on strong "Sleeping Capacity:" at bounding box center [304, 232] width 61 height 33
click at [582, 240] on icon at bounding box center [580, 231] width 18 height 18
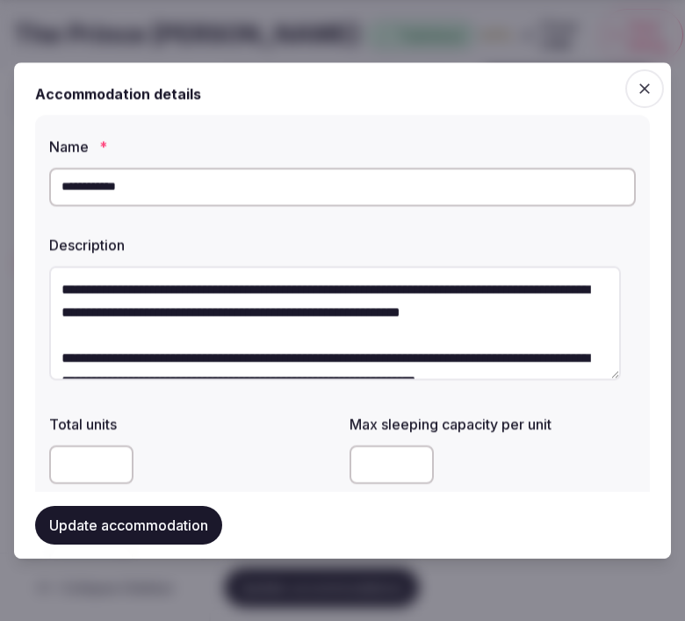
click at [207, 228] on div "Description" at bounding box center [342, 240] width 587 height 25
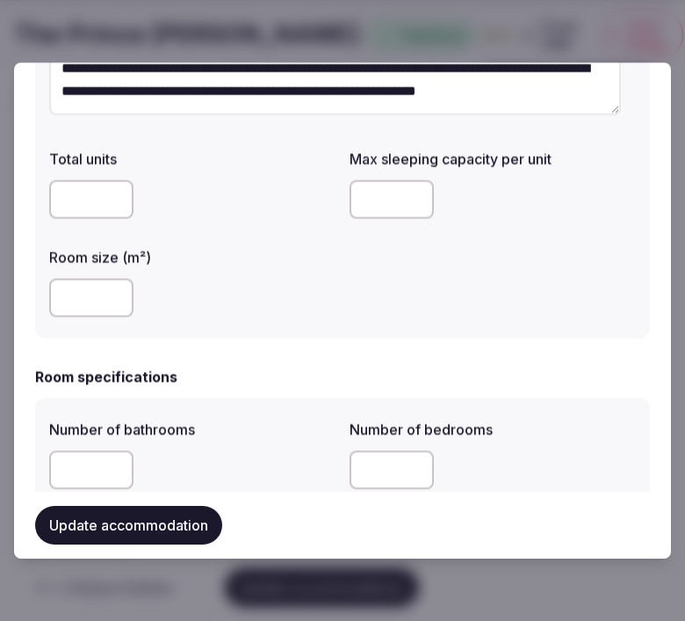
scroll to position [390, 0]
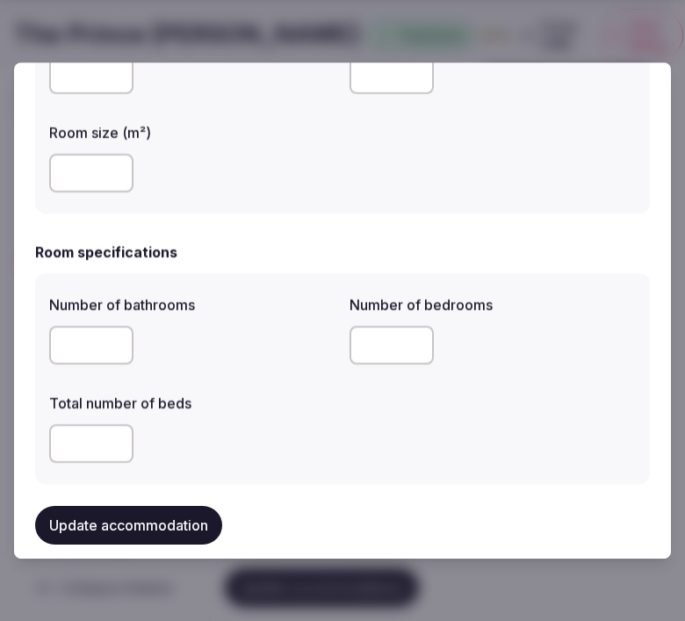
click at [70, 348] on input "number" at bounding box center [91, 345] width 84 height 39
click at [77, 340] on input "number" at bounding box center [91, 345] width 84 height 39
type input "*"
drag, startPoint x: 392, startPoint y: 346, endPoint x: 346, endPoint y: 355, distance: 46.5
click at [384, 346] on input "*" at bounding box center [392, 345] width 84 height 39
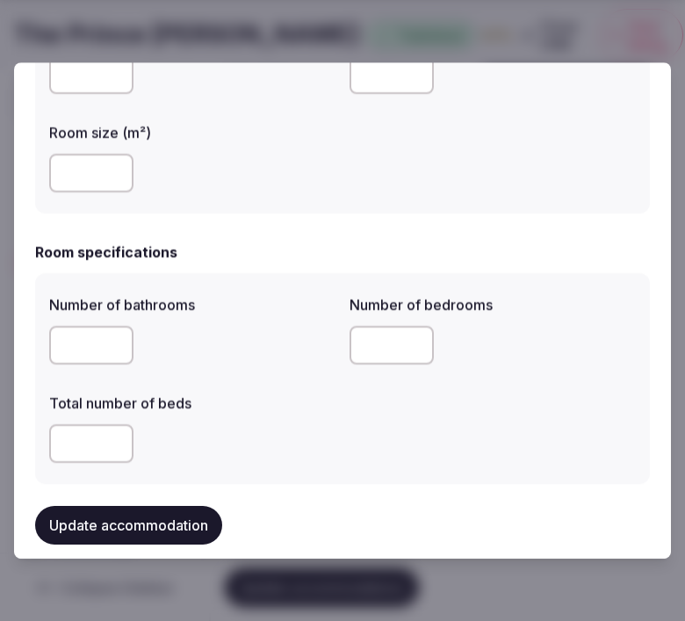
type input "*"
click at [84, 443] on input "number" at bounding box center [91, 443] width 84 height 39
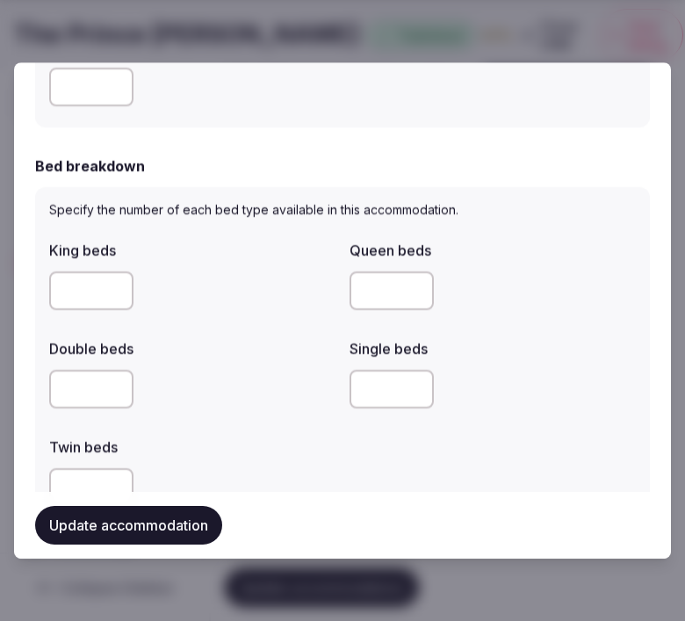
scroll to position [780, 0]
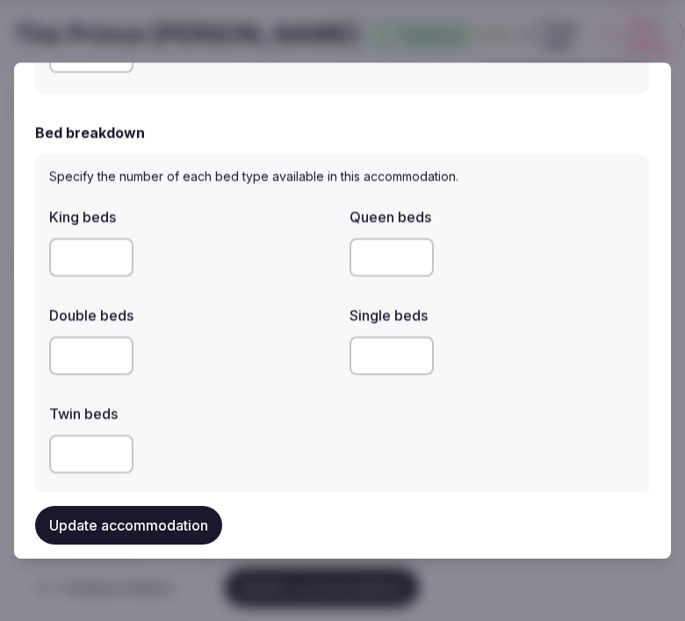
type input "*"
click at [65, 344] on input "number" at bounding box center [91, 356] width 84 height 39
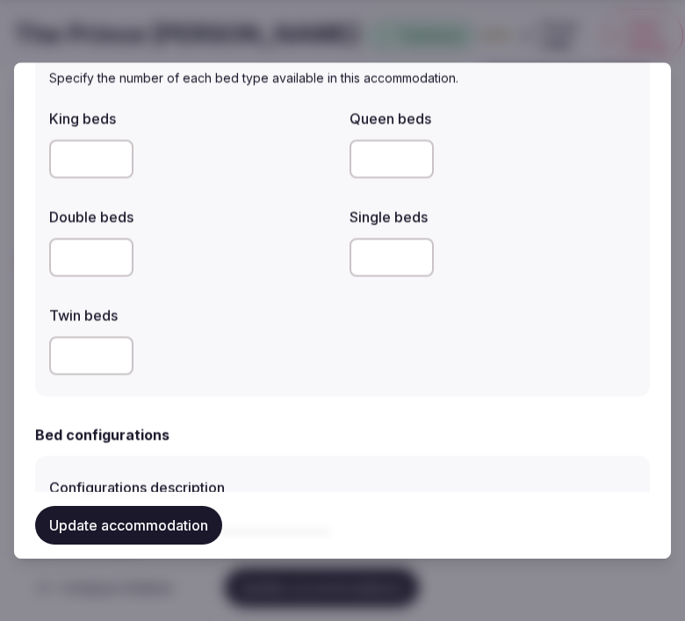
scroll to position [976, 0]
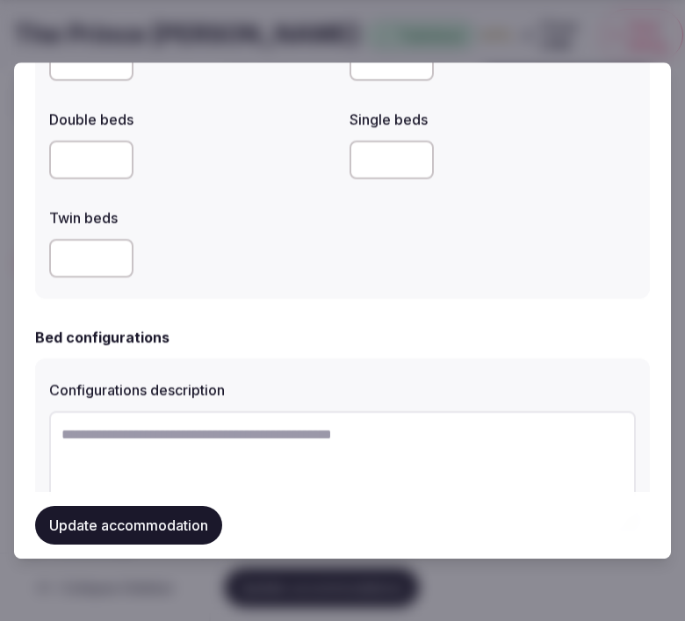
type input "*"
click at [154, 519] on button "Update accommodation" at bounding box center [128, 525] width 187 height 39
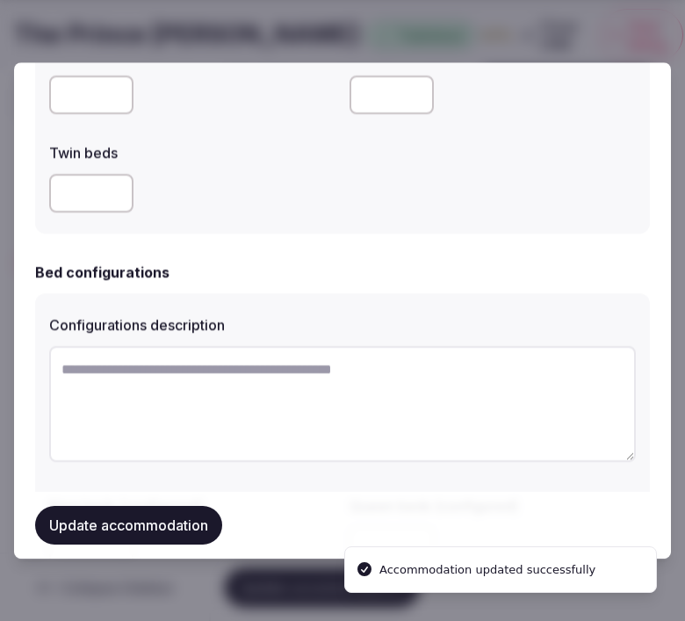
scroll to position [0, 0]
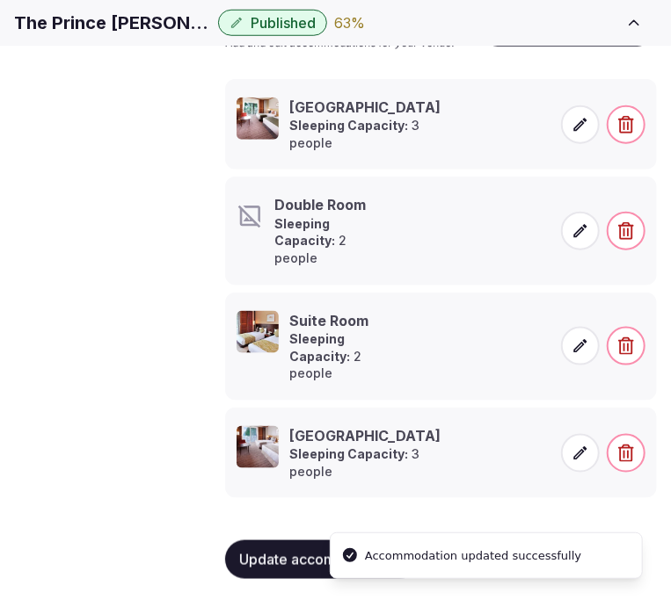
click at [590, 250] on span at bounding box center [580, 231] width 39 height 39
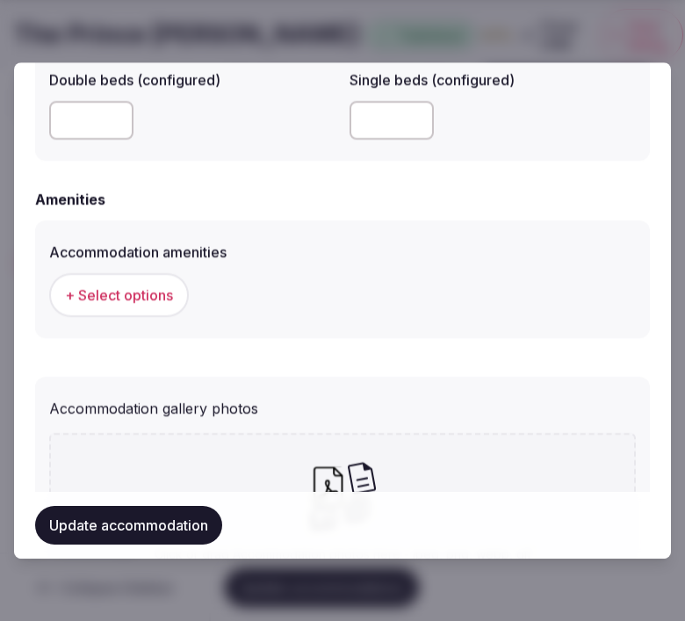
scroll to position [1659, 0]
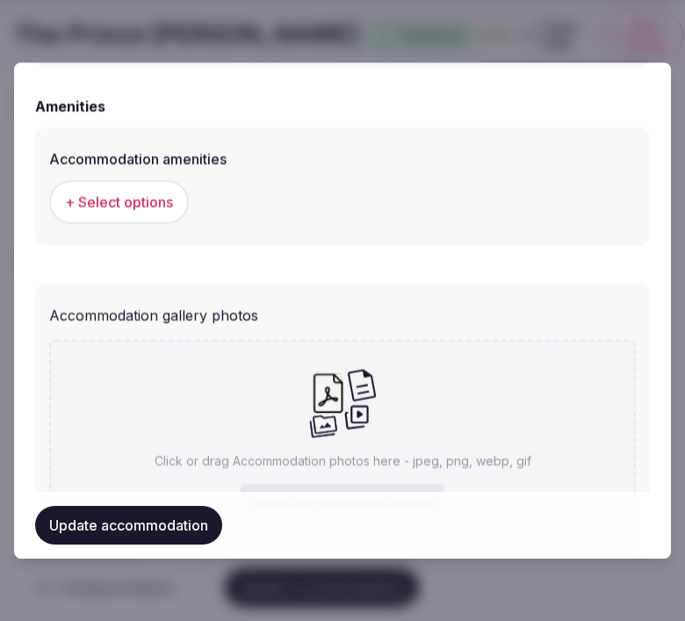
click at [76, 203] on span "+ Select options" at bounding box center [119, 201] width 108 height 19
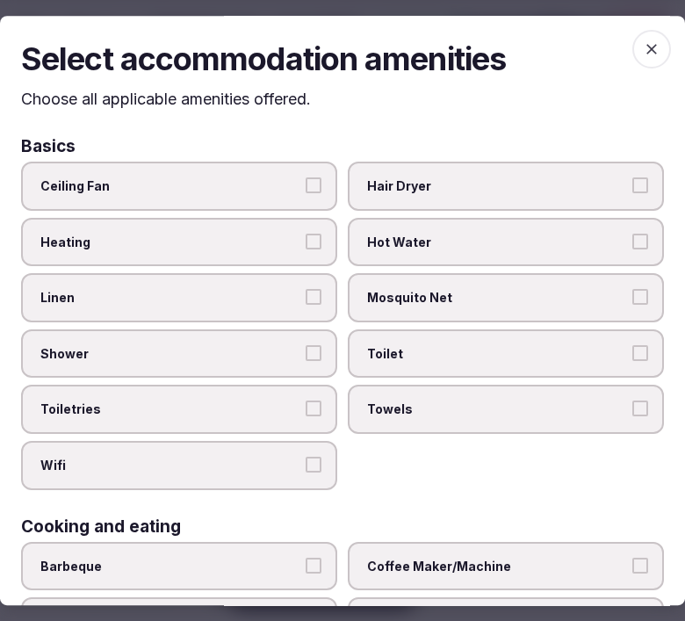
click at [187, 295] on span "Linen" at bounding box center [170, 298] width 260 height 18
click at [306, 295] on button "Linen" at bounding box center [314, 297] width 16 height 16
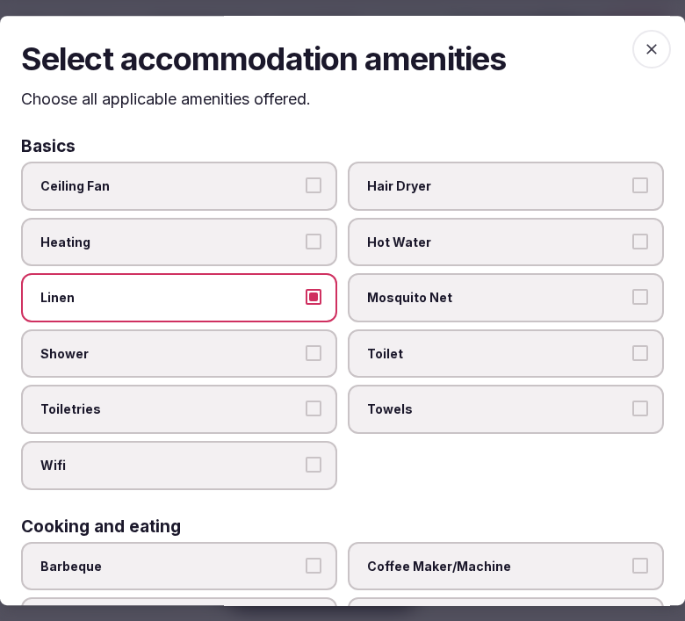
click at [308, 345] on button "Shower" at bounding box center [314, 353] width 16 height 16
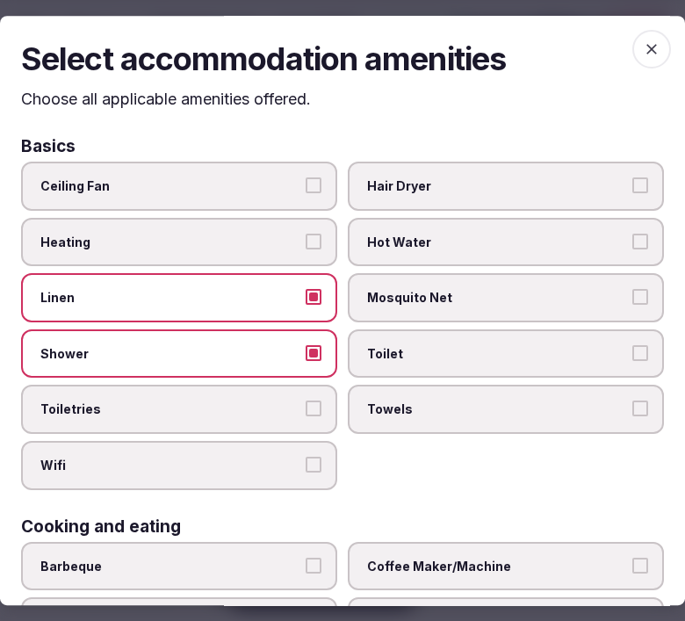
drag, startPoint x: 354, startPoint y: 352, endPoint x: 370, endPoint y: 350, distance: 16.0
click at [361, 347] on label "Toilet" at bounding box center [506, 354] width 316 height 49
click at [633, 347] on button "Toilet" at bounding box center [641, 353] width 16 height 16
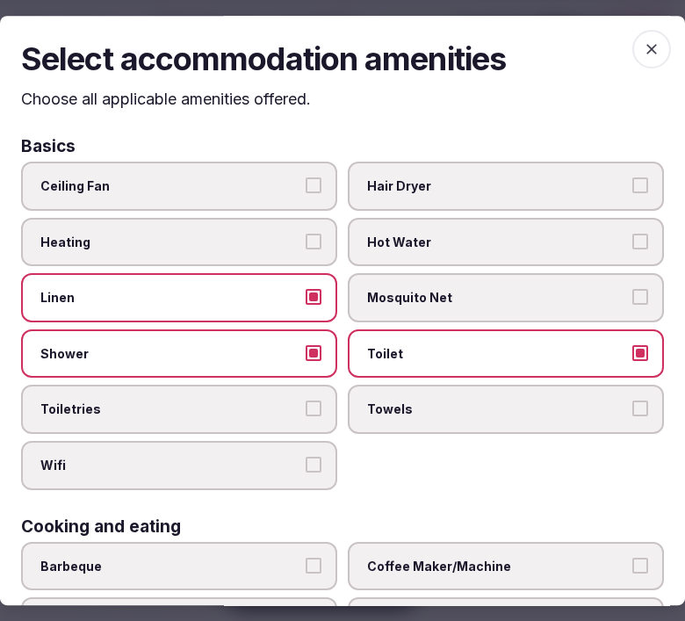
drag, startPoint x: 404, startPoint y: 389, endPoint x: 385, endPoint y: 402, distance: 23.4
click at [401, 397] on label "Towels" at bounding box center [506, 410] width 316 height 49
click at [633, 402] on button "Towels" at bounding box center [641, 410] width 16 height 16
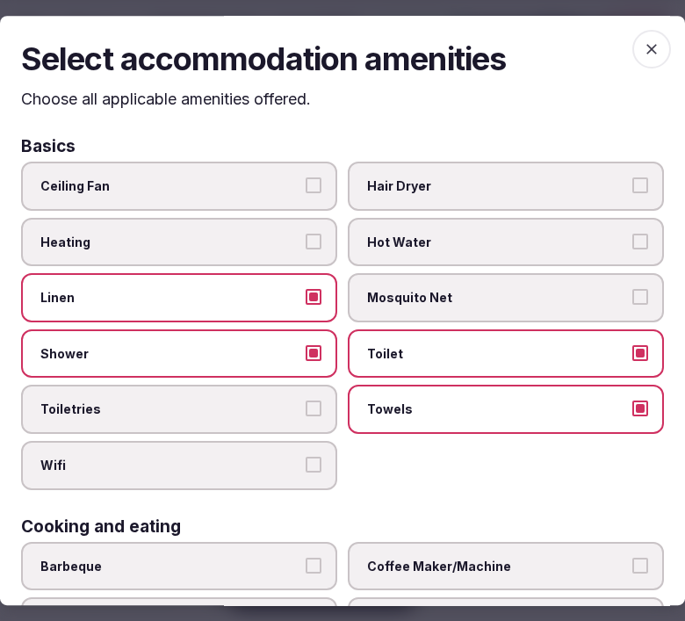
click at [313, 402] on button "Toiletries" at bounding box center [314, 410] width 16 height 16
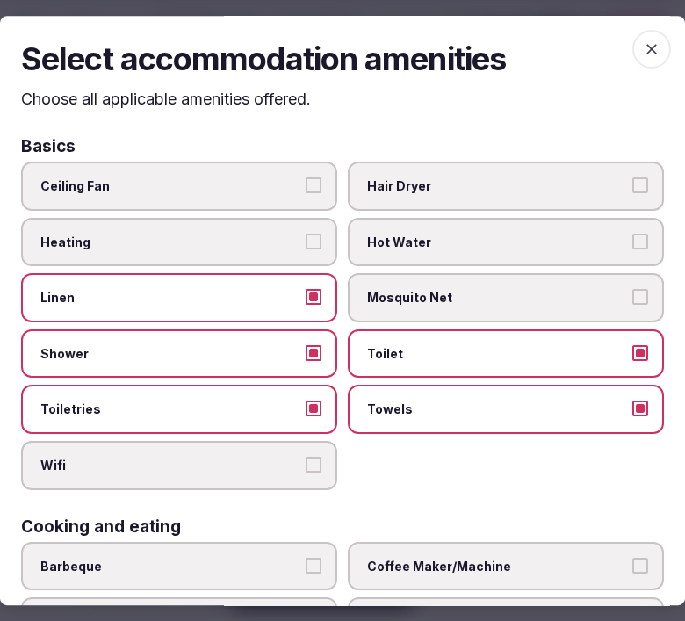
drag, startPoint x: 308, startPoint y: 453, endPoint x: 327, endPoint y: 418, distance: 38.9
click at [323, 426] on div "Ceiling Fan Hair Dryer Heating Hot Water Linen Mosquito Net Shower Toilet Toile…" at bounding box center [342, 326] width 643 height 329
click at [311, 462] on button "Wifi" at bounding box center [314, 465] width 16 height 16
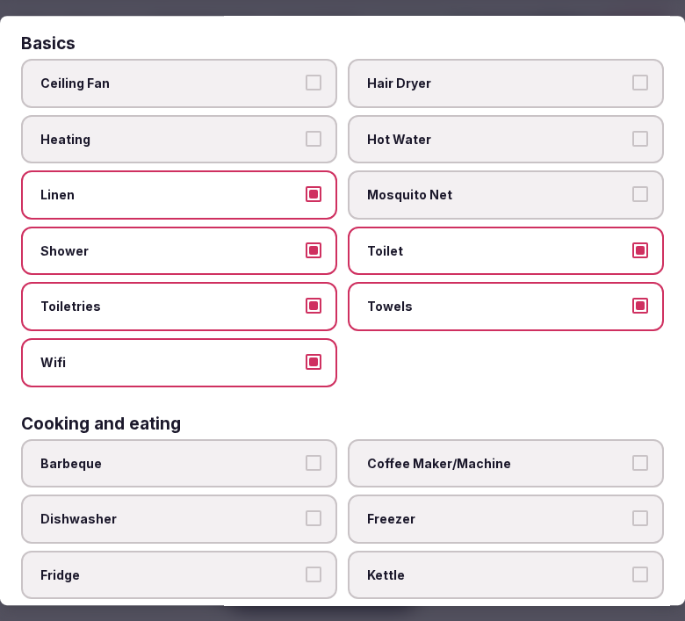
scroll to position [195, 0]
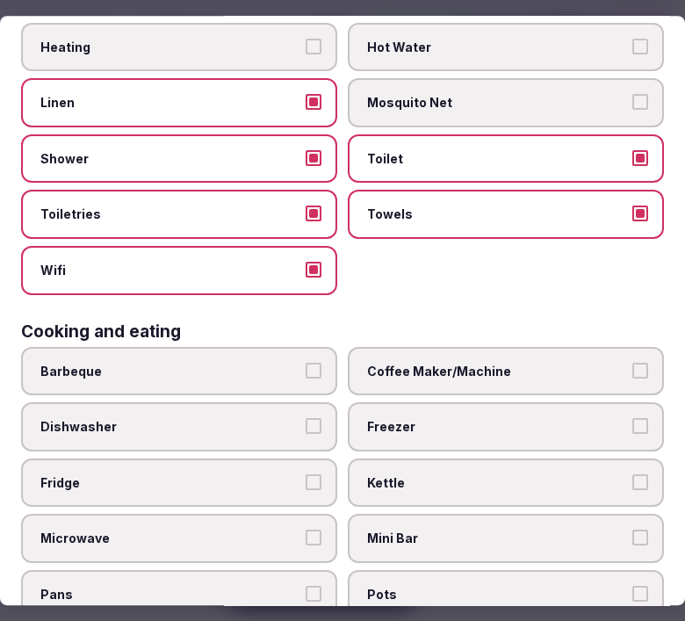
click at [497, 363] on span "Coffee Maker/Machine" at bounding box center [497, 372] width 260 height 18
click at [633, 363] on button "Coffee Maker/Machine" at bounding box center [641, 371] width 16 height 16
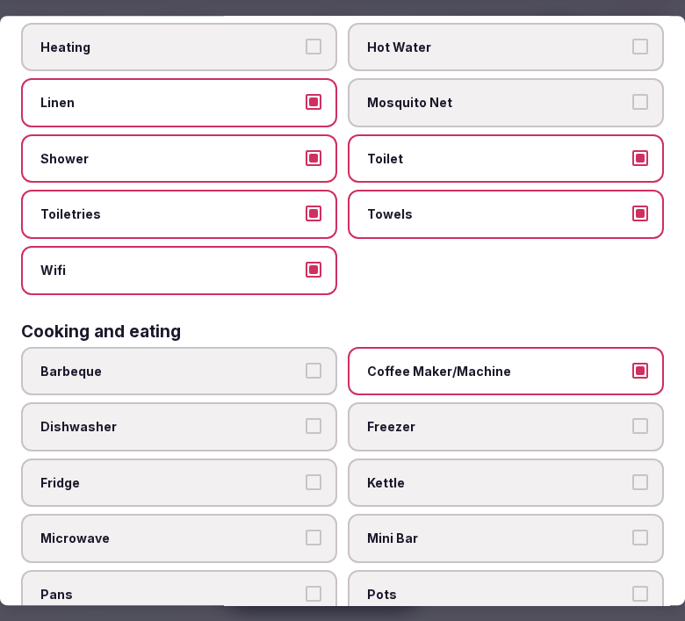
click at [497, 363] on span "Coffee Maker/Machine" at bounding box center [497, 372] width 260 height 18
click at [633, 363] on button "Coffee Maker/Machine" at bounding box center [641, 371] width 16 height 16
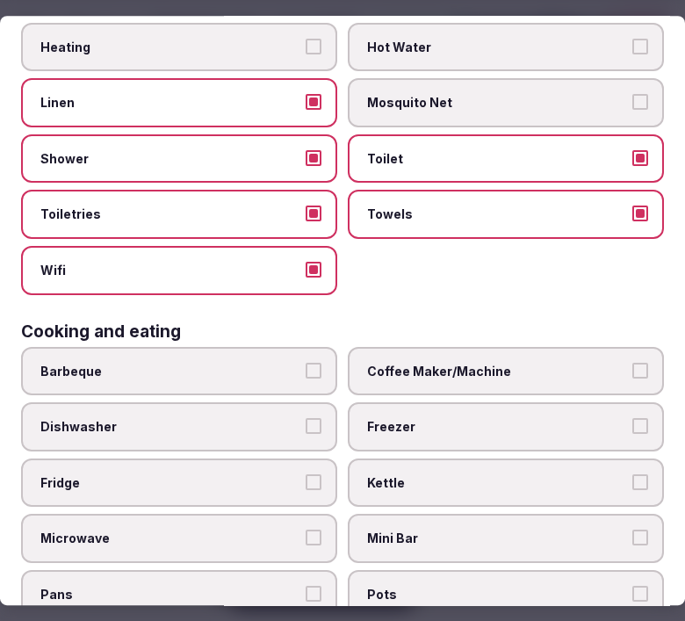
click at [468, 475] on span "Kettle" at bounding box center [497, 484] width 260 height 18
click at [633, 475] on button "Kettle" at bounding box center [641, 483] width 16 height 16
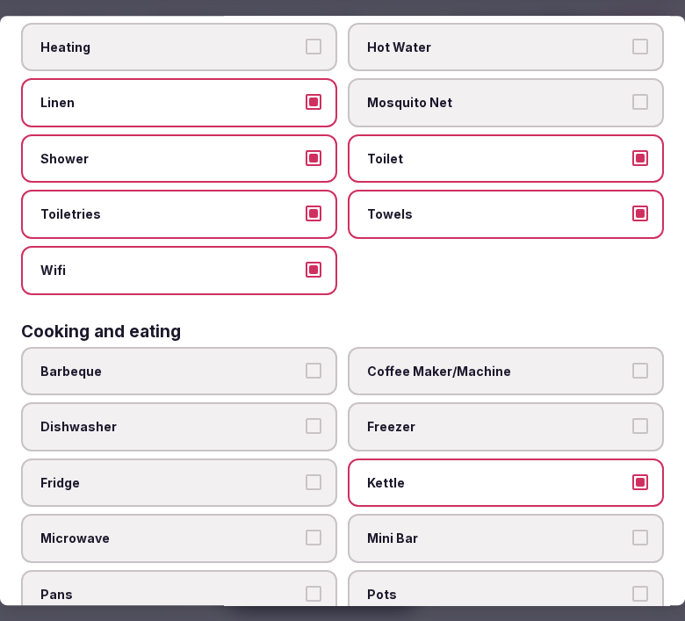
click at [276, 486] on label "Fridge" at bounding box center [179, 483] width 316 height 49
click at [306, 486] on button "Fridge" at bounding box center [314, 483] width 16 height 16
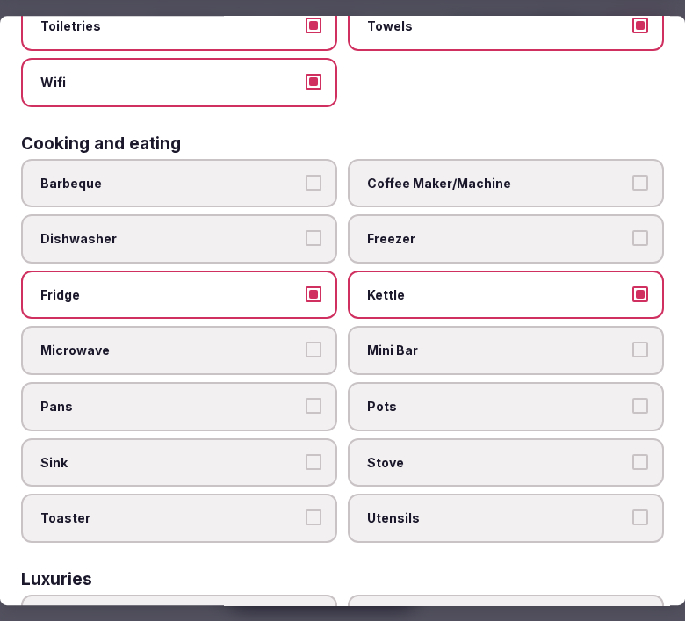
scroll to position [390, 0]
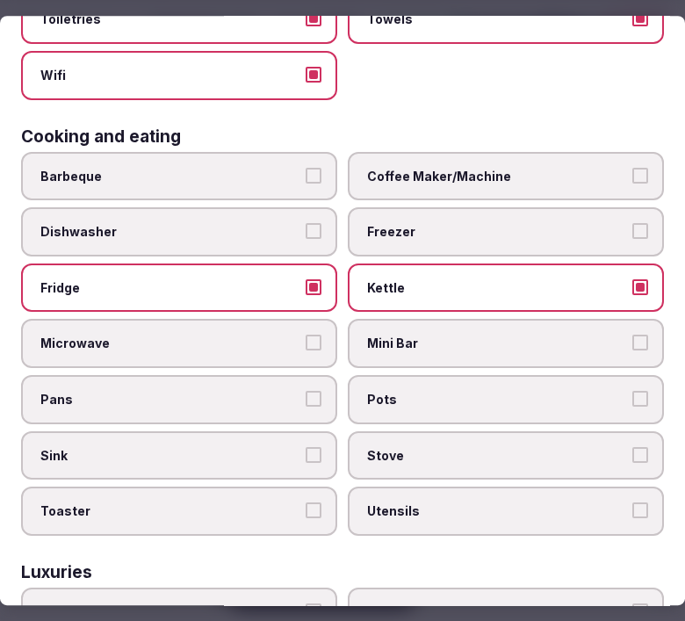
click at [404, 336] on span "Mini Bar" at bounding box center [497, 345] width 260 height 18
click at [633, 336] on button "Mini Bar" at bounding box center [641, 344] width 16 height 16
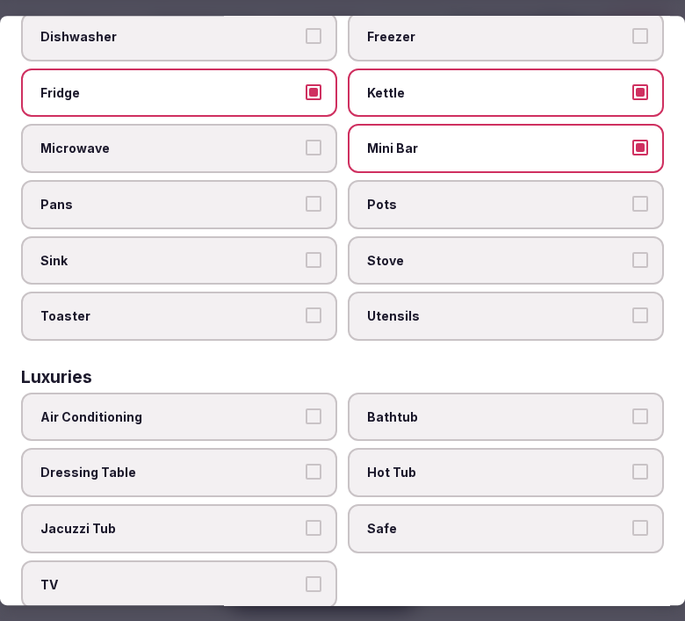
scroll to position [683, 0]
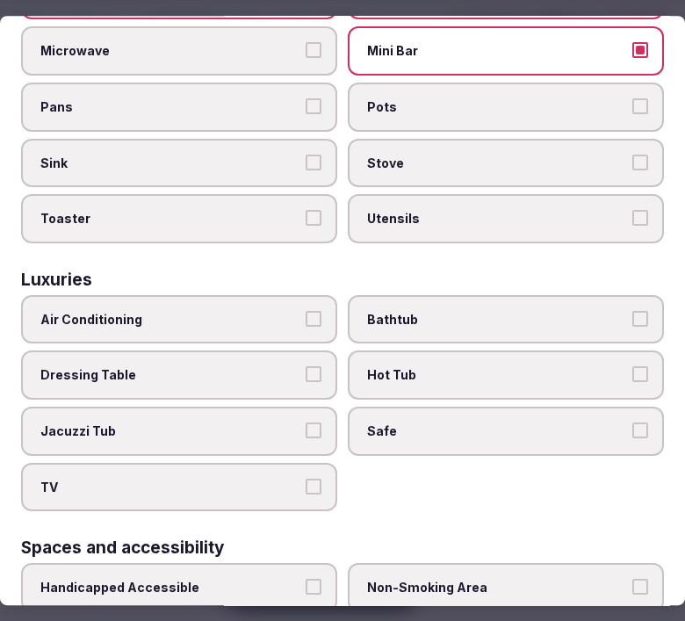
click at [273, 310] on label "Air Conditioning" at bounding box center [179, 319] width 316 height 49
click at [306, 311] on button "Air Conditioning" at bounding box center [314, 319] width 16 height 16
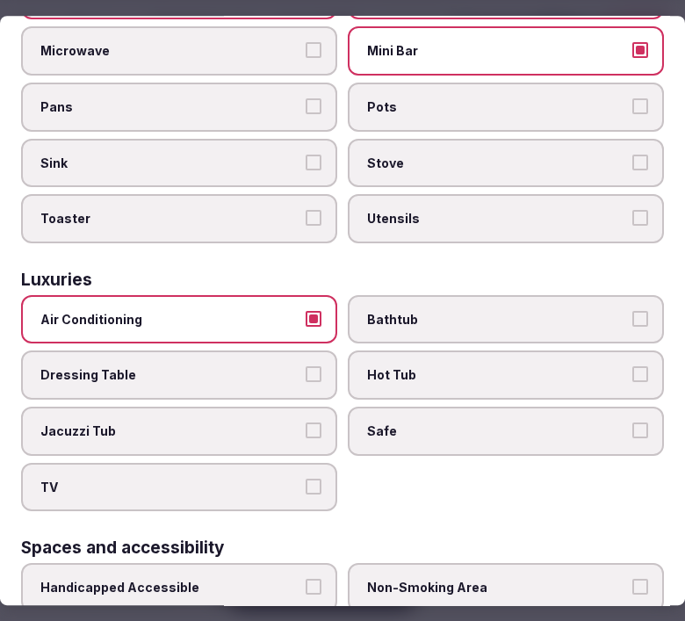
click at [473, 295] on label "Bathtub" at bounding box center [506, 319] width 316 height 49
click at [633, 311] on button "Bathtub" at bounding box center [641, 319] width 16 height 16
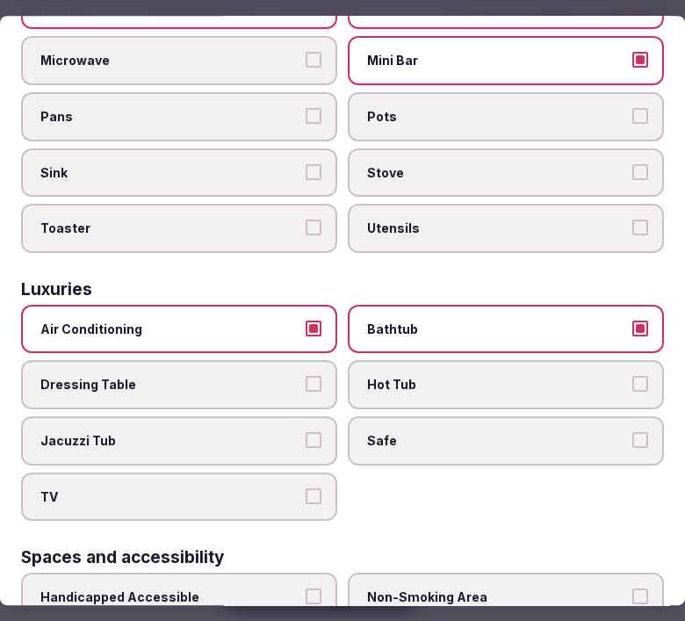
scroll to position [671, 0]
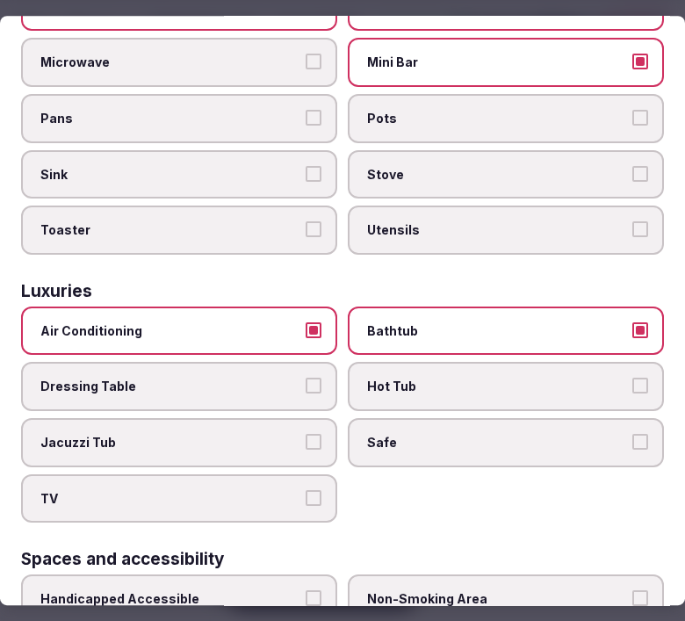
drag, startPoint x: 416, startPoint y: 407, endPoint x: 293, endPoint y: 457, distance: 132.8
click at [389, 418] on label "Safe" at bounding box center [506, 442] width 316 height 49
click at [633, 434] on button "Safe" at bounding box center [641, 442] width 16 height 16
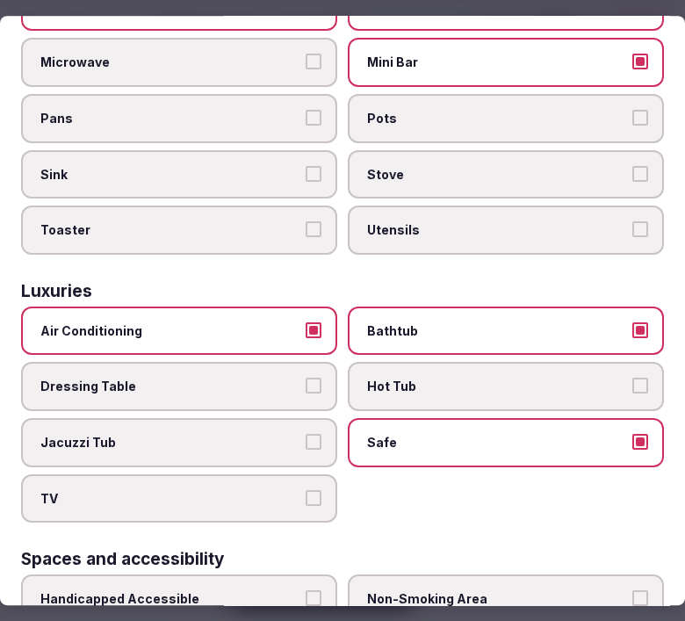
click at [286, 490] on span "TV" at bounding box center [170, 499] width 260 height 18
click at [306, 490] on button "TV" at bounding box center [314, 498] width 16 height 16
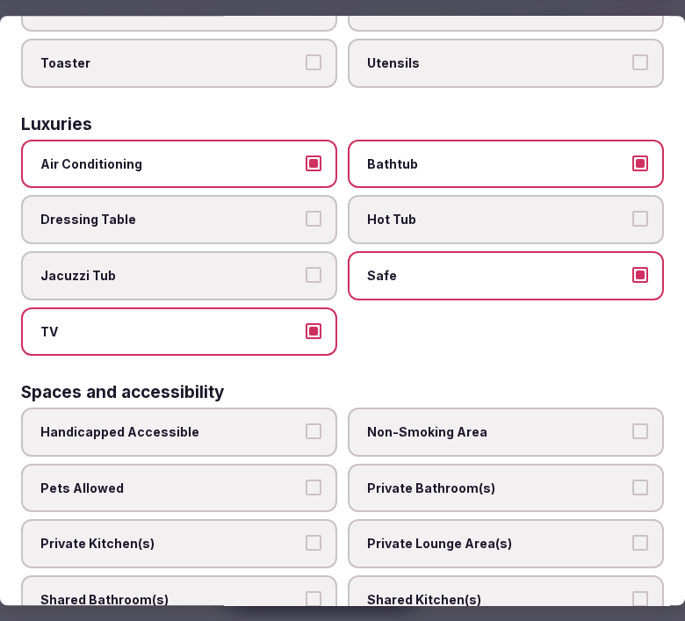
scroll to position [1062, 0]
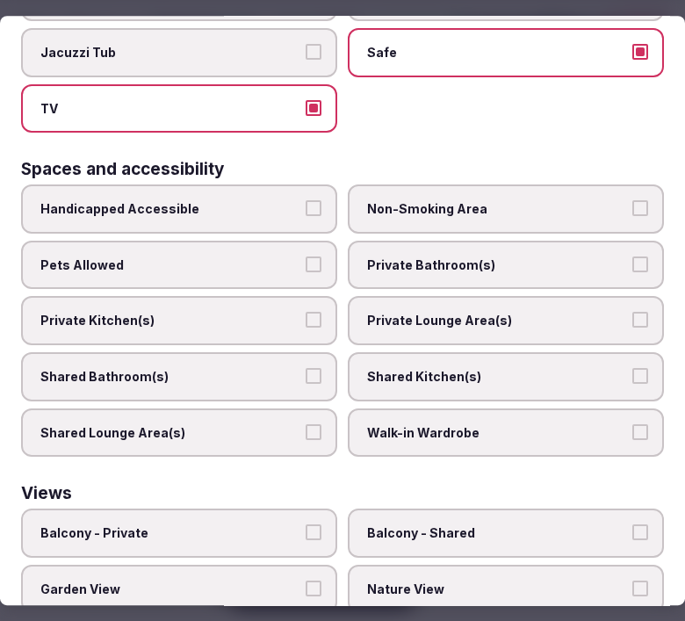
click at [436, 248] on label "Private Bathroom(s)" at bounding box center [506, 265] width 316 height 49
click at [633, 257] on button "Private Bathroom(s)" at bounding box center [641, 265] width 16 height 16
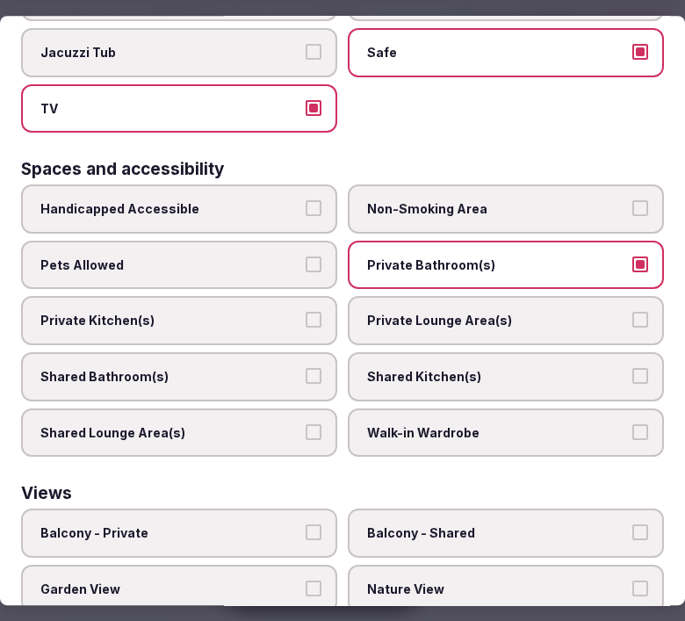
click at [393, 301] on label "Private Lounge Area(s)" at bounding box center [506, 321] width 316 height 49
click at [633, 313] on button "Private Lounge Area(s)" at bounding box center [641, 321] width 16 height 16
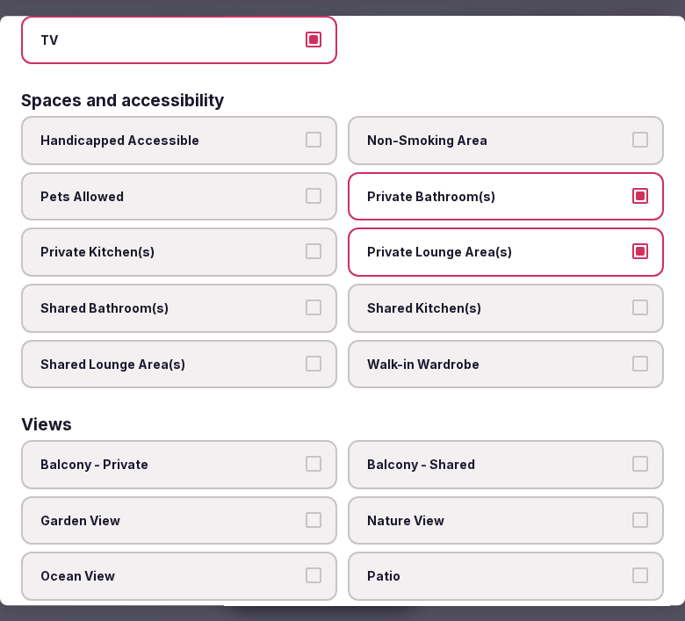
scroll to position [1160, 0]
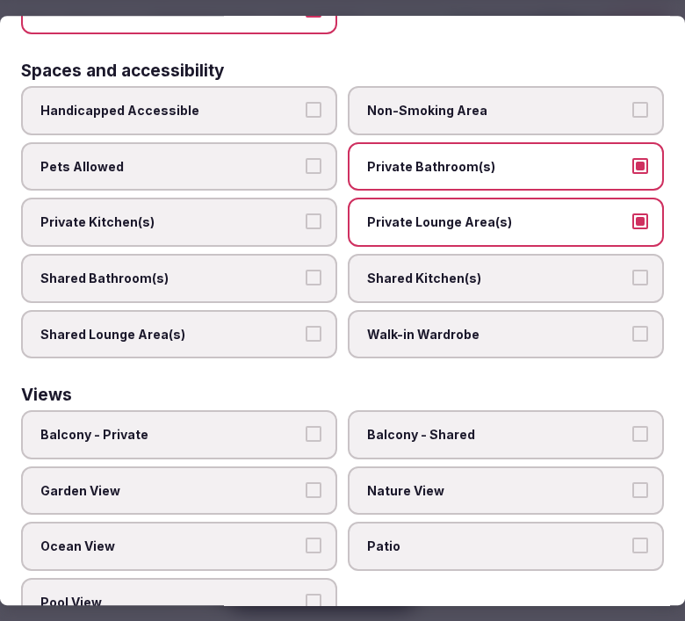
click at [249, 411] on label "Balcony - Private" at bounding box center [179, 434] width 316 height 49
click at [306, 426] on button "Balcony - Private" at bounding box center [314, 434] width 16 height 16
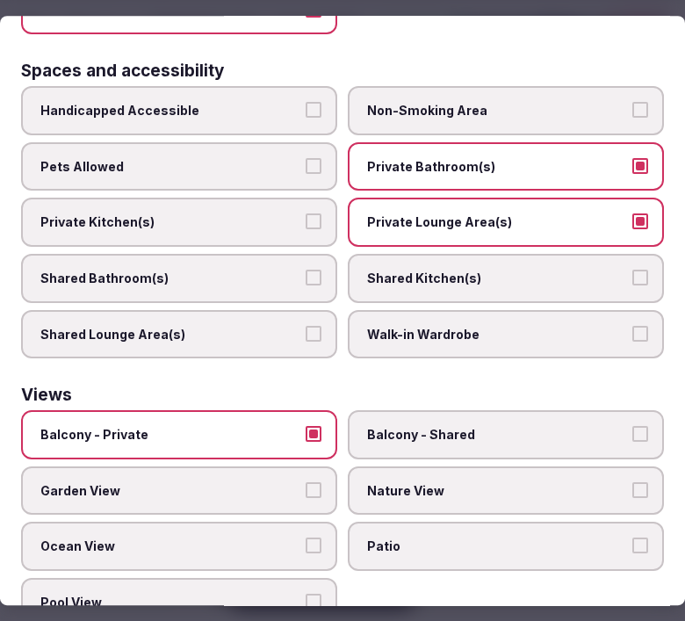
drag, startPoint x: 410, startPoint y: 453, endPoint x: 393, endPoint y: 459, distance: 18.6
click at [401, 482] on span "Nature View" at bounding box center [497, 491] width 260 height 18
click at [424, 482] on span "Nature View" at bounding box center [497, 491] width 260 height 18
click at [633, 482] on button "Nature View" at bounding box center [641, 490] width 16 height 16
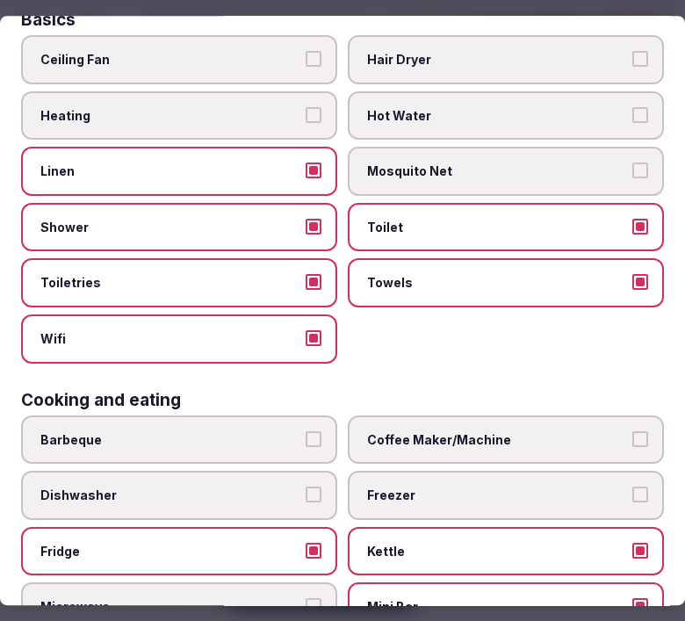
scroll to position [0, 0]
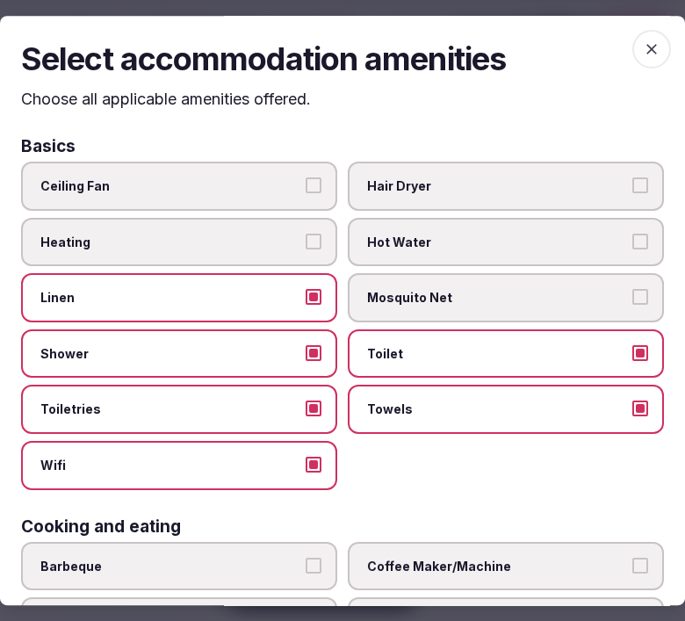
click at [635, 38] on span "button" at bounding box center [652, 49] width 39 height 39
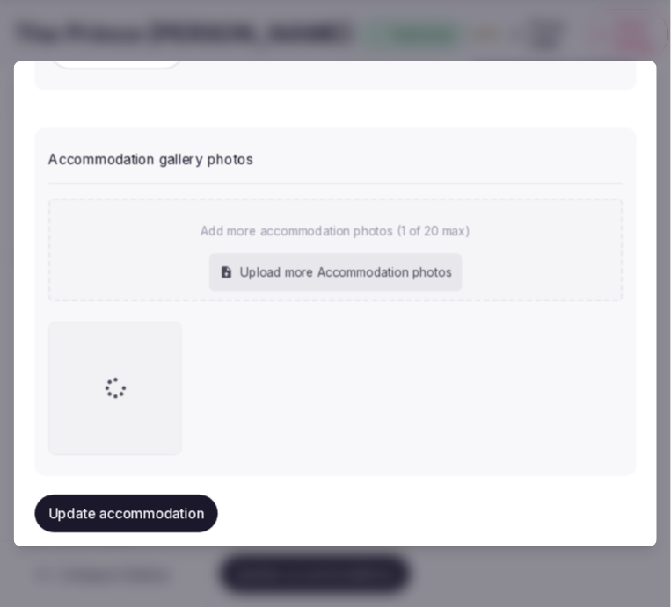
scroll to position [1833, 0]
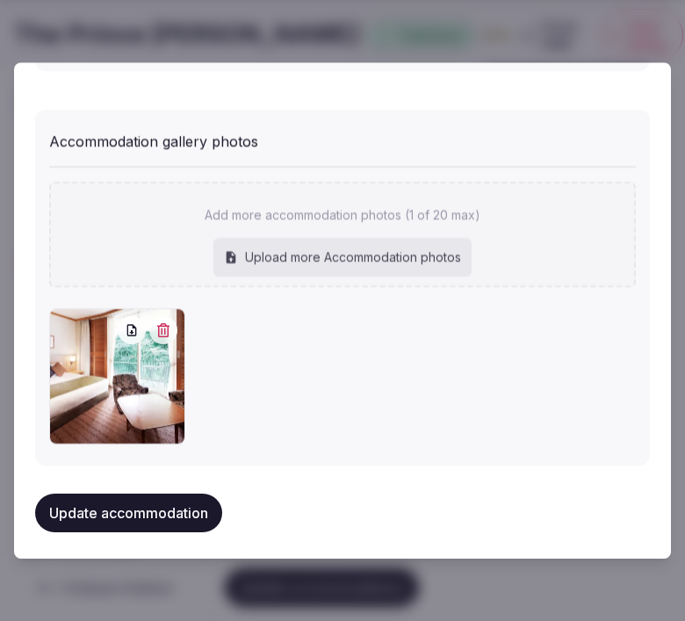
click at [169, 494] on button "Update accommodation" at bounding box center [128, 513] width 187 height 39
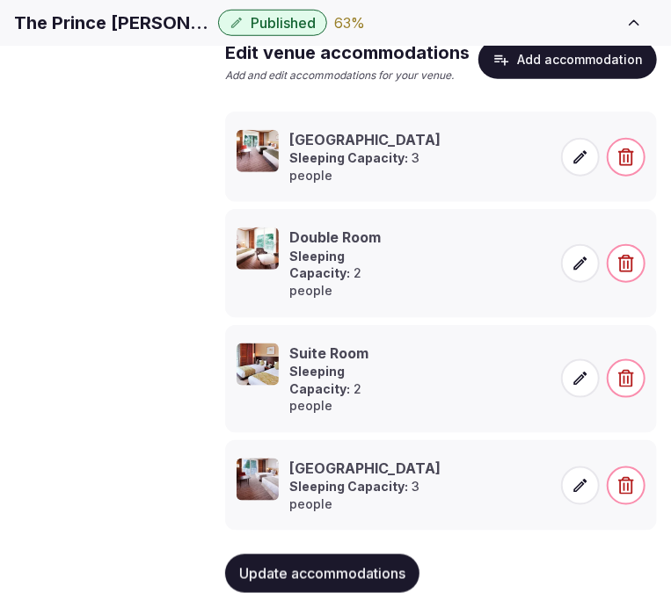
scroll to position [488, 0]
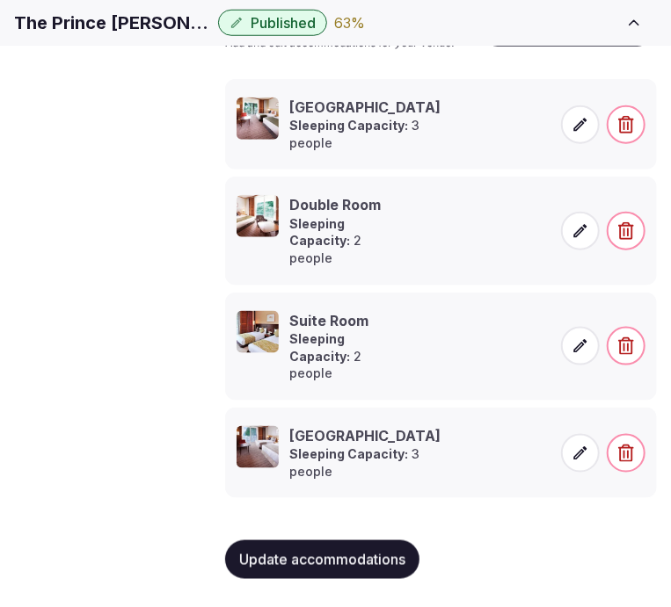
drag, startPoint x: 357, startPoint y: 558, endPoint x: 481, endPoint y: 485, distance: 143.8
click at [358, 558] on span "Update accommodations" at bounding box center [322, 560] width 166 height 18
click at [376, 536] on div "Update accommodations" at bounding box center [440, 559] width 431 height 67
click at [372, 556] on span "Update accommodations" at bounding box center [322, 560] width 166 height 18
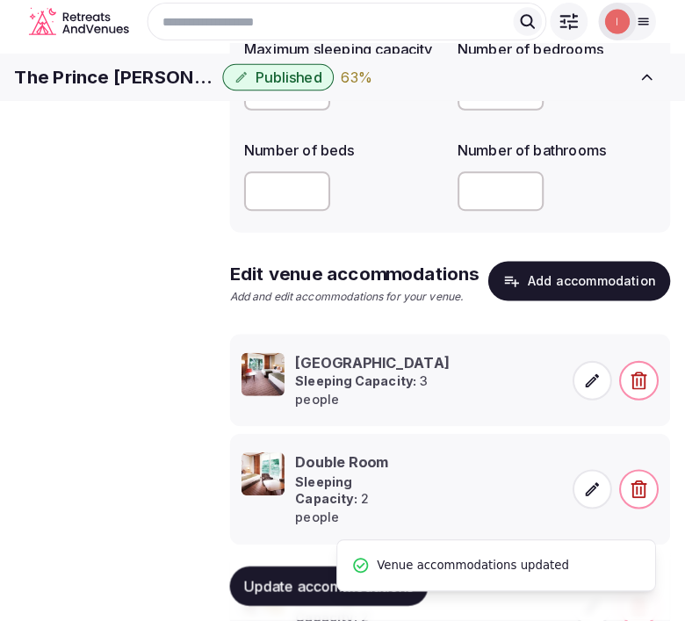
scroll to position [195, 0]
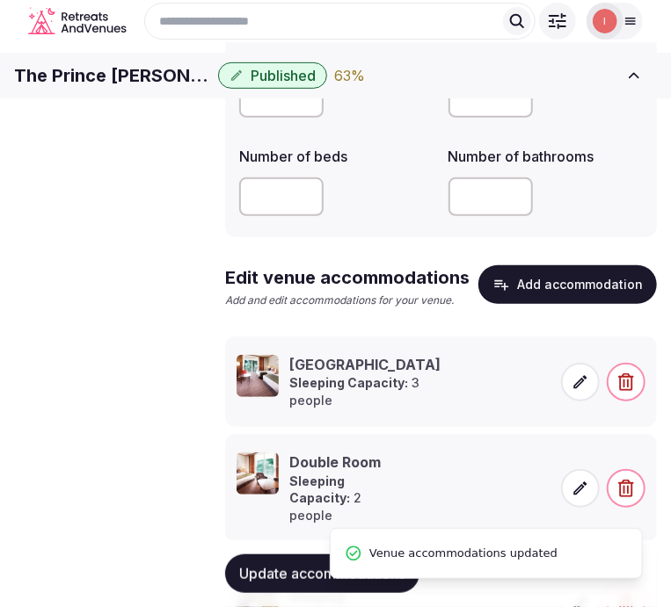
click at [575, 304] on button "Add accommodation" at bounding box center [567, 284] width 178 height 39
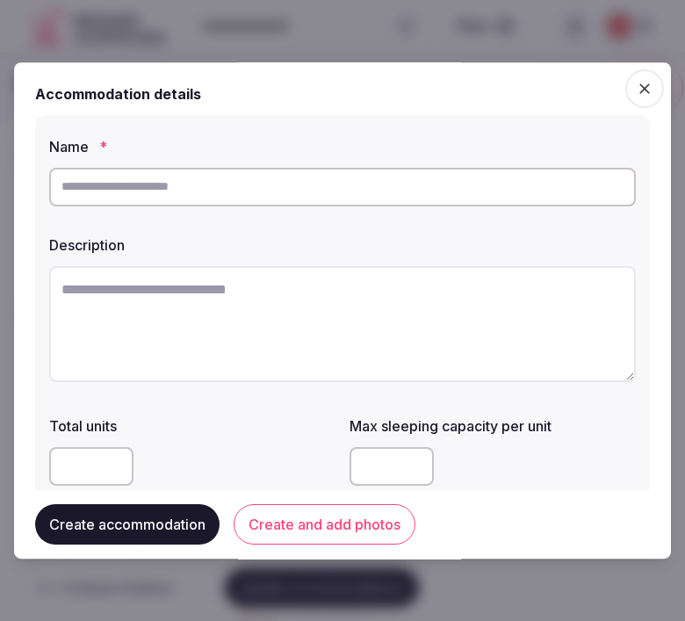
click at [557, 189] on input "text" at bounding box center [342, 187] width 587 height 39
paste input "**********"
type input "**********"
click at [526, 328] on textarea at bounding box center [342, 324] width 587 height 116
paste textarea "**********"
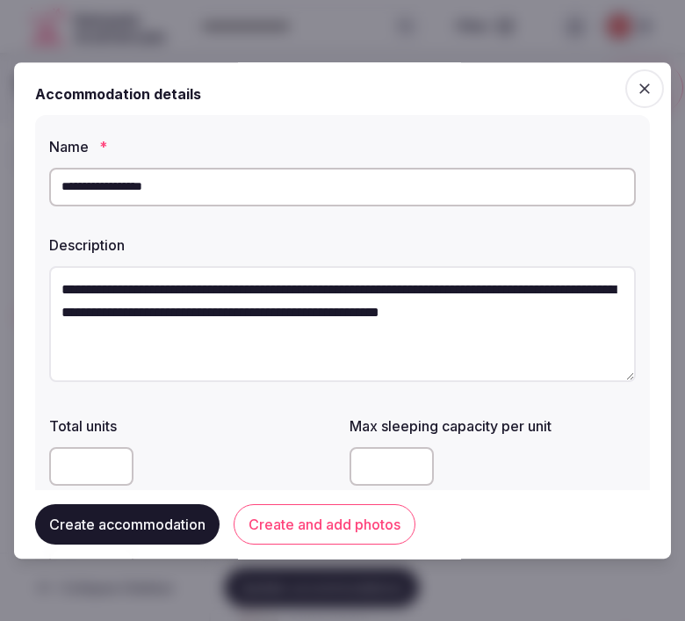
scroll to position [10, 0]
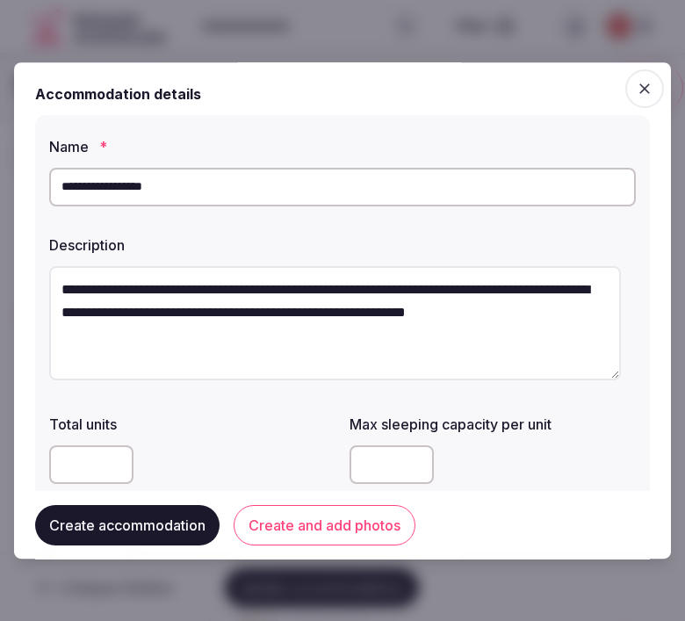
click at [240, 340] on textarea "**********" at bounding box center [335, 323] width 572 height 114
paste textarea "**********"
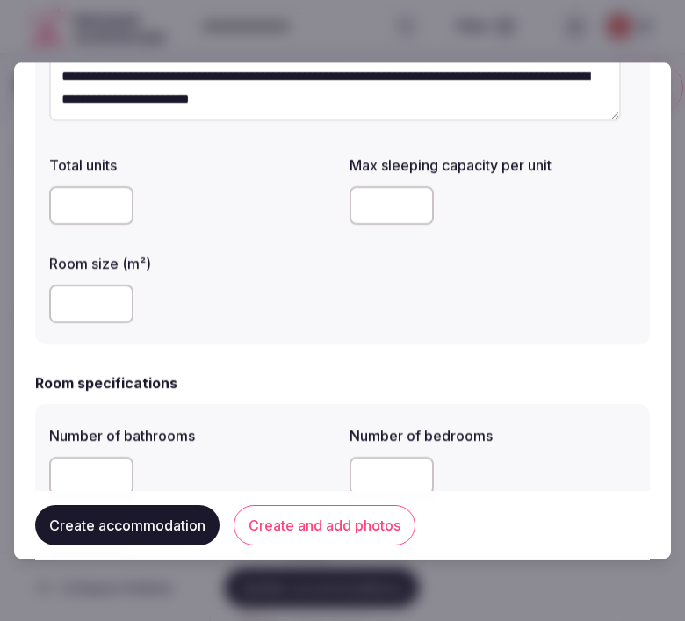
scroll to position [293, 0]
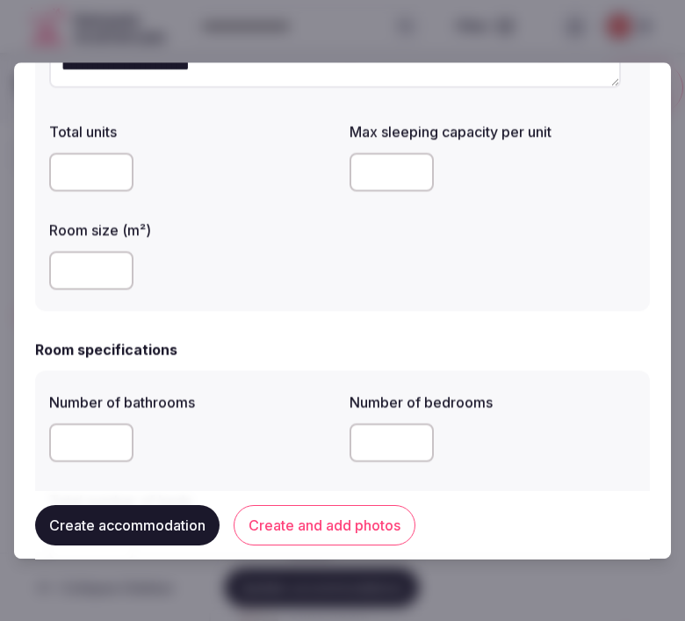
type textarea "**********"
click at [74, 169] on input "number" at bounding box center [91, 172] width 84 height 39
click at [376, 177] on input "number" at bounding box center [392, 172] width 84 height 39
type input "*"
click at [62, 270] on input "number" at bounding box center [91, 270] width 84 height 39
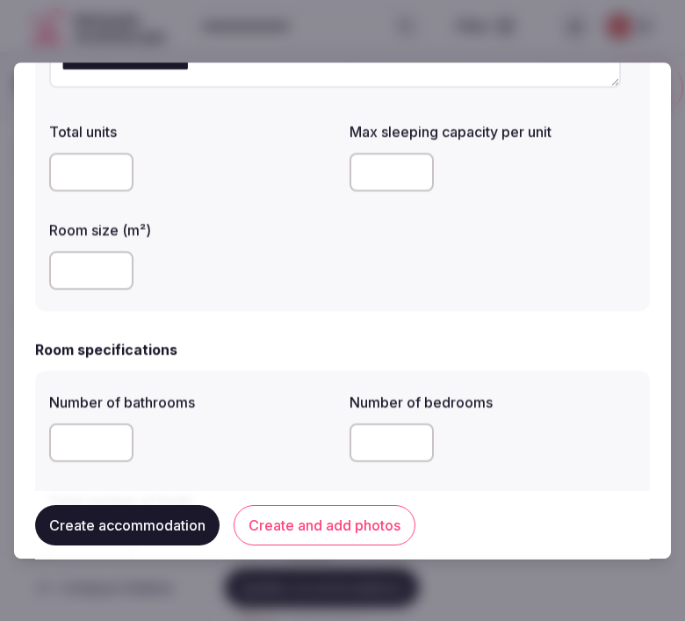
type input "**"
click at [81, 445] on input "number" at bounding box center [91, 443] width 84 height 39
type input "*"
click at [372, 439] on input "number" at bounding box center [392, 443] width 84 height 39
type input "*"
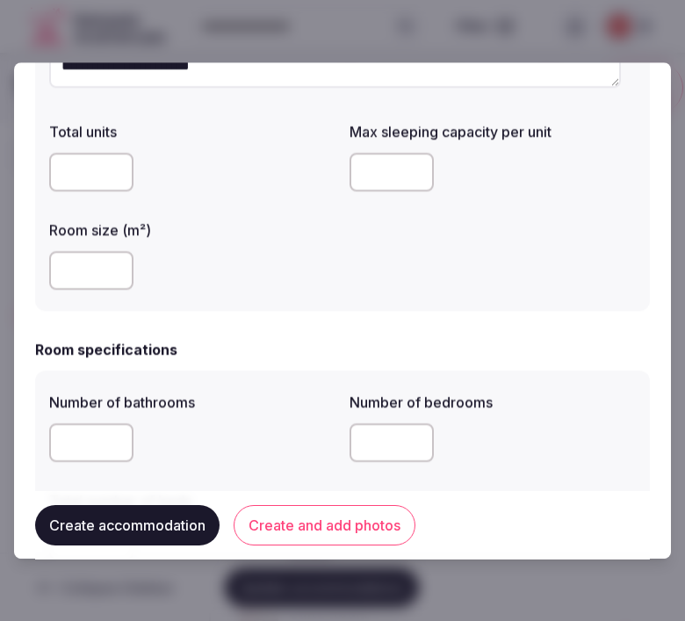
click at [249, 442] on div "*" at bounding box center [192, 443] width 286 height 39
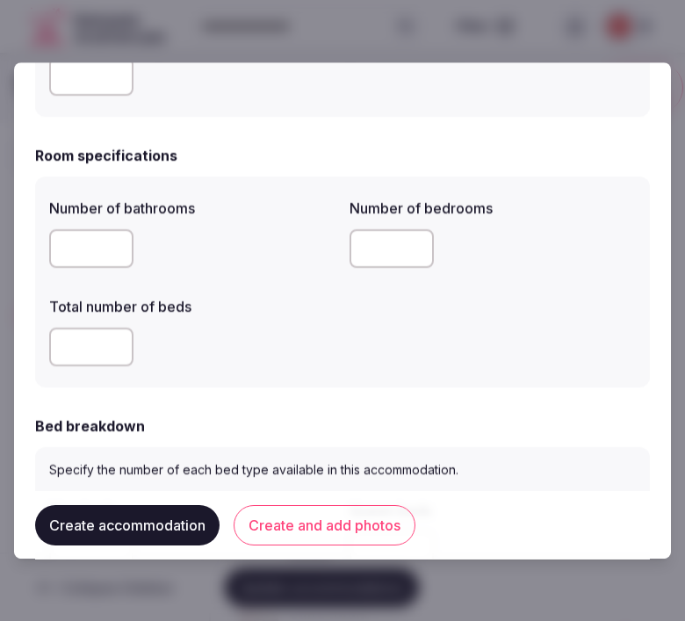
scroll to position [488, 0]
drag, startPoint x: 85, startPoint y: 244, endPoint x: 46, endPoint y: 232, distance: 41.4
click at [46, 232] on div "Number of bathrooms * Number of bedrooms * Total number of beds" at bounding box center [342, 281] width 615 height 211
type input "*"
click at [81, 359] on input "number" at bounding box center [91, 346] width 84 height 39
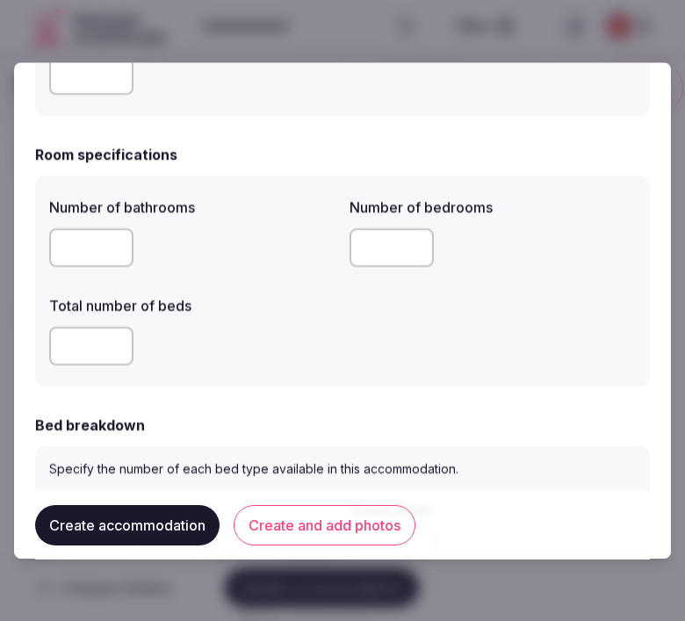
type input "*"
click at [262, 367] on div "*" at bounding box center [192, 346] width 286 height 53
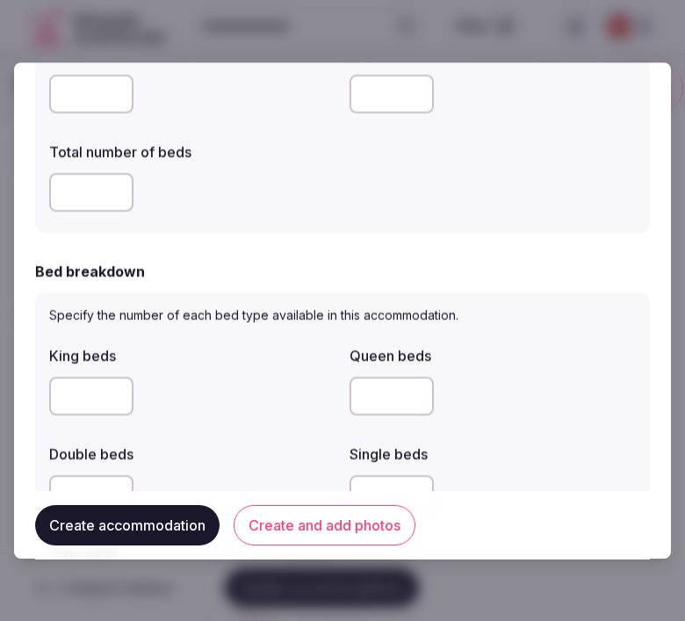
scroll to position [780, 0]
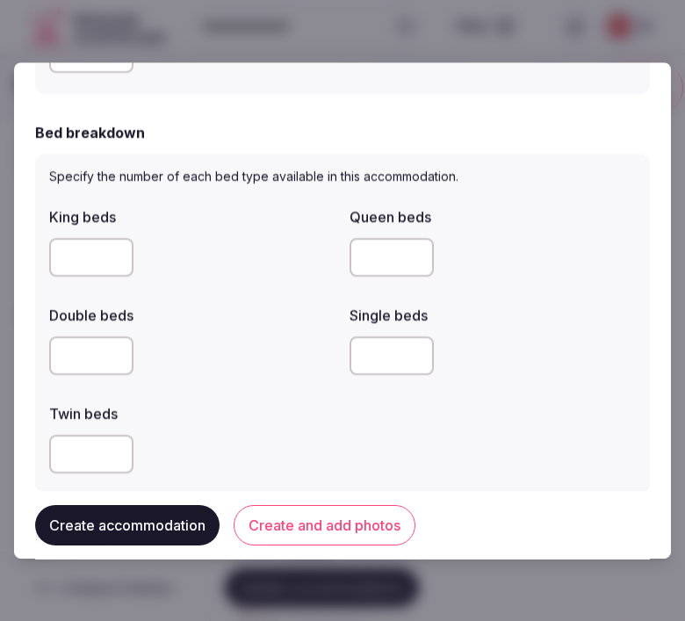
click at [392, 366] on input "number" at bounding box center [392, 356] width 84 height 39
type input "*"
click at [383, 523] on button "Create and add photos" at bounding box center [325, 524] width 182 height 40
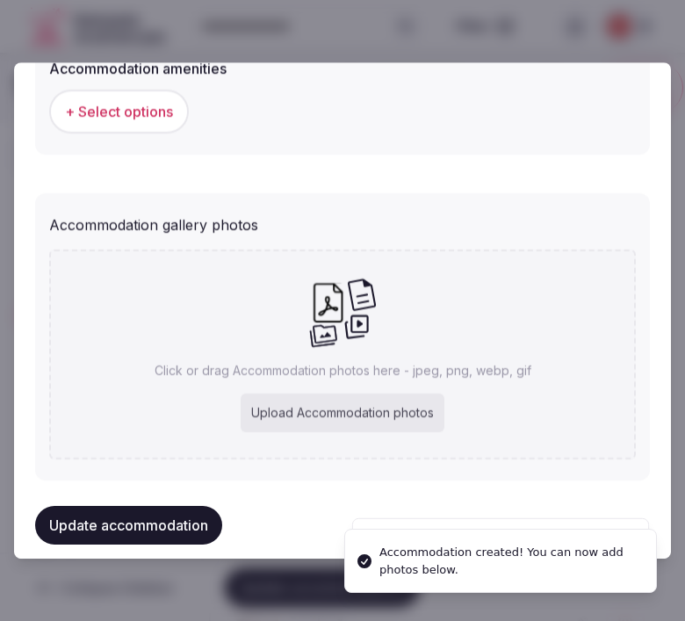
scroll to position [1758, 0]
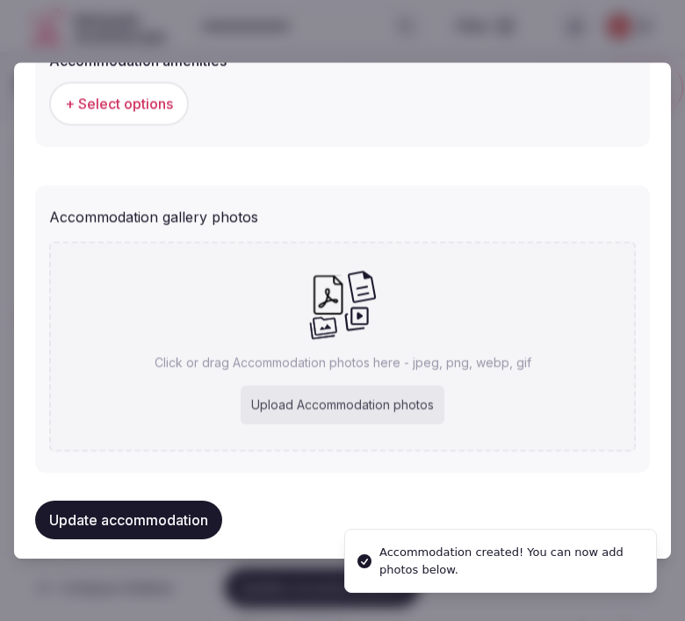
click at [167, 94] on span "+ Select options" at bounding box center [119, 103] width 108 height 19
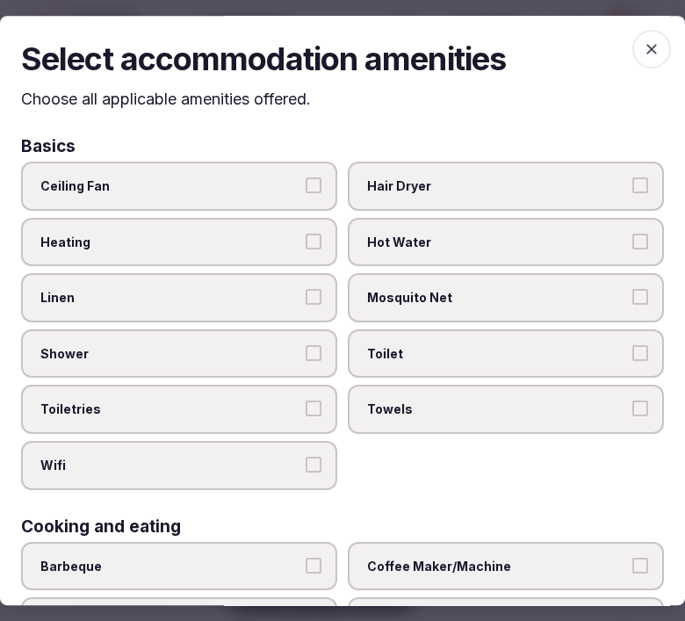
click at [268, 353] on span "Shower" at bounding box center [170, 354] width 260 height 18
click at [306, 353] on button "Shower" at bounding box center [314, 353] width 16 height 16
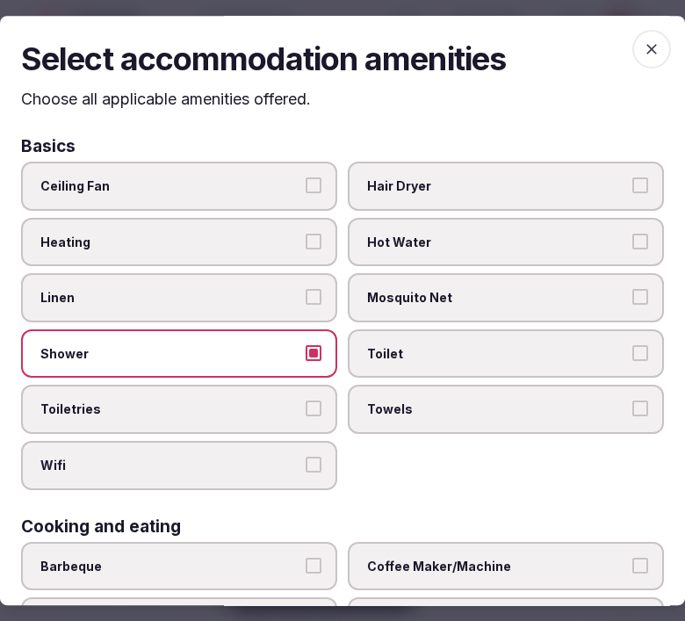
click at [291, 289] on span "Linen" at bounding box center [170, 298] width 260 height 18
click at [306, 289] on button "Linen" at bounding box center [314, 297] width 16 height 16
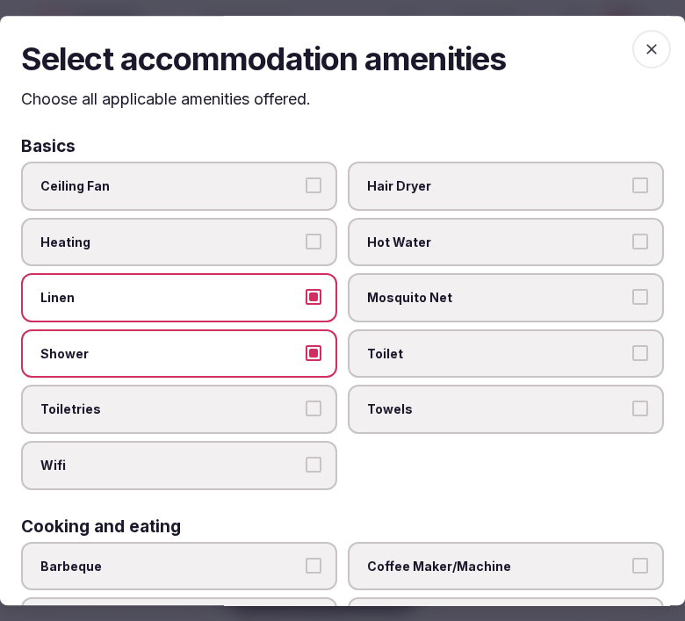
click at [306, 402] on button "Toiletries" at bounding box center [314, 410] width 16 height 16
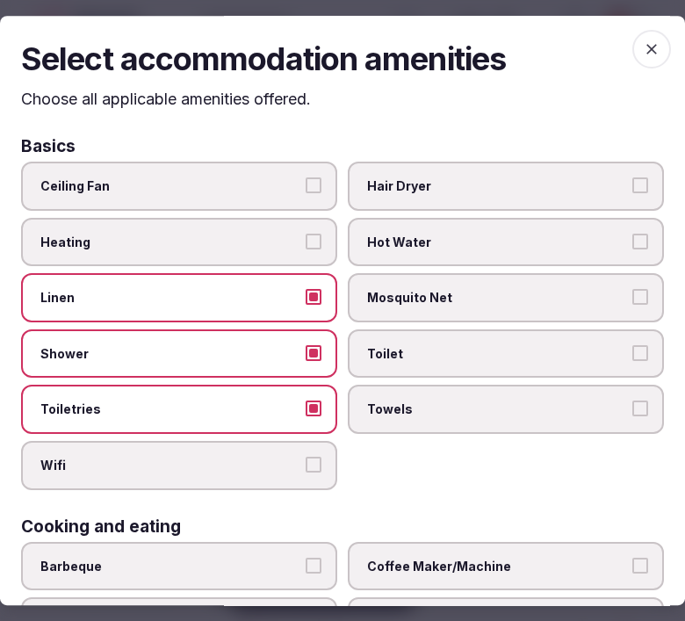
click at [315, 457] on label "Wifi" at bounding box center [179, 465] width 316 height 49
click at [315, 457] on button "Wifi" at bounding box center [314, 465] width 16 height 16
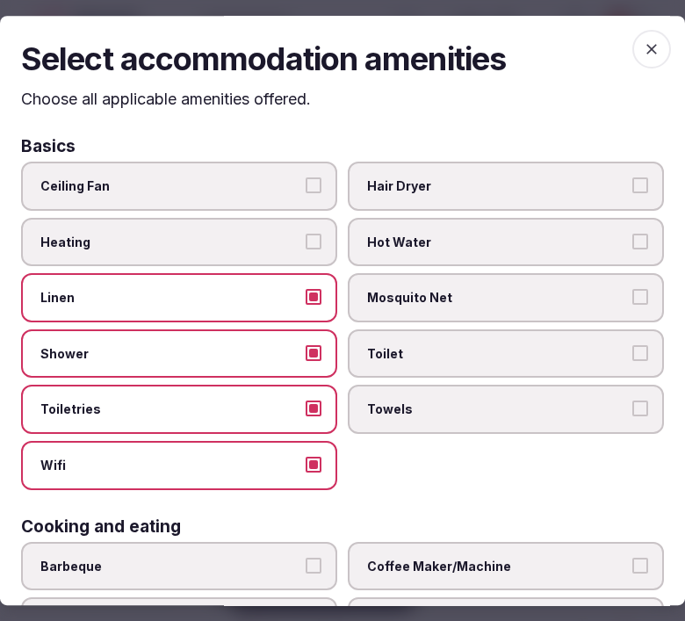
click at [633, 345] on button "Toilet" at bounding box center [641, 353] width 16 height 16
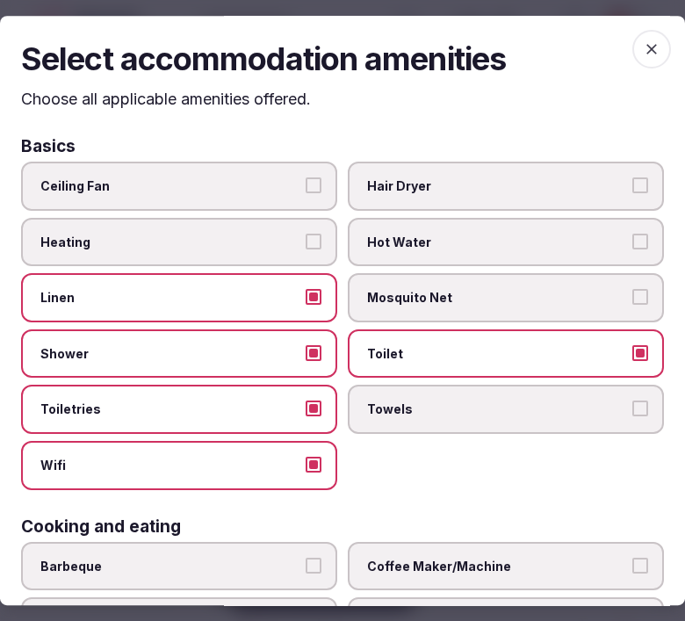
click at [612, 391] on label "Towels" at bounding box center [506, 410] width 316 height 49
click at [633, 402] on button "Towels" at bounding box center [641, 410] width 16 height 16
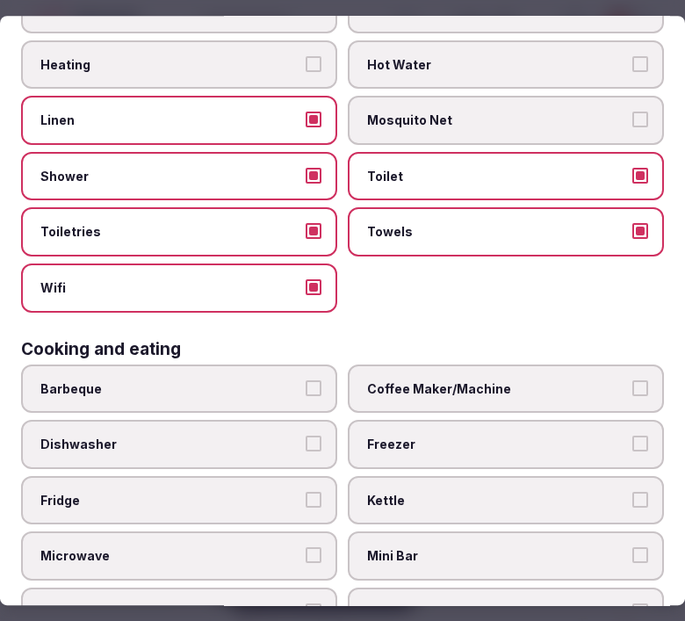
scroll to position [293, 0]
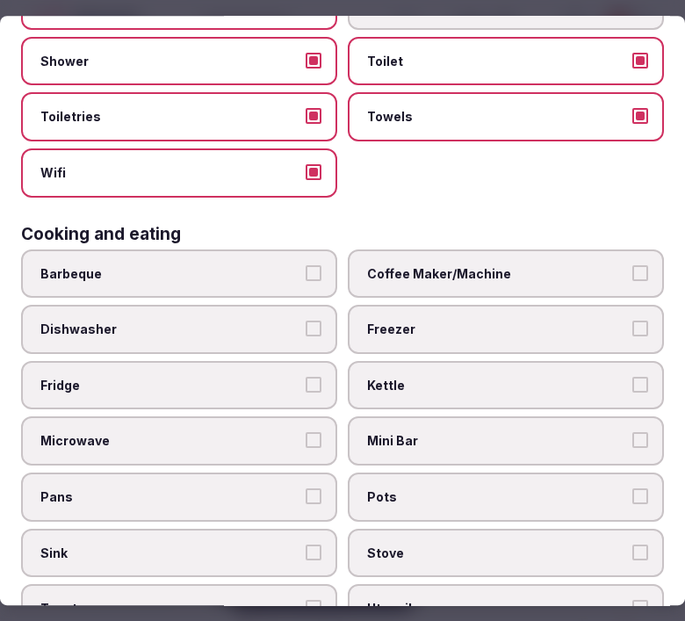
click at [168, 377] on span "Fridge" at bounding box center [170, 386] width 260 height 18
click at [306, 377] on button "Fridge" at bounding box center [314, 385] width 16 height 16
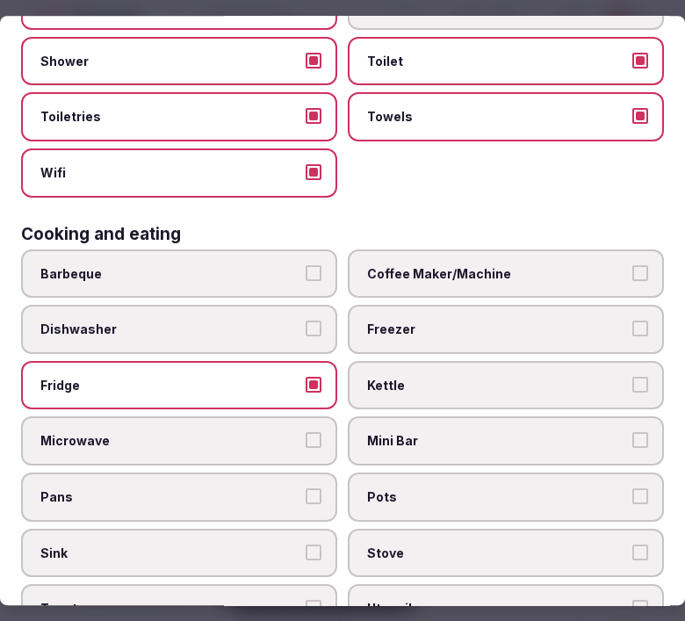
click at [381, 433] on span "Mini Bar" at bounding box center [497, 442] width 260 height 18
click at [633, 433] on button "Mini Bar" at bounding box center [641, 441] width 16 height 16
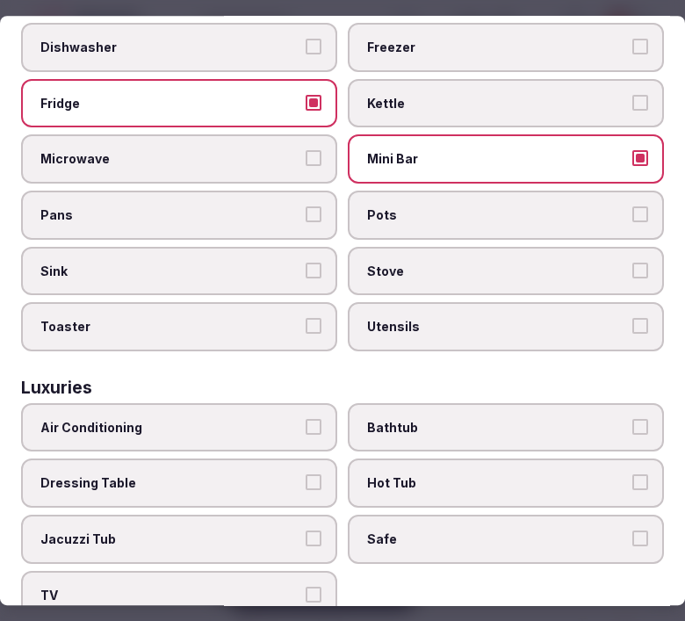
scroll to position [683, 0]
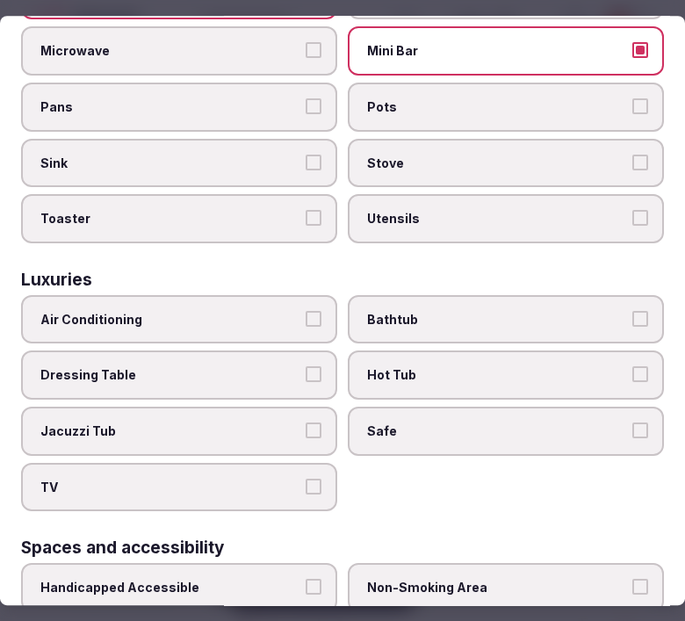
drag, startPoint x: 250, startPoint y: 288, endPoint x: 265, endPoint y: 296, distance: 17.7
click at [250, 311] on span "Air Conditioning" at bounding box center [170, 320] width 260 height 18
click at [306, 311] on button "Air Conditioning" at bounding box center [314, 319] width 16 height 16
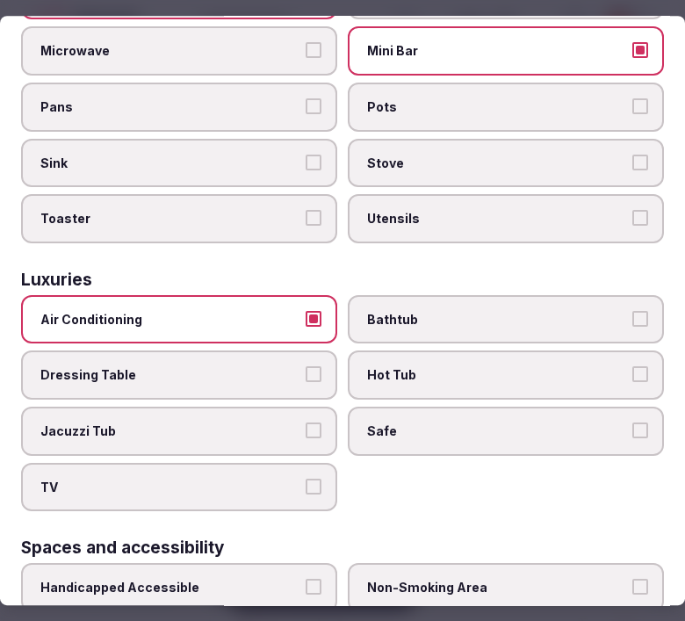
click at [459, 312] on label "Bathtub" at bounding box center [506, 319] width 316 height 49
click at [633, 312] on button "Bathtub" at bounding box center [641, 319] width 16 height 16
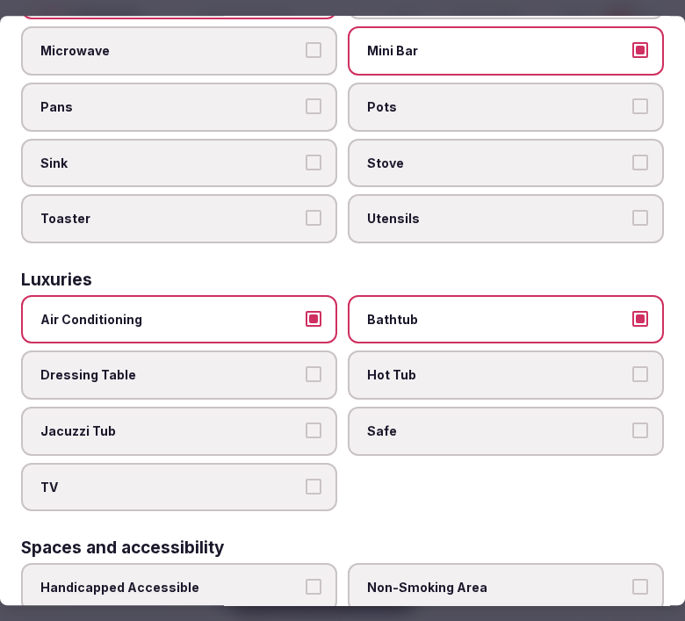
click at [480, 423] on span "Safe" at bounding box center [497, 432] width 260 height 18
click at [633, 423] on button "Safe" at bounding box center [641, 431] width 16 height 16
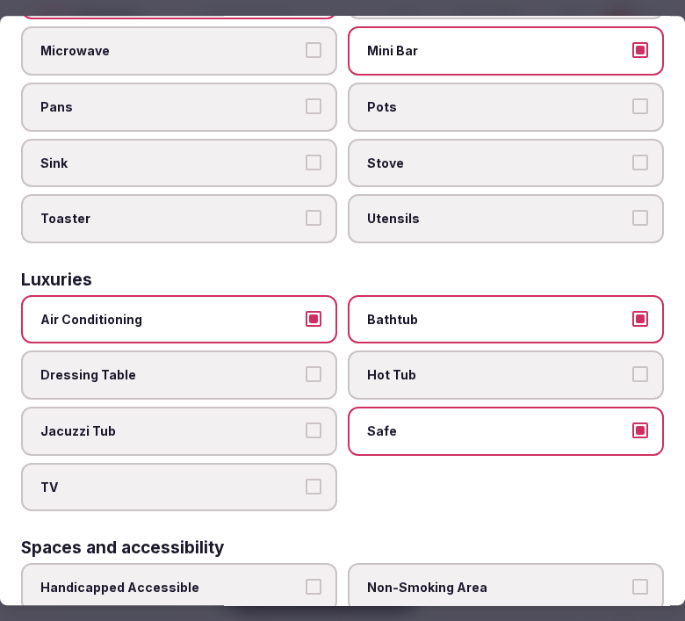
click at [286, 479] on span "TV" at bounding box center [170, 488] width 260 height 18
click at [306, 479] on button "TV" at bounding box center [314, 487] width 16 height 16
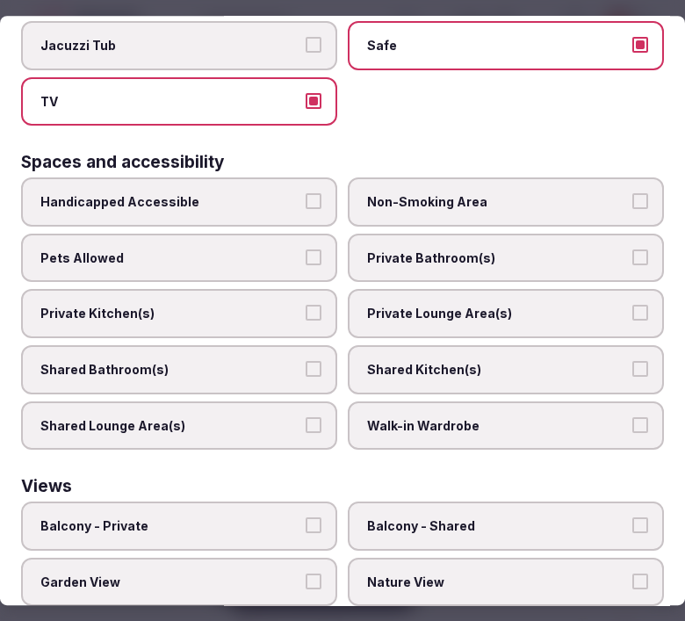
scroll to position [1074, 0]
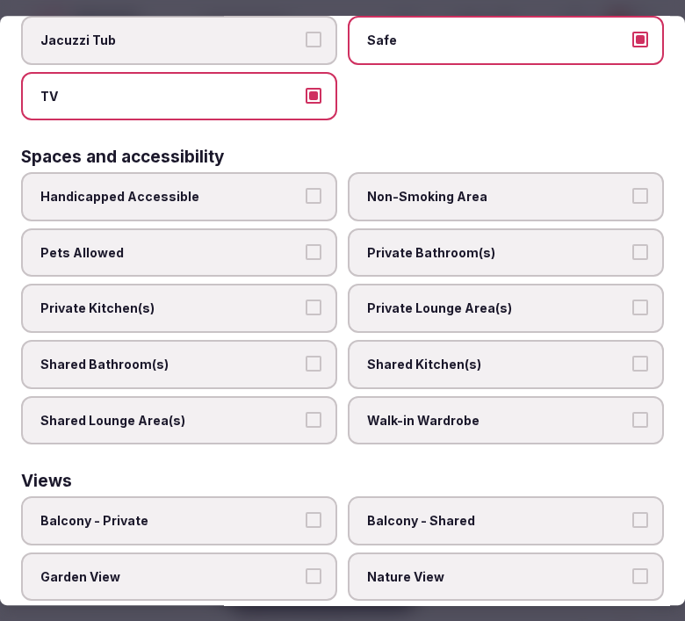
click at [410, 228] on label "Private Bathroom(s)" at bounding box center [506, 252] width 316 height 49
click at [633, 244] on button "Private Bathroom(s)" at bounding box center [641, 252] width 16 height 16
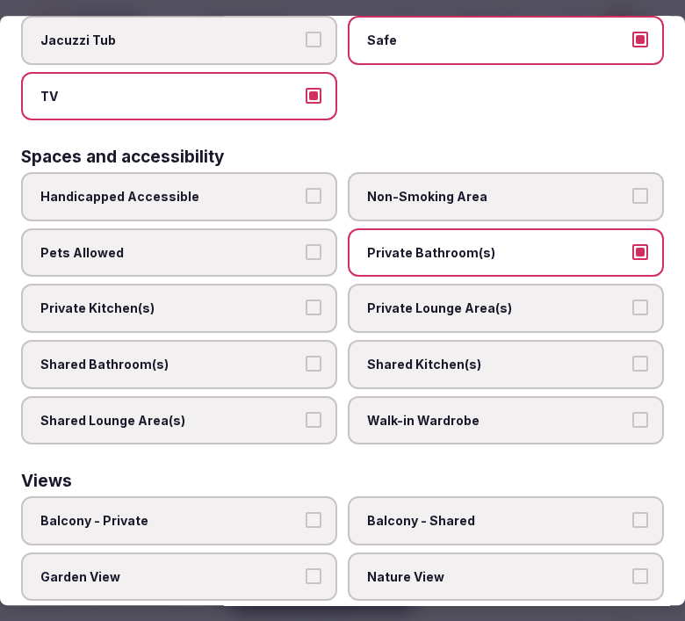
drag, startPoint x: 434, startPoint y: 244, endPoint x: 423, endPoint y: 270, distance: 27.9
click at [435, 247] on div "Handicapped Accessible Non-Smoking Area Pets Allowed Private Bathroom(s) Privat…" at bounding box center [342, 308] width 643 height 272
click at [422, 301] on span "Private Lounge Area(s)" at bounding box center [497, 310] width 260 height 18
click at [633, 301] on button "Private Lounge Area(s)" at bounding box center [641, 309] width 16 height 16
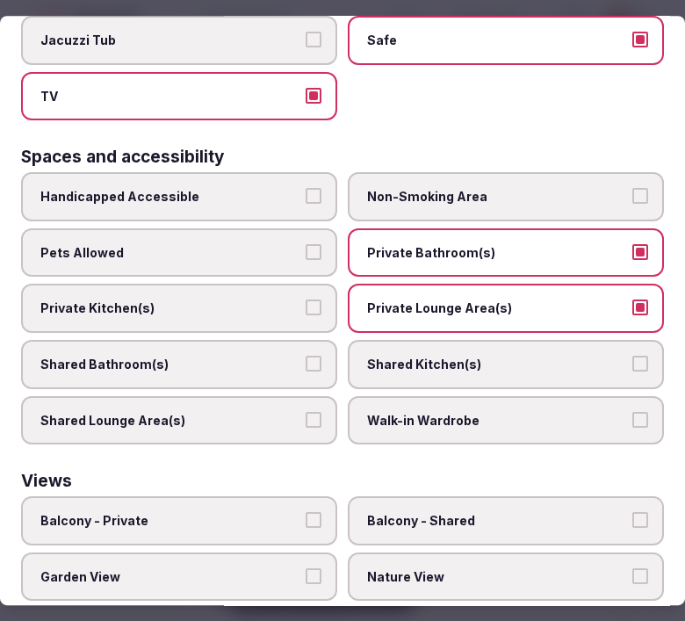
scroll to position [1160, 0]
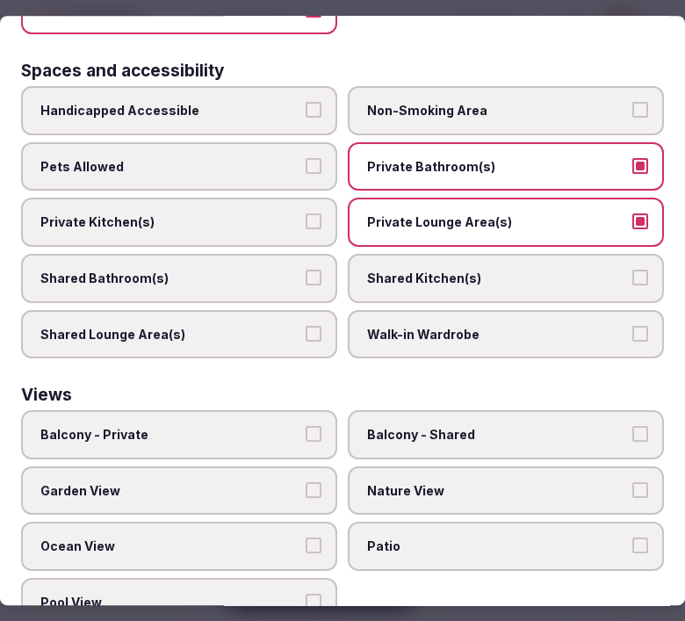
click at [252, 410] on label "Balcony - Private" at bounding box center [179, 434] width 316 height 49
click at [306, 426] on button "Balcony - Private" at bounding box center [314, 434] width 16 height 16
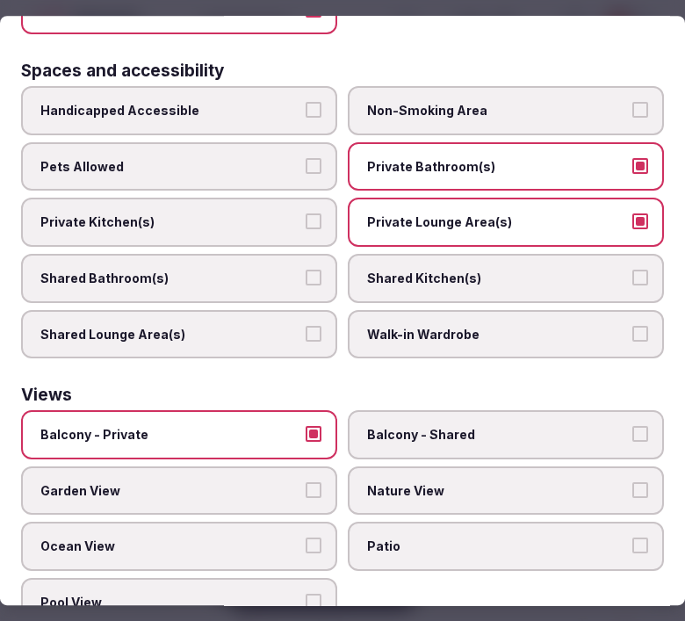
click at [426, 467] on label "Nature View" at bounding box center [506, 491] width 316 height 49
click at [633, 482] on button "Nature View" at bounding box center [641, 490] width 16 height 16
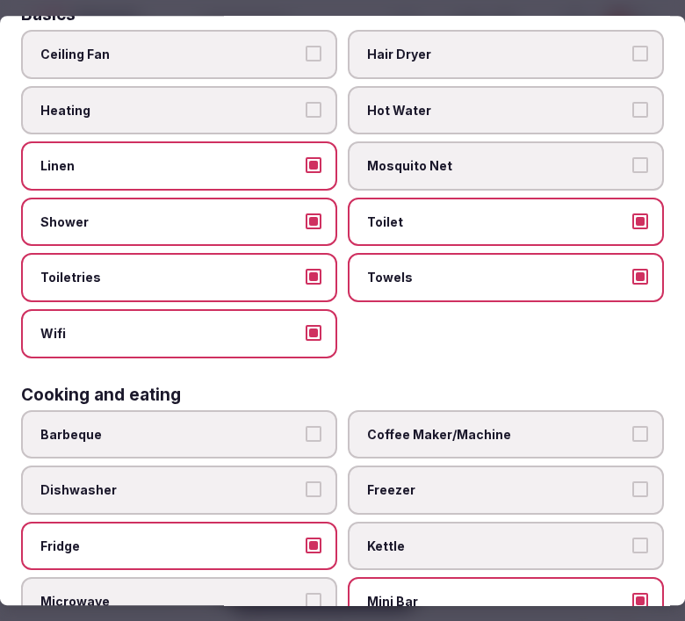
scroll to position [0, 0]
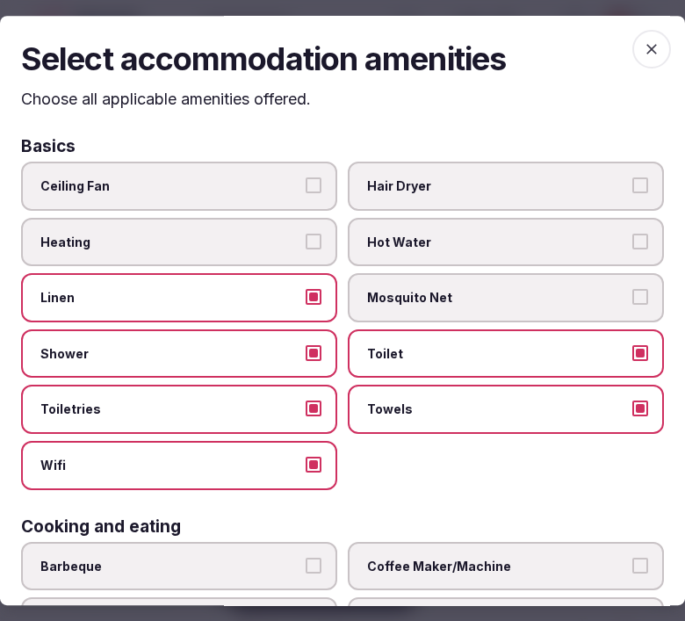
drag, startPoint x: 640, startPoint y: 40, endPoint x: 581, endPoint y: 57, distance: 61.2
click at [643, 40] on icon "button" at bounding box center [652, 49] width 18 height 18
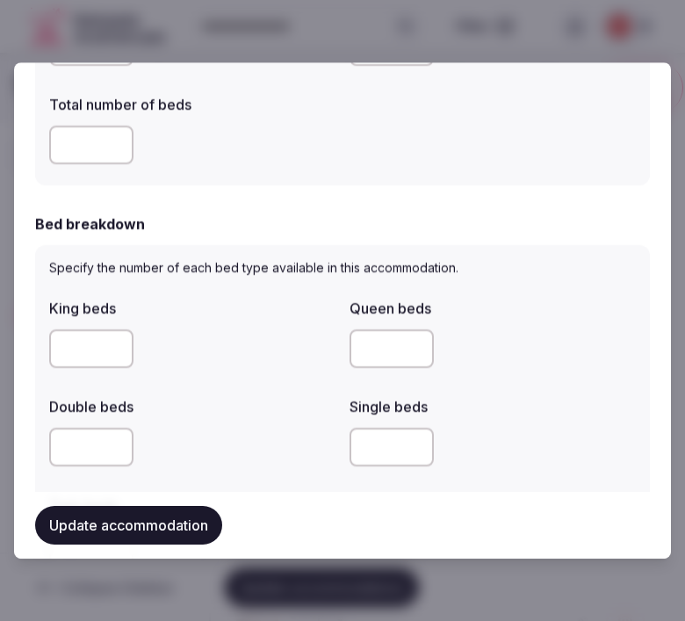
scroll to position [683, 0]
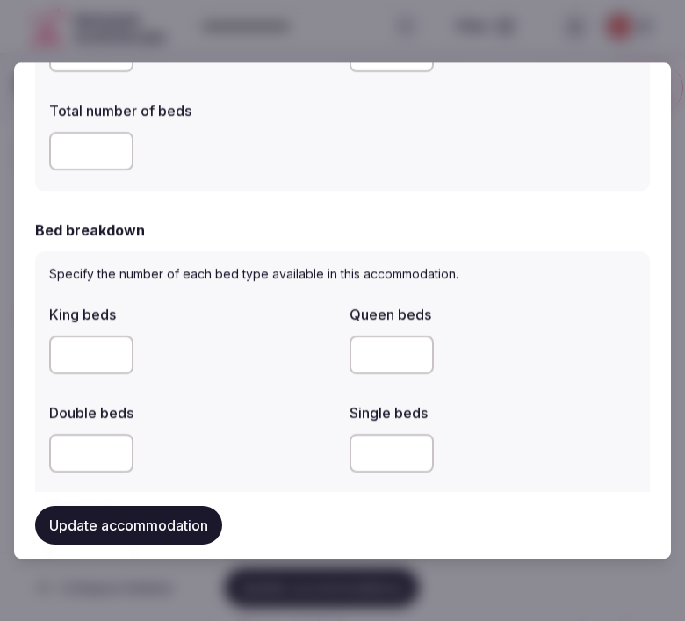
drag, startPoint x: 376, startPoint y: 451, endPoint x: 207, endPoint y: 450, distance: 169.6
click at [207, 453] on div "King beds Queen beds Double beds Single beds * Twin beds" at bounding box center [342, 437] width 587 height 281
click at [59, 466] on input "number" at bounding box center [91, 453] width 84 height 39
click at [63, 462] on input "number" at bounding box center [91, 453] width 84 height 39
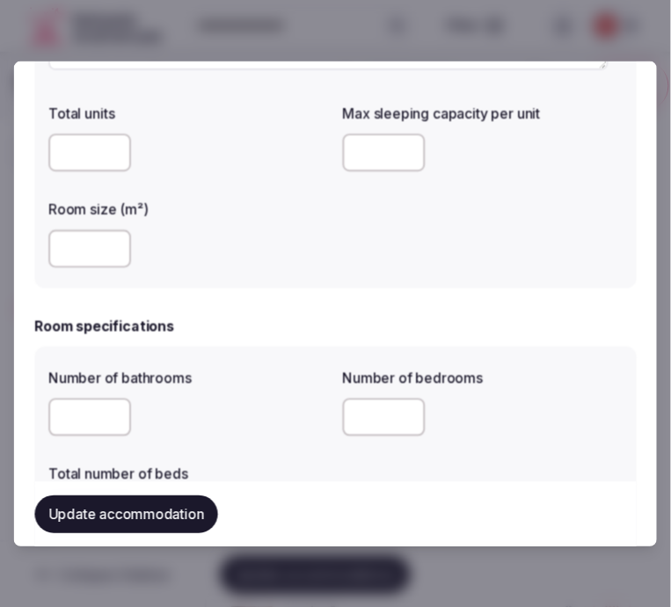
scroll to position [293, 0]
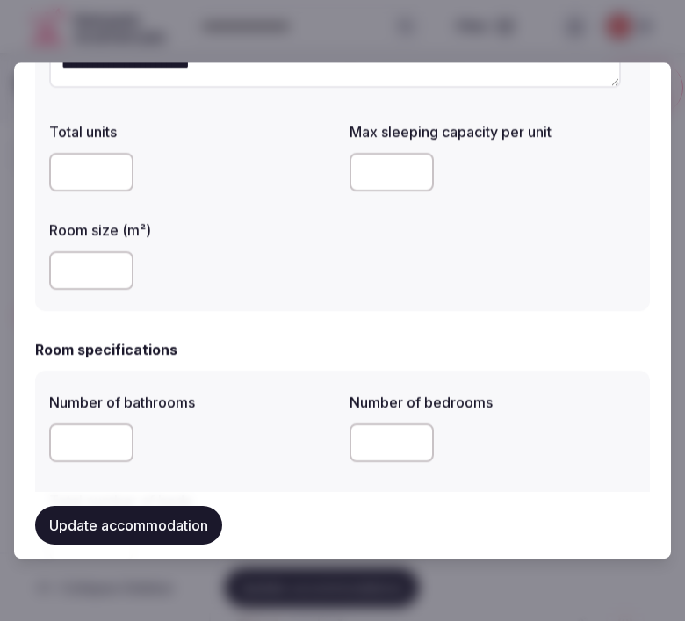
type input "*"
drag, startPoint x: 366, startPoint y: 147, endPoint x: 357, endPoint y: 170, distance: 25.6
click at [355, 172] on div "*" at bounding box center [493, 172] width 286 height 53
drag, startPoint x: 362, startPoint y: 169, endPoint x: 338, endPoint y: 164, distance: 24.1
click at [338, 164] on div "Total units Max sleeping capacity per unit * Room size (m²) **" at bounding box center [342, 205] width 587 height 183
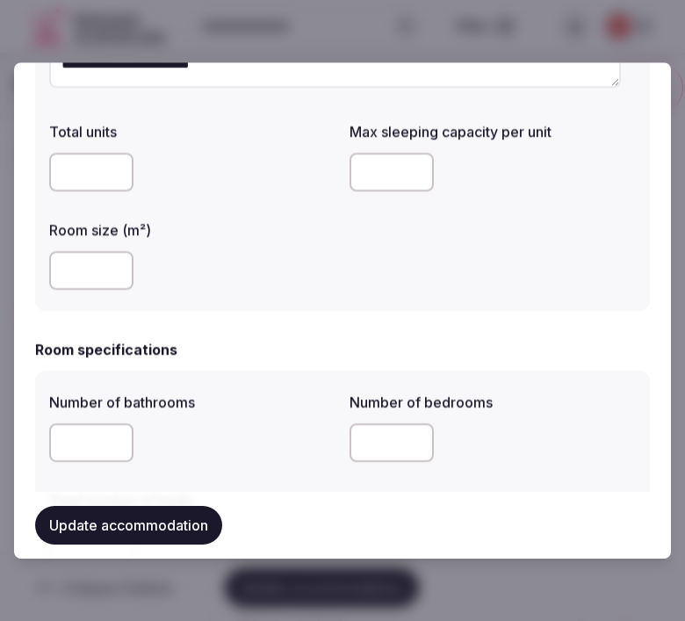
type input "*"
click at [144, 540] on button "Update accommodation" at bounding box center [128, 525] width 187 height 39
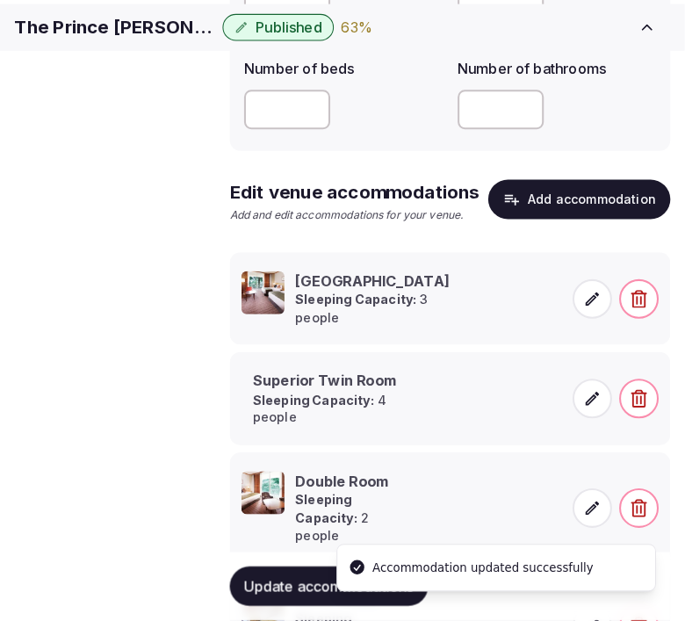
scroll to position [390, 0]
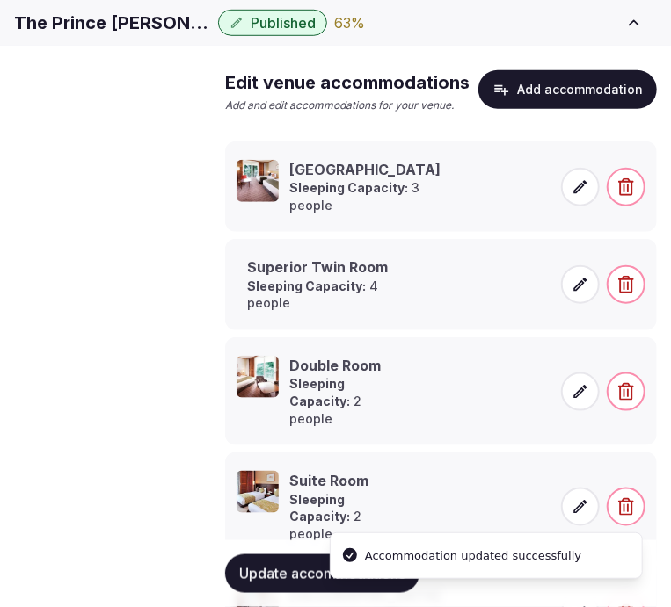
click at [562, 304] on span at bounding box center [580, 284] width 39 height 39
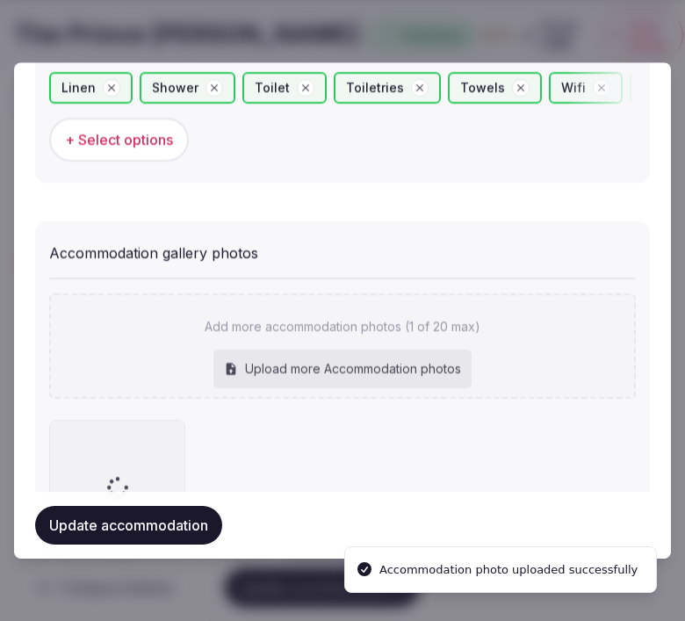
scroll to position [1877, 0]
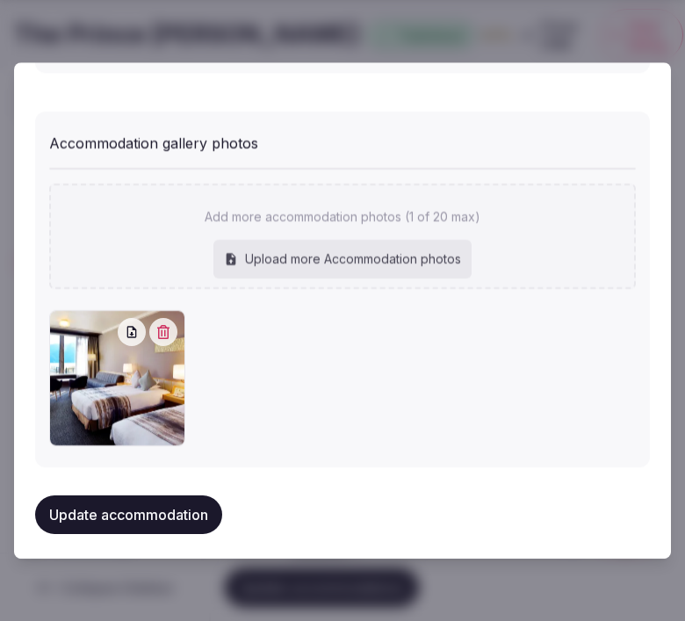
click at [120, 496] on button "Update accommodation" at bounding box center [128, 515] width 187 height 39
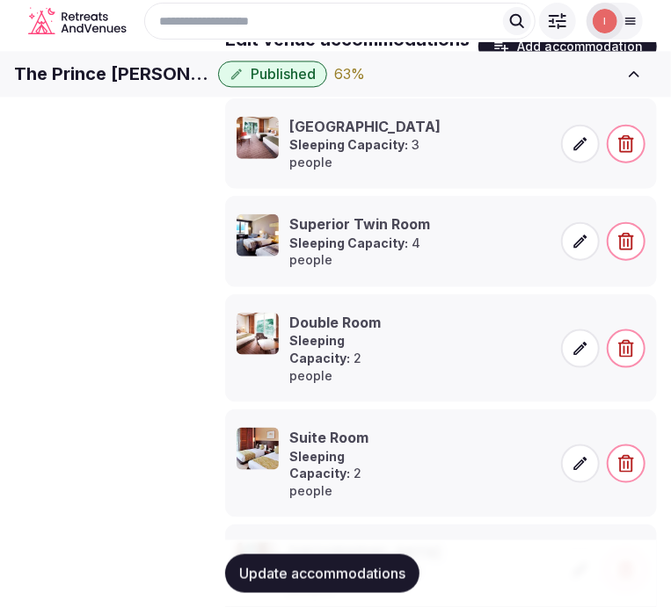
scroll to position [390, 0]
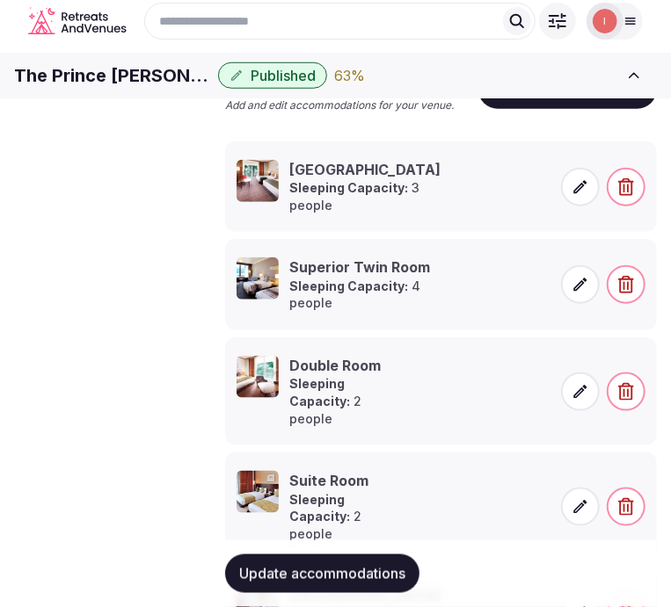
click at [0, 0] on span "Amenities" at bounding box center [0, 0] width 0 height 0
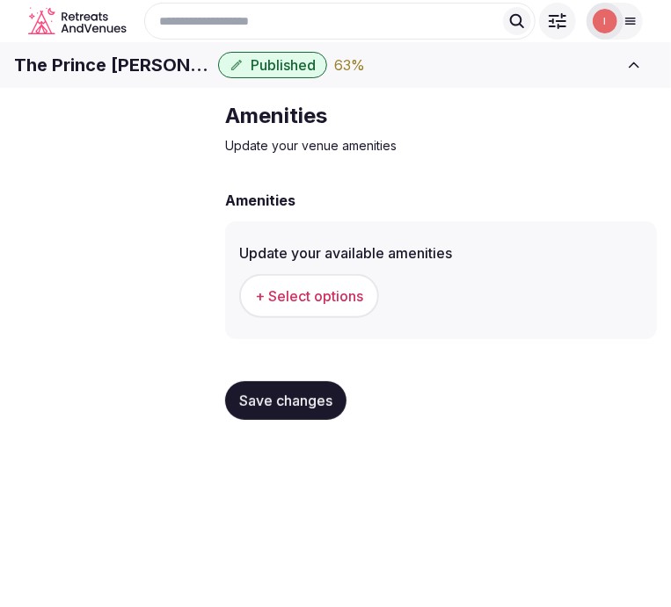
click at [348, 306] on span "+ Select options" at bounding box center [309, 295] width 108 height 19
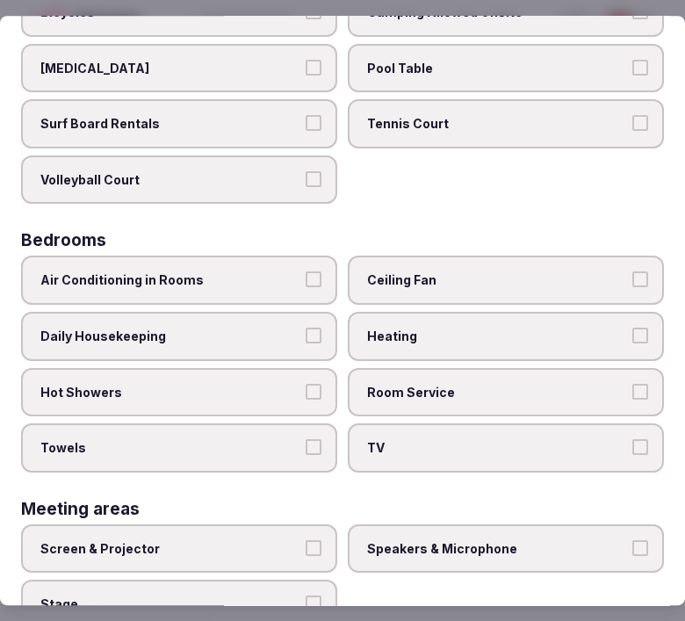
scroll to position [195, 0]
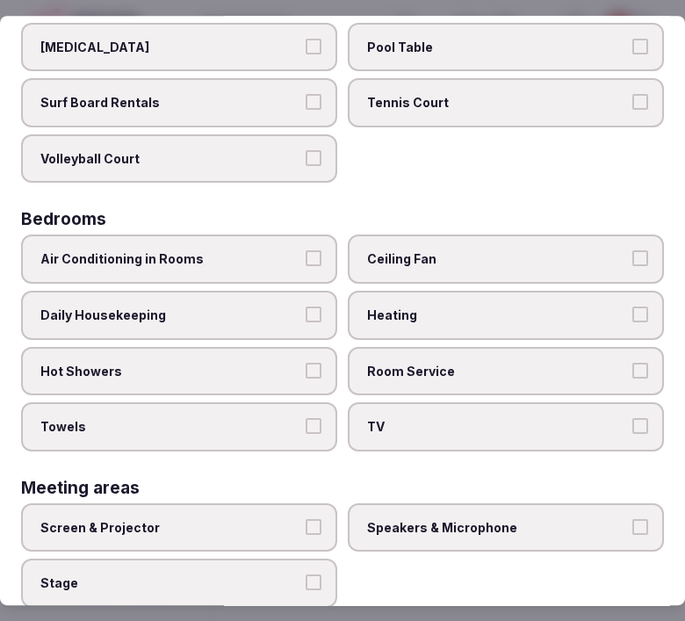
click at [308, 266] on label "Air Conditioning in Rooms" at bounding box center [179, 260] width 316 height 49
click at [308, 266] on button "Air Conditioning in Rooms" at bounding box center [314, 259] width 16 height 16
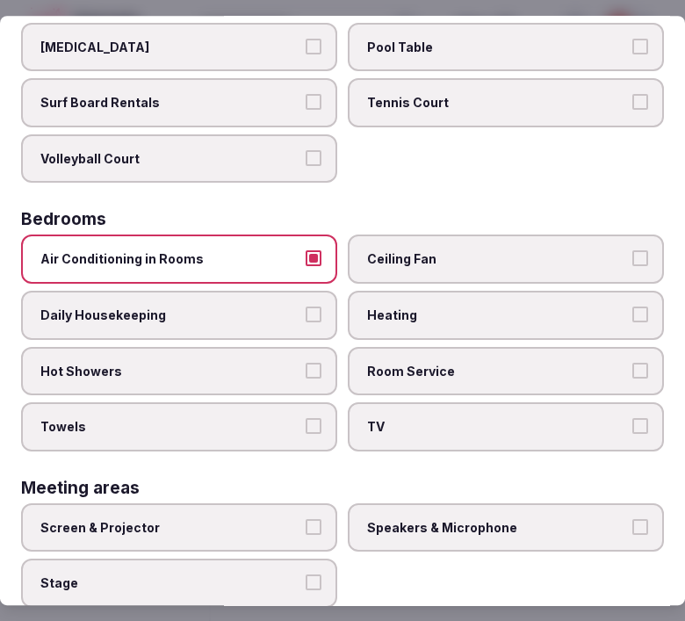
click at [441, 381] on label "Room Service" at bounding box center [506, 371] width 316 height 49
click at [633, 379] on button "Room Service" at bounding box center [641, 371] width 16 height 16
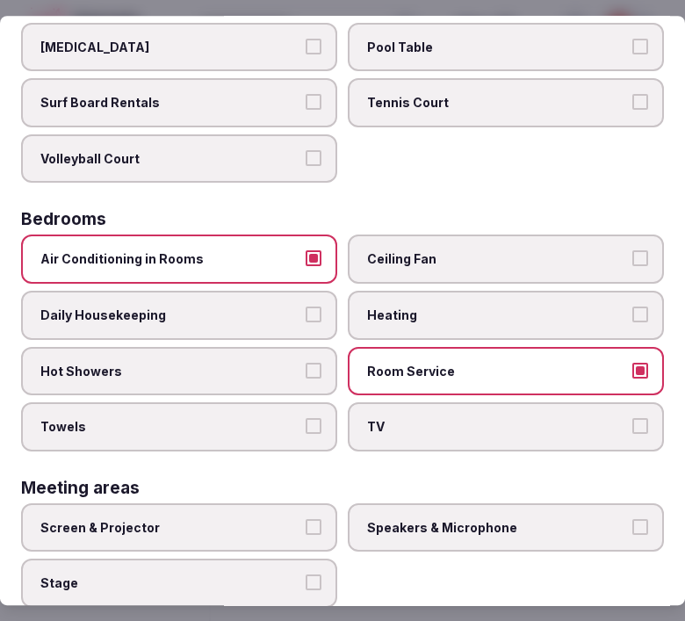
drag, startPoint x: 417, startPoint y: 424, endPoint x: 352, endPoint y: 431, distance: 65.5
click at [413, 420] on label "TV" at bounding box center [506, 426] width 316 height 49
click at [633, 420] on button "TV" at bounding box center [641, 426] width 16 height 16
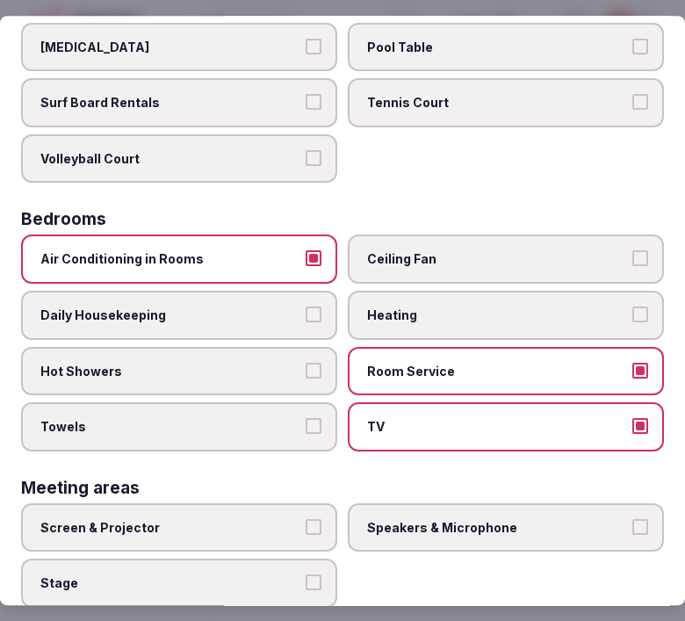
click at [319, 410] on label "Towels" at bounding box center [179, 426] width 316 height 49
click at [319, 418] on button "Towels" at bounding box center [314, 426] width 16 height 16
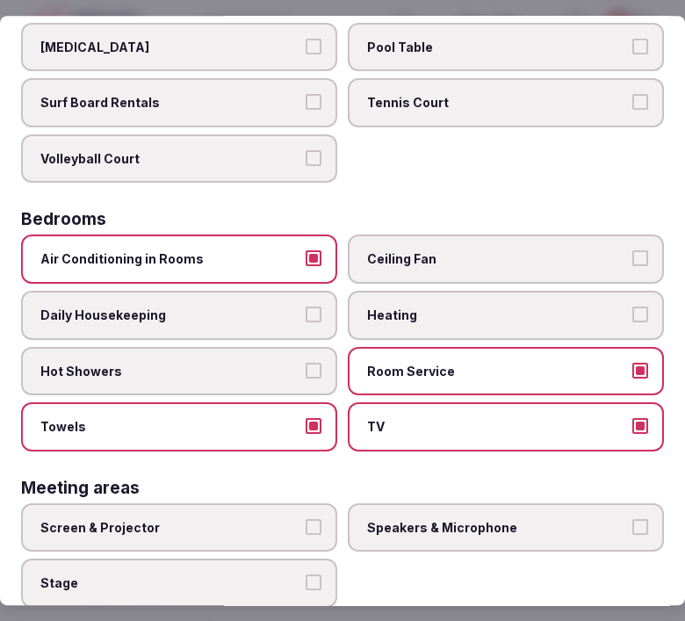
click at [312, 367] on label "Hot Showers" at bounding box center [179, 371] width 316 height 49
click at [312, 367] on button "Hot Showers" at bounding box center [314, 371] width 16 height 16
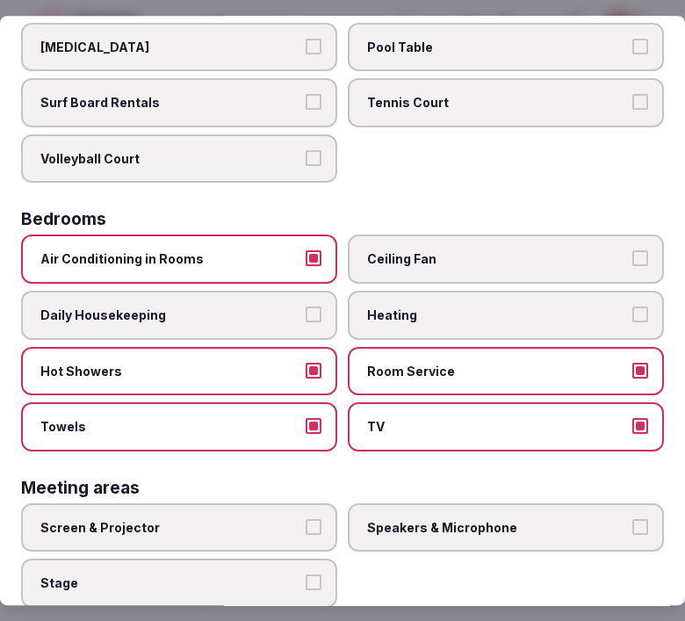
click at [331, 279] on div "Air Conditioning in Rooms Ceiling Fan Daily Housekeeping Heating Hot Showers Ro…" at bounding box center [342, 344] width 643 height 216
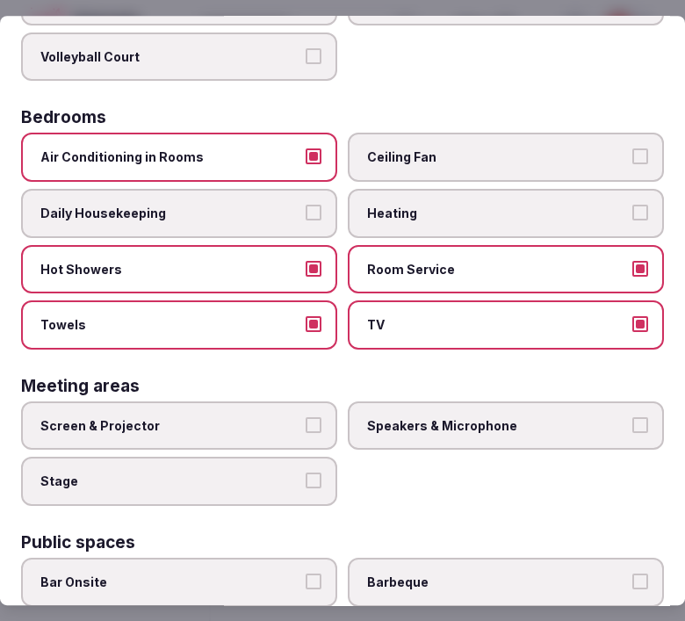
scroll to position [390, 0]
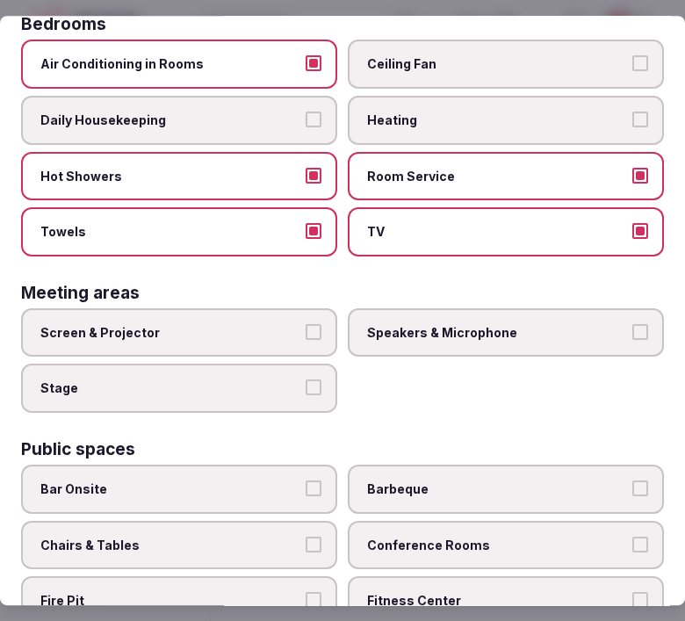
click at [308, 112] on button "Daily Housekeeping" at bounding box center [314, 120] width 16 height 16
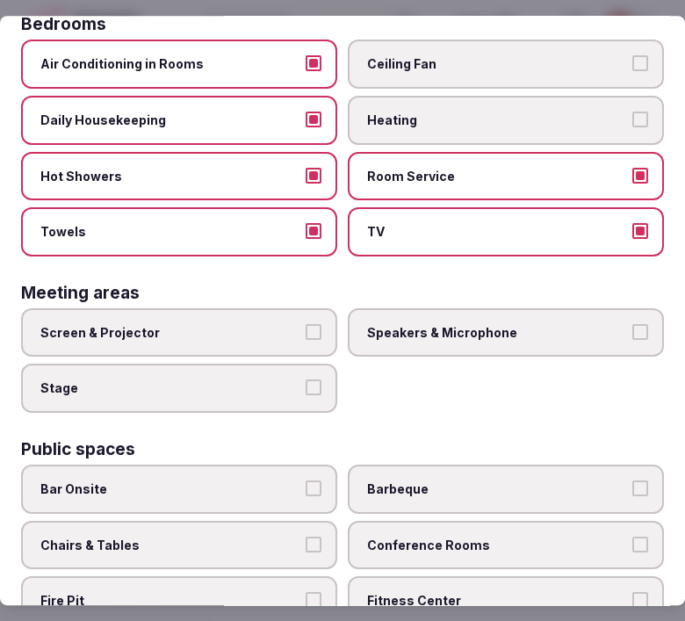
click at [308, 324] on button "Screen & Projector" at bounding box center [314, 332] width 16 height 16
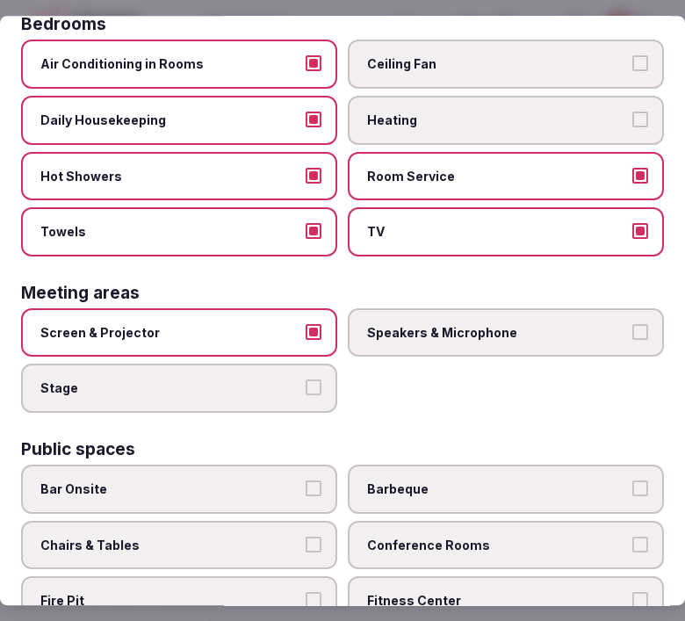
click at [613, 324] on span "Speakers & Microphone" at bounding box center [497, 333] width 260 height 18
click at [633, 324] on button "Speakers & Microphone" at bounding box center [641, 332] width 16 height 16
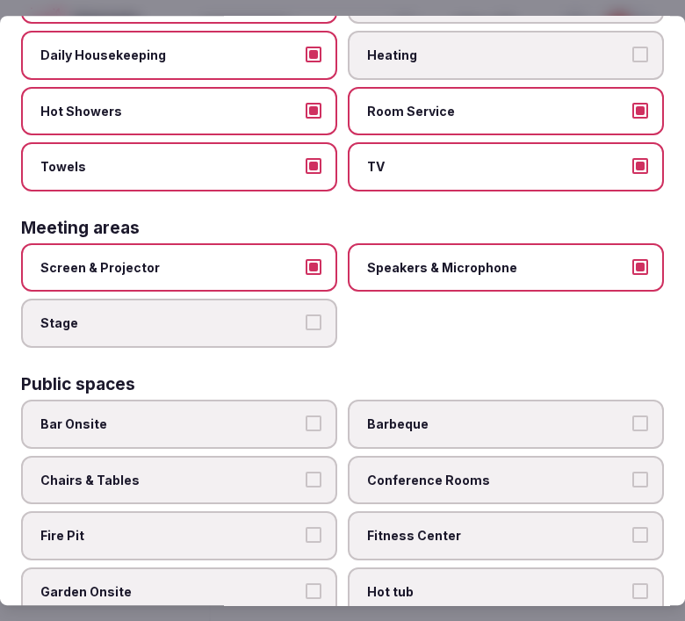
scroll to position [683, 0]
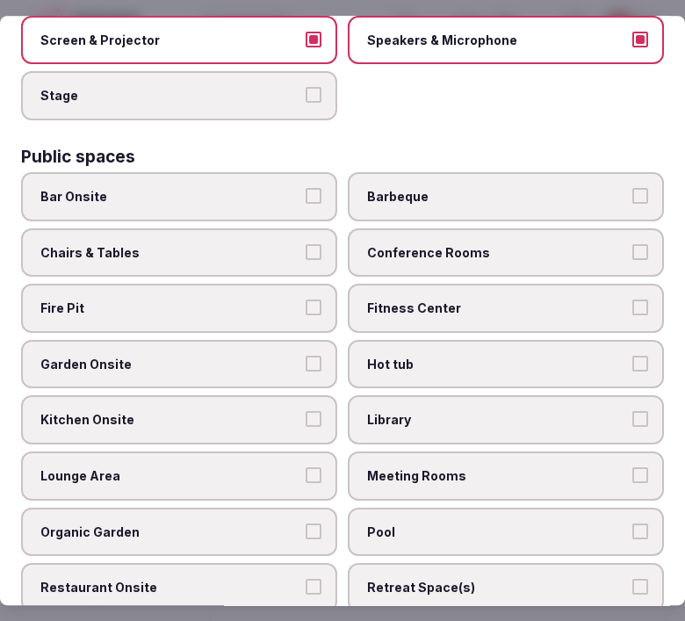
drag, startPoint x: 561, startPoint y: 248, endPoint x: 439, endPoint y: 271, distance: 123.4
click at [558, 248] on label "Conference Rooms" at bounding box center [506, 252] width 316 height 49
click at [633, 248] on button "Conference Rooms" at bounding box center [641, 252] width 16 height 16
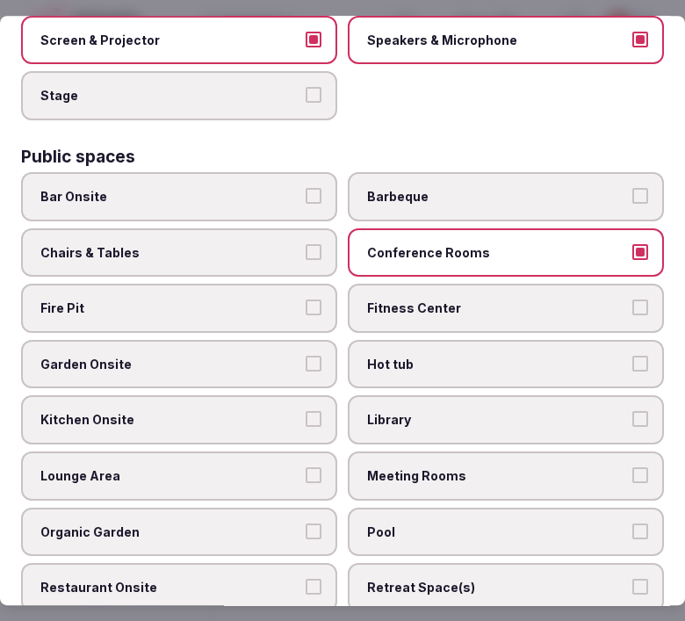
click at [309, 243] on label "Chairs & Tables" at bounding box center [179, 252] width 316 height 49
click at [309, 244] on button "Chairs & Tables" at bounding box center [314, 252] width 16 height 16
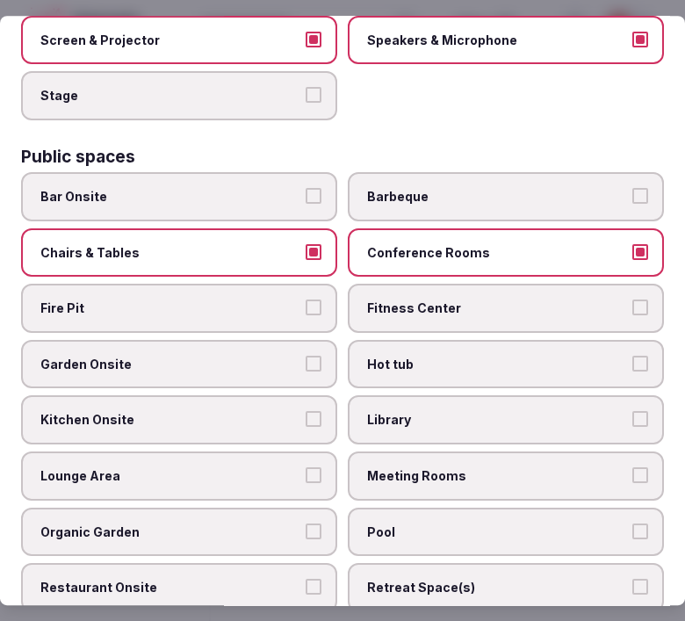
click at [463, 297] on label "Fitness Center" at bounding box center [506, 308] width 316 height 49
click at [633, 300] on button "Fitness Center" at bounding box center [641, 308] width 16 height 16
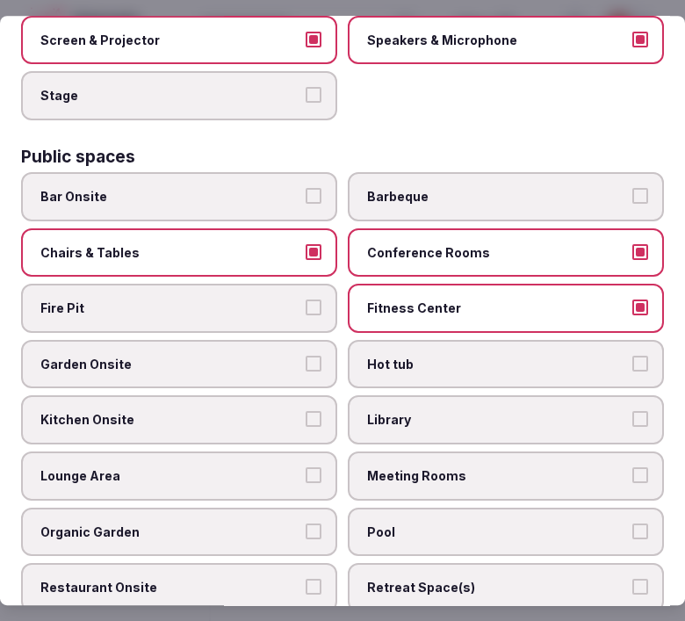
click at [467, 300] on span "Fitness Center" at bounding box center [497, 309] width 260 height 18
click at [633, 300] on button "Fitness Center" at bounding box center [641, 308] width 16 height 16
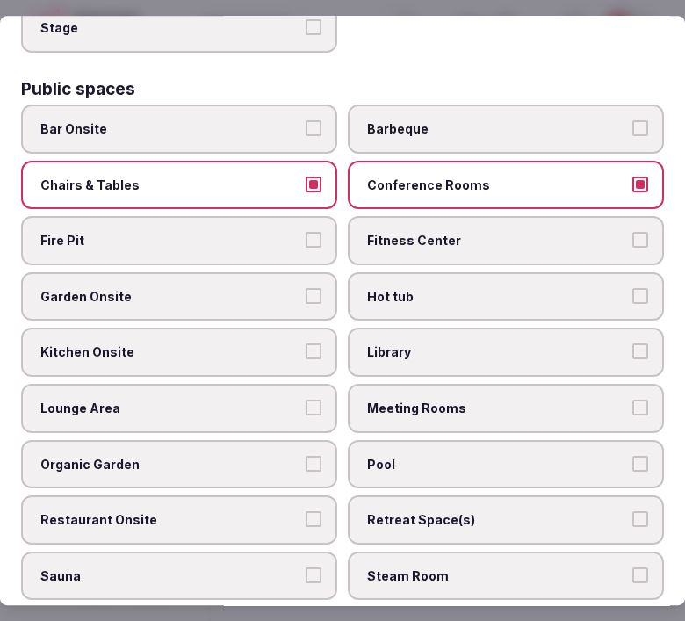
scroll to position [780, 0]
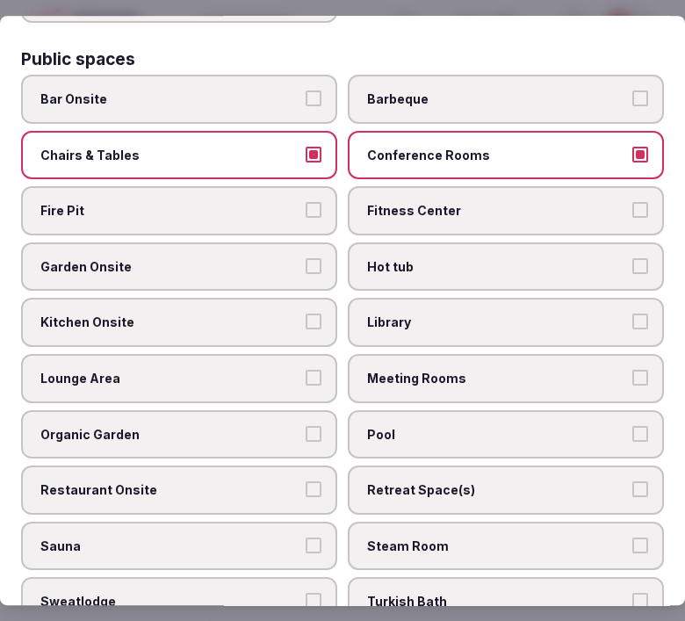
click at [282, 370] on span "Lounge Area" at bounding box center [170, 379] width 260 height 18
click at [306, 370] on button "Lounge Area" at bounding box center [314, 378] width 16 height 16
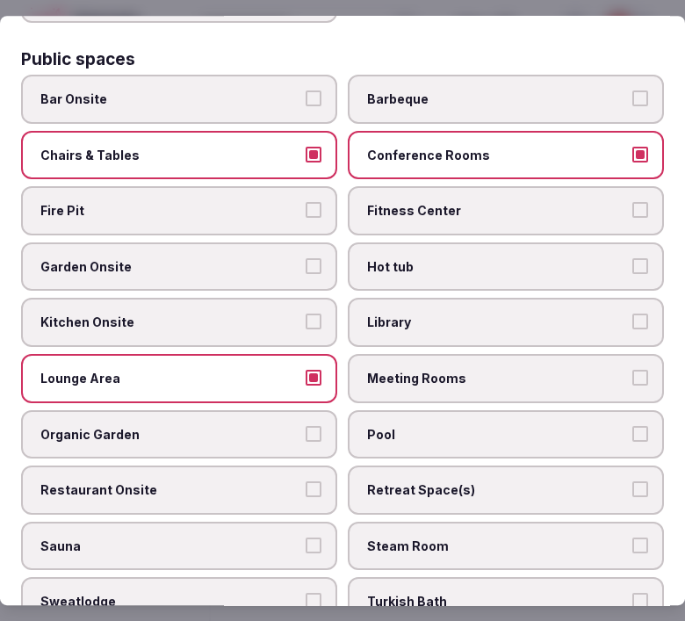
click at [424, 354] on label "Meeting Rooms" at bounding box center [506, 378] width 316 height 49
drag, startPoint x: 635, startPoint y: 349, endPoint x: 636, endPoint y: 338, distance: 10.7
click at [635, 370] on button "Meeting Rooms" at bounding box center [641, 378] width 16 height 16
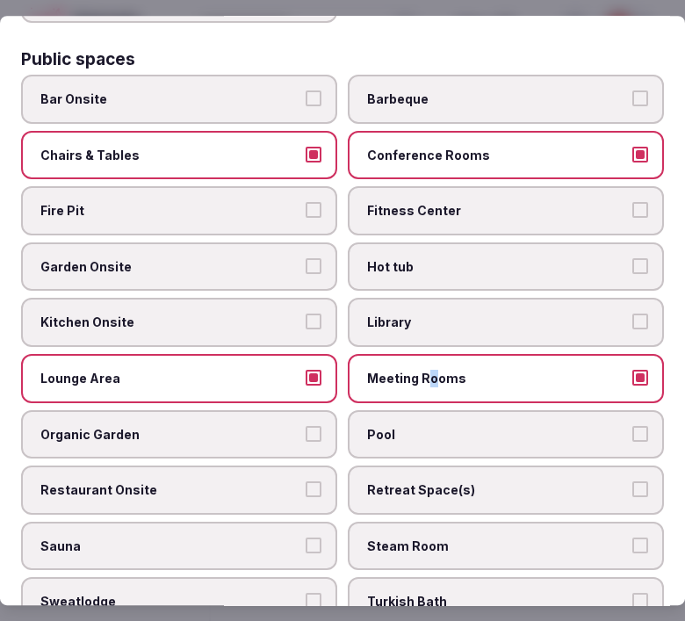
click at [633, 315] on button "Library" at bounding box center [641, 323] width 16 height 16
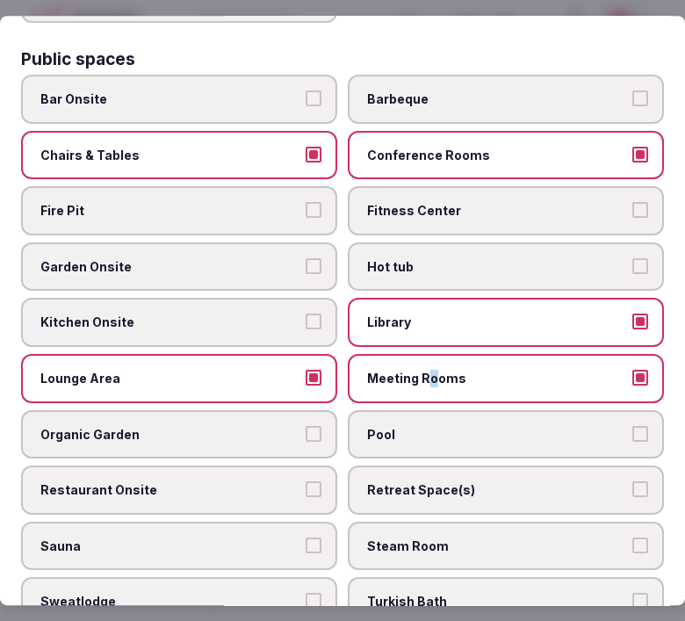
click at [633, 315] on button "Library" at bounding box center [641, 323] width 16 height 16
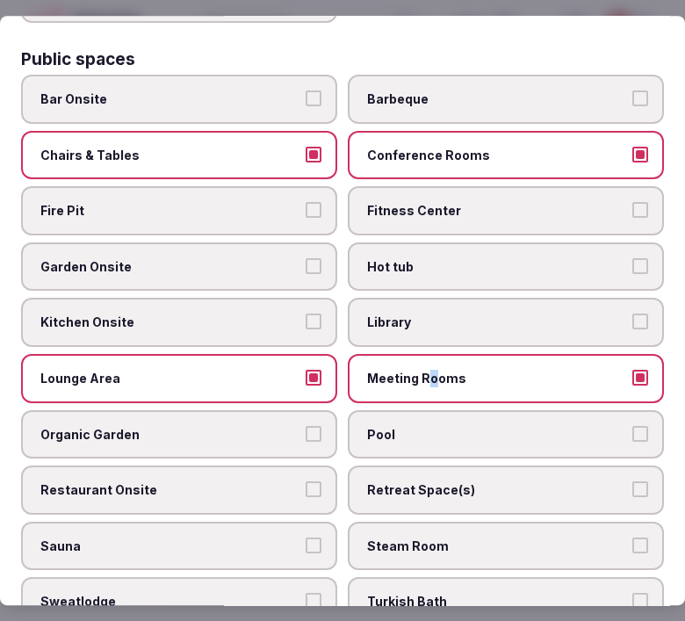
click at [635, 258] on button "Hot tub" at bounding box center [641, 266] width 16 height 16
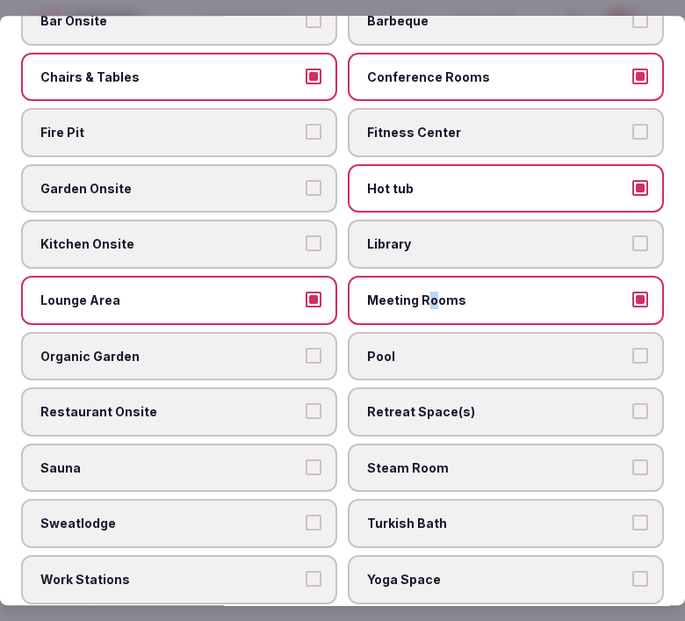
scroll to position [879, 0]
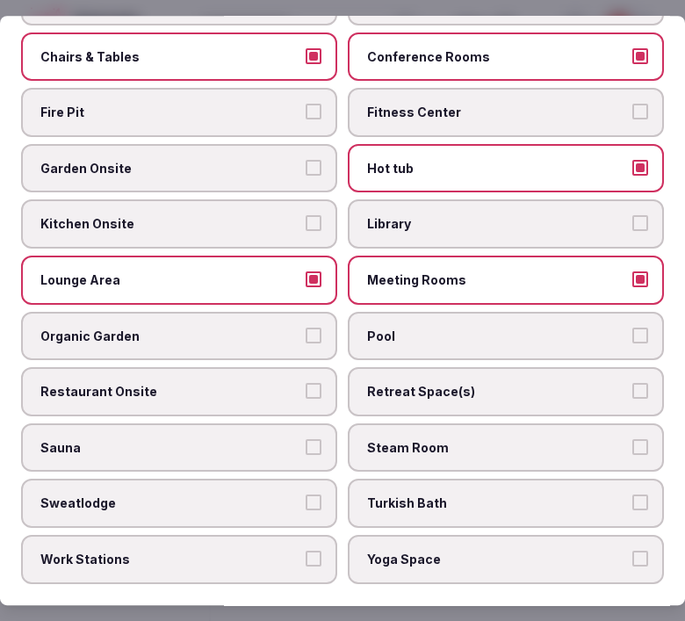
click at [603, 328] on span "Pool" at bounding box center [497, 337] width 260 height 18
click at [633, 328] on button "Pool" at bounding box center [641, 336] width 16 height 16
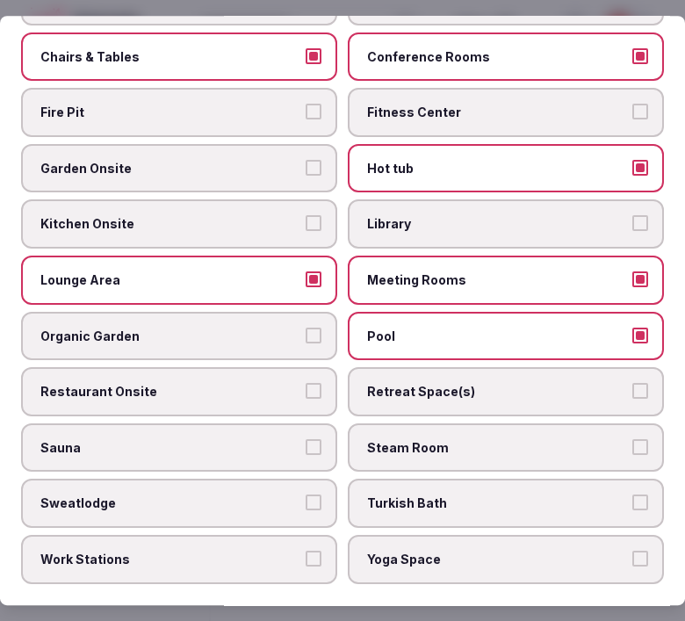
click at [635, 148] on label "Hot tub" at bounding box center [506, 168] width 316 height 49
click at [635, 160] on button "Hot tub" at bounding box center [641, 168] width 16 height 16
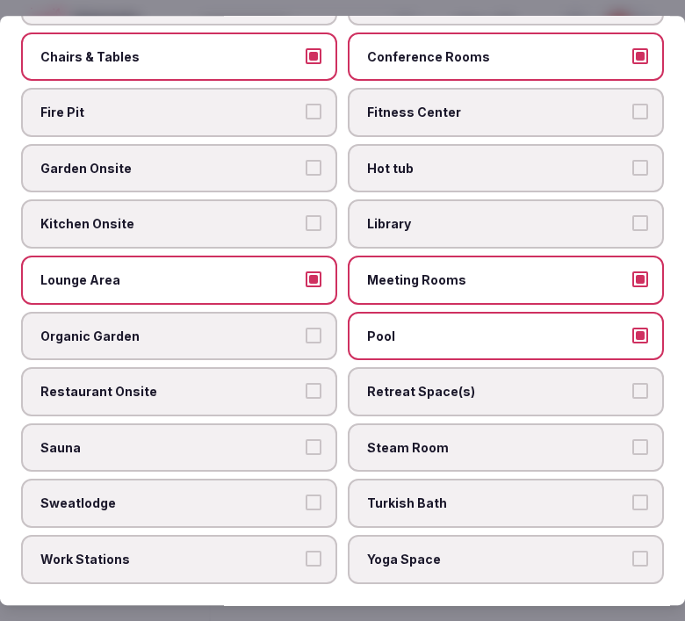
drag, startPoint x: 286, startPoint y: 366, endPoint x: 294, endPoint y: 361, distance: 9.5
click at [288, 383] on span "Restaurant Onsite" at bounding box center [170, 392] width 260 height 18
click at [306, 383] on button "Restaurant Onsite" at bounding box center [314, 391] width 16 height 16
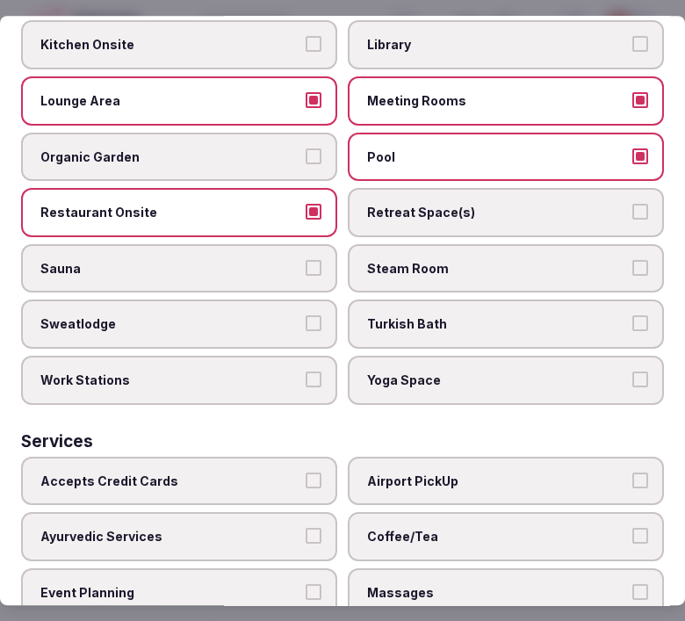
scroll to position [1074, 0]
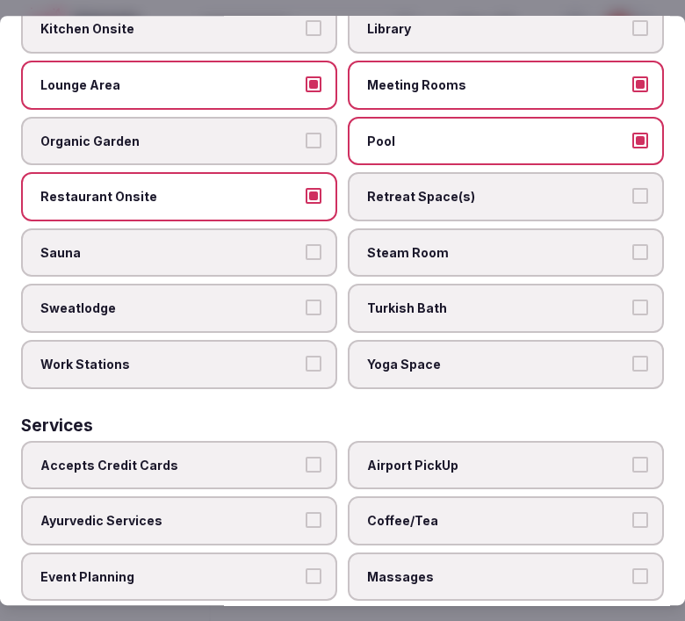
click at [539, 356] on span "Yoga Space" at bounding box center [497, 365] width 260 height 18
click at [633, 356] on button "Yoga Space" at bounding box center [641, 364] width 16 height 16
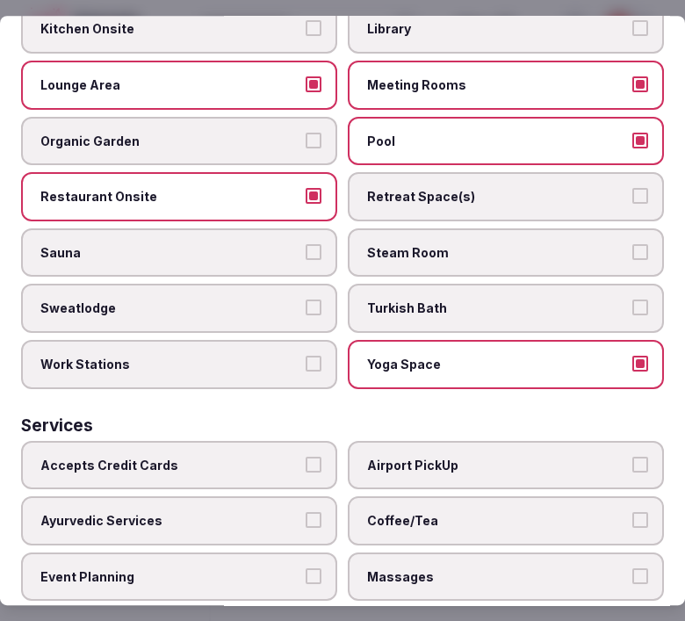
click at [539, 356] on span "Yoga Space" at bounding box center [497, 365] width 260 height 18
click at [633, 356] on button "Yoga Space" at bounding box center [641, 364] width 16 height 16
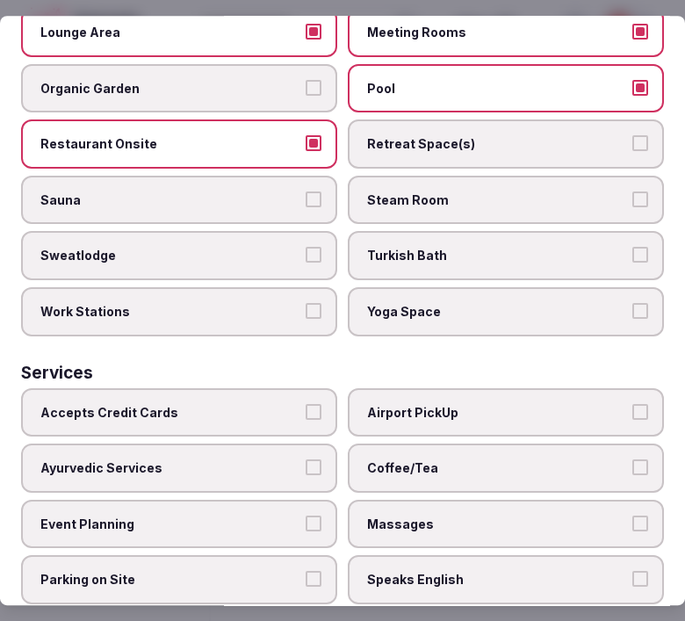
scroll to position [1171, 0]
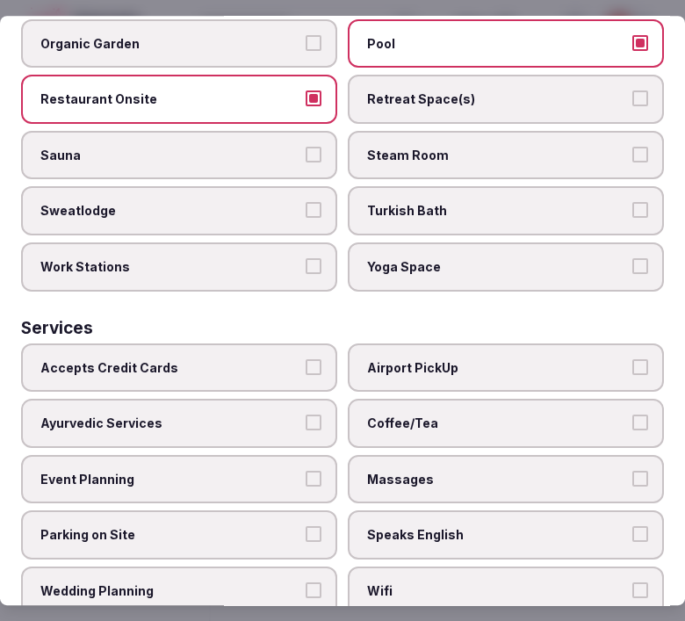
click at [319, 344] on label "Accepts Credit Cards" at bounding box center [179, 368] width 316 height 49
click at [319, 359] on button "Accepts Credit Cards" at bounding box center [314, 367] width 16 height 16
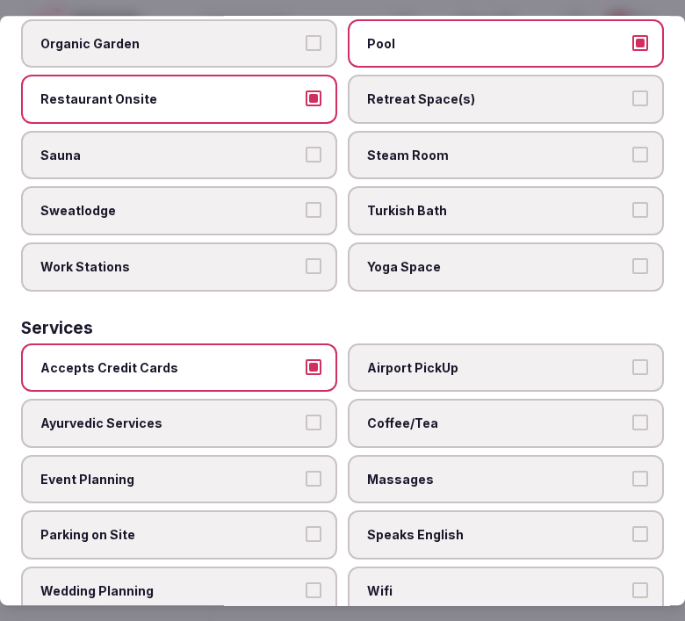
click at [576, 471] on span "Massages" at bounding box center [497, 480] width 260 height 18
click at [633, 471] on button "Massages" at bounding box center [641, 479] width 16 height 16
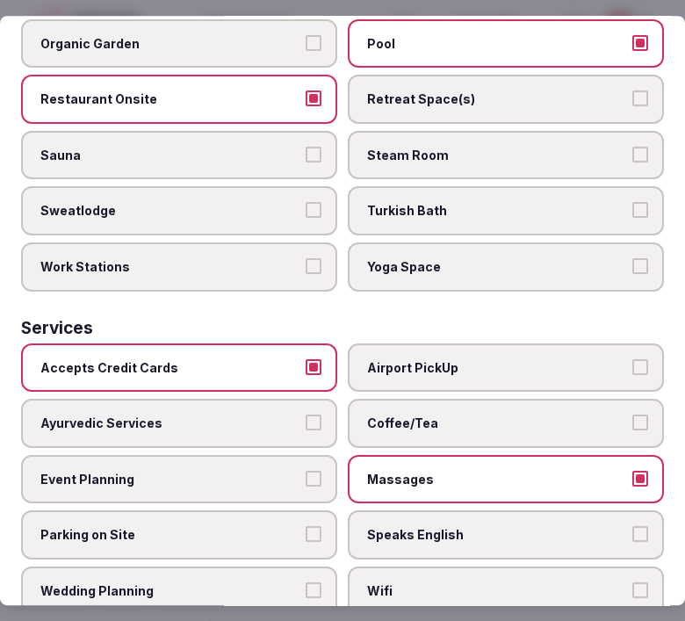
click at [606, 527] on span "Speaks English" at bounding box center [497, 536] width 260 height 18
click at [633, 527] on button "Speaks English" at bounding box center [641, 535] width 16 height 16
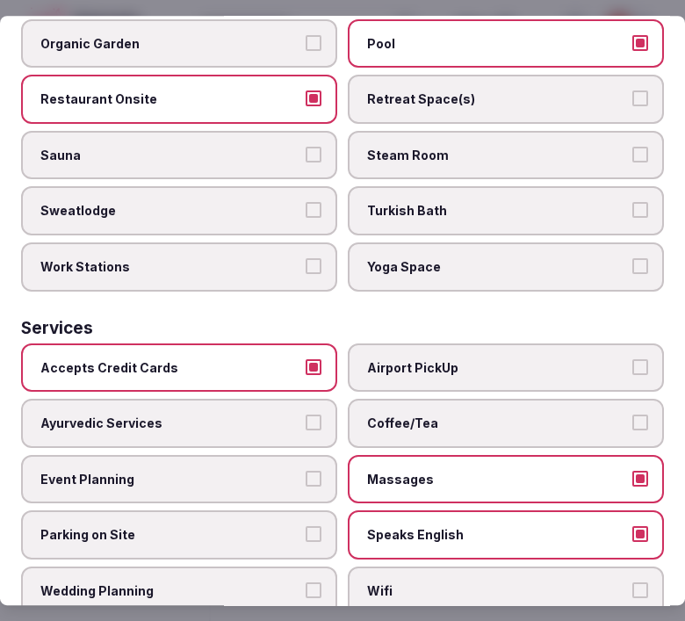
click at [602, 567] on label "Wifi" at bounding box center [506, 591] width 316 height 49
click at [633, 583] on button "Wifi" at bounding box center [641, 591] width 16 height 16
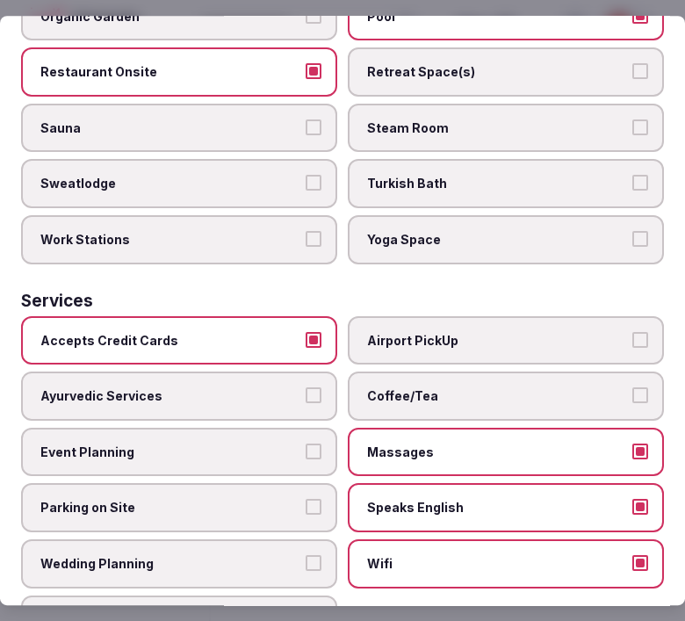
scroll to position [1214, 0]
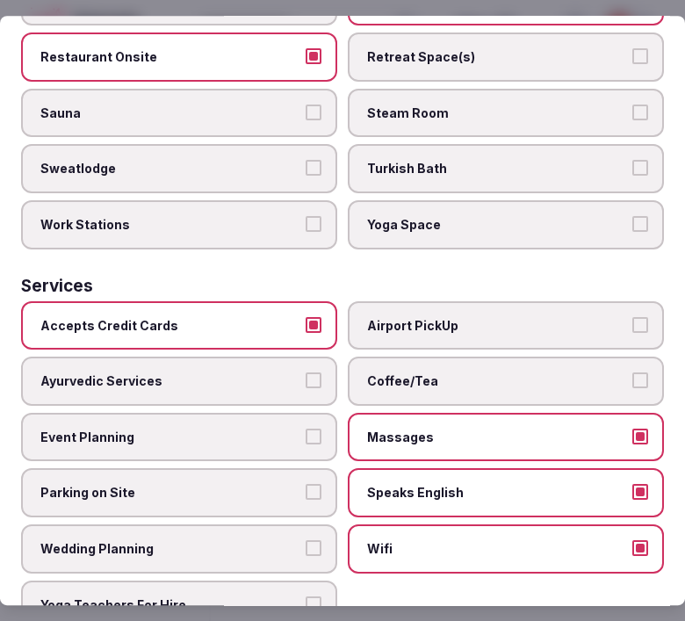
click at [420, 373] on span "Coffee/Tea" at bounding box center [497, 382] width 260 height 18
click at [633, 373] on button "Coffee/Tea" at bounding box center [641, 381] width 16 height 16
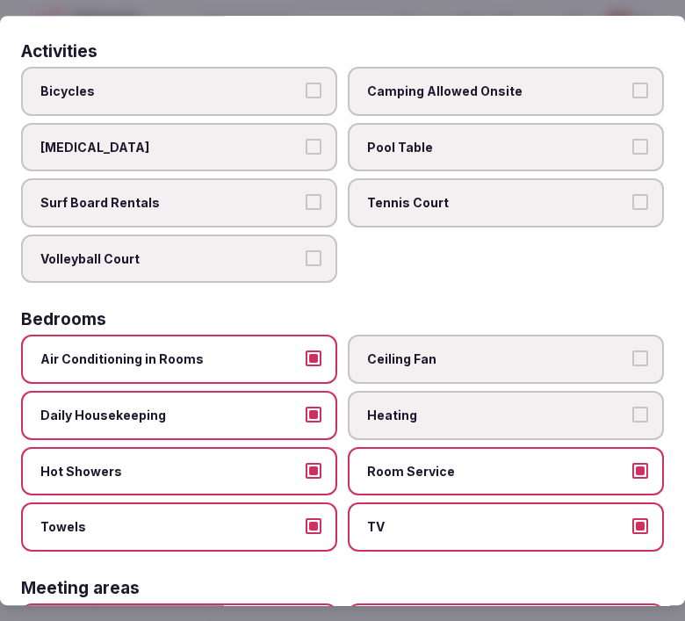
scroll to position [0, 0]
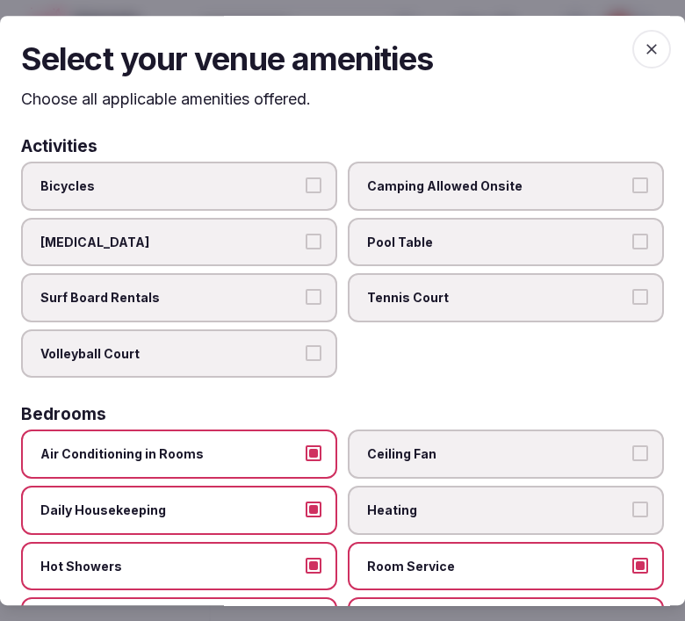
click at [643, 51] on icon "button" at bounding box center [652, 49] width 18 height 18
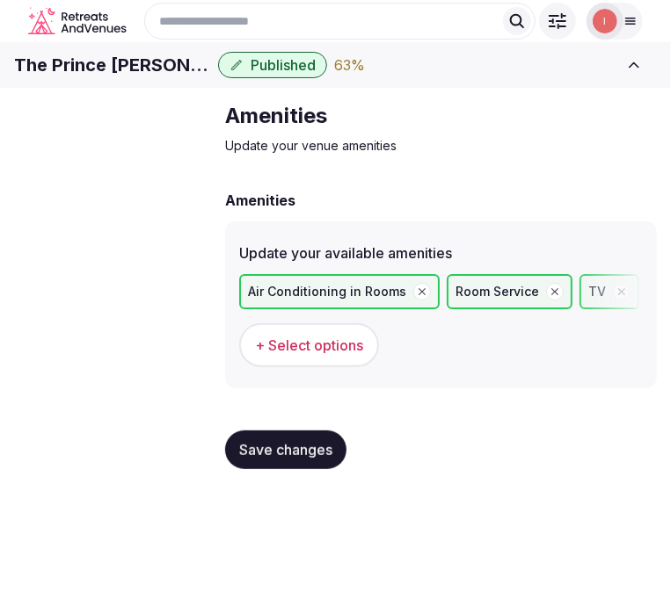
click at [279, 459] on span "Save changes" at bounding box center [285, 450] width 93 height 18
click at [0, 0] on span "Food & dining" at bounding box center [0, 0] width 0 height 0
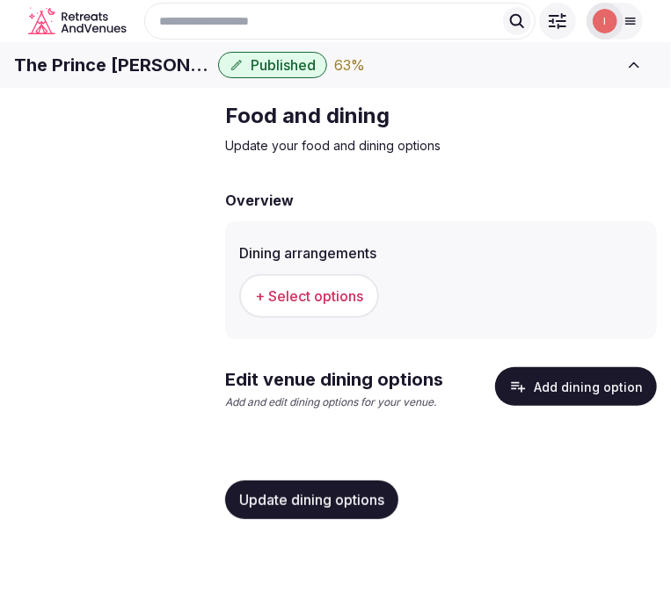
click at [356, 306] on span "+ Select options" at bounding box center [309, 295] width 108 height 19
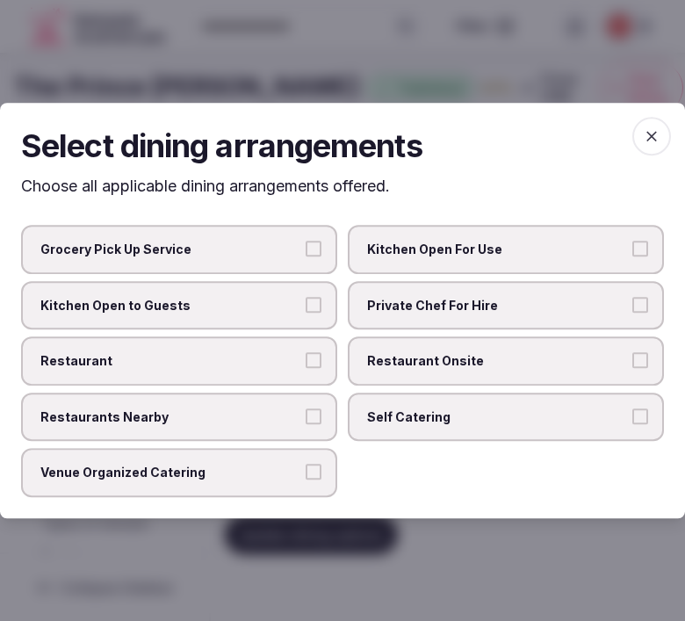
click at [436, 366] on span "Restaurant Onsite" at bounding box center [497, 361] width 260 height 18
click at [633, 366] on button "Restaurant Onsite" at bounding box center [641, 360] width 16 height 16
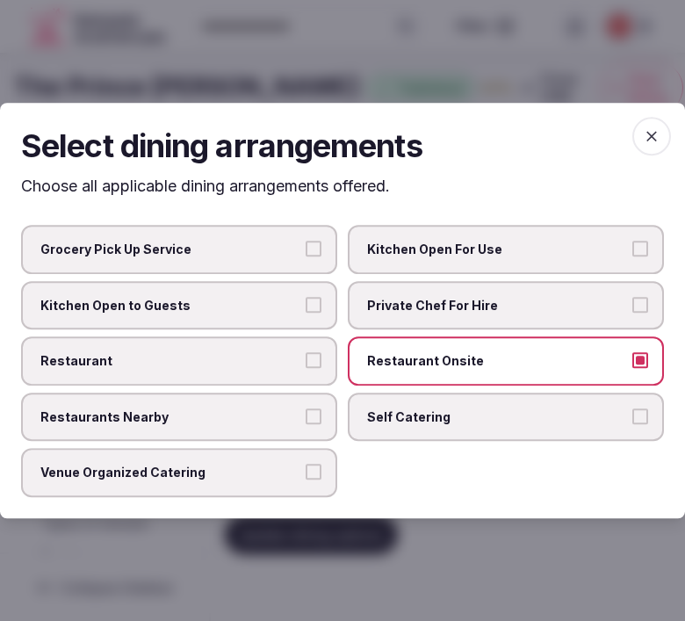
click at [295, 358] on span "Restaurant" at bounding box center [170, 361] width 260 height 18
click at [306, 358] on button "Restaurant" at bounding box center [314, 360] width 16 height 16
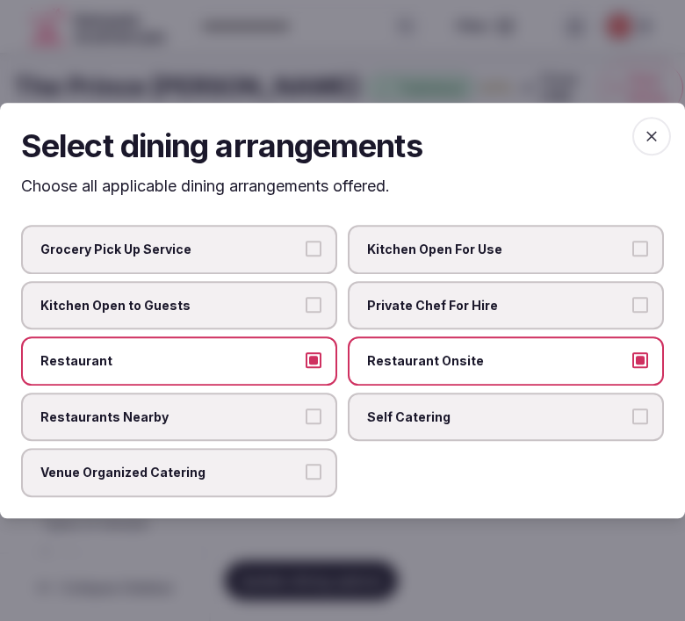
click at [296, 420] on span "Restaurants Nearby" at bounding box center [170, 418] width 260 height 18
click at [306, 420] on button "Restaurants Nearby" at bounding box center [314, 417] width 16 height 16
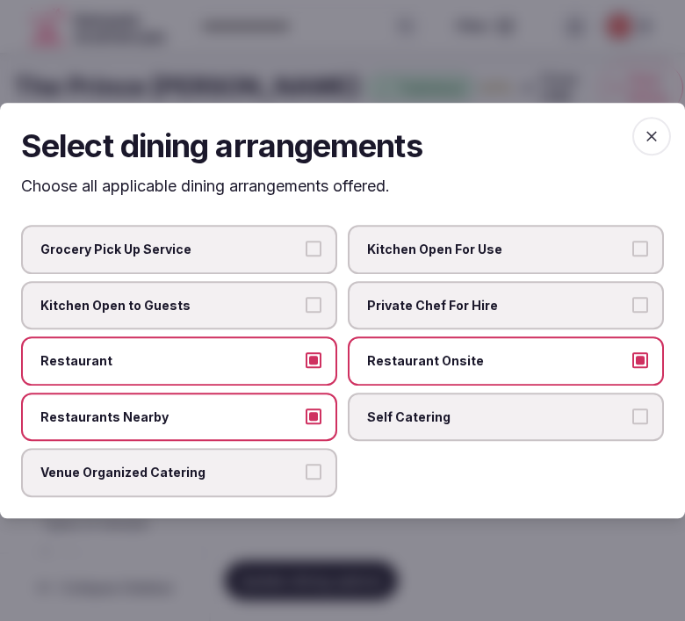
click at [320, 465] on button "Venue Organized Catering" at bounding box center [314, 473] width 16 height 16
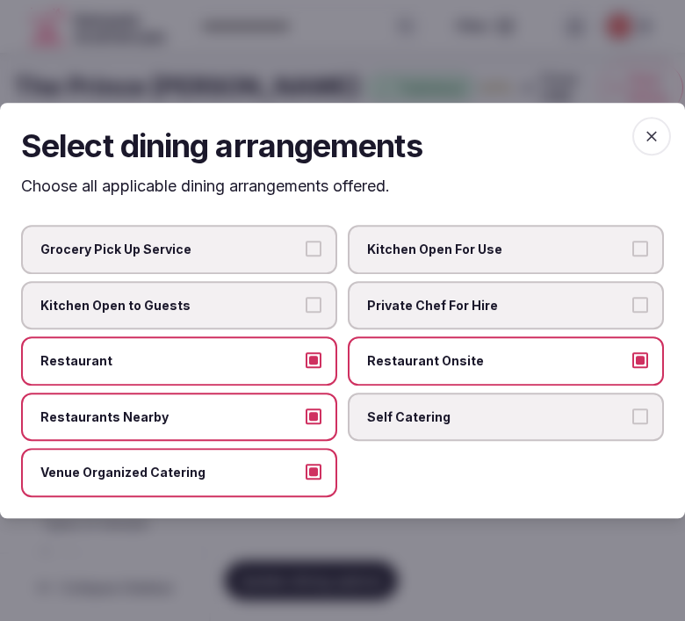
click at [644, 134] on icon "button" at bounding box center [652, 136] width 18 height 18
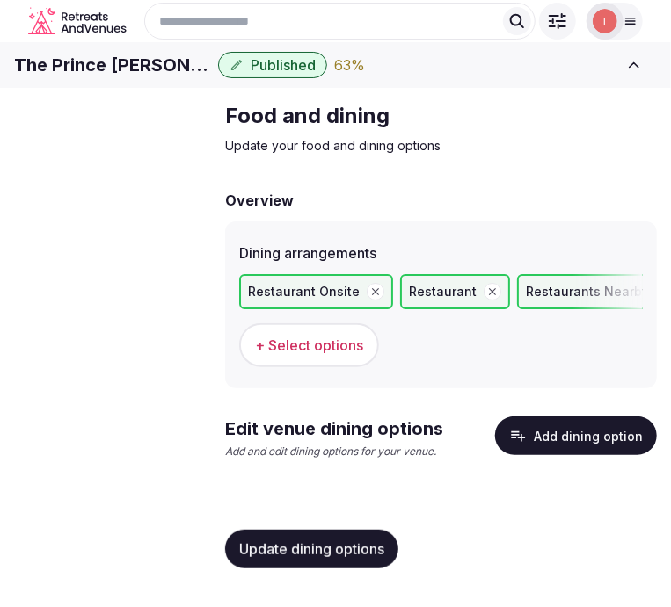
click at [304, 558] on span "Update dining options" at bounding box center [311, 549] width 145 height 18
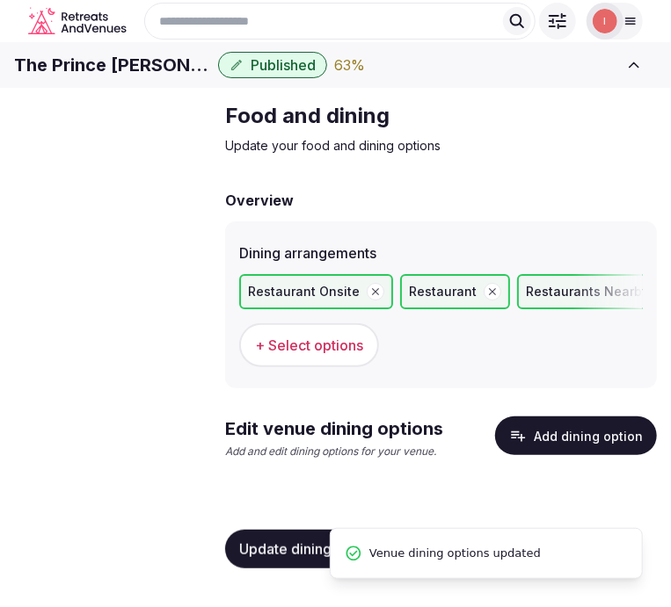
click at [567, 449] on button "Add dining option" at bounding box center [576, 436] width 162 height 39
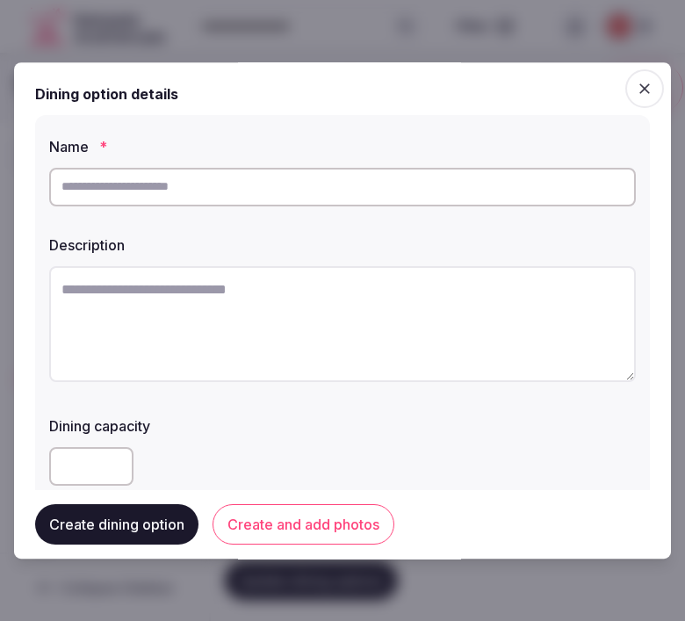
click at [247, 192] on input "text" at bounding box center [342, 187] width 587 height 39
paste input "**********"
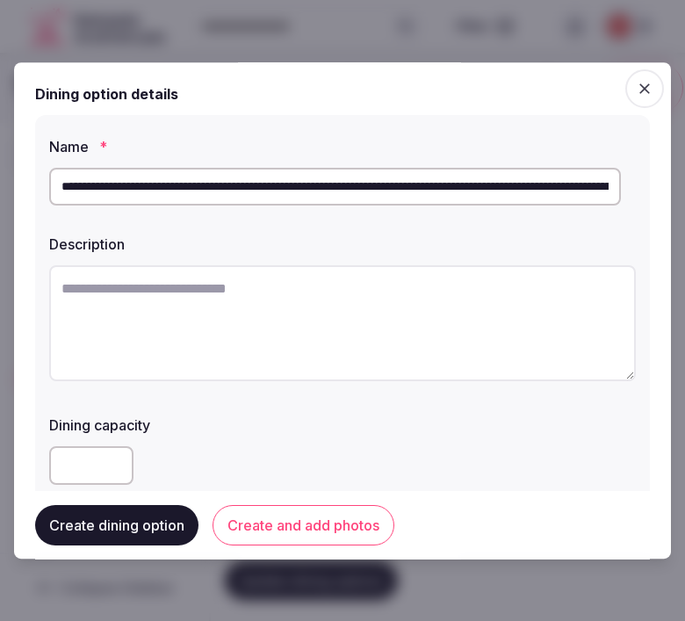
click at [208, 196] on input "**********" at bounding box center [335, 187] width 572 height 39
paste input "text"
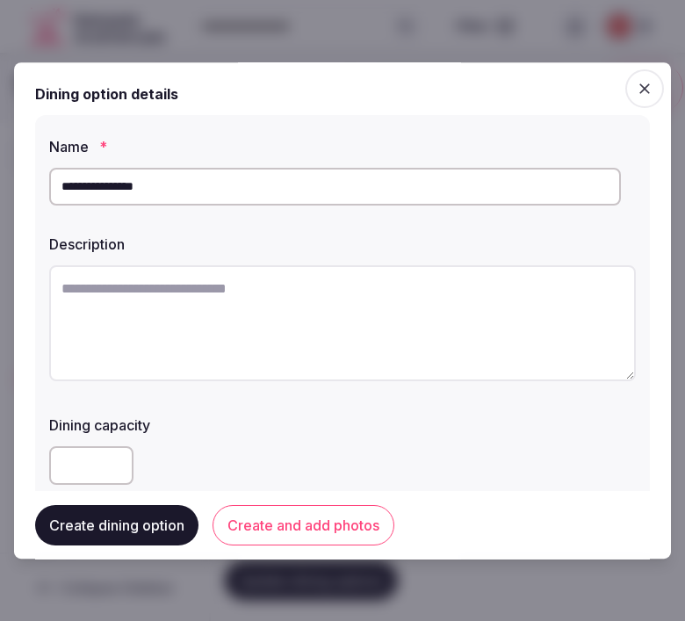
type input "**********"
click at [253, 373] on textarea at bounding box center [342, 324] width 587 height 116
paste textarea "**********"
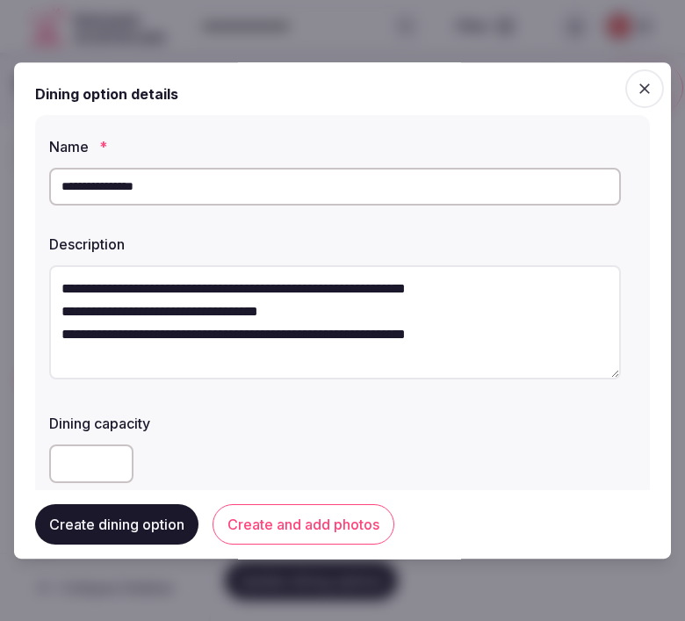
type textarea "**********"
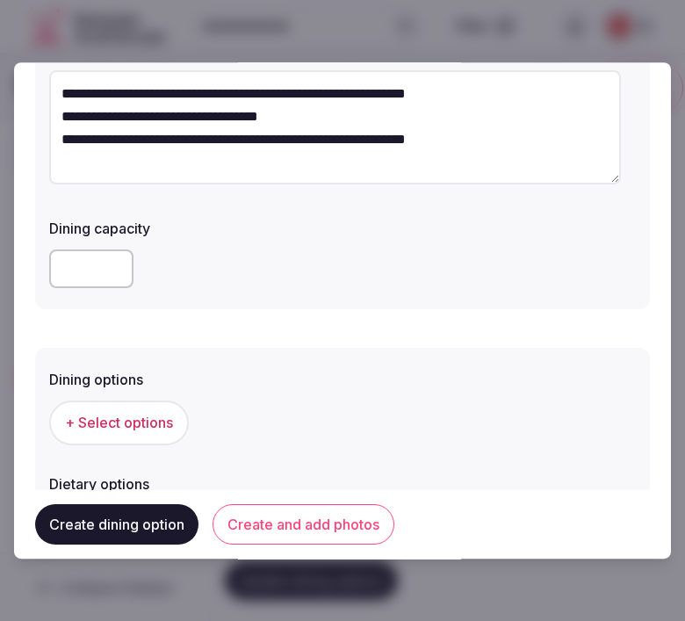
scroll to position [390, 0]
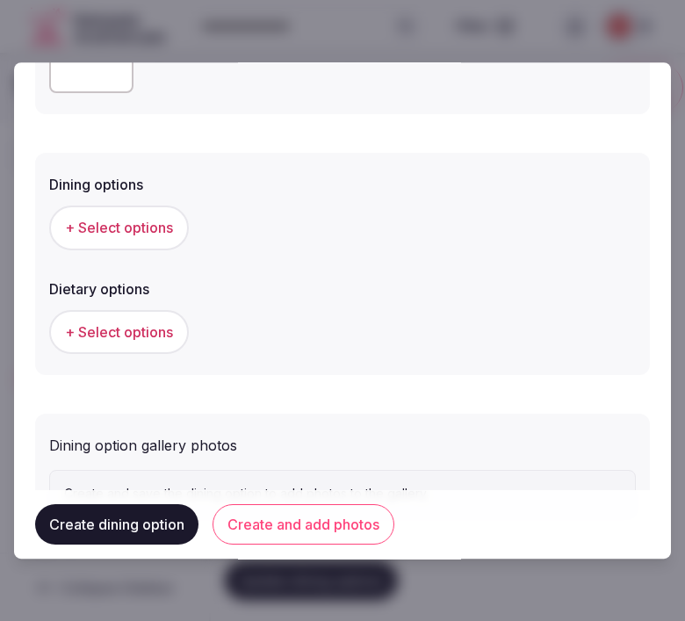
click at [134, 232] on span "+ Select options" at bounding box center [119, 228] width 108 height 19
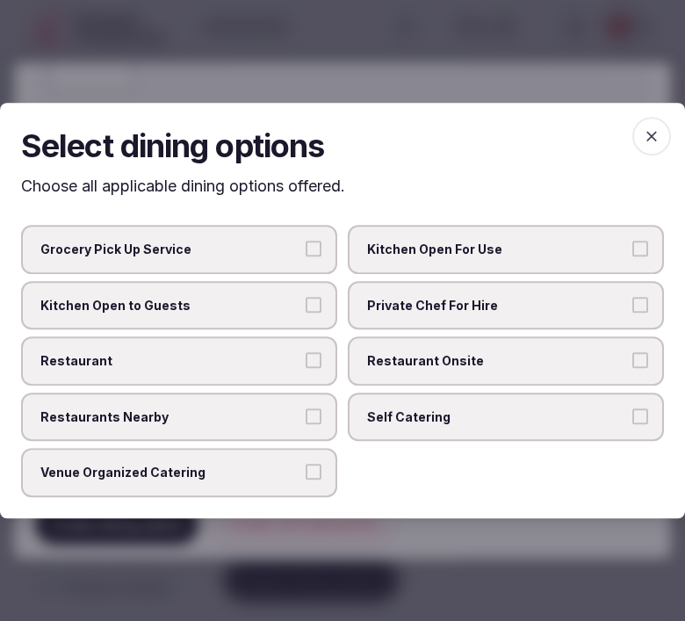
click at [468, 356] on span "Restaurant Onsite" at bounding box center [497, 361] width 260 height 18
click at [633, 356] on button "Restaurant Onsite" at bounding box center [641, 360] width 16 height 16
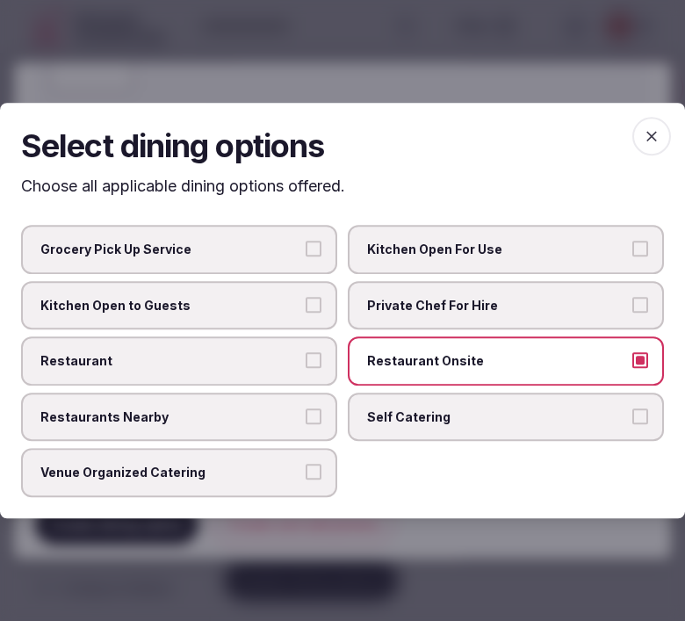
click at [250, 471] on span "Venue Organized Catering" at bounding box center [170, 474] width 260 height 18
click at [306, 471] on button "Venue Organized Catering" at bounding box center [314, 473] width 16 height 16
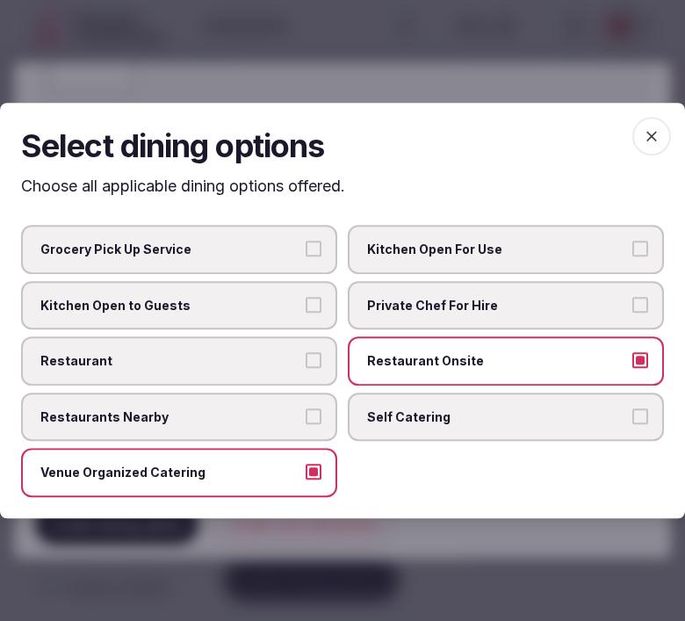
click at [656, 132] on icon "button" at bounding box center [652, 136] width 18 height 18
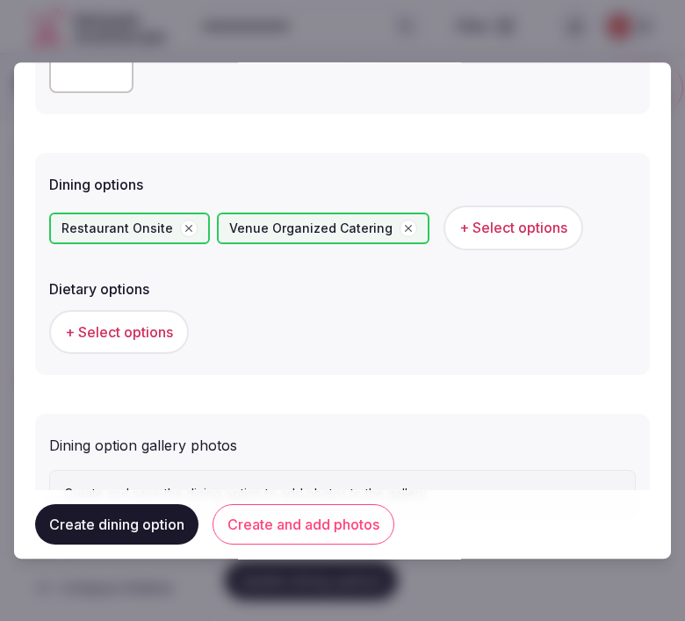
click at [501, 231] on span "+ Select options" at bounding box center [514, 228] width 108 height 19
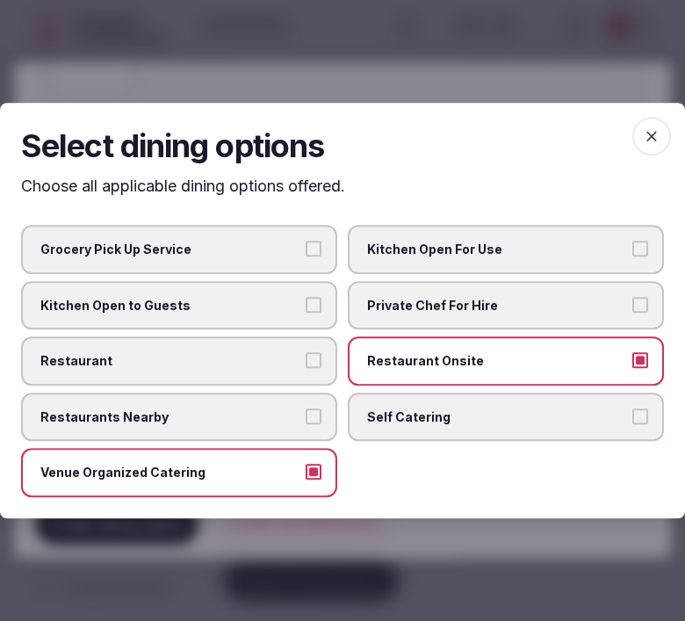
click at [314, 370] on label "Restaurant" at bounding box center [179, 361] width 316 height 49
click at [314, 368] on button "Restaurant" at bounding box center [314, 360] width 16 height 16
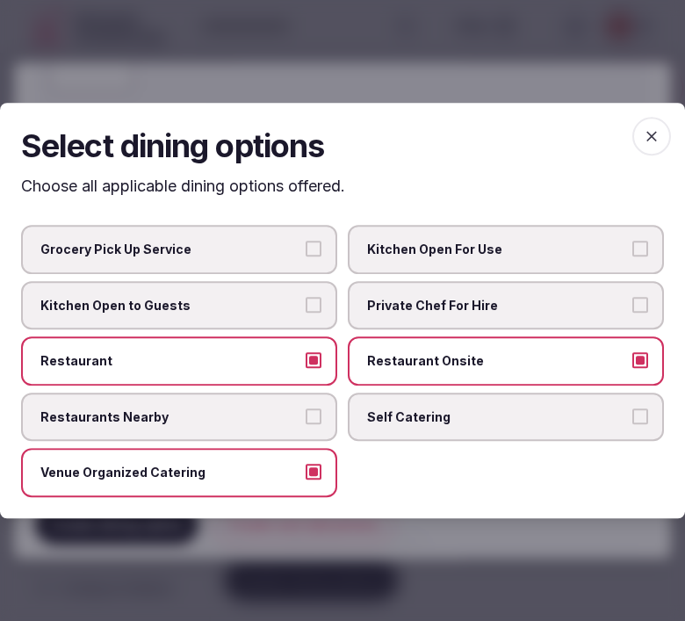
click at [656, 132] on icon "button" at bounding box center [652, 136] width 18 height 18
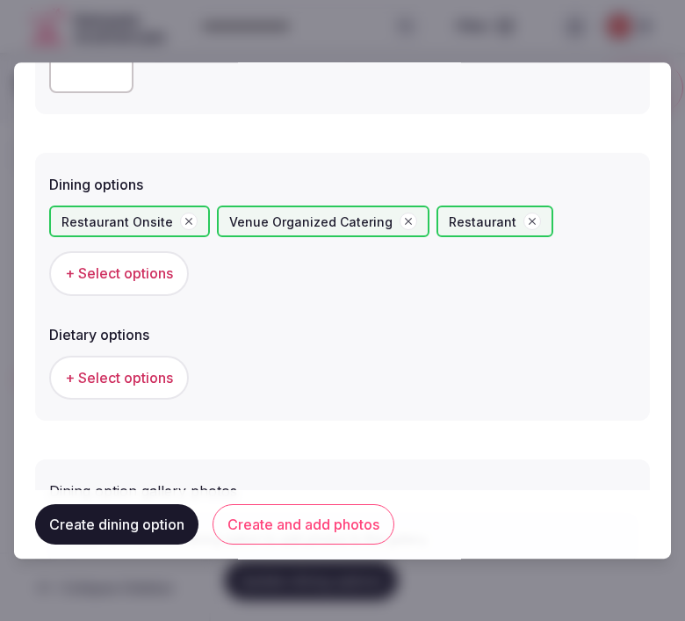
click at [76, 360] on button "+ Select options" at bounding box center [119, 378] width 140 height 44
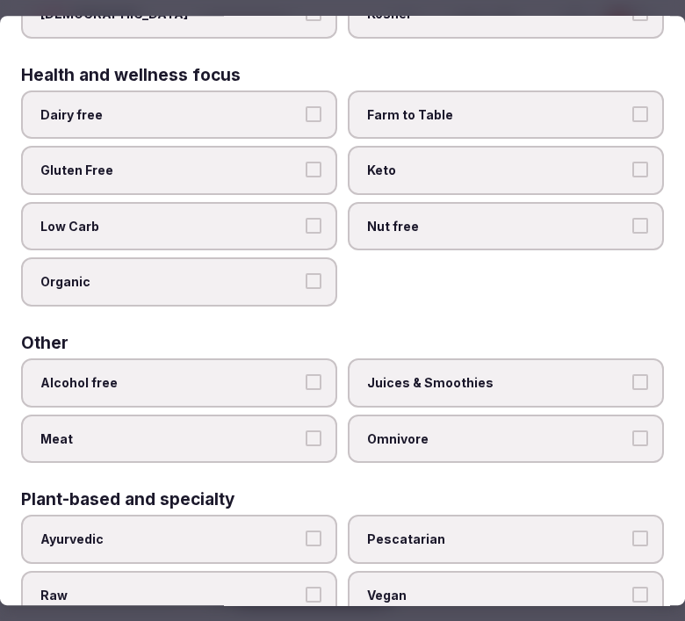
scroll to position [246, 0]
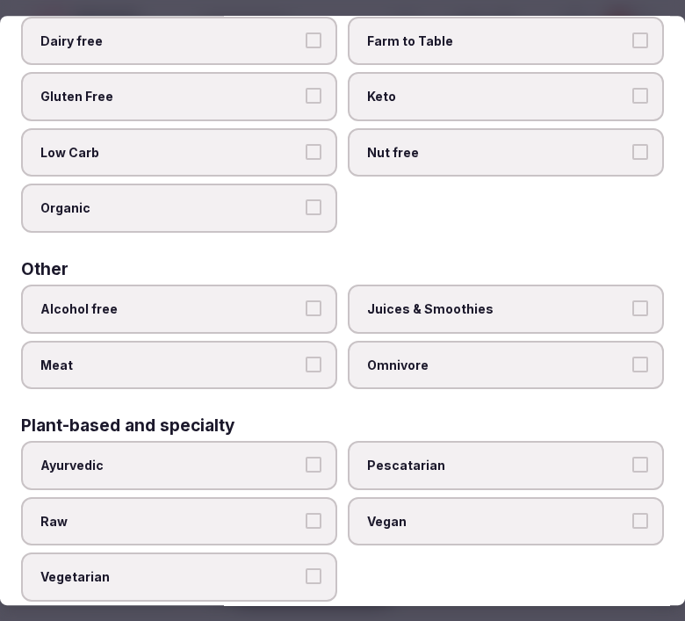
click at [385, 513] on span "Vegan" at bounding box center [497, 522] width 260 height 18
click at [633, 513] on button "Vegan" at bounding box center [641, 521] width 16 height 16
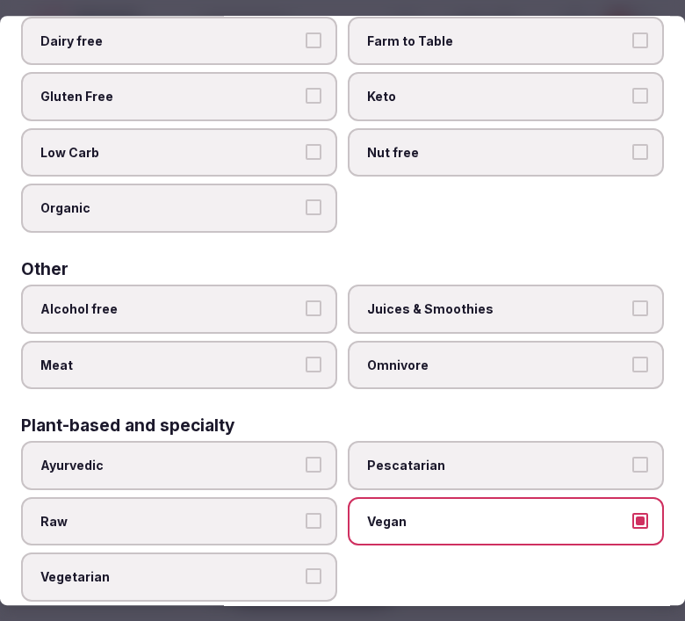
drag, startPoint x: 524, startPoint y: 511, endPoint x: 532, endPoint y: 507, distance: 9.0
click at [527, 513] on span "Vegan" at bounding box center [497, 522] width 260 height 18
click at [633, 513] on button "Vegan" at bounding box center [641, 521] width 16 height 16
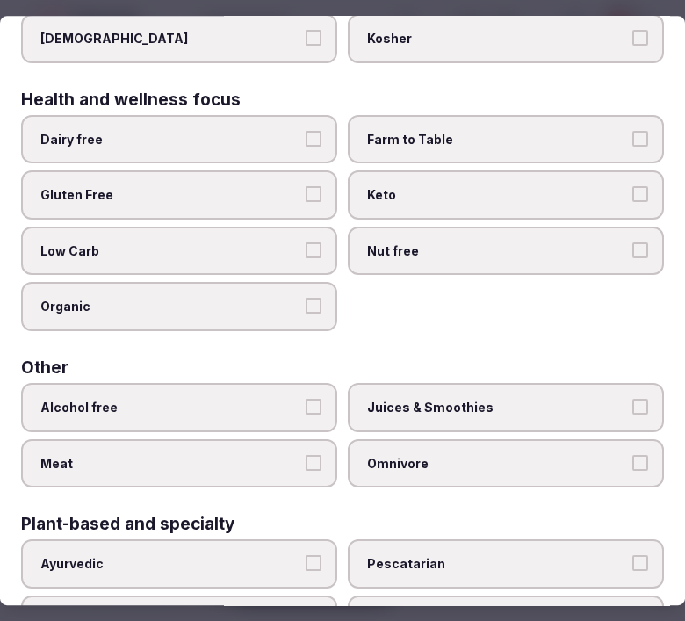
scroll to position [0, 0]
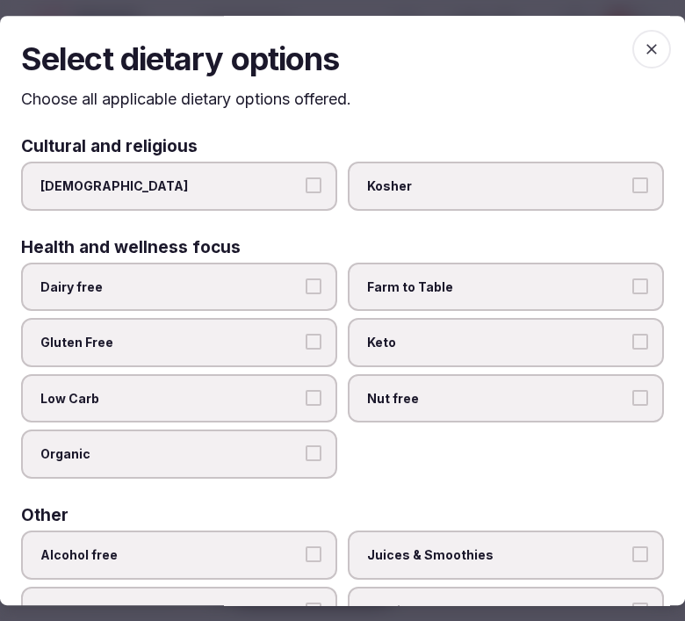
click at [643, 46] on icon "button" at bounding box center [652, 49] width 18 height 18
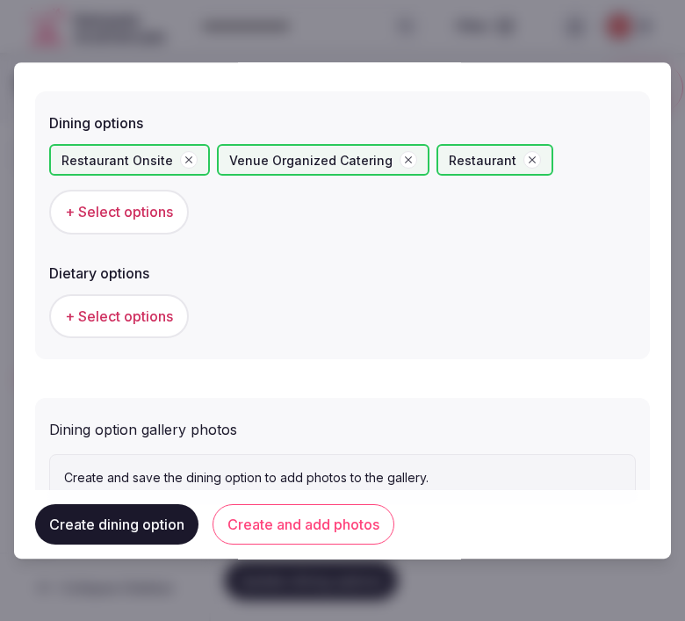
scroll to position [513, 0]
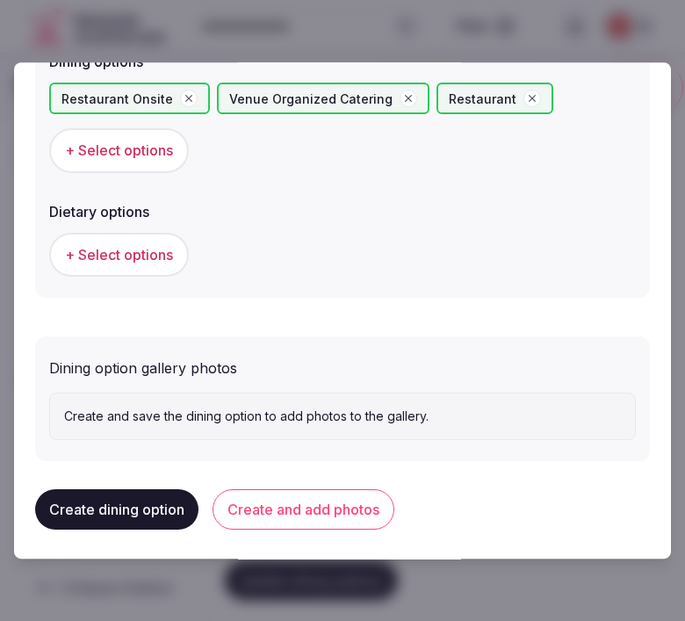
click at [305, 502] on button "Create and add photos" at bounding box center [304, 510] width 182 height 40
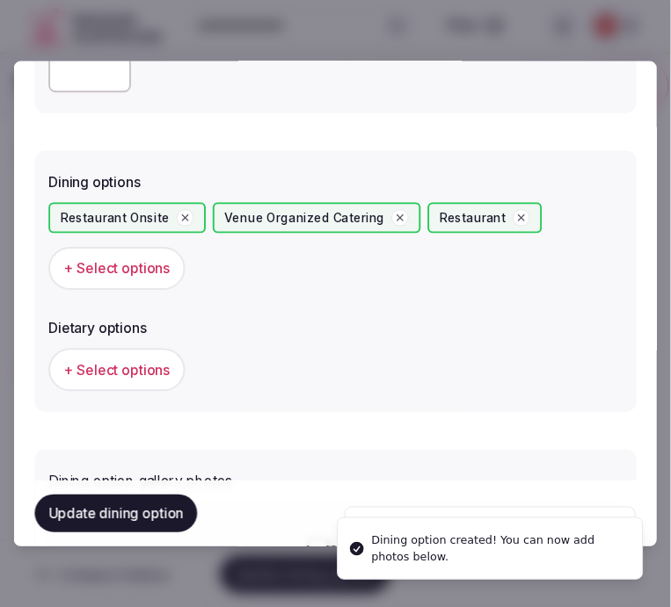
scroll to position [585, 0]
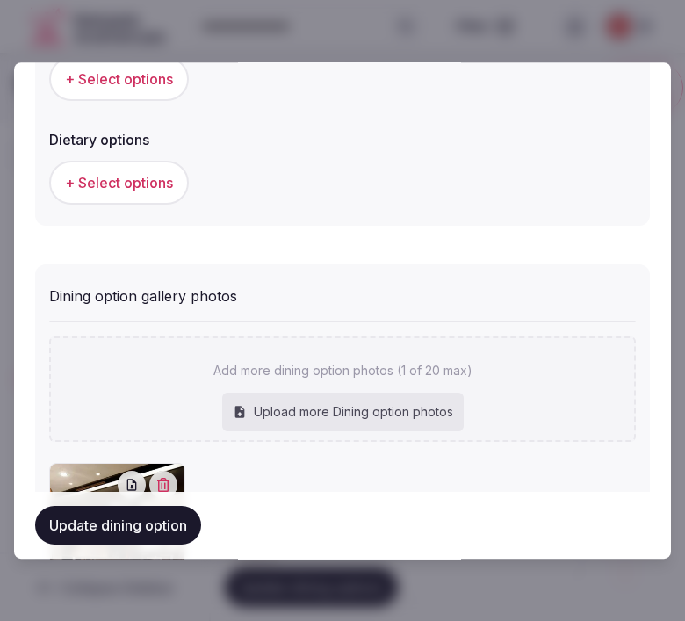
click at [173, 517] on button "Update dining option" at bounding box center [118, 525] width 166 height 39
